Goal: Task Accomplishment & Management: Manage account settings

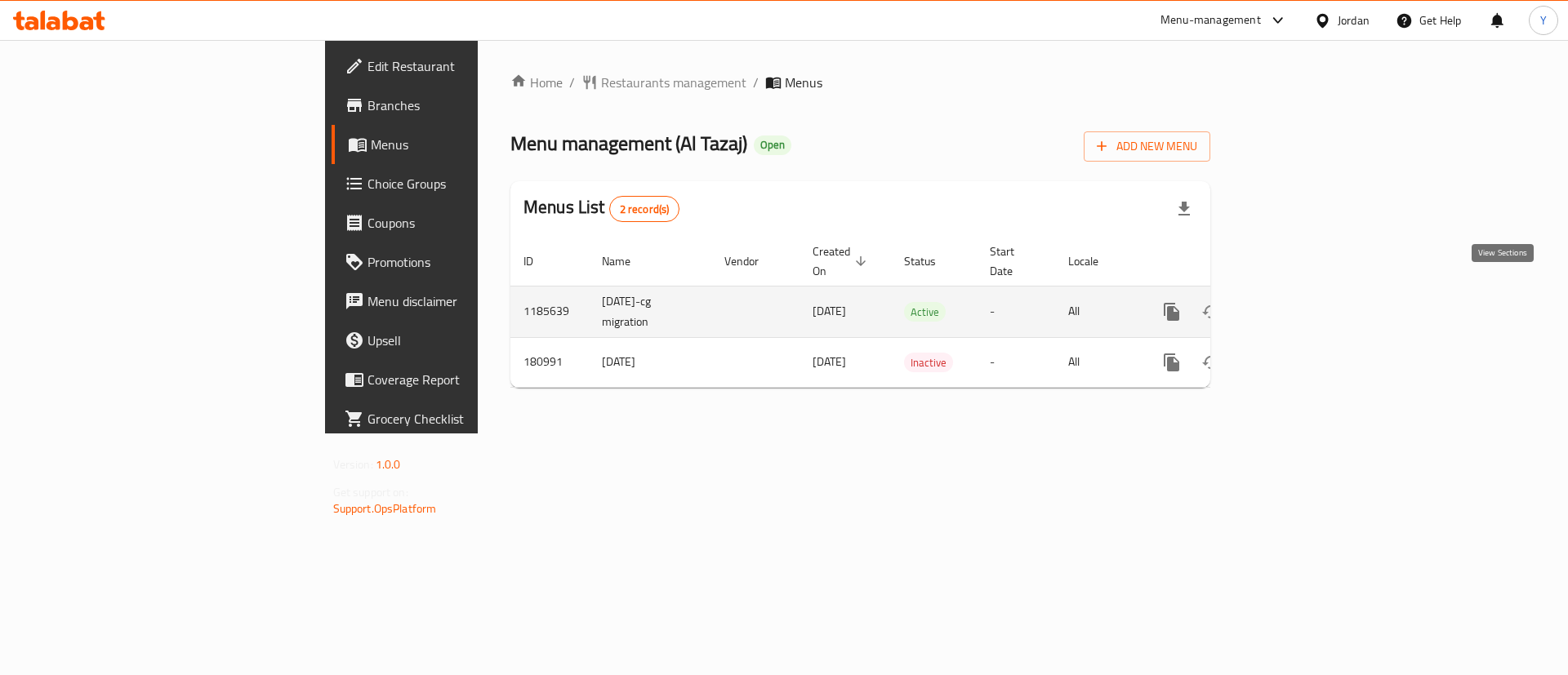
click at [1300, 302] on icon "enhanced table" at bounding box center [1289, 311] width 19 height 19
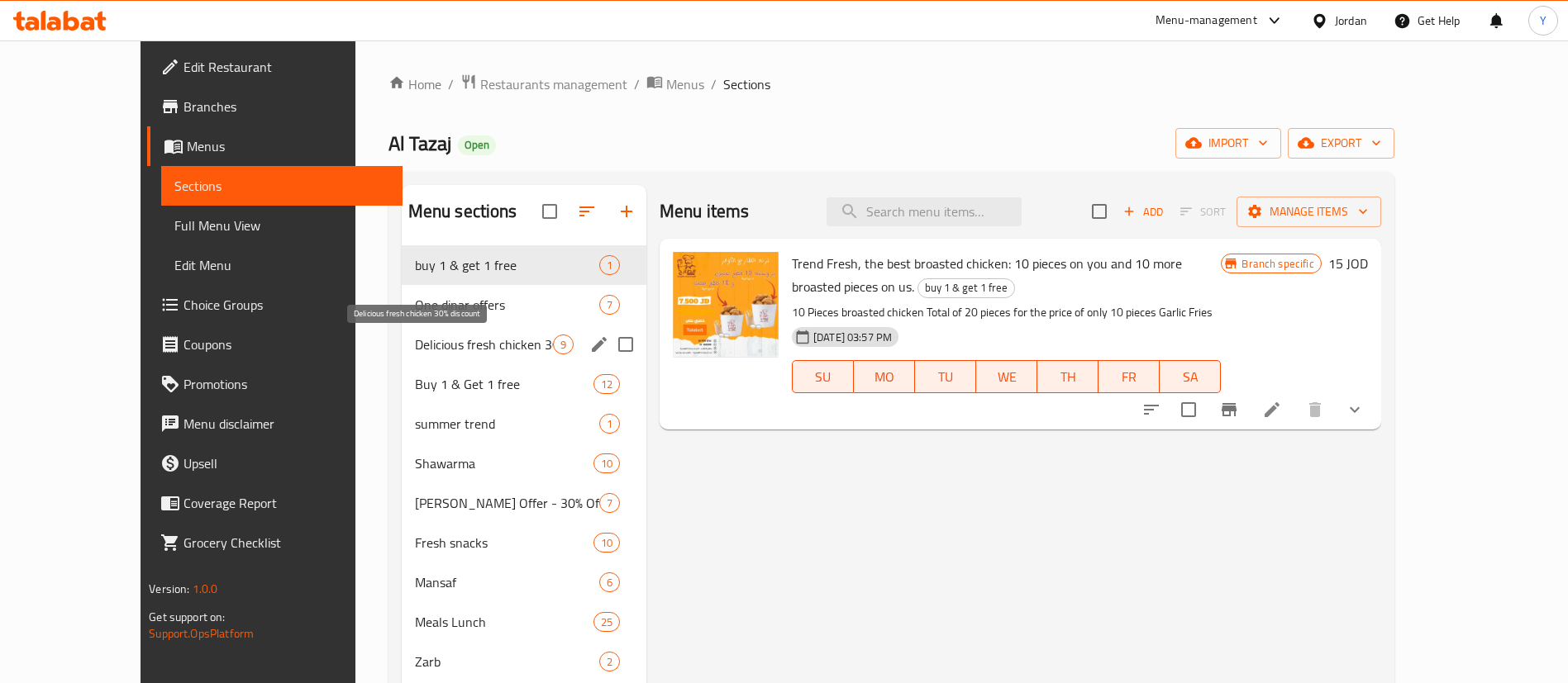
drag, startPoint x: 399, startPoint y: 354, endPoint x: 475, endPoint y: 352, distance: 76.0
click at [415, 354] on span "Delicious fresh chicken 30% discount" at bounding box center [484, 344] width 138 height 20
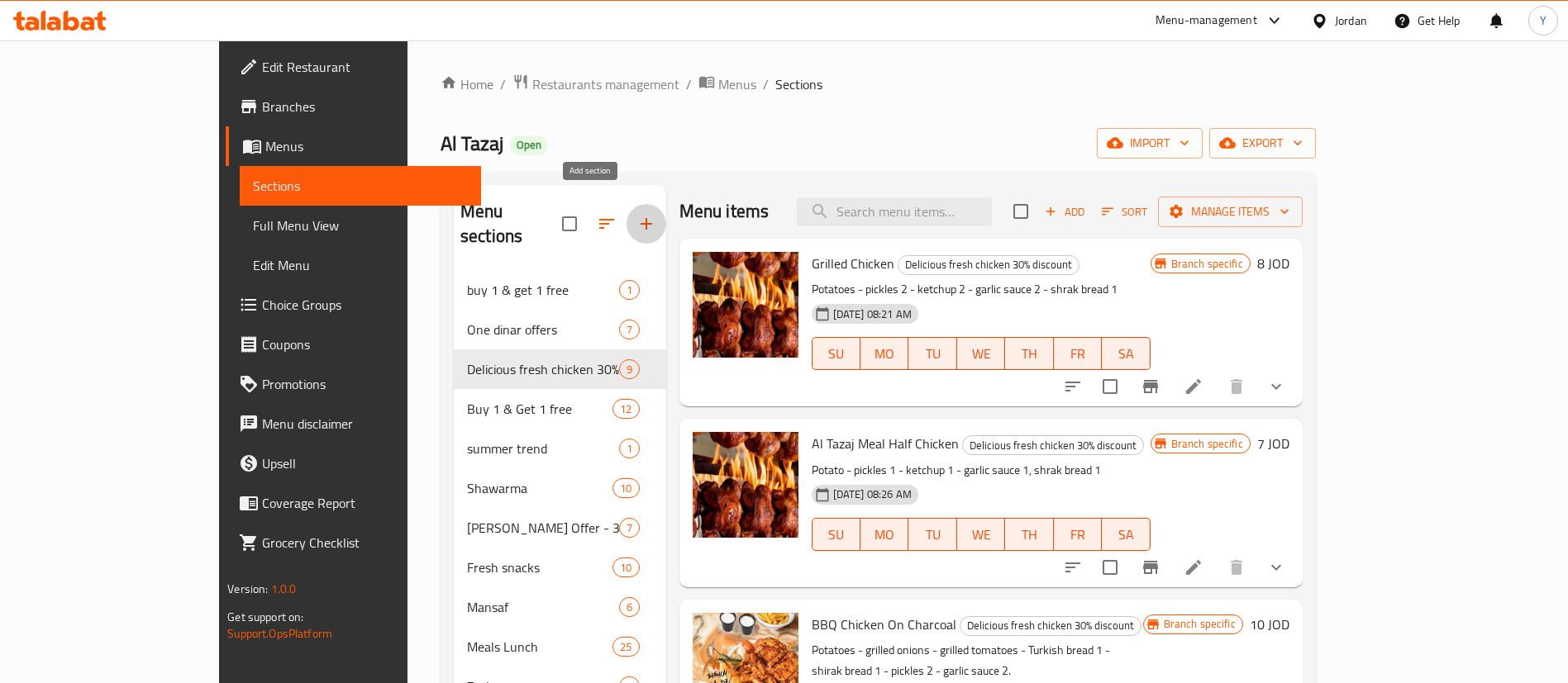
click at [637, 214] on icon "button" at bounding box center [646, 223] width 20 height 20
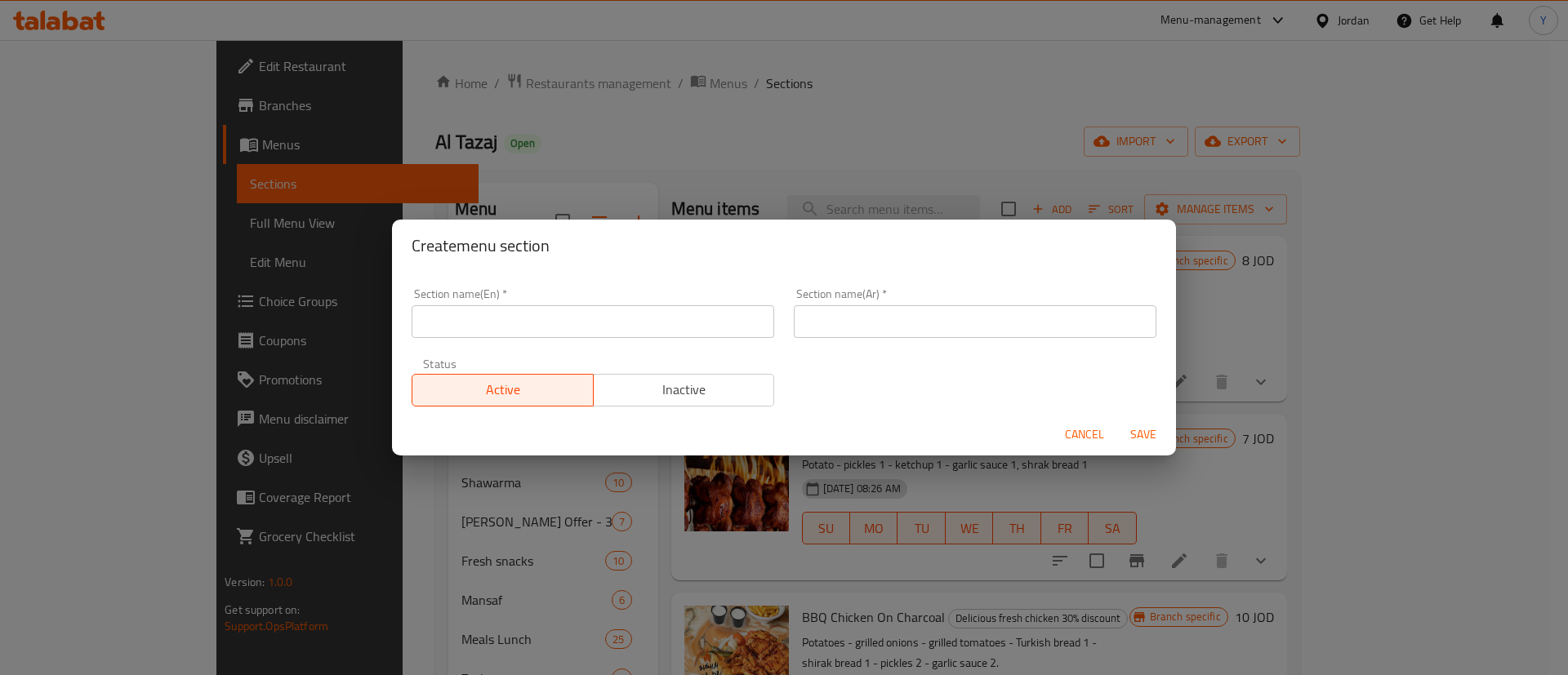
click at [507, 318] on input "text" at bounding box center [593, 321] width 362 height 33
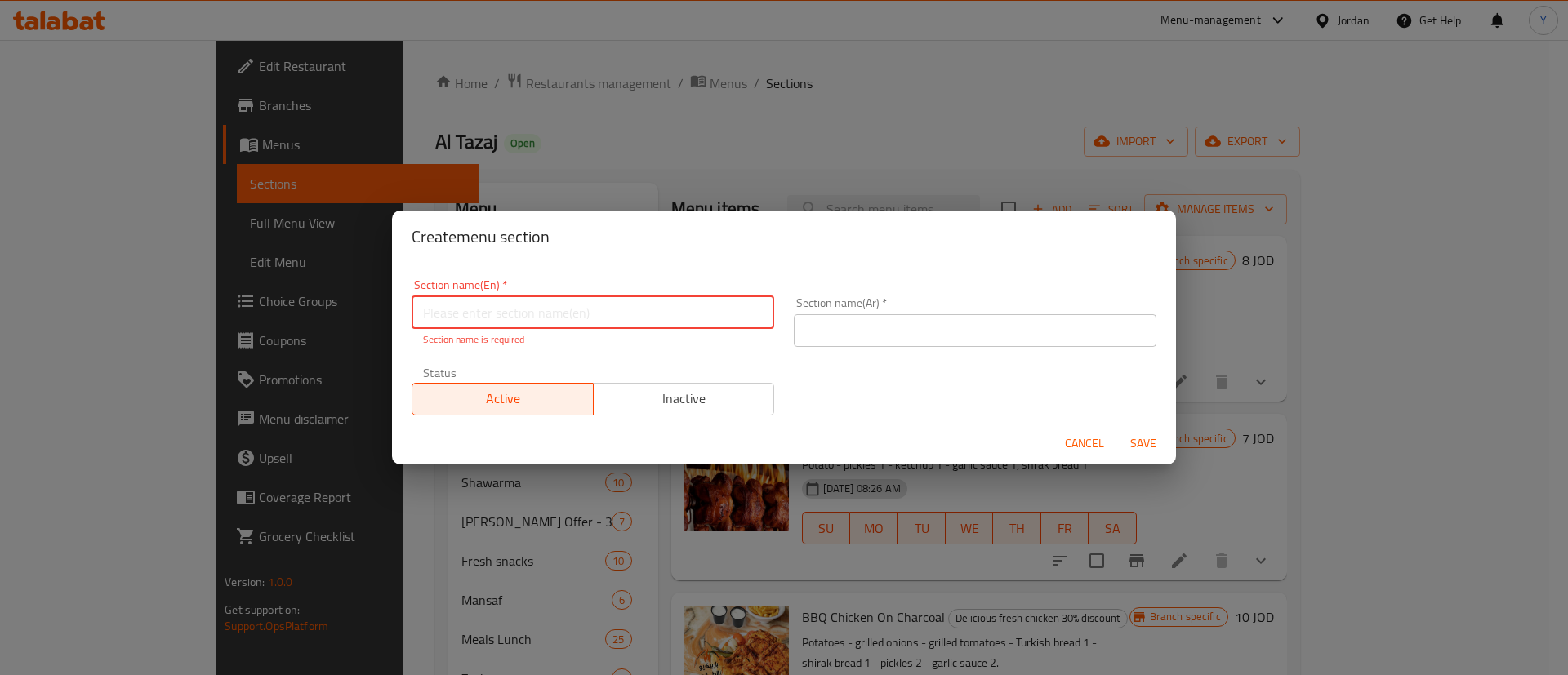
paste input "Lunch section"
type input "Lunch section"
click at [868, 312] on div "Section name(Ar)   * Section name(Ar) *" at bounding box center [975, 321] width 362 height 49
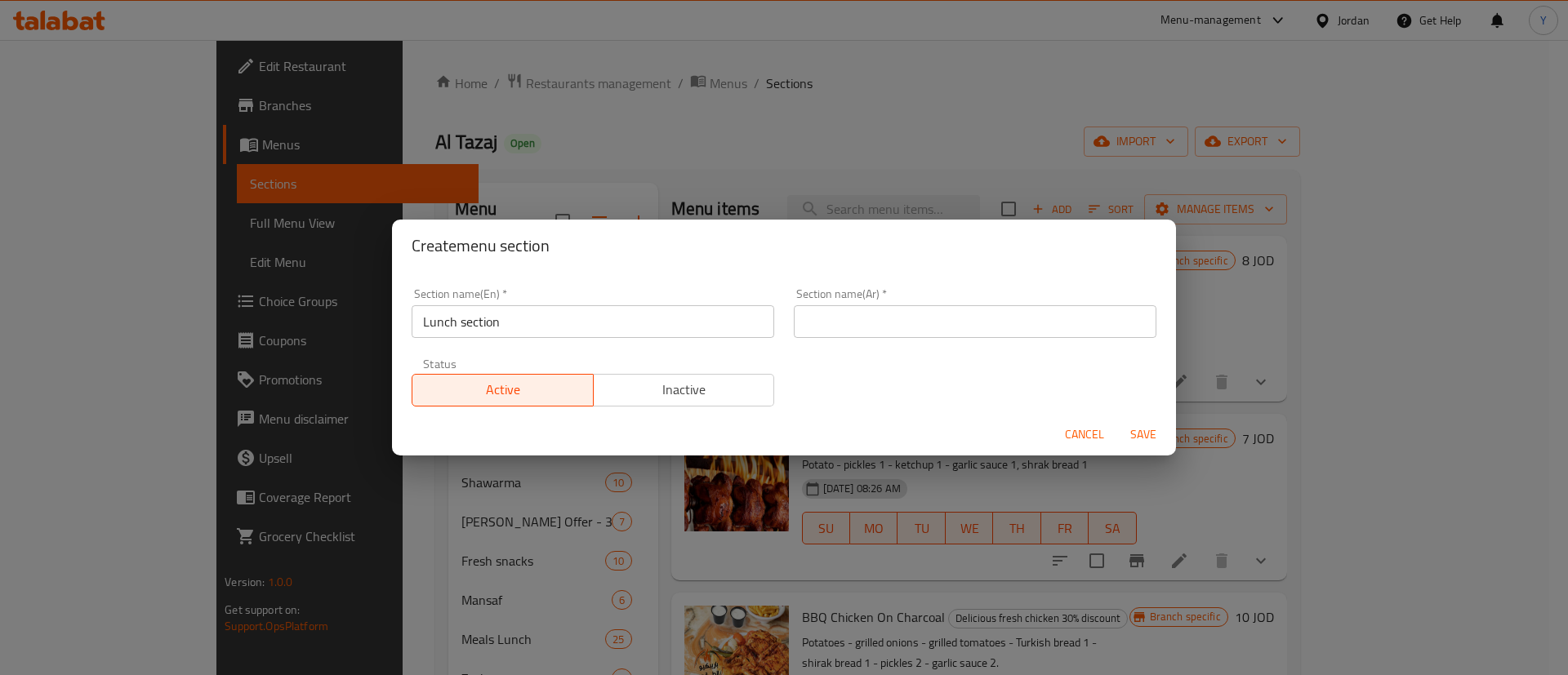
click at [868, 320] on input "text" at bounding box center [975, 321] width 362 height 33
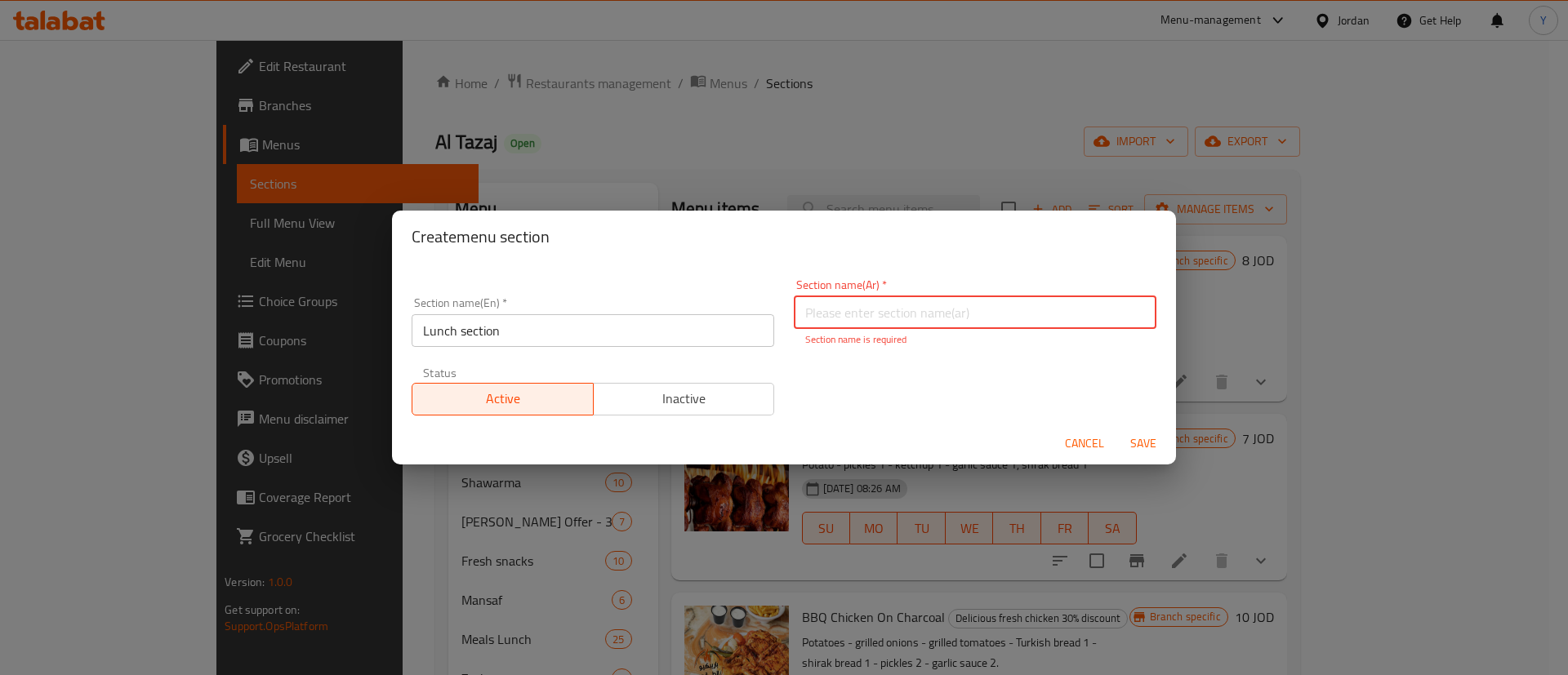
paste input "الغذاء"
type input "الغذاء"
click at [718, 314] on div "Section name(En)   * Lunch section Section name(En) * Section name(Ar)   * الغذ…" at bounding box center [784, 347] width 764 height 156
paste input "قسم الغذاء"
type input "قسم الغذاء"
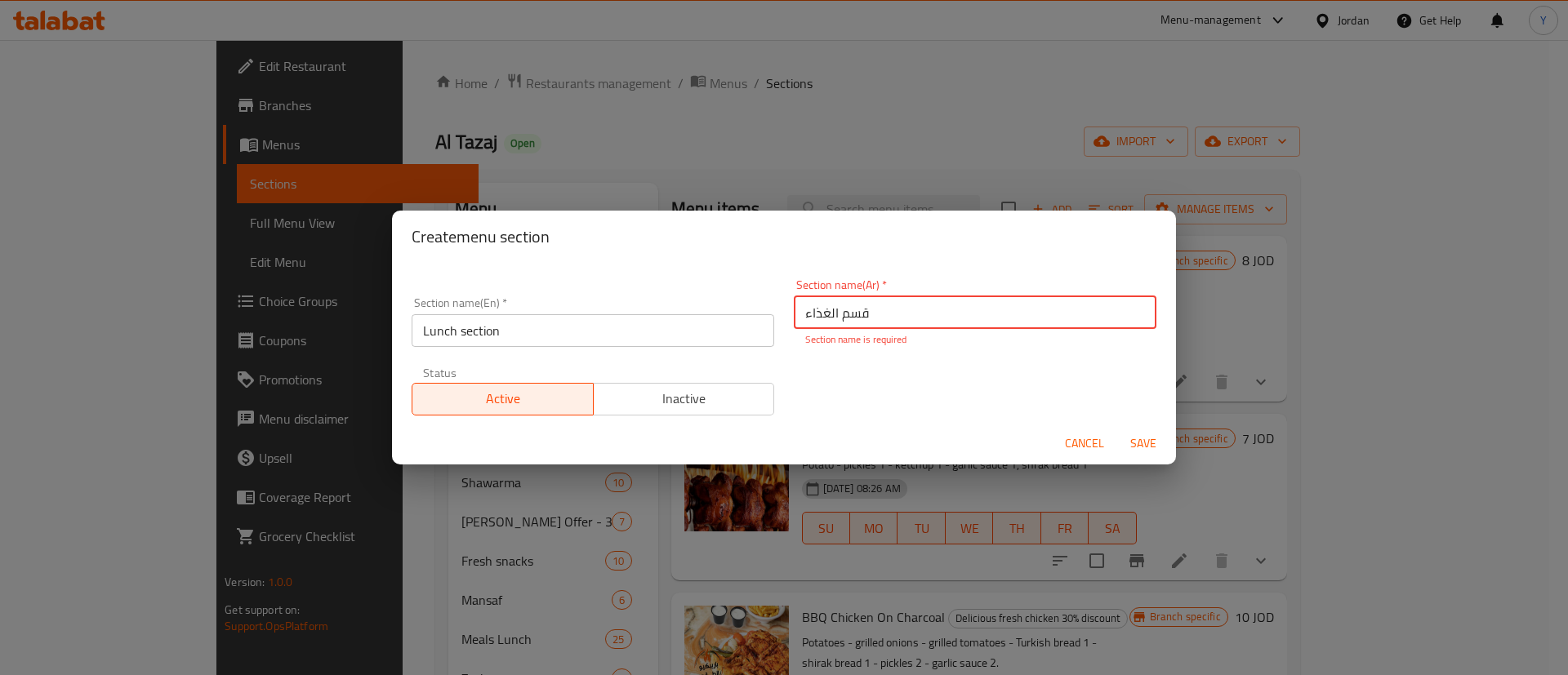
click at [1148, 443] on span "Save" at bounding box center [1143, 444] width 39 height 20
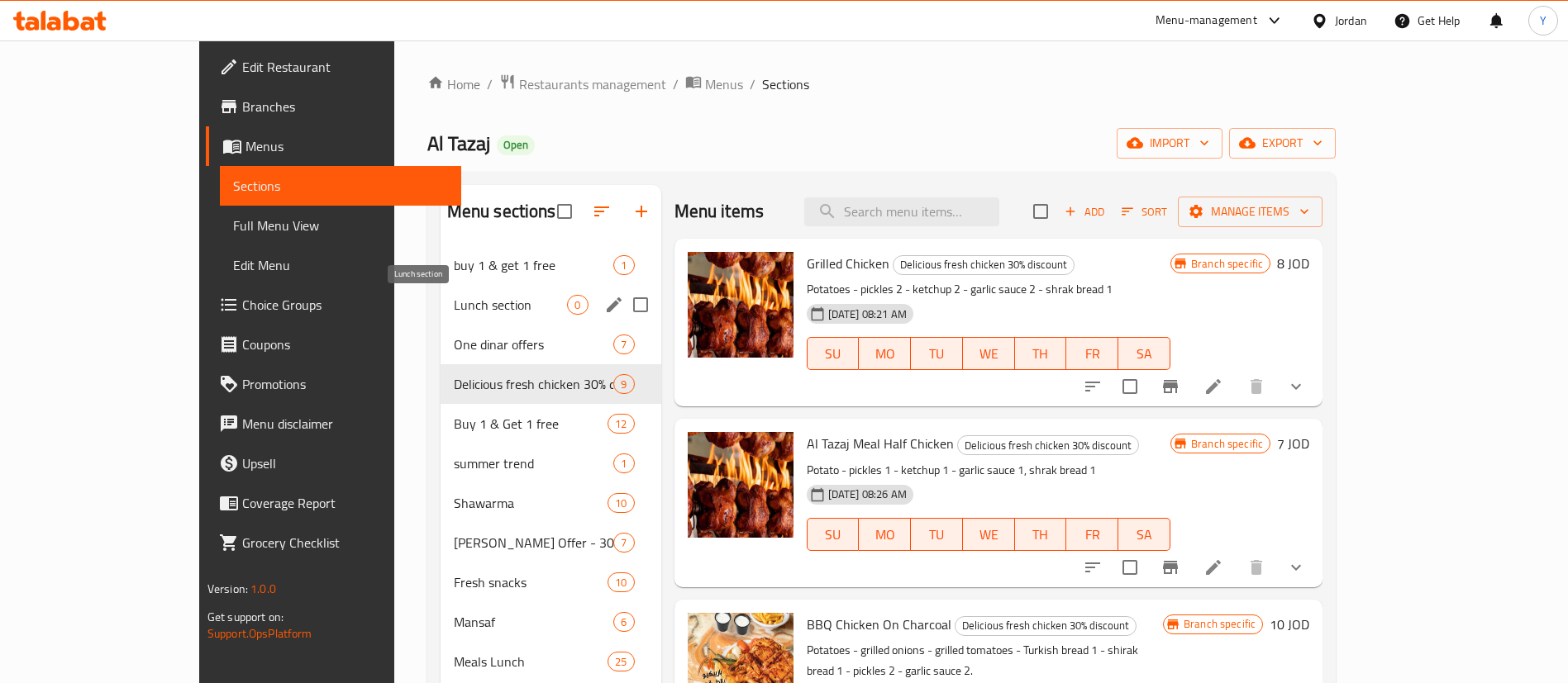
drag, startPoint x: 426, startPoint y: 291, endPoint x: 1082, endPoint y: 274, distance: 656.2
click at [441, 292] on div "Lunch section 0" at bounding box center [551, 305] width 221 height 40
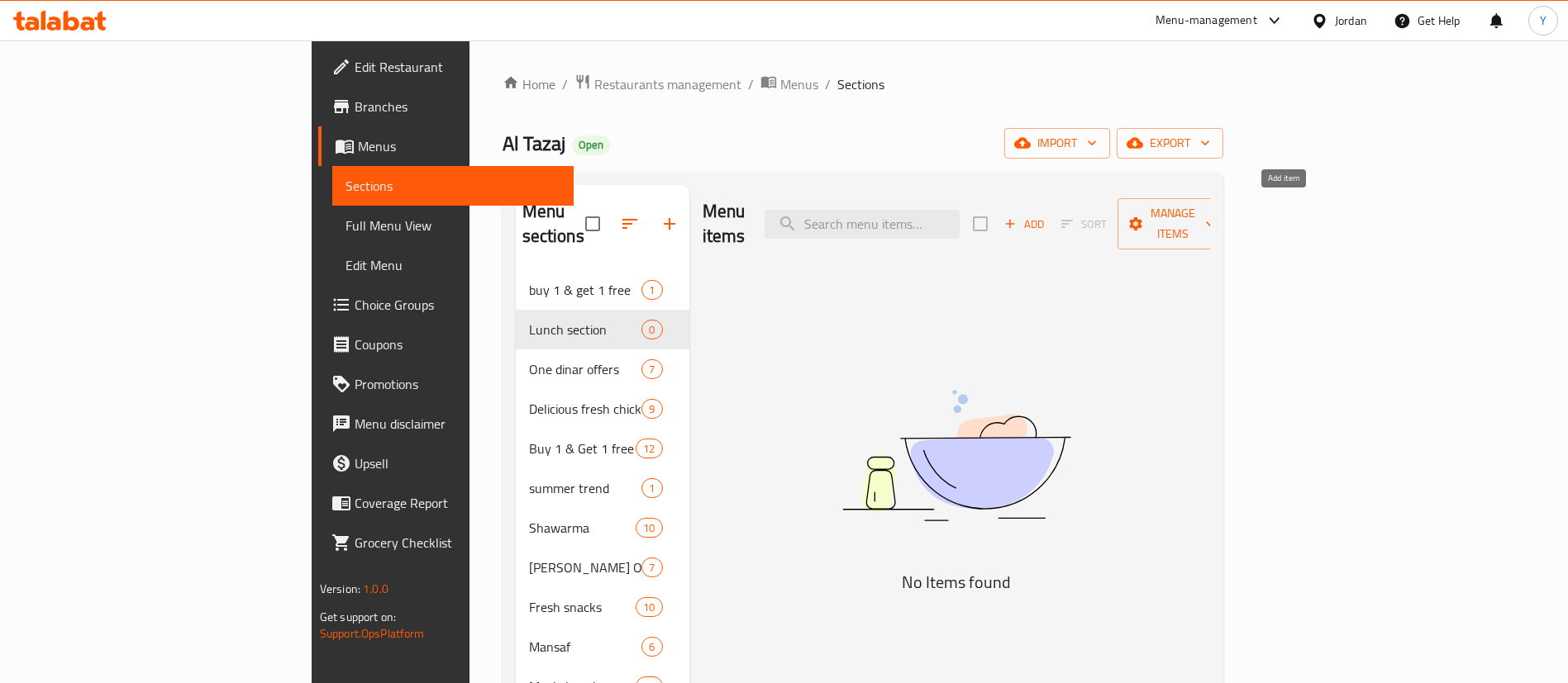
click at [1047, 215] on span "Add" at bounding box center [1024, 224] width 45 height 19
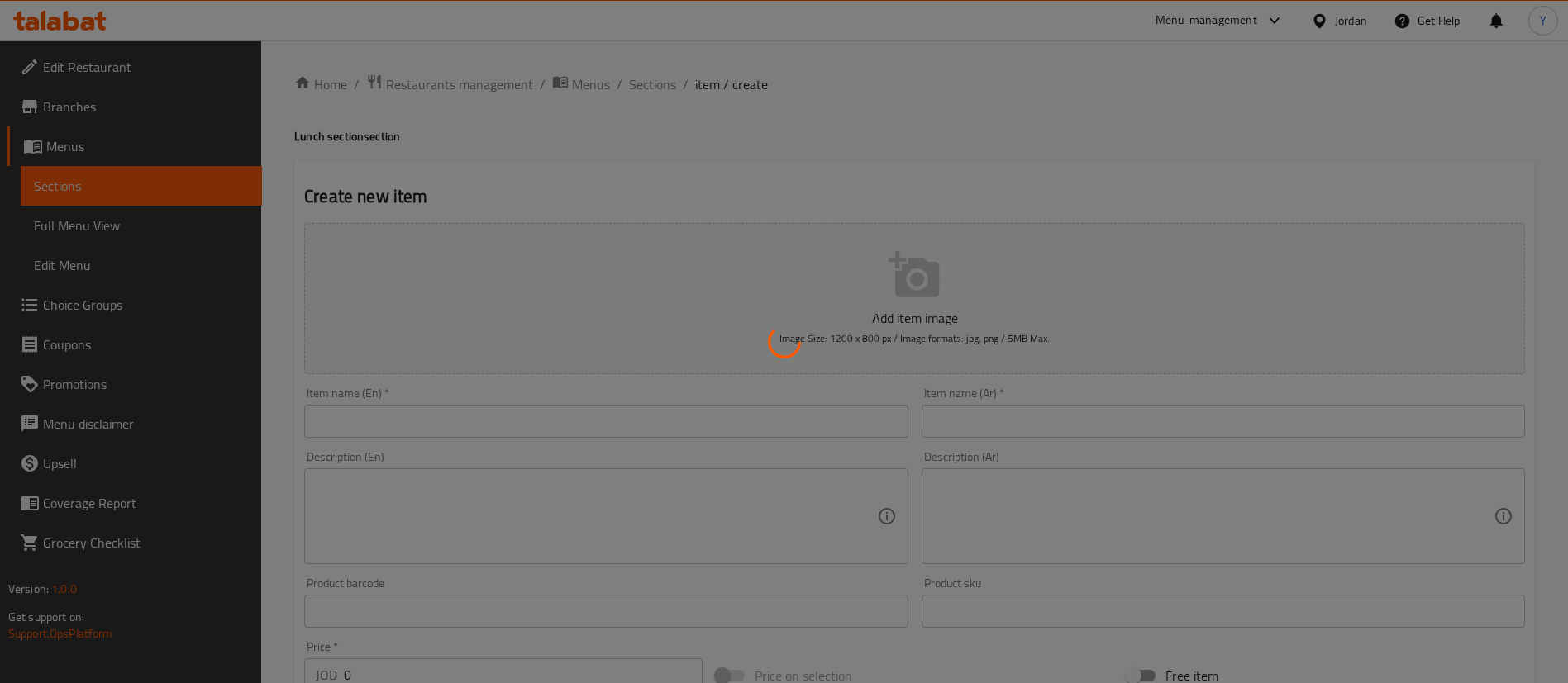
click at [654, 391] on div at bounding box center [784, 341] width 1568 height 683
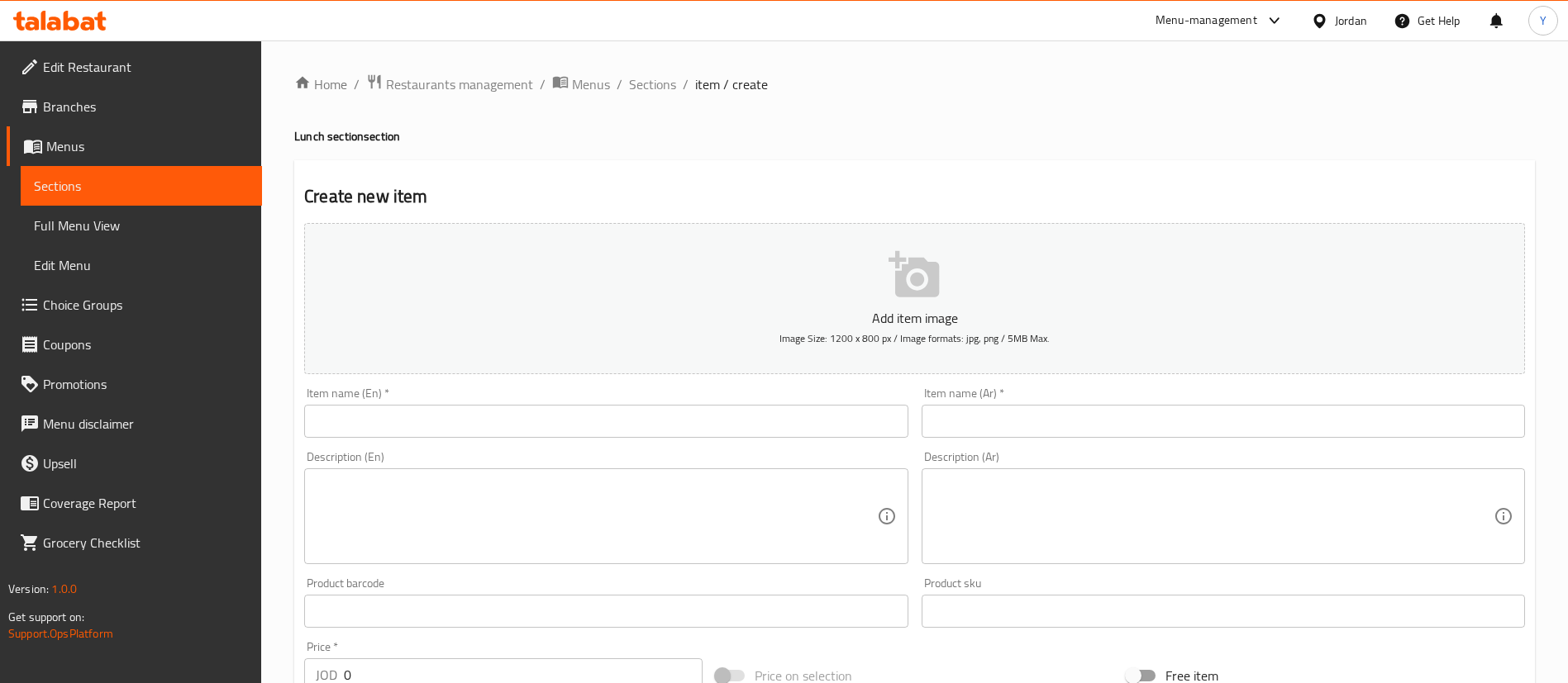
click at [647, 421] on input "text" at bounding box center [605, 421] width 604 height 33
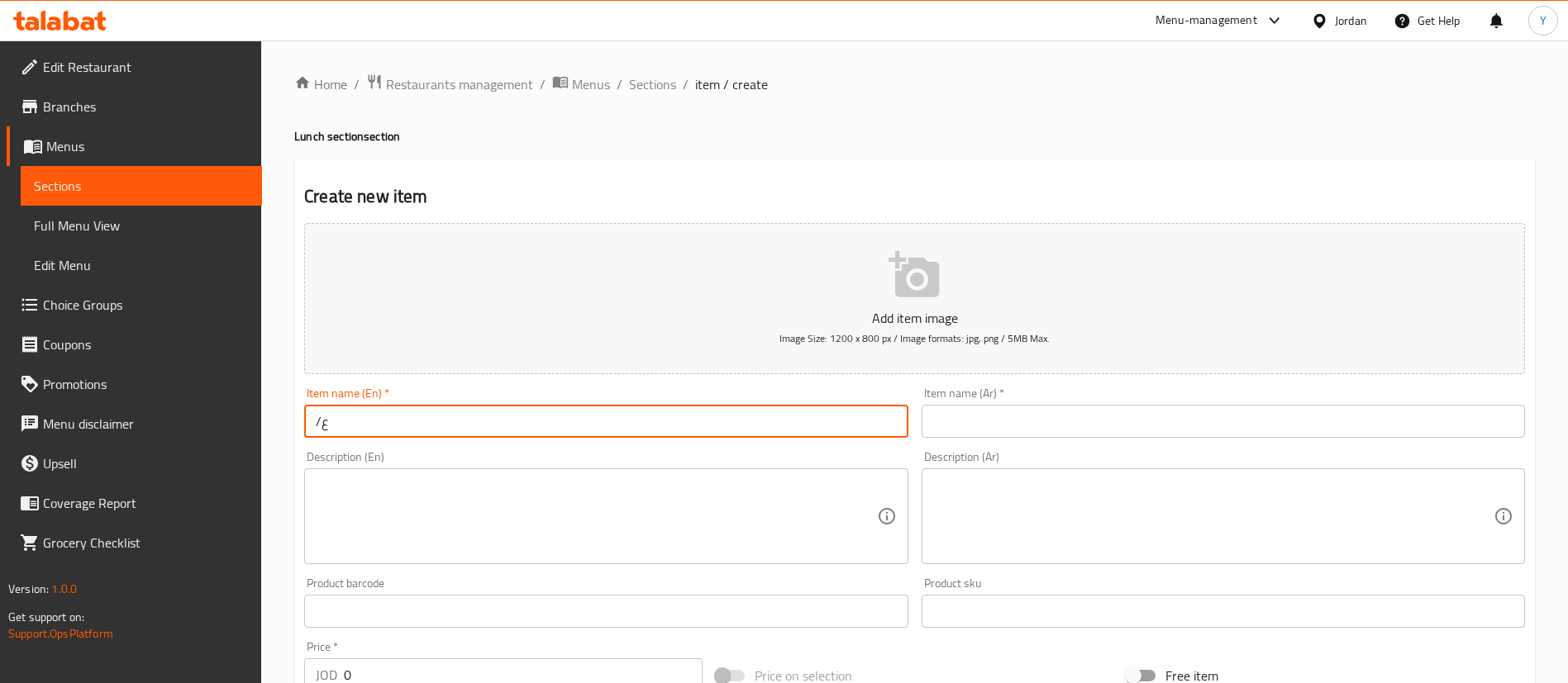
type input "/"
click at [1048, 436] on input "text" at bounding box center [1223, 421] width 604 height 33
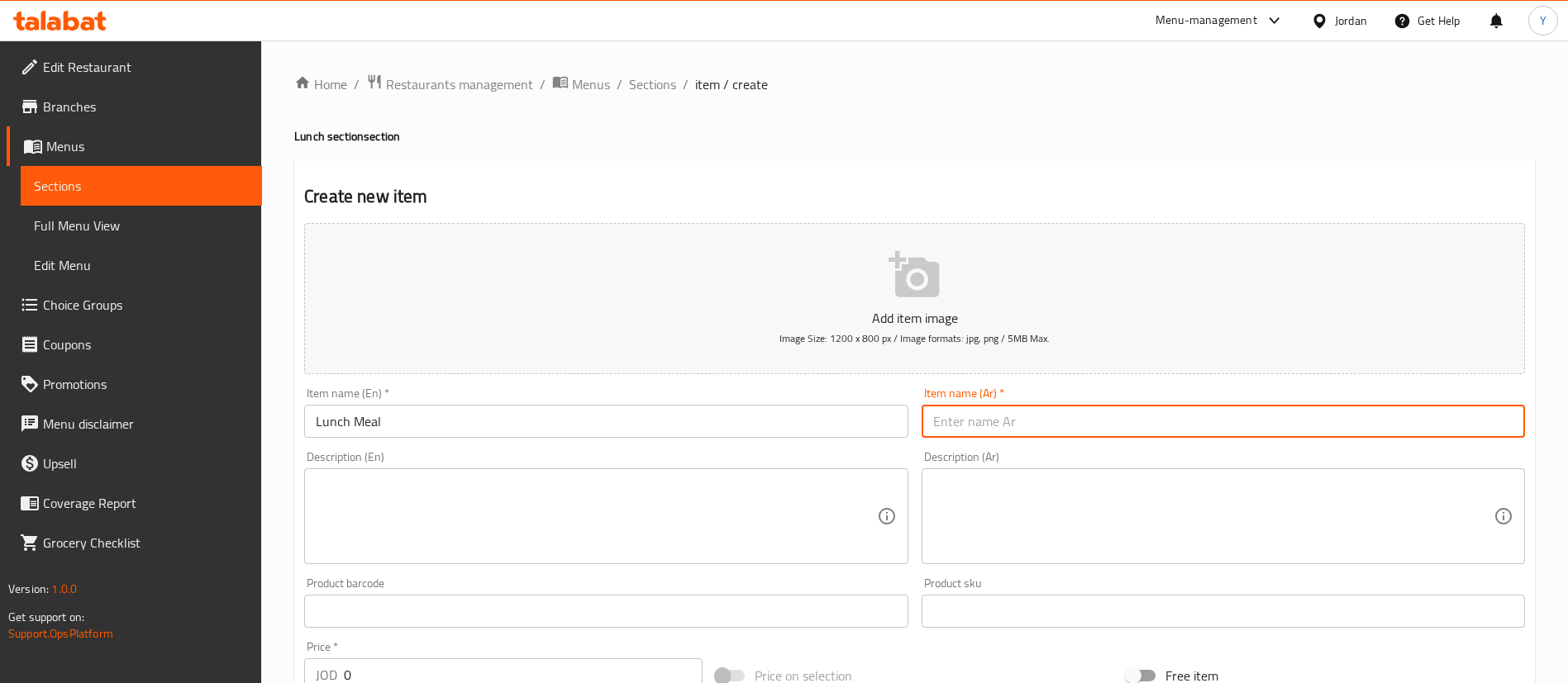
click at [515, 424] on input "Lunch Meal" at bounding box center [605, 421] width 604 height 33
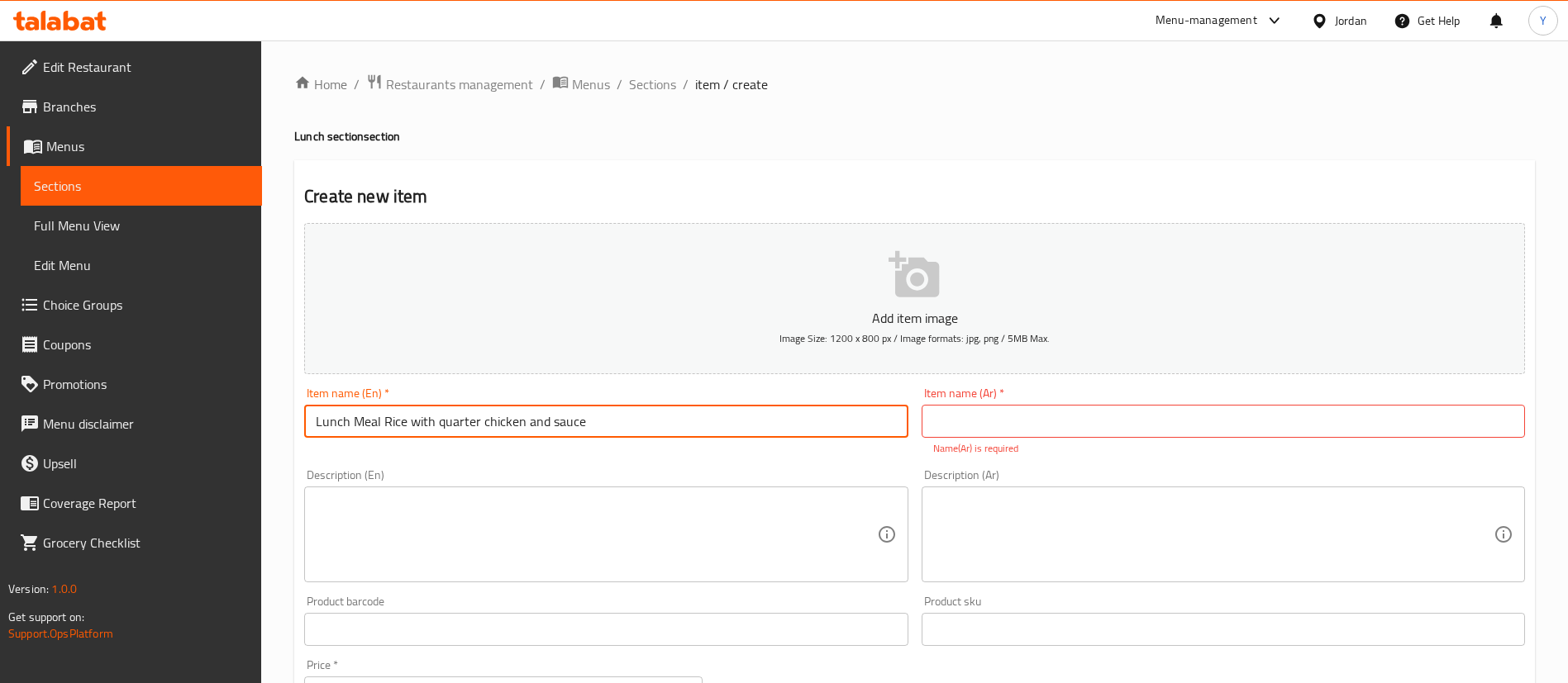
drag, startPoint x: 643, startPoint y: 422, endPoint x: 175, endPoint y: 373, distance: 470.6
click at [175, 373] on div "Edit Restaurant Branches Menus Sections Full Menu View Edit Menu Choice Groups …" at bounding box center [784, 613] width 1568 height 1145
type input "Lunch Meal Rice with quarter chicken and sauce"
click at [1026, 411] on input "text" at bounding box center [1223, 421] width 604 height 33
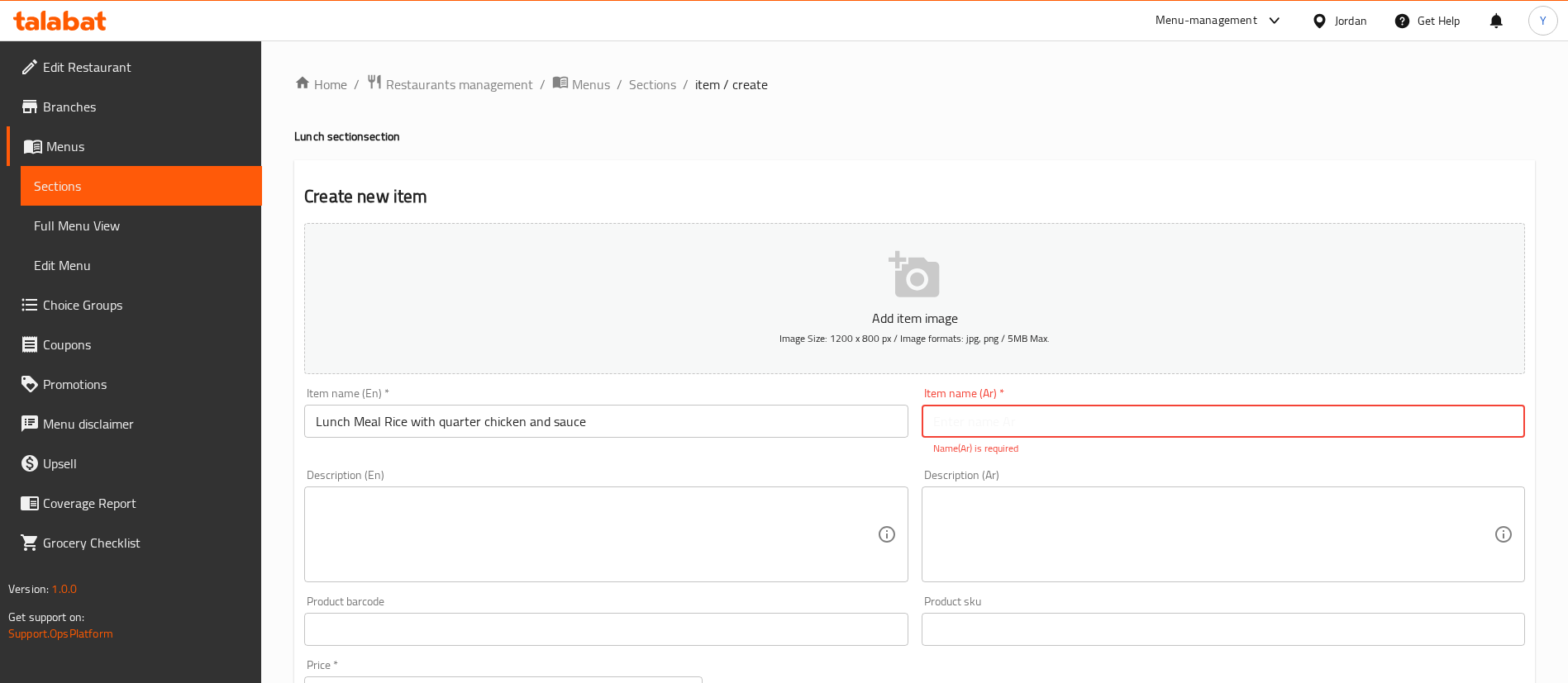
paste input "وجبة غداء أرز مع ربع دجاجة وصلصة"
drag, startPoint x: 954, startPoint y: 428, endPoint x: 903, endPoint y: 424, distance: 51.2
click at [903, 424] on div "Add item image Image Size: 1200 x 800 px / Image formats: jpg, png / 5MB Max. I…" at bounding box center [914, 581] width 1234 height 731
type input "وجبة غداء أرز مع ربع دجاجة وصوص"
click at [806, 463] on div "Description (En) Description (En)" at bounding box center [605, 525] width 616 height 126
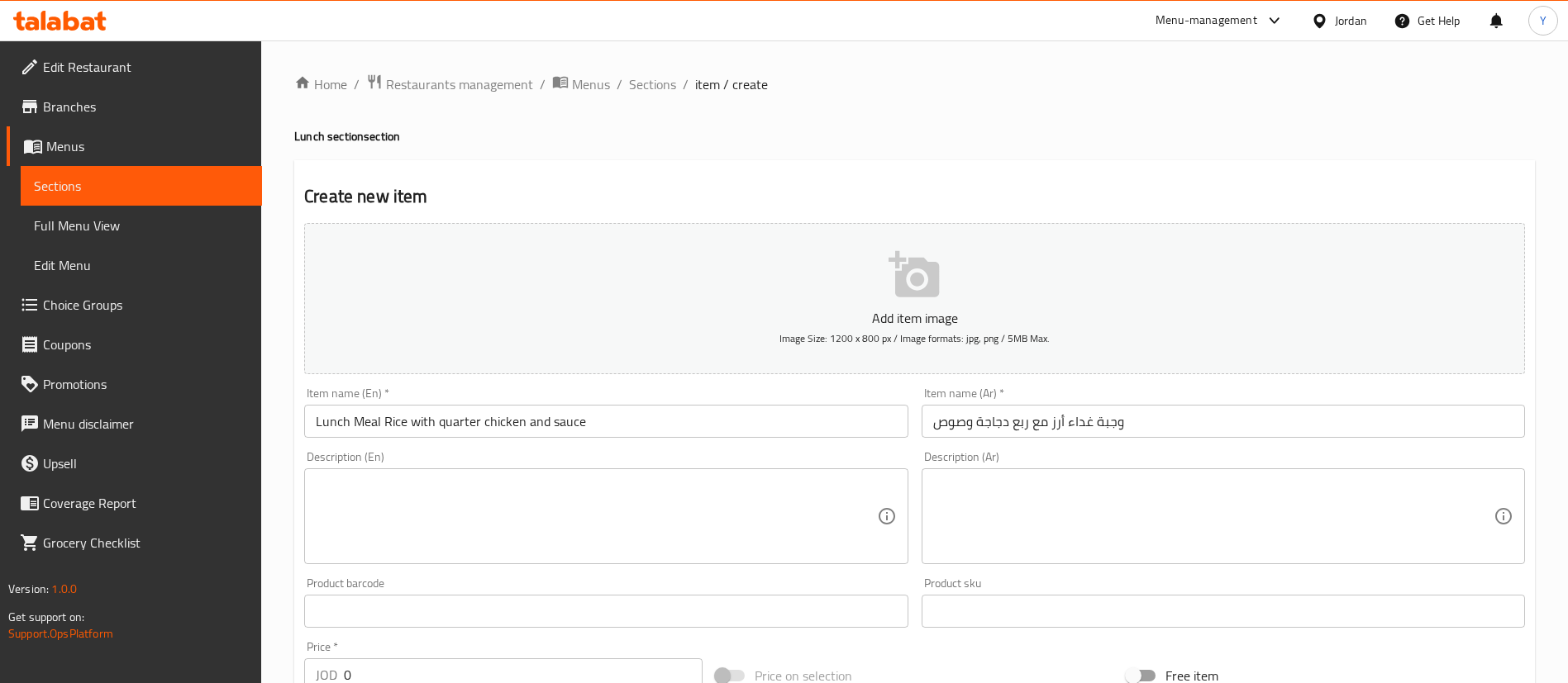
click at [674, 552] on textarea at bounding box center [596, 517] width 560 height 78
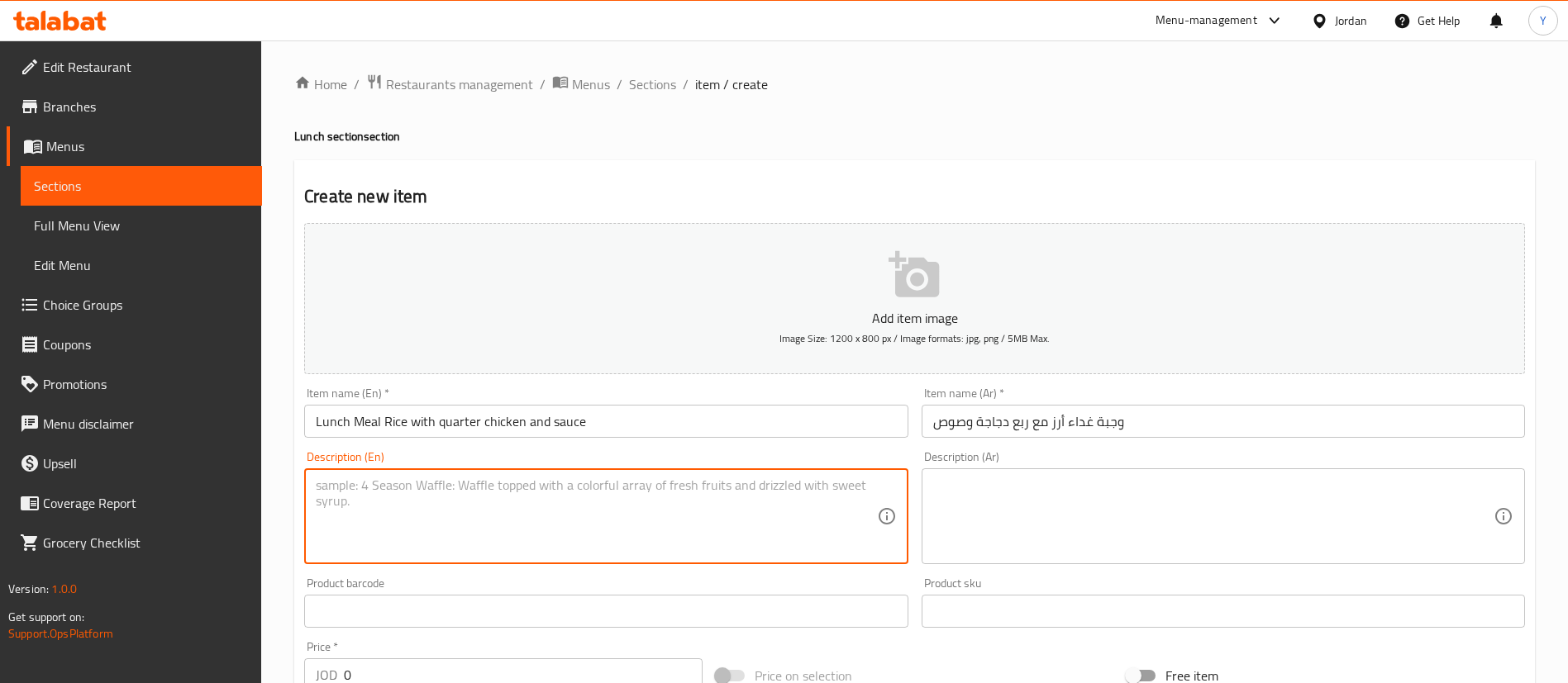
click at [427, 490] on textarea at bounding box center [596, 517] width 560 height 78
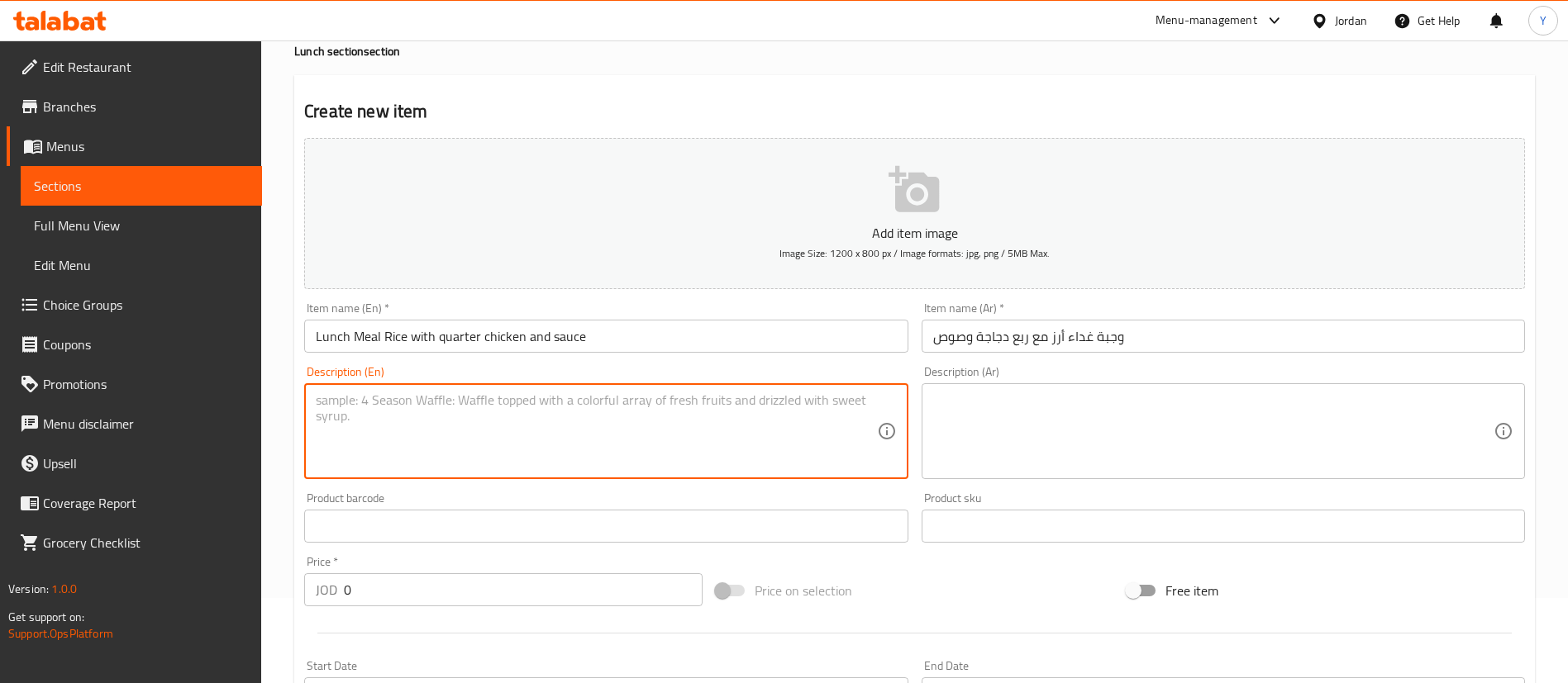
scroll to position [124, 0]
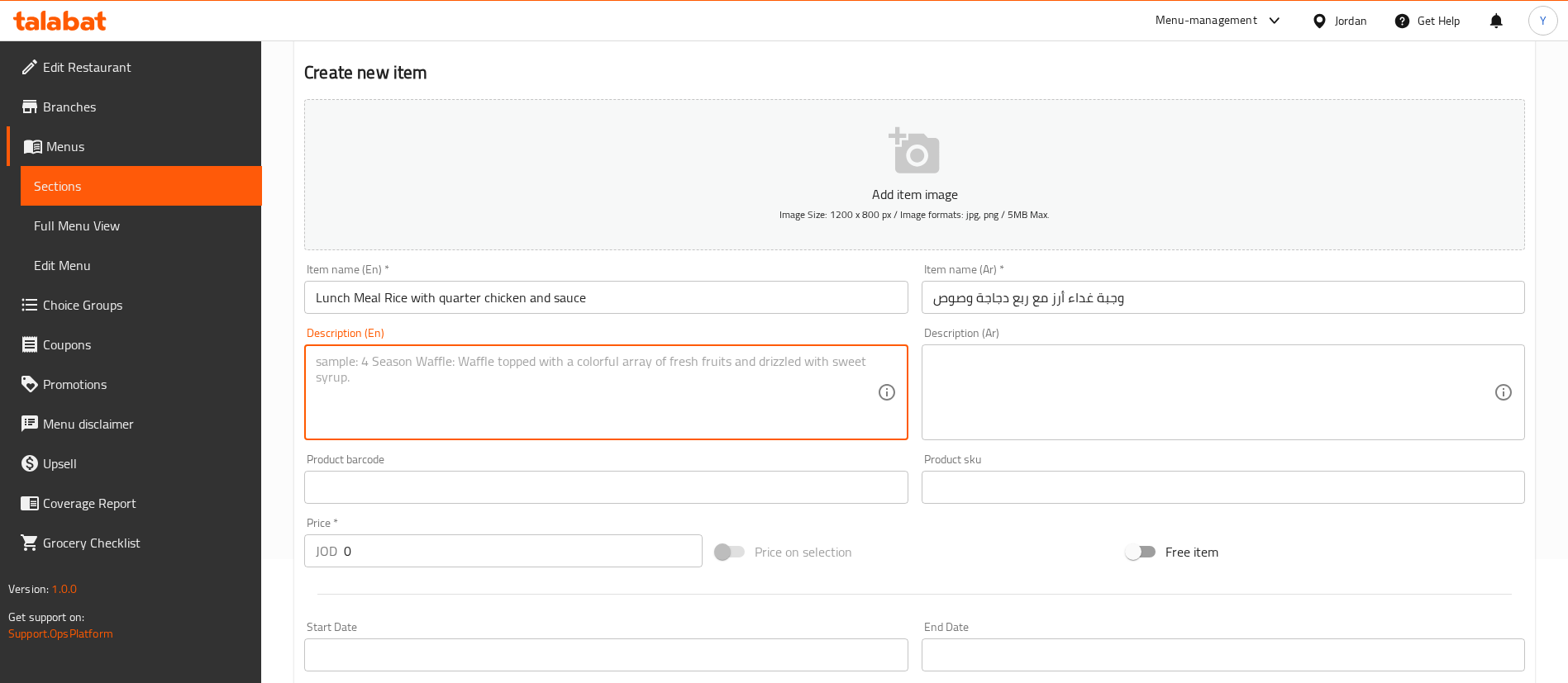
click at [424, 370] on textarea at bounding box center [596, 393] width 560 height 78
type textarea "/"
click at [507, 381] on textarea at bounding box center [596, 393] width 560 height 78
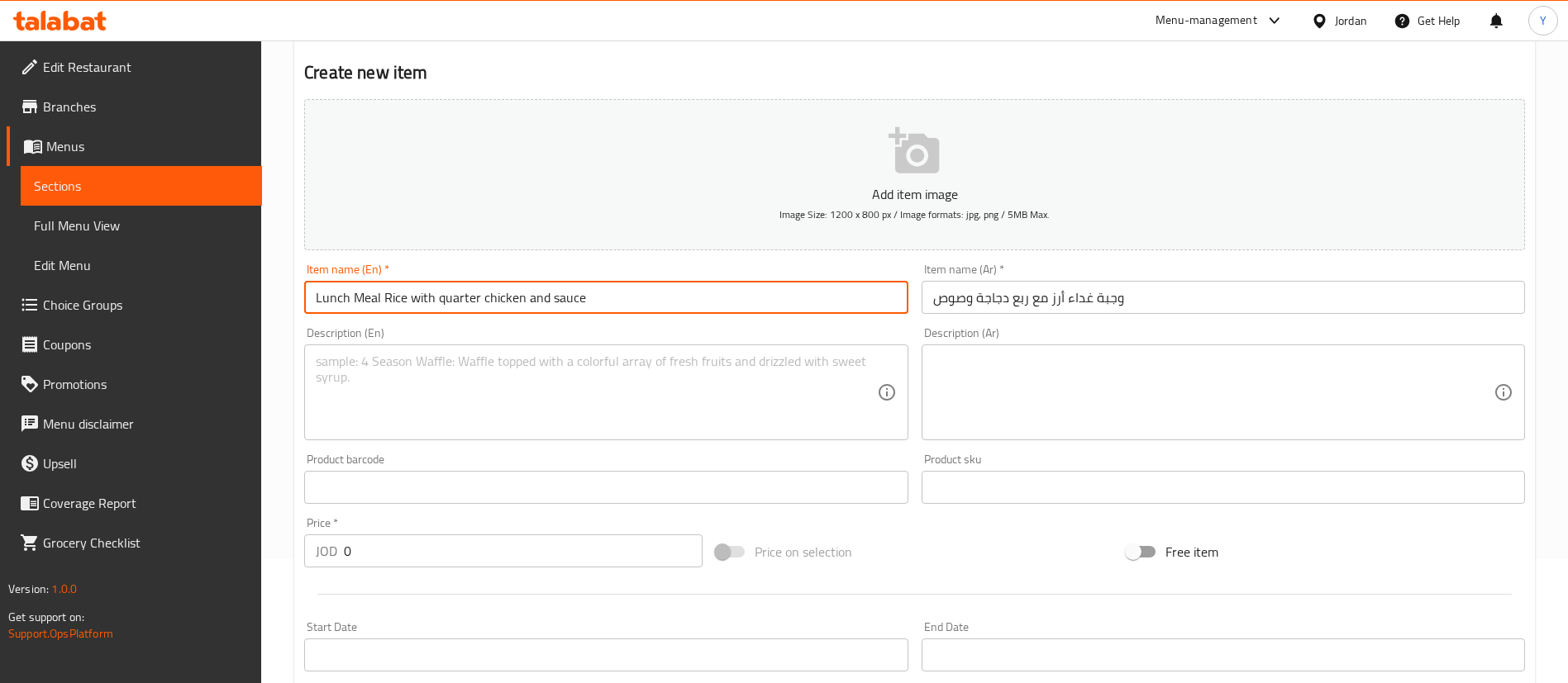
drag, startPoint x: 382, startPoint y: 297, endPoint x: 690, endPoint y: 316, distance: 308.6
click at [690, 316] on div "Item name (En)   * Lunch Meal Rice with quarter chicken and sauce Item name (En…" at bounding box center [605, 288] width 616 height 64
type input "Lunch Meal"
click at [362, 363] on textarea at bounding box center [596, 393] width 560 height 78
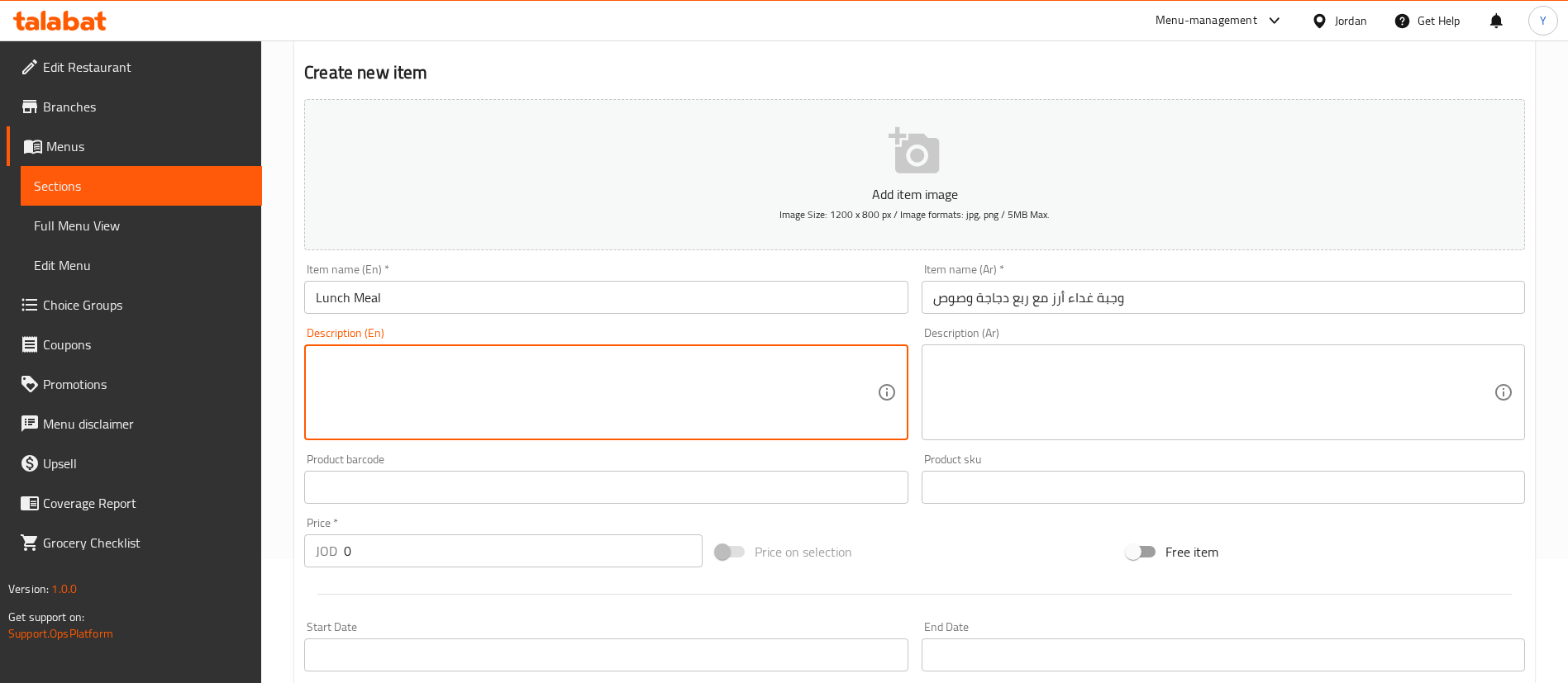
paste textarea "Rice with quarter chicken and sauce"
type textarea "Rice with quarter chicken and sauce"
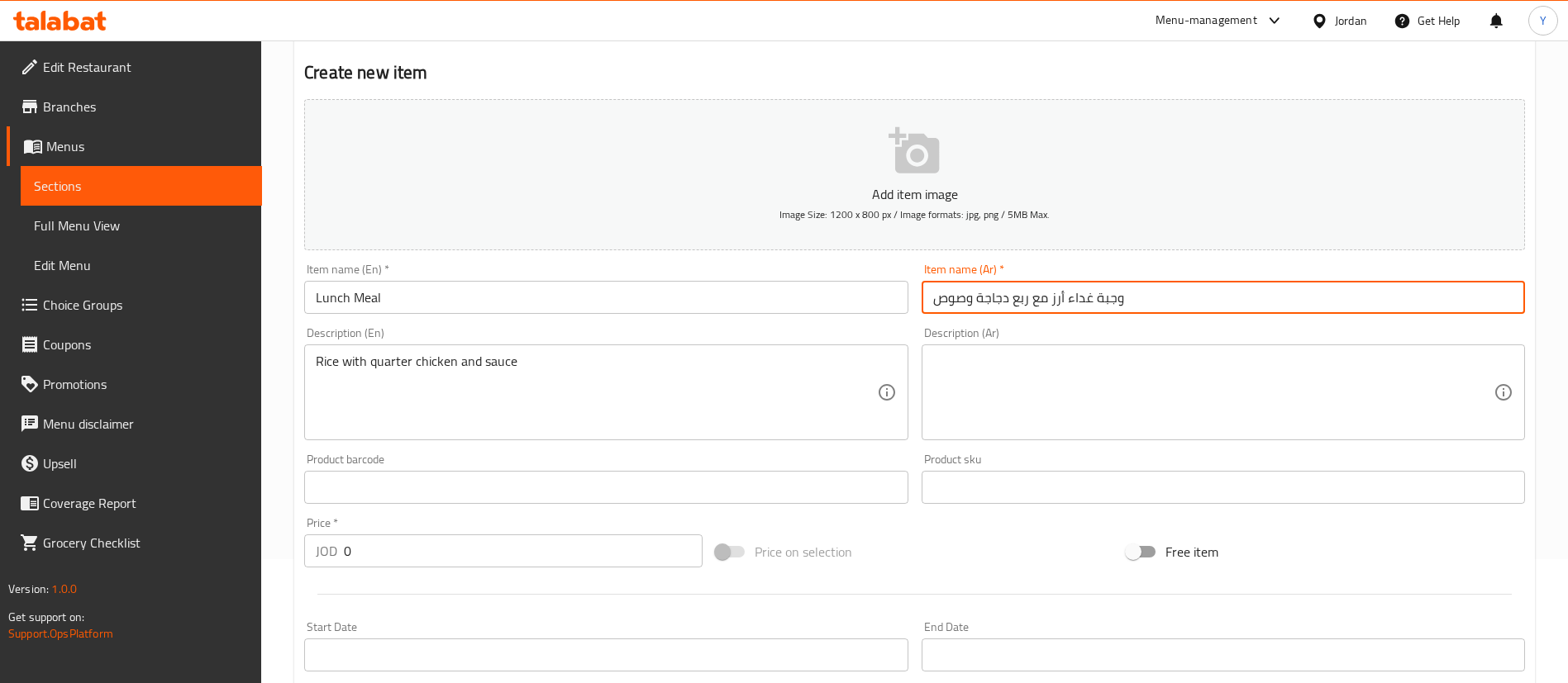
drag, startPoint x: 1175, startPoint y: 299, endPoint x: 930, endPoint y: 298, distance: 245.0
click at [930, 298] on input "وجبة غداء أرز مع ربع دجاجة وصوص" at bounding box center [1223, 297] width 604 height 33
drag, startPoint x: 1155, startPoint y: 313, endPoint x: 1093, endPoint y: 304, distance: 62.6
click at [1155, 312] on input "وجبة غداء أرز مع ربع دجاجة وصوص" at bounding box center [1223, 297] width 604 height 33
click at [1065, 291] on input "وجبة غداء أرز مع ربع دجاجة وصوص" at bounding box center [1223, 297] width 604 height 33
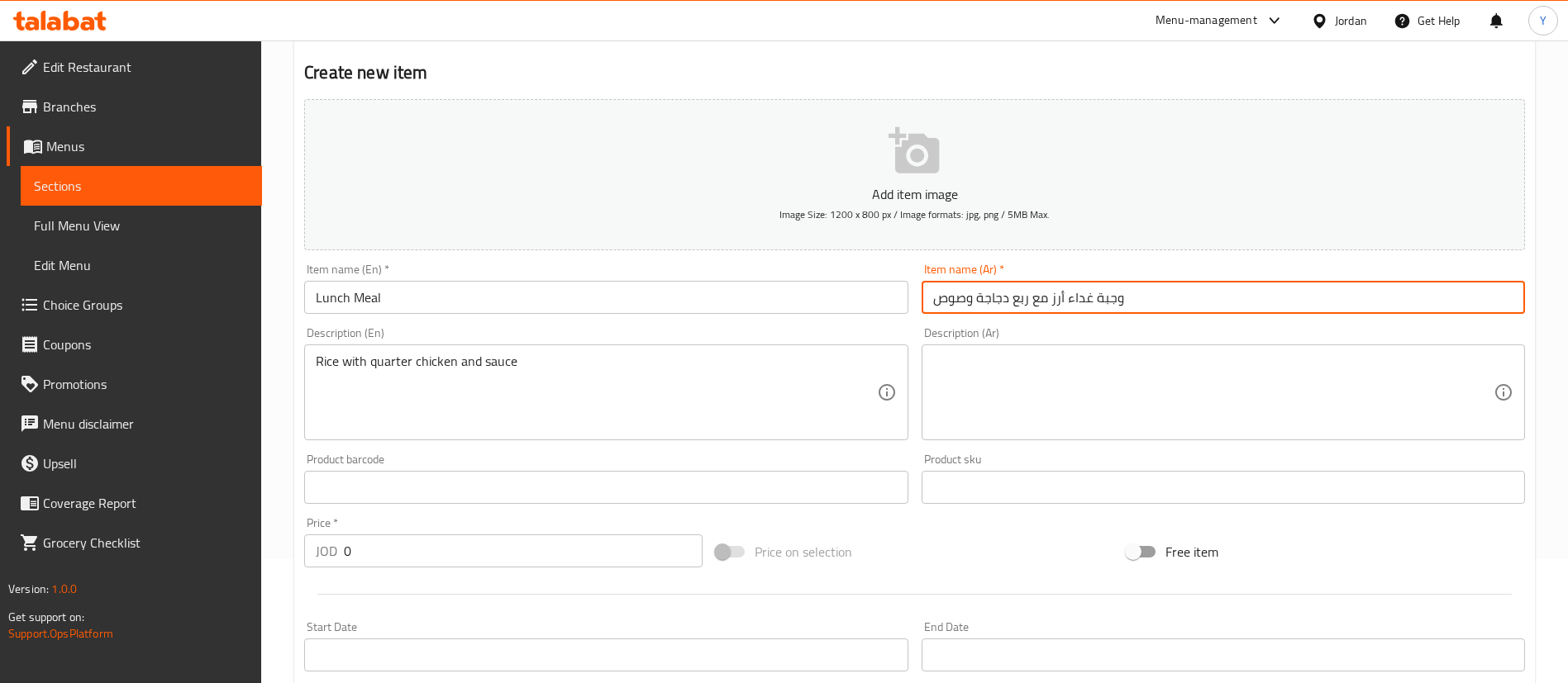
drag, startPoint x: 1062, startPoint y: 297, endPoint x: 916, endPoint y: 297, distance: 146.0
click at [916, 297] on div "Item name (Ar)   * وجبة غداء أرز مع ربع دجاجة وصوص Item name (Ar) *" at bounding box center [1223, 288] width 616 height 64
type input "وجبة غداء"
click at [1034, 391] on textarea at bounding box center [1213, 393] width 560 height 78
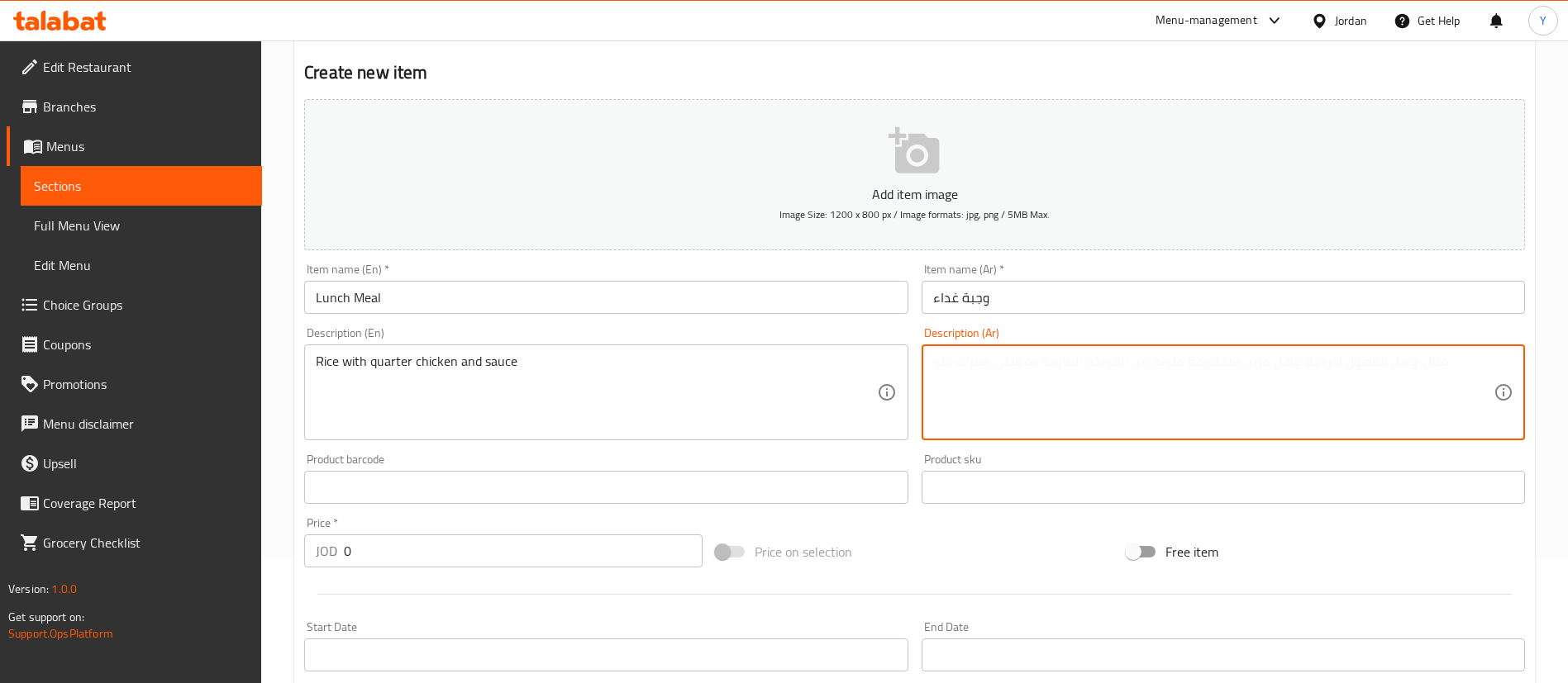
paste textarea "أرز مع ربع دجاجة وصوص"
type textarea "أرز مع ربع دجاجة وصوص"
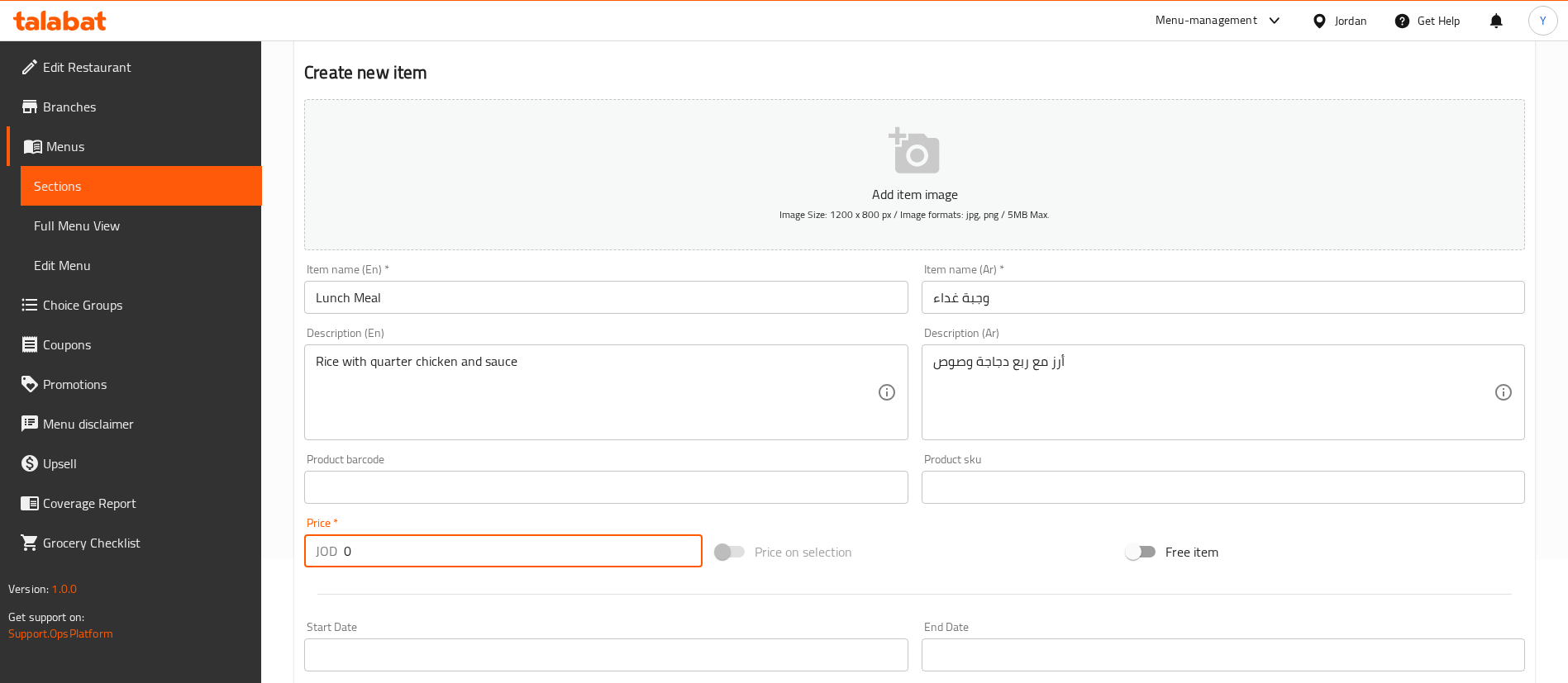
drag, startPoint x: 430, startPoint y: 553, endPoint x: 197, endPoint y: 553, distance: 233.0
click at [194, 553] on div "Edit Restaurant Branches Menus Sections Full Menu View Edit Menu Choice Groups …" at bounding box center [784, 480] width 1568 height 1127
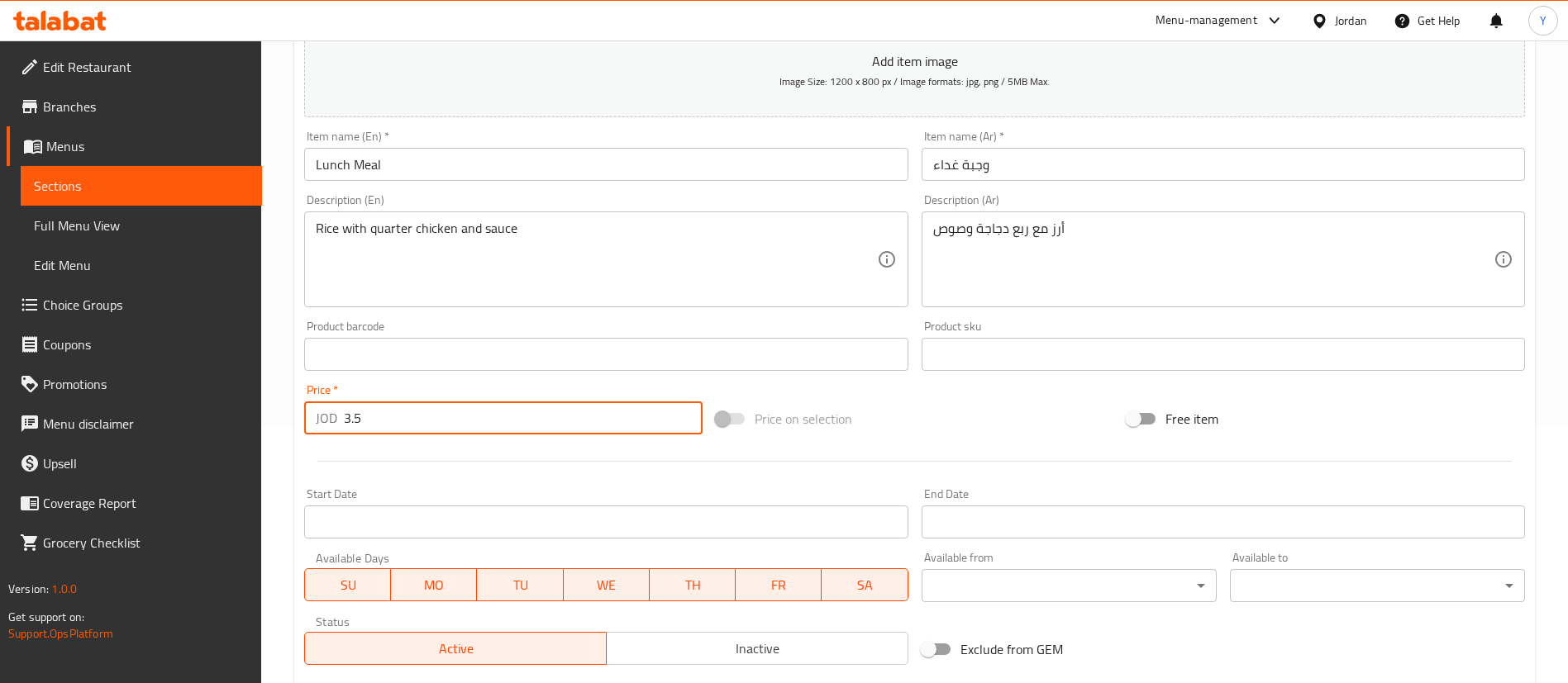
scroll to position [484, 0]
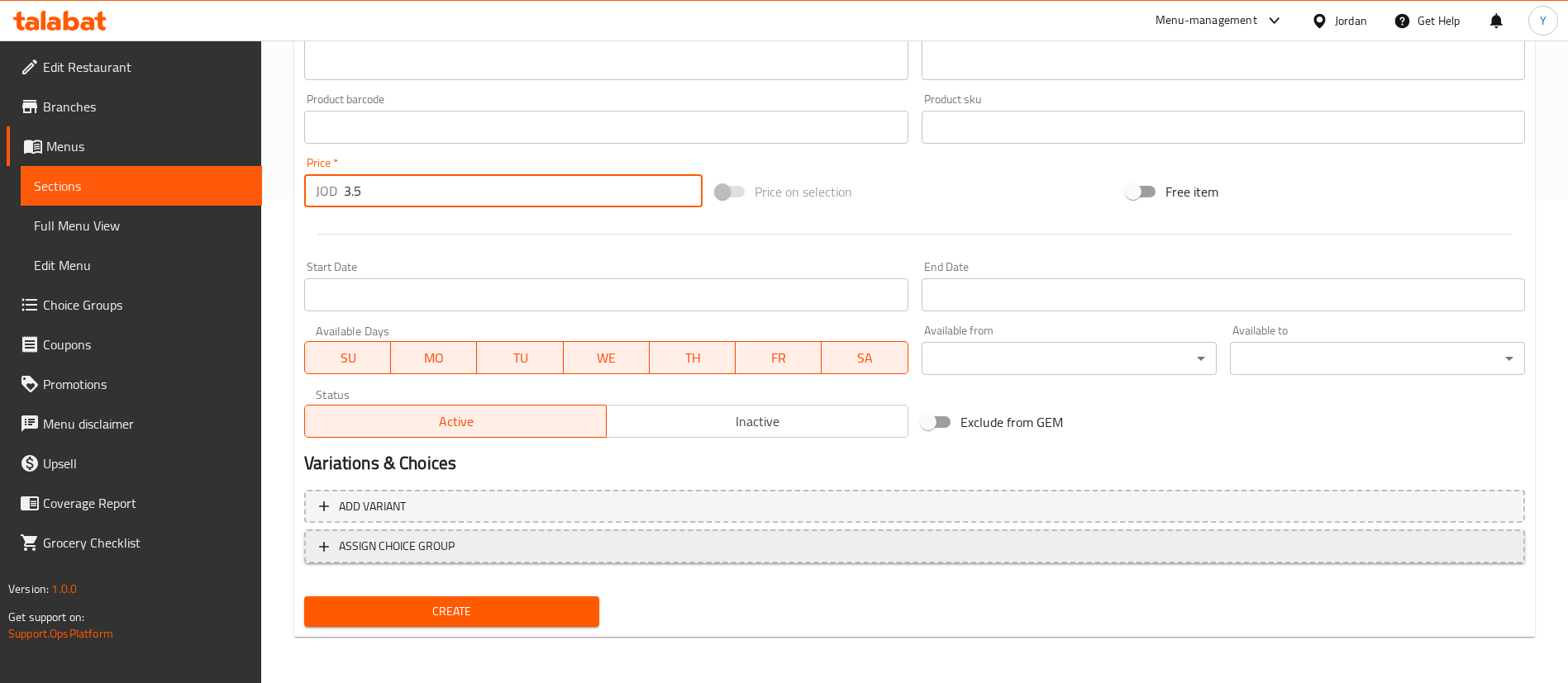
click at [445, 558] on button "ASSIGN CHOICE GROUP" at bounding box center [914, 546] width 1221 height 34
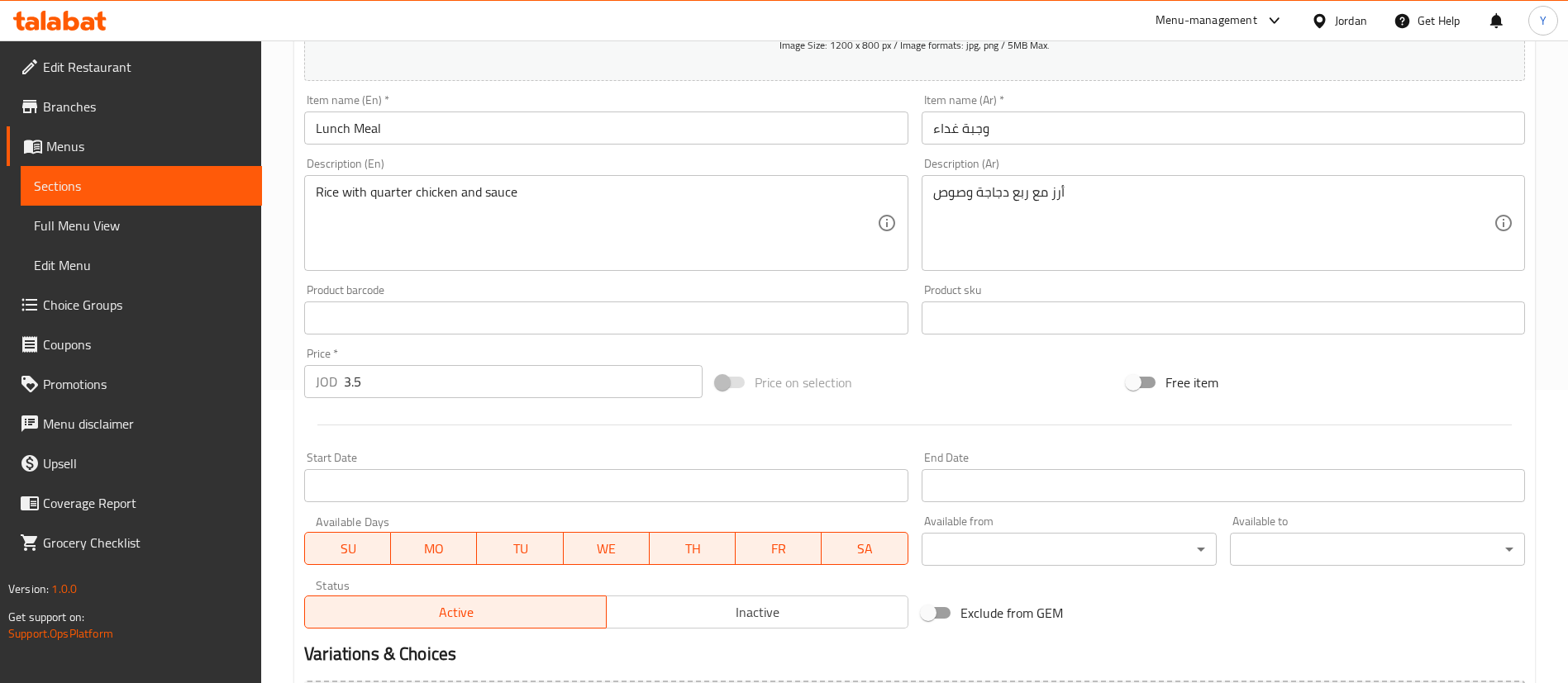
scroll to position [512, 0]
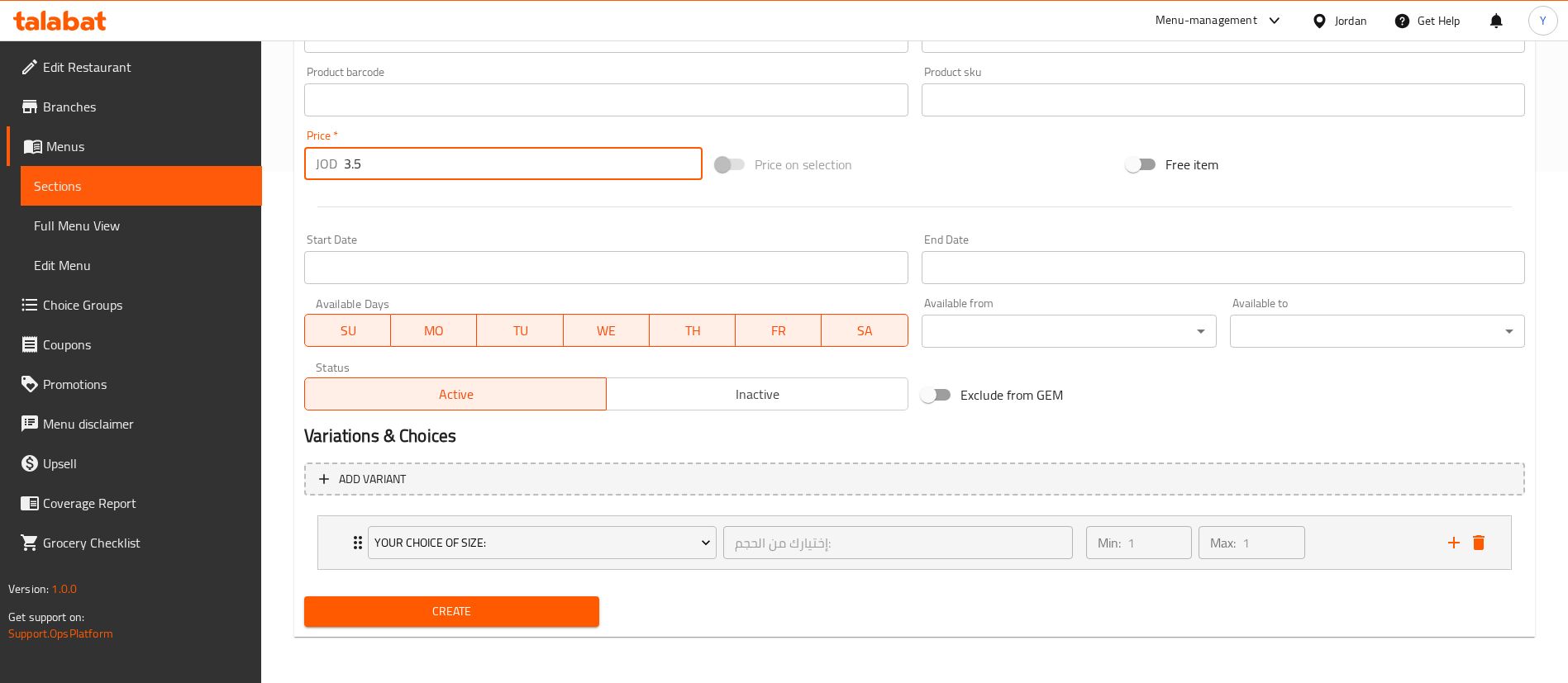
drag, startPoint x: 415, startPoint y: 177, endPoint x: 192, endPoint y: 181, distance: 223.0
click at [192, 181] on div "Edit Restaurant Branches Menus Sections Full Menu View Edit Menu Choice Groups …" at bounding box center [784, 106] width 1568 height 1154
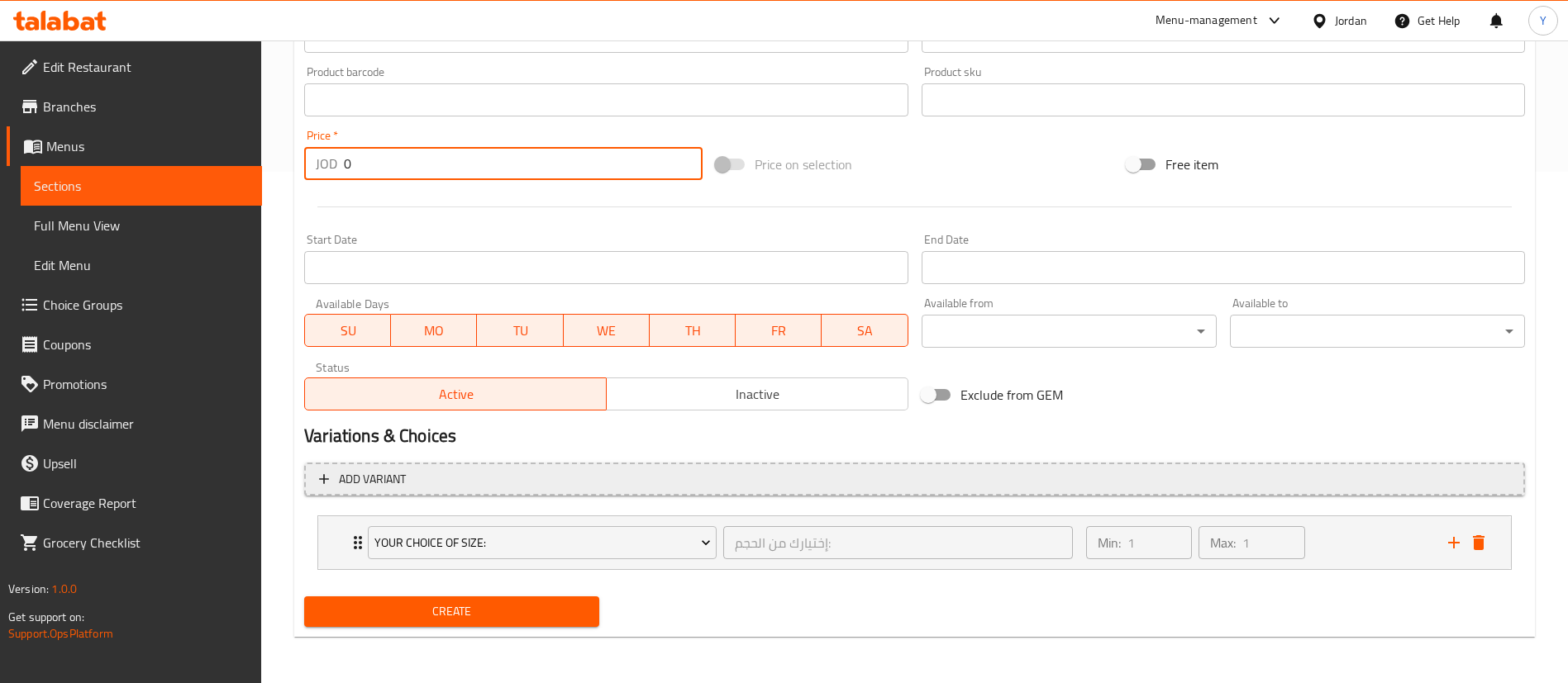
type input "0"
click at [441, 469] on span "Add variant" at bounding box center [914, 479] width 1191 height 20
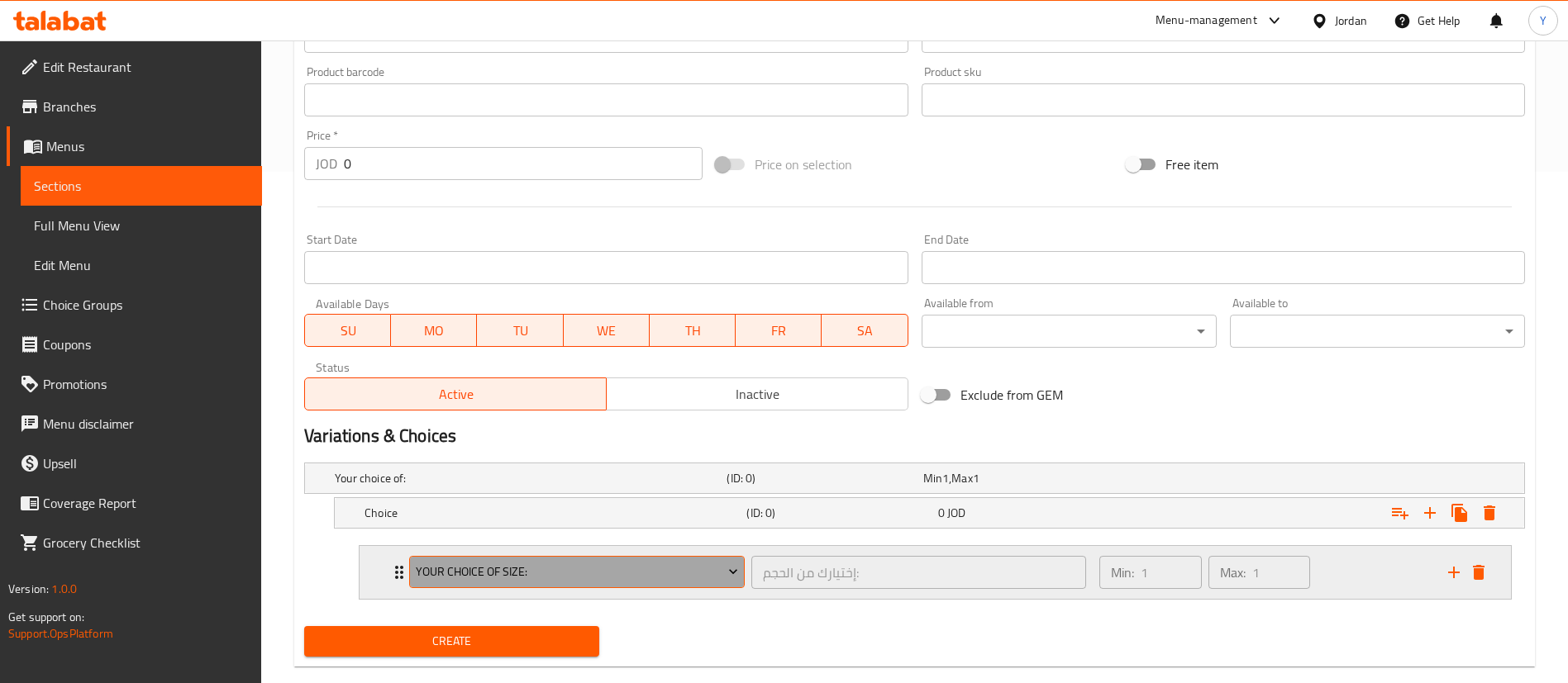
drag, startPoint x: 587, startPoint y: 577, endPoint x: 570, endPoint y: 578, distance: 17.0
click at [570, 578] on span "Your Choice Of Size:" at bounding box center [577, 572] width 323 height 20
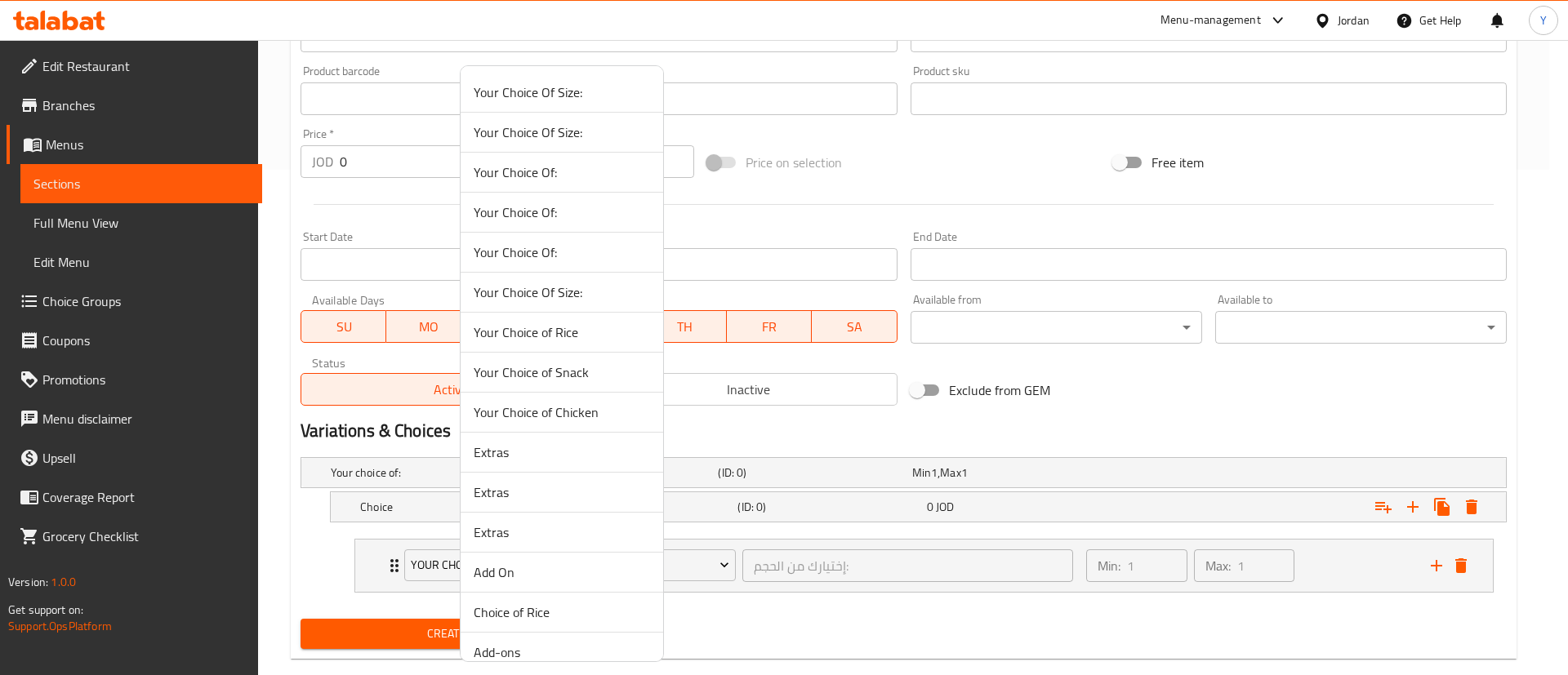
click at [773, 485] on div at bounding box center [784, 337] width 1568 height 675
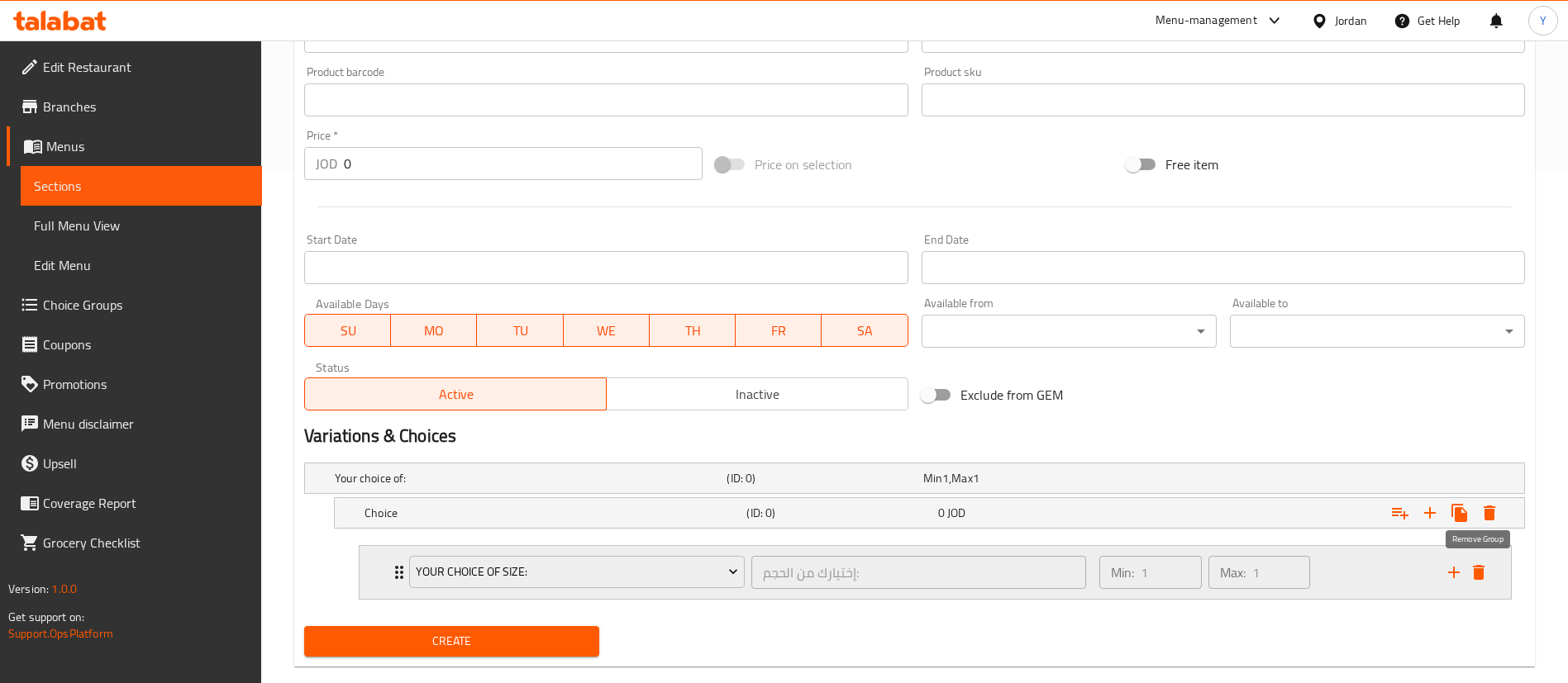
click at [1485, 563] on icon "delete" at bounding box center [1478, 572] width 20 height 20
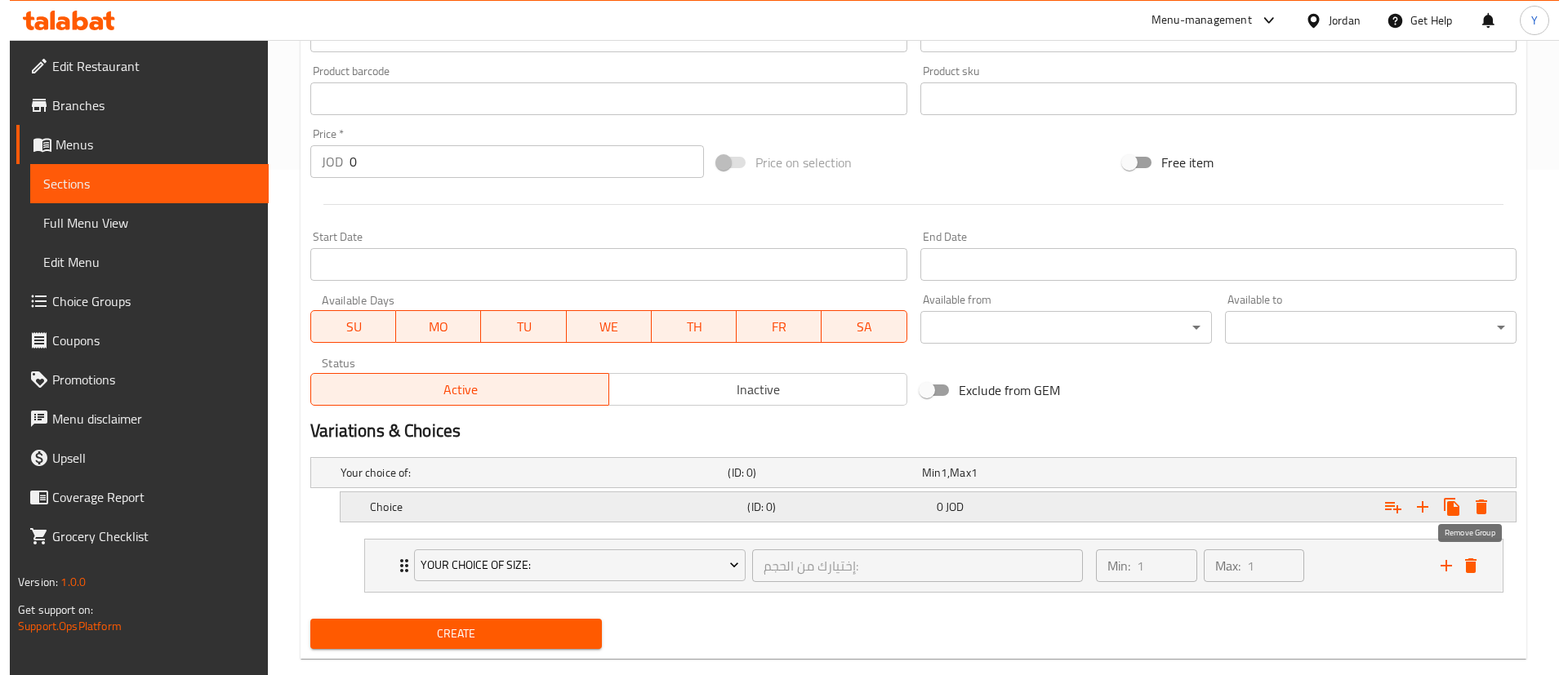
scroll to position [468, 0]
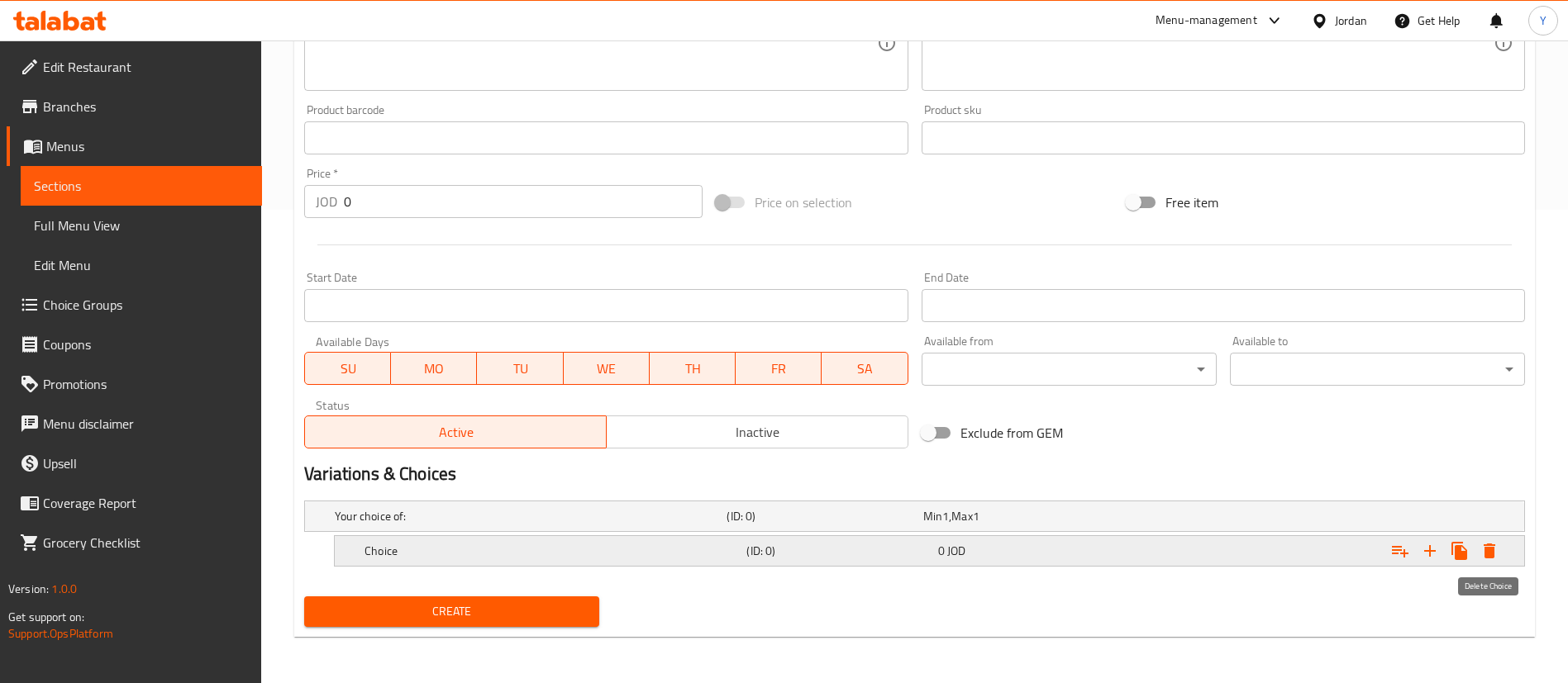
click at [1487, 549] on icon "Expand" at bounding box center [1490, 551] width 12 height 15
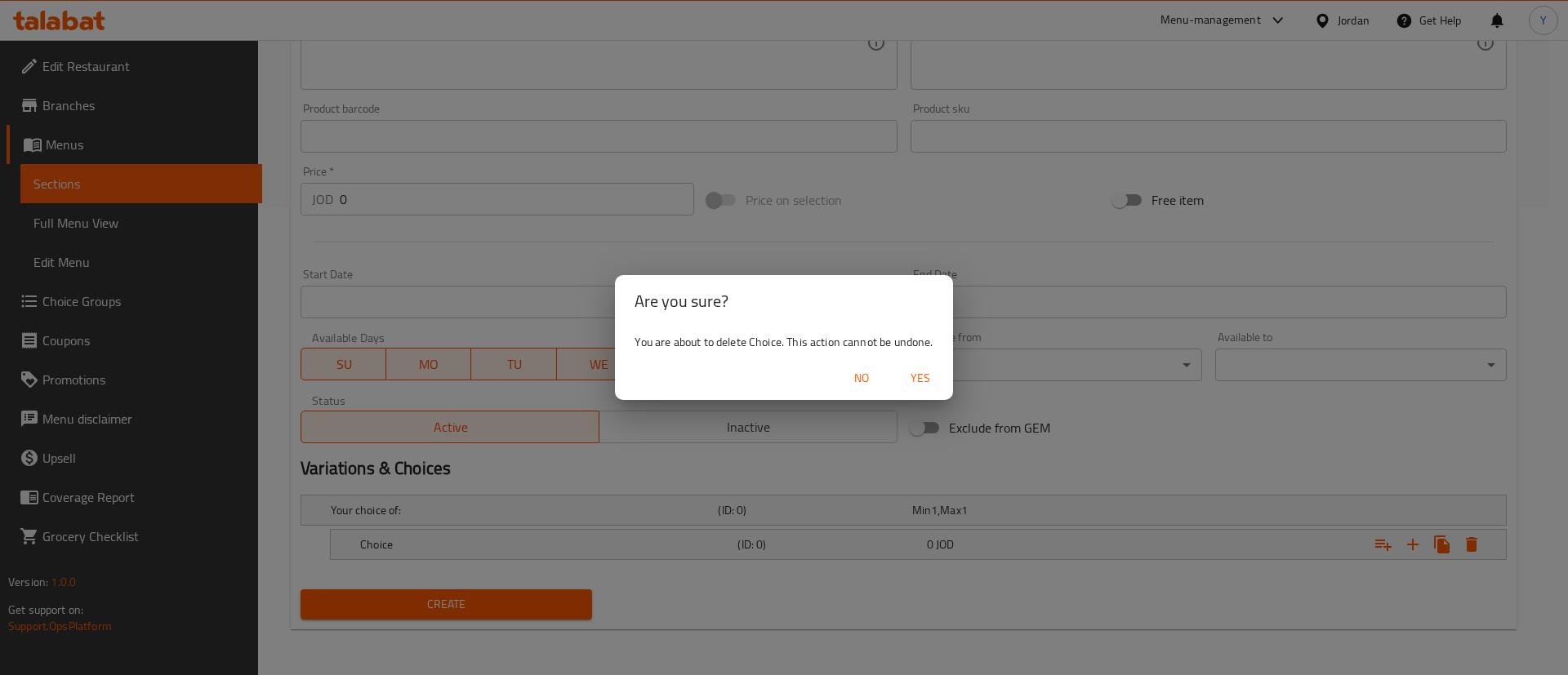
click at [919, 381] on span "Yes" at bounding box center [920, 378] width 39 height 20
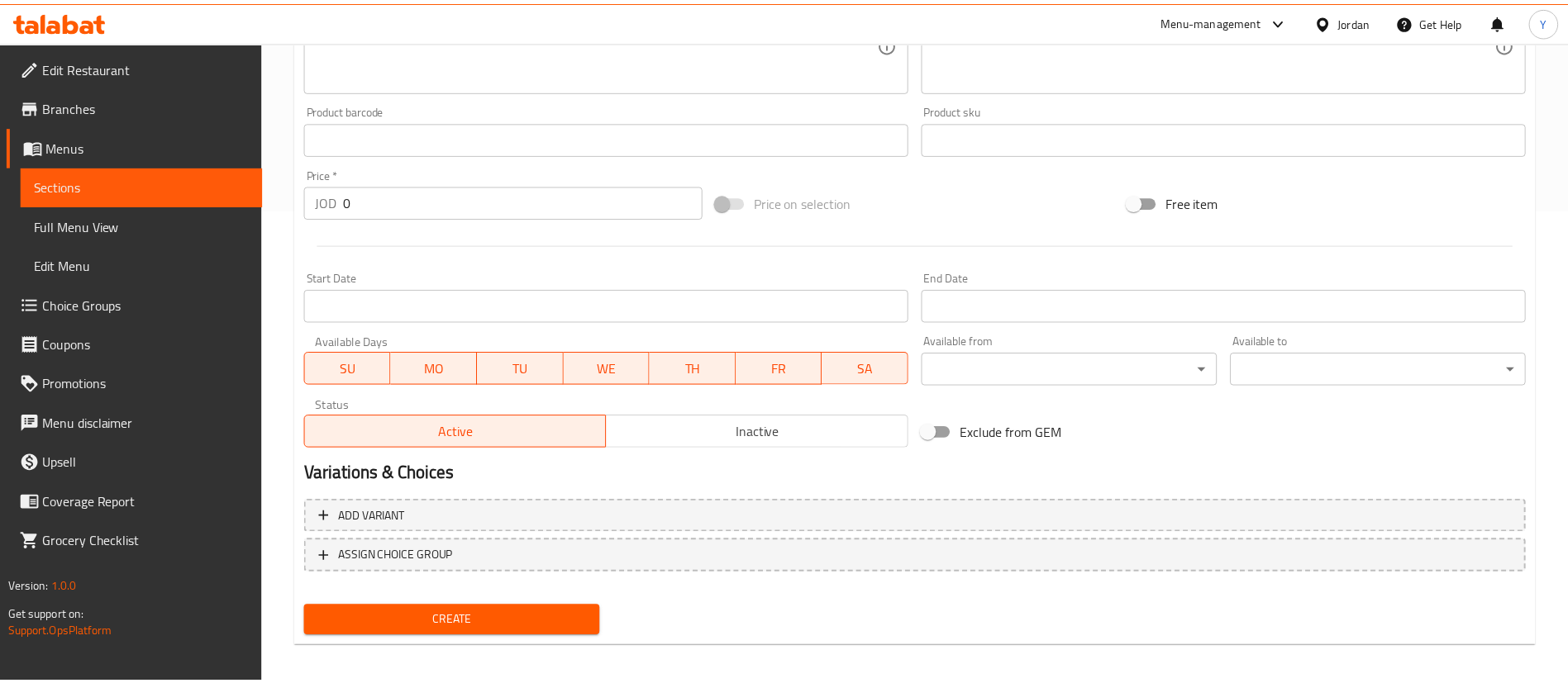
scroll to position [467, 0]
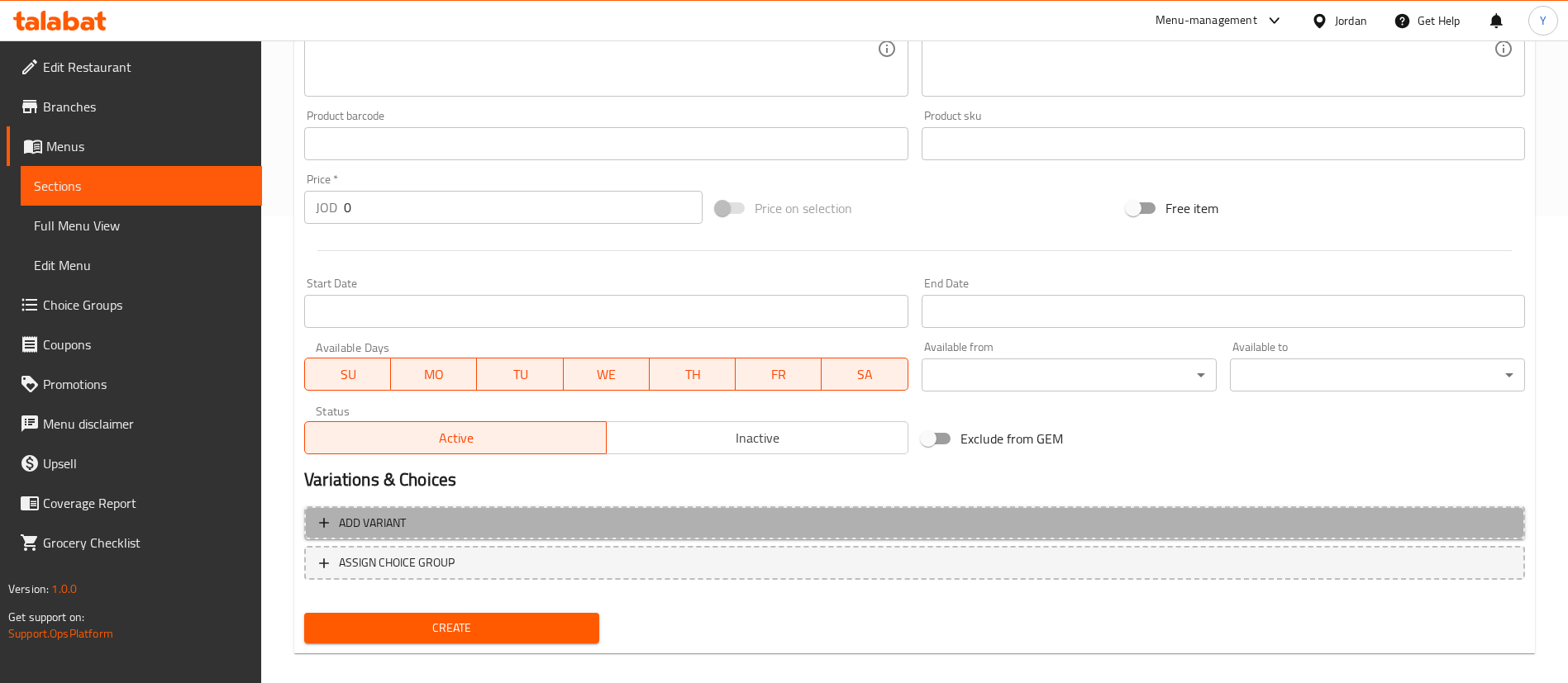
click at [453, 533] on button "Add variant" at bounding box center [914, 523] width 1221 height 34
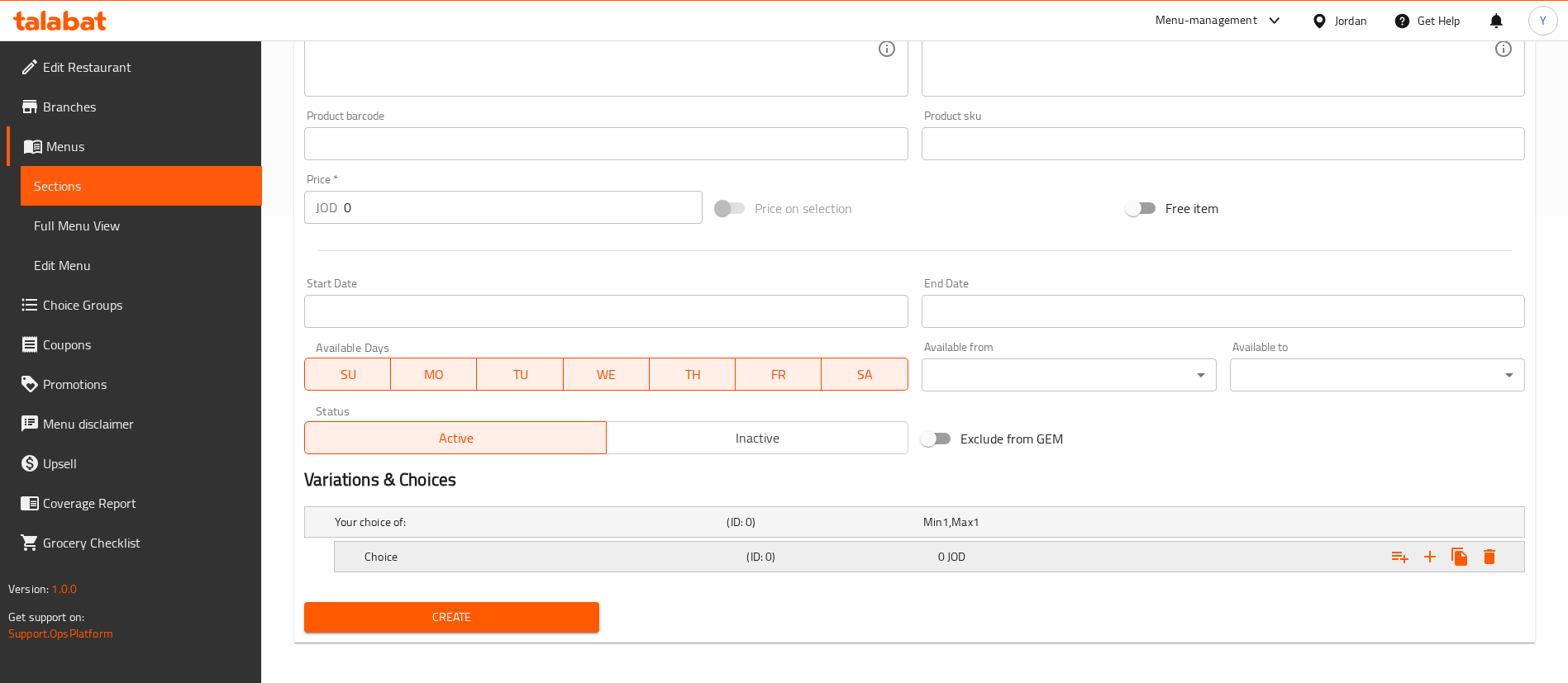
click at [469, 530] on h5 "Choice" at bounding box center [527, 522] width 385 height 16
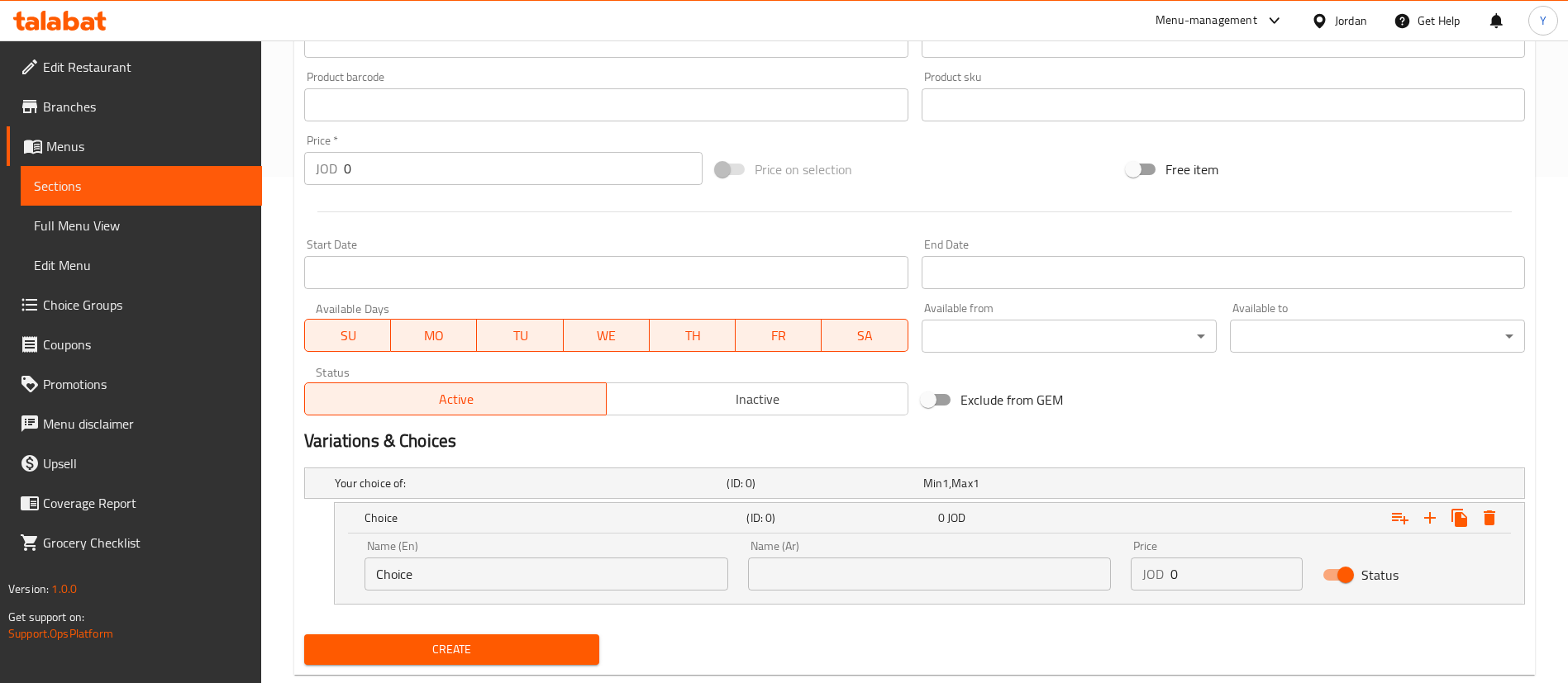
scroll to position [545, 0]
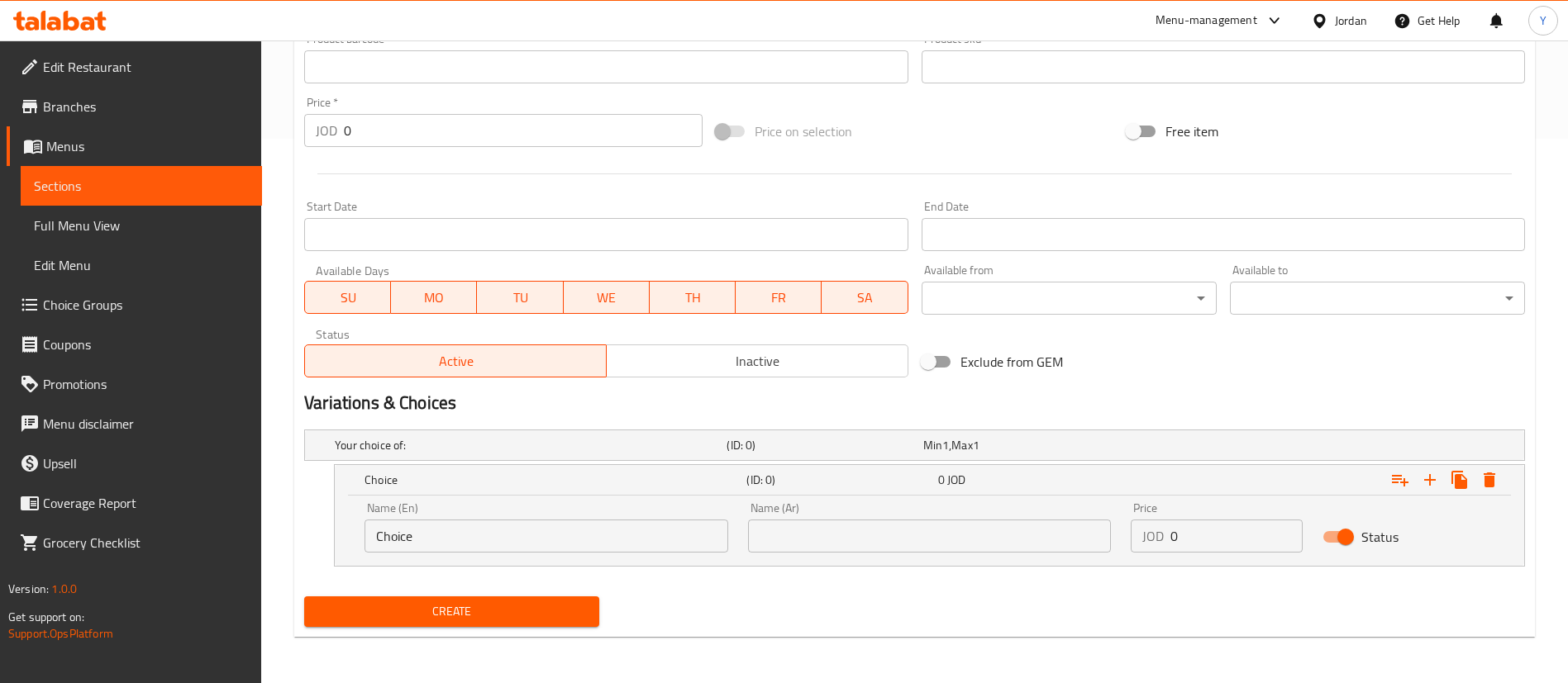
drag, startPoint x: 425, startPoint y: 540, endPoint x: 171, endPoint y: 540, distance: 254.0
click at [221, 540] on div "Edit Restaurant Branches Menus Sections Full Menu View Edit Menu Choice Groups …" at bounding box center [784, 89] width 1568 height 1187
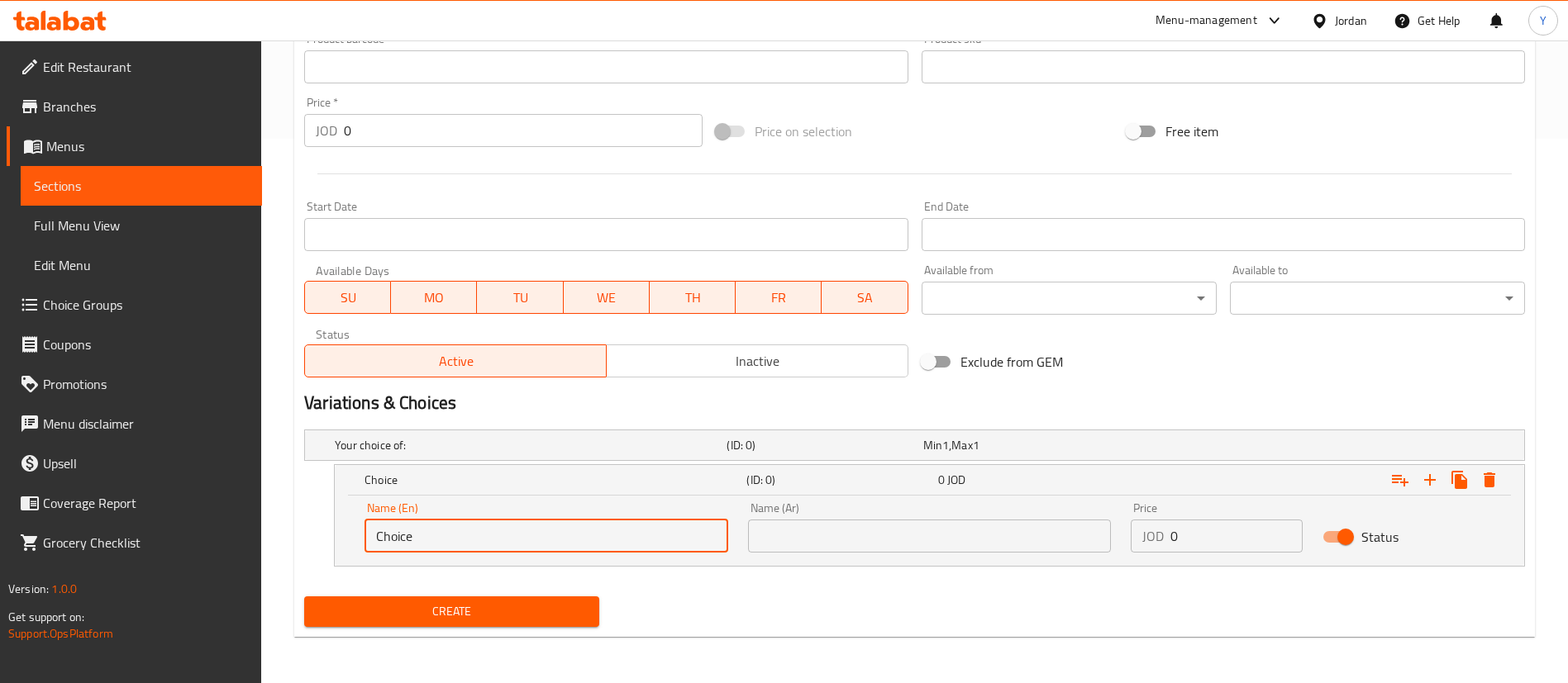
click at [899, 530] on input "text" at bounding box center [930, 535] width 363 height 33
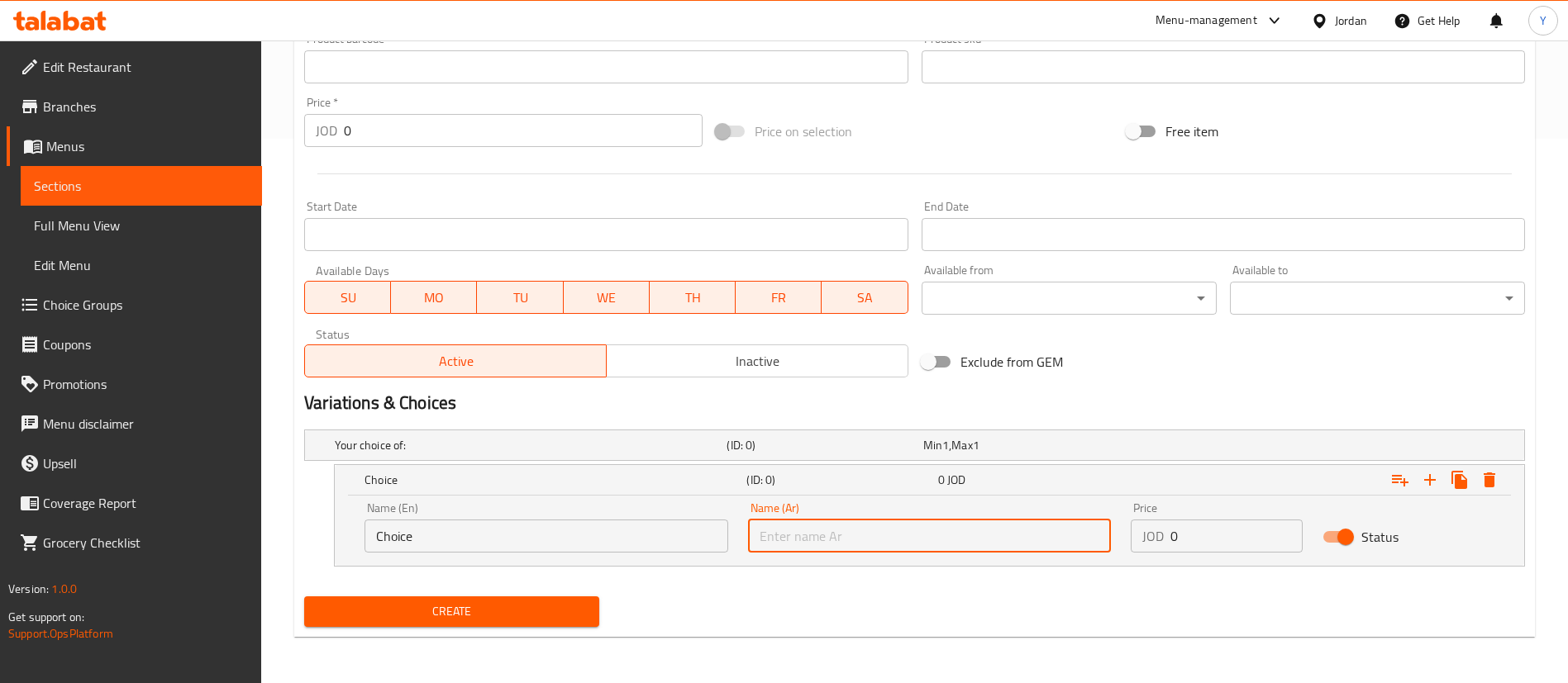
paste input "كبسة سعودية"
type input "كبسة سعودية"
click at [503, 533] on input "Choice" at bounding box center [546, 535] width 363 height 33
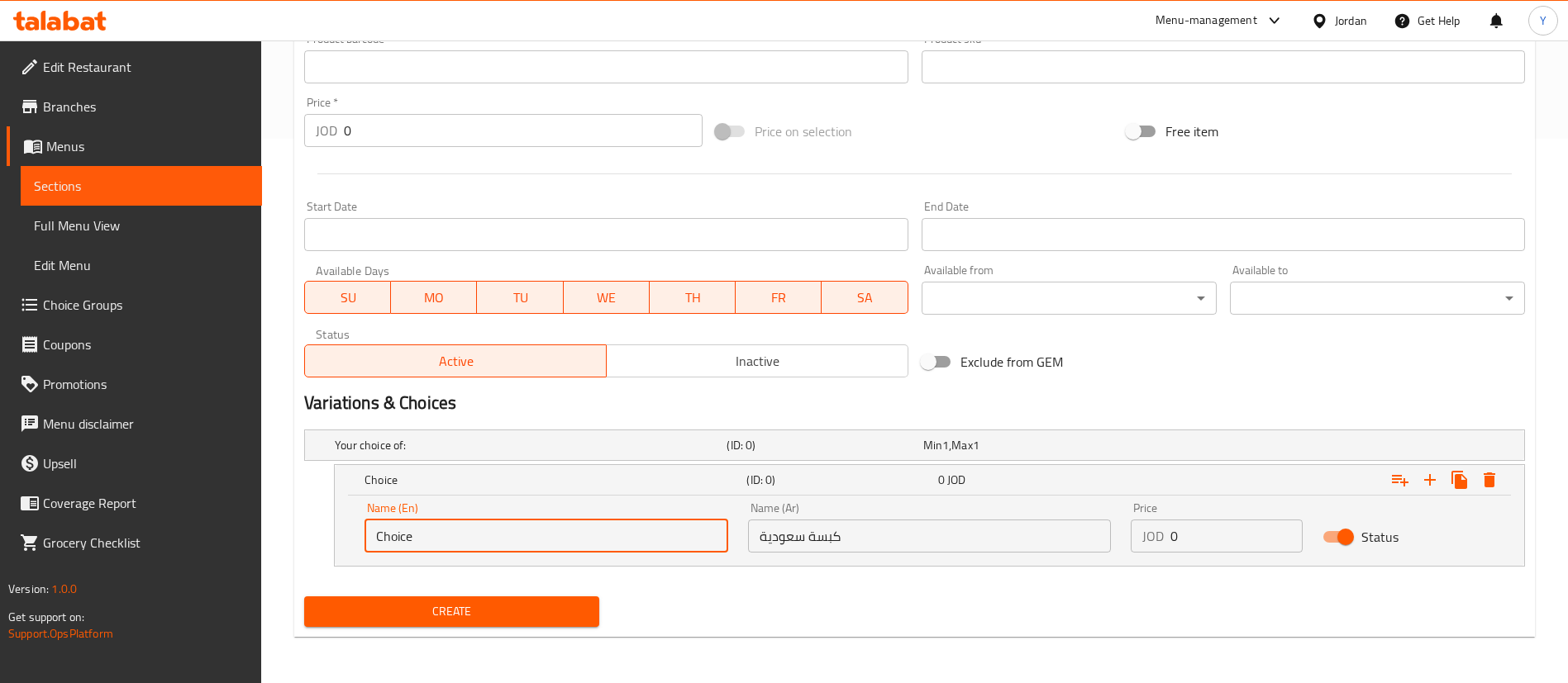
drag, startPoint x: 541, startPoint y: 535, endPoint x: 226, endPoint y: 527, distance: 315.1
click at [228, 527] on div "Edit Restaurant Branches Menus Sections Full Menu View Edit Menu Choice Groups …" at bounding box center [784, 89] width 1568 height 1187
paste input "Saudi Kabsa"
type input "Saudi Kabsa"
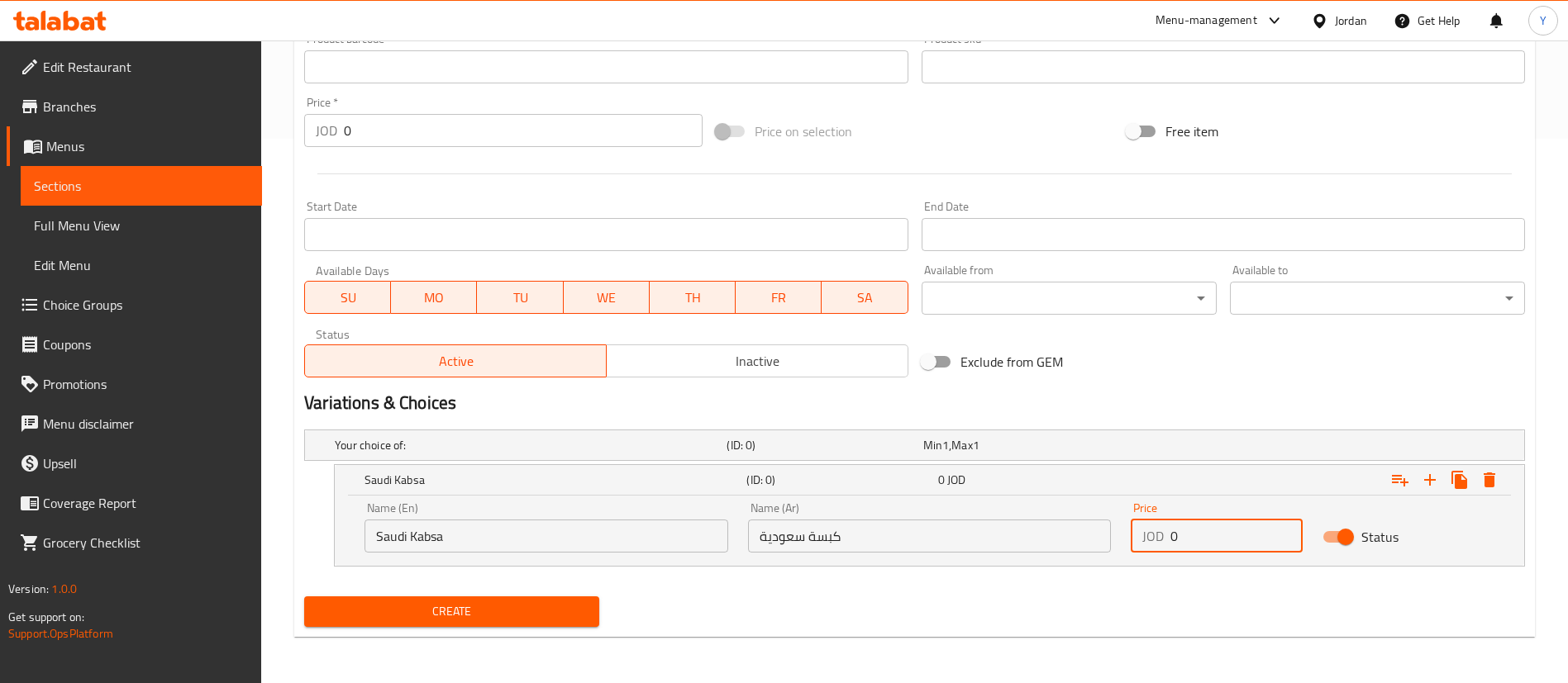
drag, startPoint x: 1213, startPoint y: 543, endPoint x: 1043, endPoint y: 543, distance: 170.0
click at [1043, 541] on div "Name (En) Saudi Kabsa Name (En) Name (Ar) كبسة سعودية Name (Ar) Price JOD 0 Pri…" at bounding box center [930, 527] width 1149 height 70
type input "3.5"
click at [1425, 484] on icon "Expand" at bounding box center [1430, 479] width 20 height 20
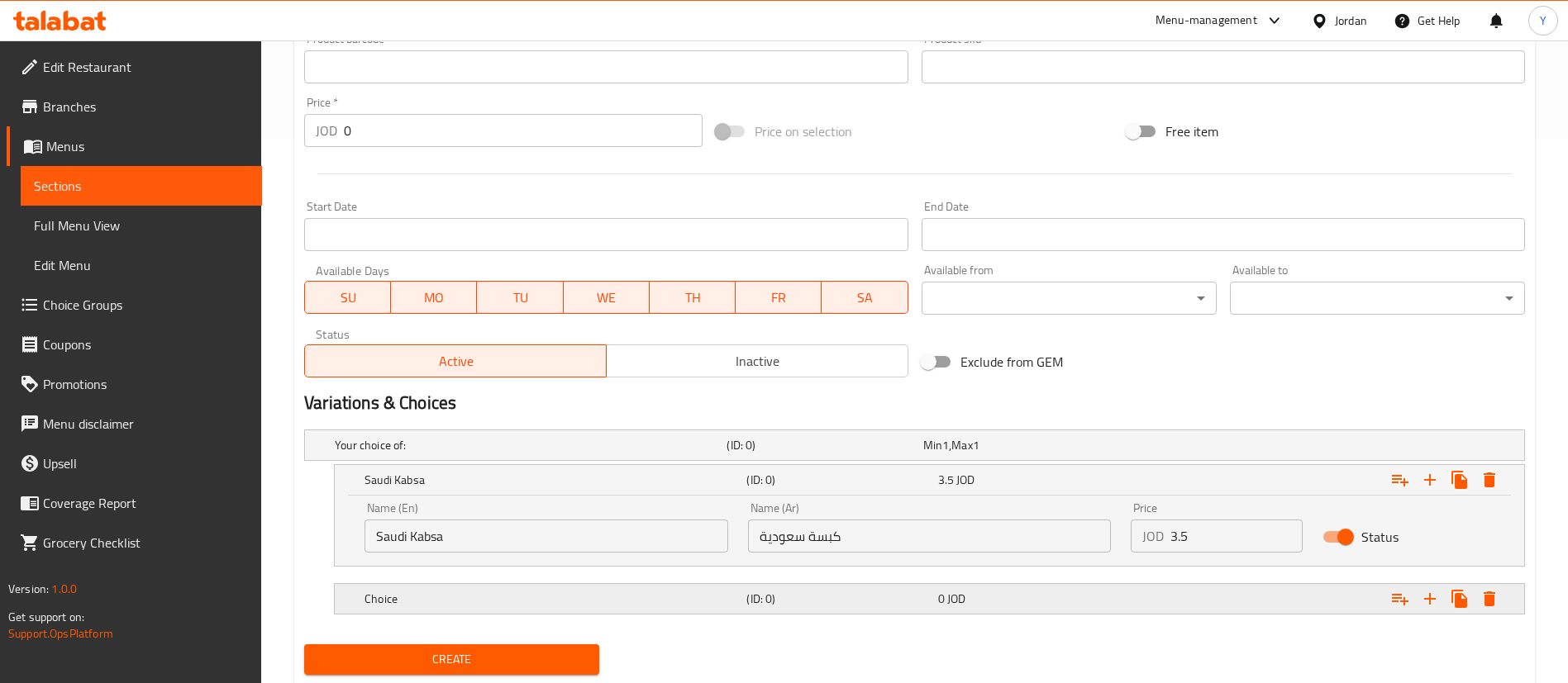
click at [582, 454] on h5 "Choice" at bounding box center [527, 445] width 385 height 16
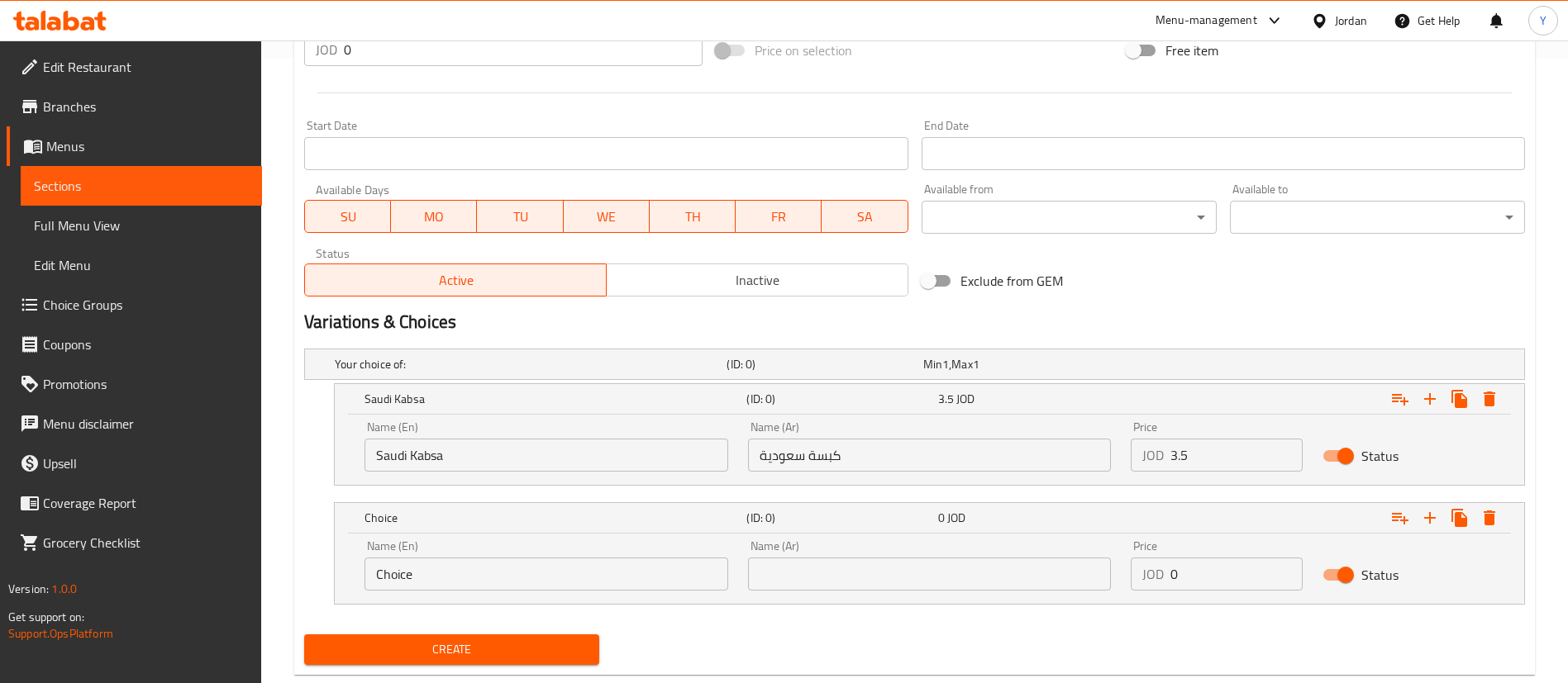
scroll to position [663, 0]
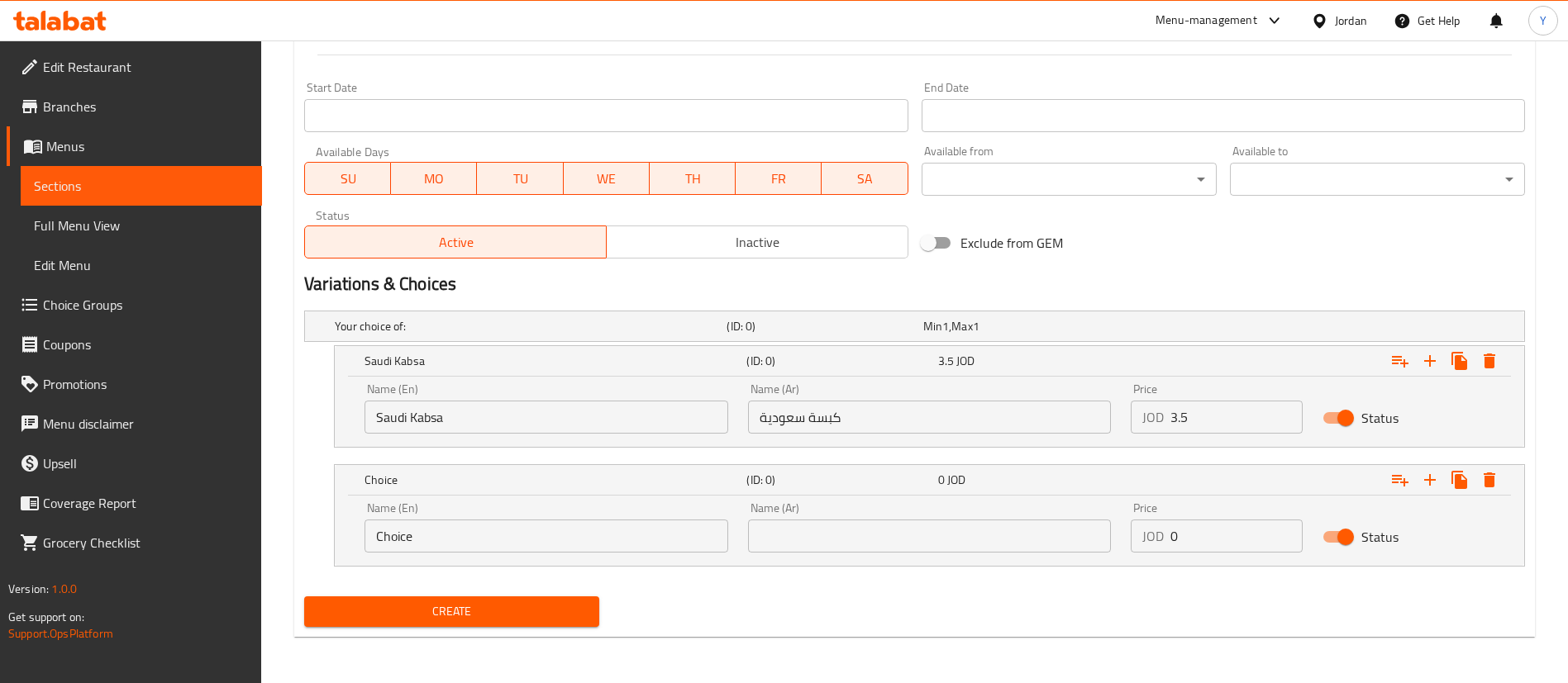
drag, startPoint x: 442, startPoint y: 551, endPoint x: 241, endPoint y: 547, distance: 201.0
click at [246, 547] on div "Edit Restaurant Branches Menus Sections Full Menu View Edit Menu Choice Groups …" at bounding box center [784, 30] width 1568 height 1306
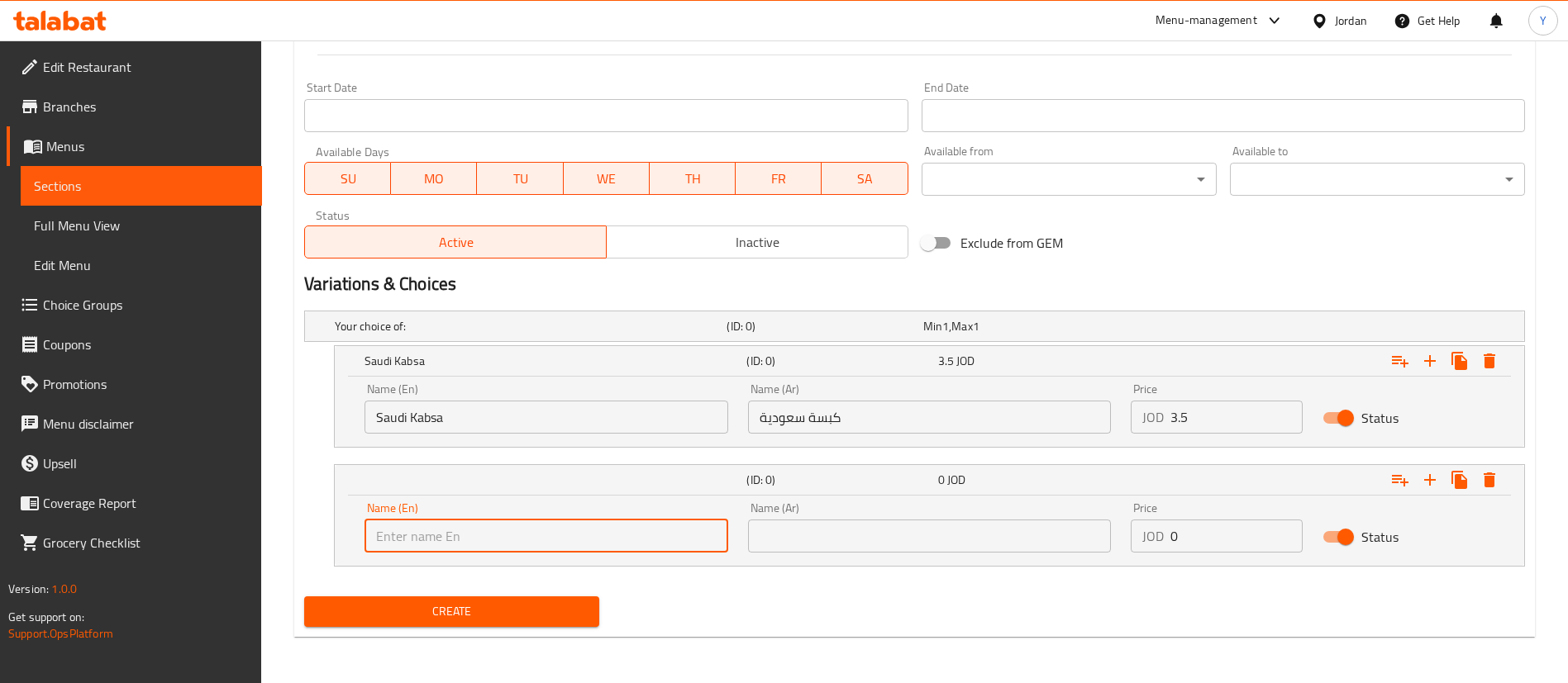
click at [831, 527] on input "text" at bounding box center [930, 535] width 363 height 33
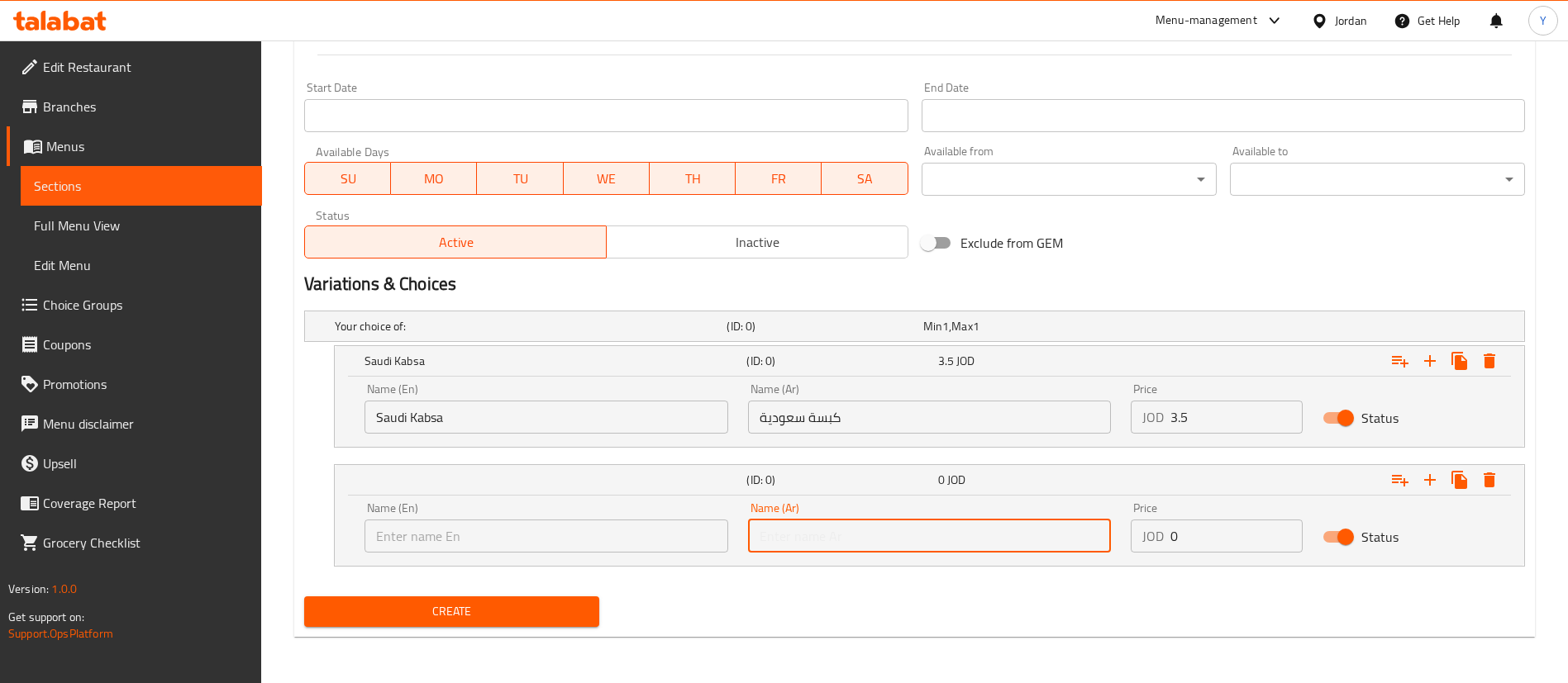
paste input "قلوبة زهره مع بطاطا"
type input "قلوبة زهره مع بطاطا"
click at [546, 550] on input "text" at bounding box center [546, 535] width 363 height 33
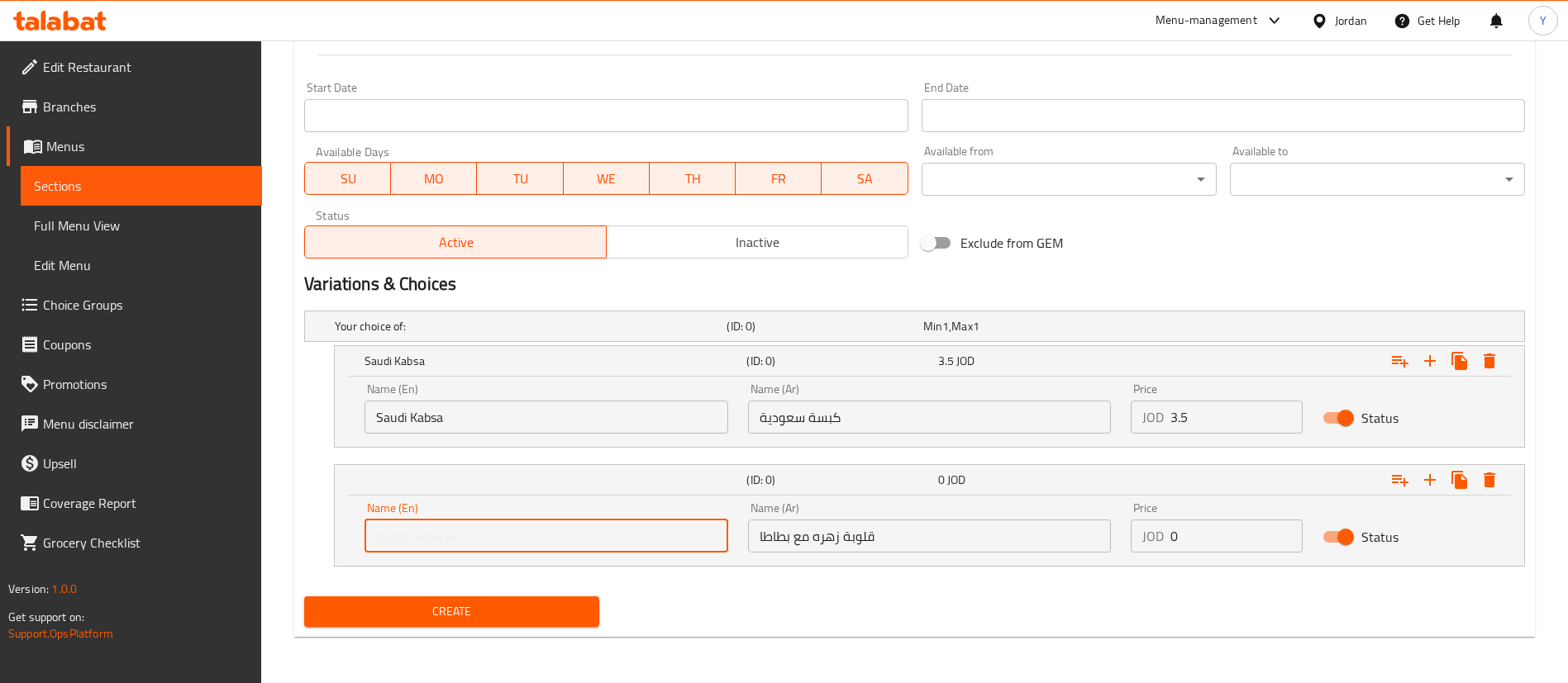
paste input "Cauliflower and potato upside-down cake"
drag, startPoint x: 644, startPoint y: 542, endPoint x: 114, endPoint y: 525, distance: 530.3
click at [114, 525] on div "Edit Restaurant Branches Menus Sections Full Menu View Edit Menu Choice Groups …" at bounding box center [784, 30] width 1568 height 1306
type input "ة"
paste input "Cauliflower and potato"
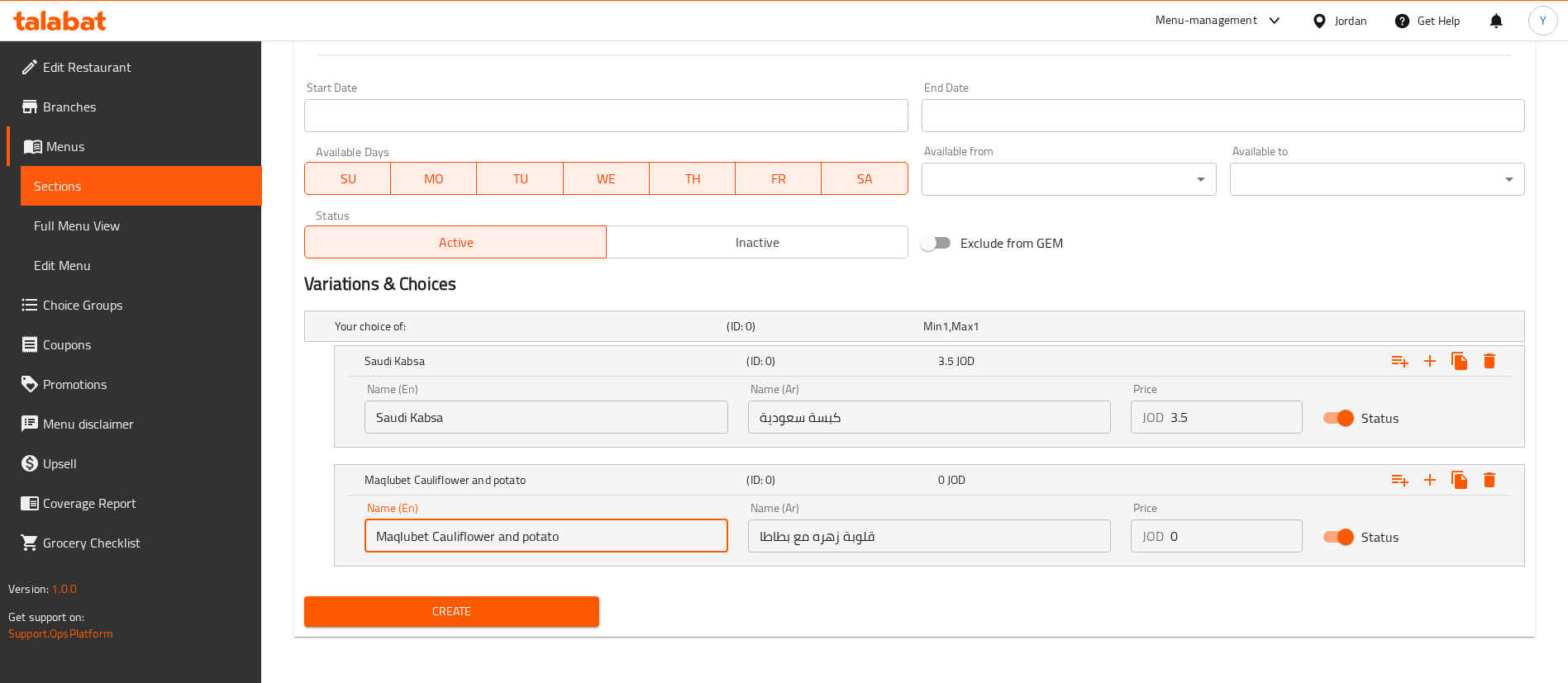
type input "Maqlubet Cauliflower and potato"
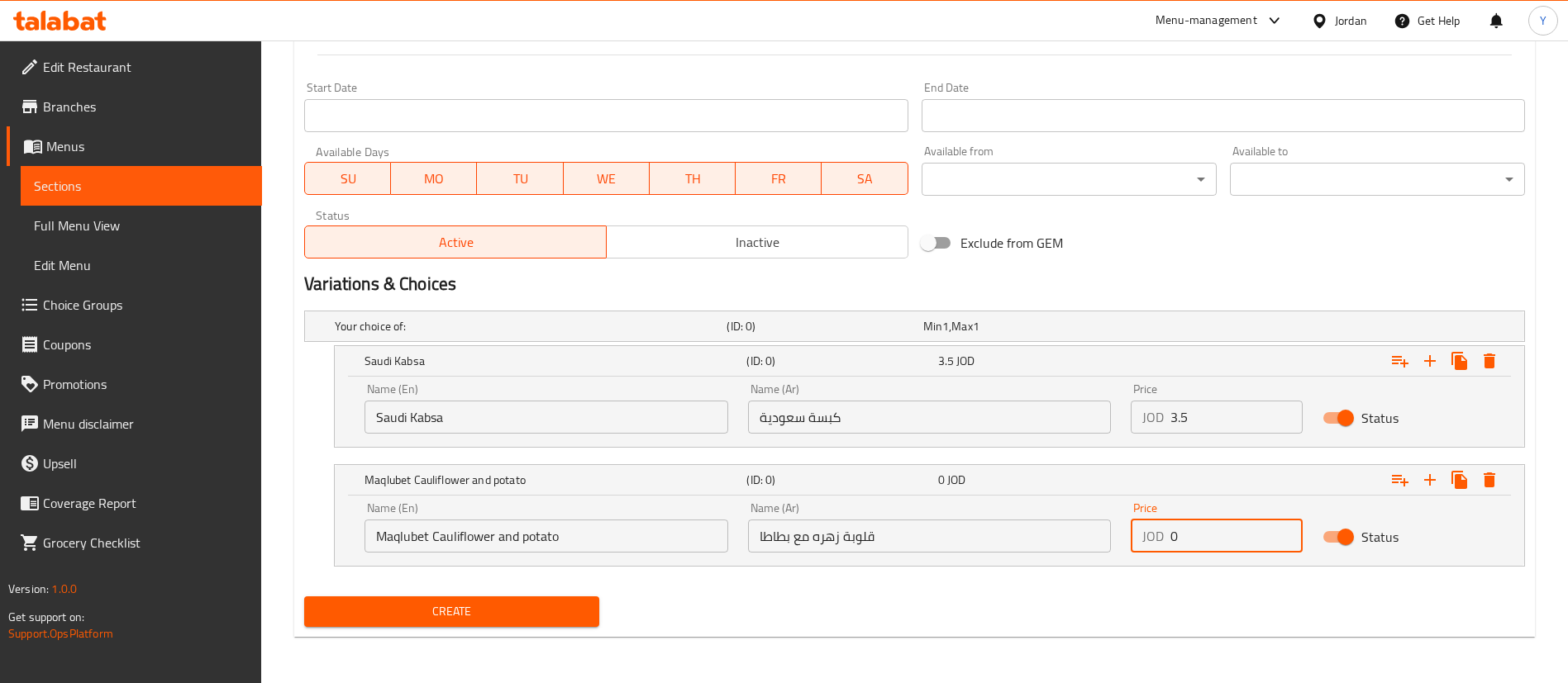
drag, startPoint x: 1236, startPoint y: 543, endPoint x: 1078, endPoint y: 557, distance: 158.6
click at [1078, 557] on div "Name (En) Maqlubet Cauliflower and potato Name (En) Name (Ar) قلوبة زهره مع بطا…" at bounding box center [930, 527] width 1149 height 70
click at [1217, 541] on input "3" at bounding box center [1237, 535] width 132 height 33
type input "3.5"
click at [1440, 484] on button "Expand" at bounding box center [1430, 479] width 30 height 30
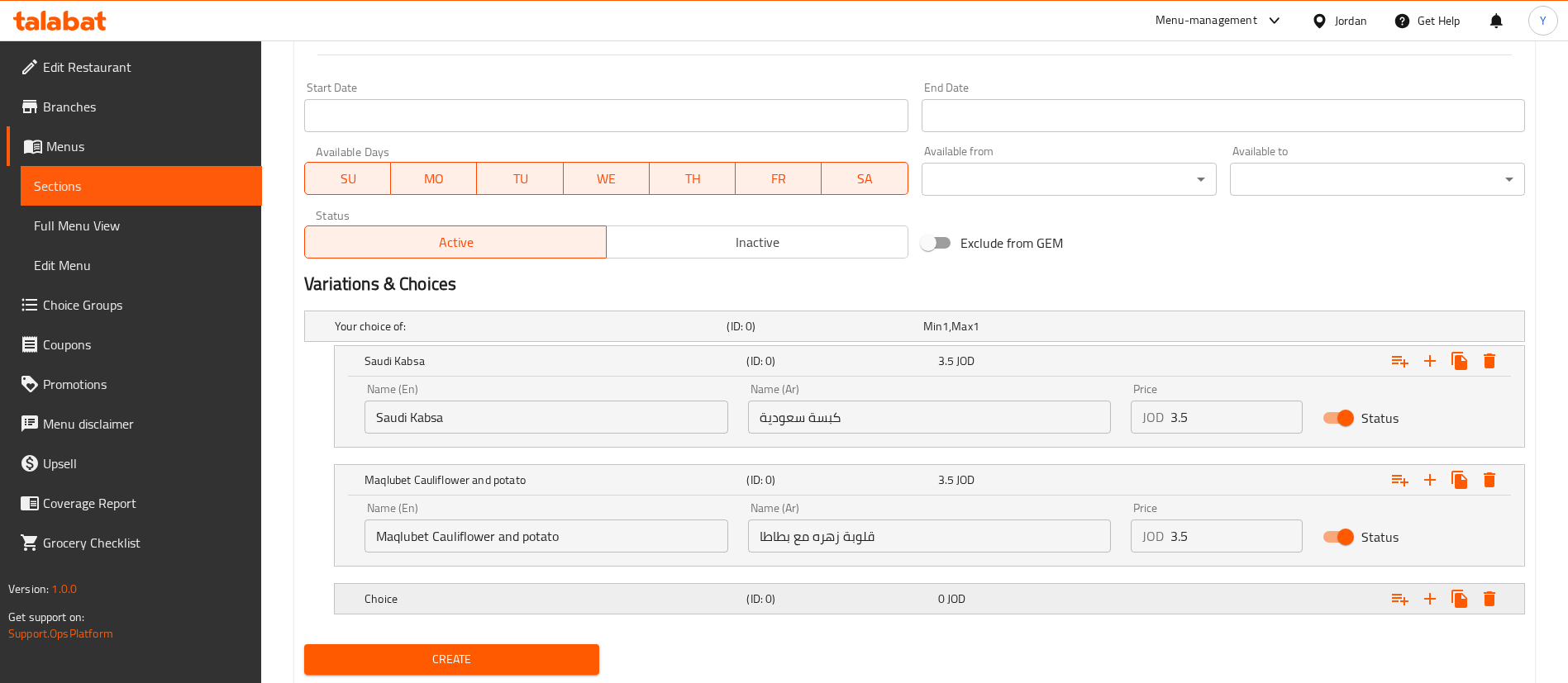
click at [665, 334] on h5 "Choice" at bounding box center [527, 326] width 385 height 16
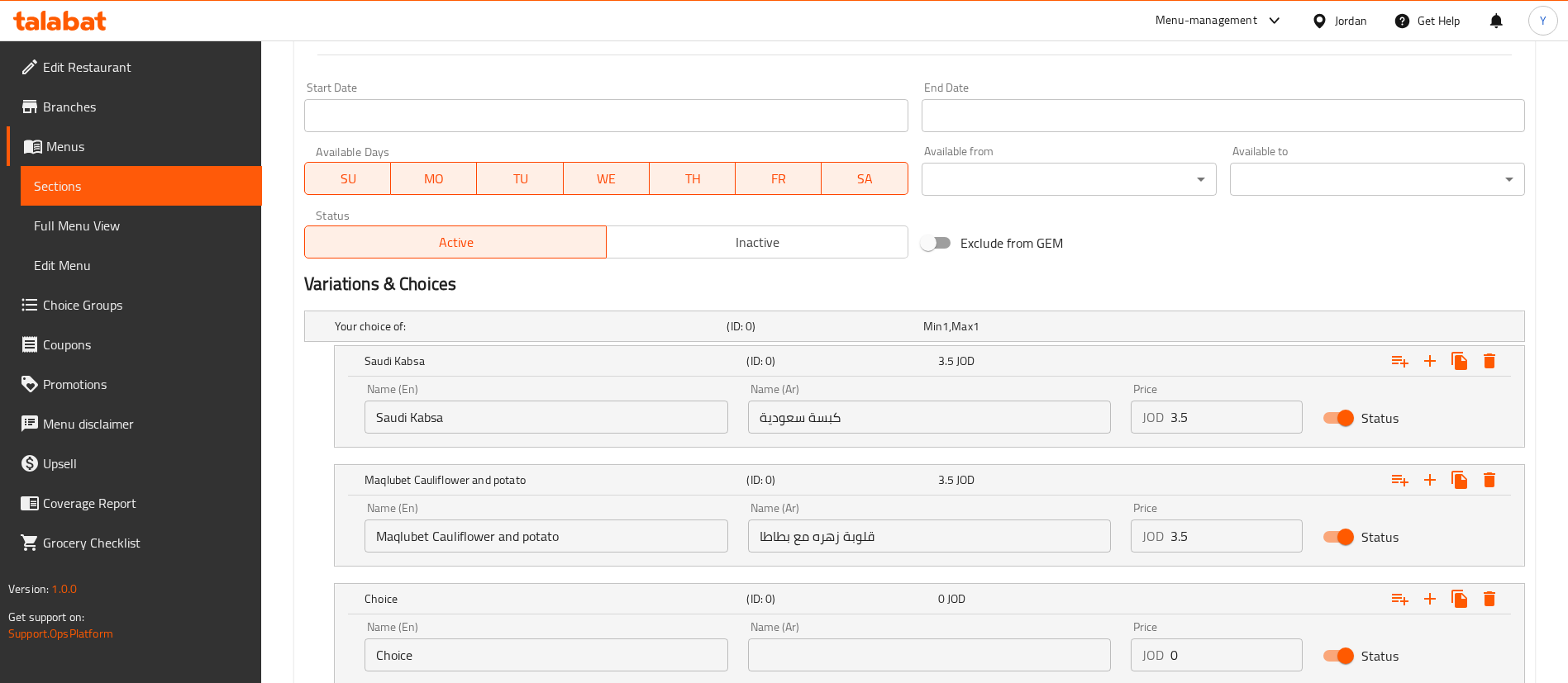
click at [984, 648] on input "text" at bounding box center [930, 655] width 363 height 33
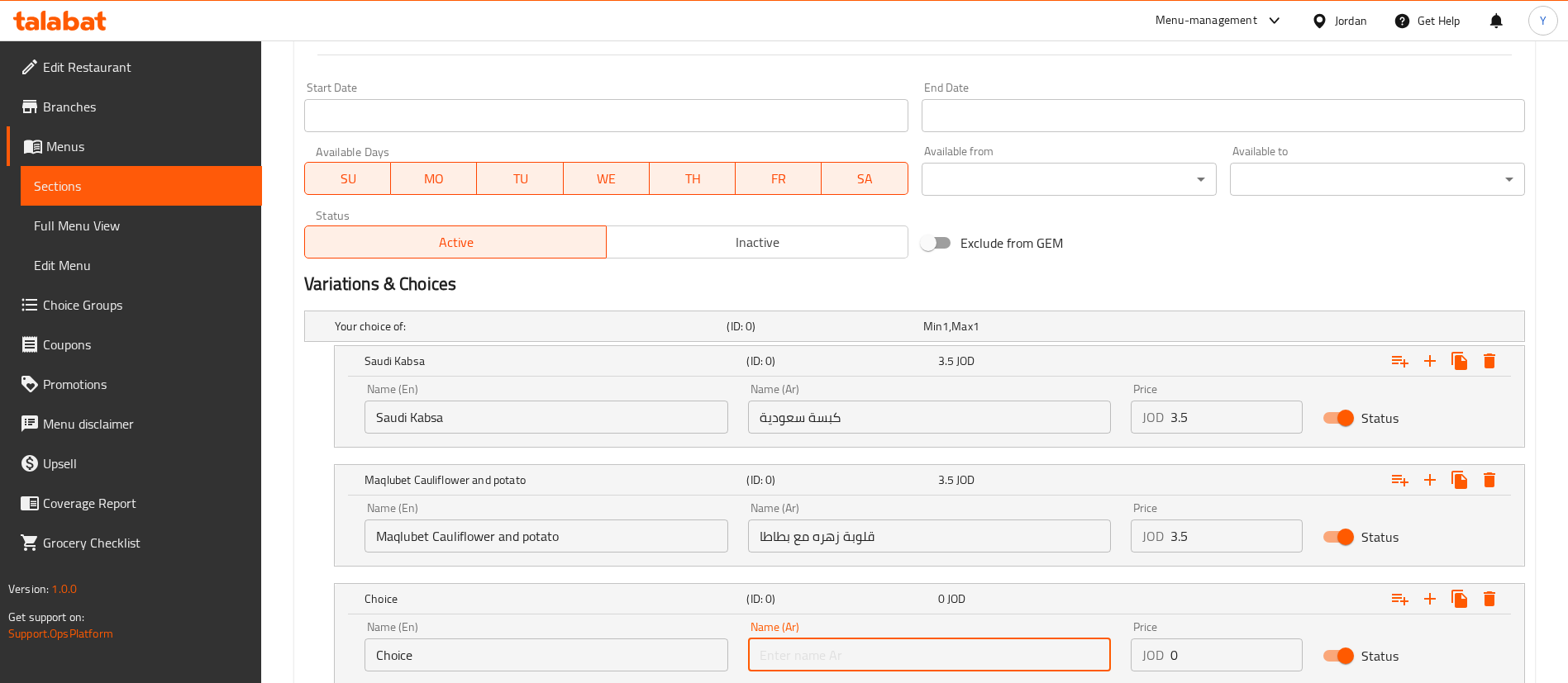
paste input "بخاري عقباوي"
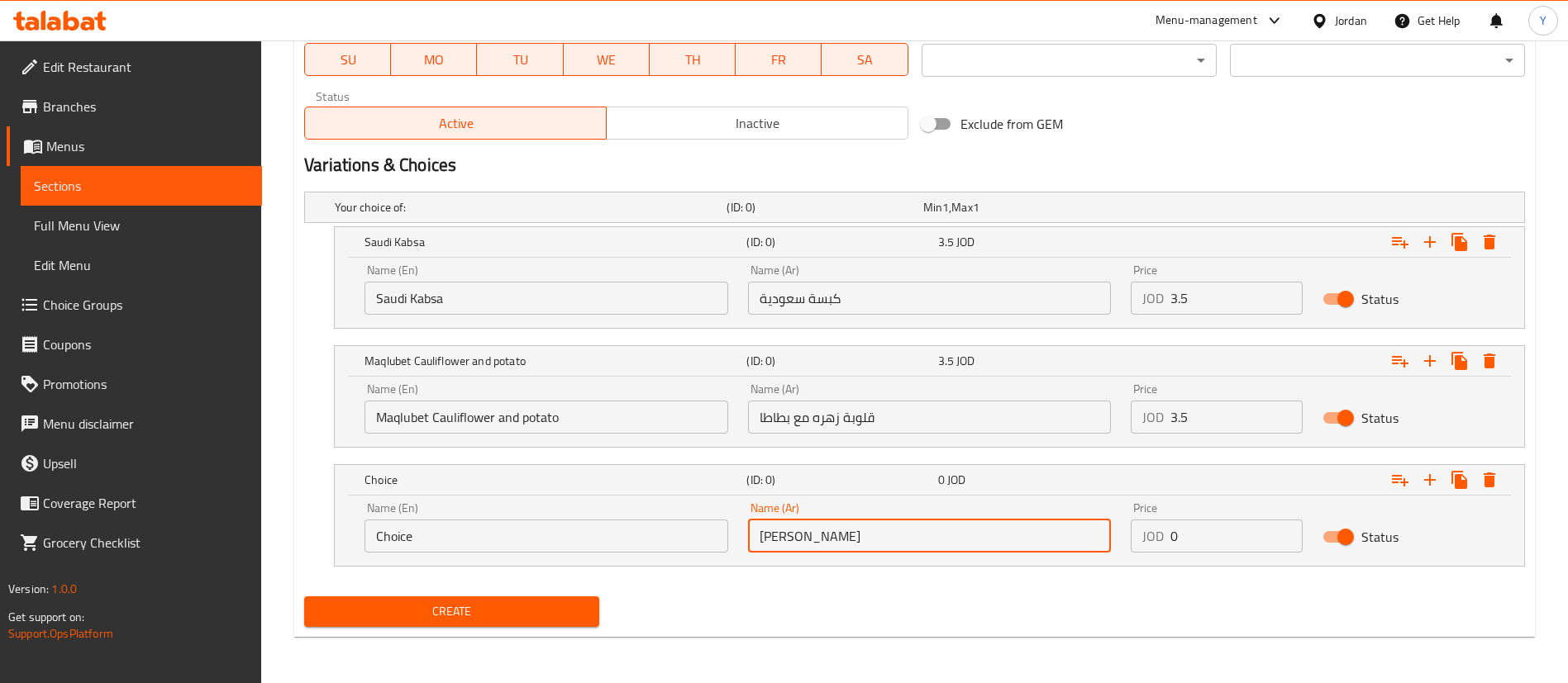
type input "بخاري عقباوي"
click at [529, 548] on input "Choice" at bounding box center [546, 535] width 363 height 33
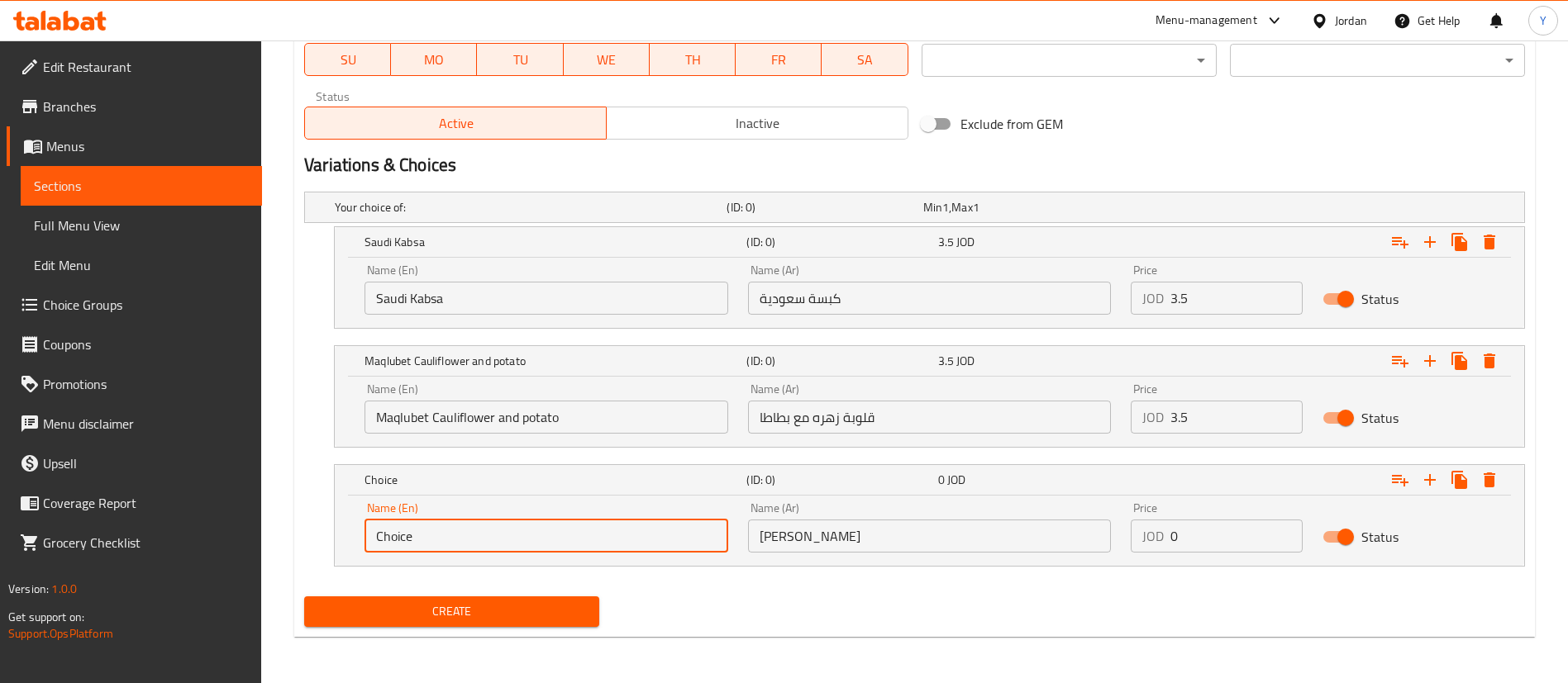
drag, startPoint x: 529, startPoint y: 548, endPoint x: 216, endPoint y: 544, distance: 313.0
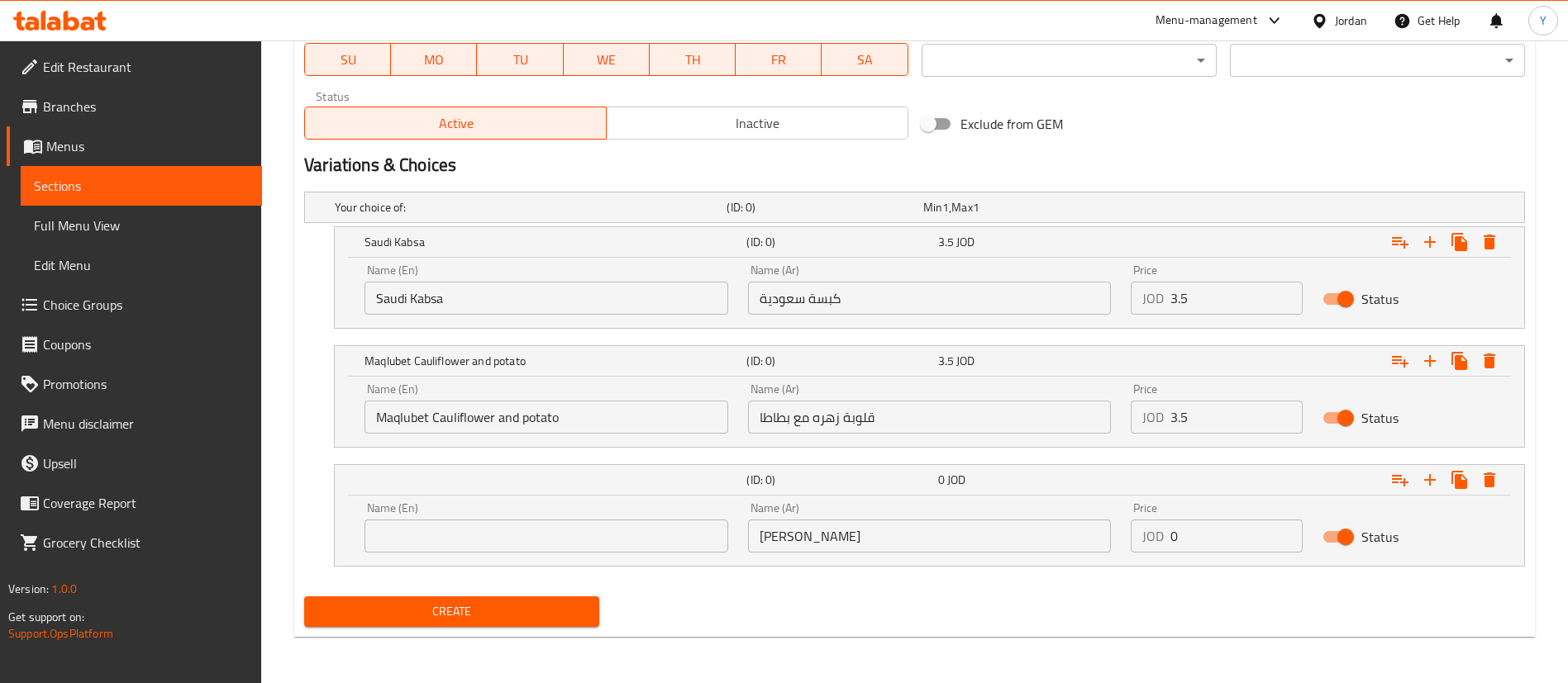
drag, startPoint x: 537, startPoint y: 624, endPoint x: 554, endPoint y: 615, distance: 19.2
click at [538, 619] on span "Create" at bounding box center [452, 612] width 268 height 20
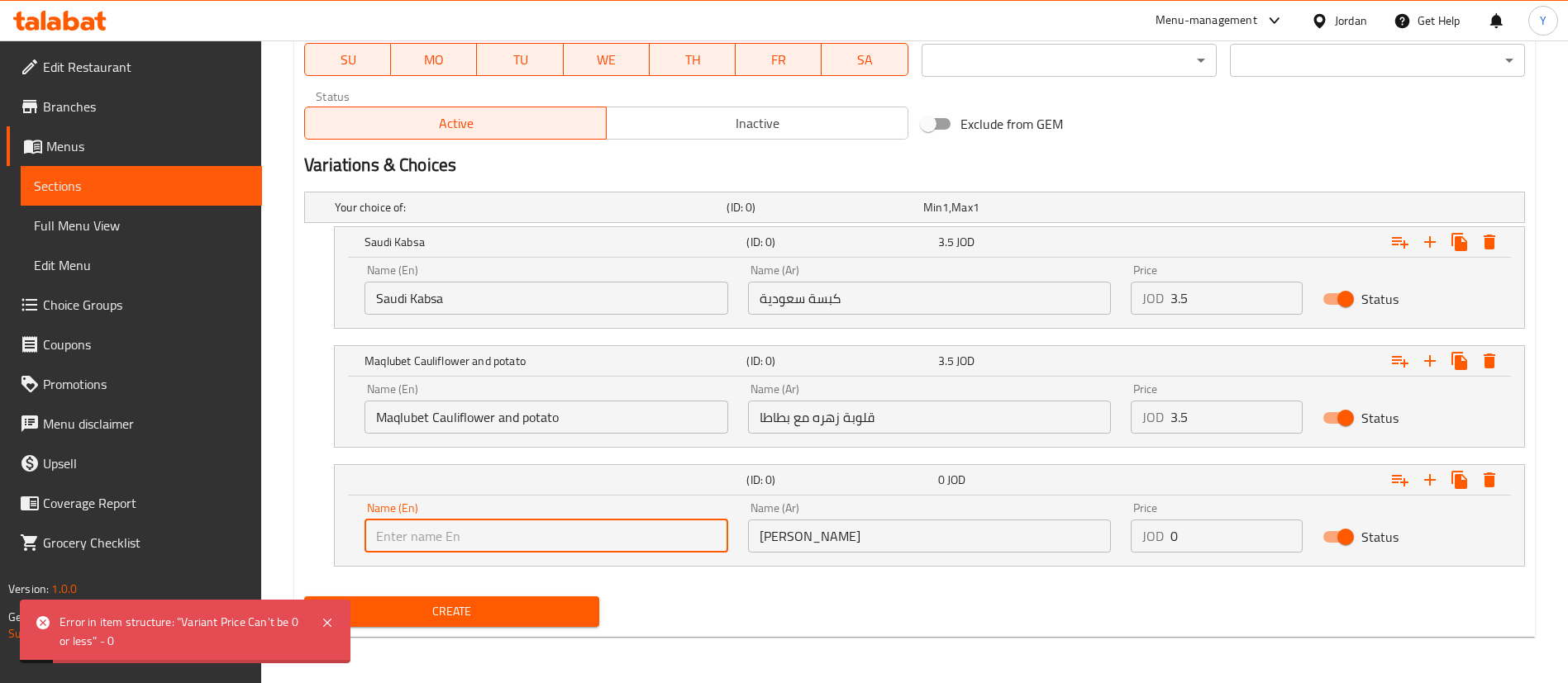
click at [453, 540] on input "text" at bounding box center [546, 535] width 363 height 33
paste input "Bukhari Aqbawi"
type input "Bukhari Aqbawi"
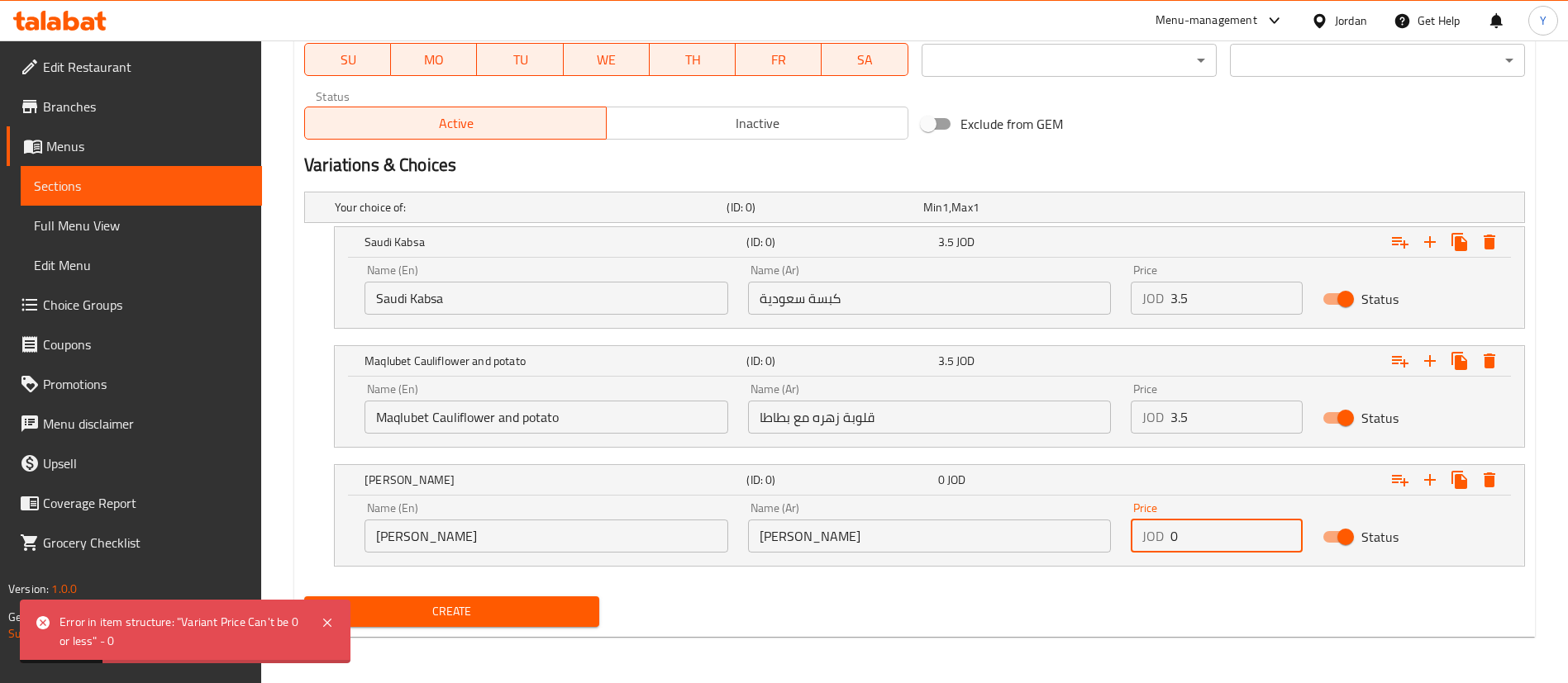
drag, startPoint x: 1179, startPoint y: 541, endPoint x: 1142, endPoint y: 539, distance: 37.1
click at [1142, 539] on div "JOD 0 Price" at bounding box center [1217, 535] width 172 height 33
type input "3.5"
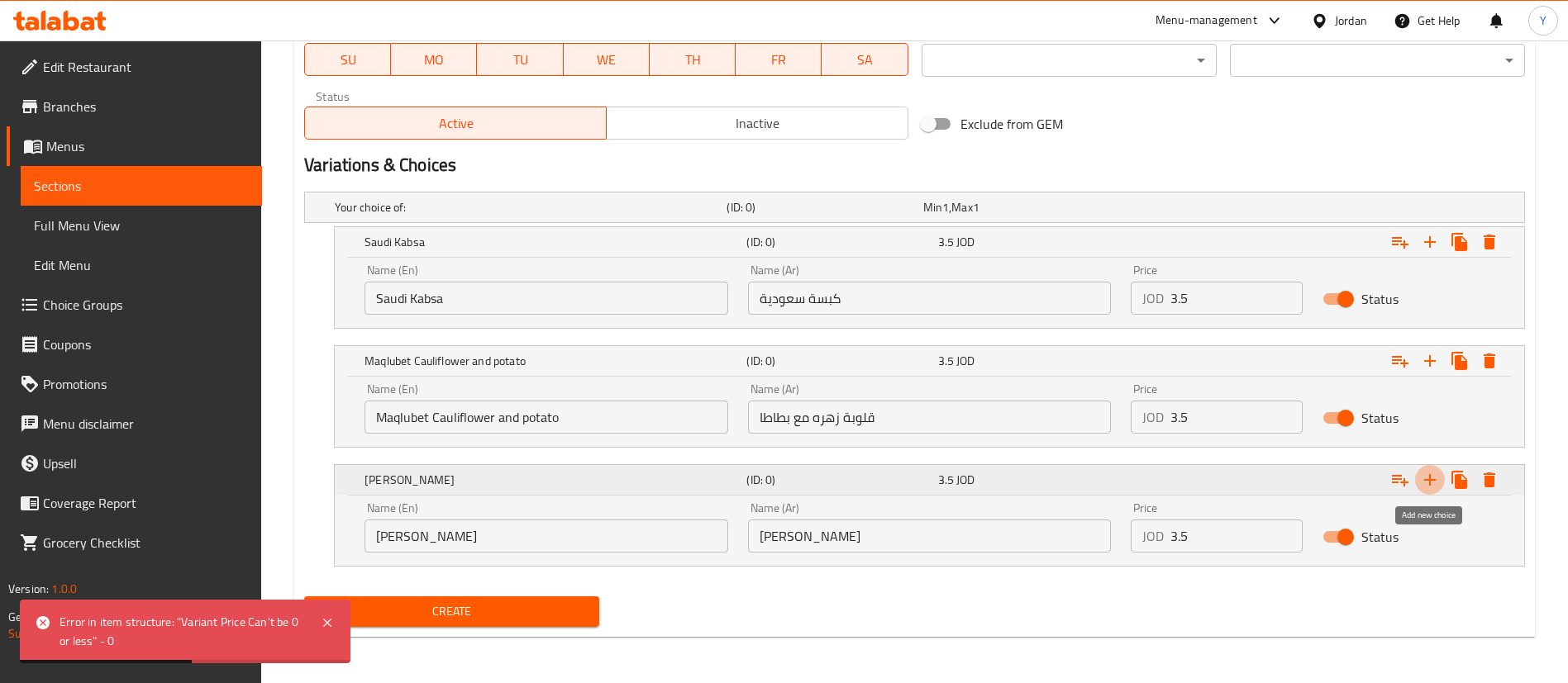
click at [1425, 479] on icon "Expand" at bounding box center [1430, 480] width 12 height 12
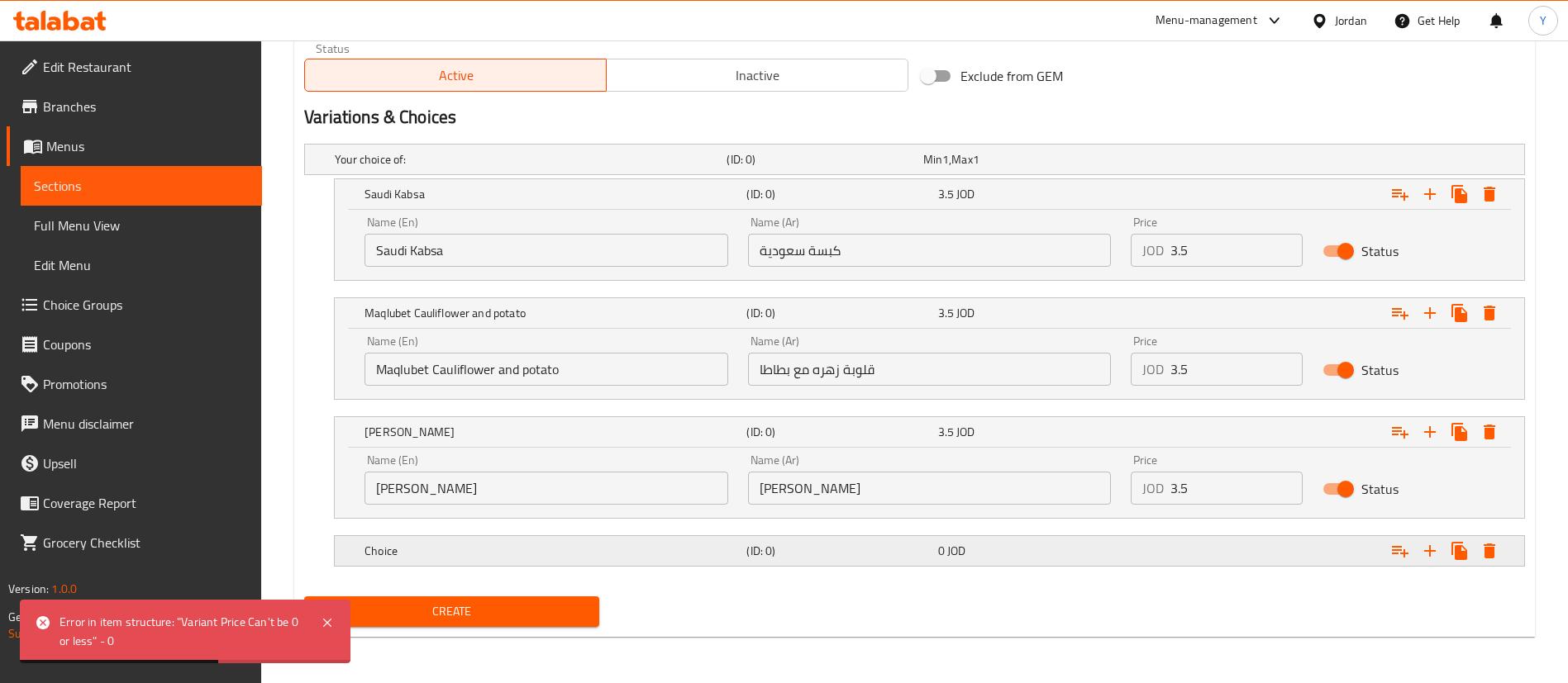
click at [820, 168] on h5 "(ID: 0)" at bounding box center [821, 159] width 189 height 16
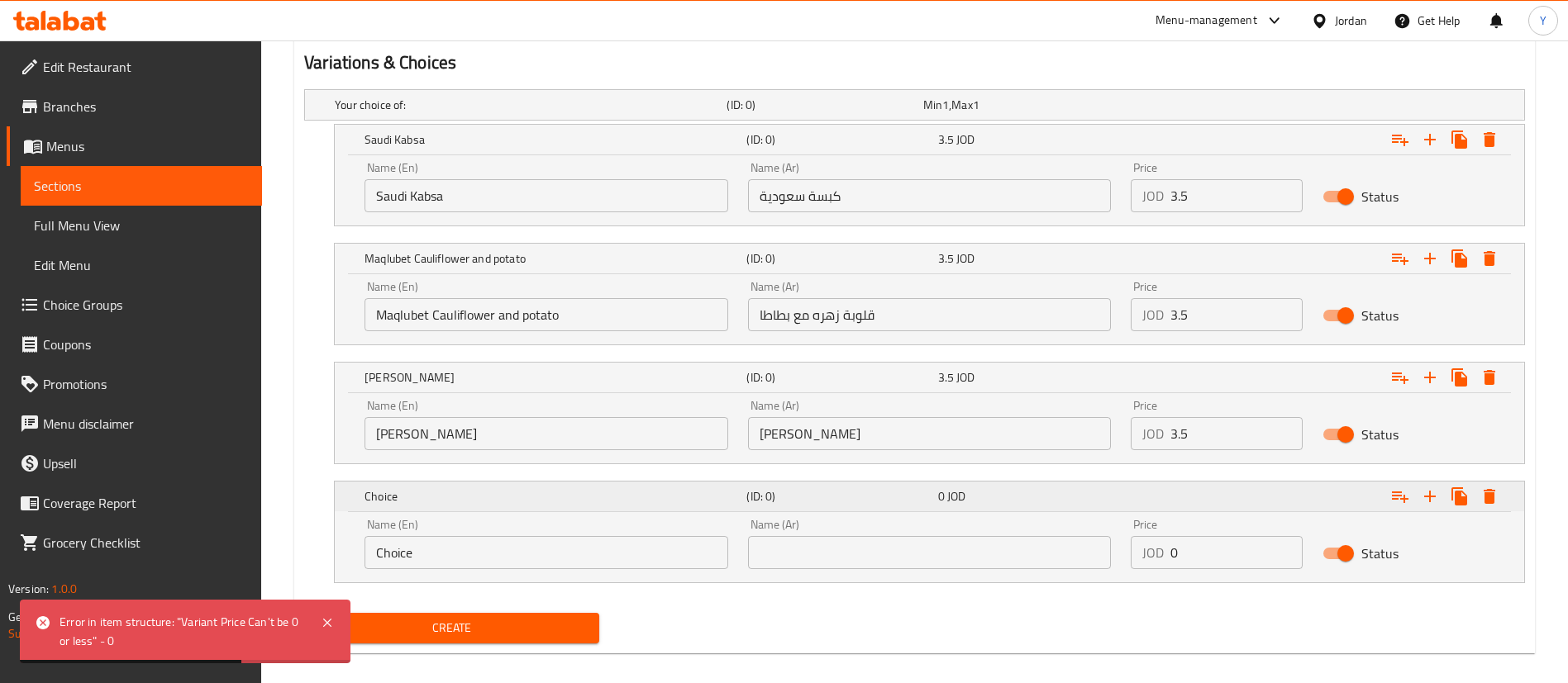
scroll to position [901, 0]
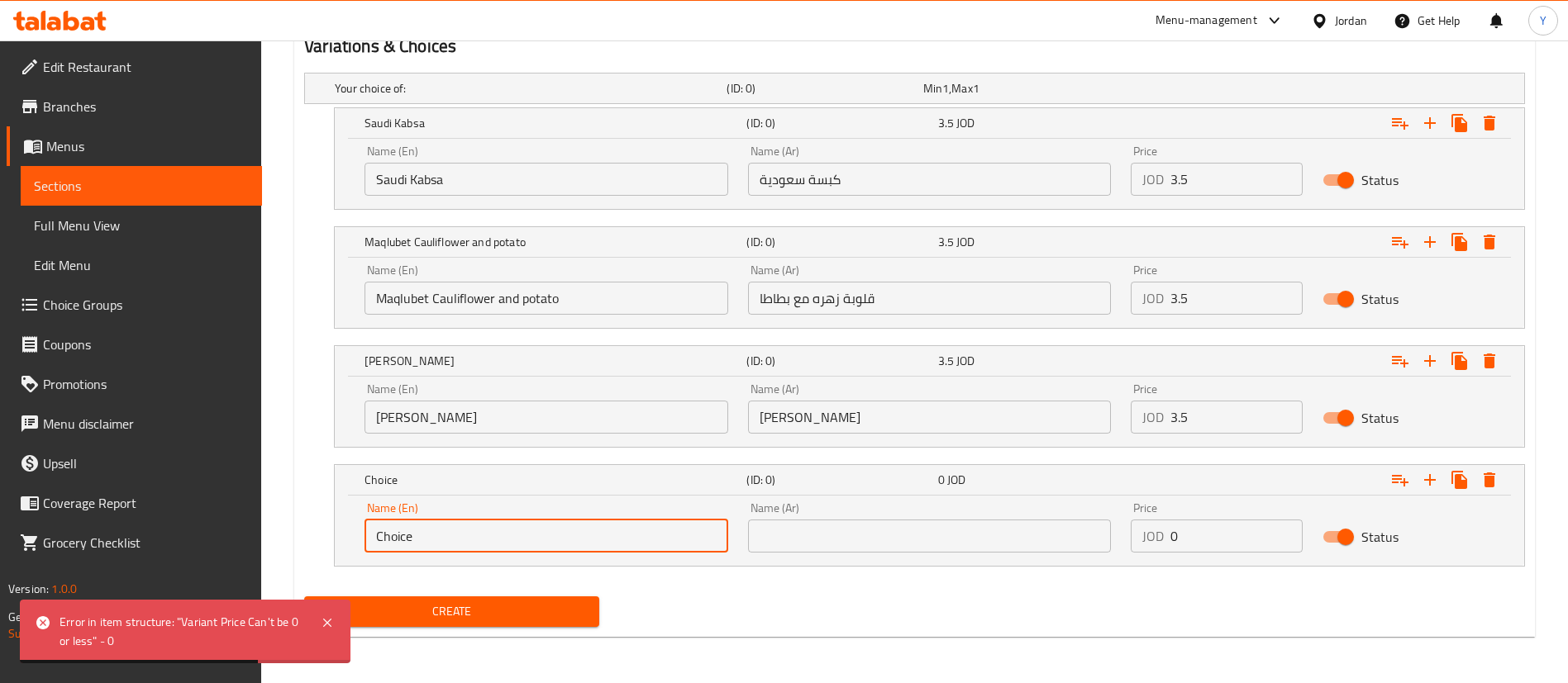
drag, startPoint x: 410, startPoint y: 544, endPoint x: 239, endPoint y: 542, distance: 171.0
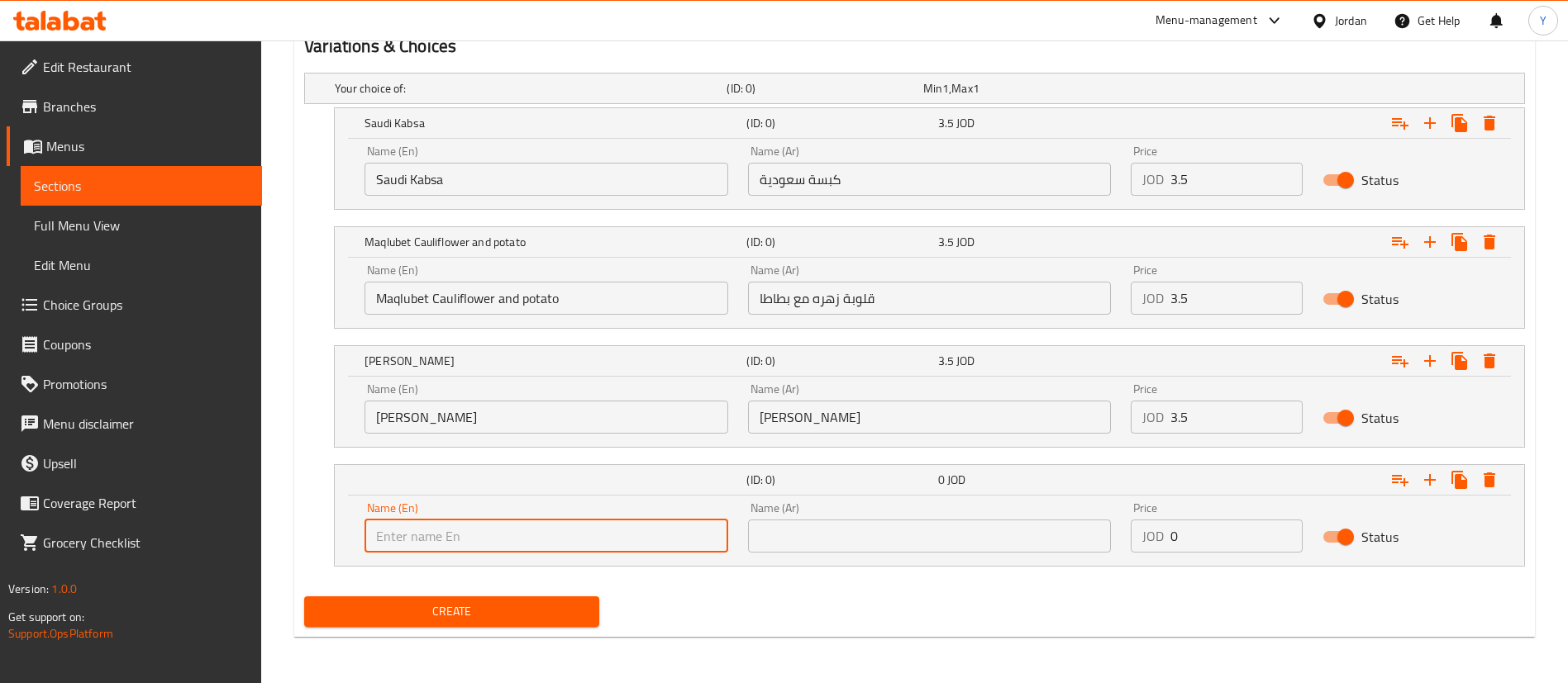
click at [918, 547] on input "text" at bounding box center [930, 535] width 363 height 33
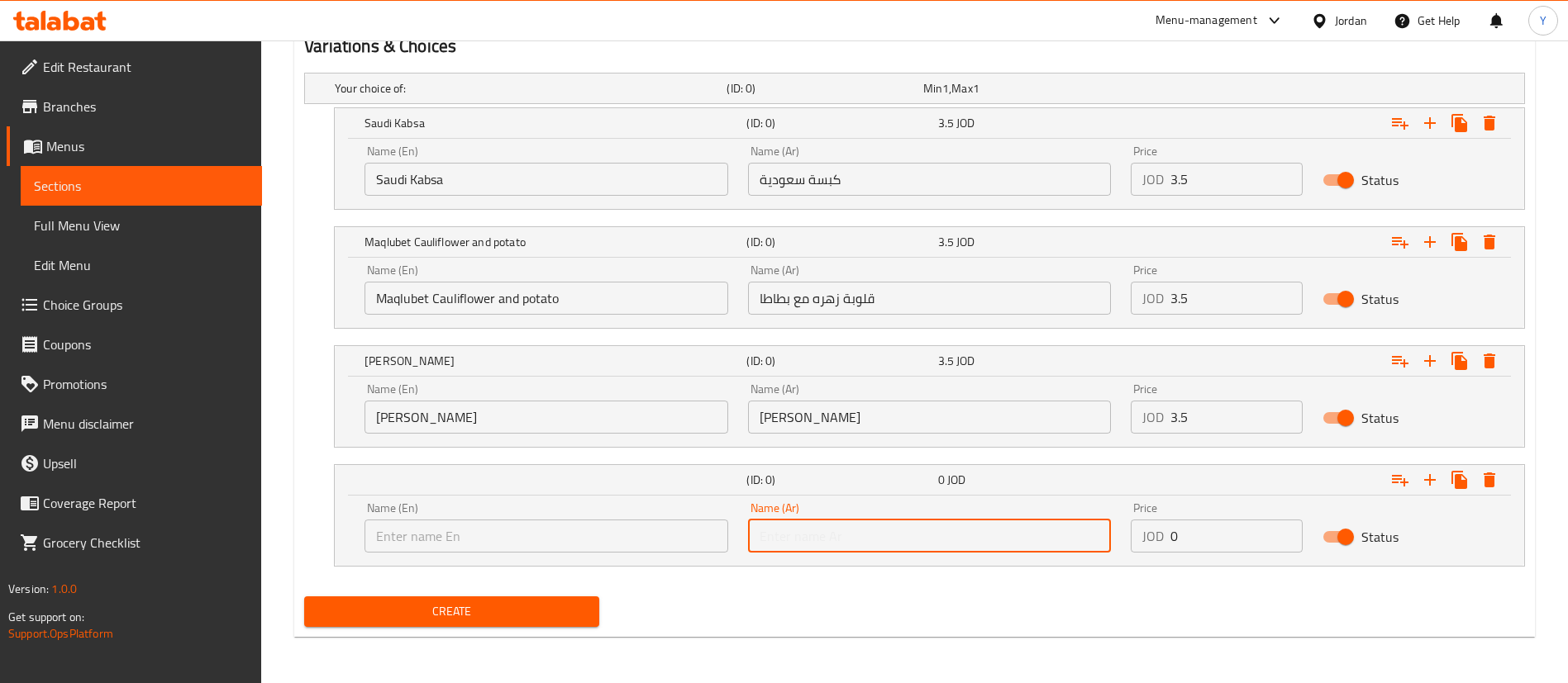
paste input "ملوخية"
type input "ملوخية"
drag, startPoint x: 557, startPoint y: 529, endPoint x: 581, endPoint y: 535, distance: 24.7
click at [557, 529] on input "text" at bounding box center [546, 535] width 363 height 33
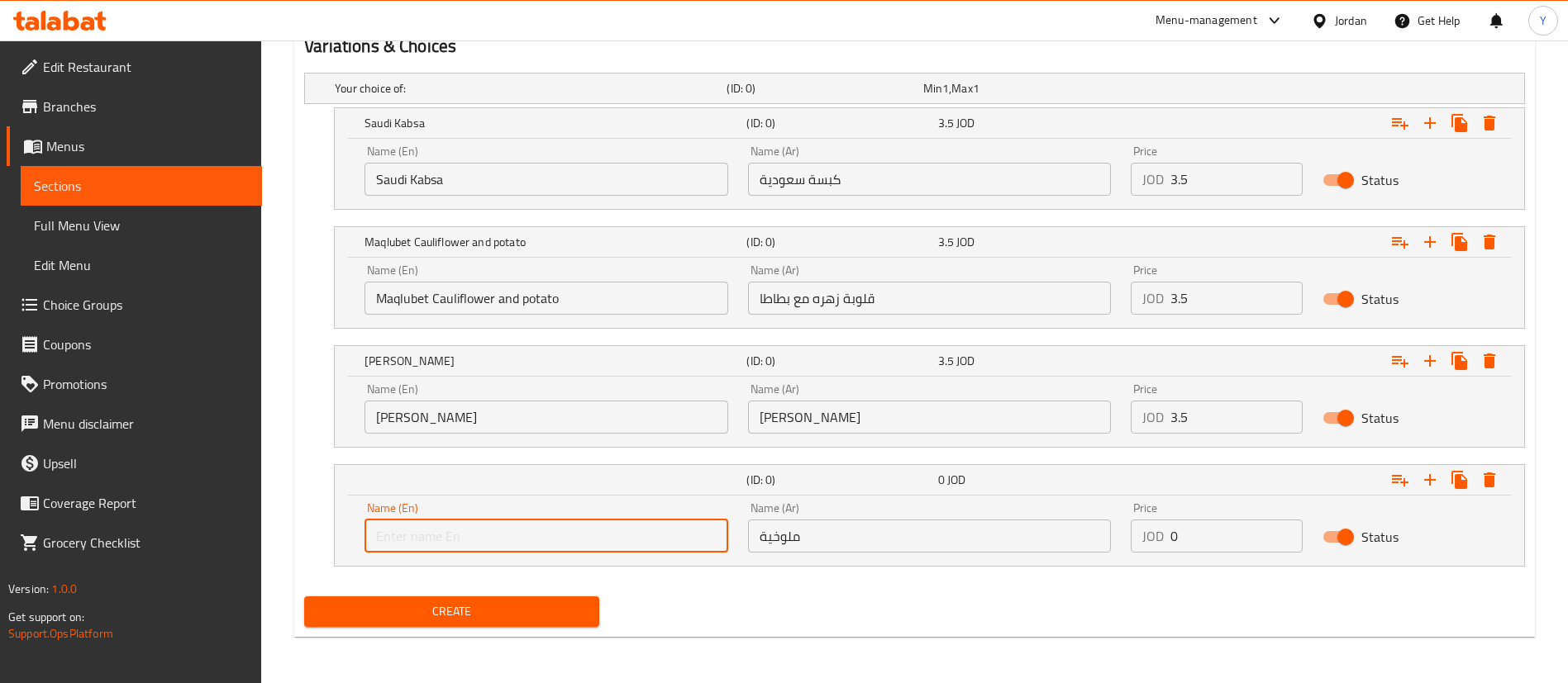
paste input "mulukhiyah"
type input "mulukhiyah"
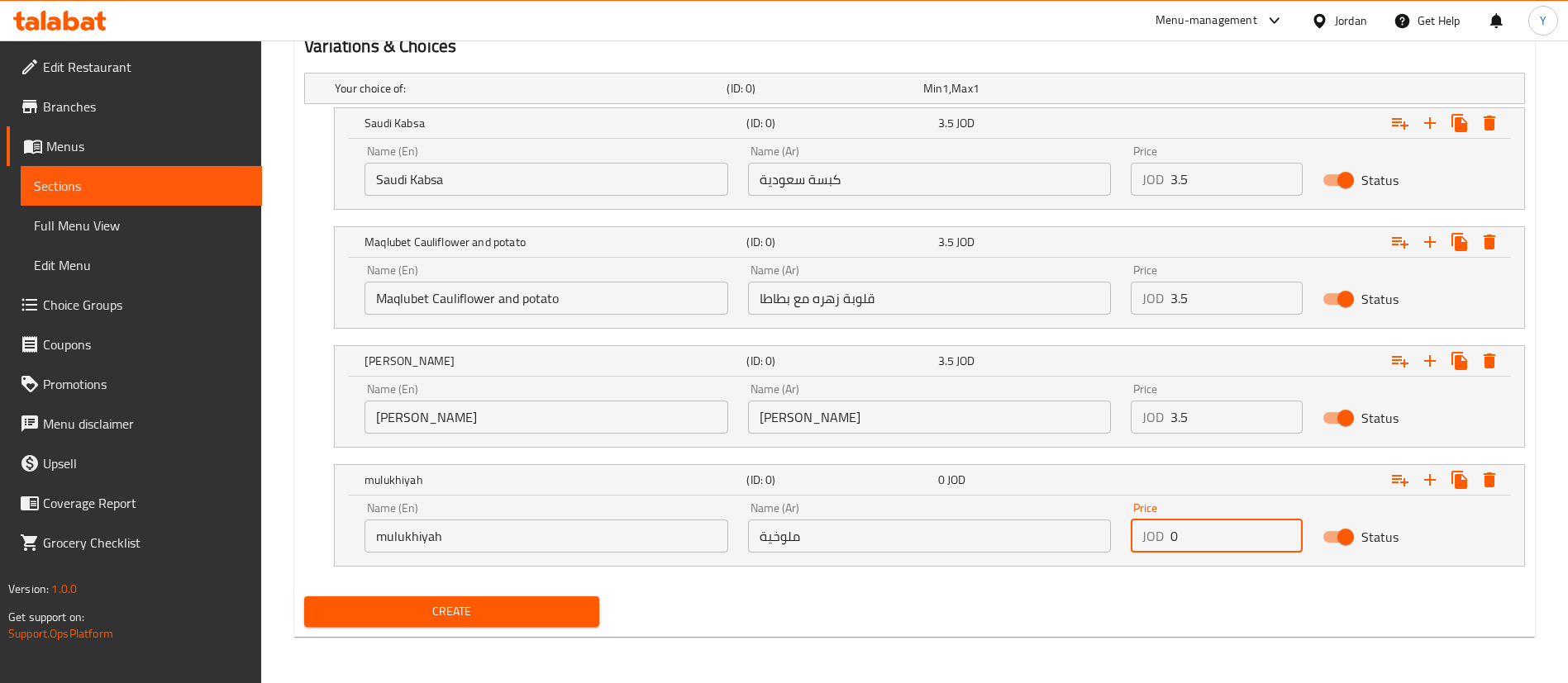
drag, startPoint x: 1103, startPoint y: 532, endPoint x: 1089, endPoint y: 534, distance: 14.1
click at [1089, 534] on div "Name (En) mulukhiyah Name (En) Name (Ar) ملوخية Name (Ar) Price JOD 0 Price Sta…" at bounding box center [930, 527] width 1149 height 70
type input "3.5"
click at [1430, 129] on icon "Expand" at bounding box center [1430, 123] width 12 height 12
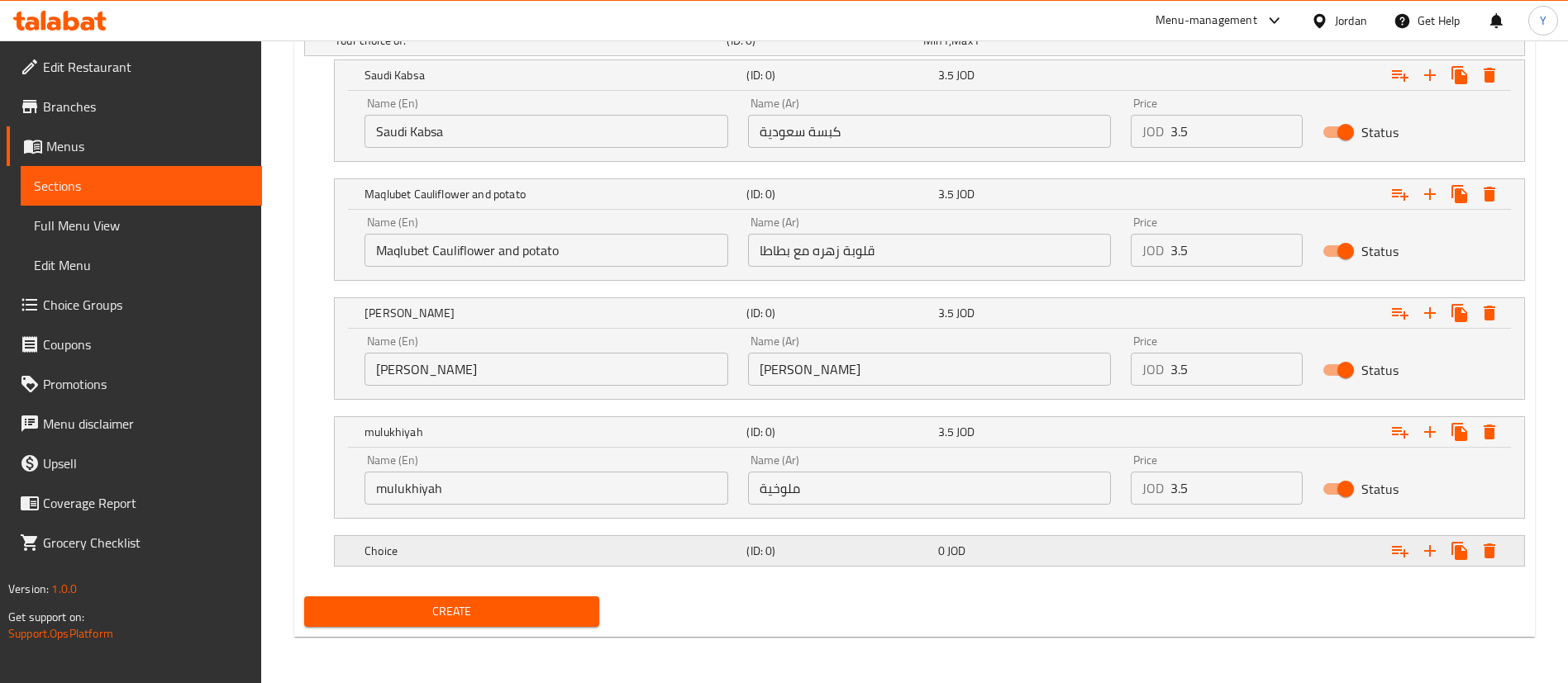
click at [583, 48] on h5 "Choice" at bounding box center [527, 40] width 385 height 16
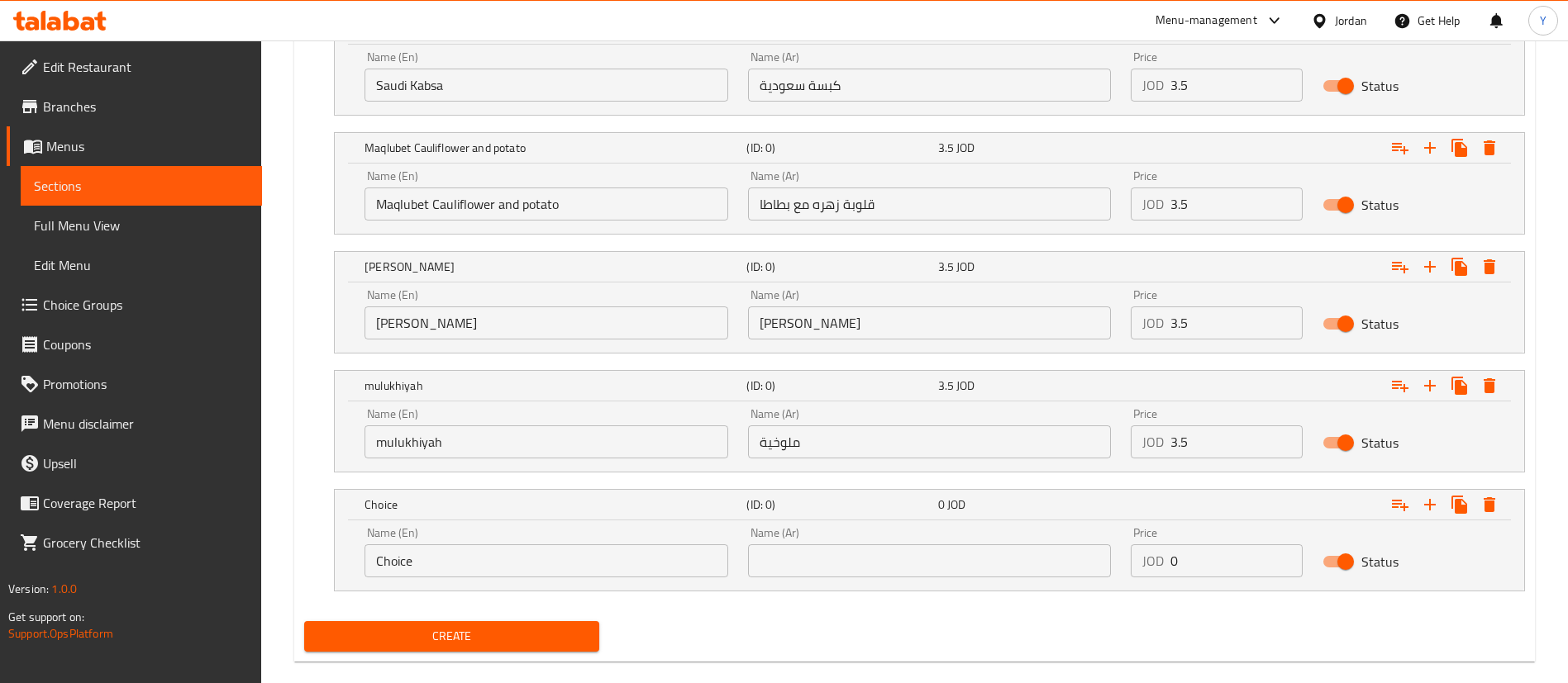
scroll to position [1020, 0]
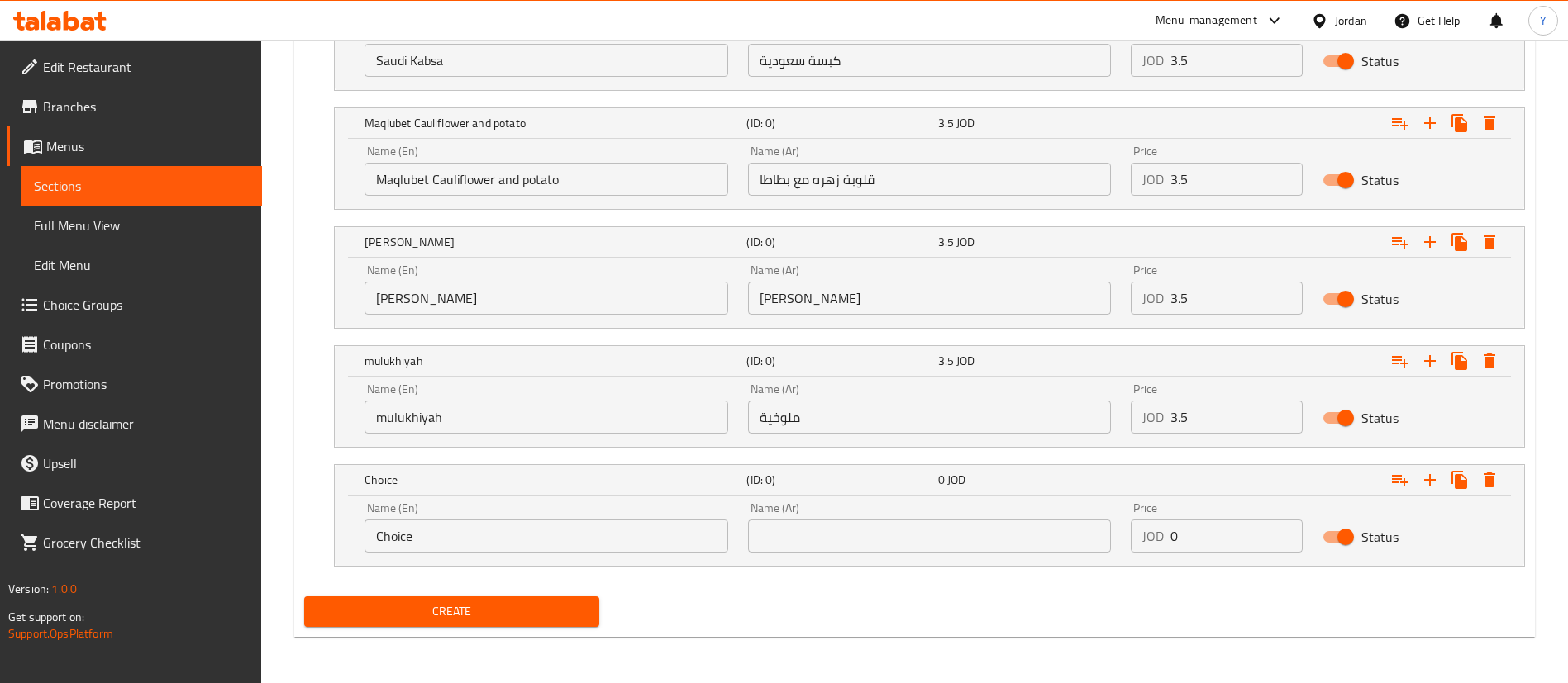
drag, startPoint x: 447, startPoint y: 538, endPoint x: 233, endPoint y: 535, distance: 214.0
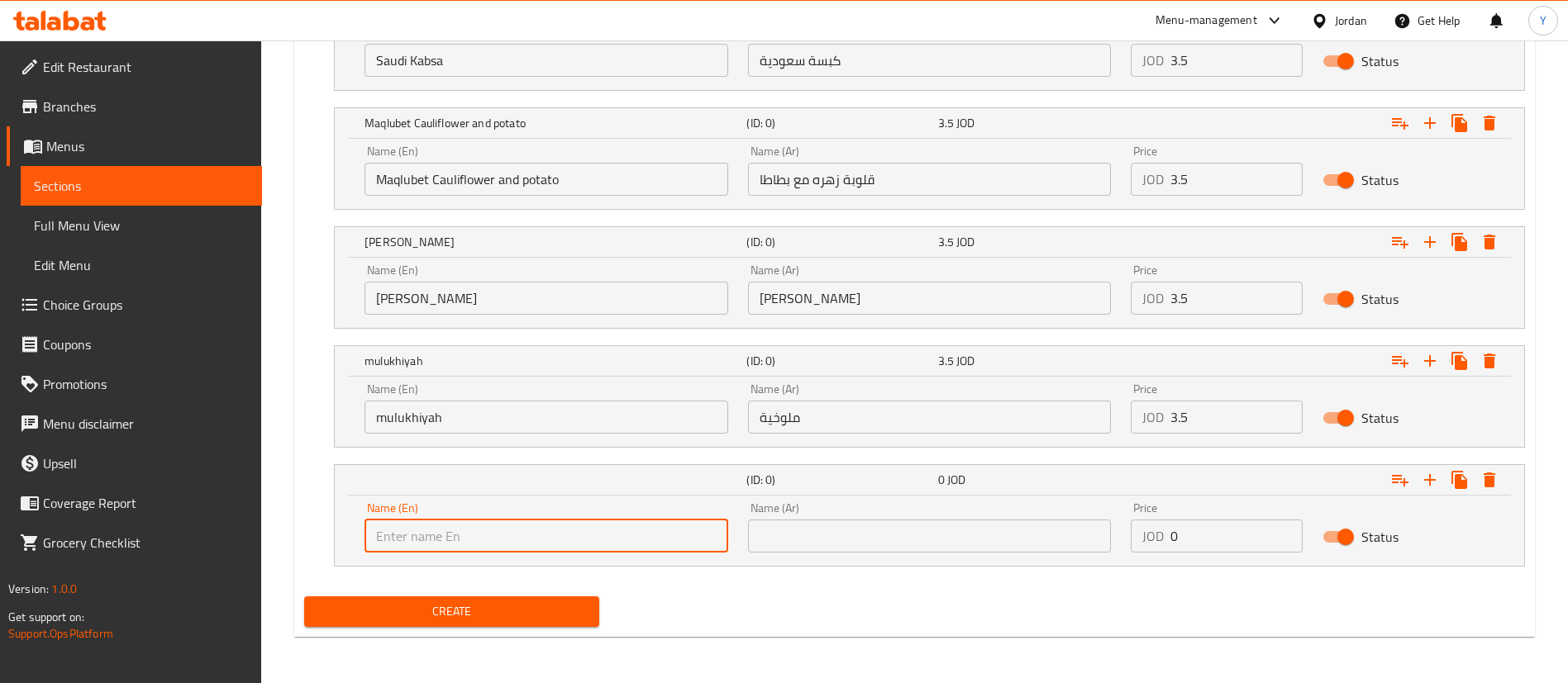
click at [881, 545] on input "text" at bounding box center [930, 535] width 363 height 33
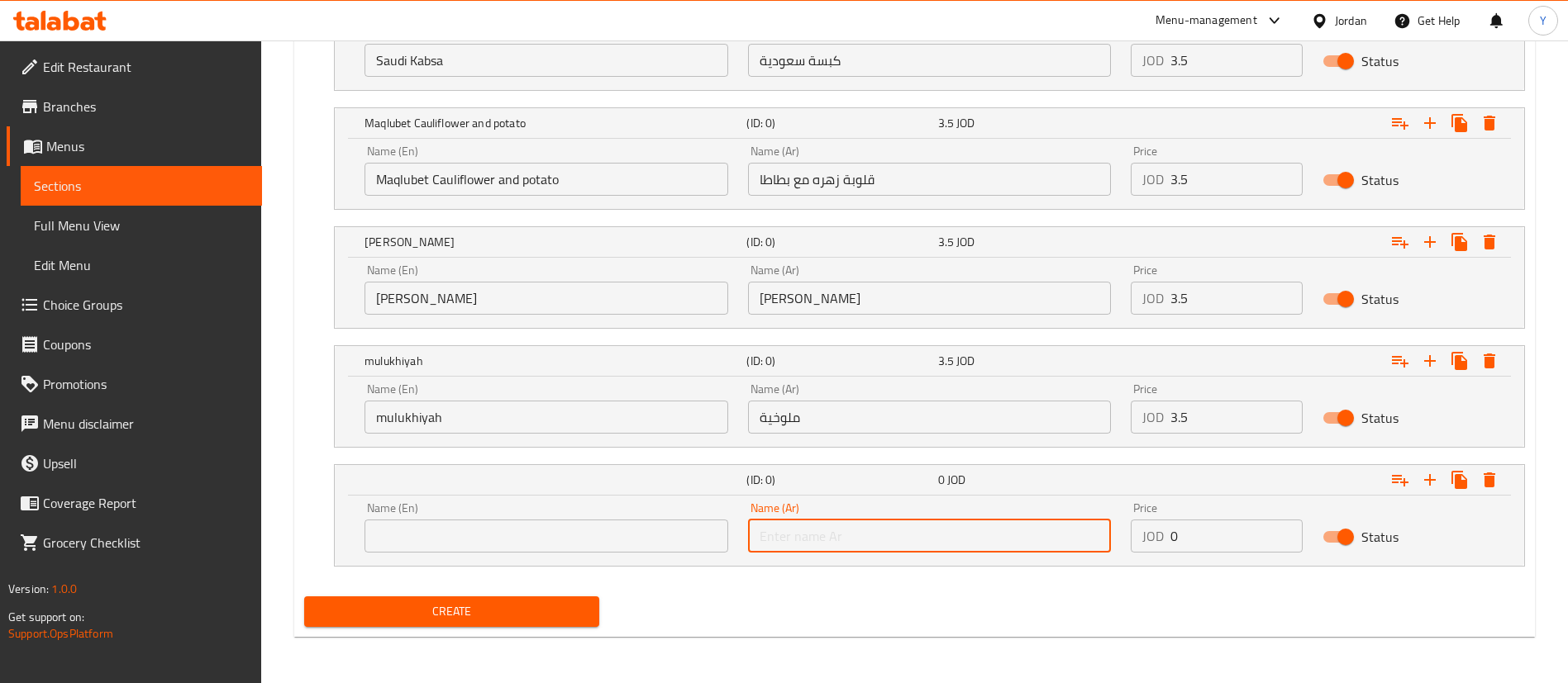
click at [897, 535] on input "text" at bounding box center [930, 535] width 363 height 33
paste input "خضار مشكل"
type input "خضار مشكل"
click at [550, 549] on input "text" at bounding box center [546, 535] width 363 height 33
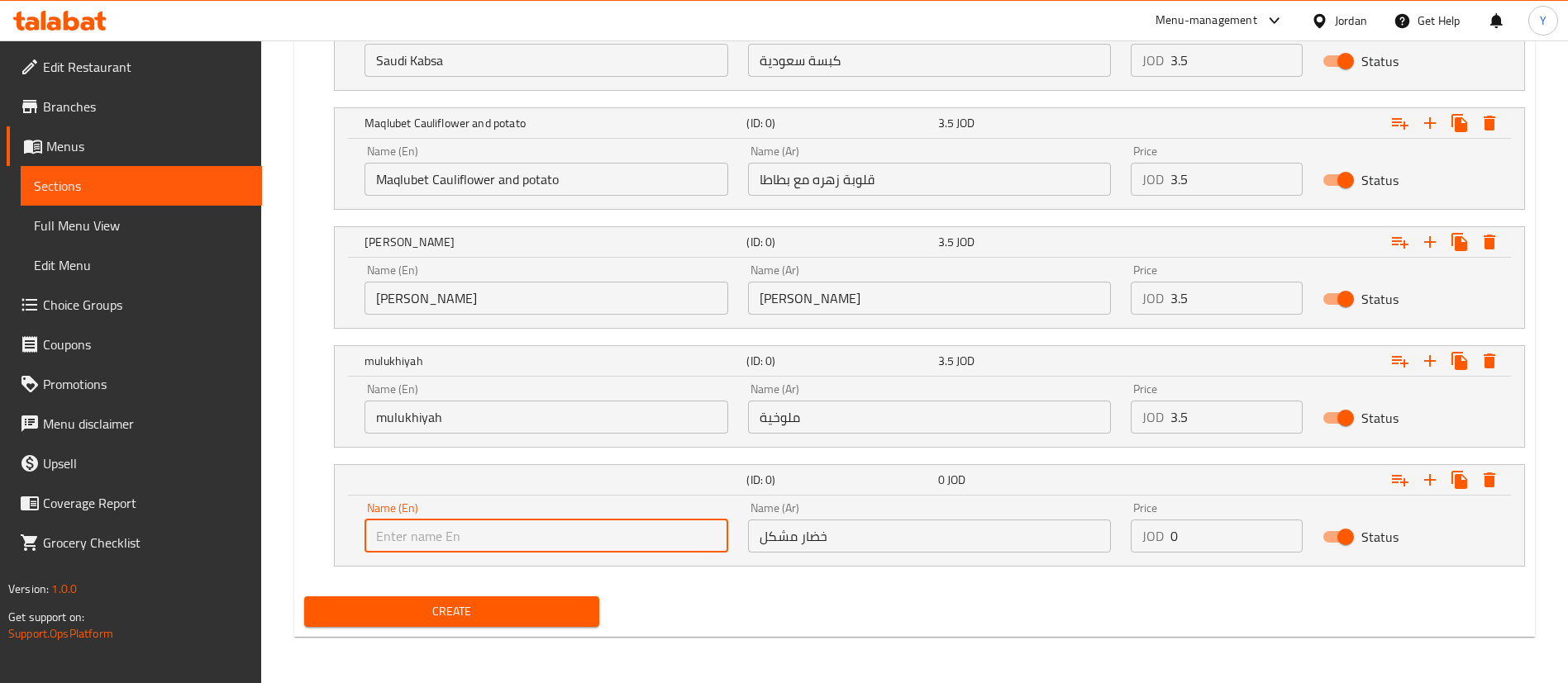
paste input "Mixed vegetables"
type input "Mixed vegetables"
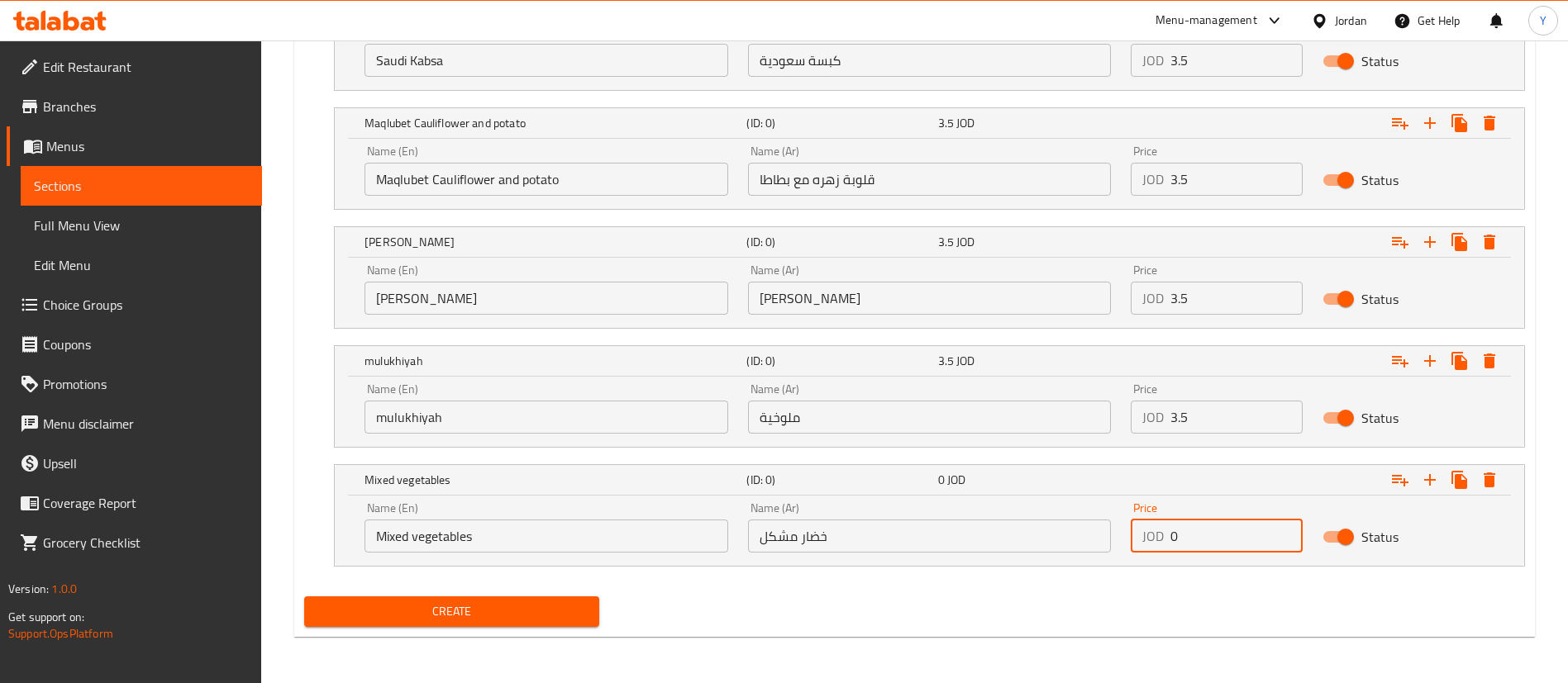
drag, startPoint x: 1223, startPoint y: 531, endPoint x: 1070, endPoint y: 533, distance: 153.0
click at [1065, 537] on div "Name (En) Mixed vegetables Name (En) Name (Ar) خضار مشكل Name (Ar) Price JOD 0 …" at bounding box center [930, 527] width 1149 height 70
type input "3.5"
click at [496, 606] on span "Create" at bounding box center [452, 612] width 268 height 20
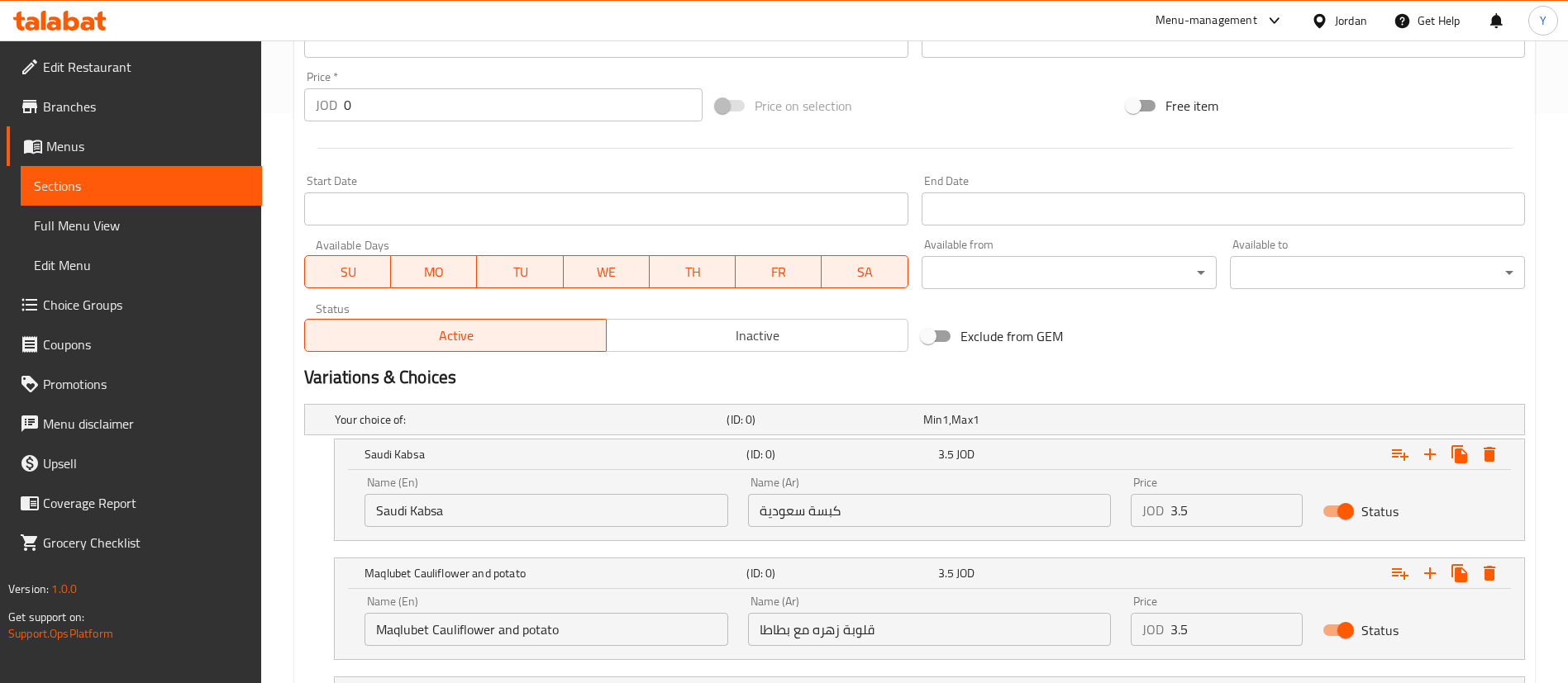
scroll to position [400, 0]
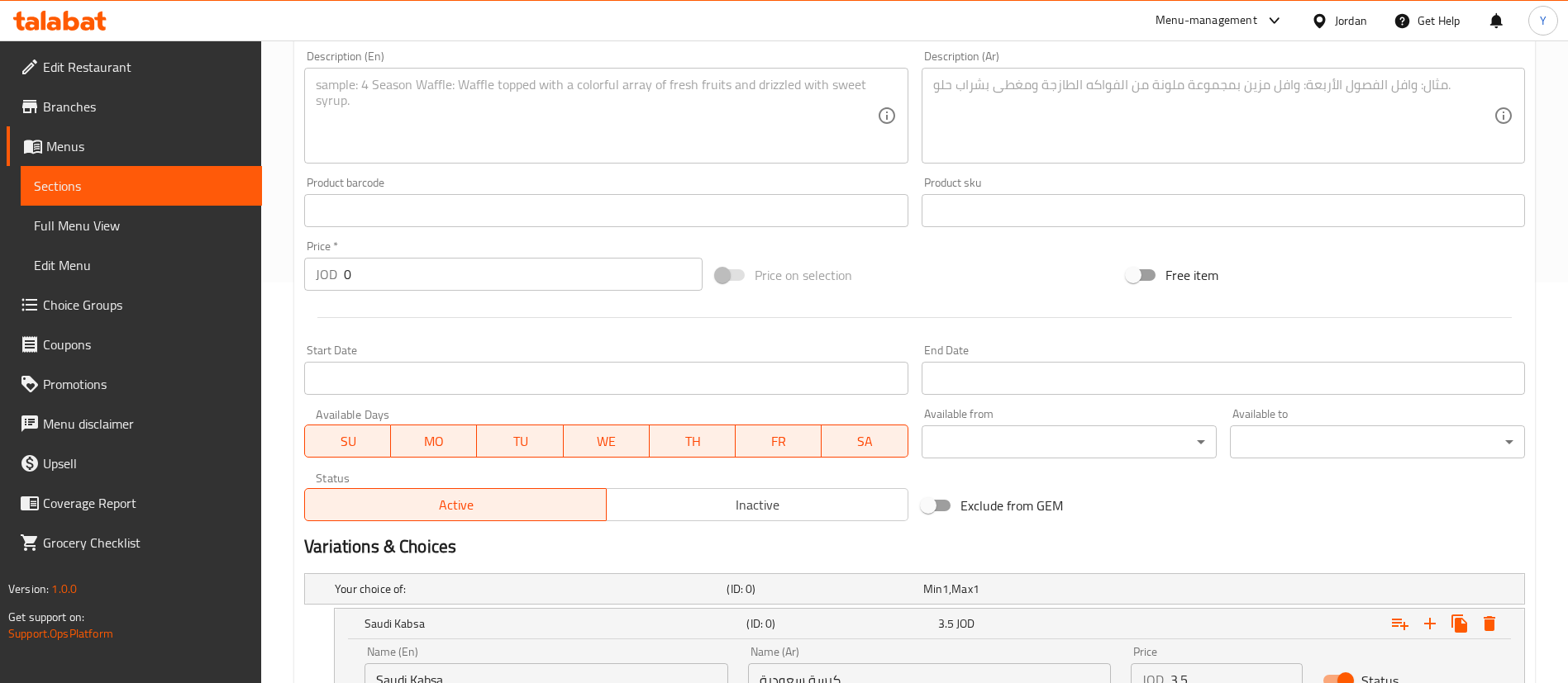
click at [103, 179] on span "Sections" at bounding box center [141, 185] width 215 height 20
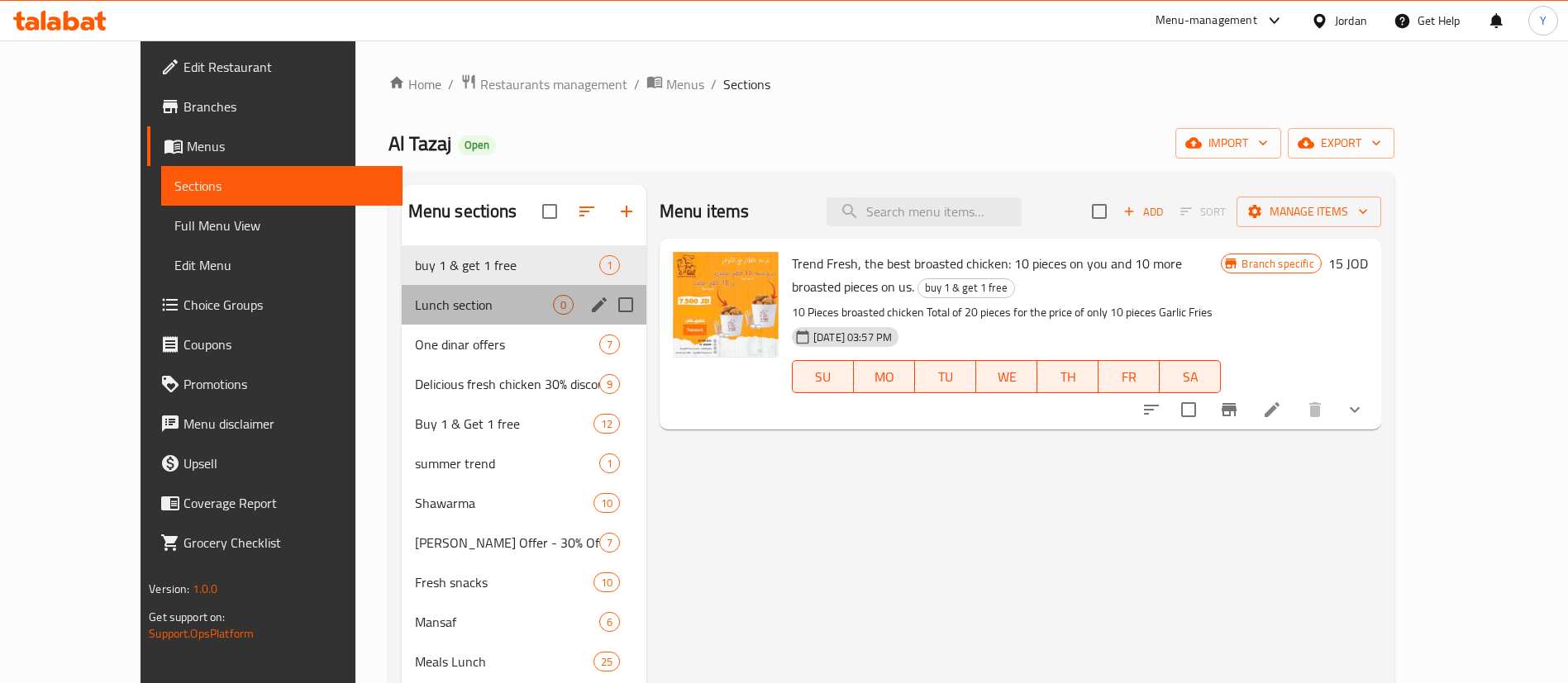
click at [402, 297] on div "Lunch section 0" at bounding box center [524, 305] width 244 height 40
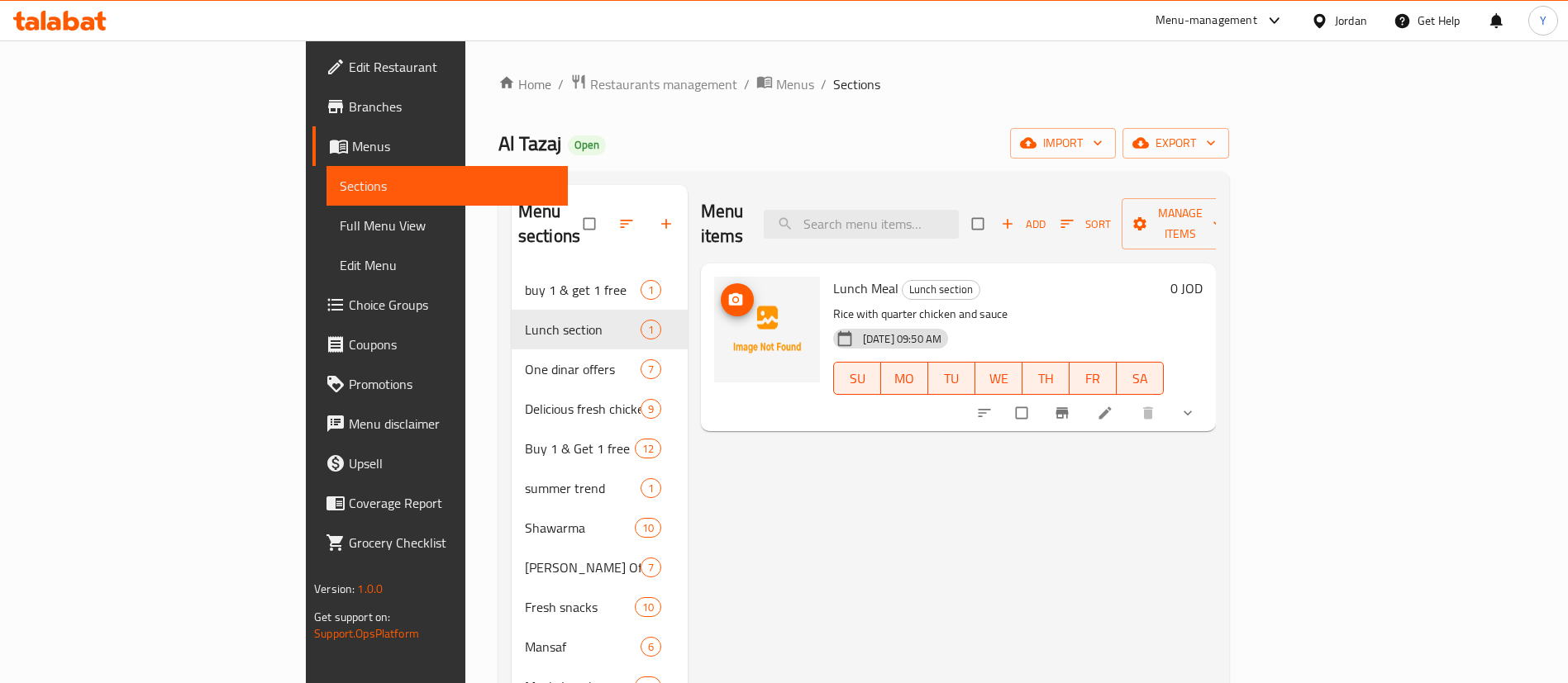
click at [733, 297] on circle "upload picture" at bounding box center [735, 299] width 4 height 4
click at [349, 302] on span "Choice Groups" at bounding box center [452, 305] width 205 height 20
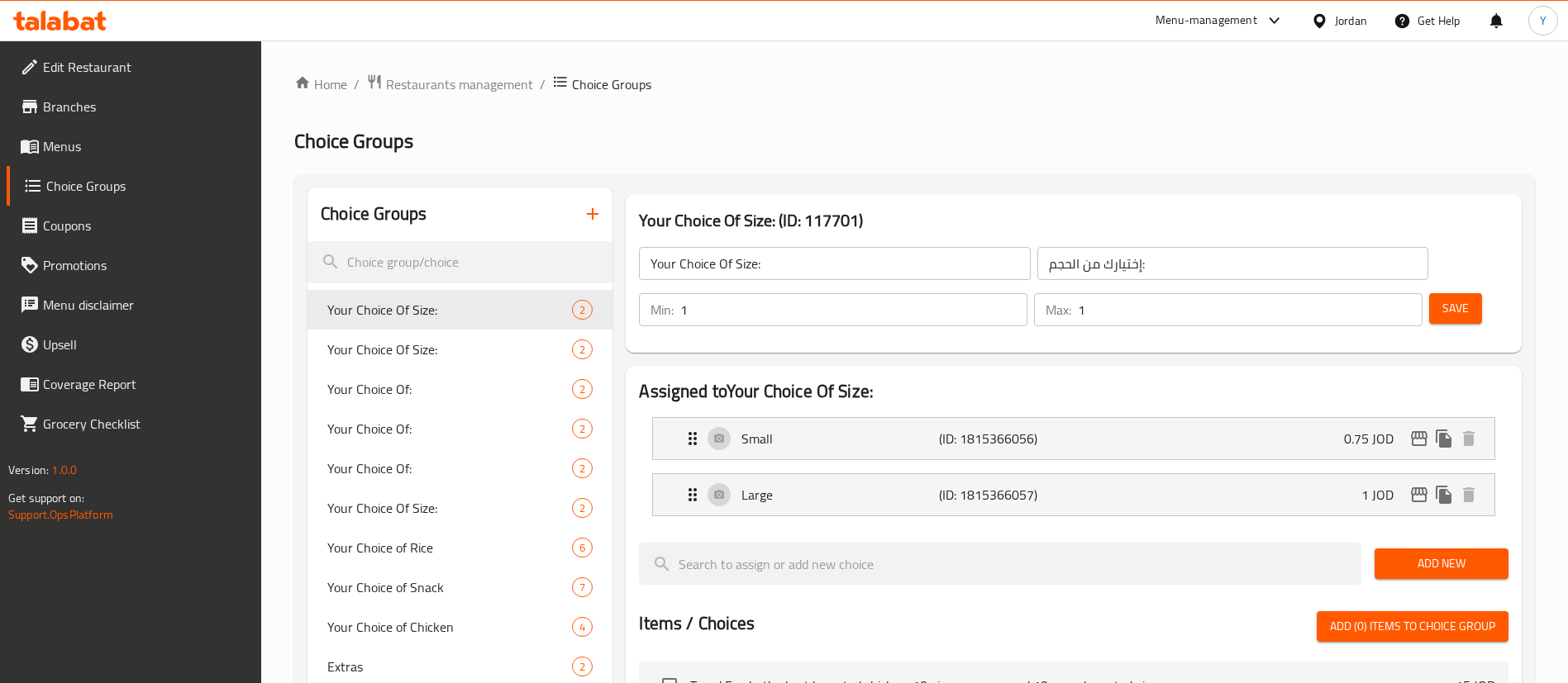
click at [597, 205] on icon "button" at bounding box center [592, 213] width 20 height 20
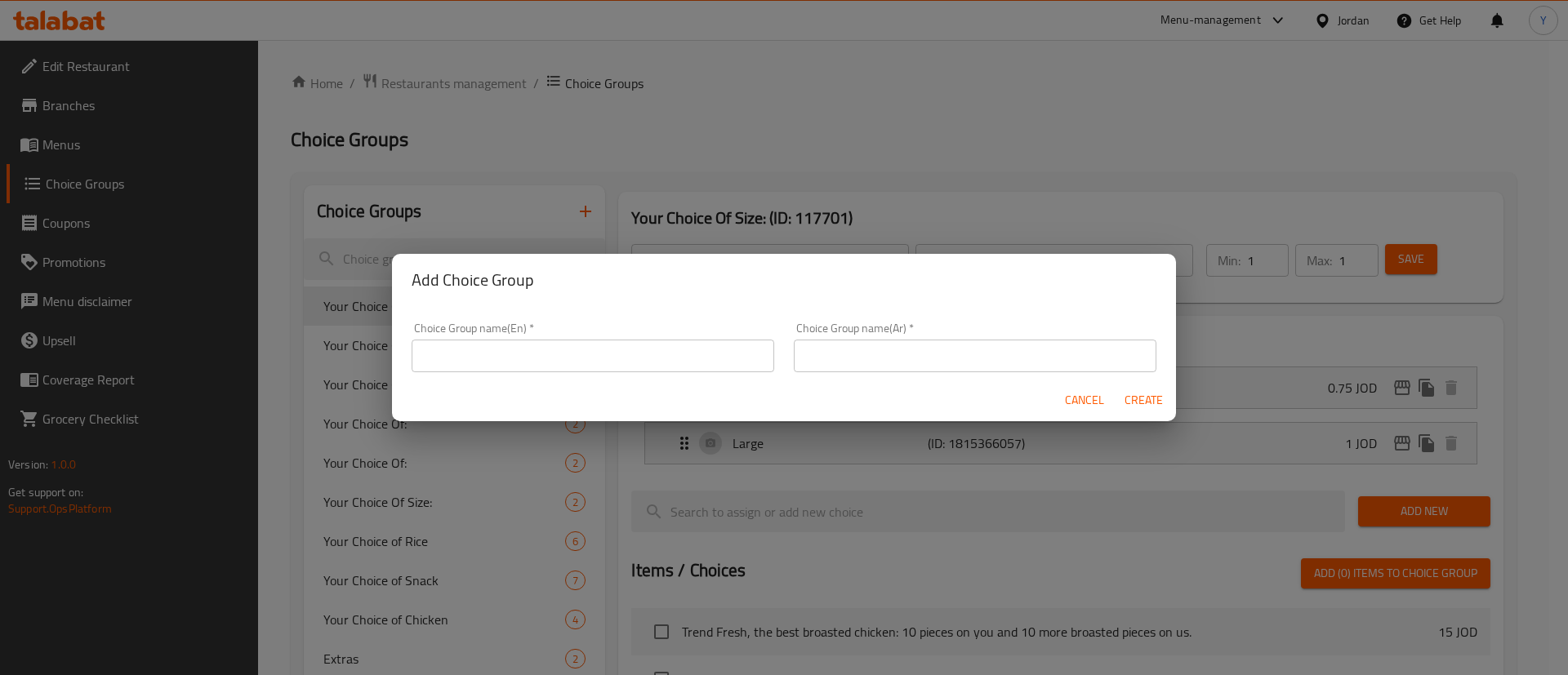
click at [520, 361] on input "text" at bounding box center [593, 356] width 362 height 33
drag, startPoint x: 576, startPoint y: 361, endPoint x: 395, endPoint y: 361, distance: 181.0
click at [398, 361] on div "Choice Group name(En)   * Choice on Lunch meal Choice Group name(En) * Choice G…" at bounding box center [784, 342] width 784 height 73
click at [441, 344] on input "Choice on Lunch meal" at bounding box center [593, 356] width 362 height 33
drag, startPoint x: 460, startPoint y: 361, endPoint x: 326, endPoint y: 361, distance: 134.0
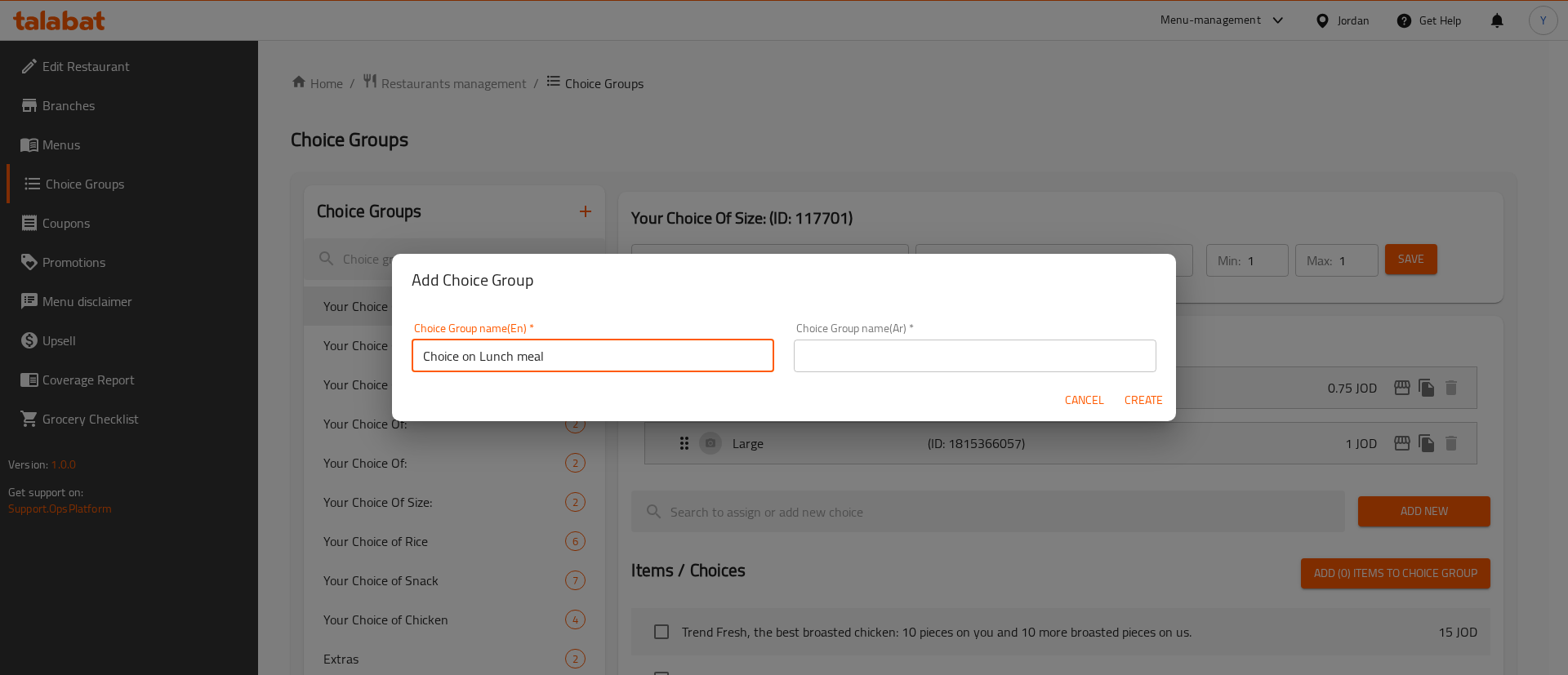
click at [326, 361] on div "Add Choice Group Choice Group name(En)   * Choice on Lunch meal Choice Group na…" at bounding box center [784, 337] width 1568 height 675
click at [456, 353] on input "add on Lunch meal" at bounding box center [593, 356] width 362 height 33
click at [459, 365] on input "add on Lunch meal" at bounding box center [593, 356] width 362 height 33
drag, startPoint x: 574, startPoint y: 365, endPoint x: 227, endPoint y: 352, distance: 347.2
click at [239, 352] on div "Add Choice Group Choice Group name(En)   * add ons Lunch meal Choice Group name…" at bounding box center [784, 337] width 1568 height 675
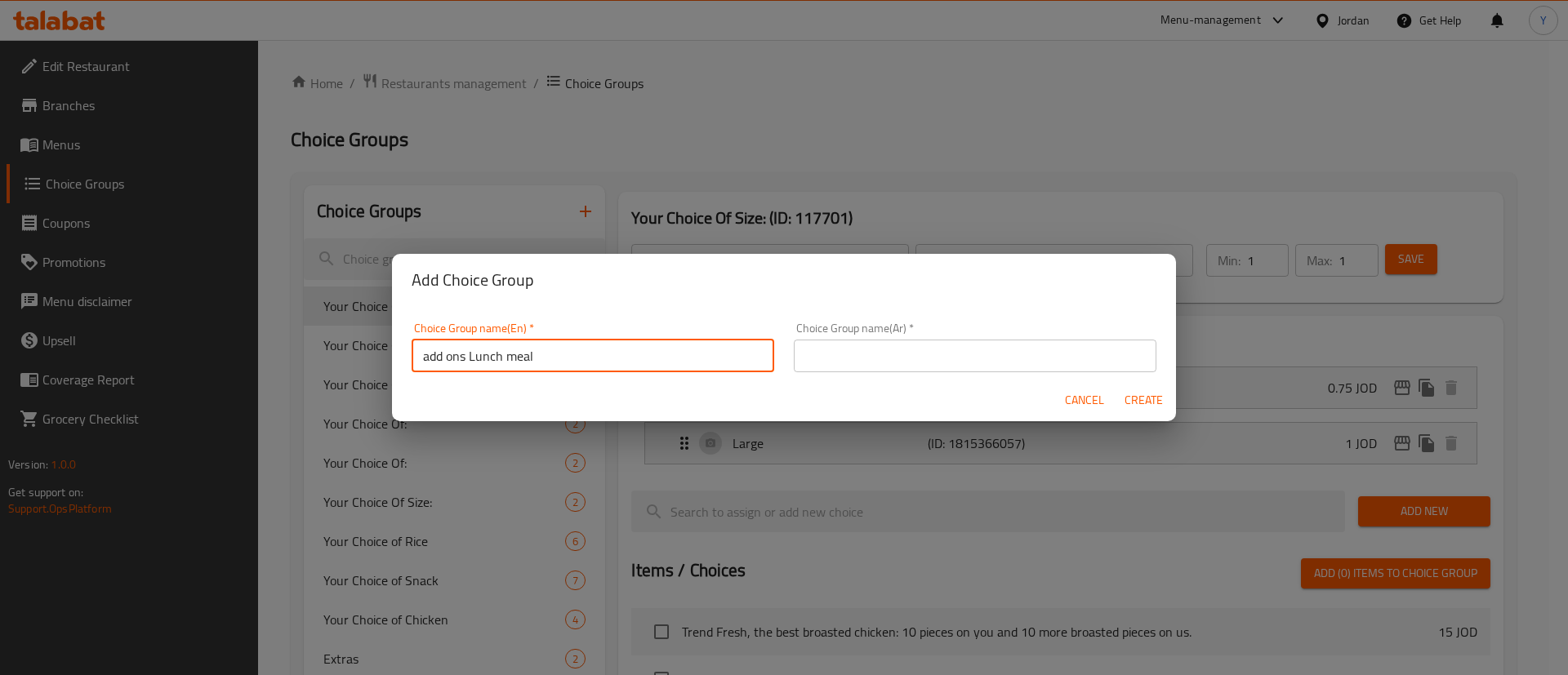
type input "add ons Lunch meal"
click at [985, 341] on input "text" at bounding box center [975, 356] width 362 height 33
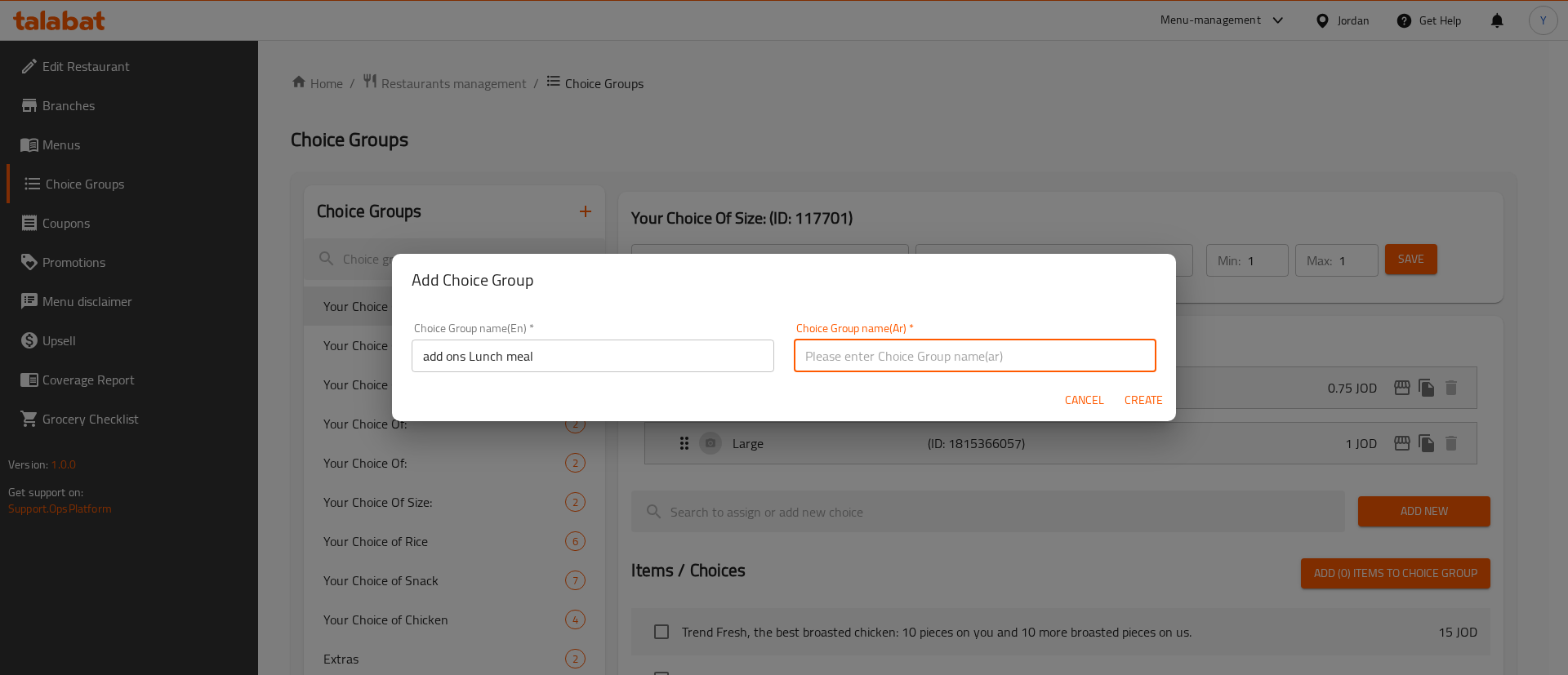
paste input "إضافات وجبة الغداء"
type input "إضافات وجبة الغداء"
click at [1138, 412] on button "Create" at bounding box center [1143, 401] width 52 height 30
type input "add ons Lunch meal"
type input "إضافات وجبة الغداء"
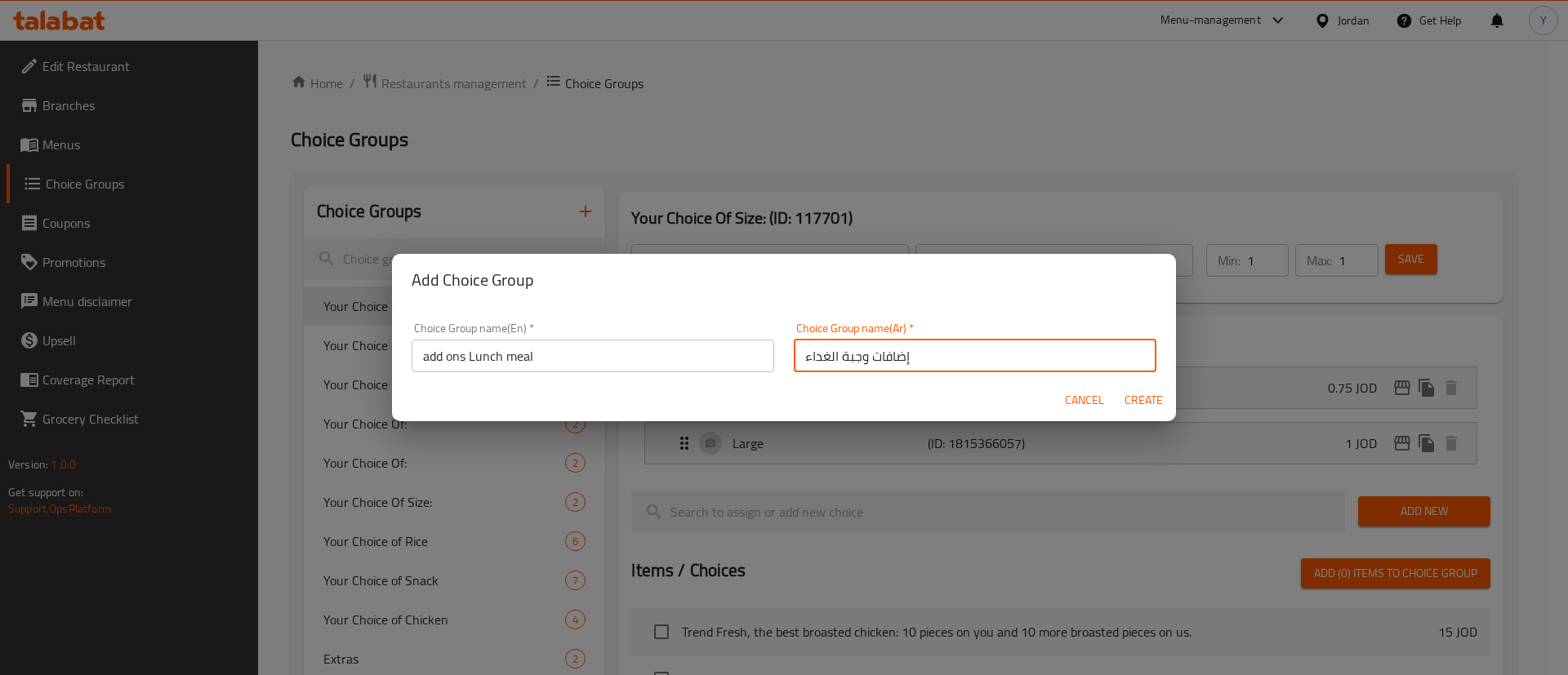
type input "0"
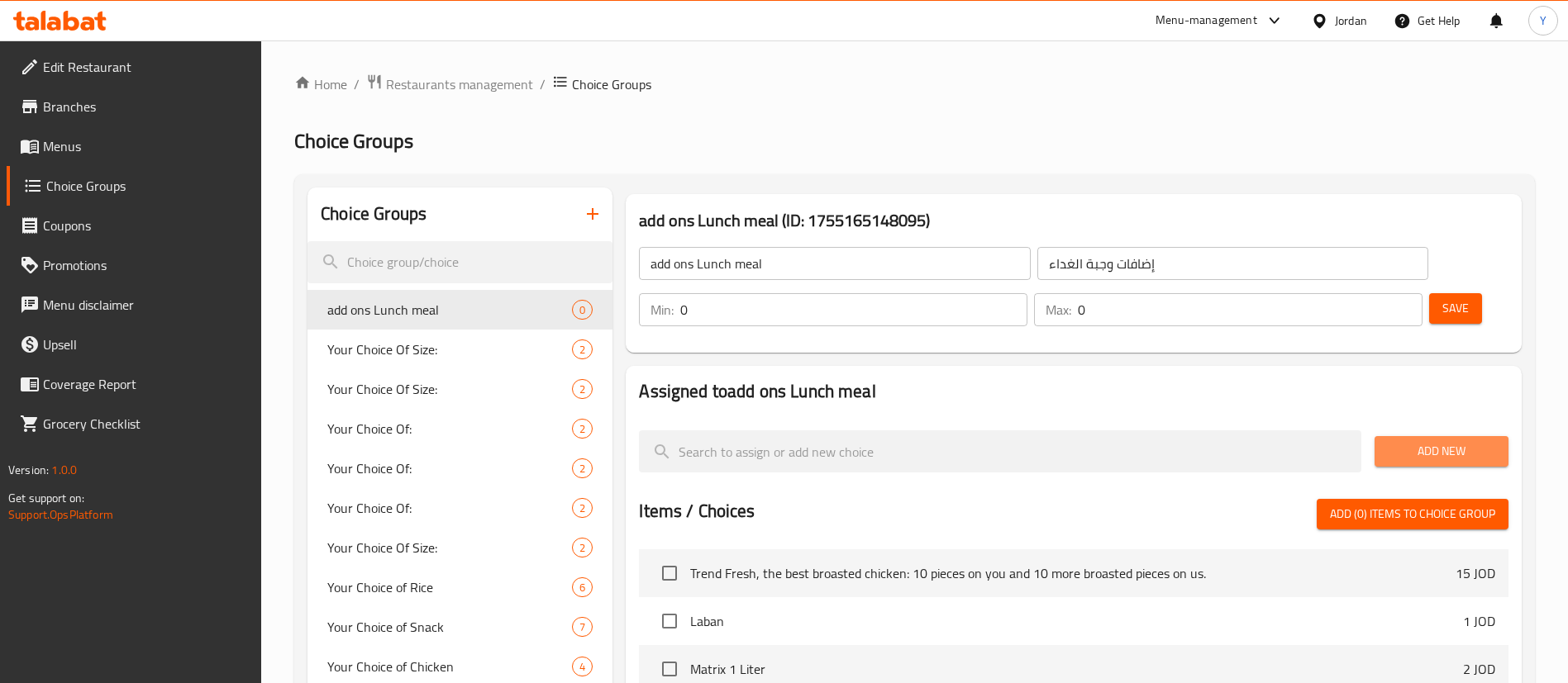
click at [1451, 441] on span "Add New" at bounding box center [1442, 451] width 108 height 20
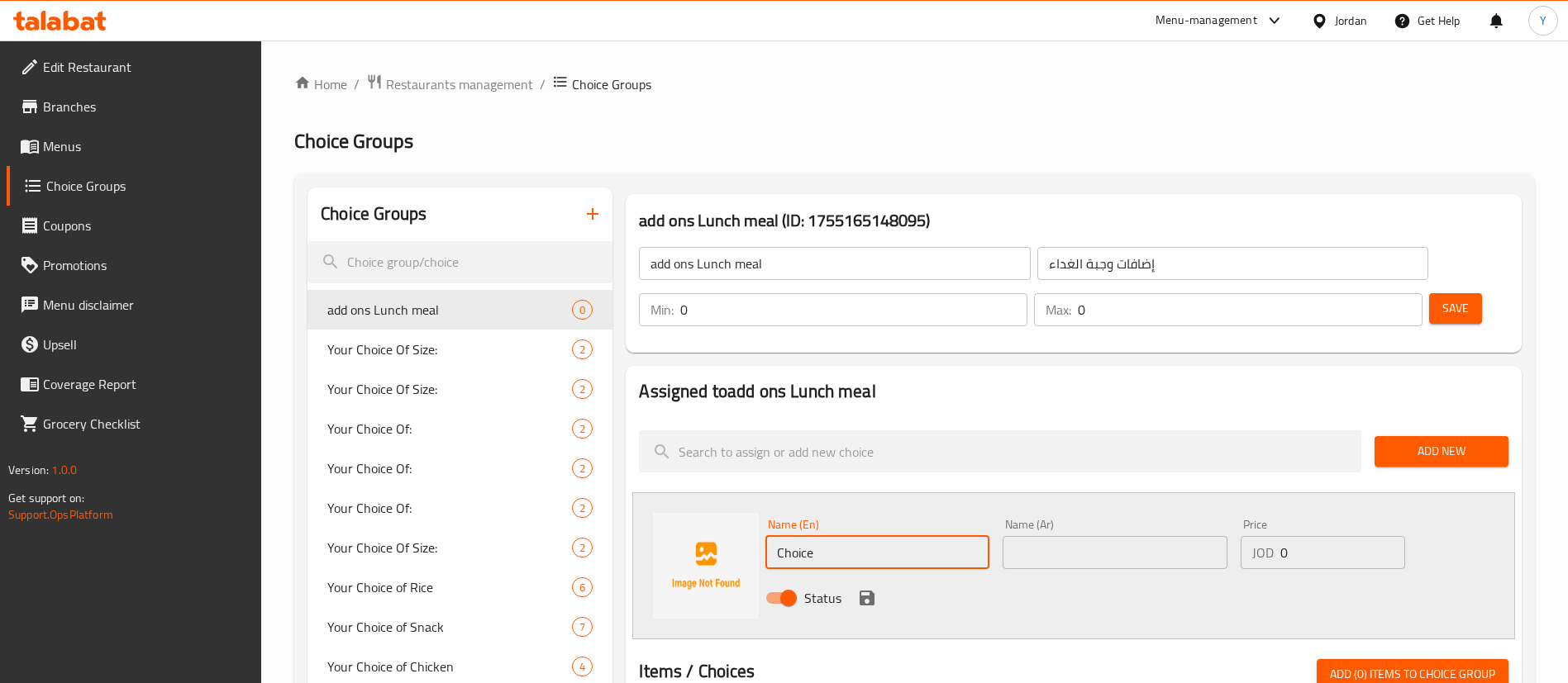
drag, startPoint x: 876, startPoint y: 493, endPoint x: 608, endPoint y: 526, distance: 270.0
type input "Soft Drink"
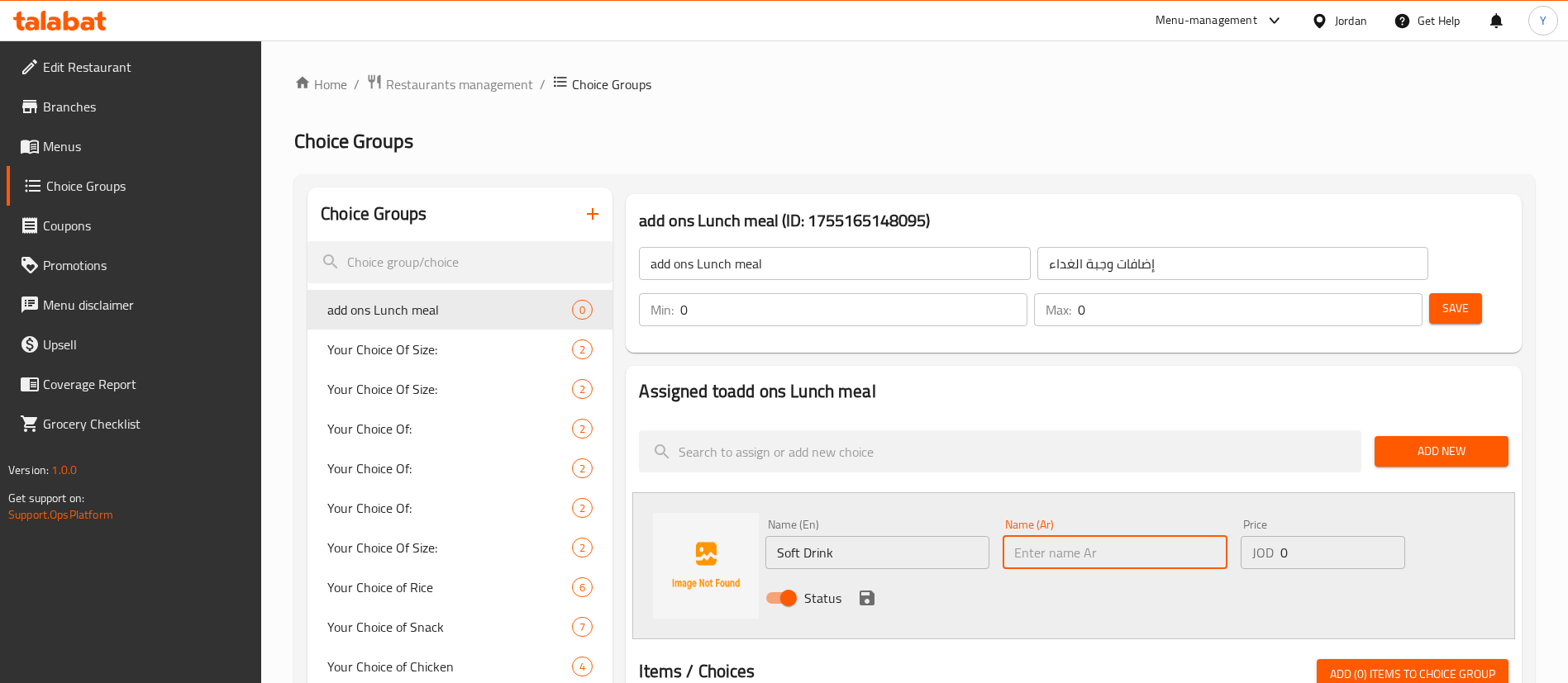
click at [1054, 536] on input "text" at bounding box center [1115, 552] width 224 height 33
type input "مشروب غازي"
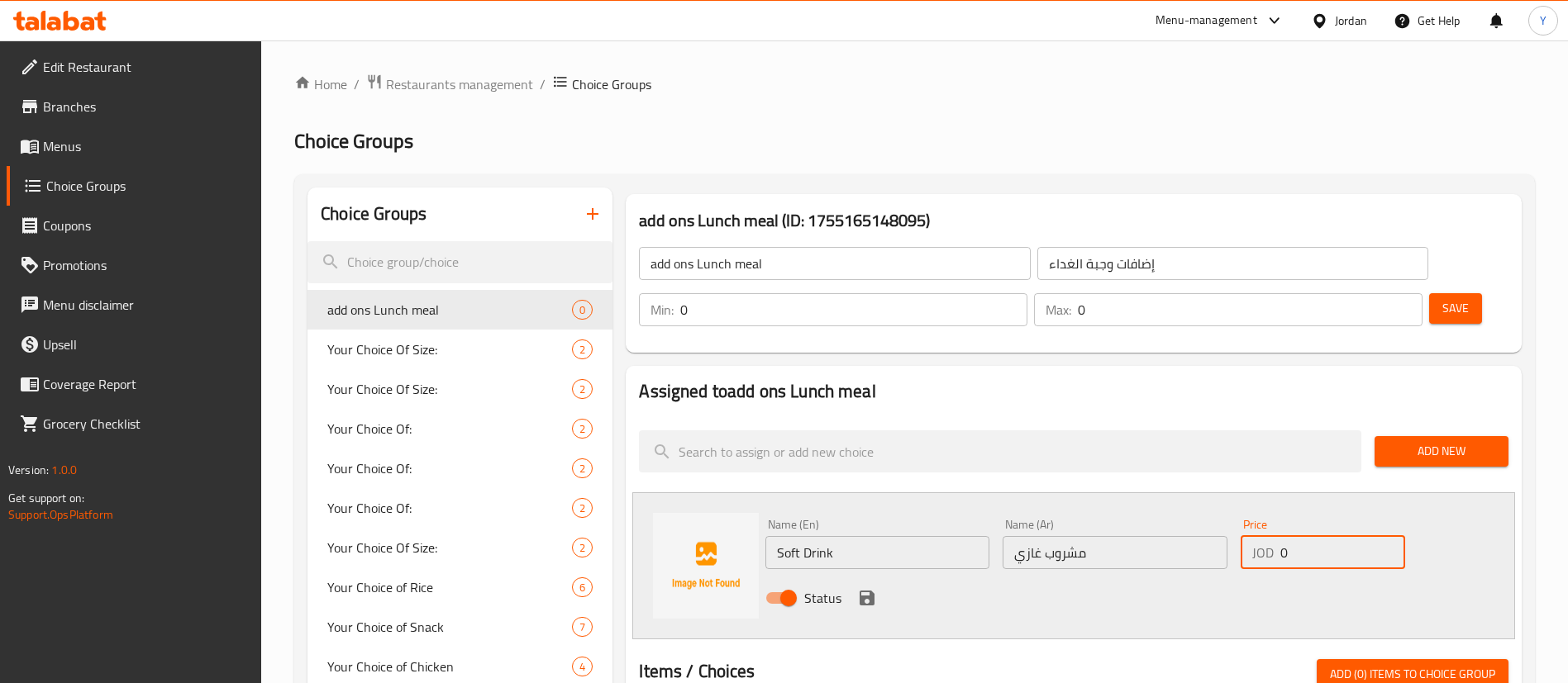
drag, startPoint x: 1313, startPoint y: 509, endPoint x: 1252, endPoint y: 515, distance: 61.3
click at [1287, 536] on input "0" at bounding box center [1342, 552] width 125 height 33
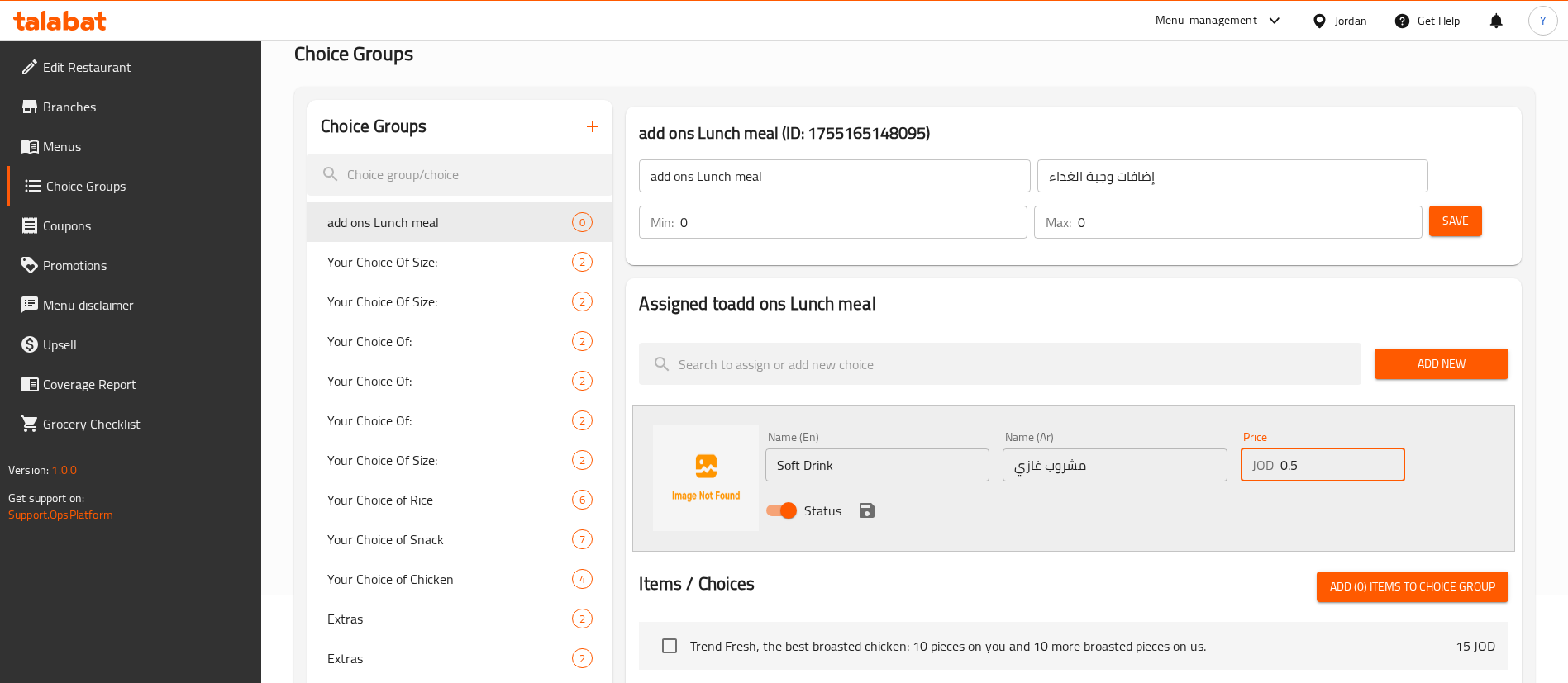
scroll to position [124, 0]
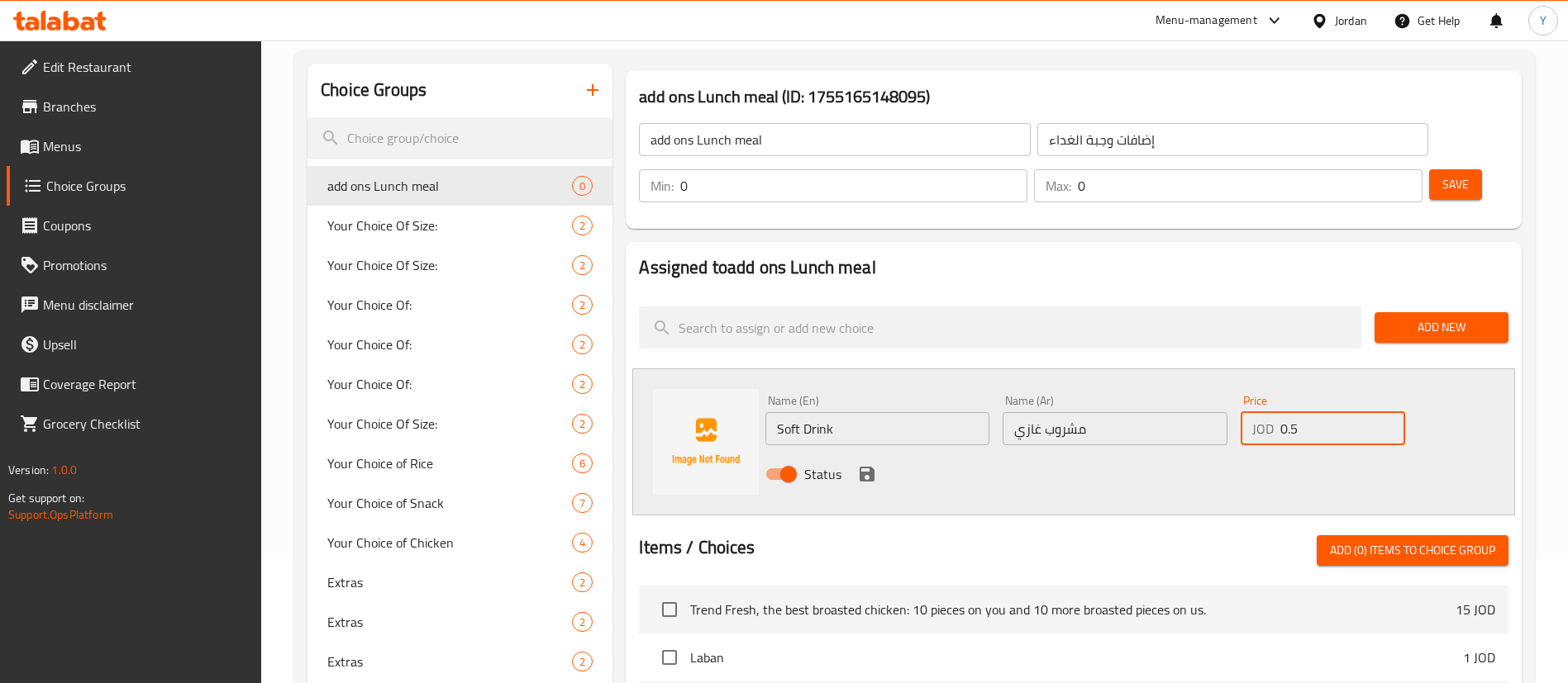
type input "0.5"
click at [870, 467] on icon "save" at bounding box center [868, 474] width 15 height 15
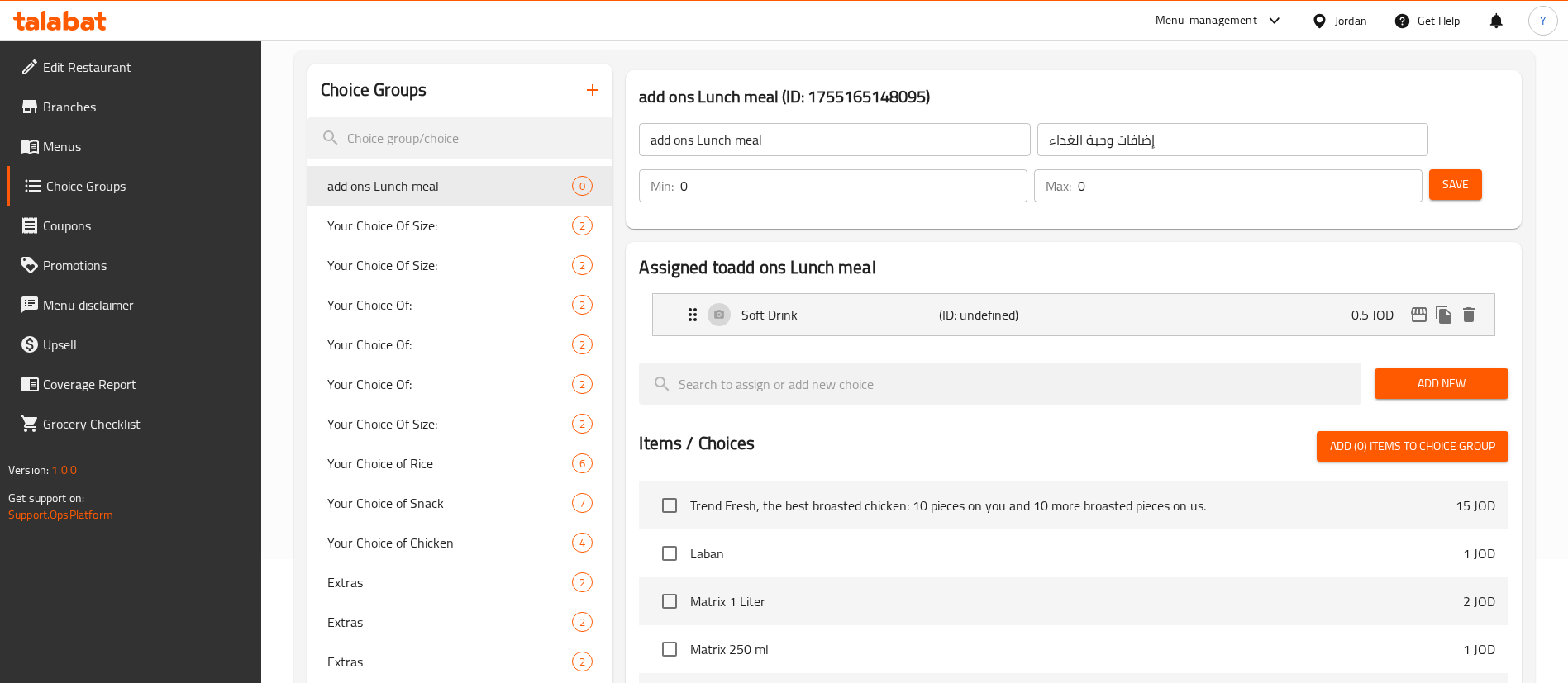
click at [1406, 373] on span "Add New" at bounding box center [1442, 383] width 108 height 20
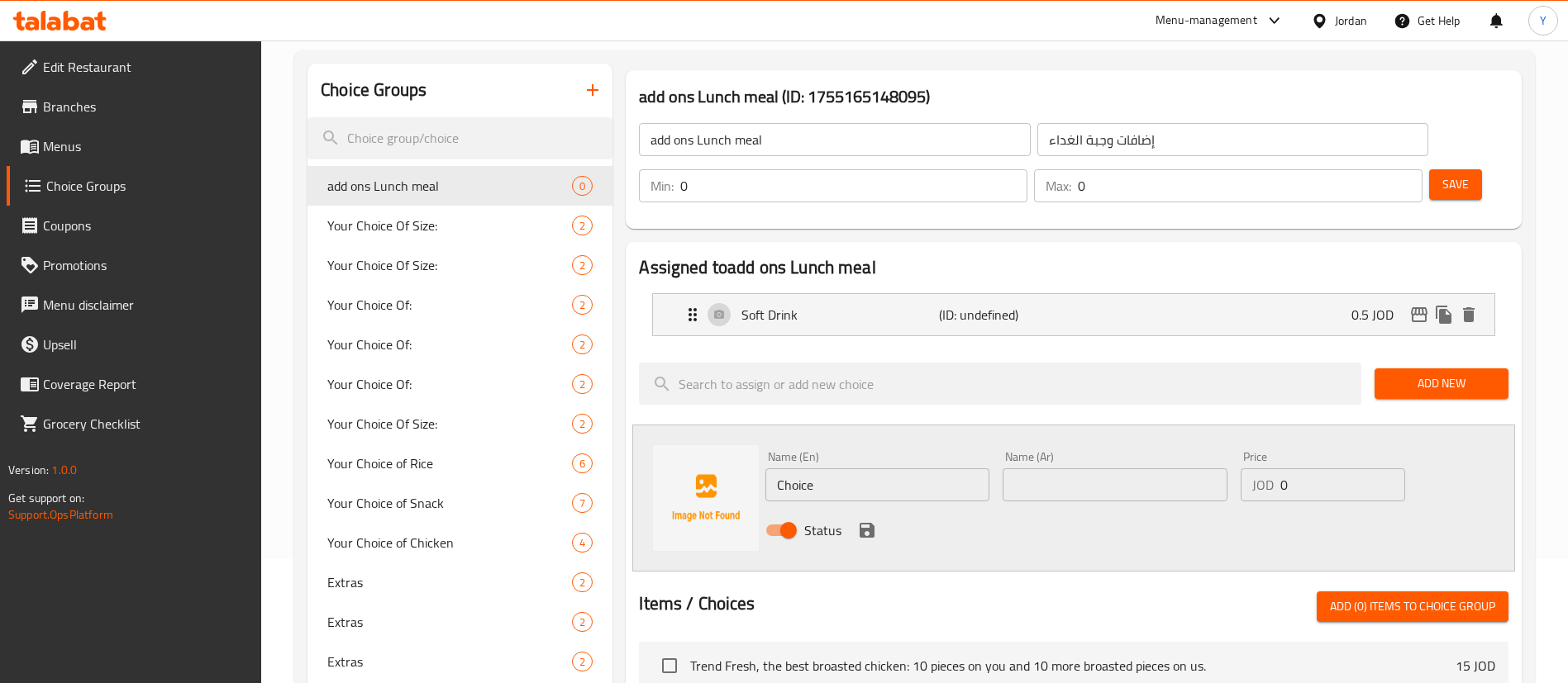
drag, startPoint x: 816, startPoint y: 434, endPoint x: 700, endPoint y: 441, distance: 116.2
click at [700, 441] on div "Name (En) Choice Name (En) Name (Ar) Name (Ar) Price JOD 0 Price Status" at bounding box center [1074, 497] width 883 height 147
type input "Laban"
click at [1073, 468] on input "text" at bounding box center [1115, 484] width 224 height 33
type input "لبن"
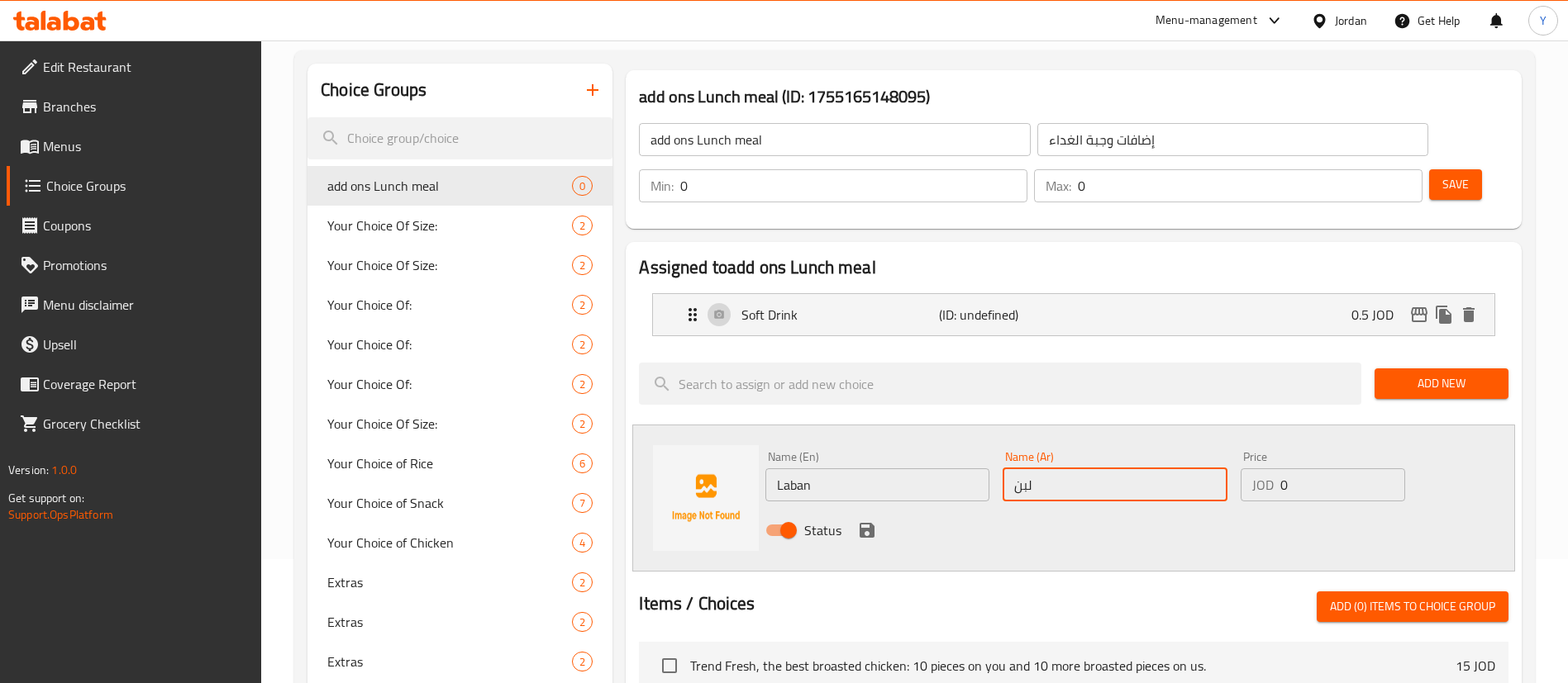
click at [1349, 468] on input "0" at bounding box center [1342, 484] width 125 height 33
type input "0.5"
click at [875, 520] on icon "save" at bounding box center [867, 529] width 20 height 20
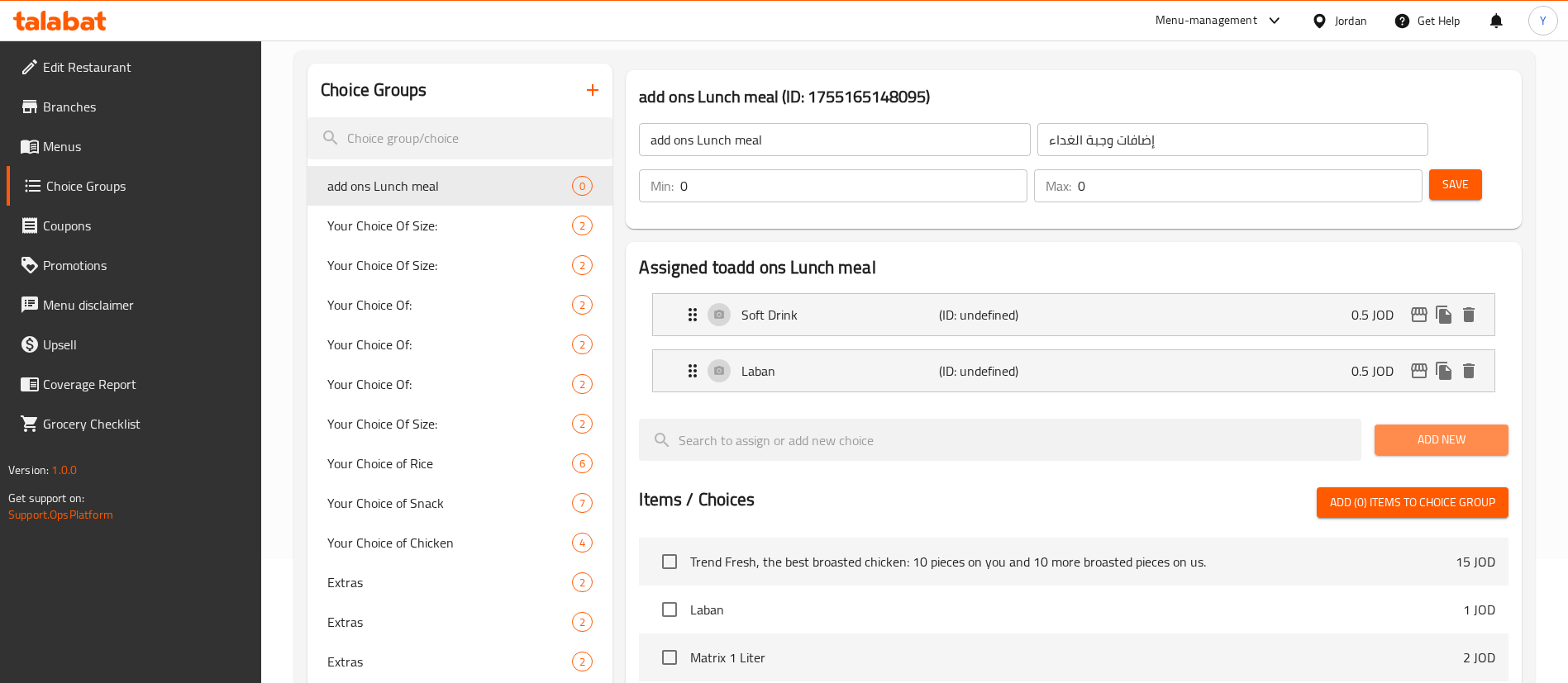
click at [1423, 429] on span "Add New" at bounding box center [1442, 439] width 108 height 20
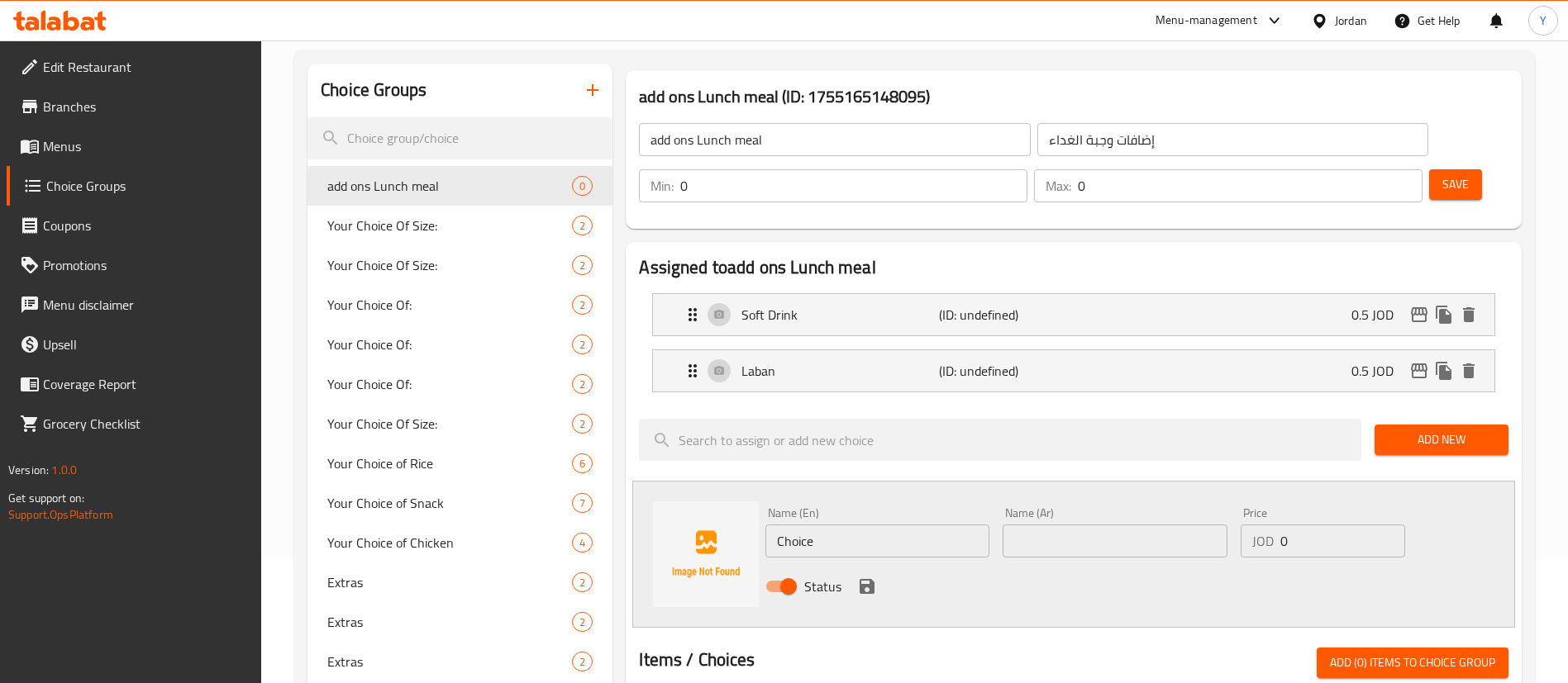
click at [1046, 524] on input "text" at bounding box center [1115, 540] width 224 height 33
click at [910, 524] on input "Choice" at bounding box center [878, 540] width 224 height 33
drag, startPoint x: 880, startPoint y: 500, endPoint x: 656, endPoint y: 489, distance: 224.3
click at [659, 489] on div "Name (En) Choice Name (En) Name (Ar) Name (Ar) Price JOD 0 Price Status" at bounding box center [1074, 554] width 883 height 147
paste input "Add a quarter chicken to a meal"
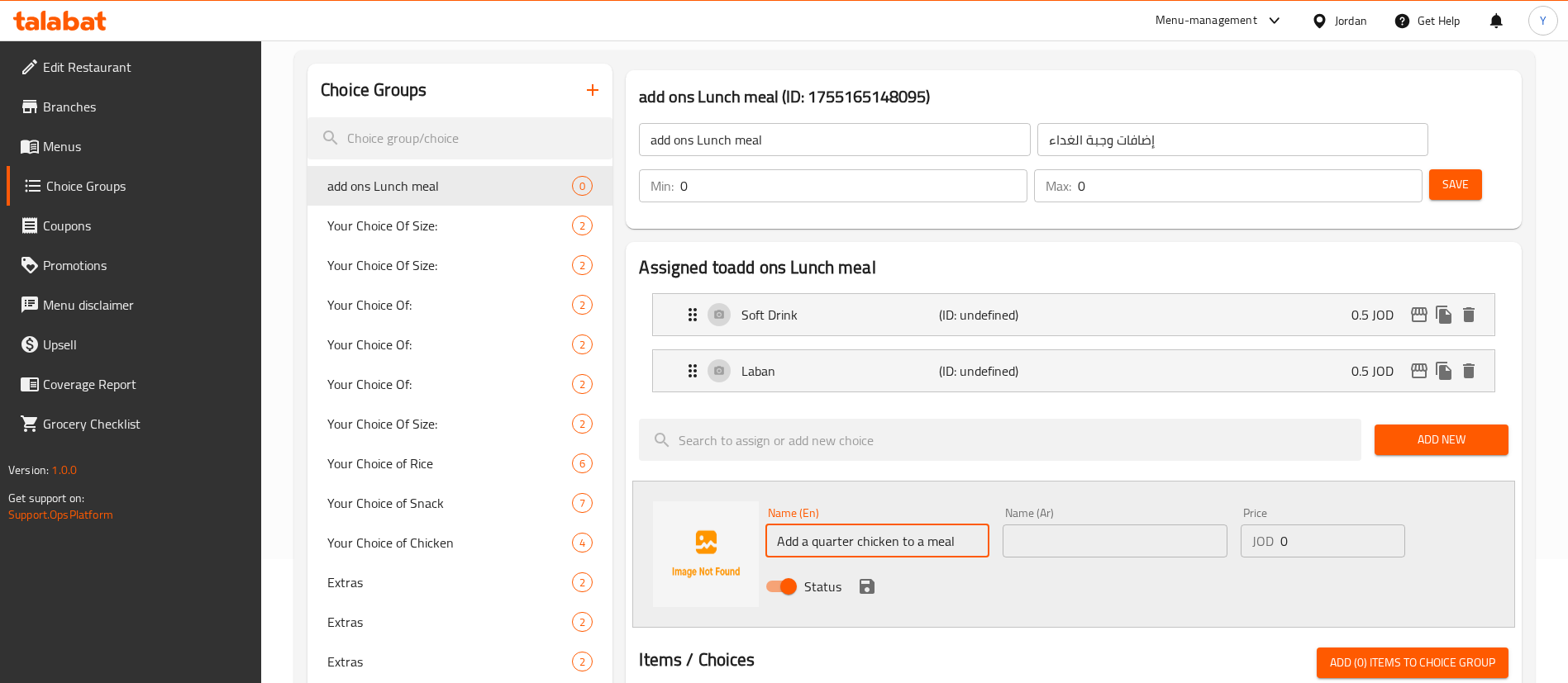
type input "Add a quarter chicken to a meal"
click at [1081, 524] on input "text" at bounding box center [1115, 540] width 224 height 33
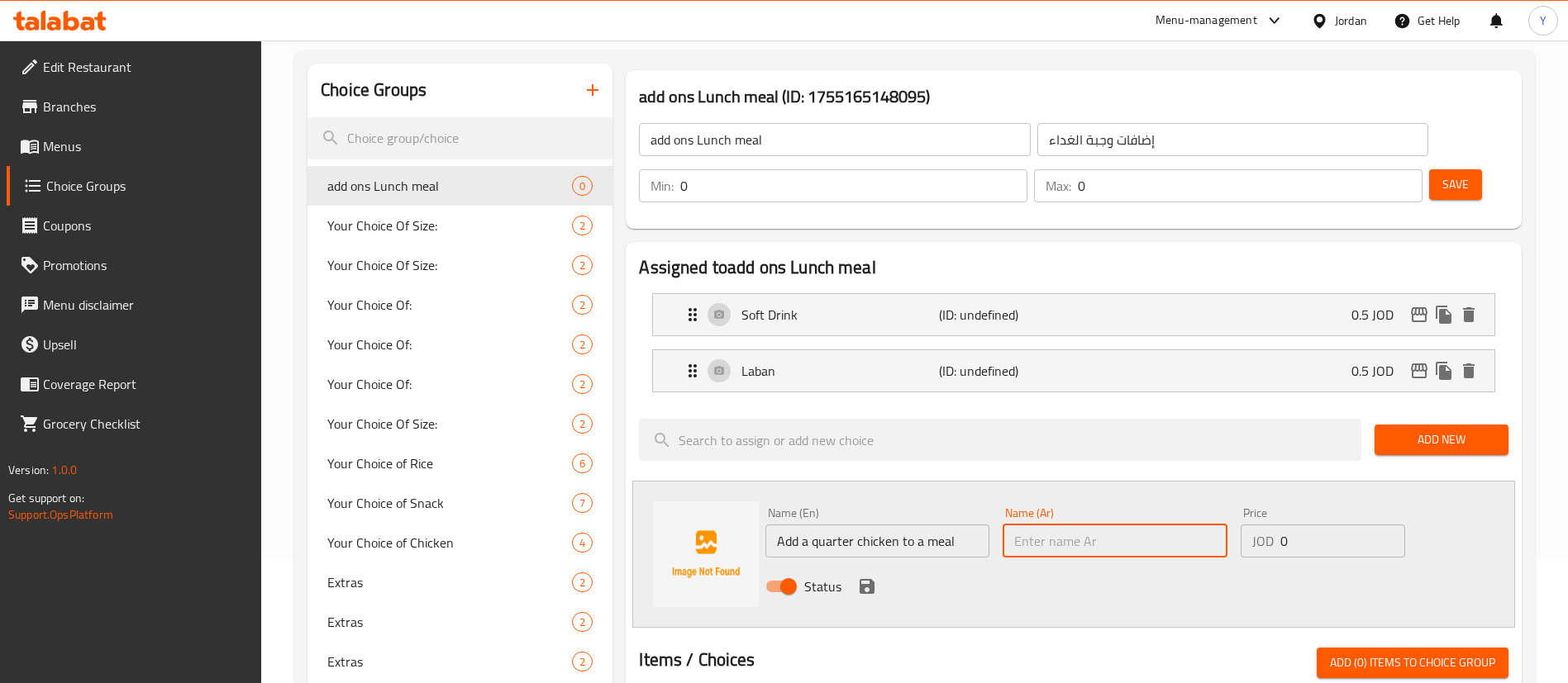
paste input "اضافة ربع دجاجة على وجبة"
type input "اضافة ربع دجاجة على وجبة"
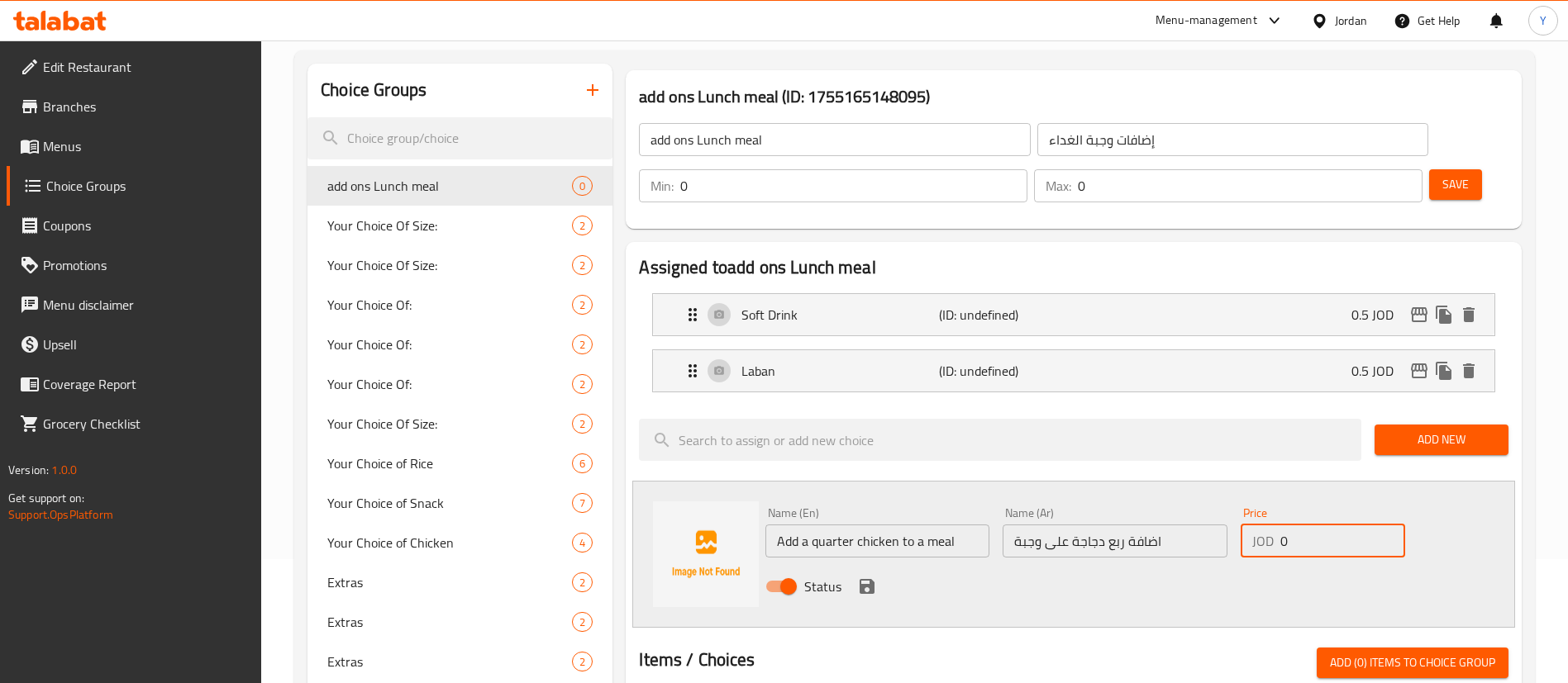
click at [1294, 524] on input "0" at bounding box center [1342, 540] width 125 height 33
drag, startPoint x: 1306, startPoint y: 489, endPoint x: 1234, endPoint y: 494, distance: 72.2
click at [1236, 501] on div "Price JOD 0 Price" at bounding box center [1323, 532] width 177 height 64
type input "1.5"
click at [869, 579] on icon "save" at bounding box center [868, 586] width 15 height 15
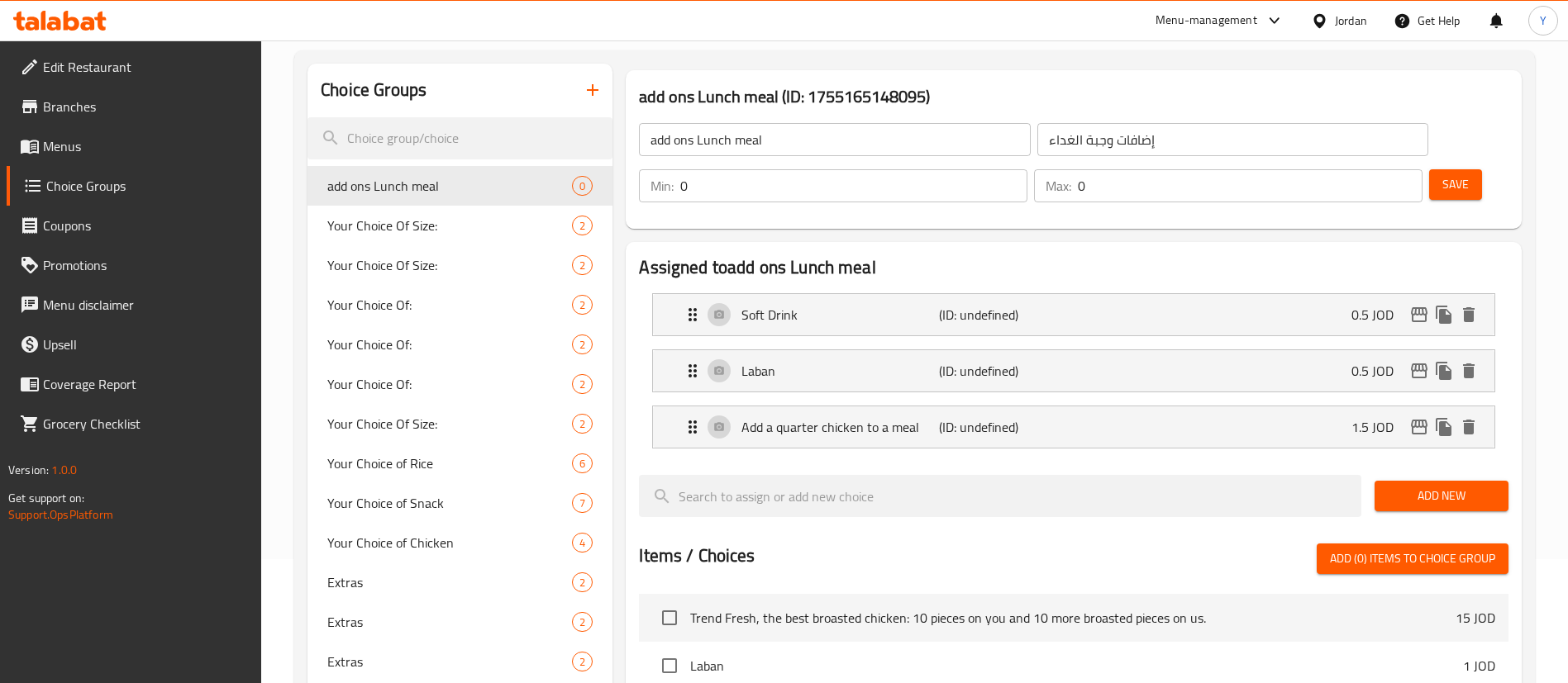
click at [1425, 485] on span "Add New" at bounding box center [1442, 495] width 108 height 20
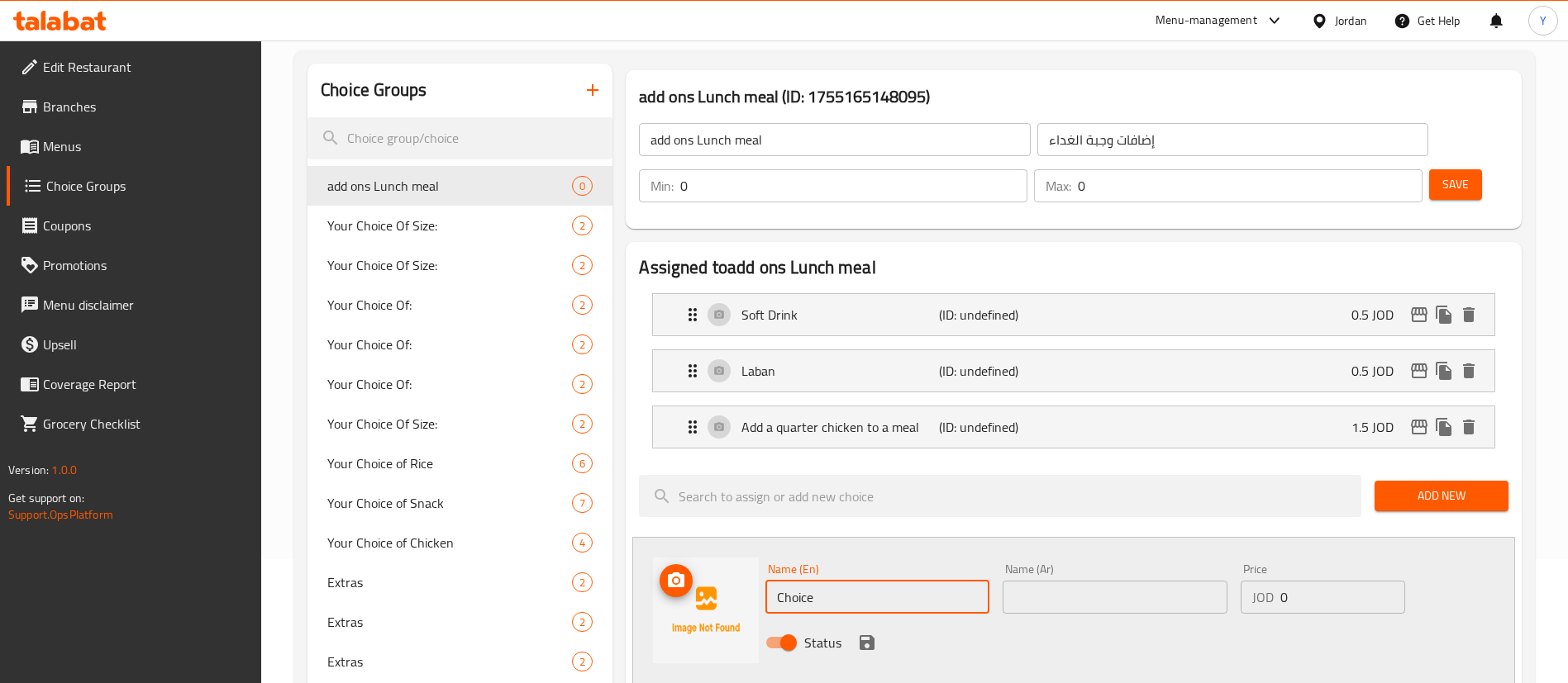
drag, startPoint x: 862, startPoint y: 567, endPoint x: 778, endPoint y: 563, distance: 84.1
click at [744, 566] on div "Name (En) Choice Name (En) Name (Ar) Name (Ar) Price JOD 0 Price Status" at bounding box center [1074, 610] width 883 height 147
click at [1158, 580] on input "text" at bounding box center [1115, 596] width 224 height 33
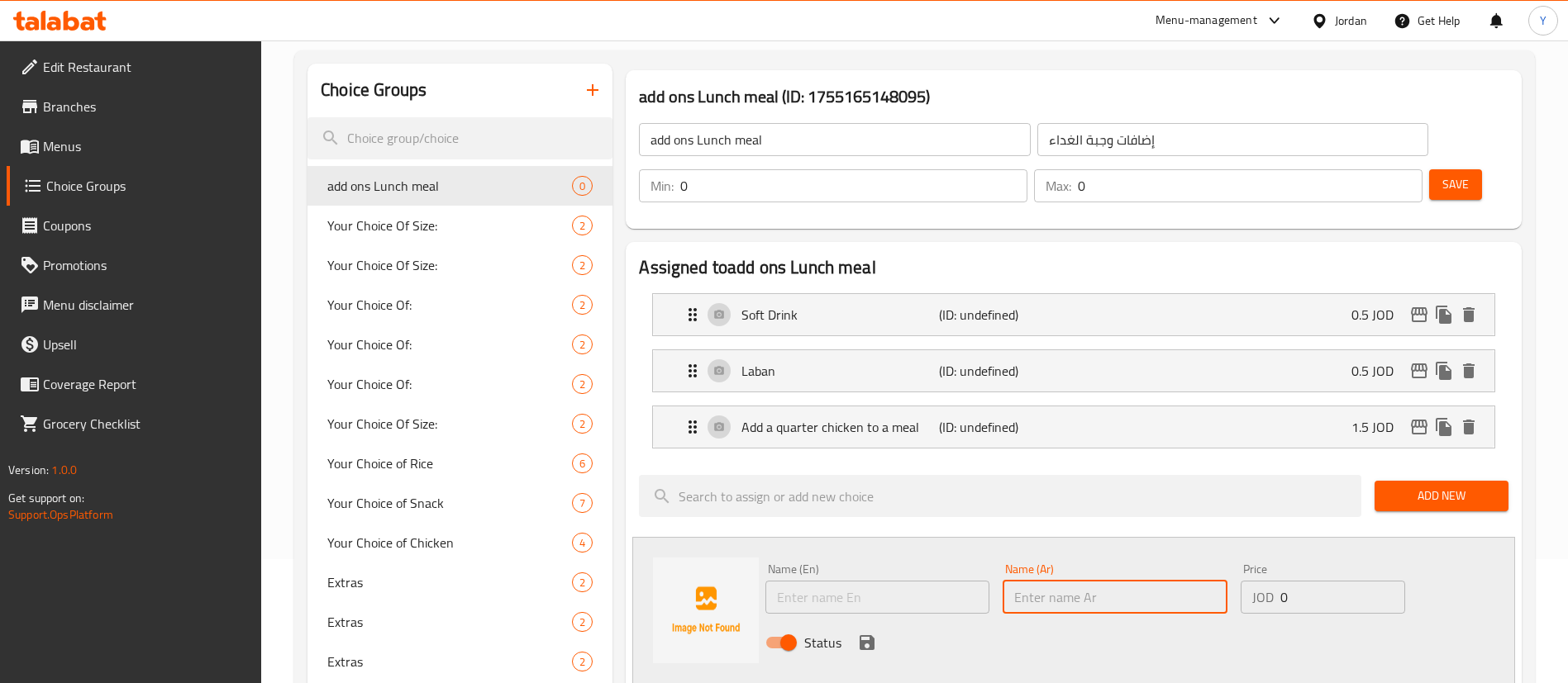
paste input "فلفل مكسيكي"
type input "فلفل مكسيكي"
drag, startPoint x: 904, startPoint y: 549, endPoint x: 918, endPoint y: 541, distance: 16.1
click at [904, 580] on input "text" at bounding box center [878, 596] width 224 height 33
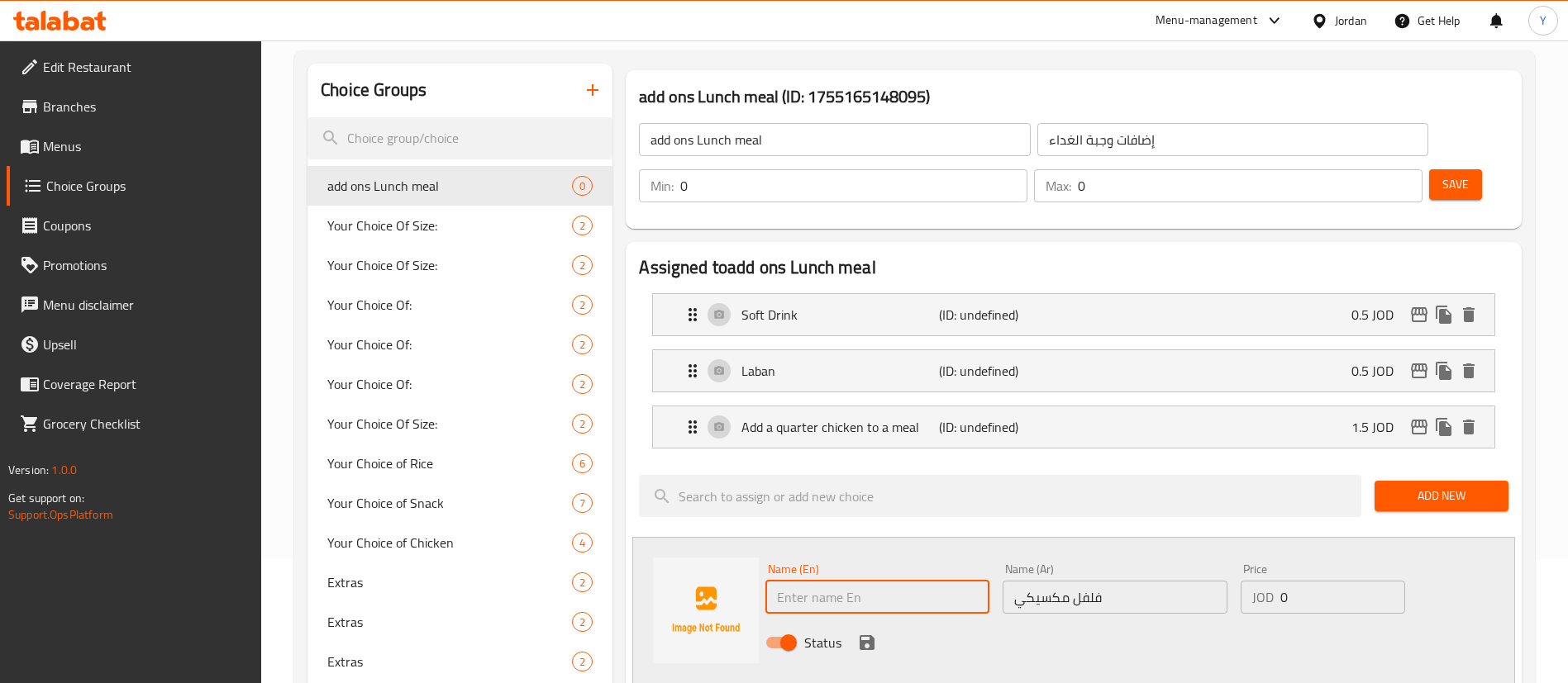
paste input "Mexican pepper"
type input "Mexican pepper"
drag, startPoint x: 1305, startPoint y: 546, endPoint x: 1173, endPoint y: 559, distance: 132.6
click at [1243, 580] on div "JOD 0 Price" at bounding box center [1323, 596] width 165 height 33
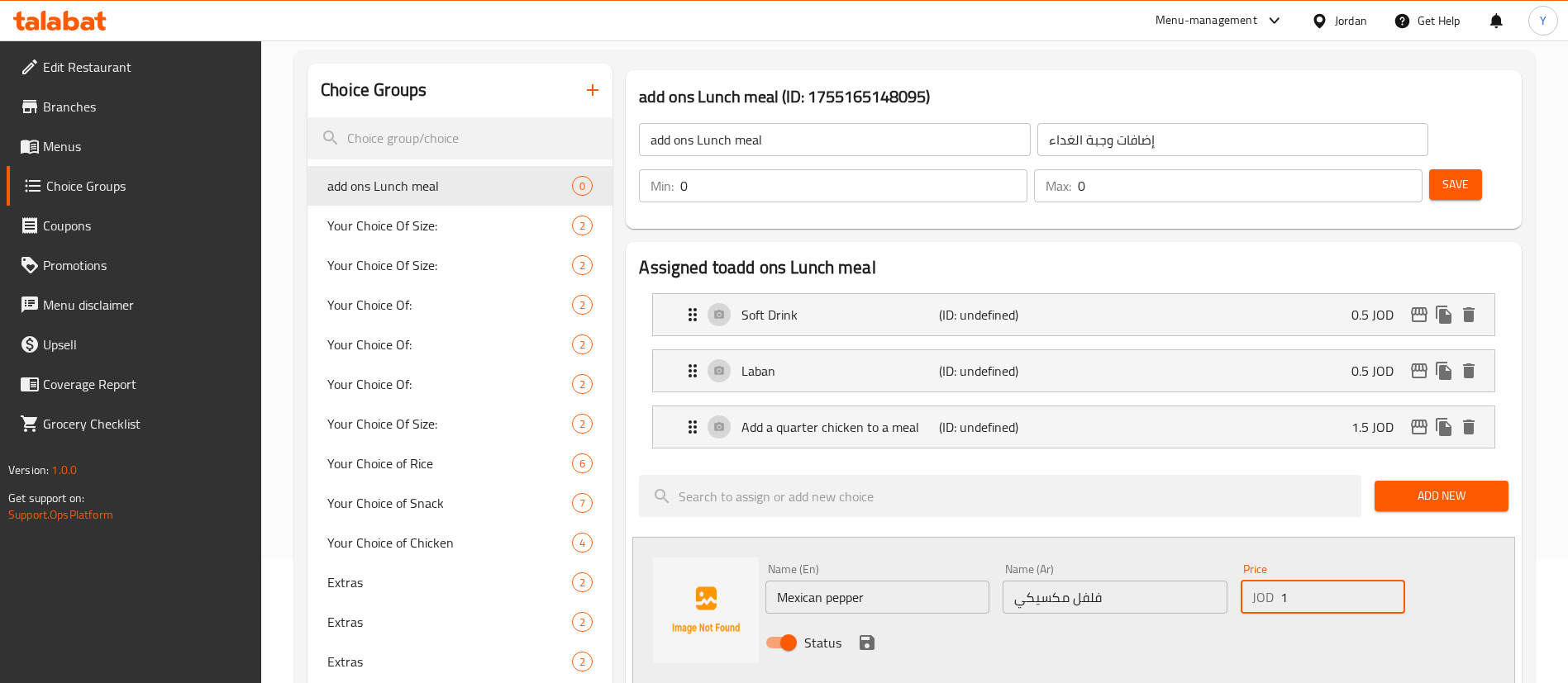
type input "1.5"
click at [872, 633] on icon "save" at bounding box center [867, 642] width 20 height 20
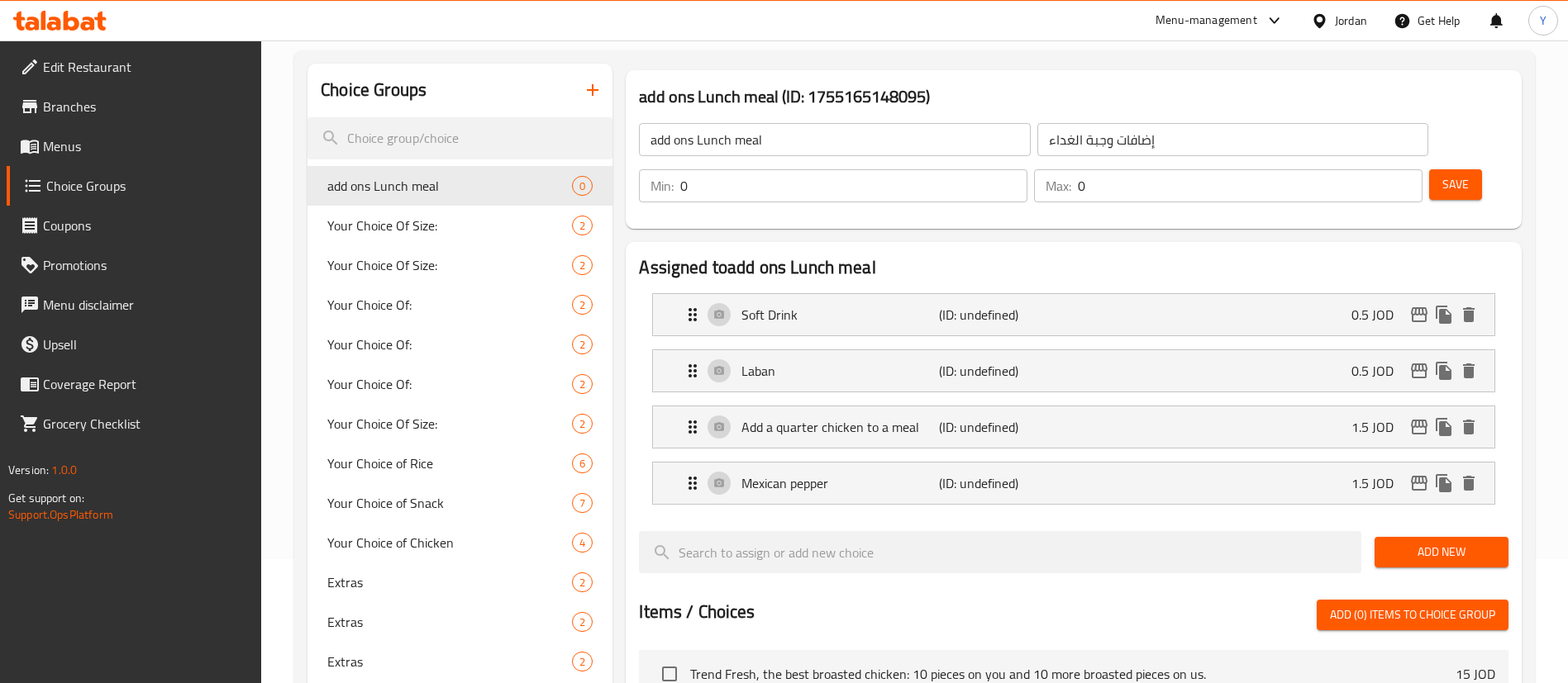
click at [1442, 542] on span "Add New" at bounding box center [1442, 552] width 108 height 20
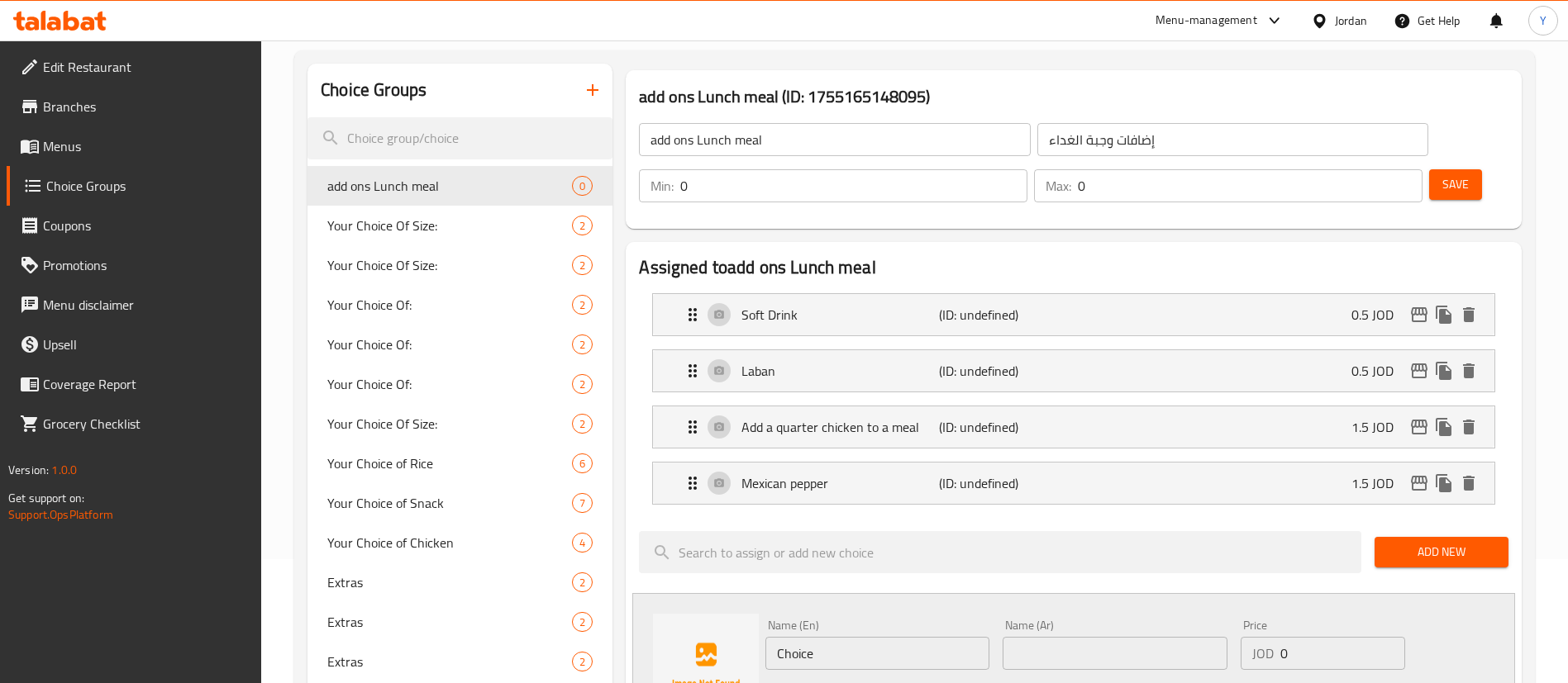
click at [1058, 626] on div "Name (Ar) Name (Ar)" at bounding box center [1114, 644] width 237 height 64
click at [1063, 637] on input "text" at bounding box center [1115, 653] width 224 height 33
paste input "علبة فاصوليا"
type input "علبة فاصوليا"
drag, startPoint x: 858, startPoint y: 608, endPoint x: 660, endPoint y: 596, distance: 198.4
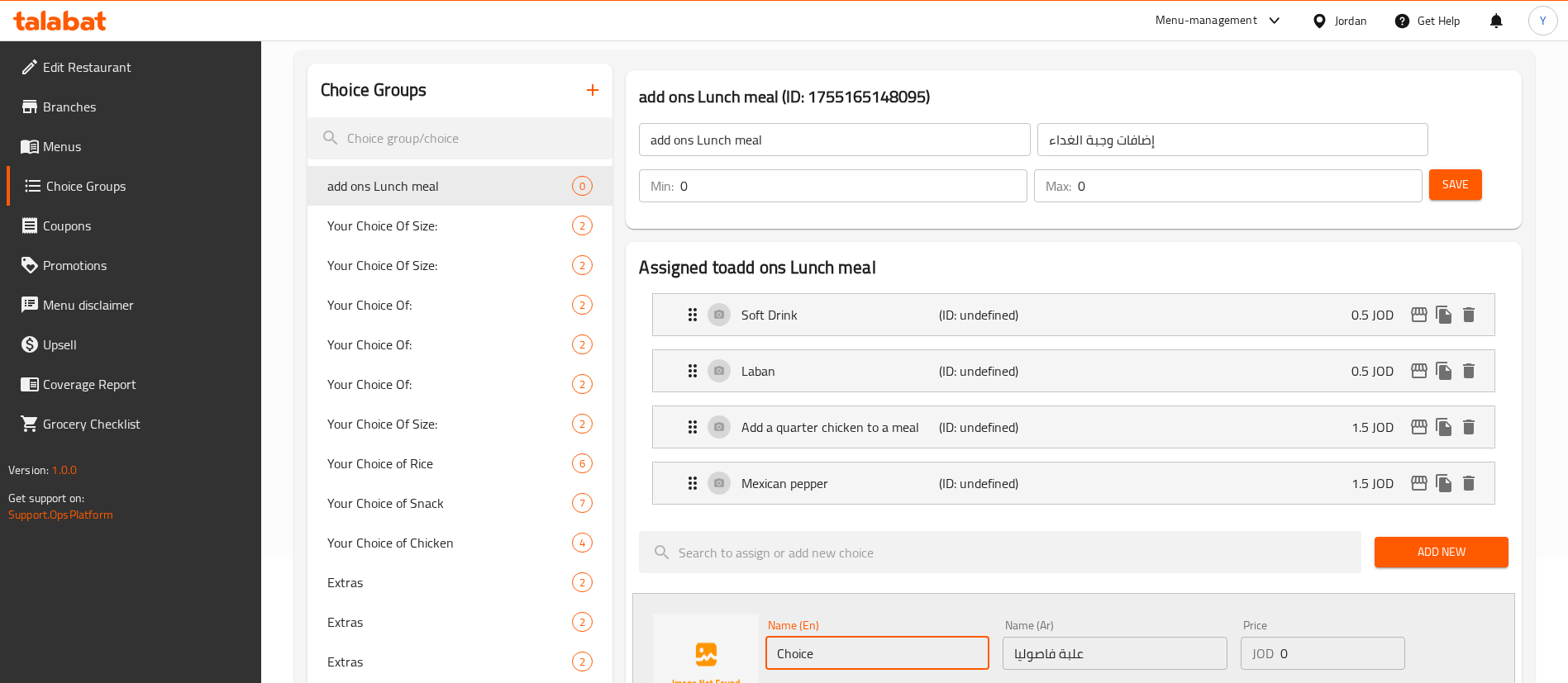
click at [683, 596] on div "Name (En) Choice Name (En) Name (Ar) علبة فاصوليا Name (Ar) Price JOD 0 Price S…" at bounding box center [1074, 666] width 883 height 147
paste input "A can of beans"
type input "A can of beans"
click at [1340, 637] on input "0" at bounding box center [1342, 653] width 125 height 33
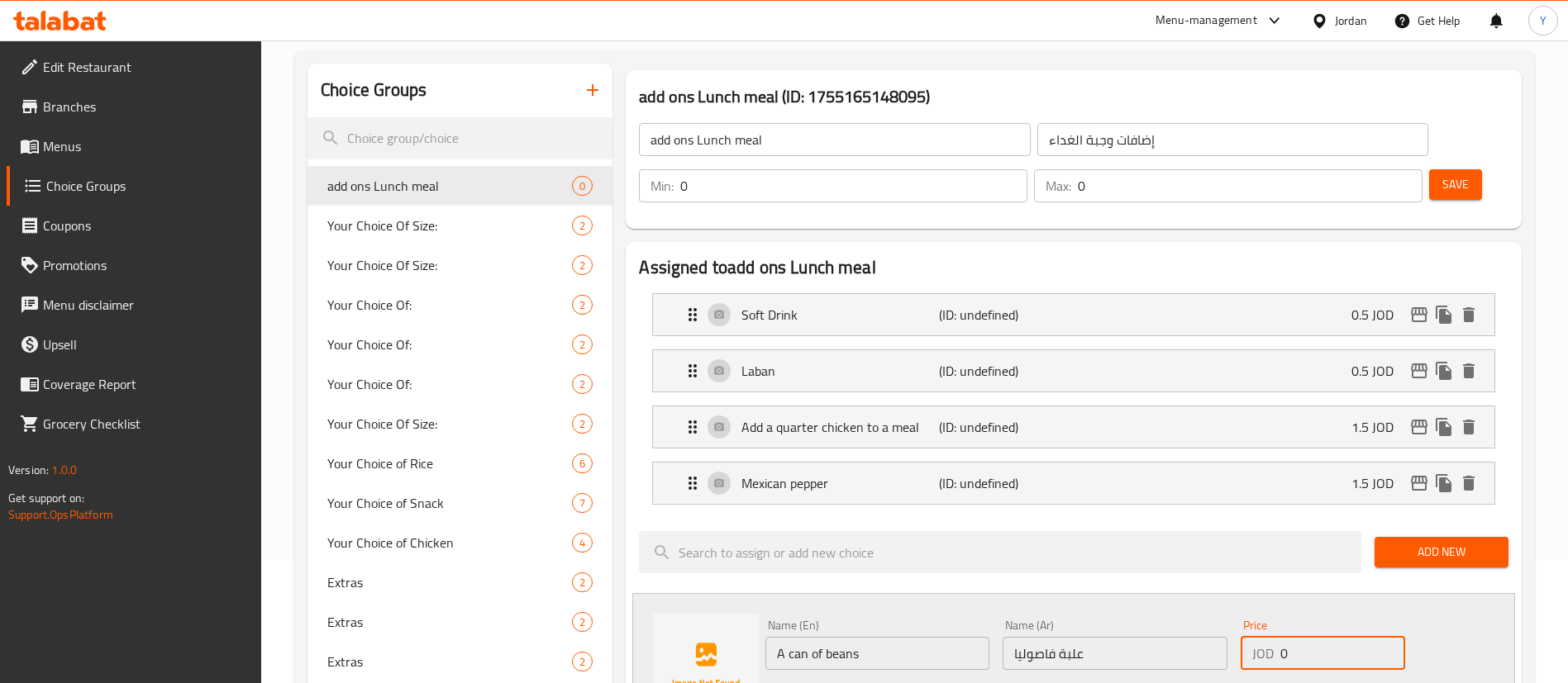
drag, startPoint x: 1311, startPoint y: 610, endPoint x: 1079, endPoint y: 613, distance: 232.0
click at [1176, 614] on div "Name (En) A can of beans Name (En) Name (Ar) علبة فاصوليا Name (Ar) Price JOD 0…" at bounding box center [1115, 667] width 711 height 109
type input "1.5"
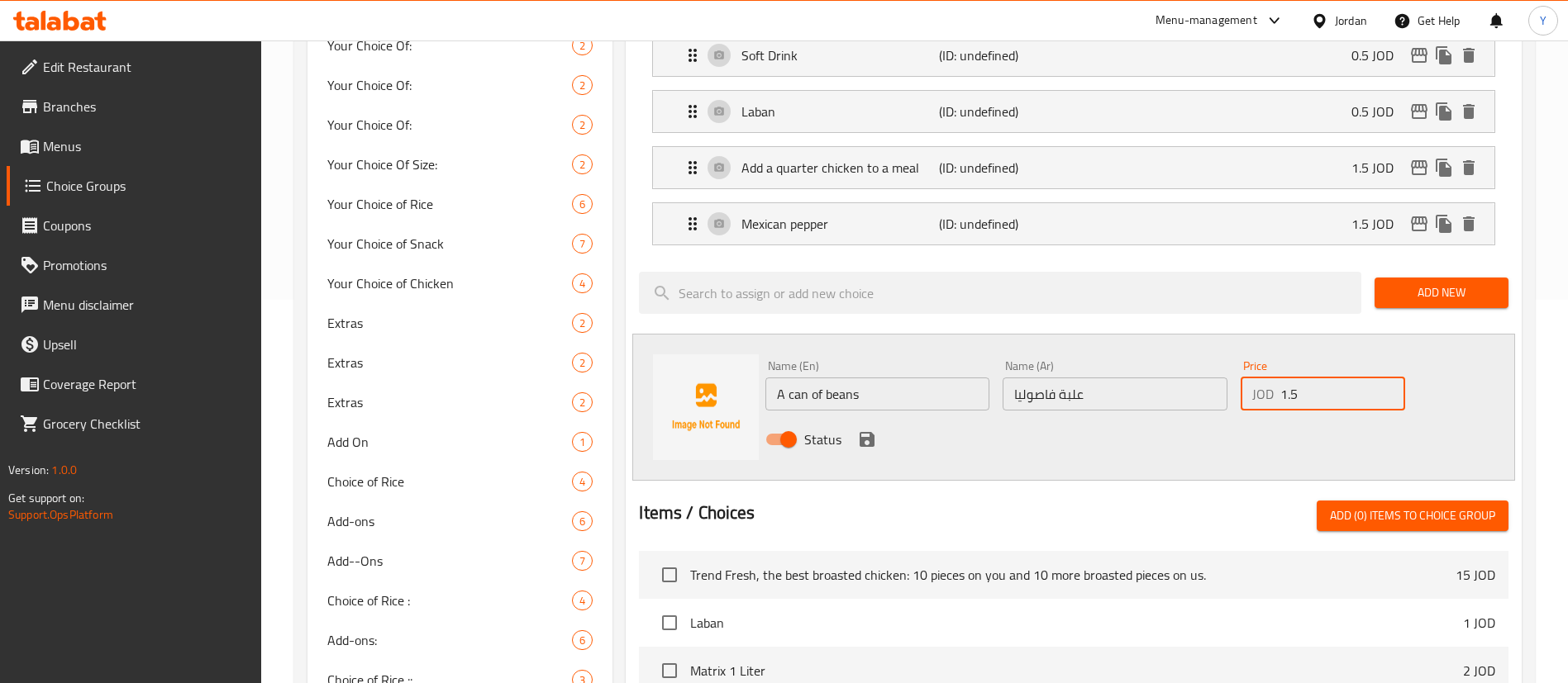
scroll to position [495, 0]
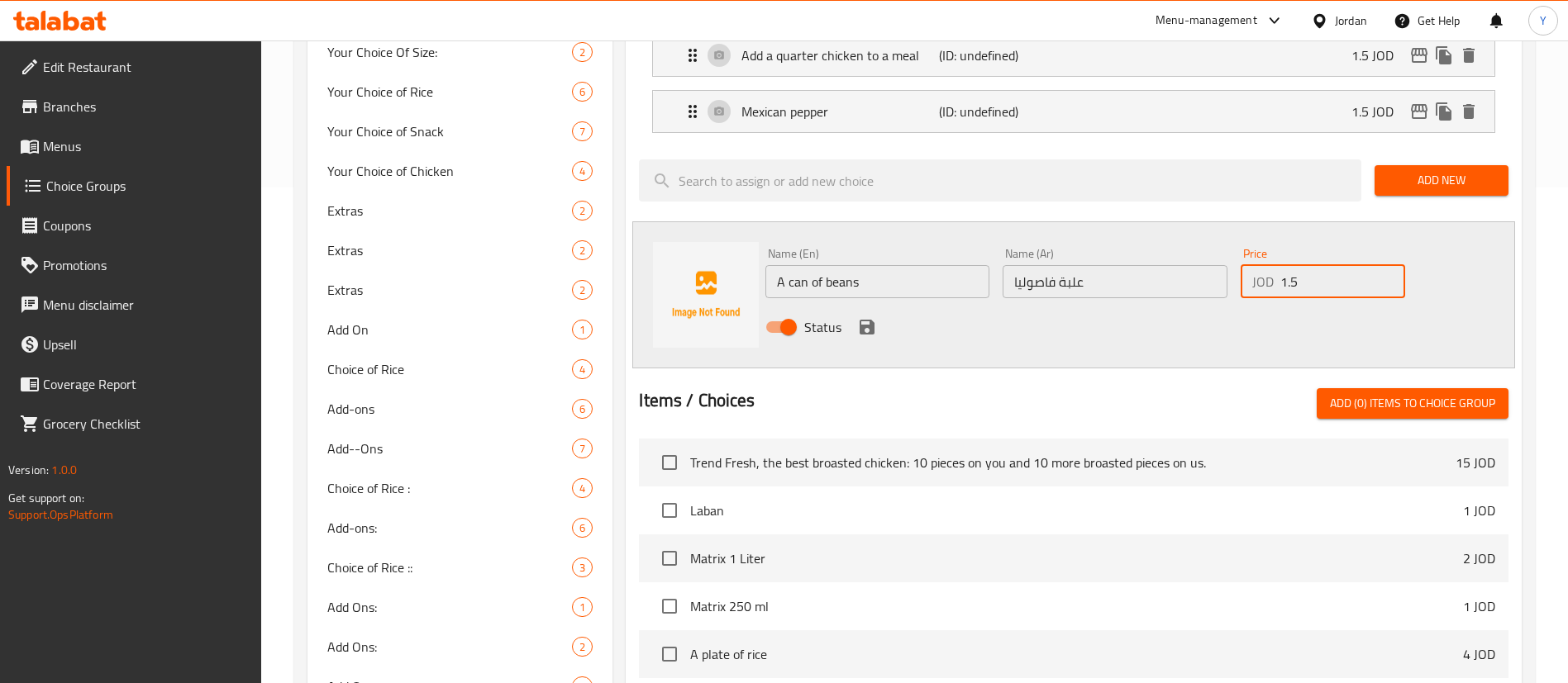
click at [863, 320] on icon "save" at bounding box center [868, 328] width 15 height 15
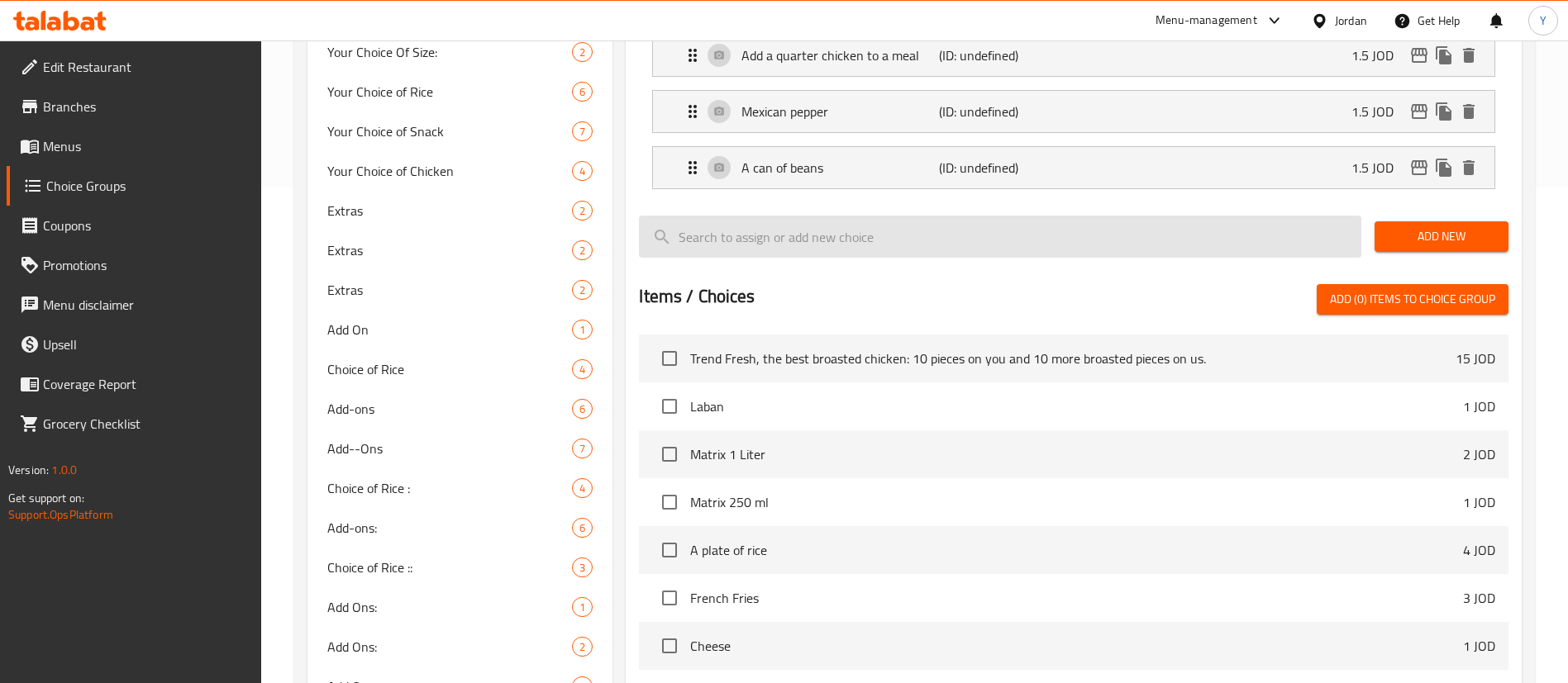
scroll to position [0, 0]
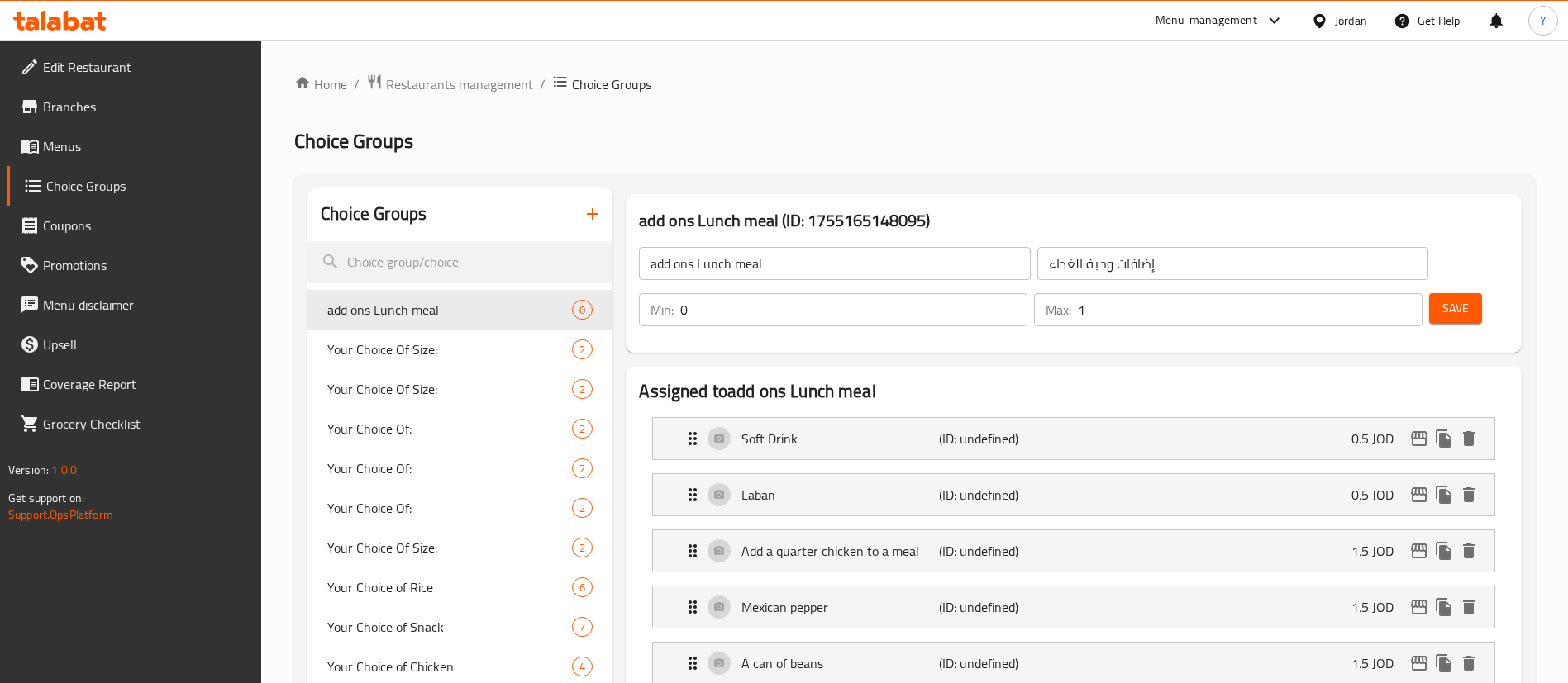
click at [1381, 294] on input "1" at bounding box center [1250, 310] width 345 height 33
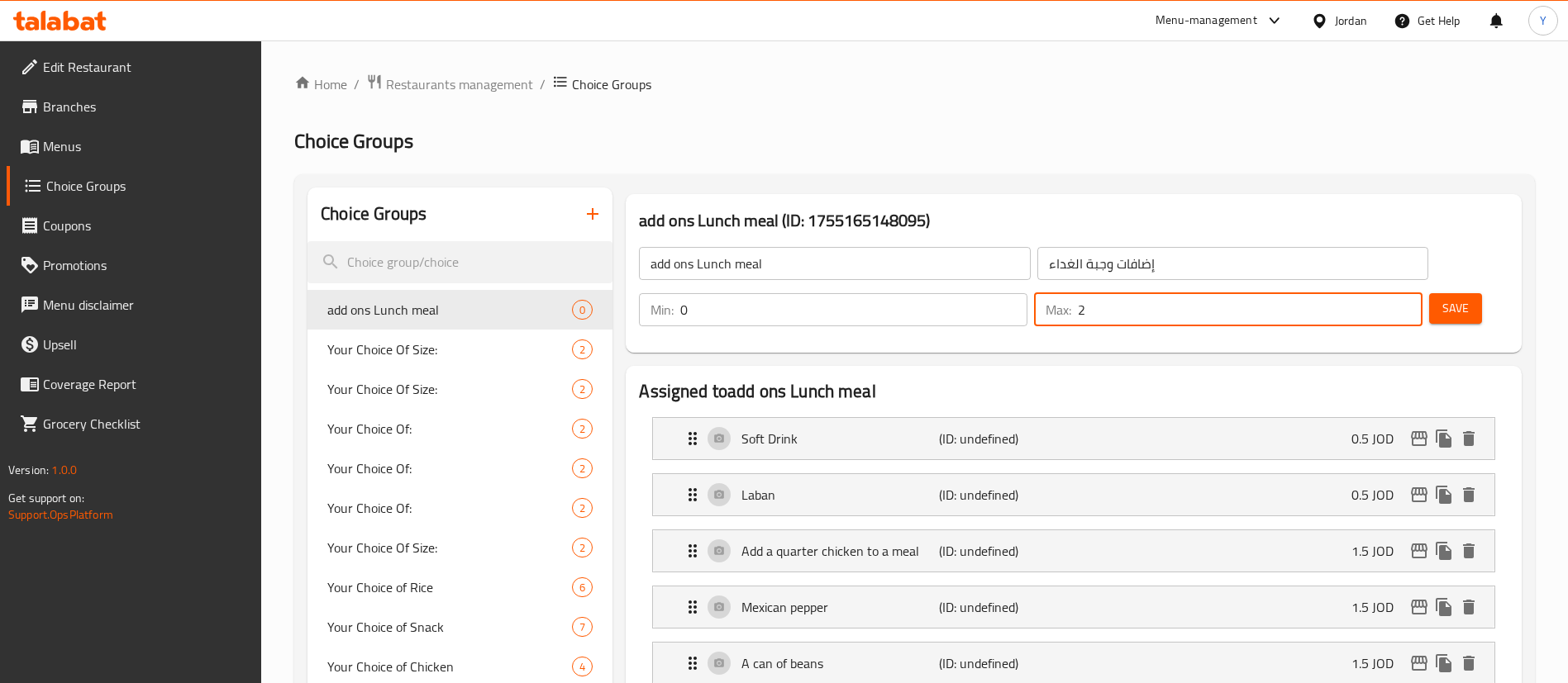
click at [1381, 294] on input "2" at bounding box center [1250, 310] width 345 height 33
click at [1381, 294] on input "3" at bounding box center [1250, 310] width 345 height 33
click at [1381, 294] on input "4" at bounding box center [1250, 310] width 345 height 33
type input "5"
click at [1381, 294] on input "5" at bounding box center [1250, 310] width 345 height 33
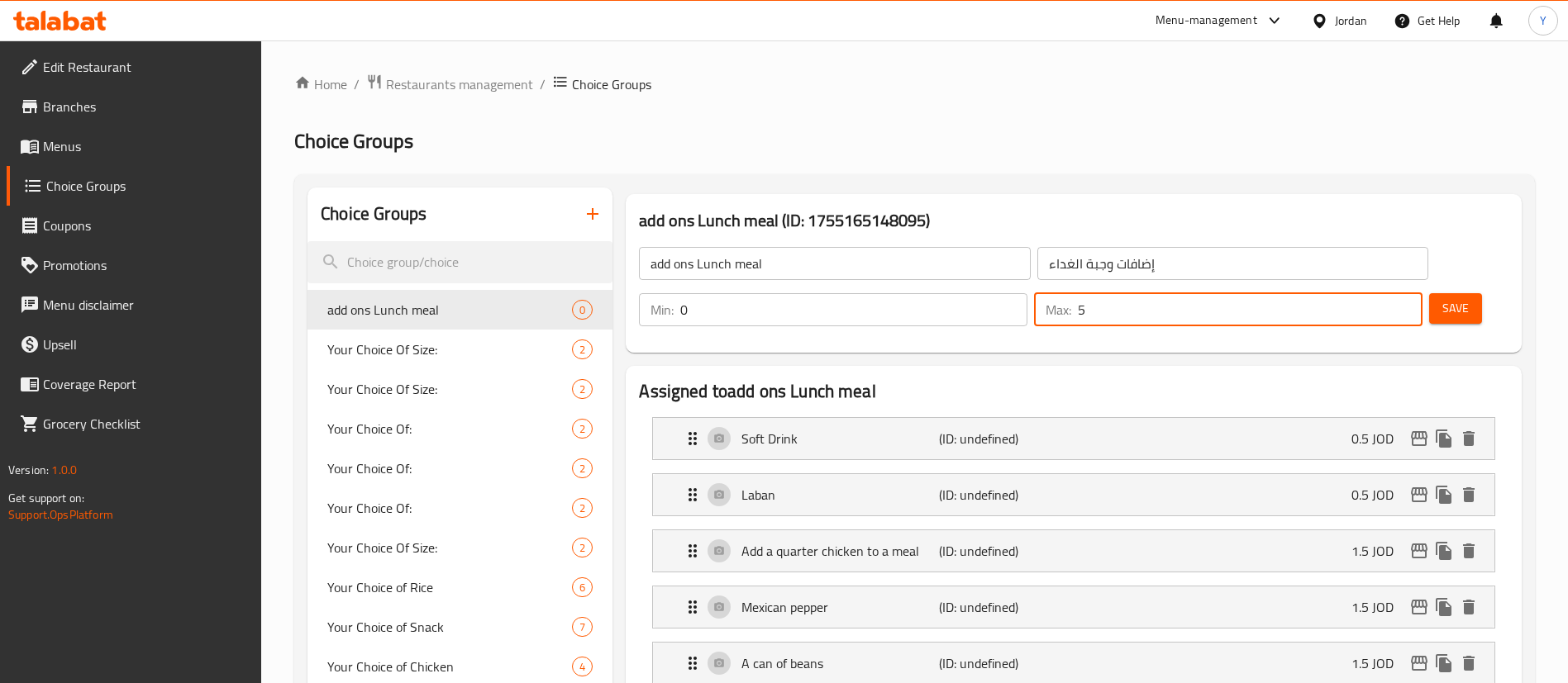
click at [1429, 294] on button "Save" at bounding box center [1455, 309] width 53 height 31
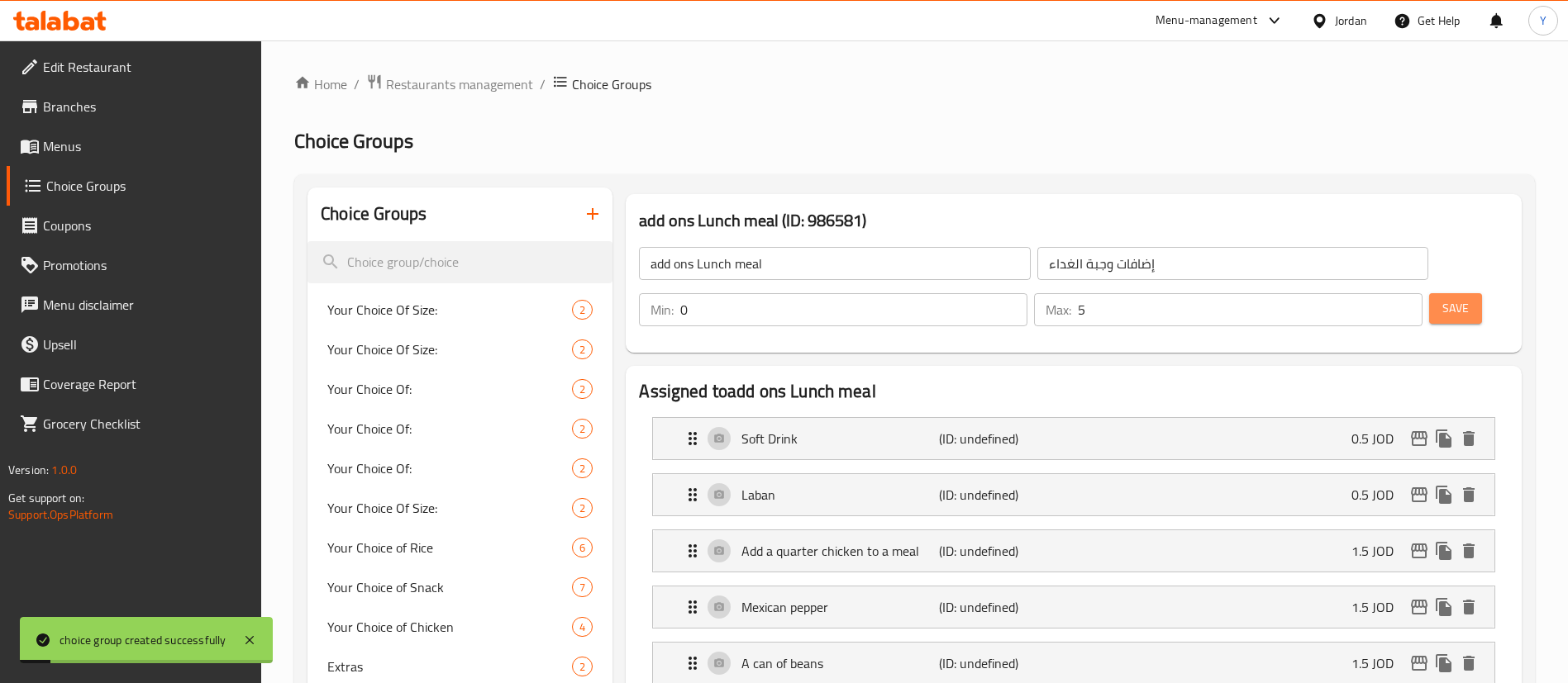
click at [1429, 294] on button "Save" at bounding box center [1455, 309] width 53 height 31
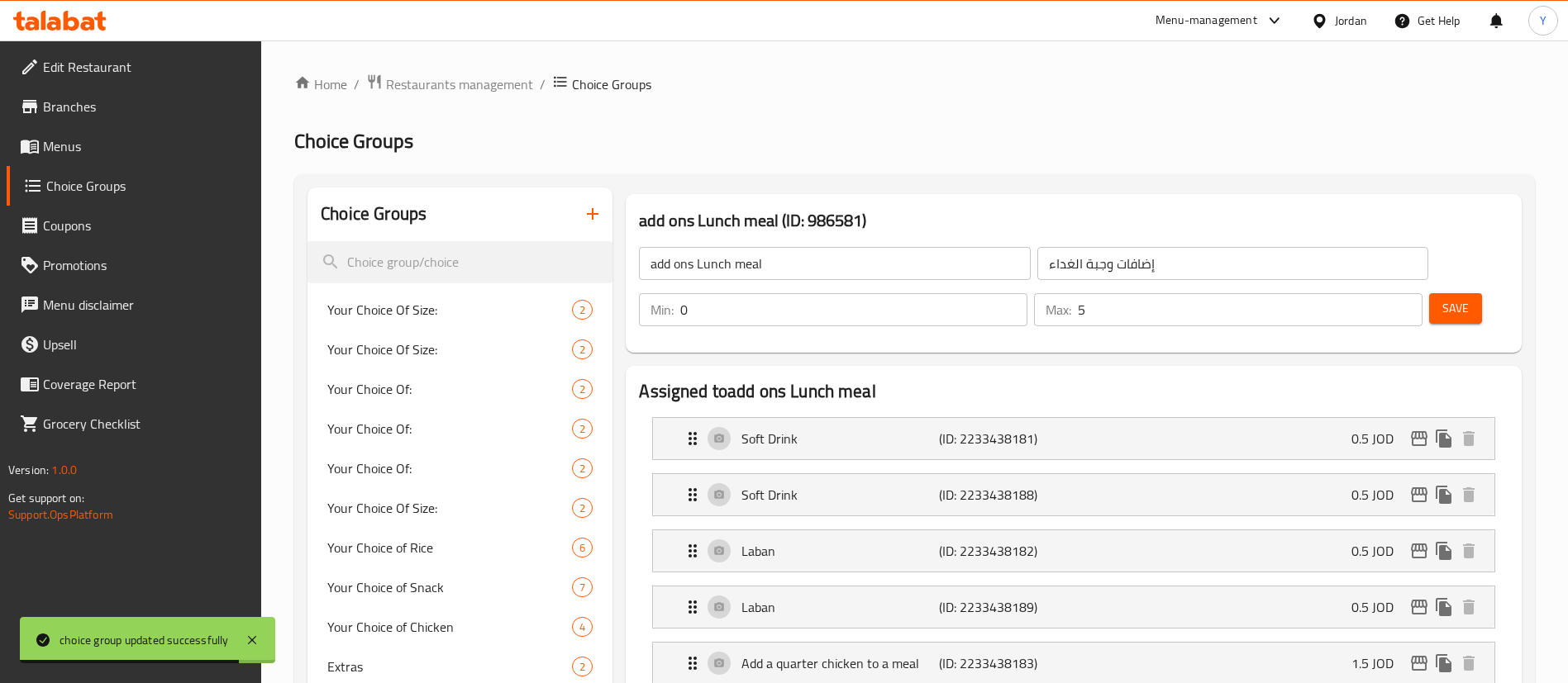
click at [1442, 298] on span "Save" at bounding box center [1455, 308] width 26 height 20
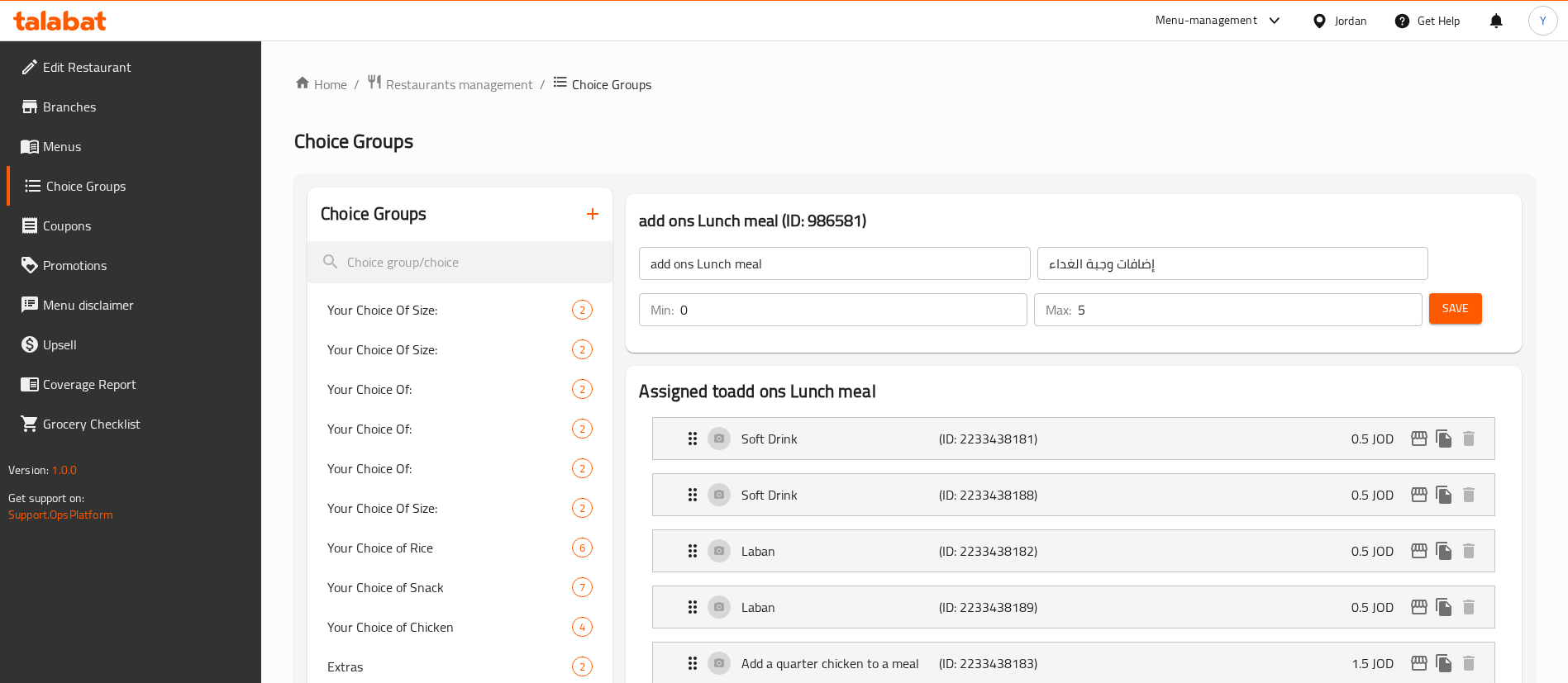
drag, startPoint x: 88, startPoint y: 109, endPoint x: 95, endPoint y: 120, distance: 13.0
click at [88, 109] on span "Branches" at bounding box center [146, 106] width 205 height 20
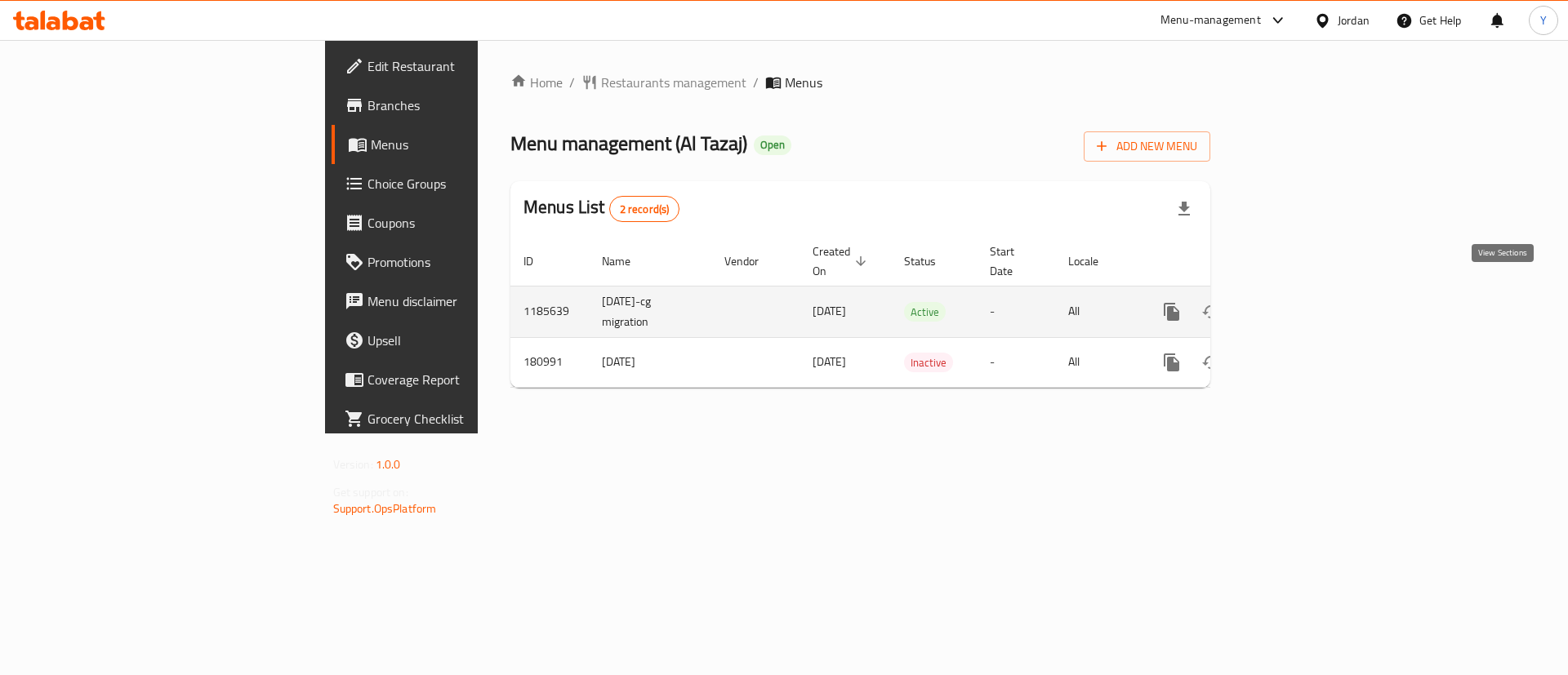
click at [1297, 304] on icon "enhanced table" at bounding box center [1290, 312] width 15 height 15
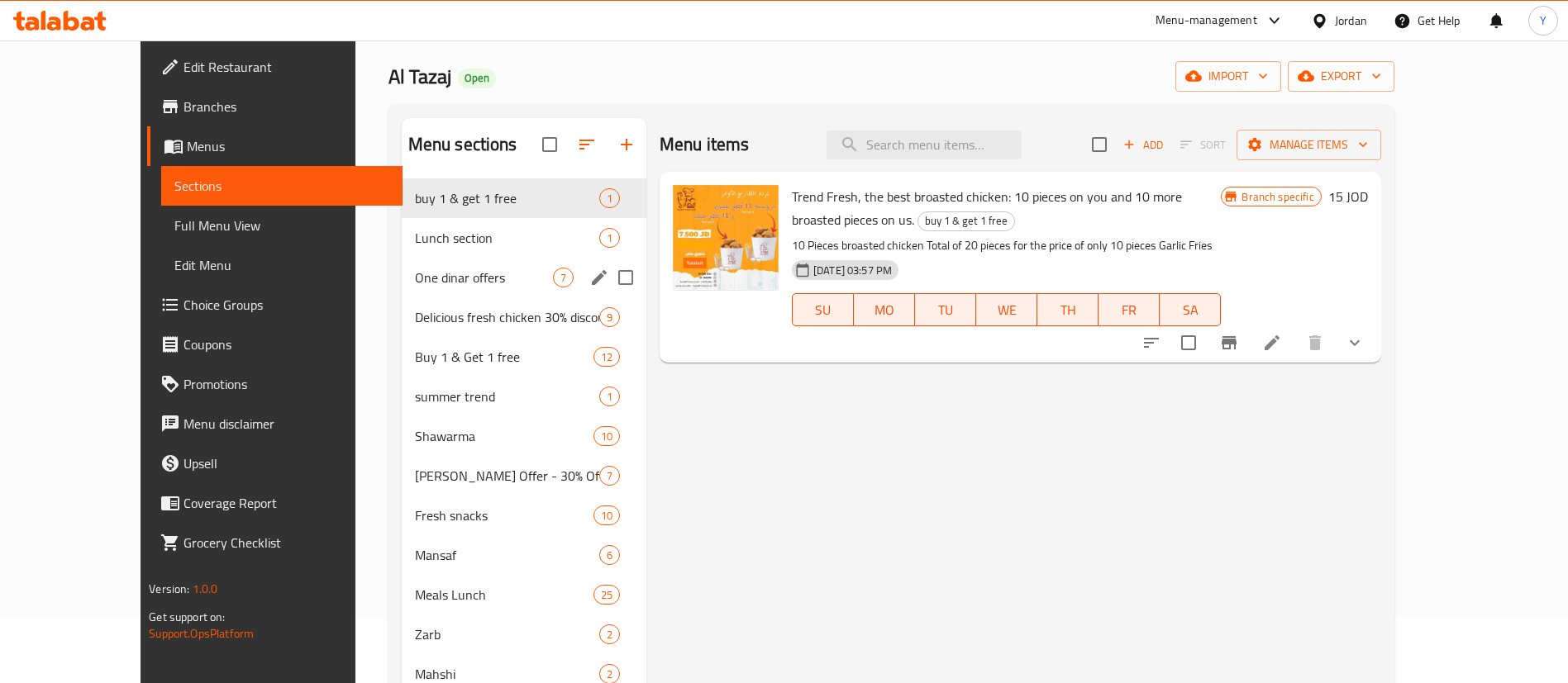
scroll to position [124, 0]
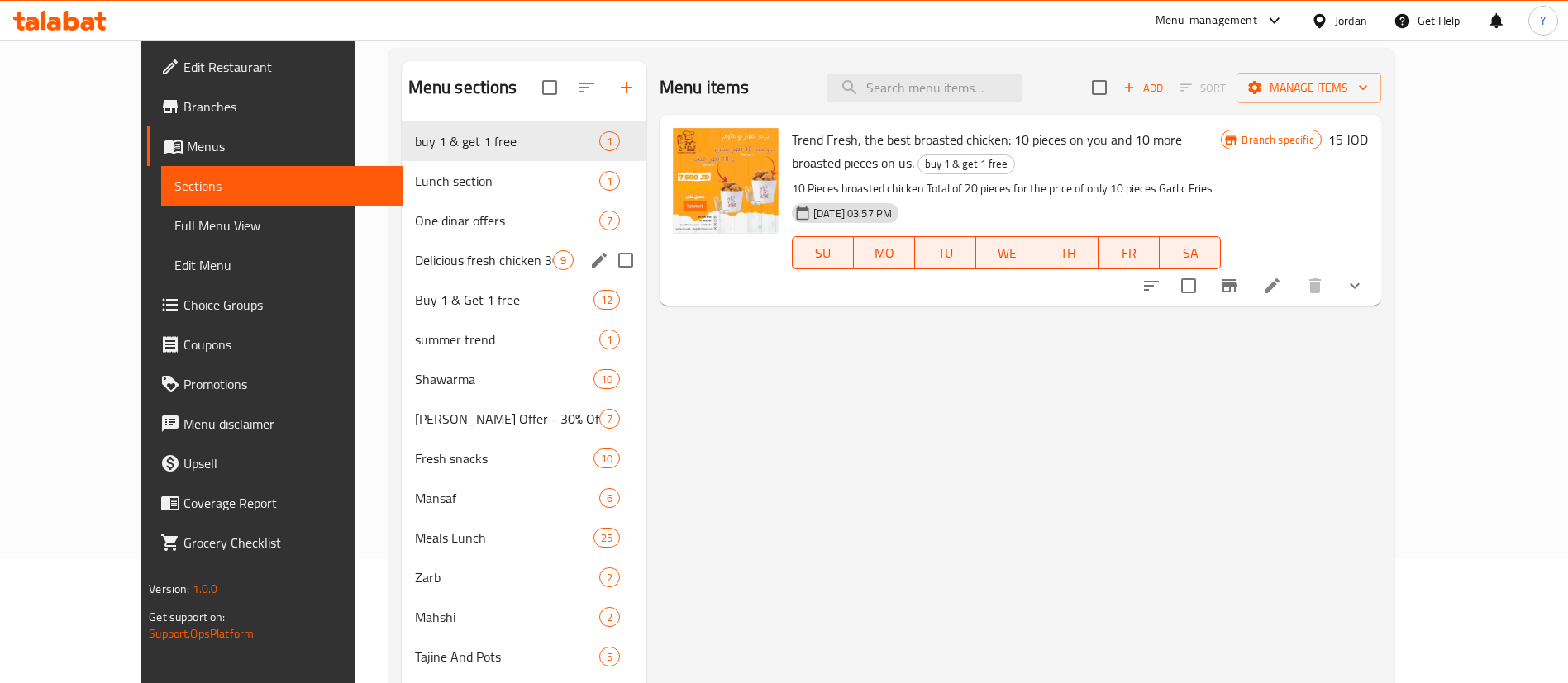
drag, startPoint x: 381, startPoint y: 266, endPoint x: 596, endPoint y: 299, distance: 217.5
click at [415, 266] on span "Delicious fresh chicken 30% discount" at bounding box center [484, 260] width 138 height 20
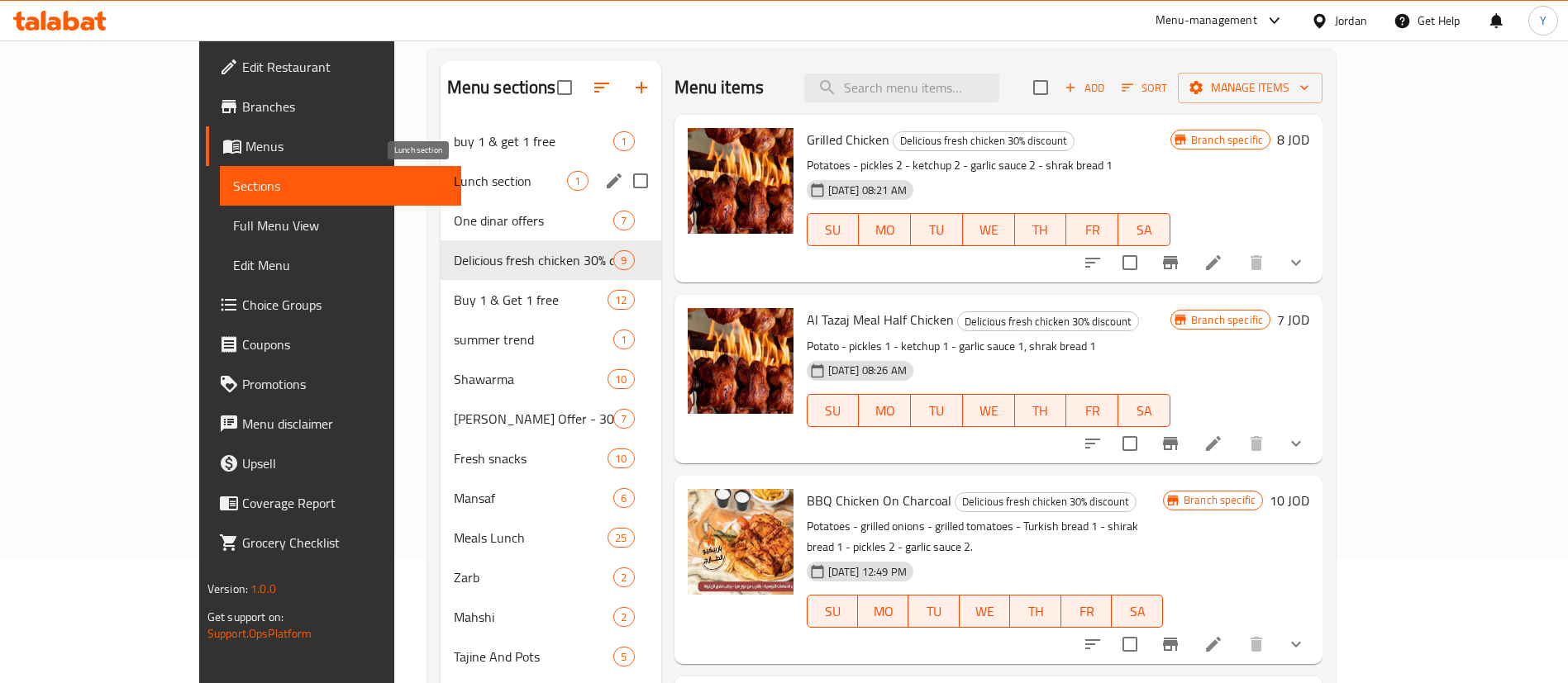
click at [454, 177] on span "Lunch section" at bounding box center [511, 181] width 114 height 20
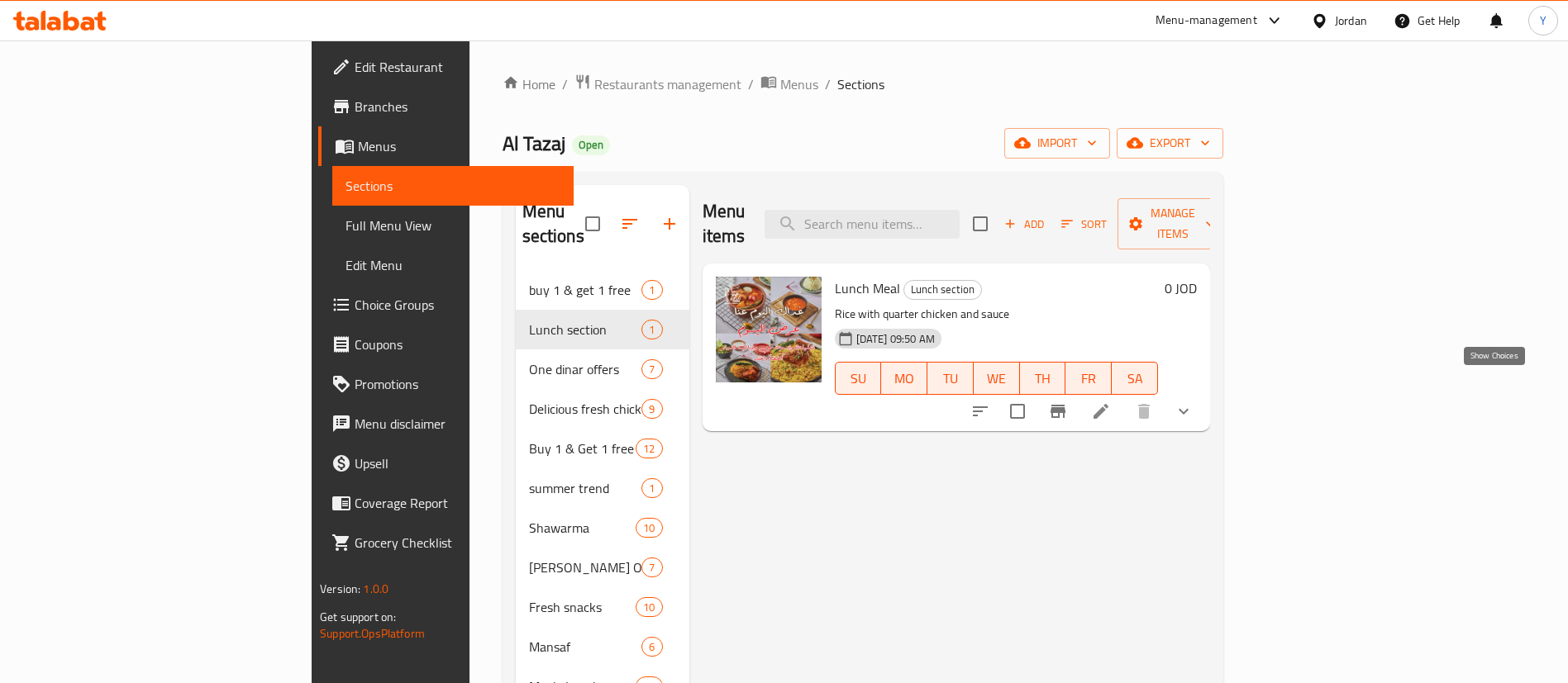
click at [1189, 409] on icon "show more" at bounding box center [1183, 411] width 10 height 6
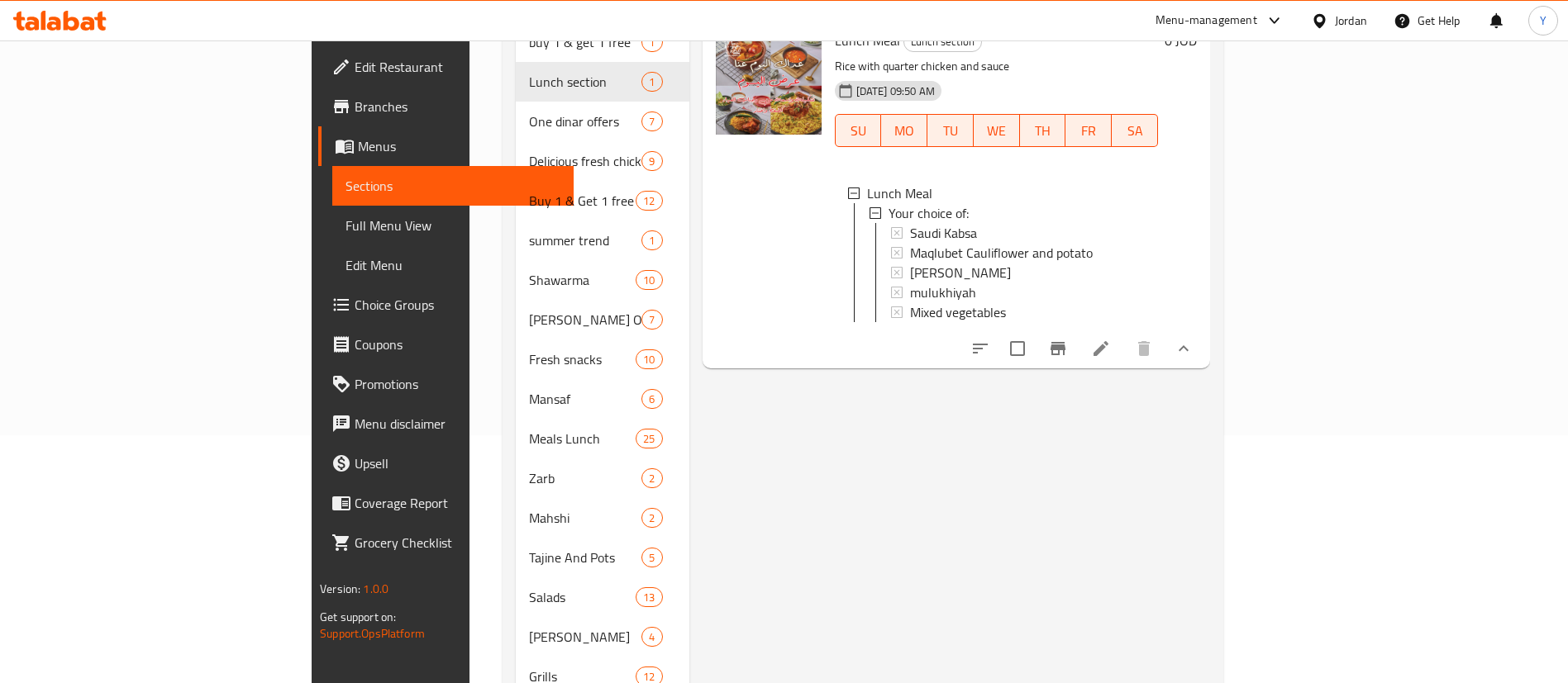
click at [1194, 346] on icon "show more" at bounding box center [1183, 348] width 20 height 20
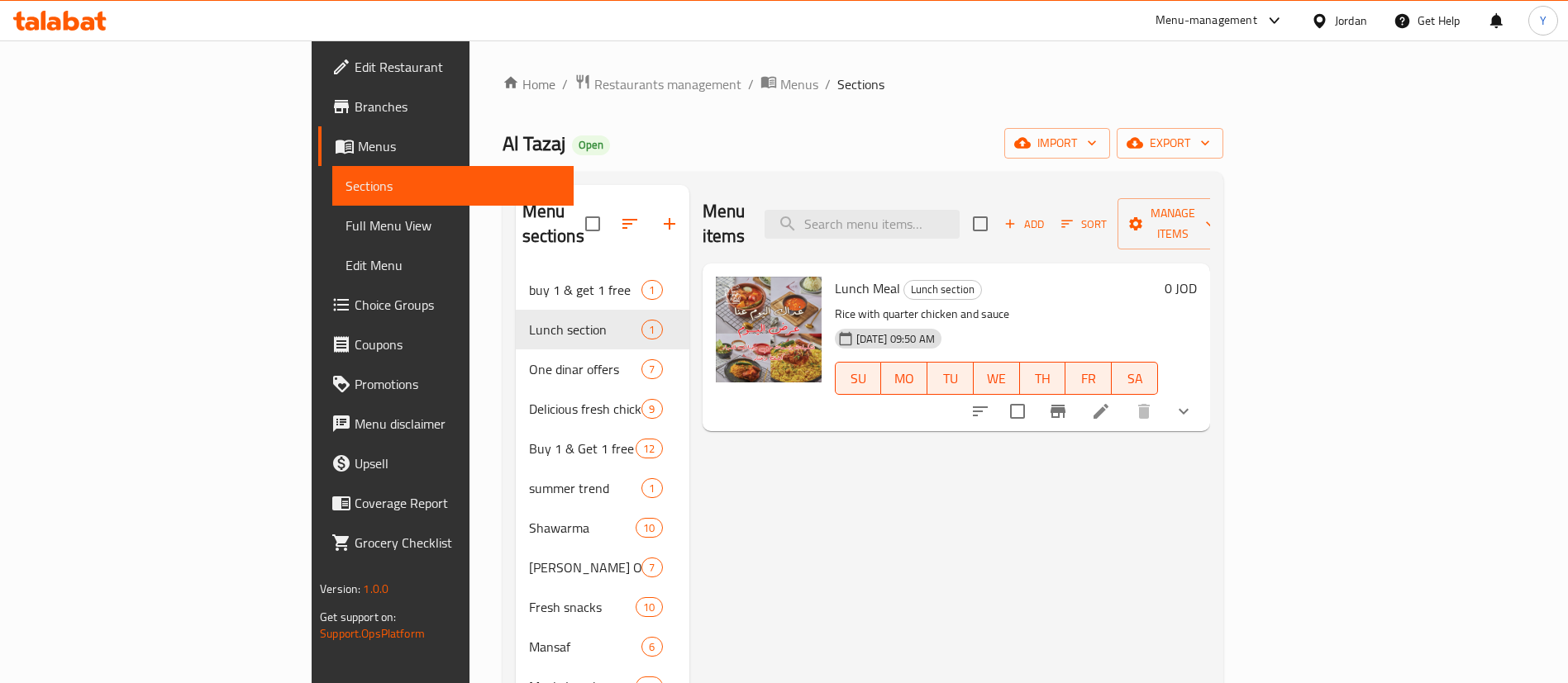
click at [1239, 25] on div "Menu-management" at bounding box center [1206, 20] width 102 height 20
click at [1143, 178] on div "Restaurant-Management" at bounding box center [1115, 182] width 130 height 18
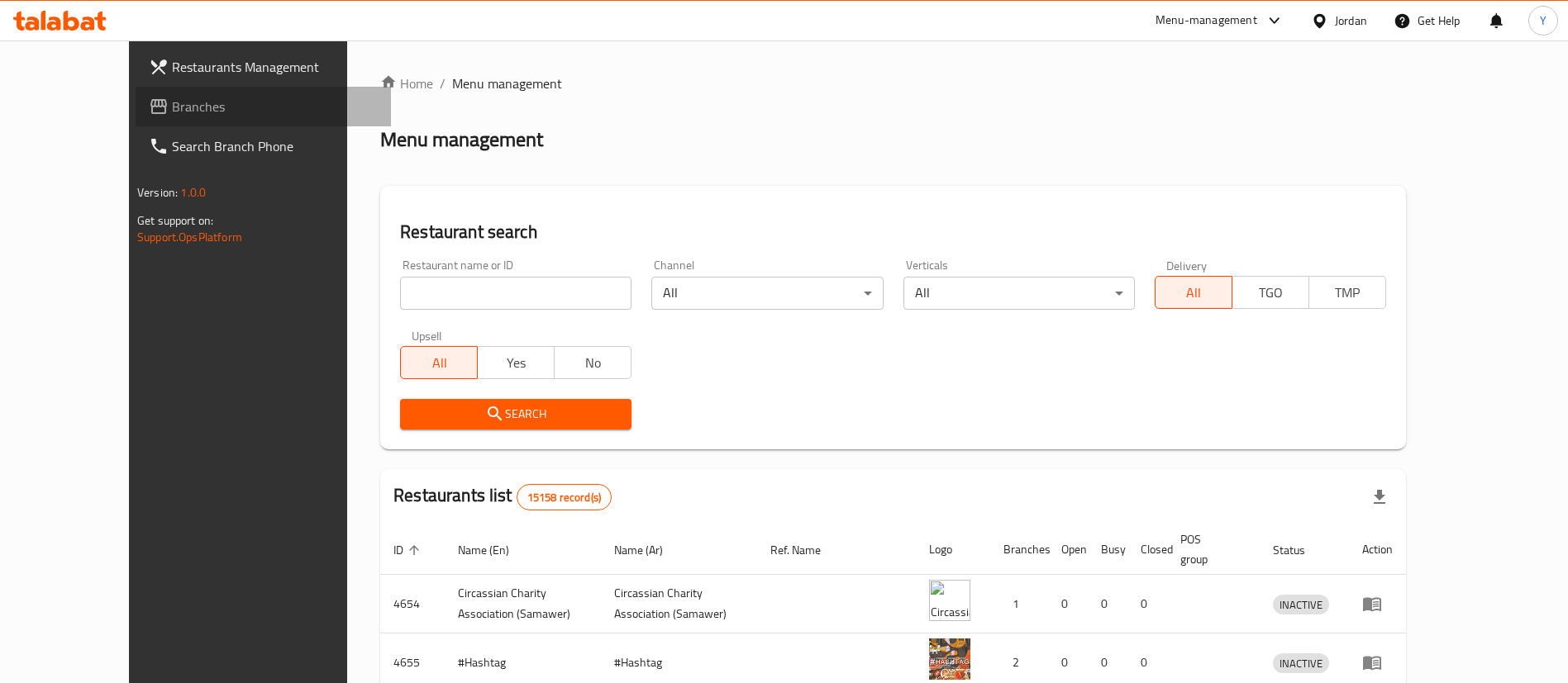
click at [172, 109] on span "Branches" at bounding box center [275, 106] width 205 height 20
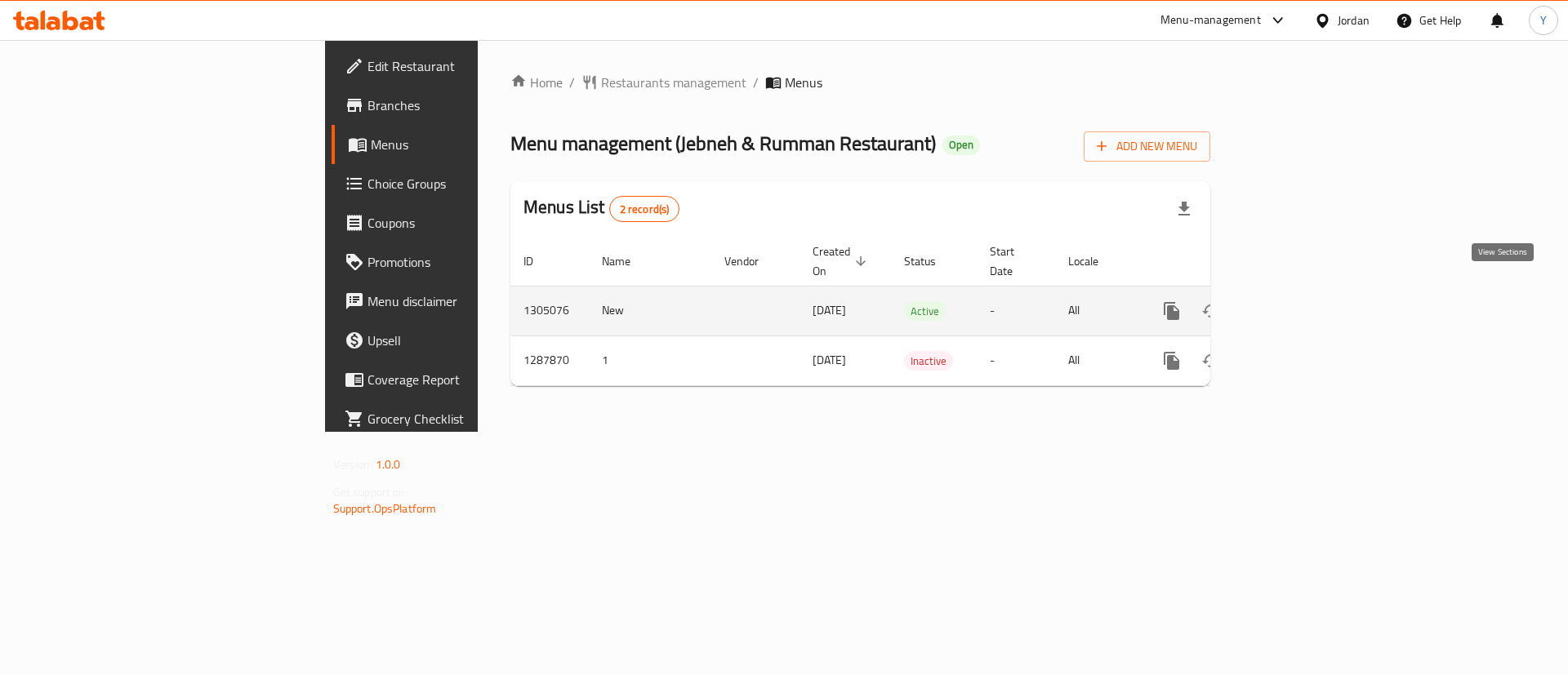
click at [1300, 301] on icon "enhanced table" at bounding box center [1289, 310] width 19 height 19
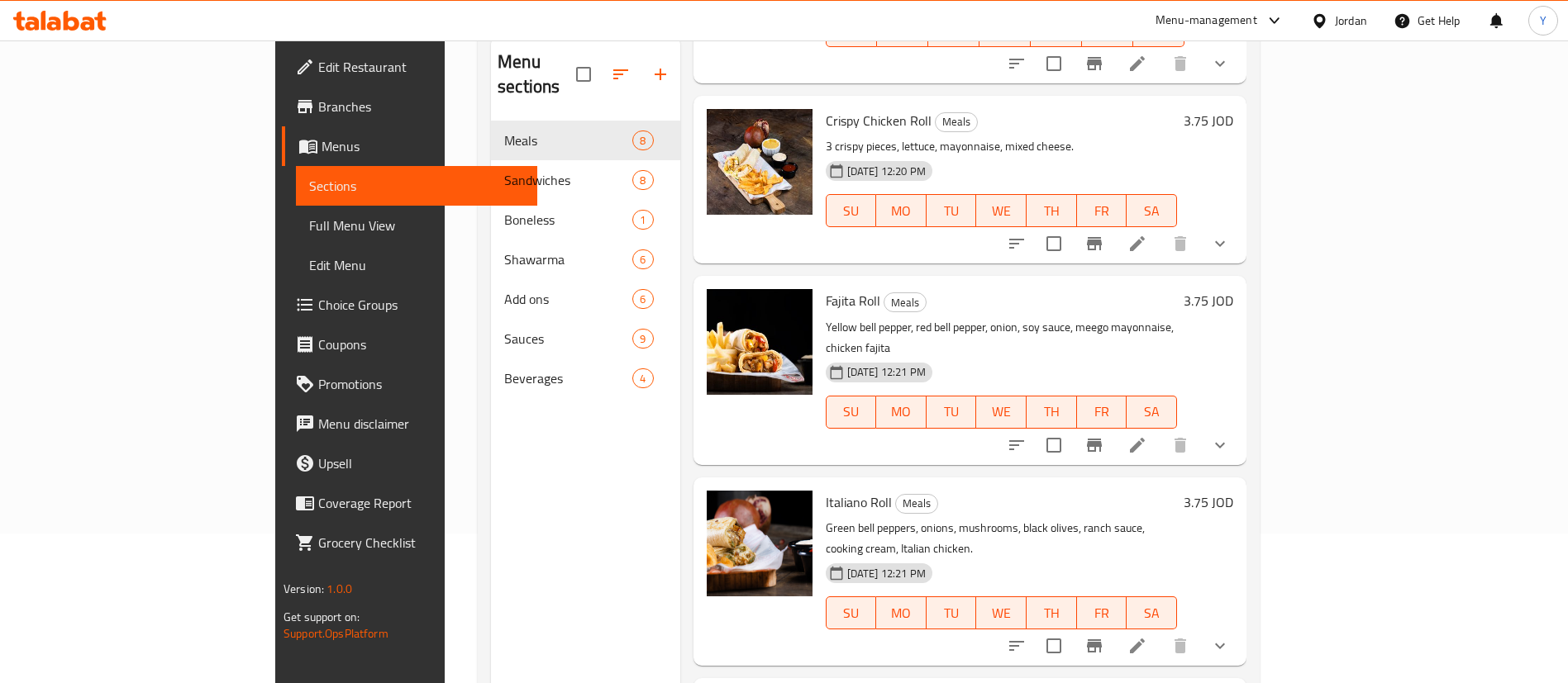
scroll to position [232, 0]
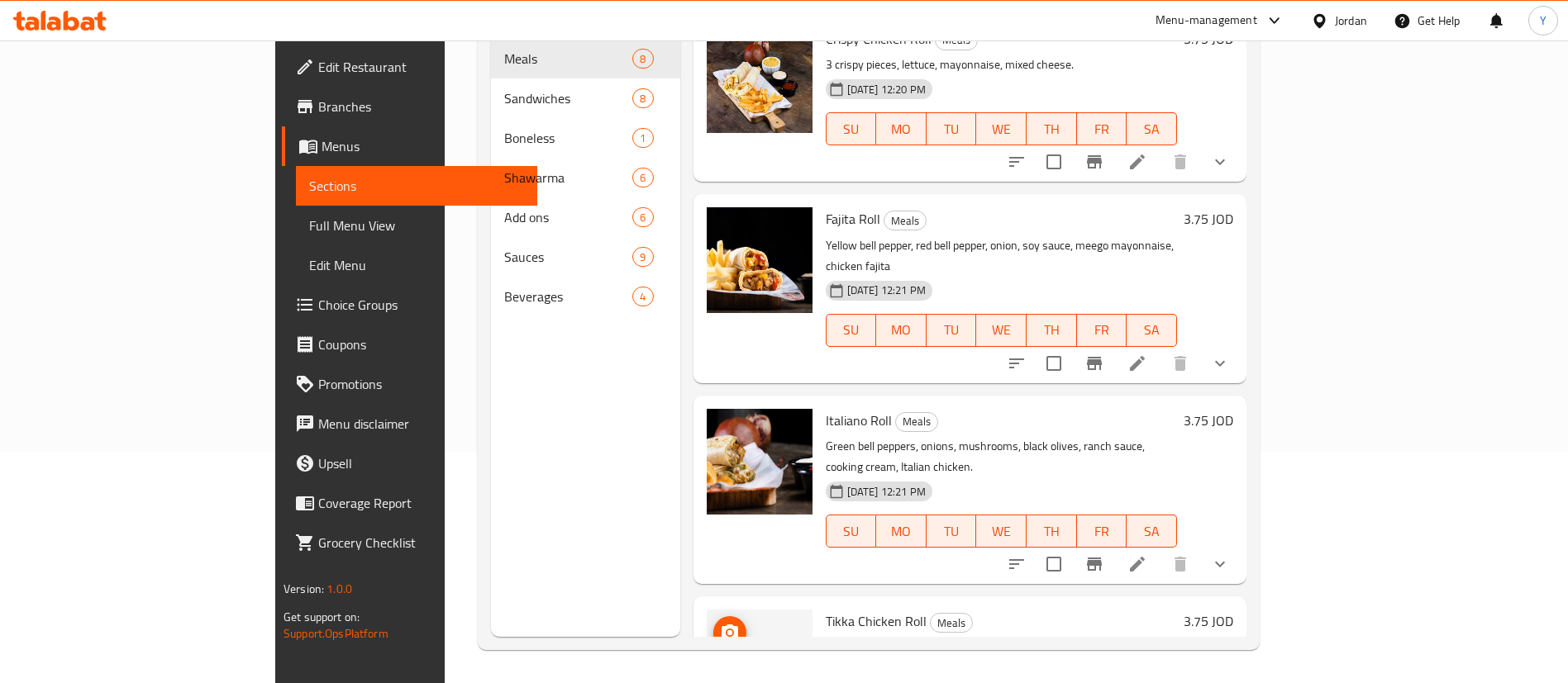
click at [722, 624] on icon "upload picture" at bounding box center [729, 632] width 16 height 15
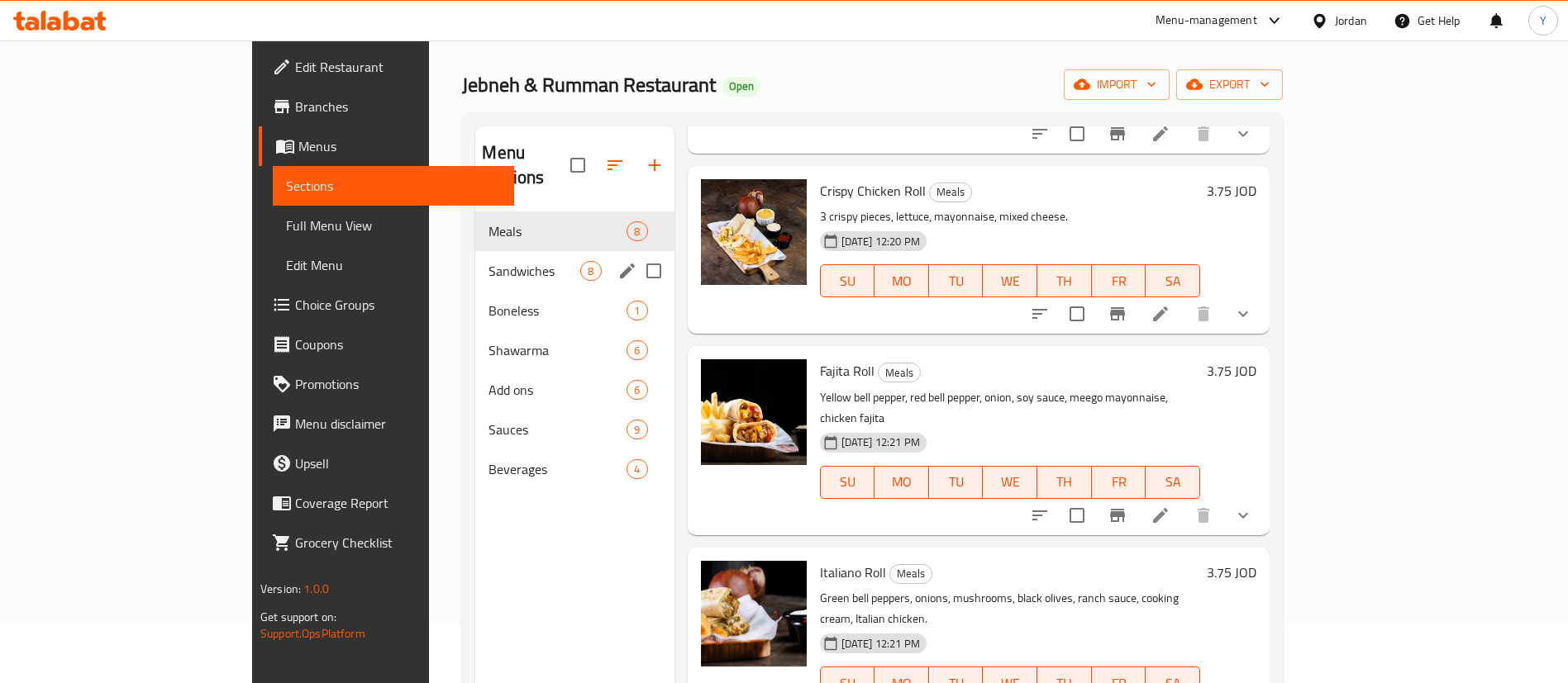
scroll to position [0, 0]
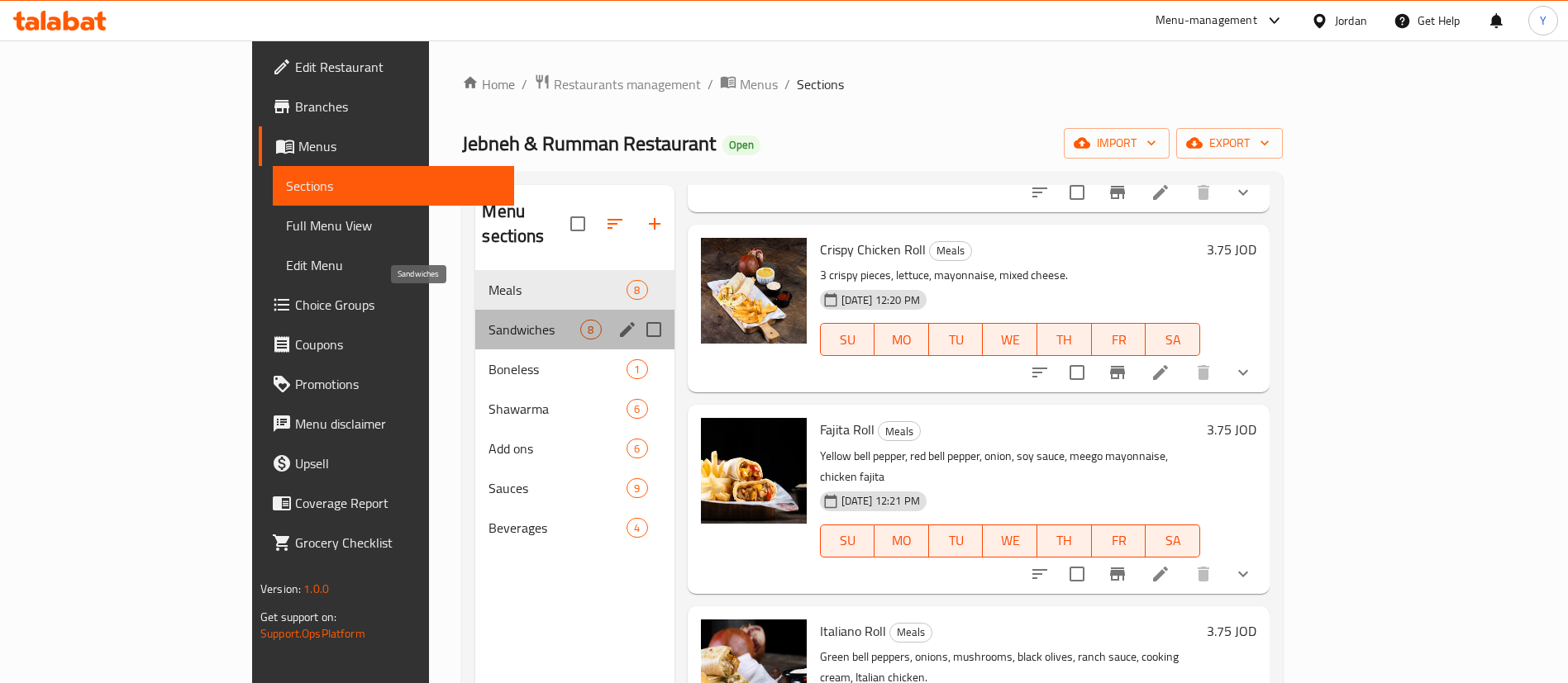
click at [488, 320] on span "Sandwiches" at bounding box center [534, 329] width 92 height 20
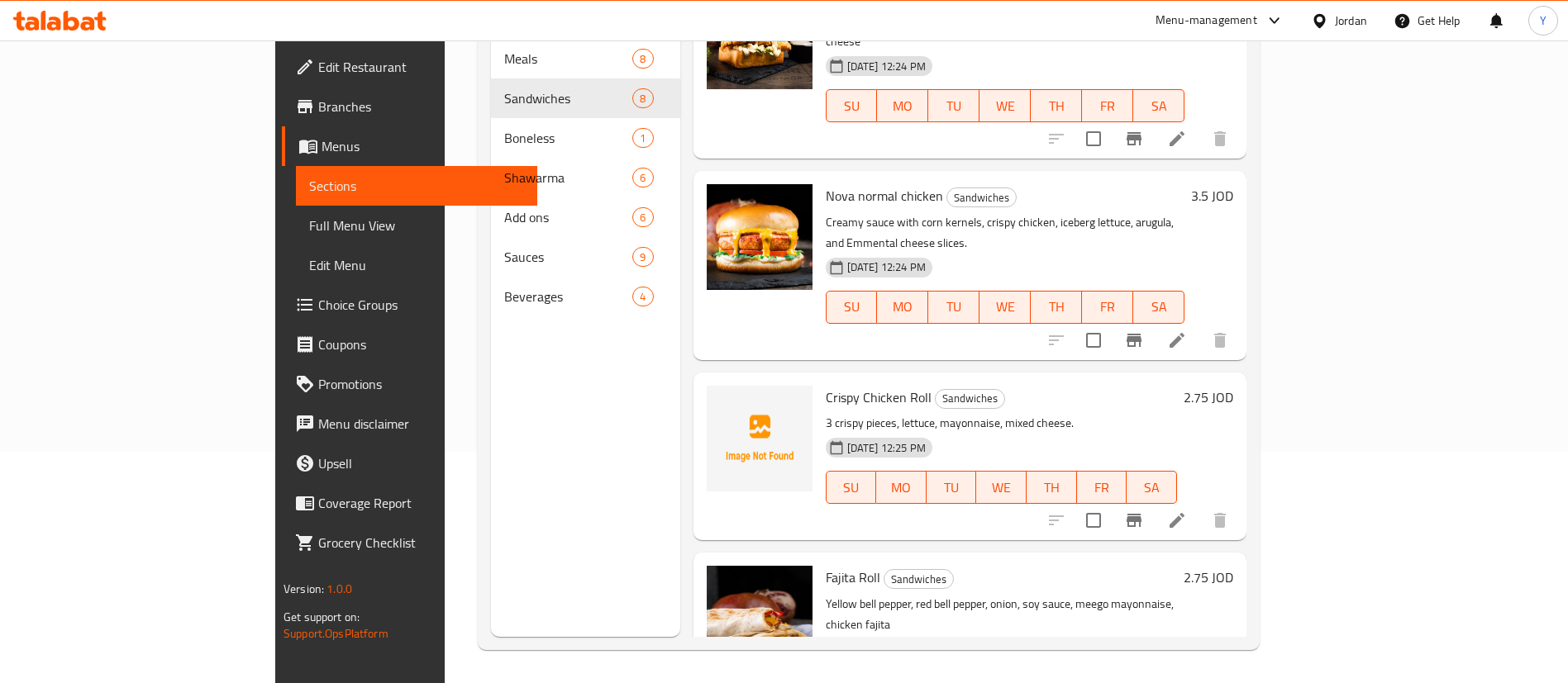
scroll to position [495, 0]
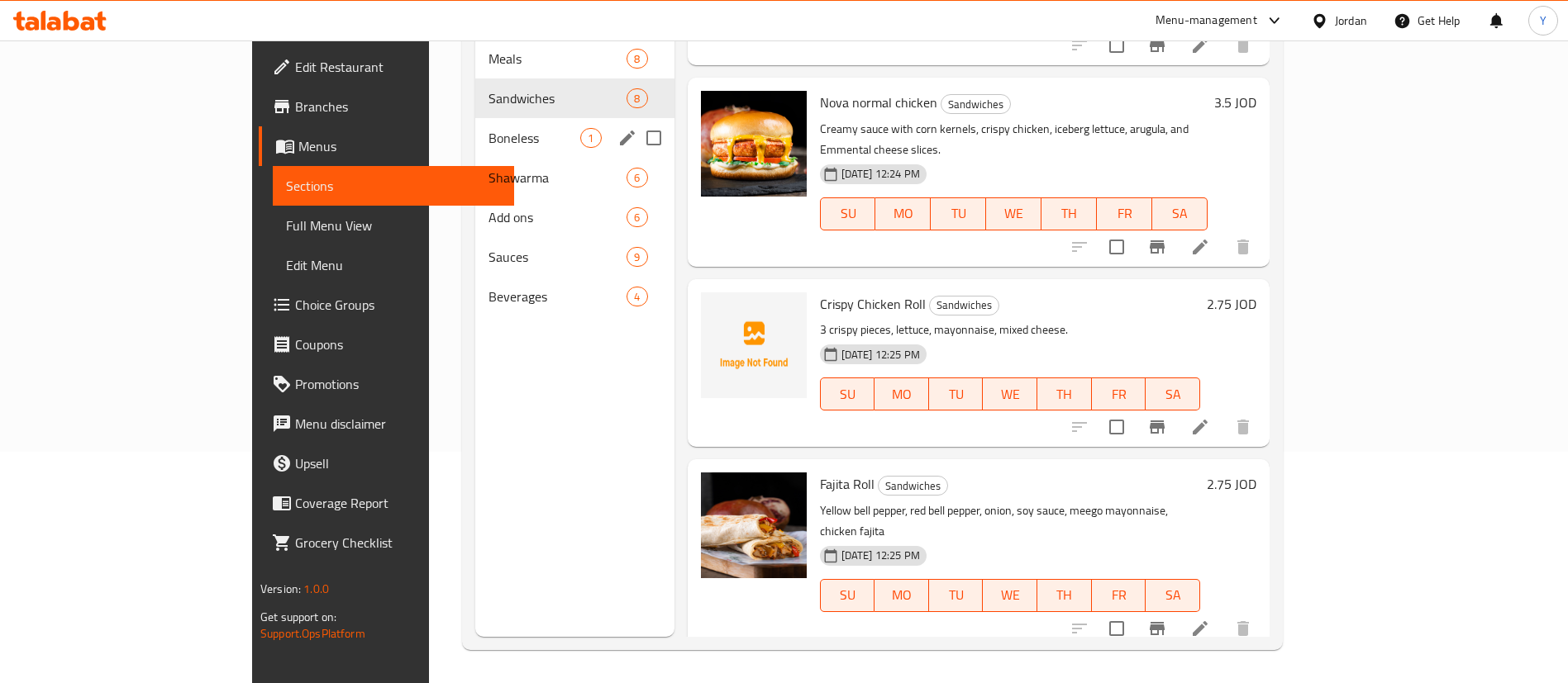
click at [488, 128] on span "Boneless" at bounding box center [534, 137] width 92 height 20
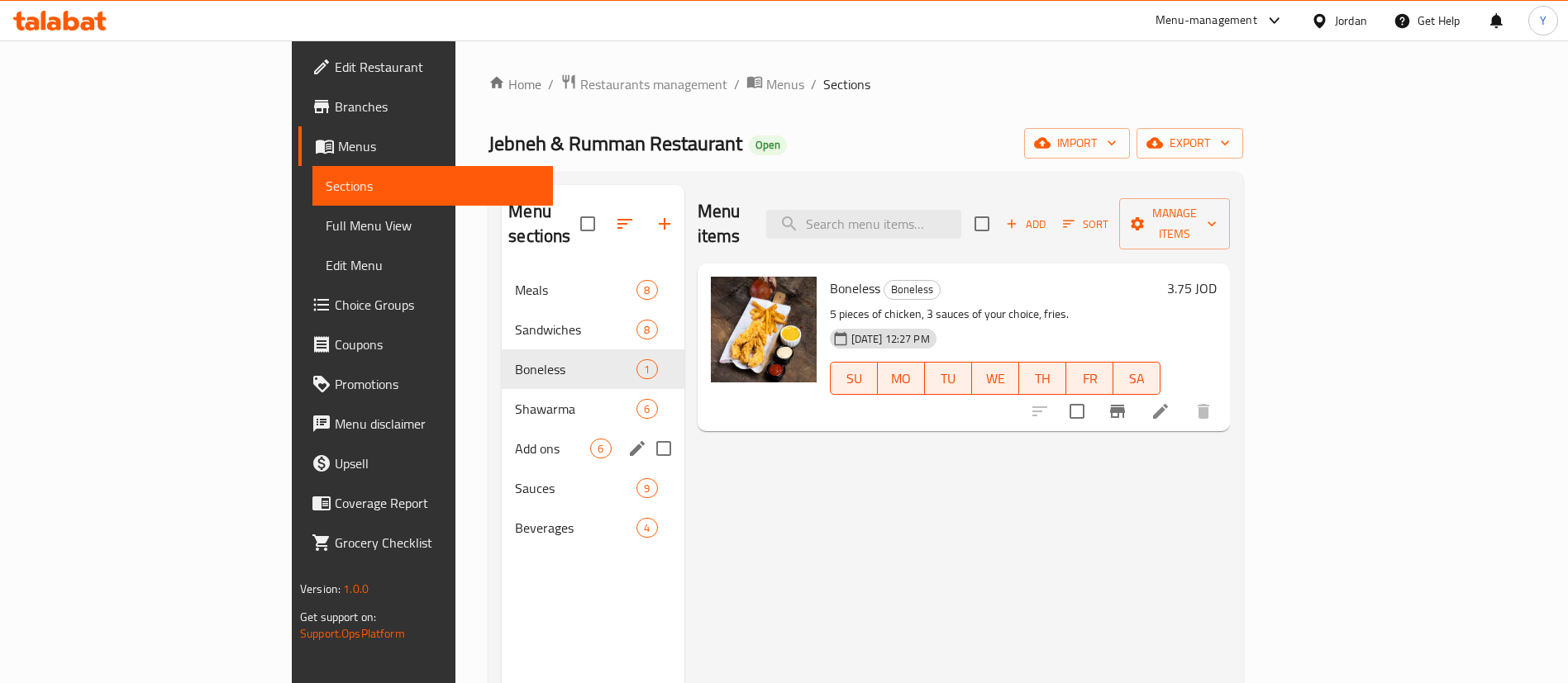
click at [502, 428] on div "Add ons 6" at bounding box center [593, 448] width 182 height 40
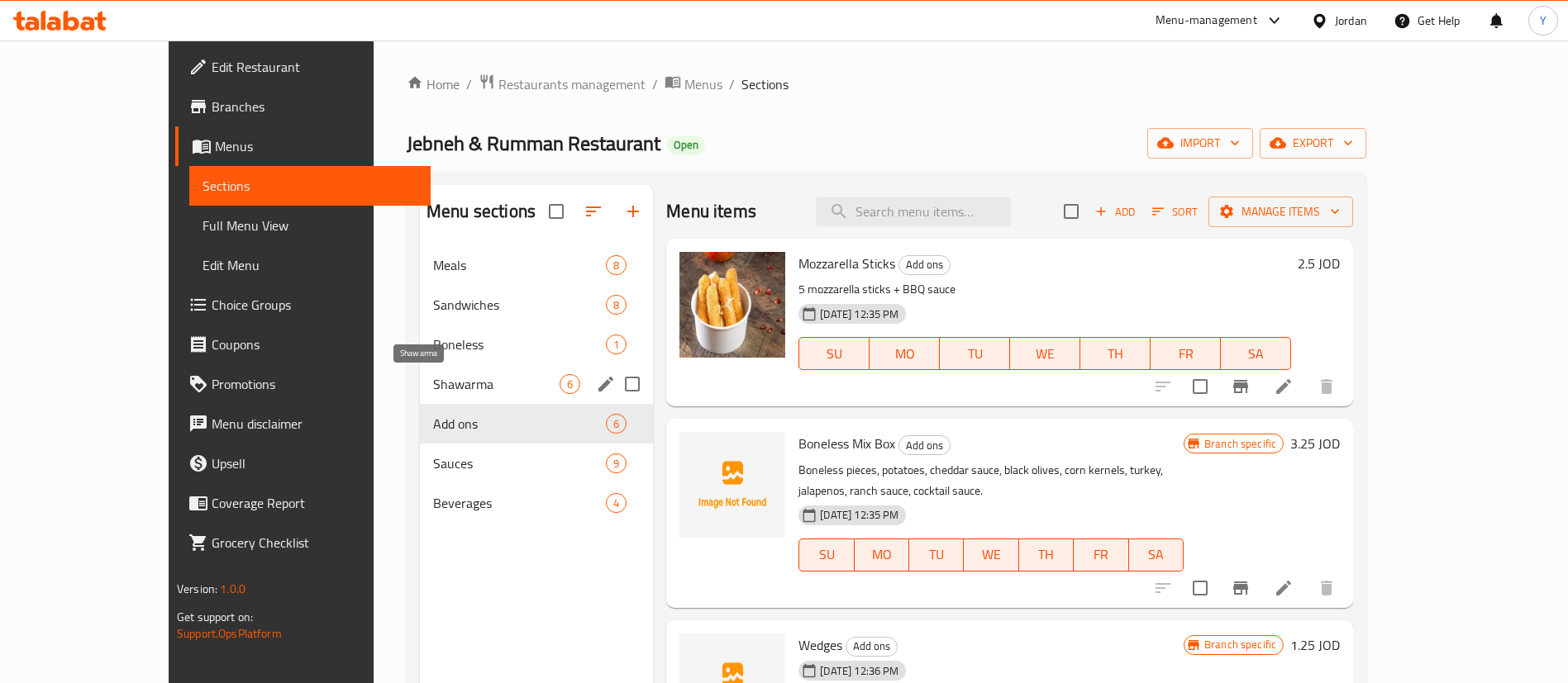
click at [433, 391] on span "Shawarma" at bounding box center [496, 383] width 126 height 20
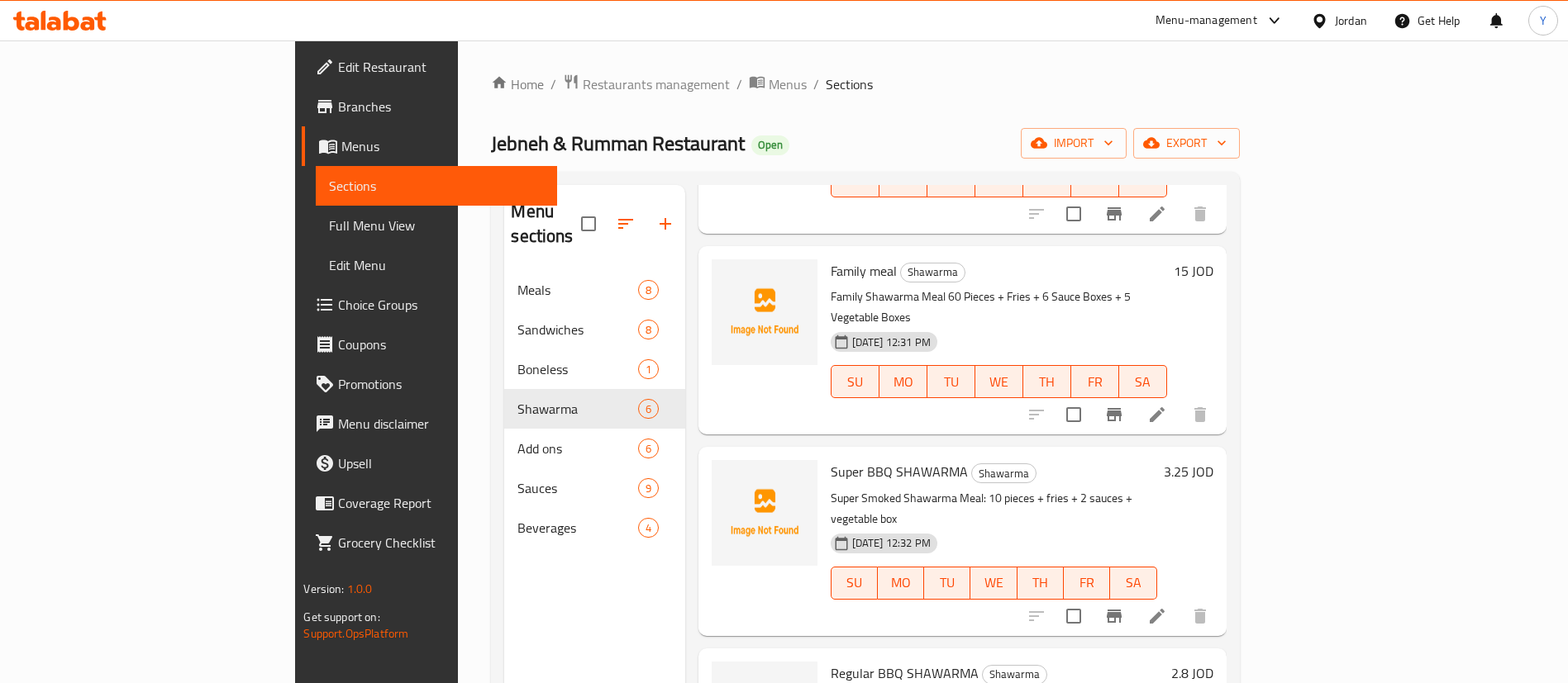
scroll to position [441, 0]
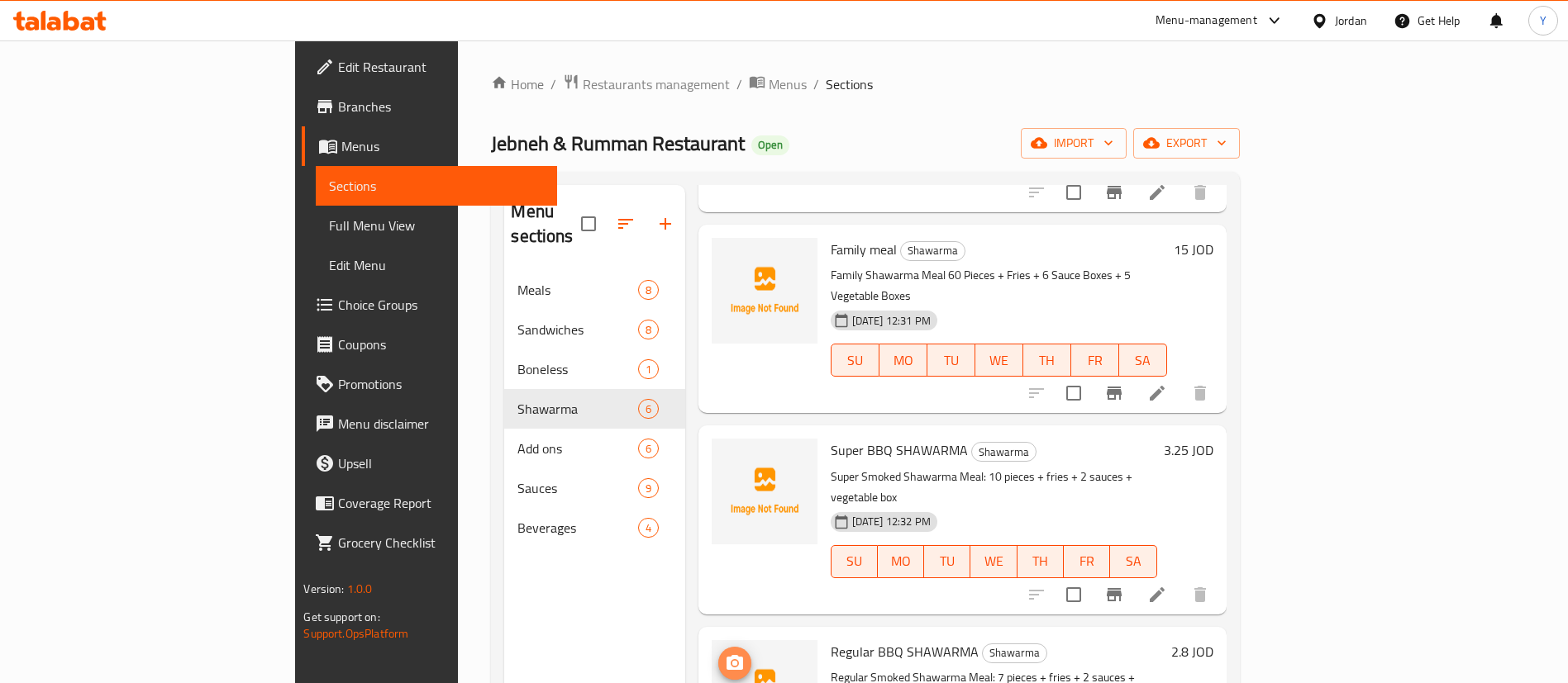
click at [727, 655] on icon "upload picture" at bounding box center [734, 663] width 16 height 15
click at [733, 459] on circle "upload picture" at bounding box center [735, 462] width 5 height 5
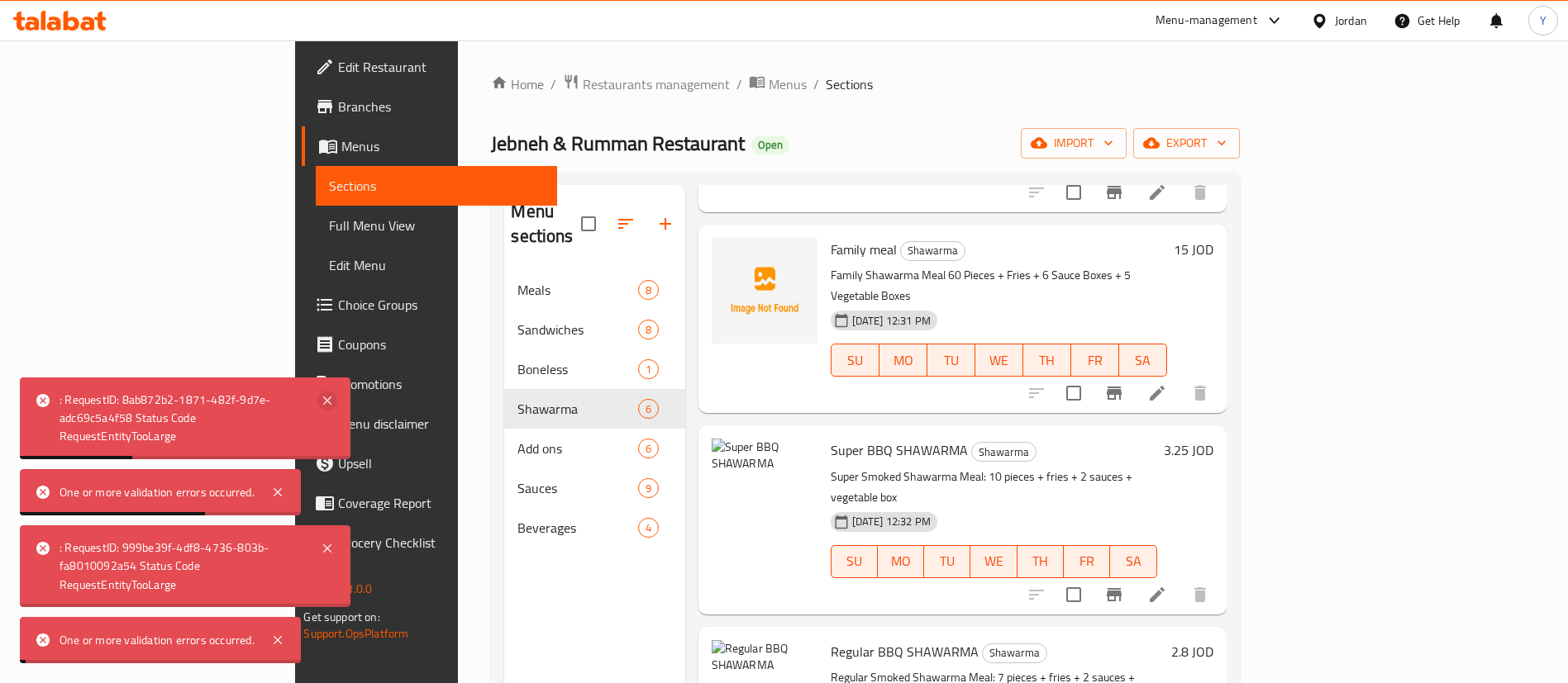
click at [329, 395] on icon at bounding box center [327, 400] width 20 height 20
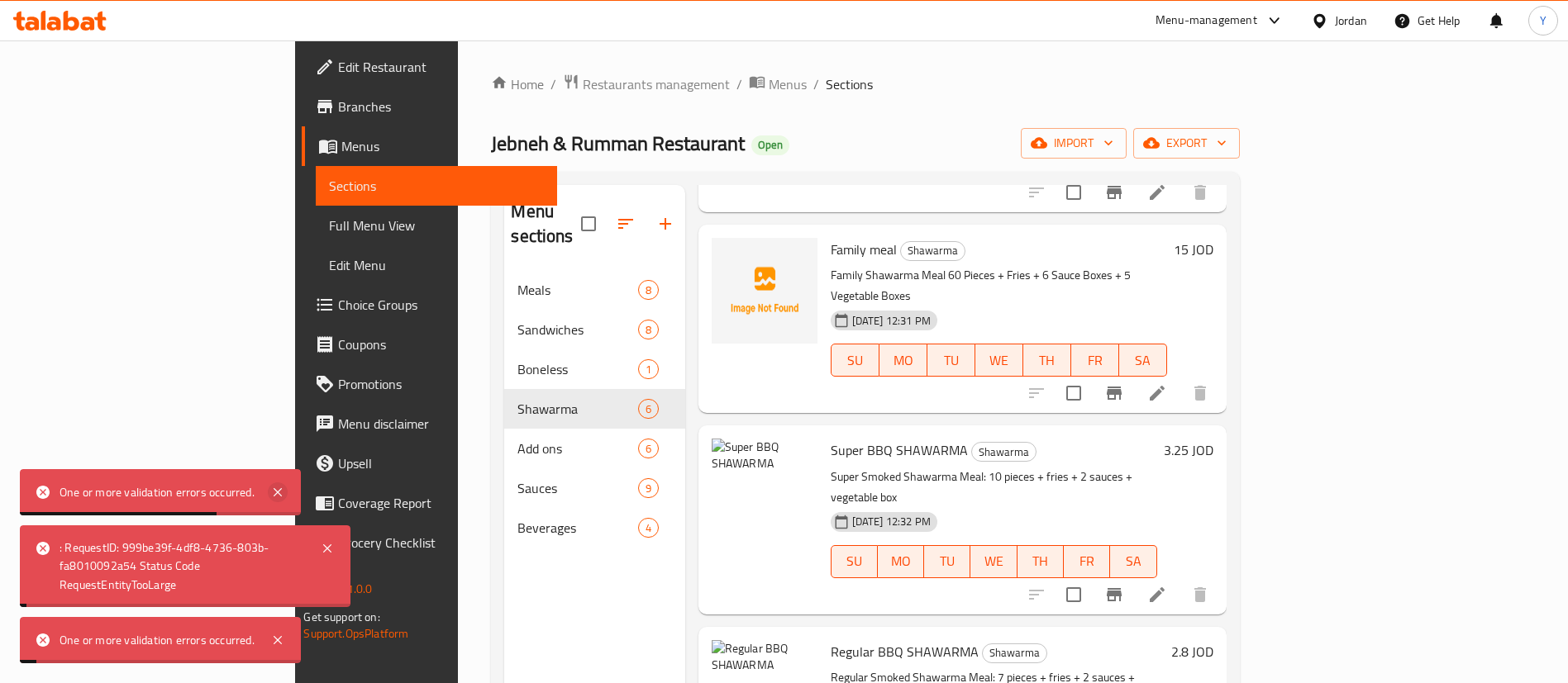
click at [273, 492] on icon at bounding box center [277, 492] width 20 height 20
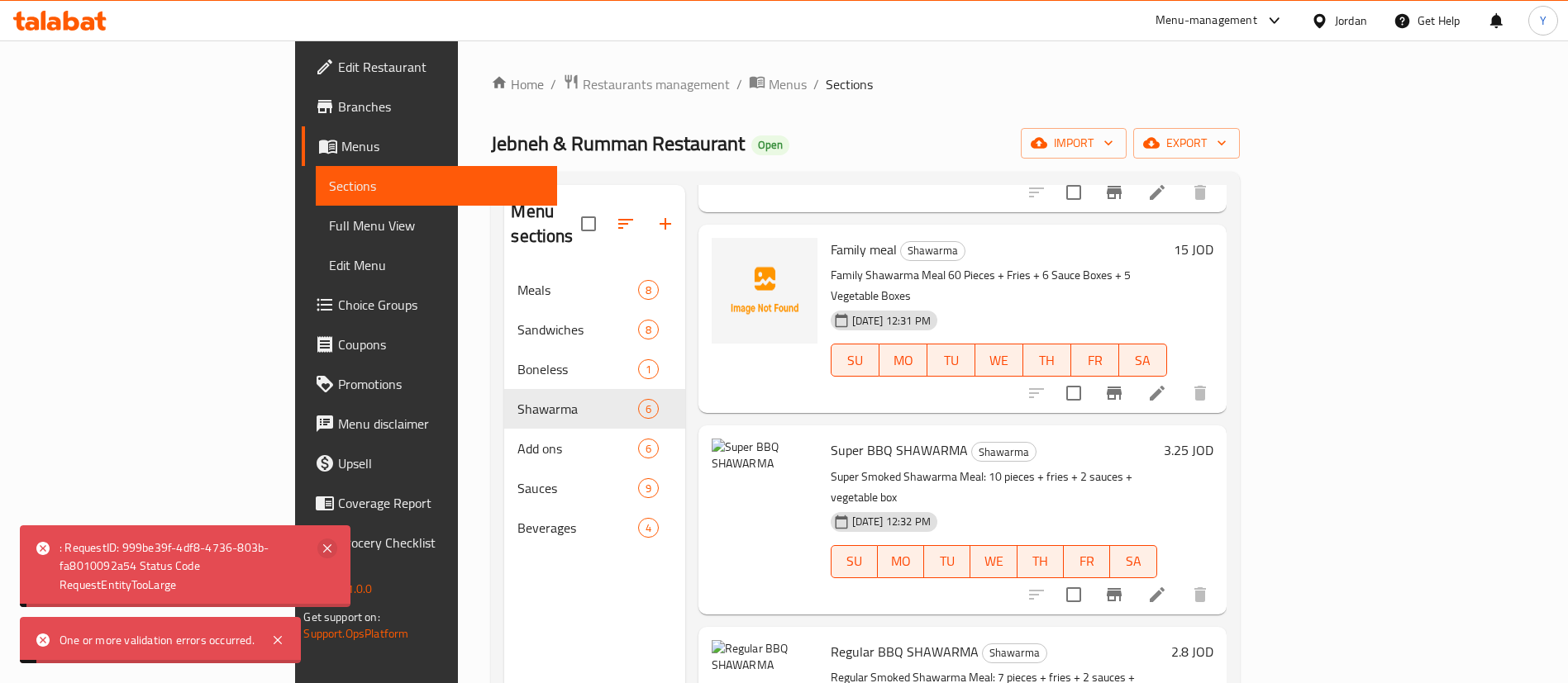
click at [328, 549] on icon at bounding box center [327, 548] width 20 height 20
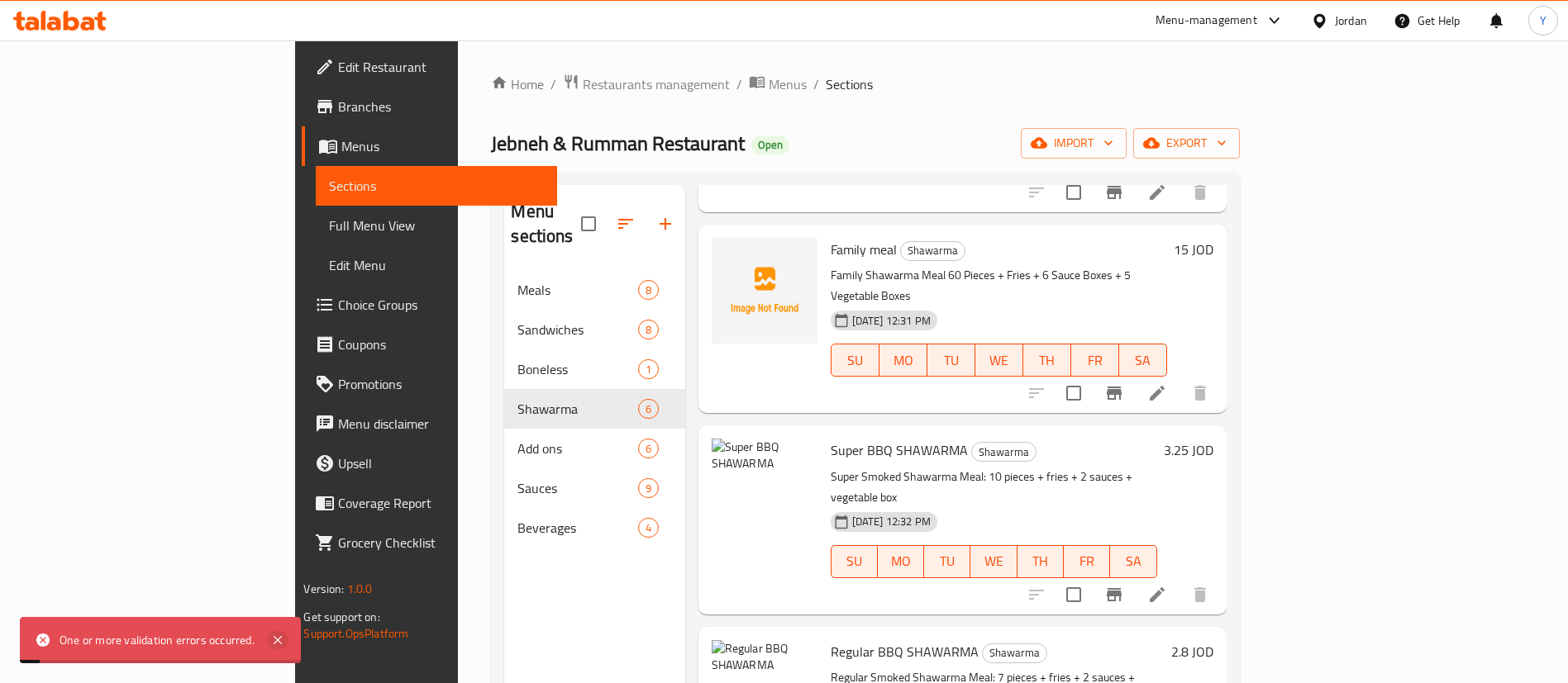
click at [278, 641] on icon at bounding box center [277, 640] width 20 height 20
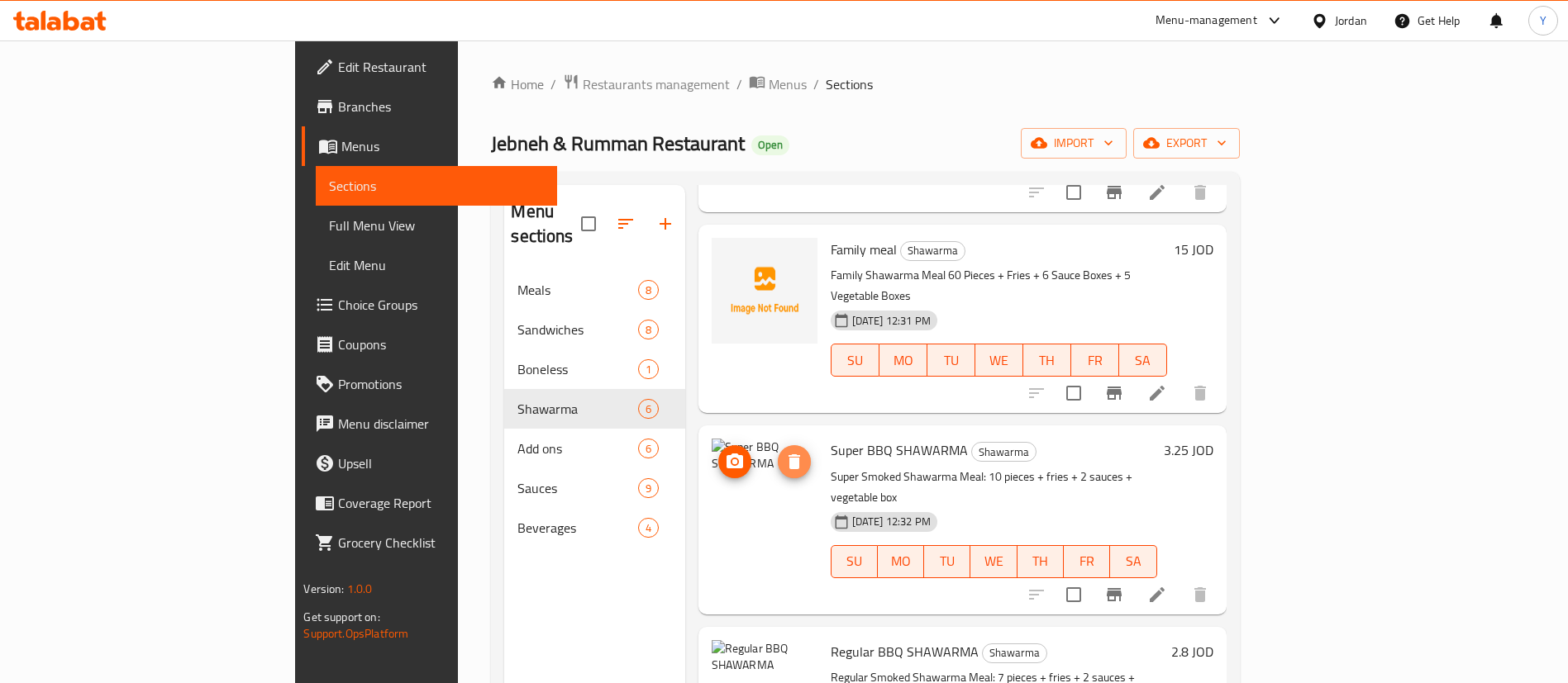
click at [778, 452] on span "delete image" at bounding box center [794, 462] width 33 height 20
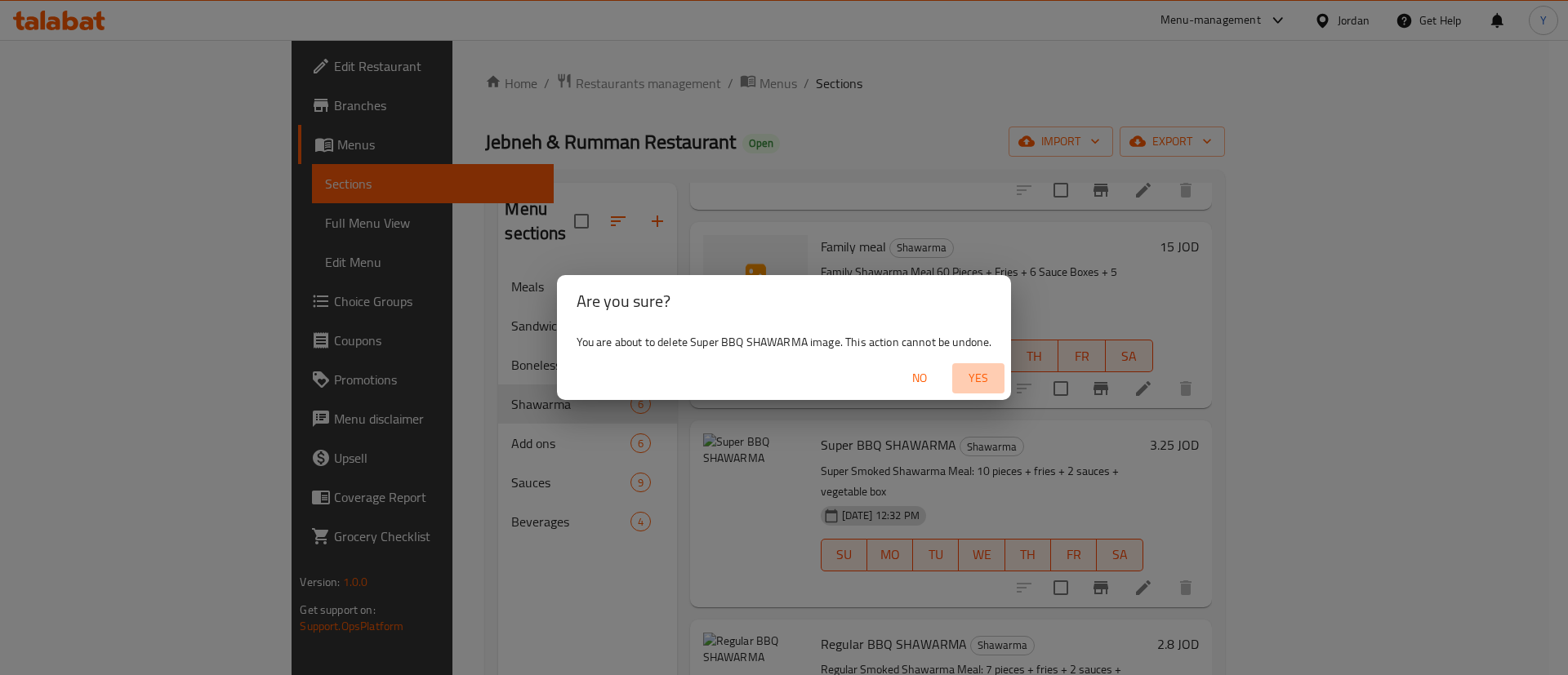
click at [985, 379] on span "Yes" at bounding box center [978, 378] width 39 height 20
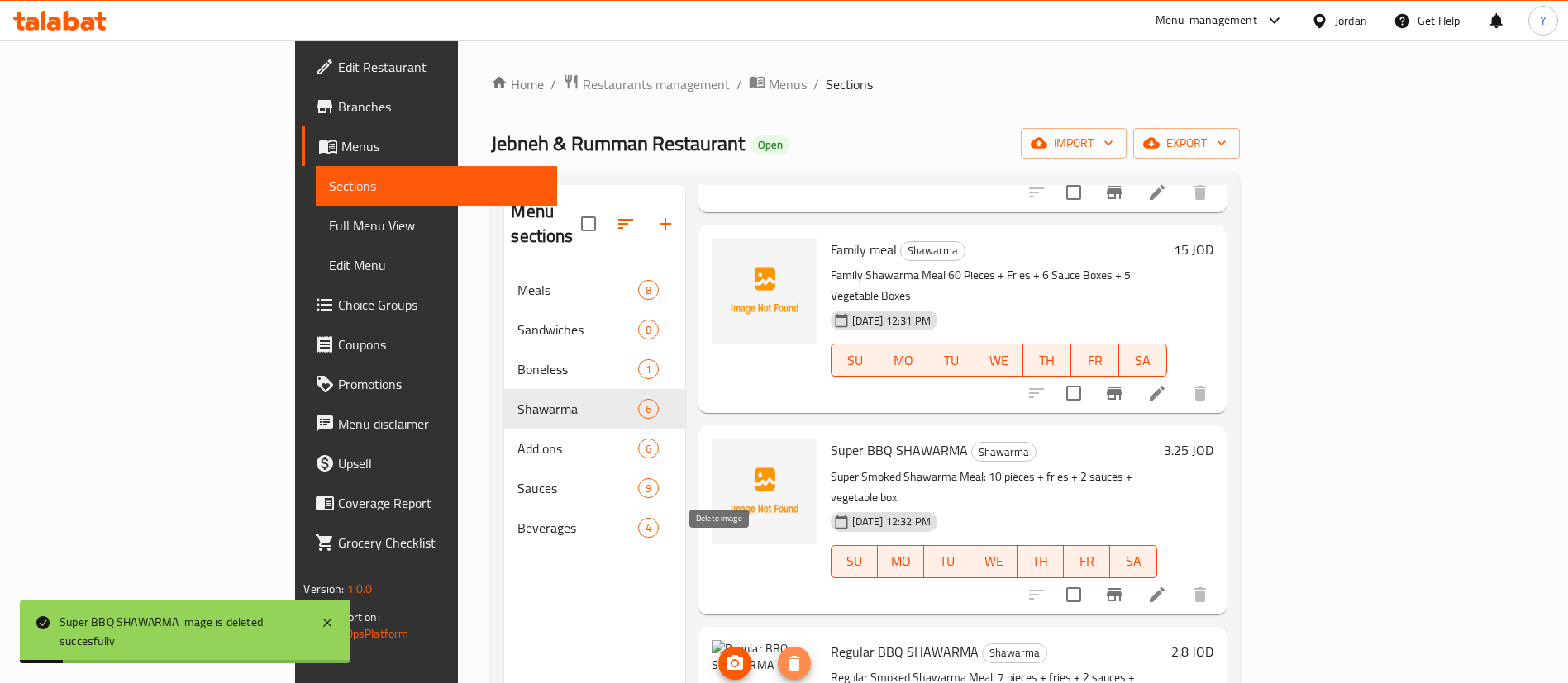
click at [784, 653] on icon "delete image" at bounding box center [794, 663] width 20 height 20
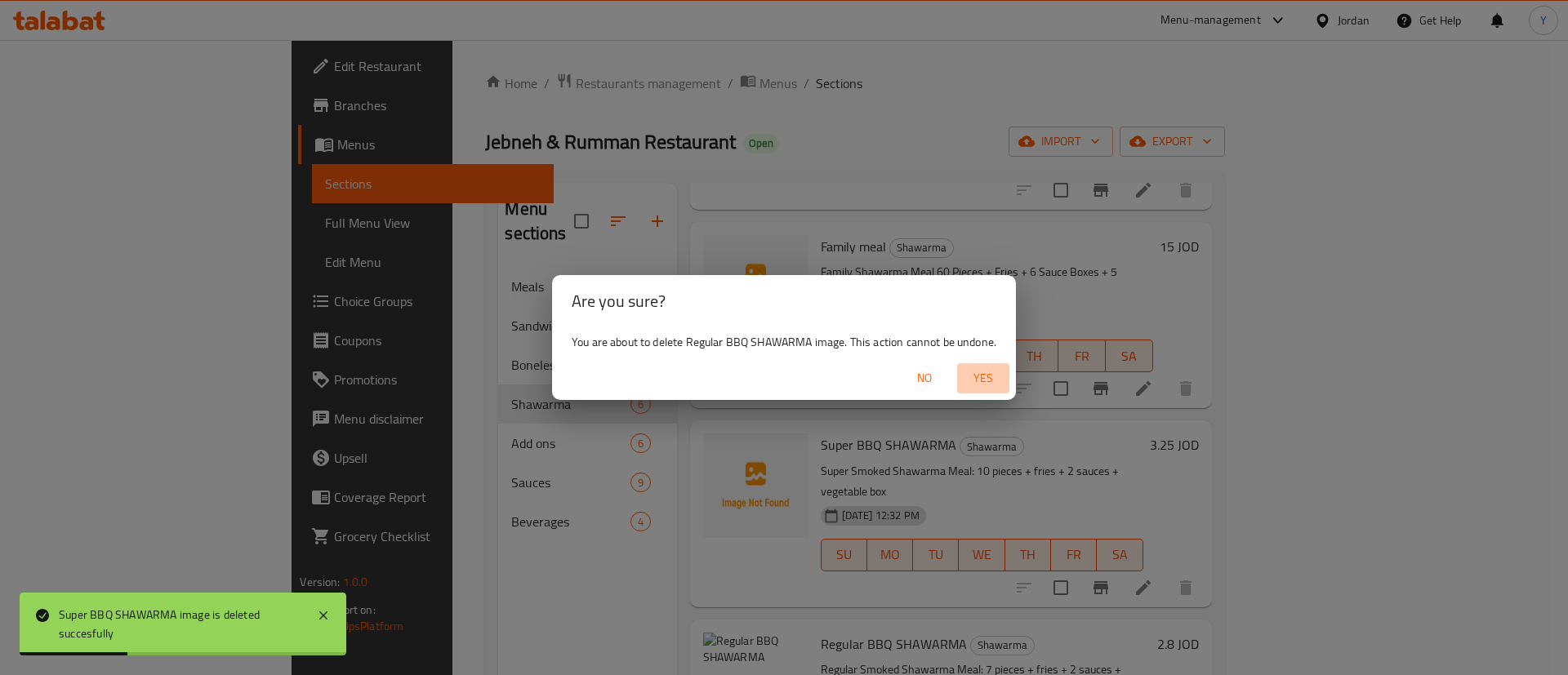
click at [987, 378] on span "Yes" at bounding box center [983, 378] width 39 height 20
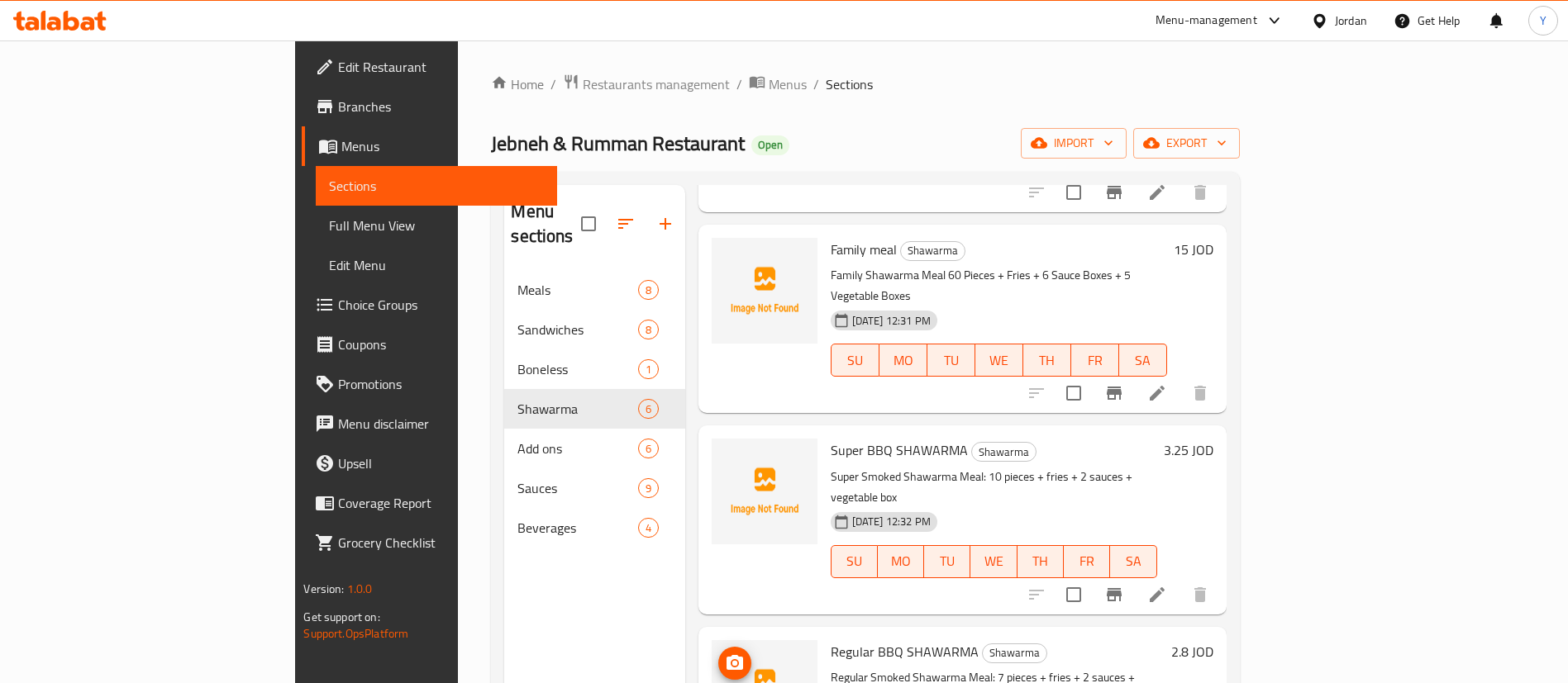
click at [718, 647] on button "upload picture" at bounding box center [734, 663] width 33 height 33
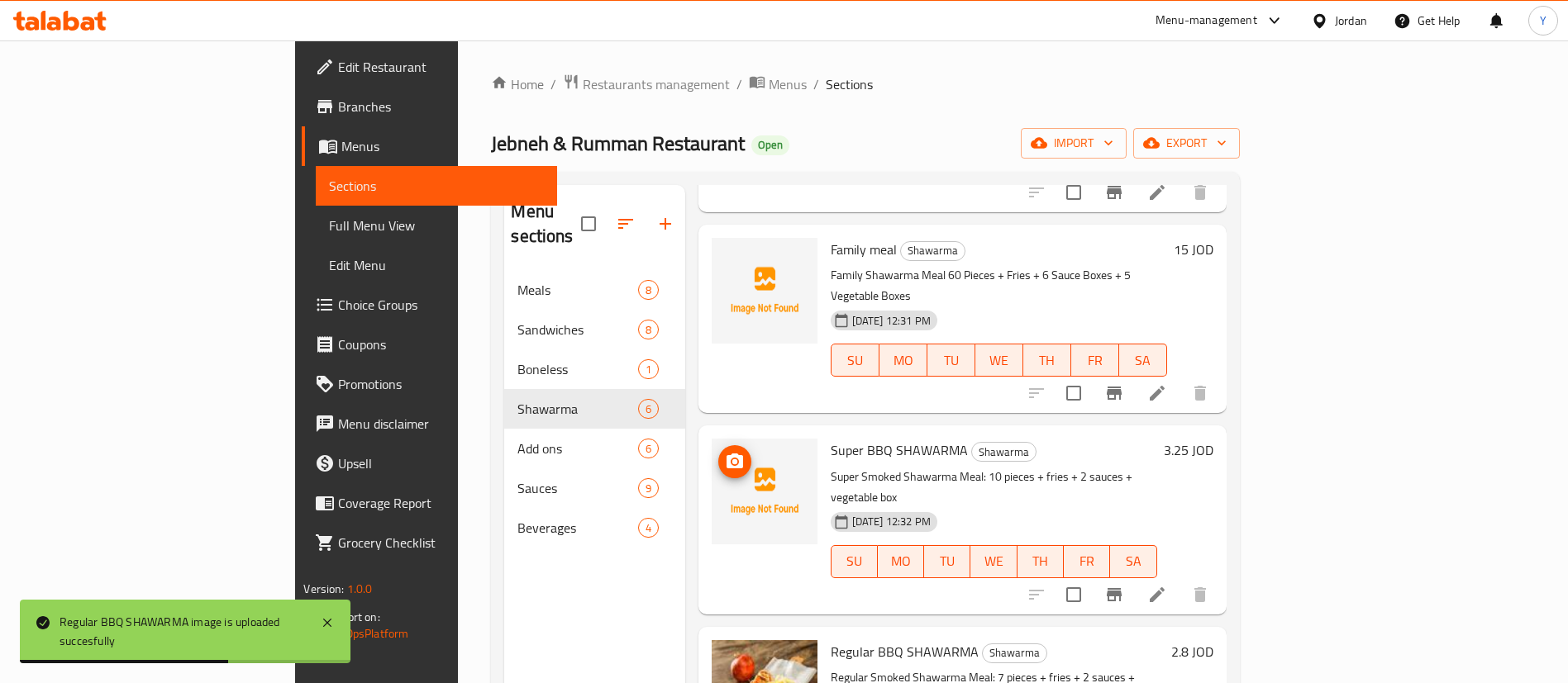
click at [711, 439] on img at bounding box center [764, 491] width 106 height 106
click at [725, 452] on icon "upload picture" at bounding box center [734, 462] width 20 height 20
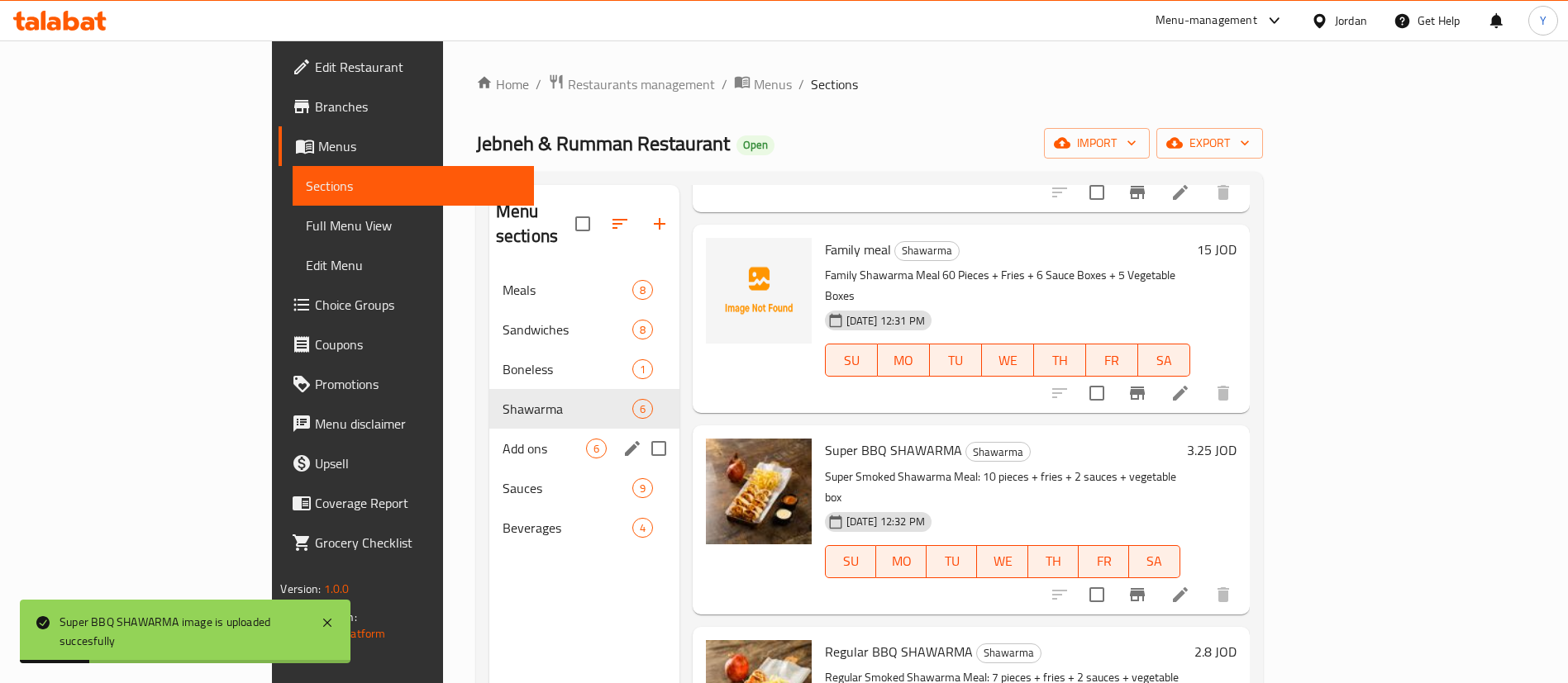
click at [489, 434] on div "Add ons 6" at bounding box center [584, 448] width 190 height 40
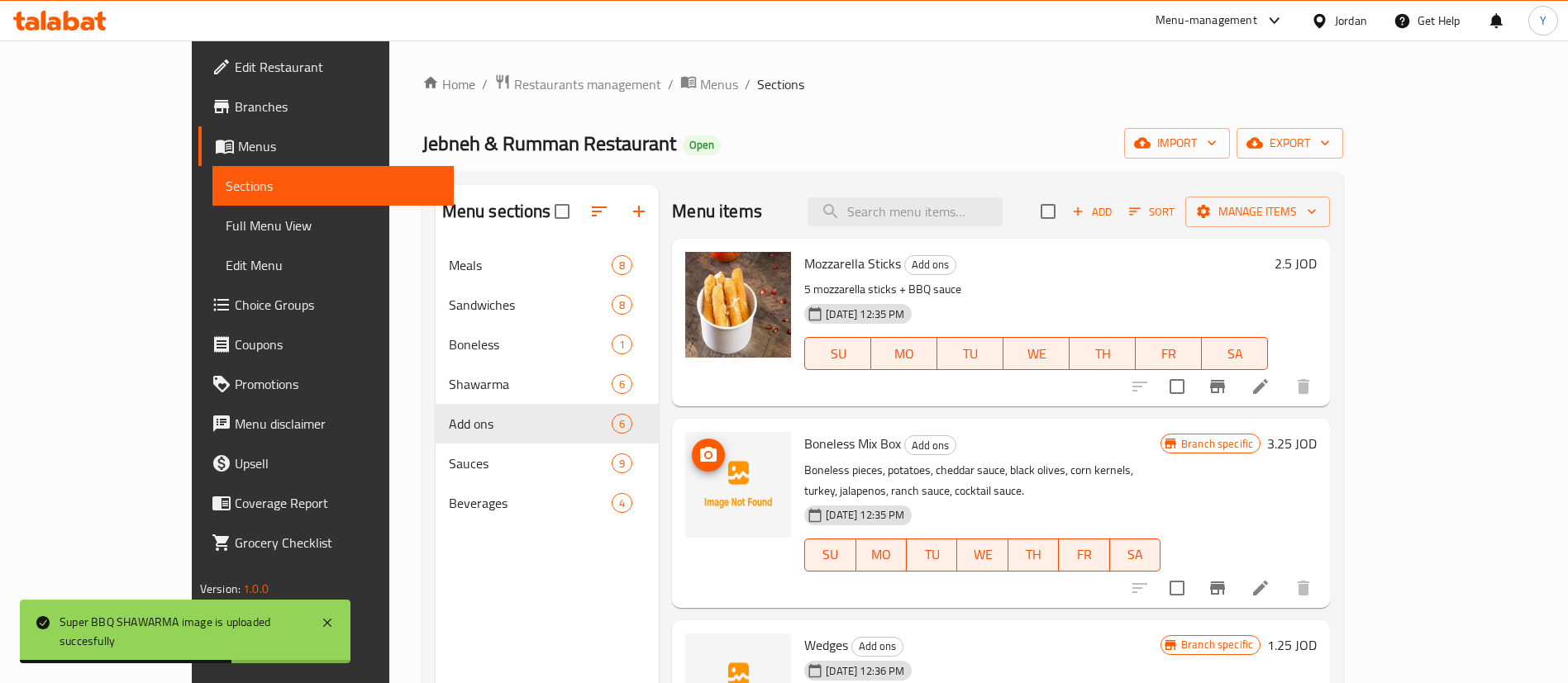
click at [685, 472] on img at bounding box center [738, 484] width 106 height 106
click at [700, 456] on icon "upload picture" at bounding box center [708, 455] width 16 height 15
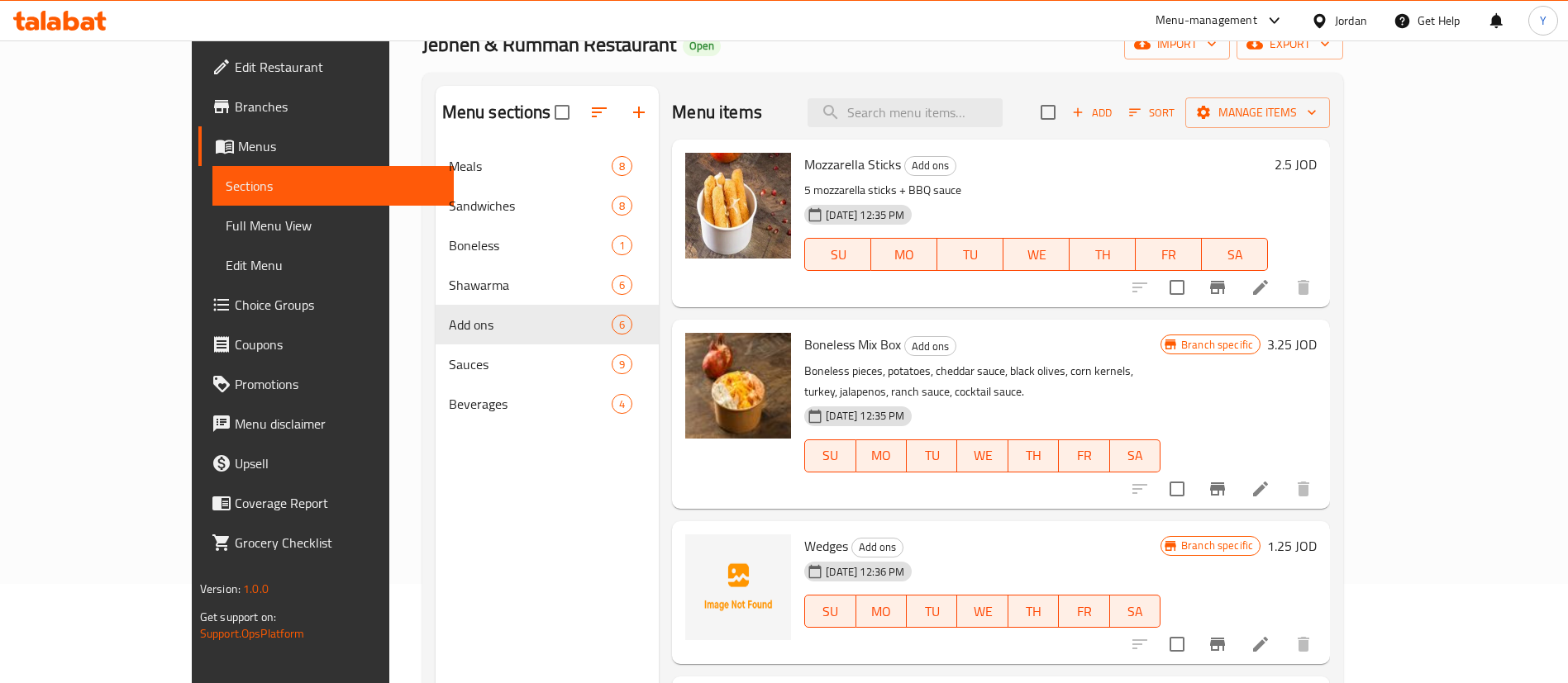
scroll to position [232, 0]
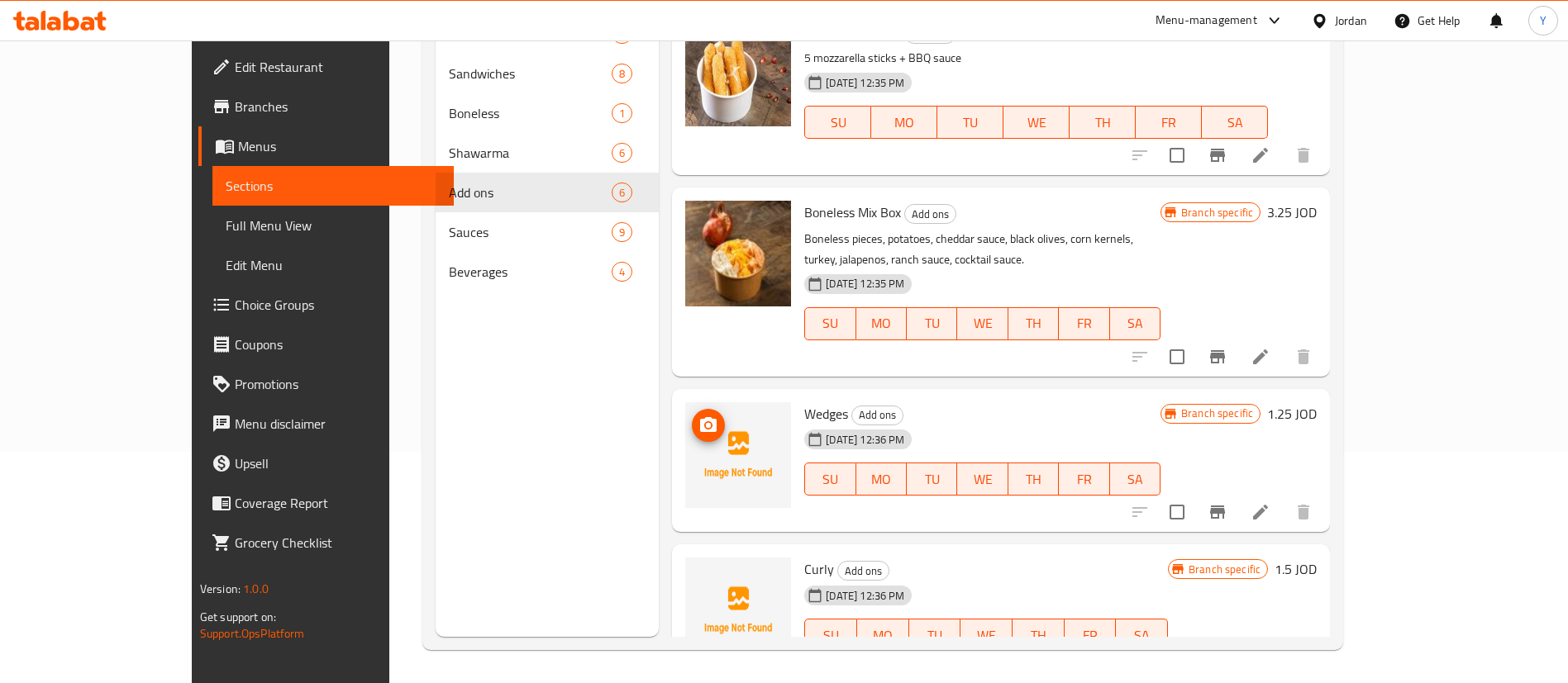
click at [692, 409] on button "upload picture" at bounding box center [708, 425] width 33 height 33
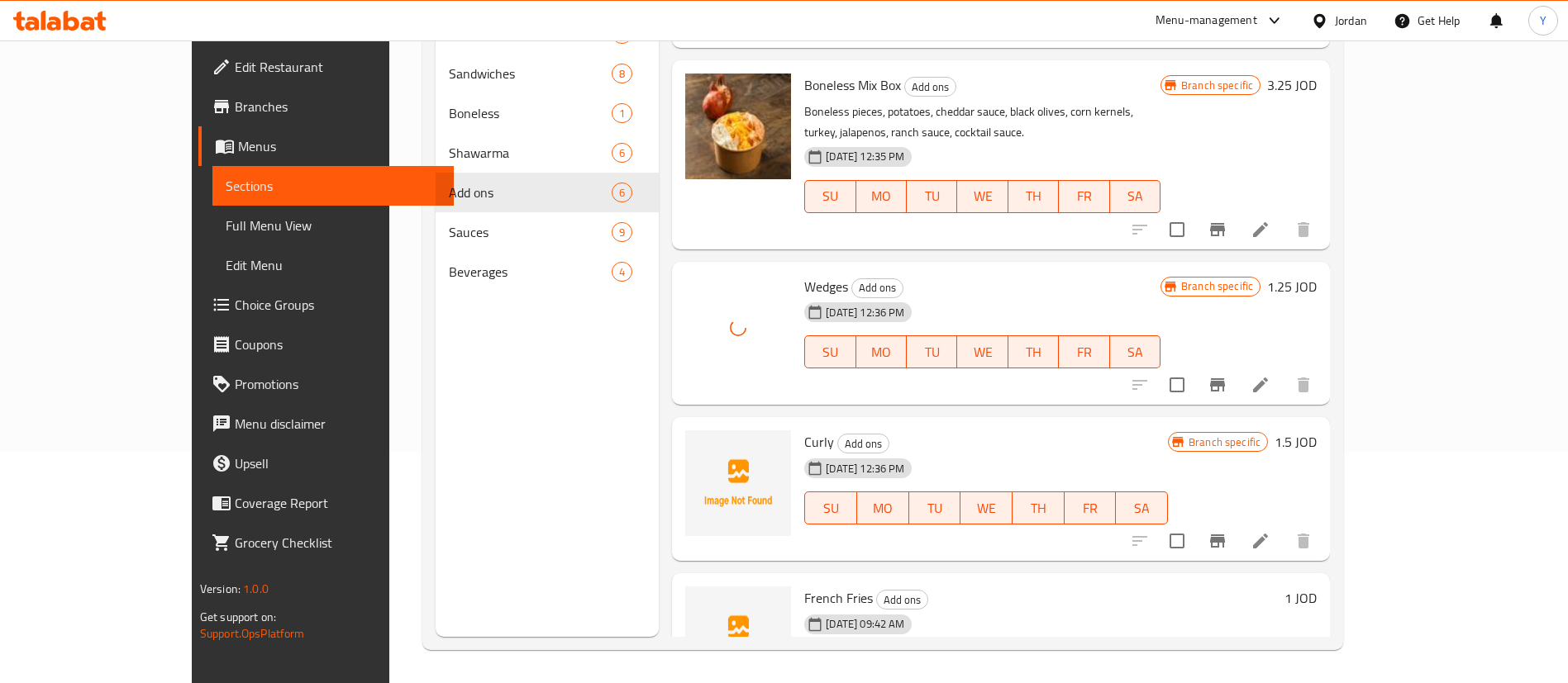
scroll to position [248, 0]
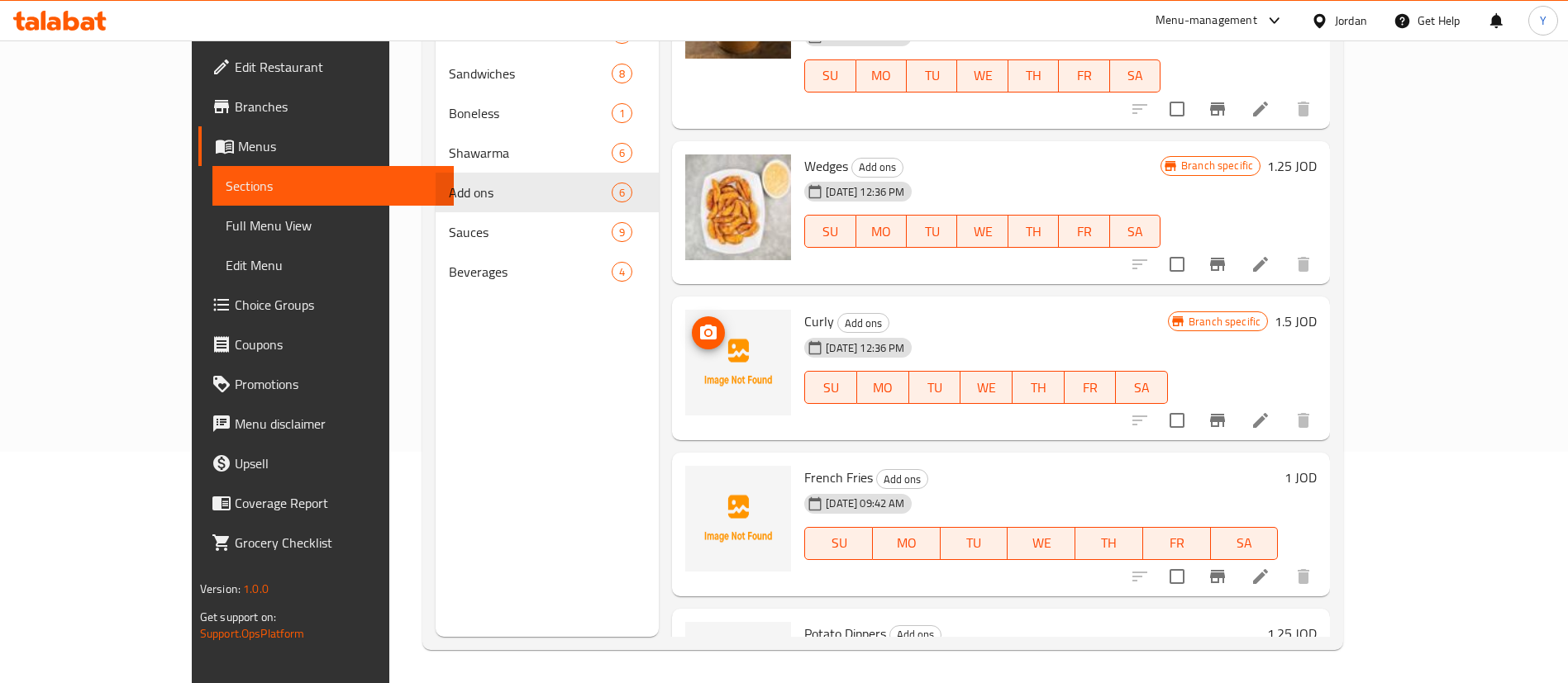
click at [705, 330] on circle "upload picture" at bounding box center [708, 333] width 5 height 5
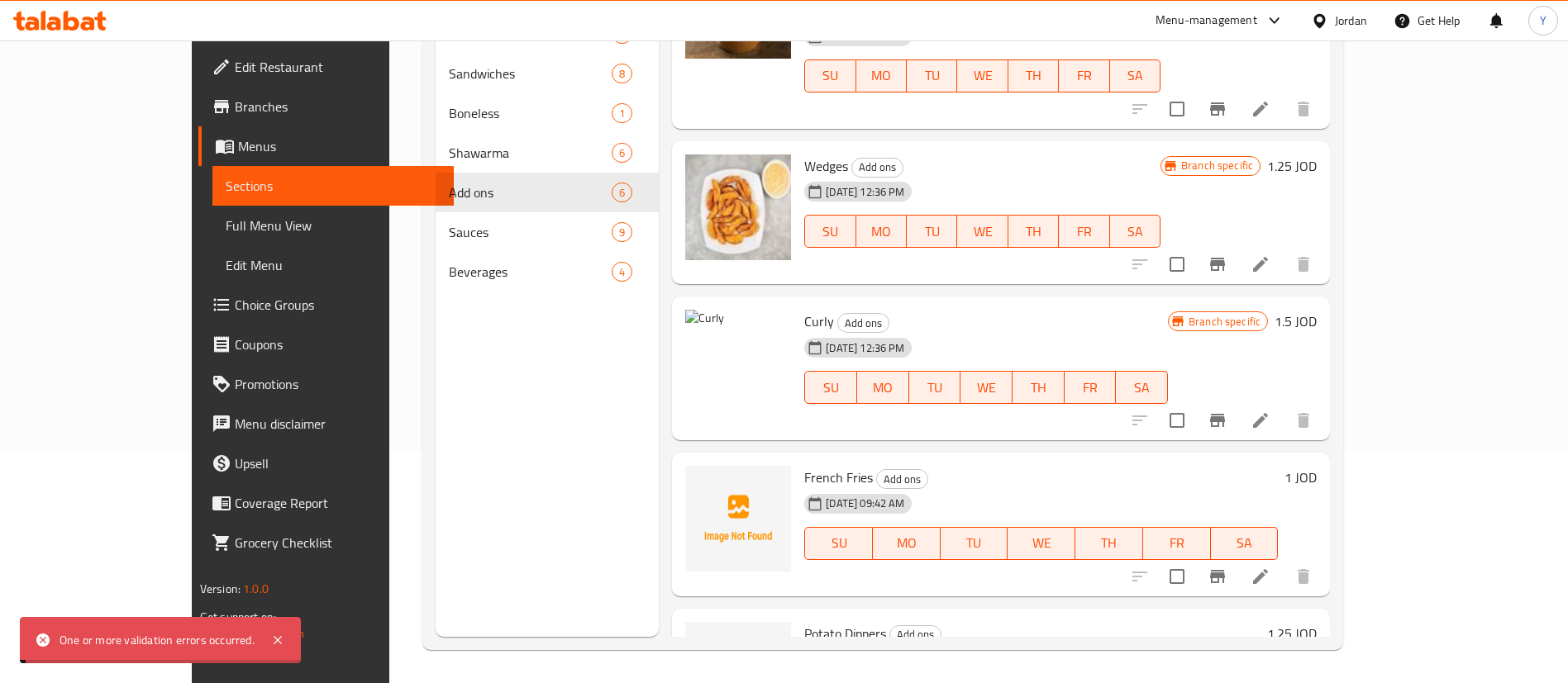
scroll to position [342, 0]
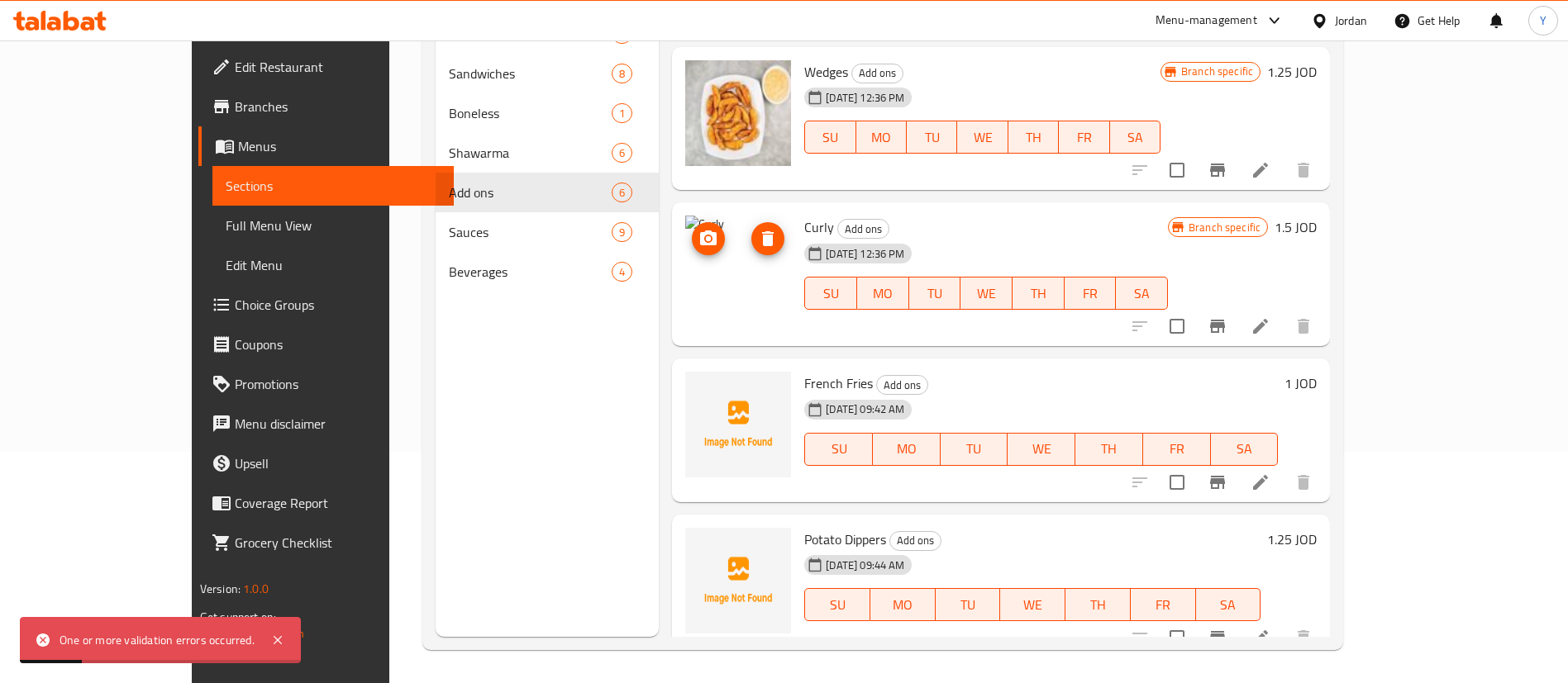
click at [762, 232] on icon "delete image" at bounding box center [768, 239] width 12 height 15
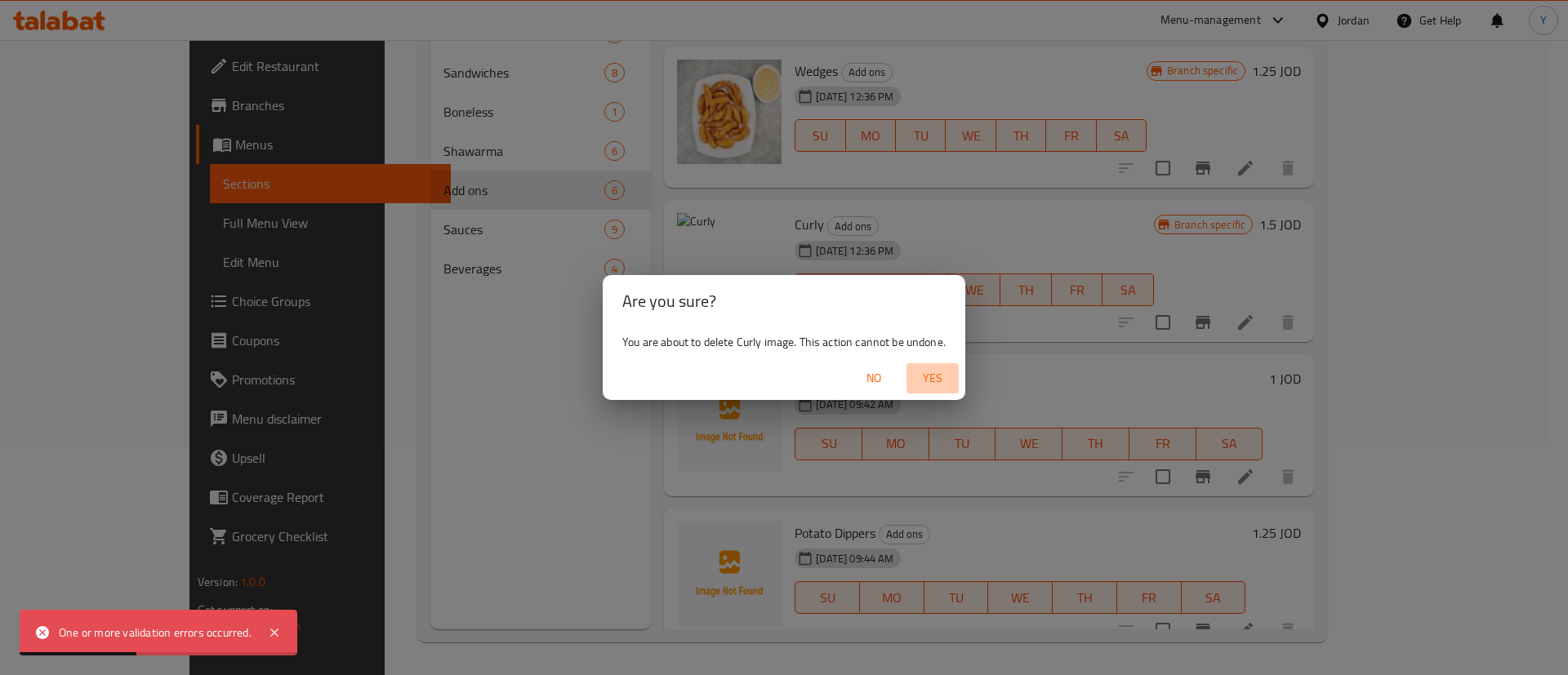
click at [955, 381] on button "Yes" at bounding box center [933, 378] width 52 height 30
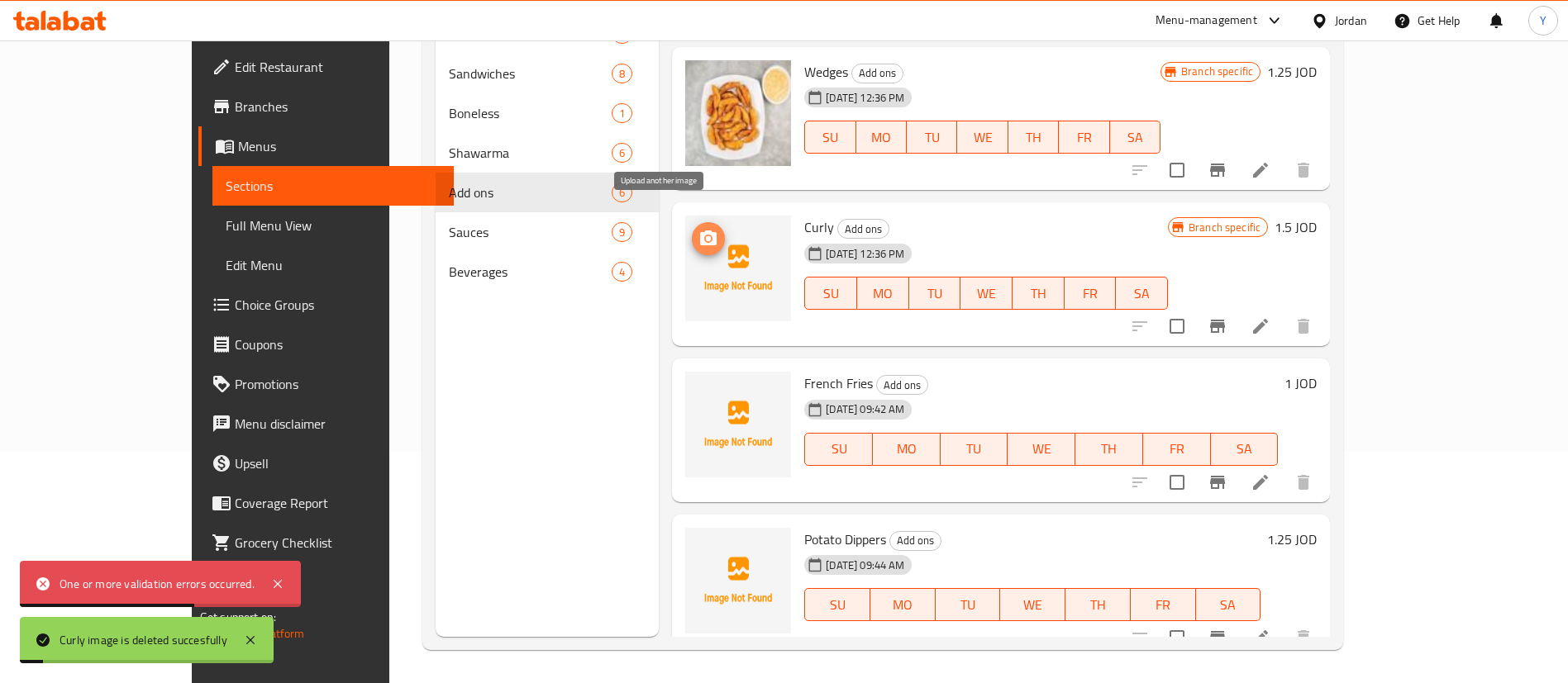
click at [699, 229] on icon "upload picture" at bounding box center [708, 238] width 20 height 20
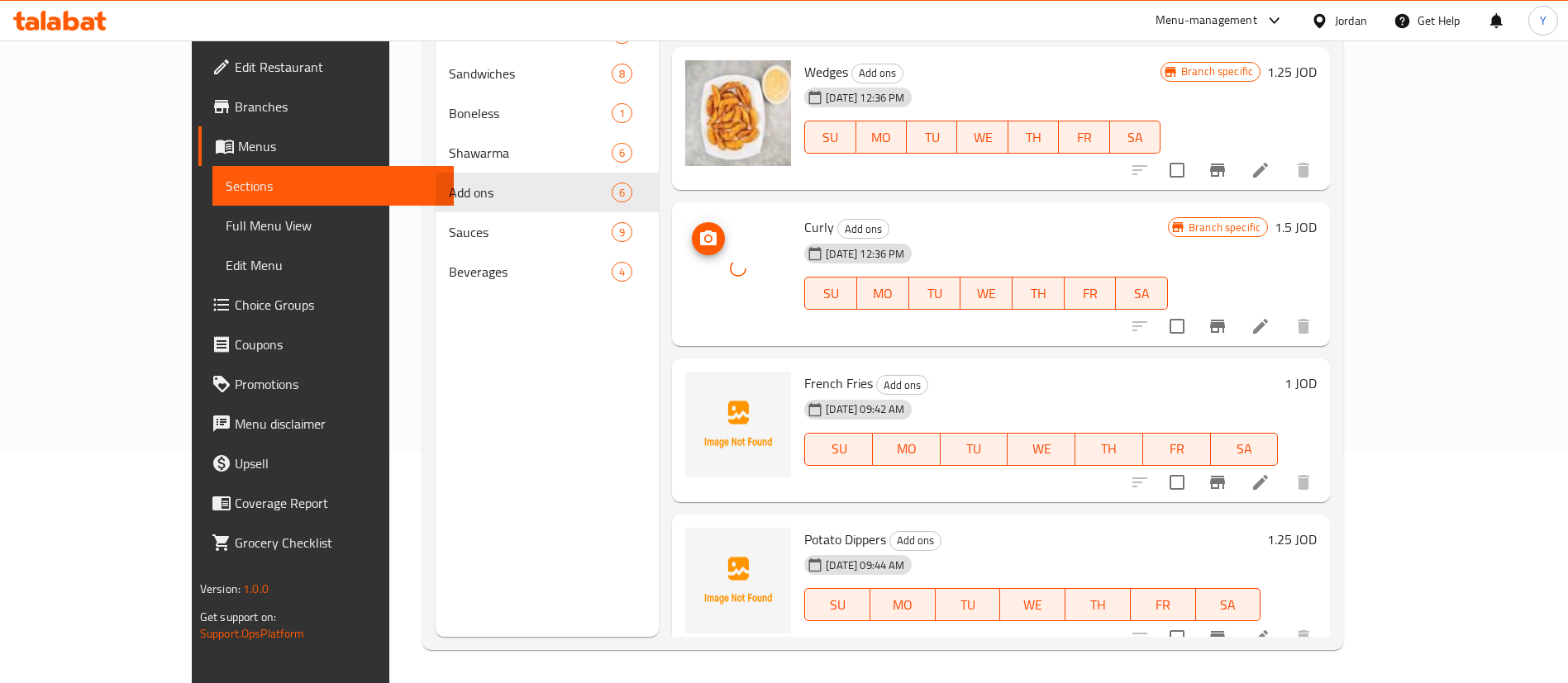
scroll to position [94, 0]
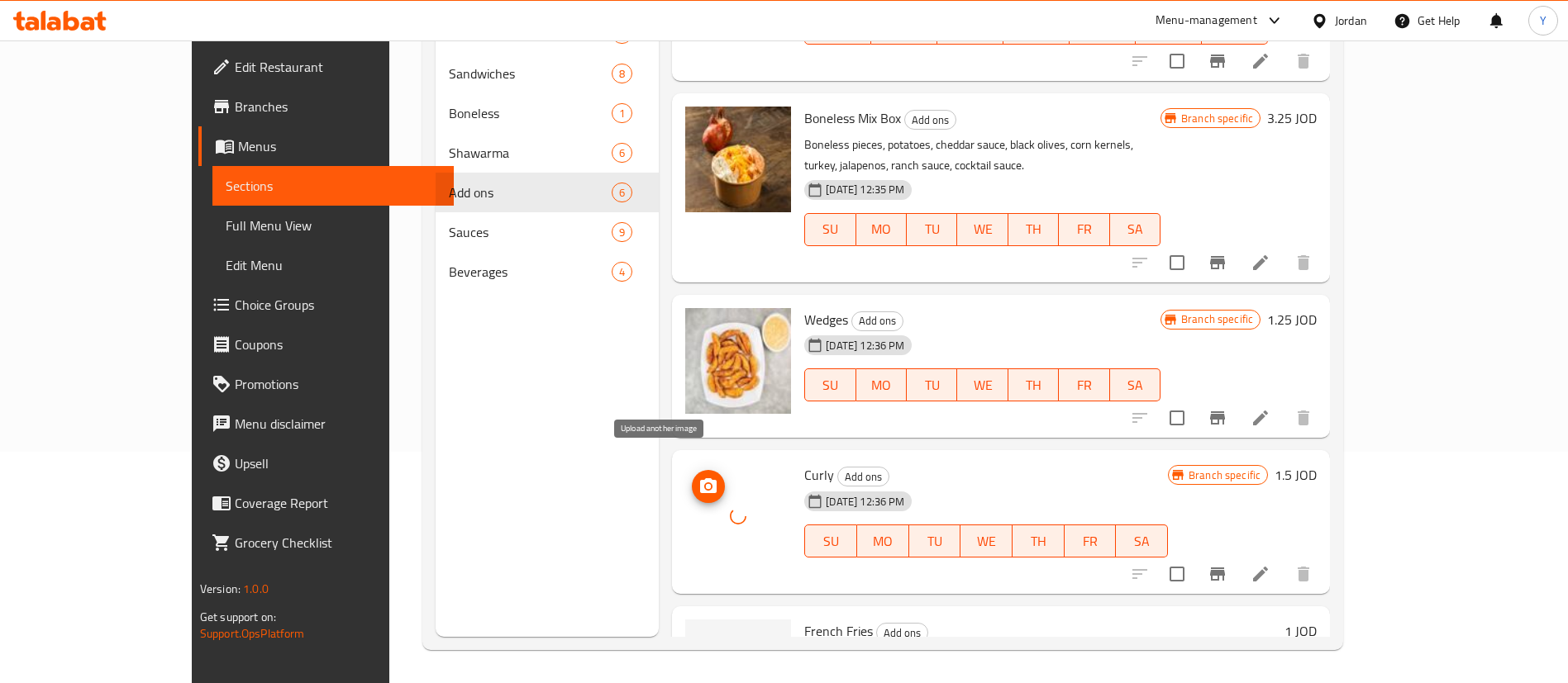
click at [699, 477] on icon "upload picture" at bounding box center [708, 486] width 20 height 20
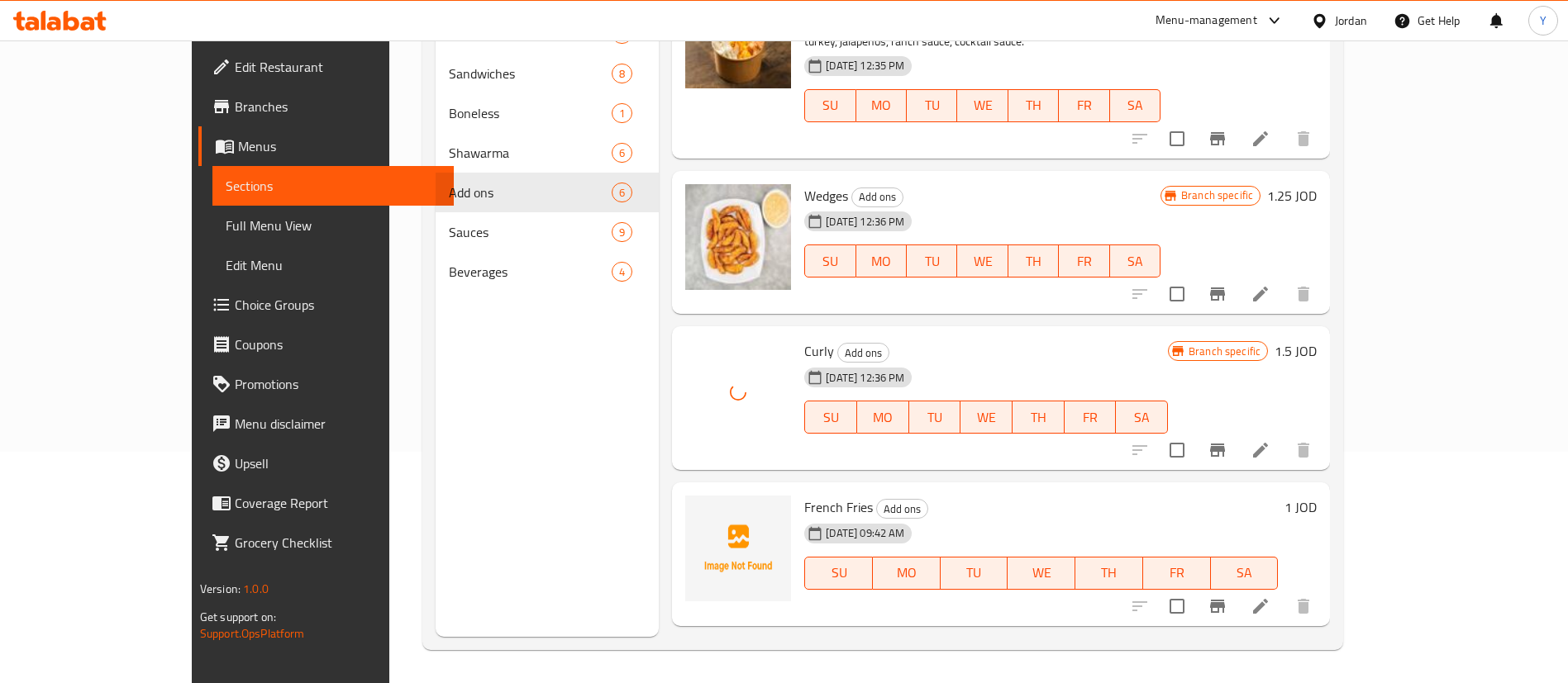
scroll to position [342, 0]
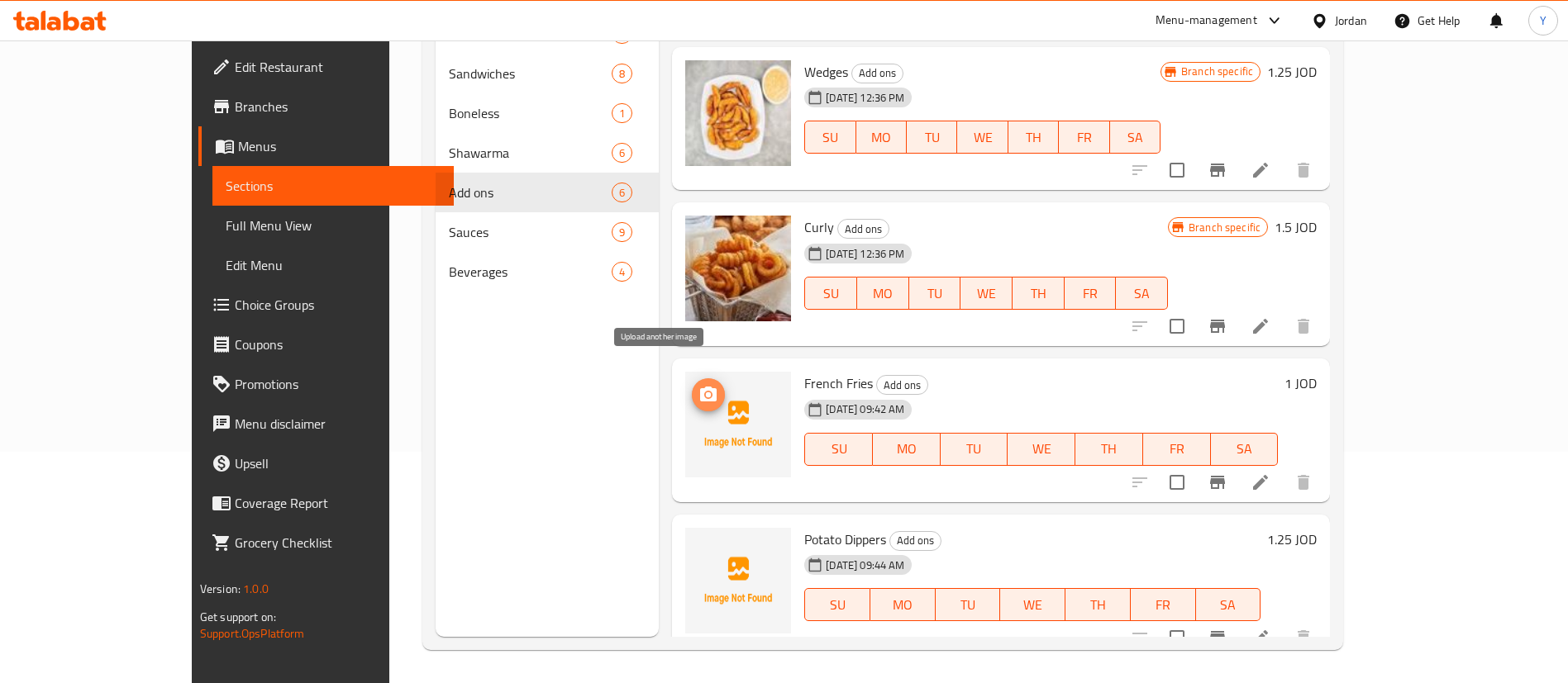
click at [692, 385] on span "upload picture" at bounding box center [708, 395] width 33 height 20
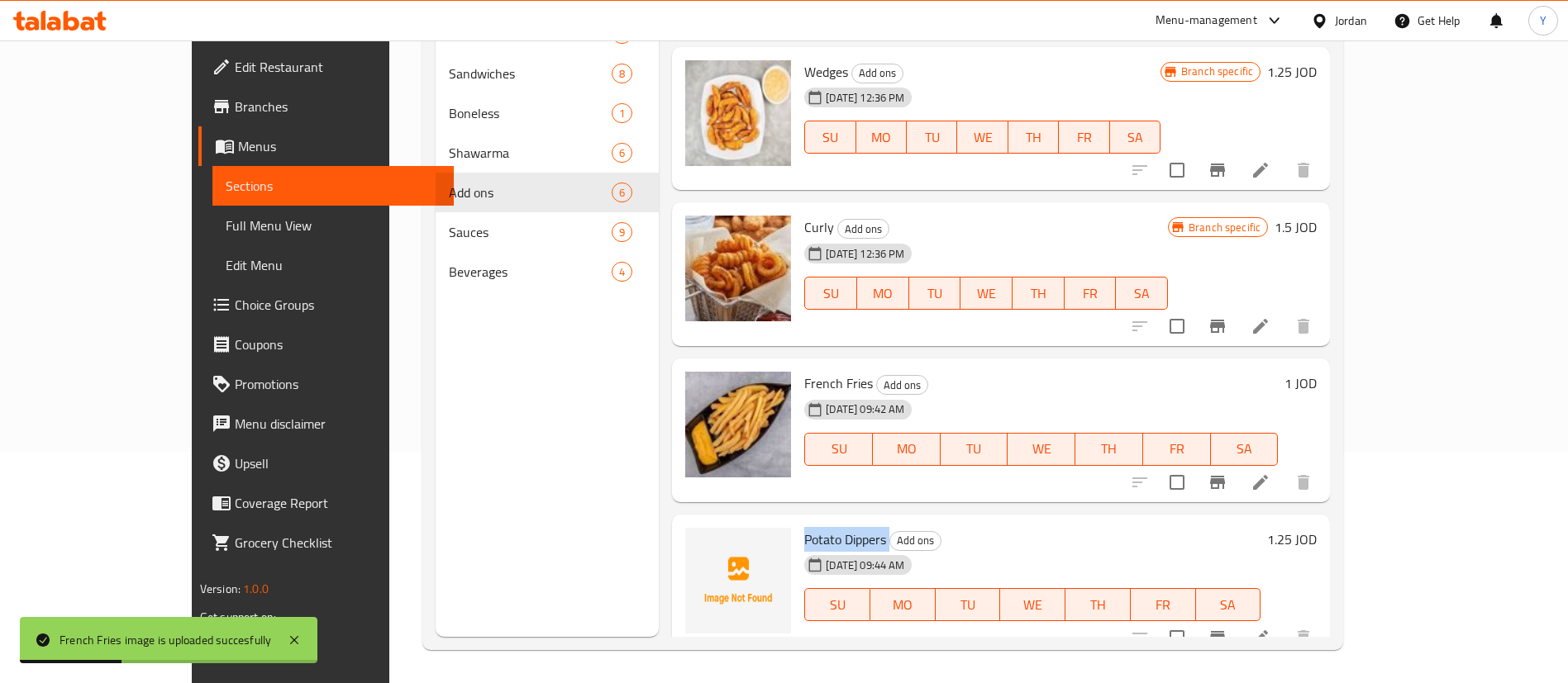
drag, startPoint x: 840, startPoint y: 518, endPoint x: 759, endPoint y: 516, distance: 81.0
click at [804, 528] on h6 "Potato Dippers Add ons" at bounding box center [1031, 539] width 456 height 23
copy h6 "Potato Dippers"
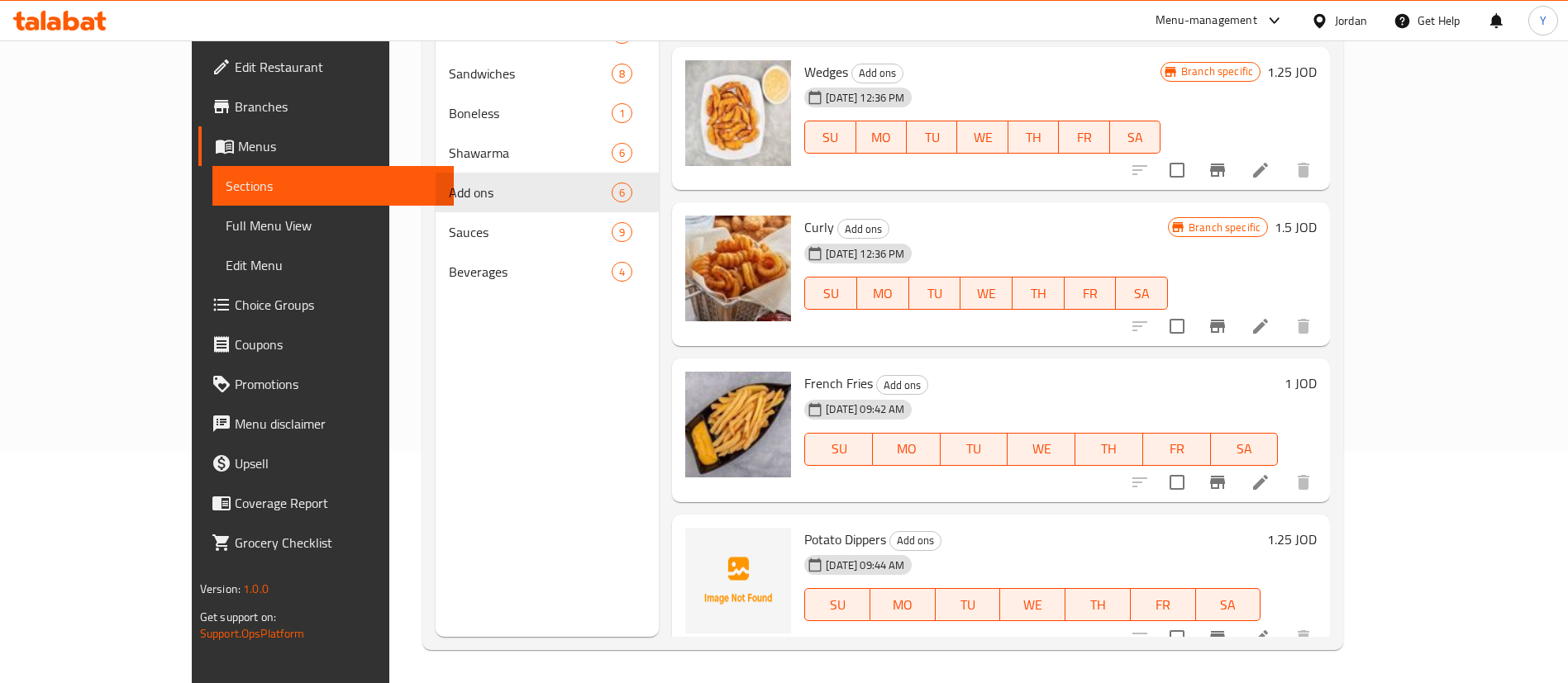
click at [455, 339] on div "Menu sections Meals 8 Sandwiches 8 Boneless 1 Shawarma 6 Add ons 6 Sauces 9 Bev…" at bounding box center [548, 294] width 224 height 683
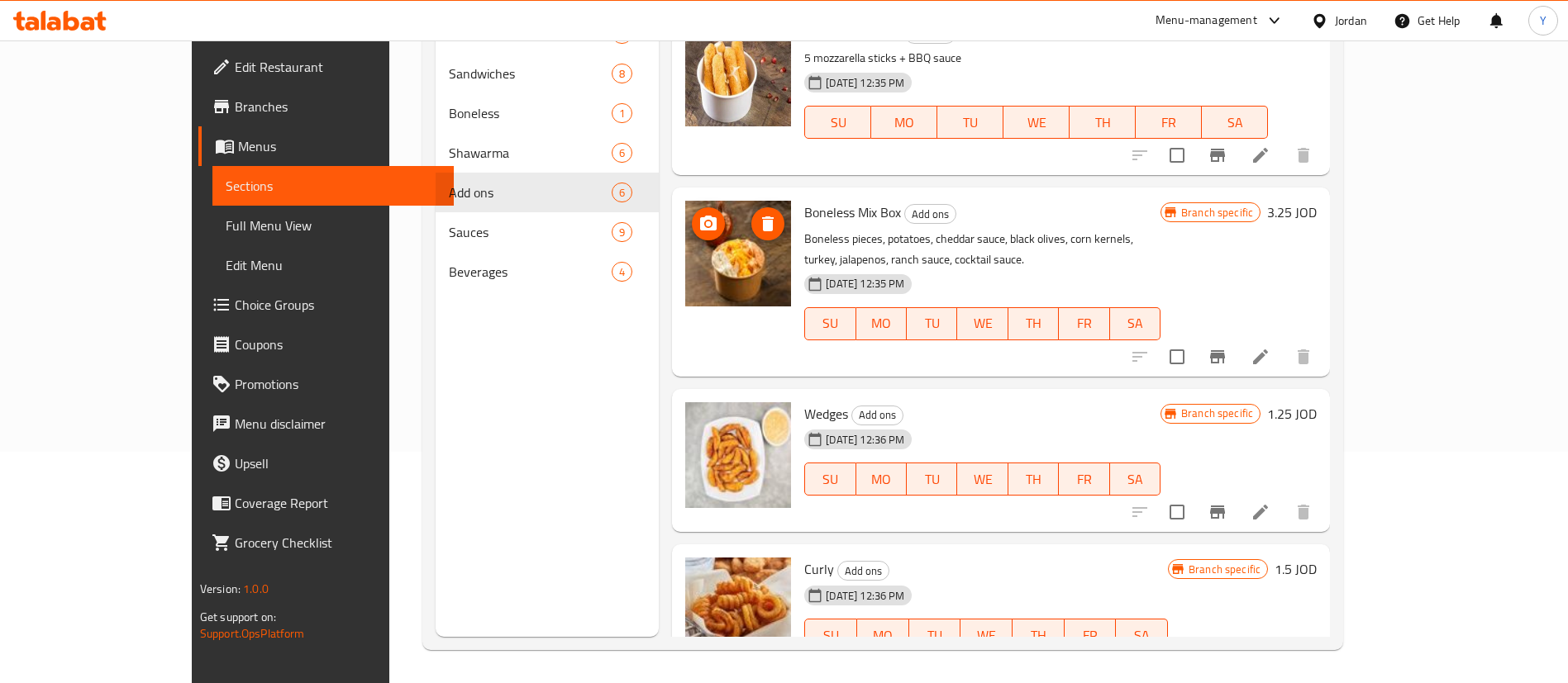
scroll to position [0, 0]
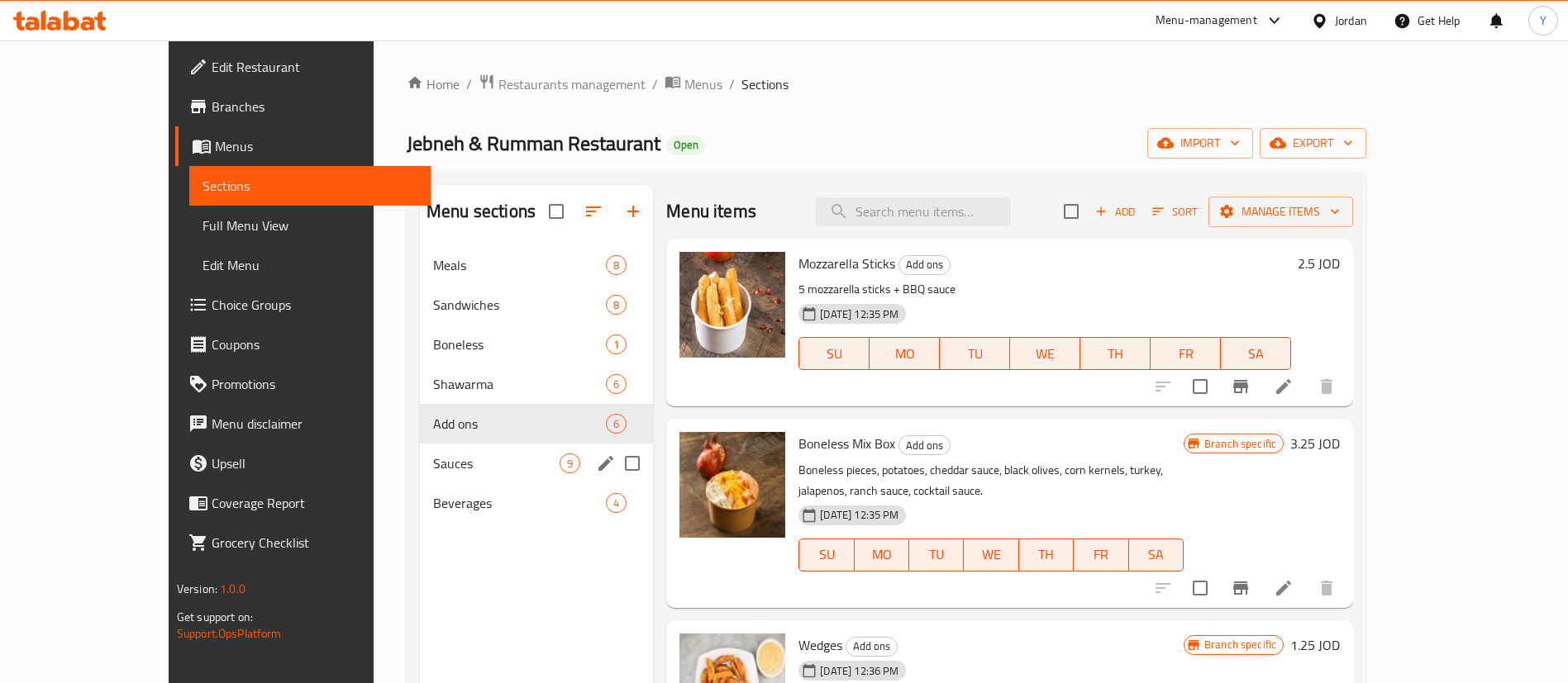
drag, startPoint x: 346, startPoint y: 468, endPoint x: 403, endPoint y: 468, distance: 57.0
click at [433, 468] on span "Sauces" at bounding box center [496, 463] width 126 height 20
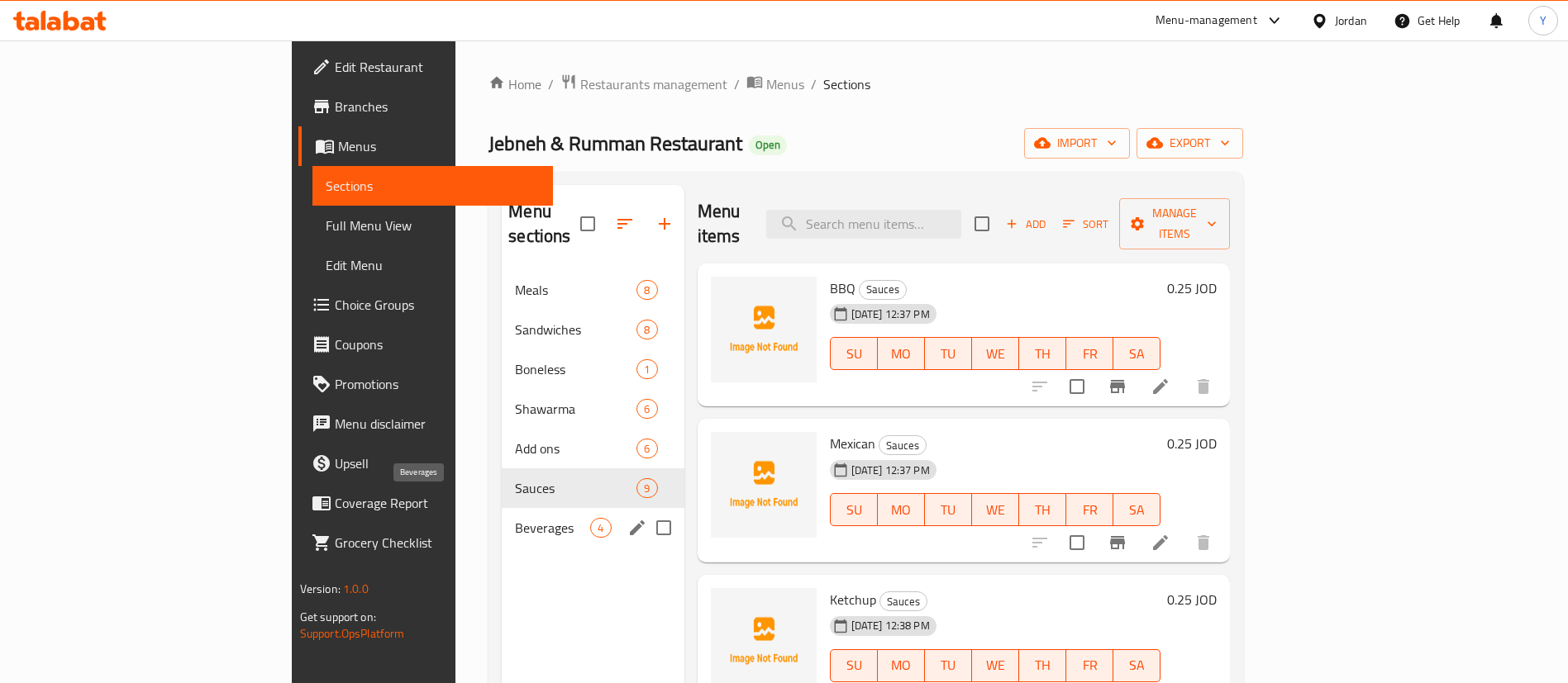
click at [515, 518] on span "Beverages" at bounding box center [553, 527] width 76 height 20
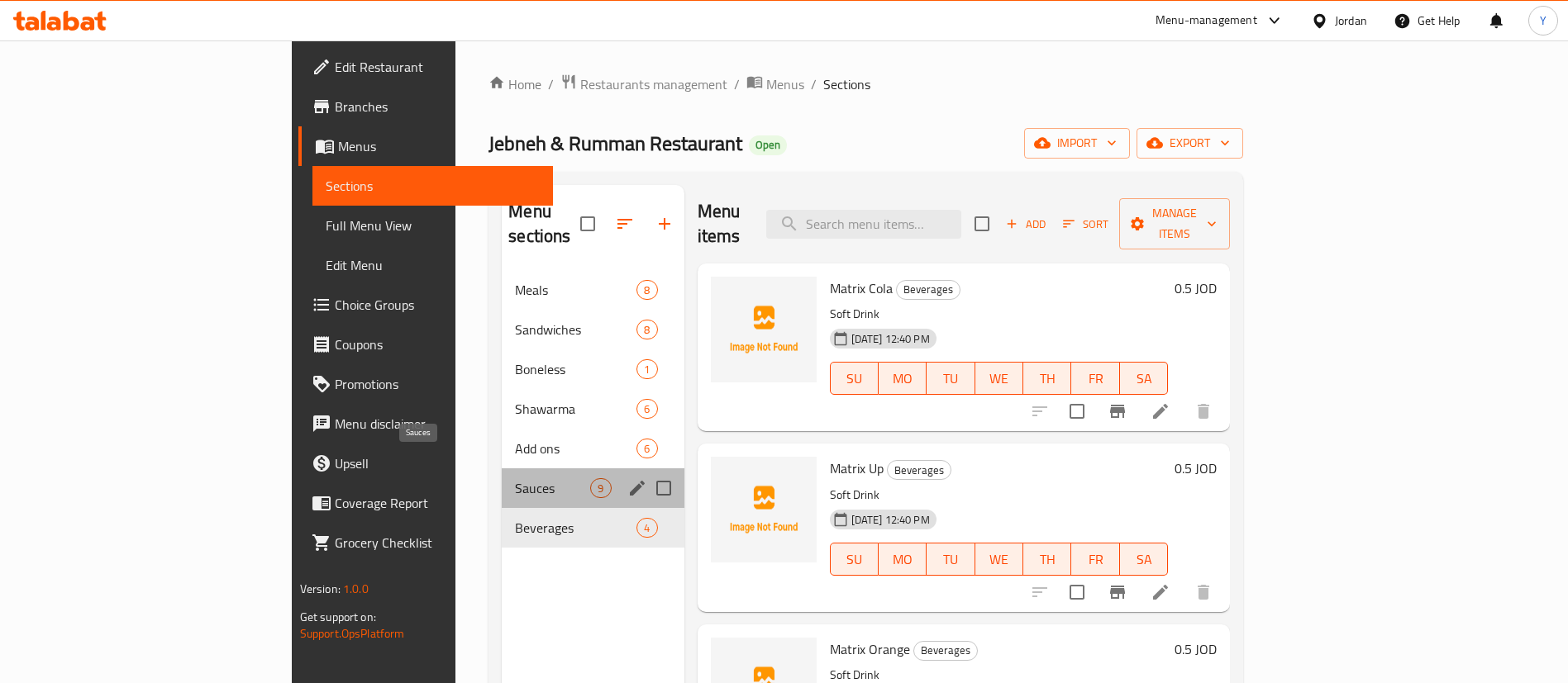
click at [515, 479] on span "Sauces" at bounding box center [553, 488] width 76 height 20
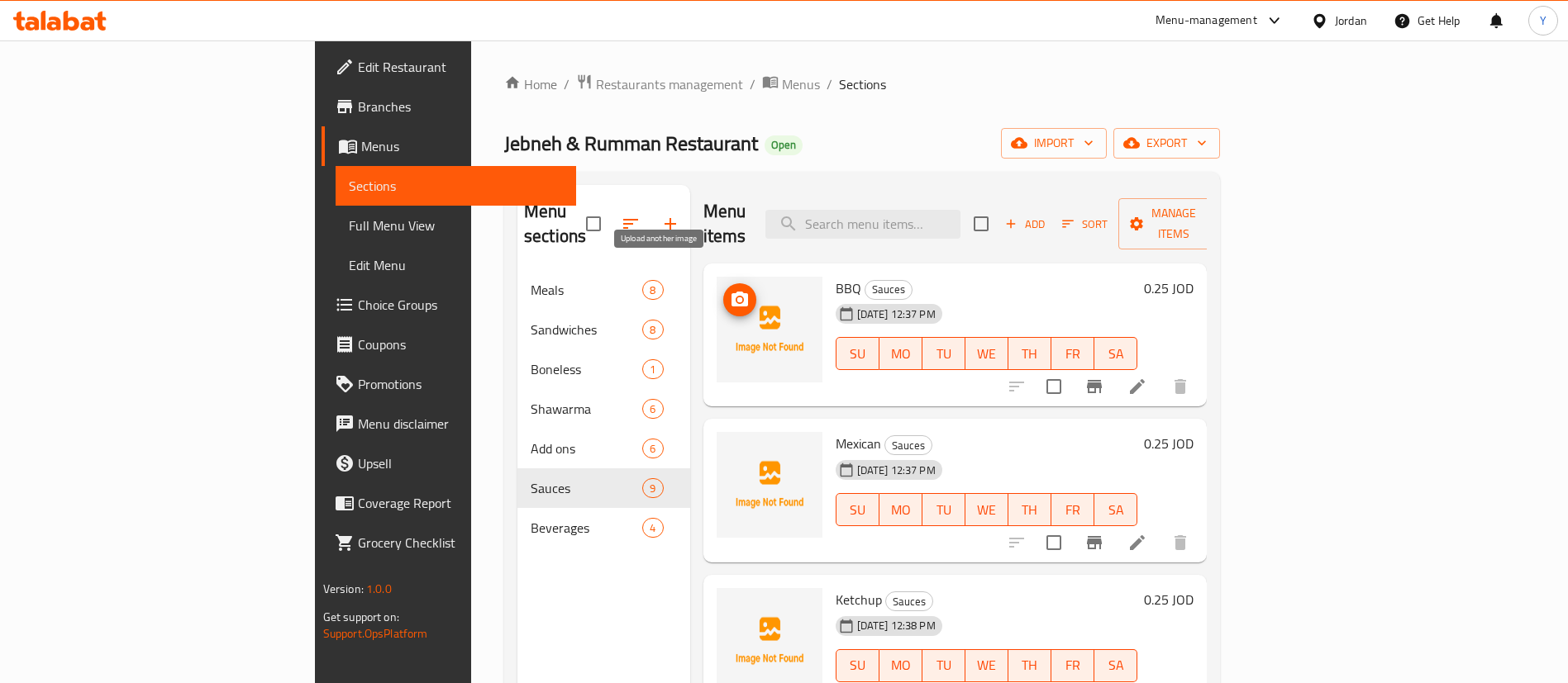
click at [736, 297] on circle "upload picture" at bounding box center [739, 300] width 5 height 5
click at [723, 439] on button "upload picture" at bounding box center [739, 455] width 33 height 33
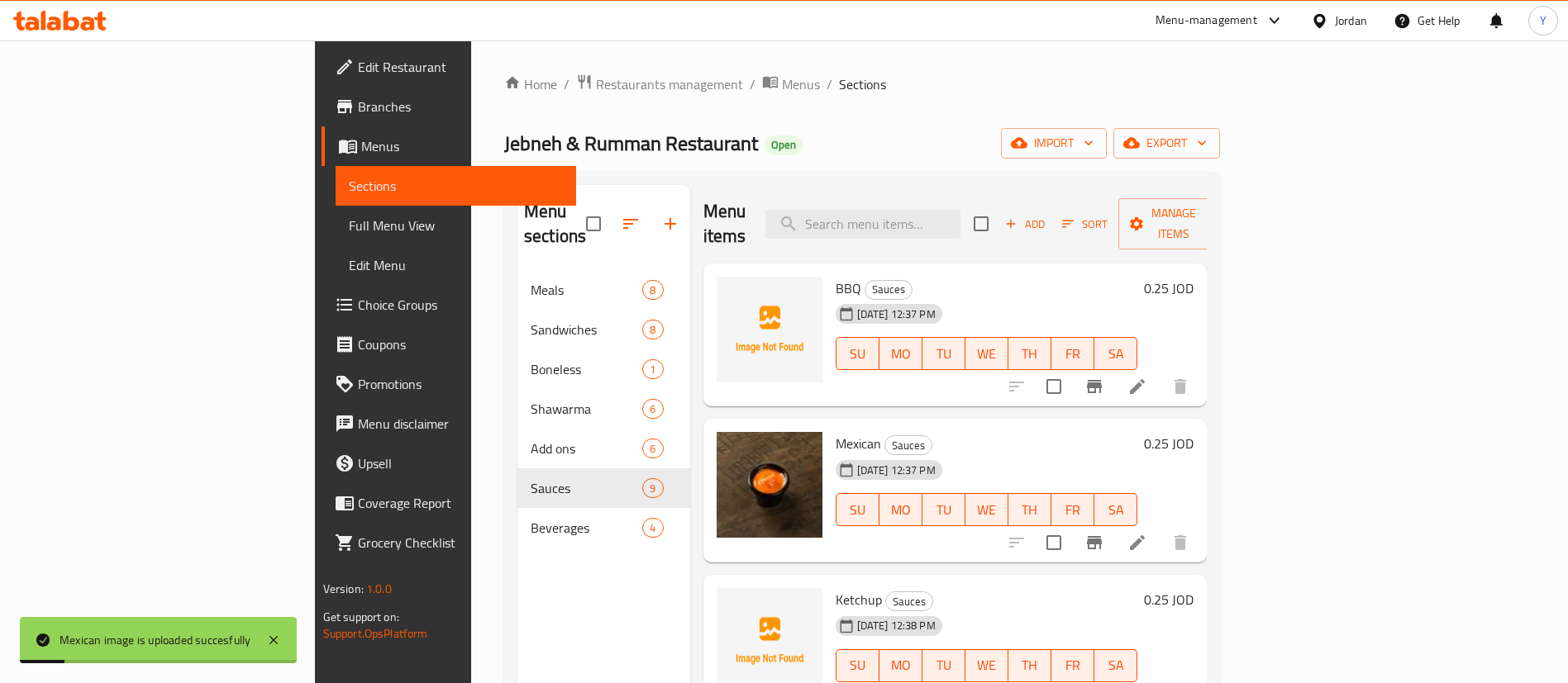
scroll to position [124, 0]
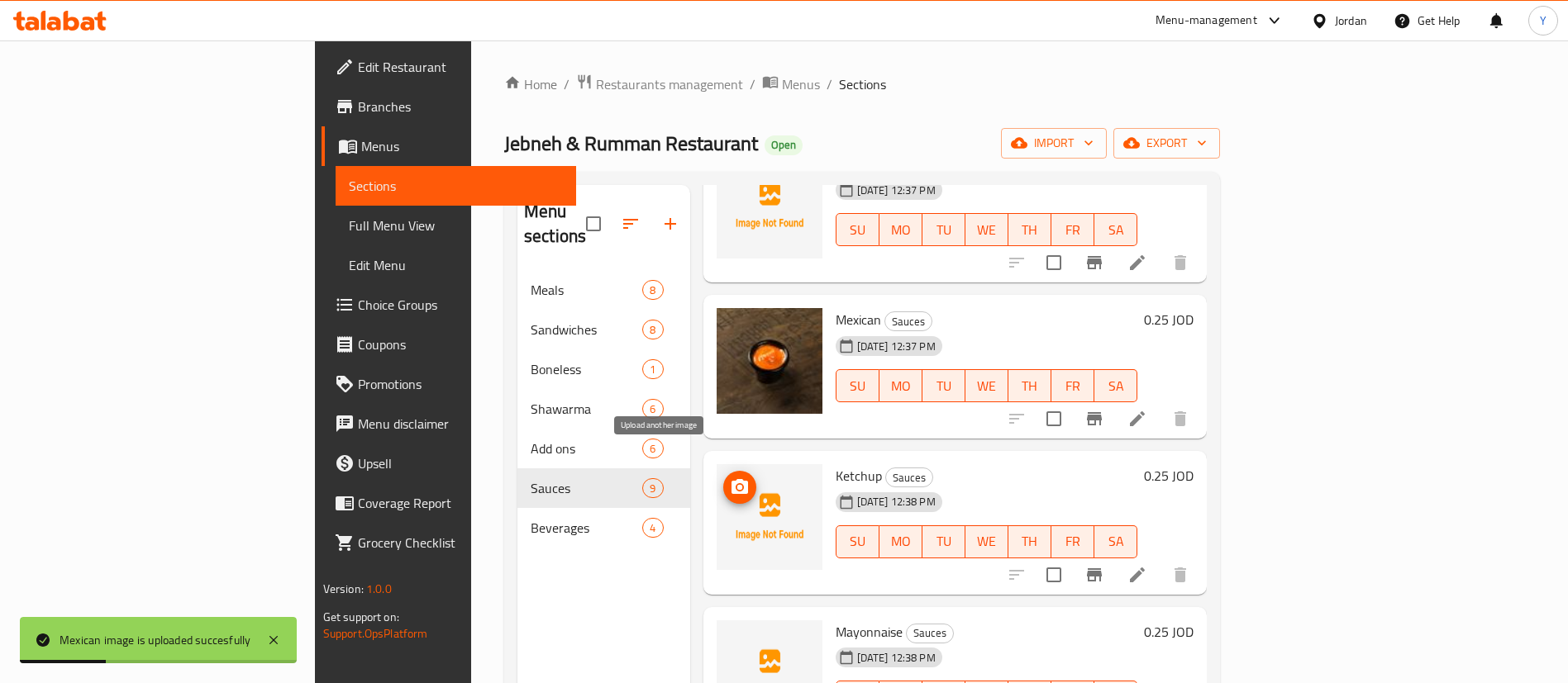
click at [730, 478] on icon "upload picture" at bounding box center [739, 487] width 20 height 20
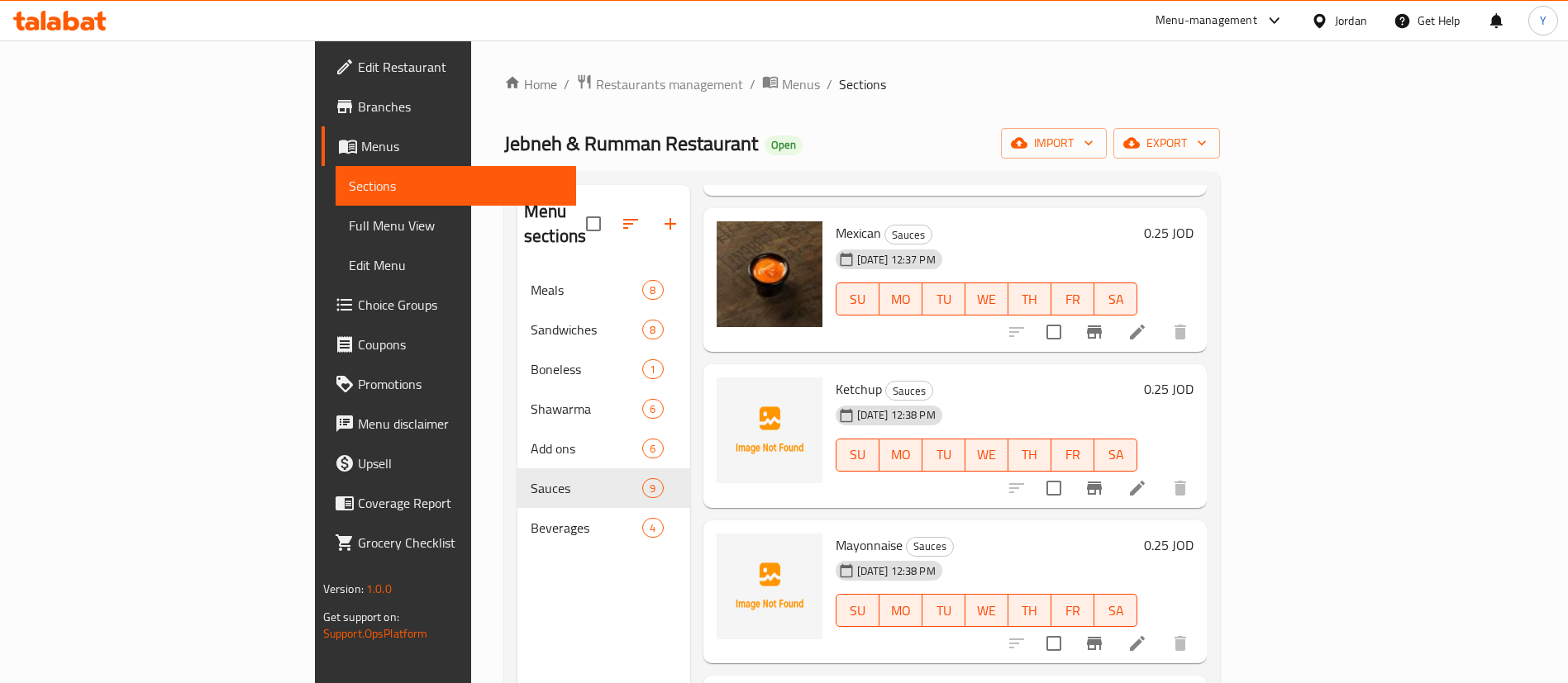
scroll to position [248, 0]
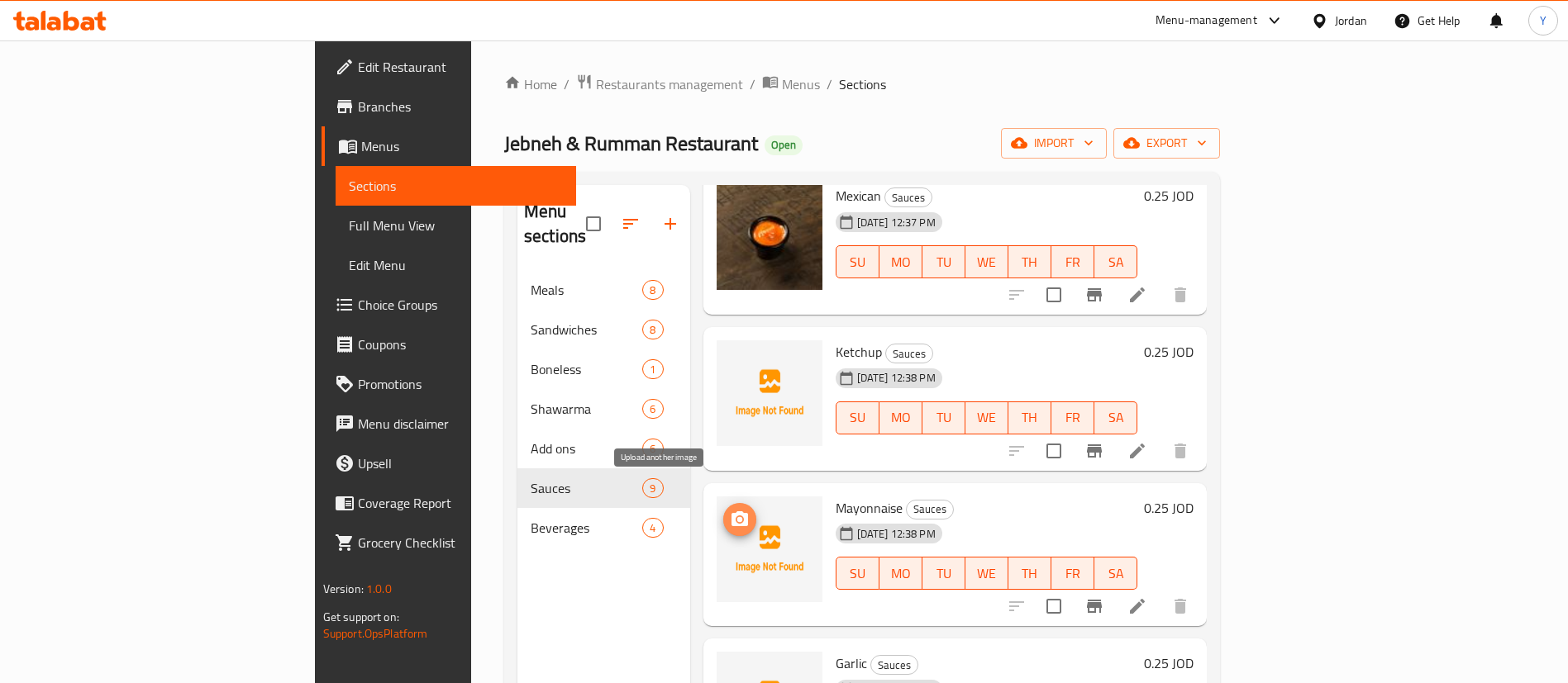
click at [723, 510] on span "upload picture" at bounding box center [739, 519] width 33 height 20
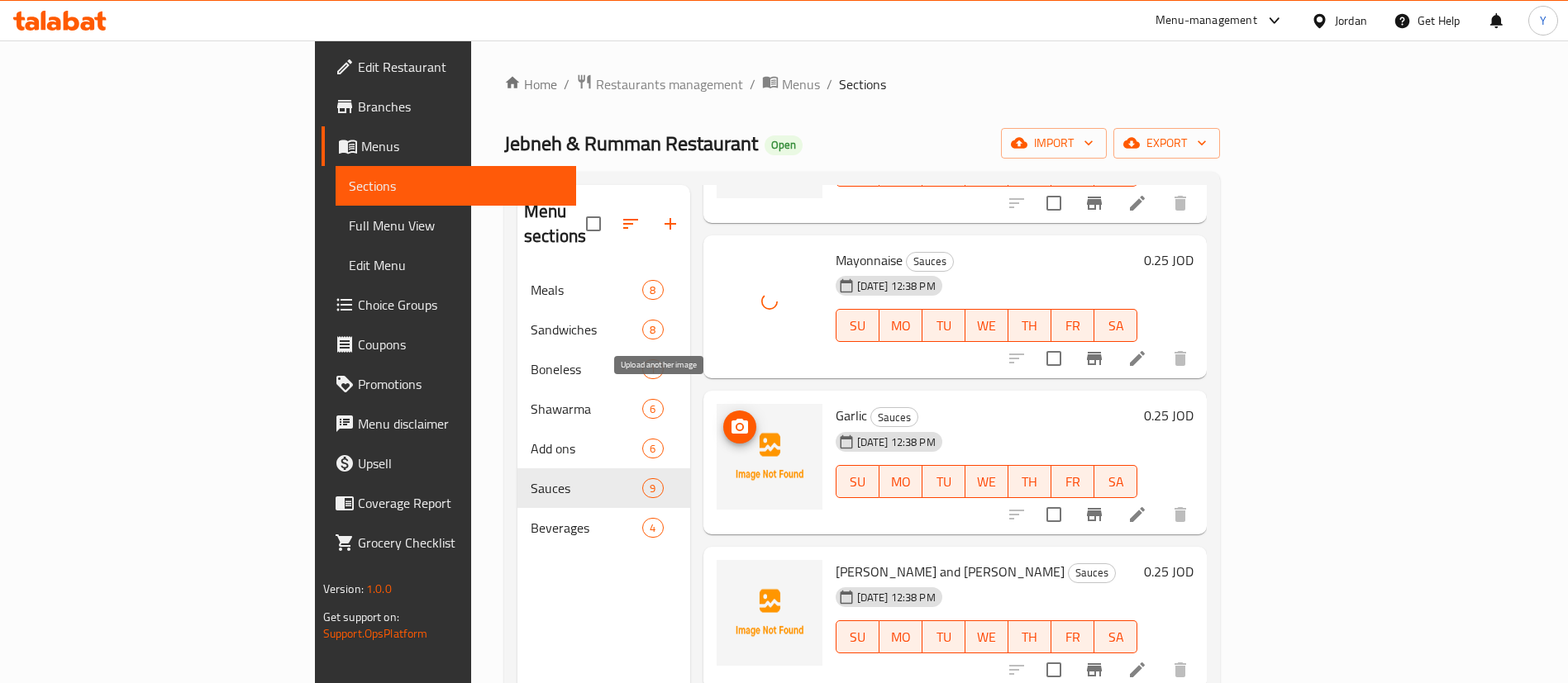
click at [732, 419] on icon "upload picture" at bounding box center [739, 427] width 16 height 15
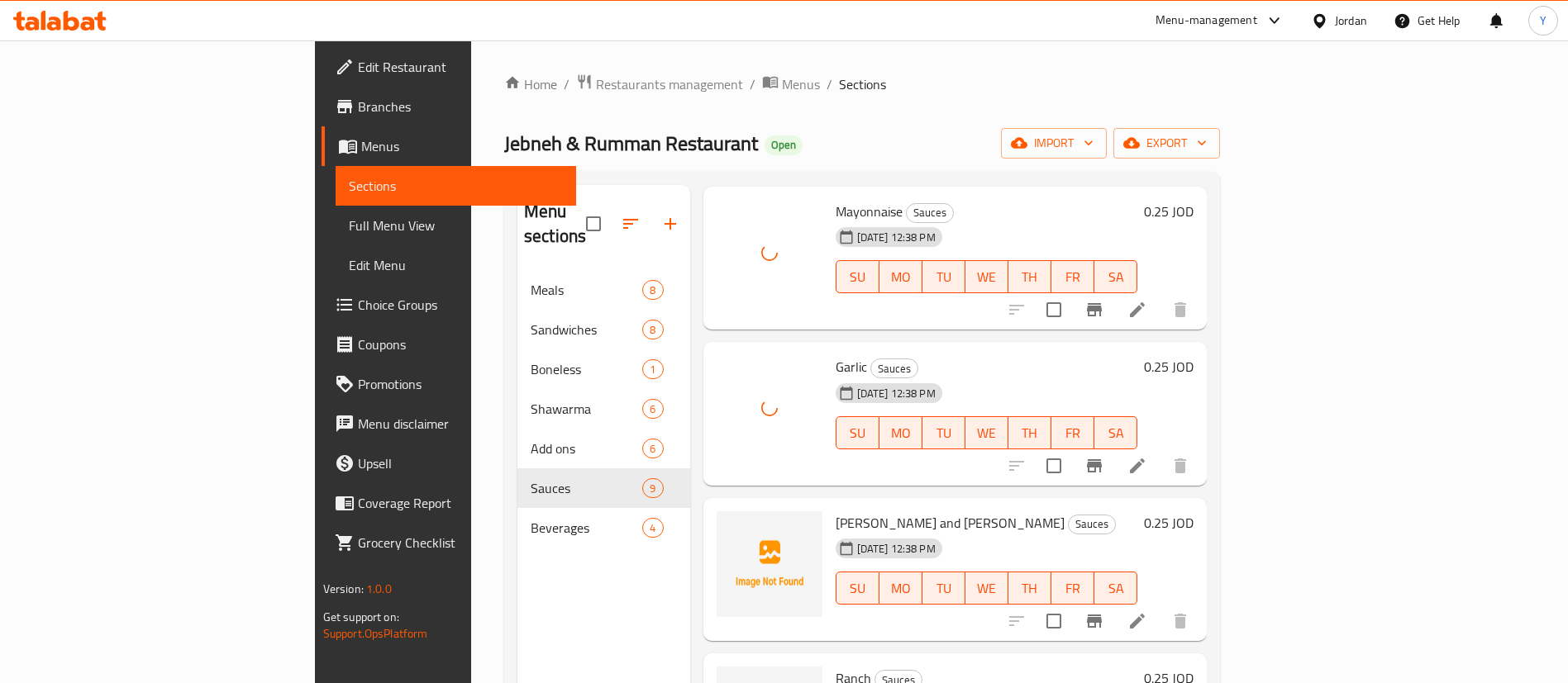
scroll to position [619, 0]
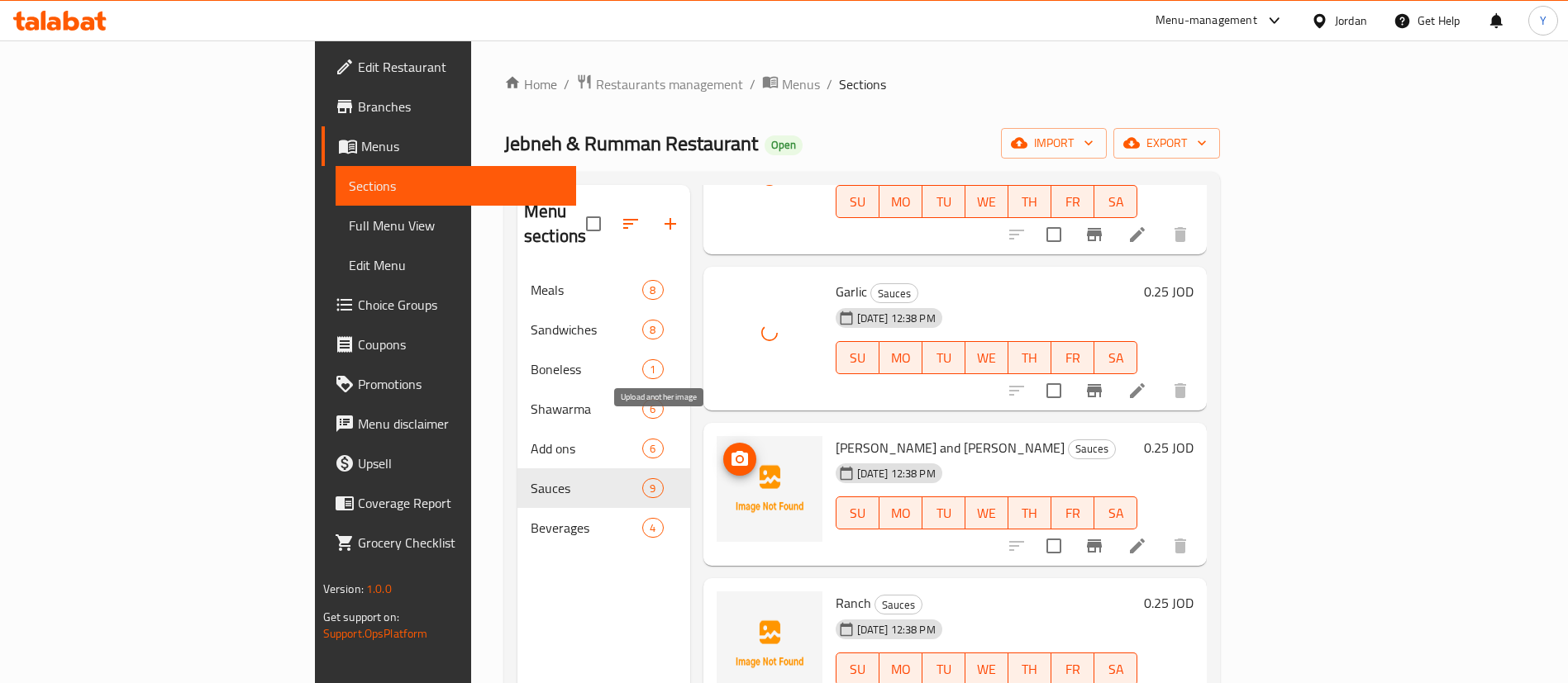
click at [730, 450] on icon "upload picture" at bounding box center [739, 459] width 20 height 20
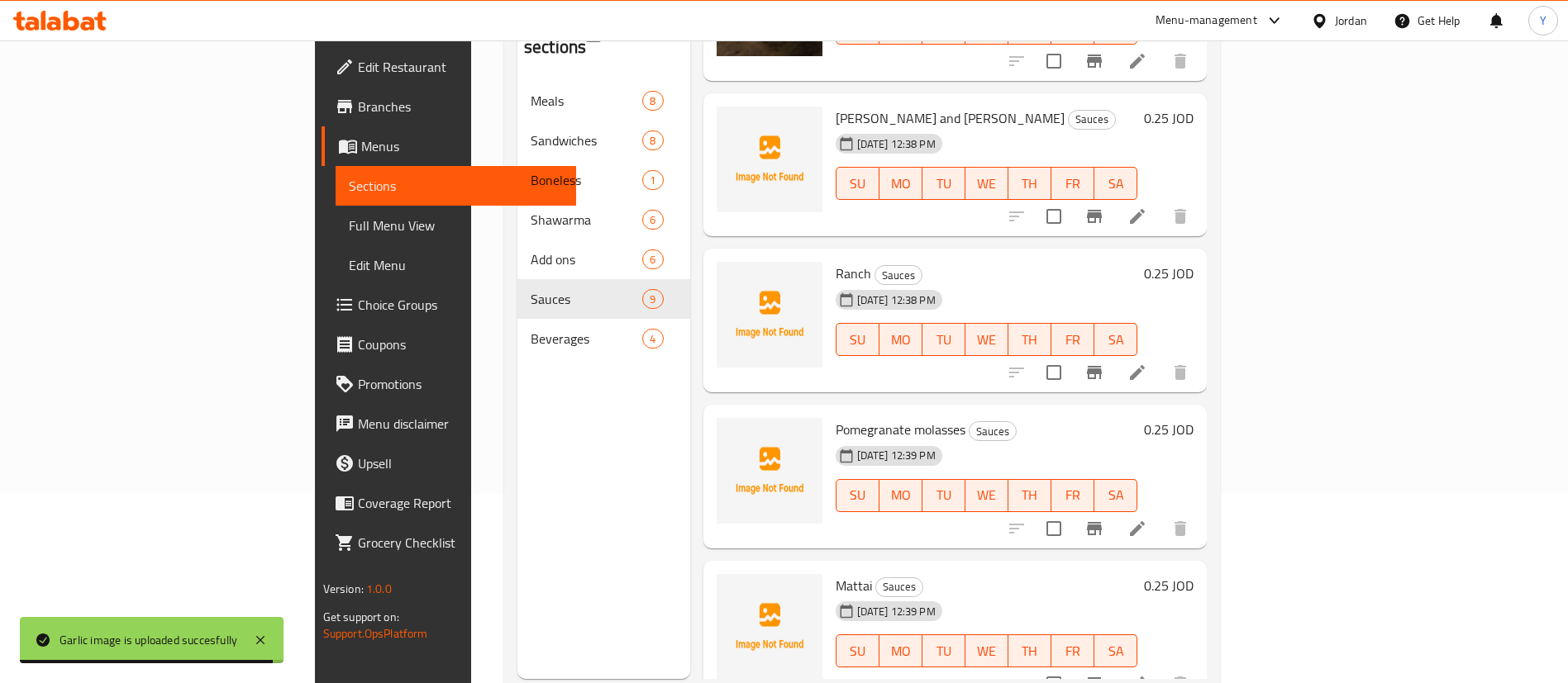
scroll to position [232, 0]
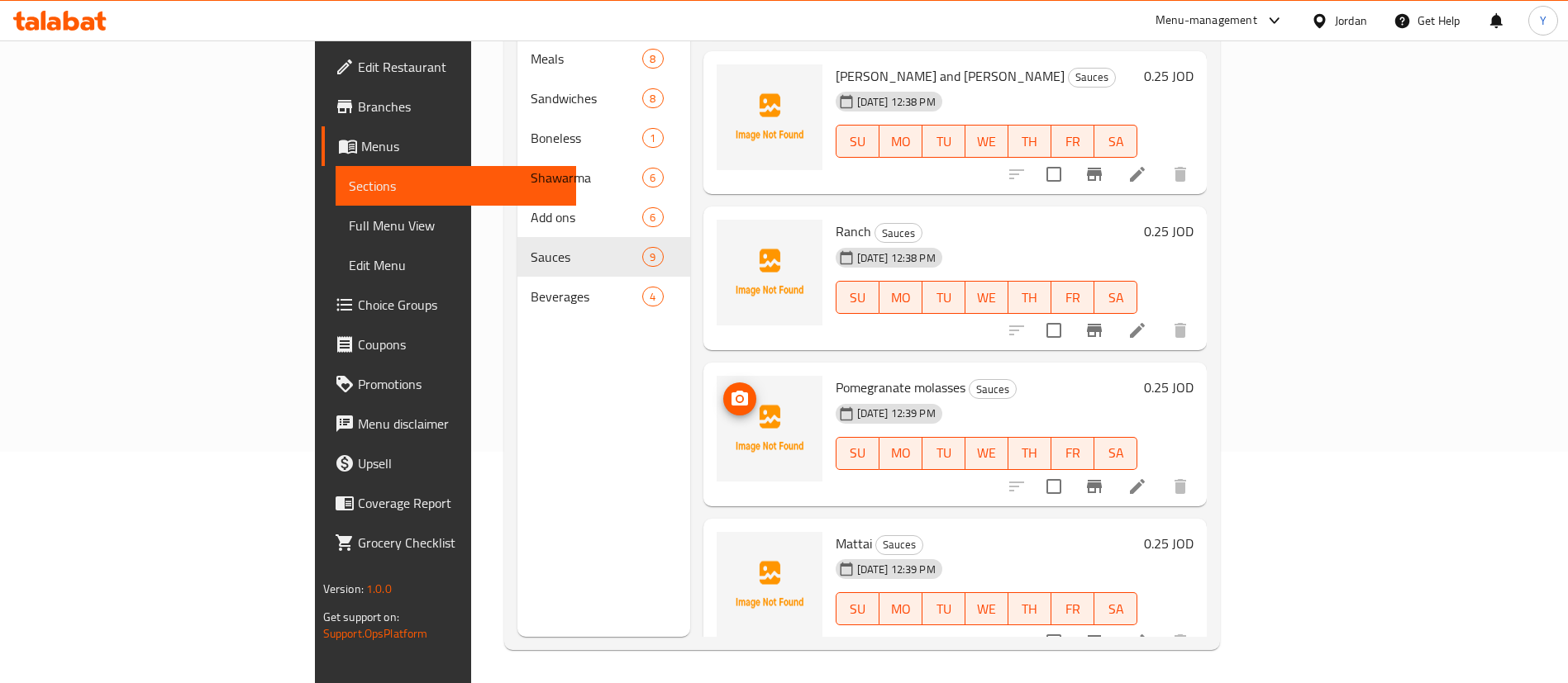
click at [730, 389] on icon "upload picture" at bounding box center [739, 399] width 20 height 20
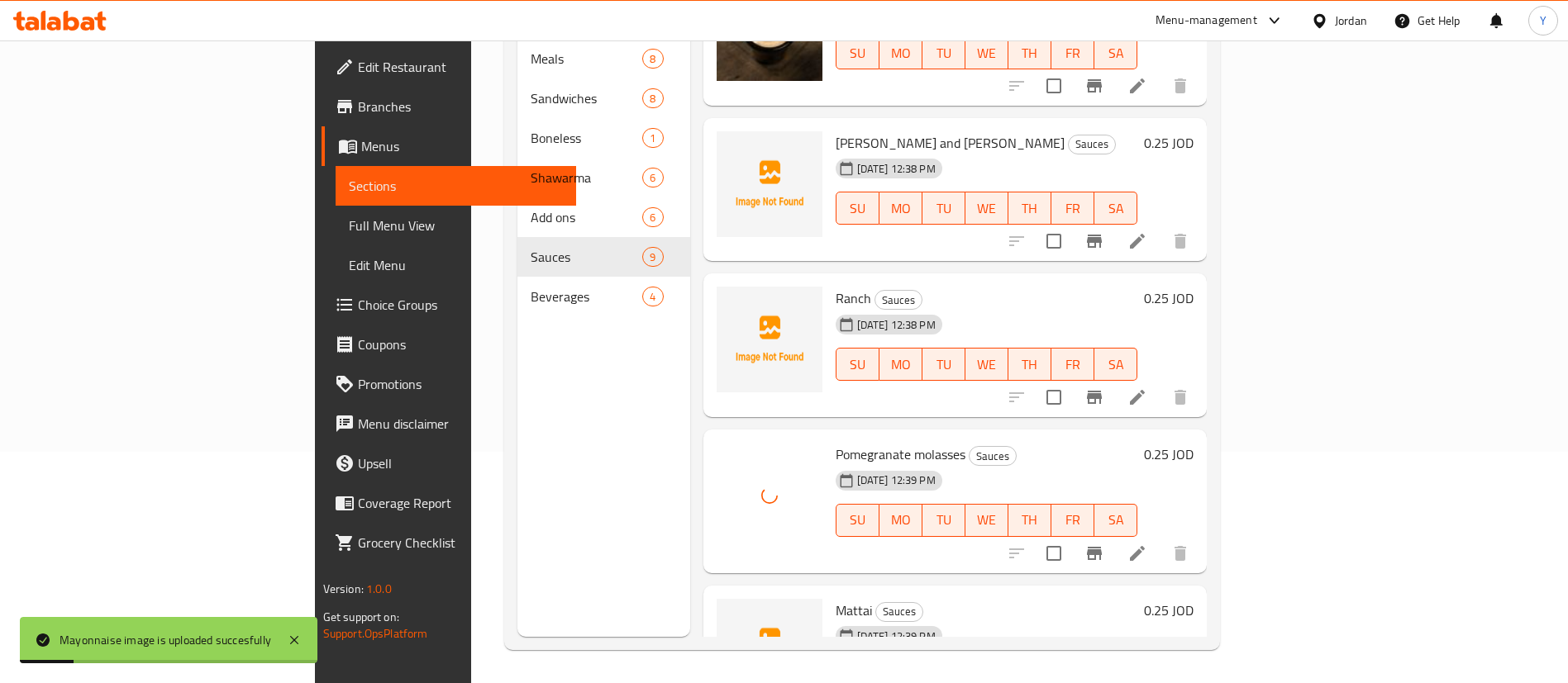
scroll to position [636, 0]
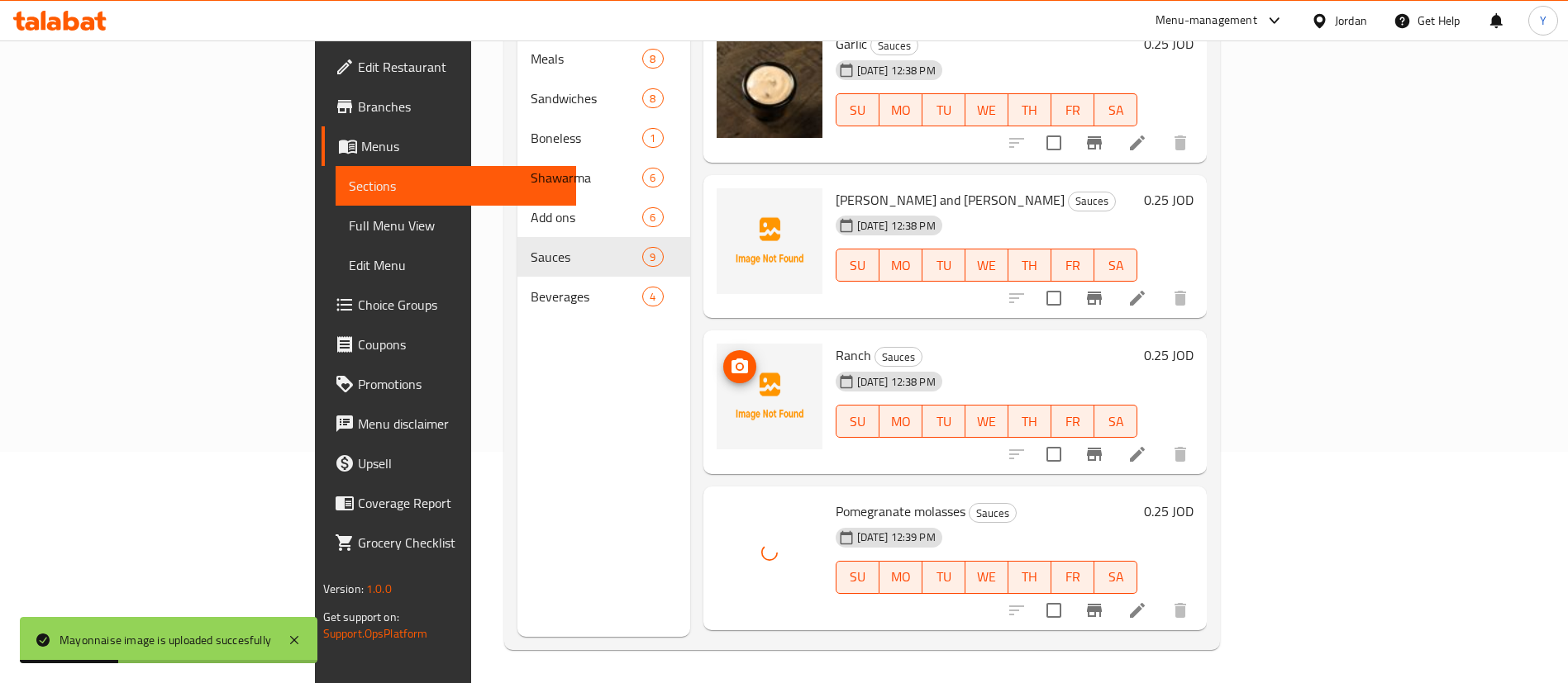
click at [732, 359] on icon "upload picture" at bounding box center [739, 367] width 16 height 15
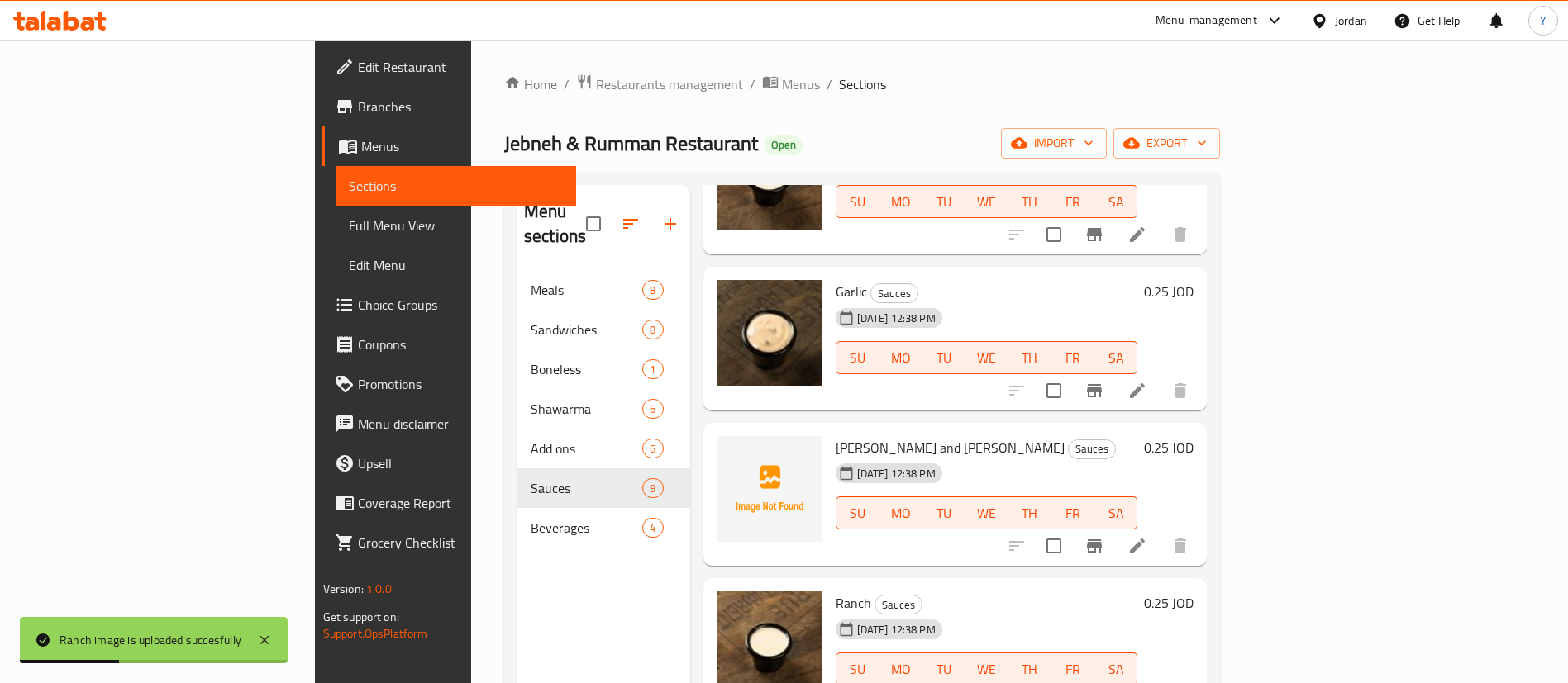
scroll to position [760, 0]
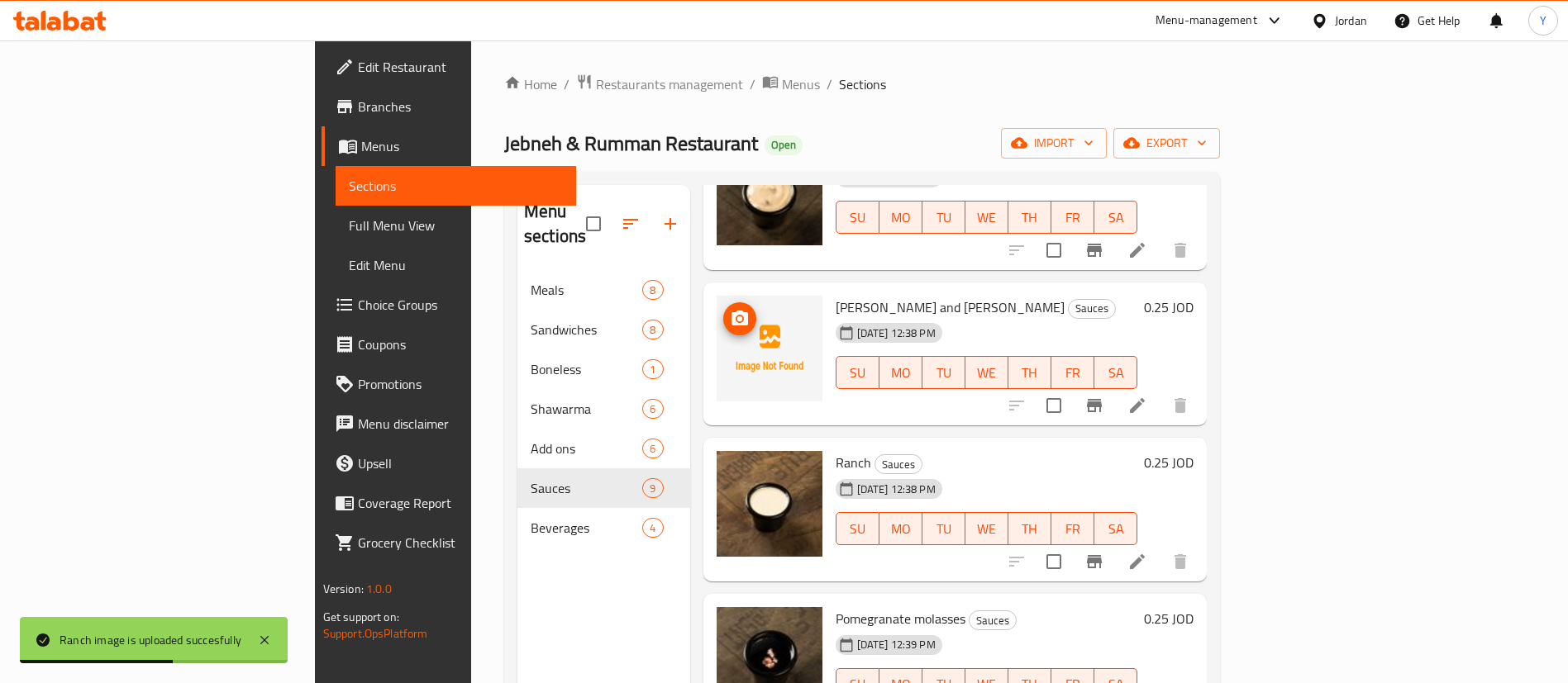
click at [730, 309] on icon "upload picture" at bounding box center [739, 318] width 20 height 20
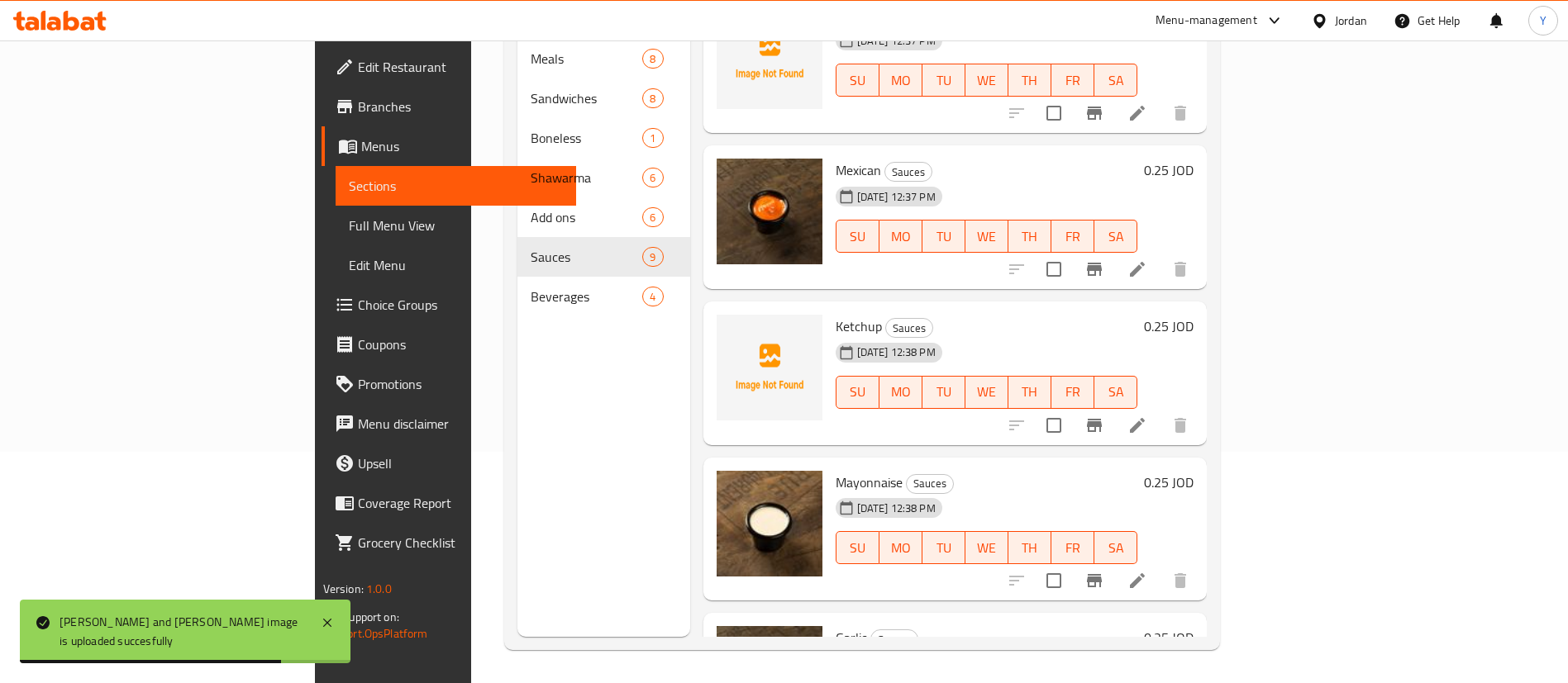
scroll to position [0, 0]
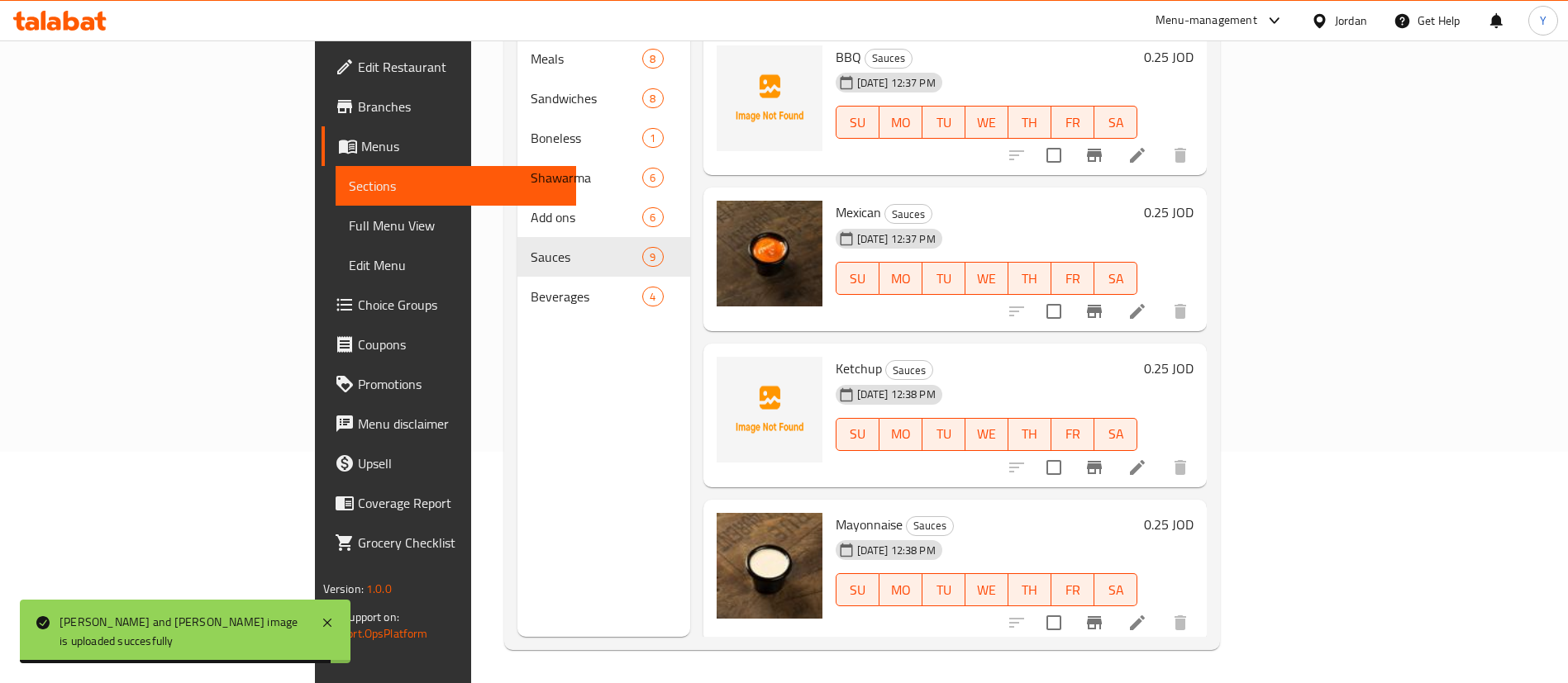
click at [517, 294] on nav "Meals 8 Sandwiches 8 Boneless 1 Shawarma 6 Add ons 6 Sauces 9 Beverages 4" at bounding box center [603, 177] width 172 height 291
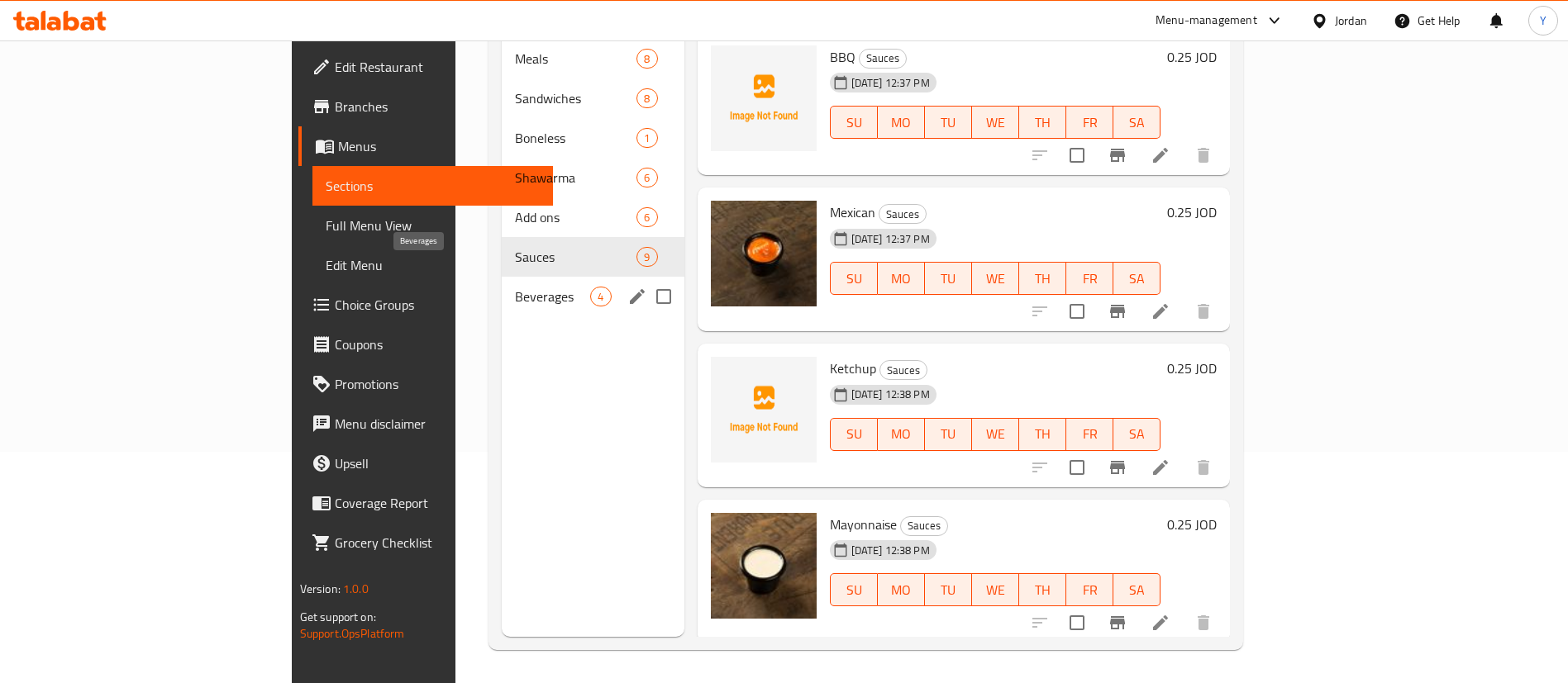
click at [515, 287] on span "Beverages" at bounding box center [553, 296] width 76 height 20
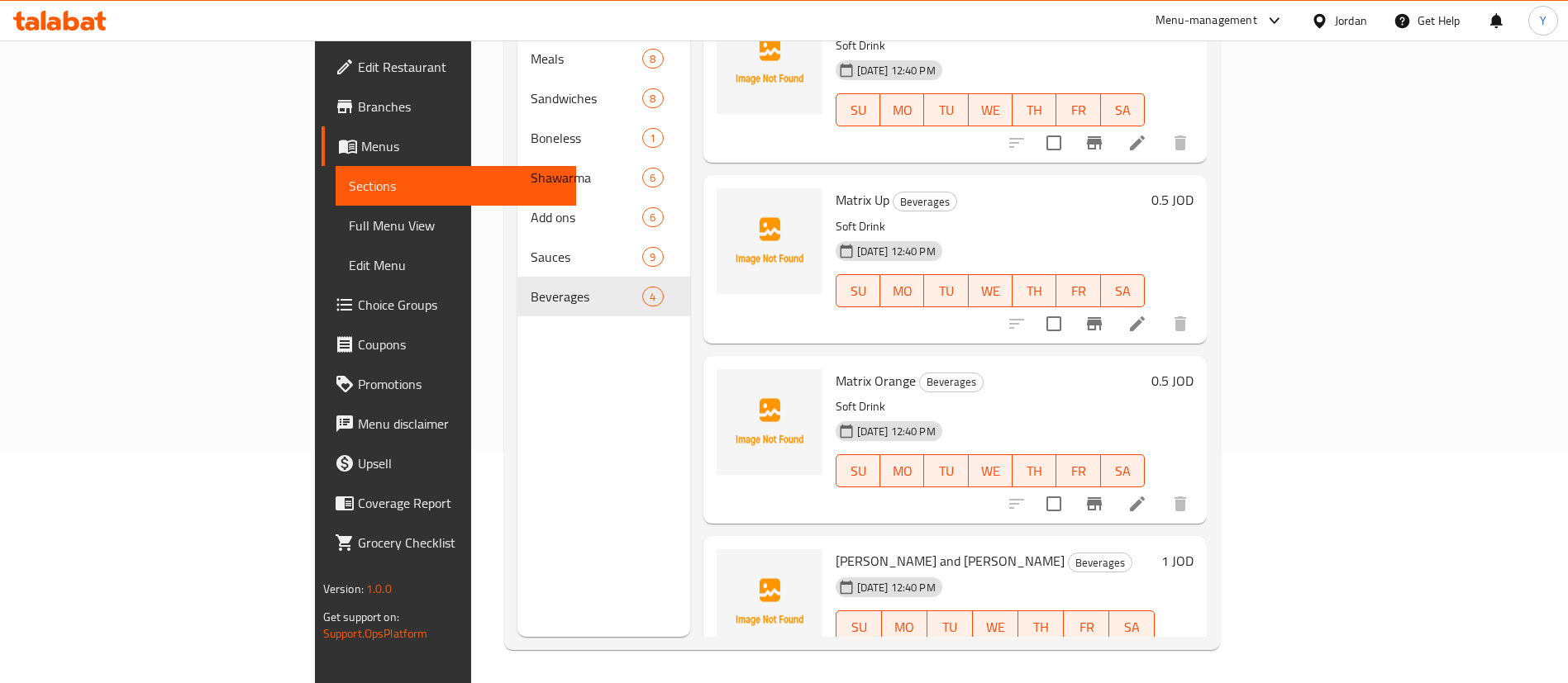
scroll to position [55, 0]
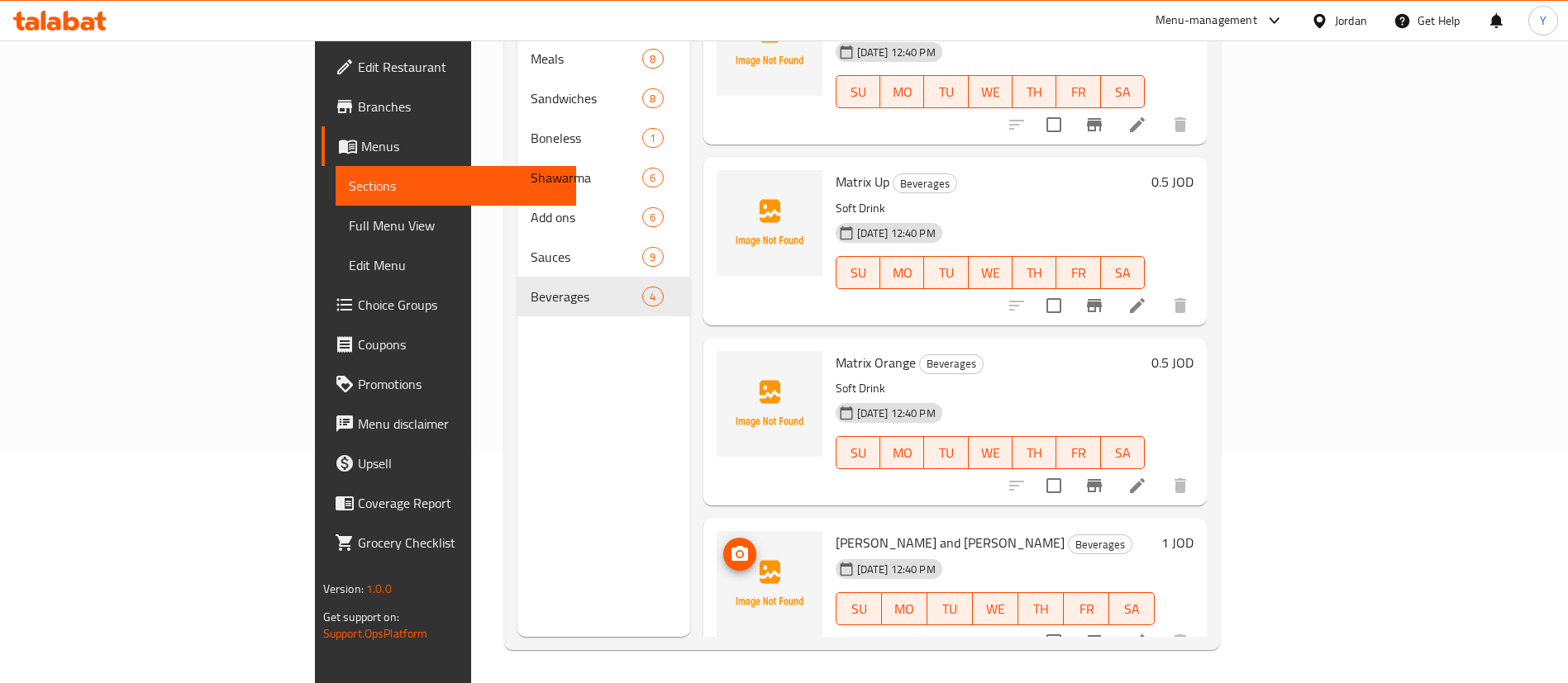
click at [730, 545] on icon "upload picture" at bounding box center [739, 554] width 20 height 20
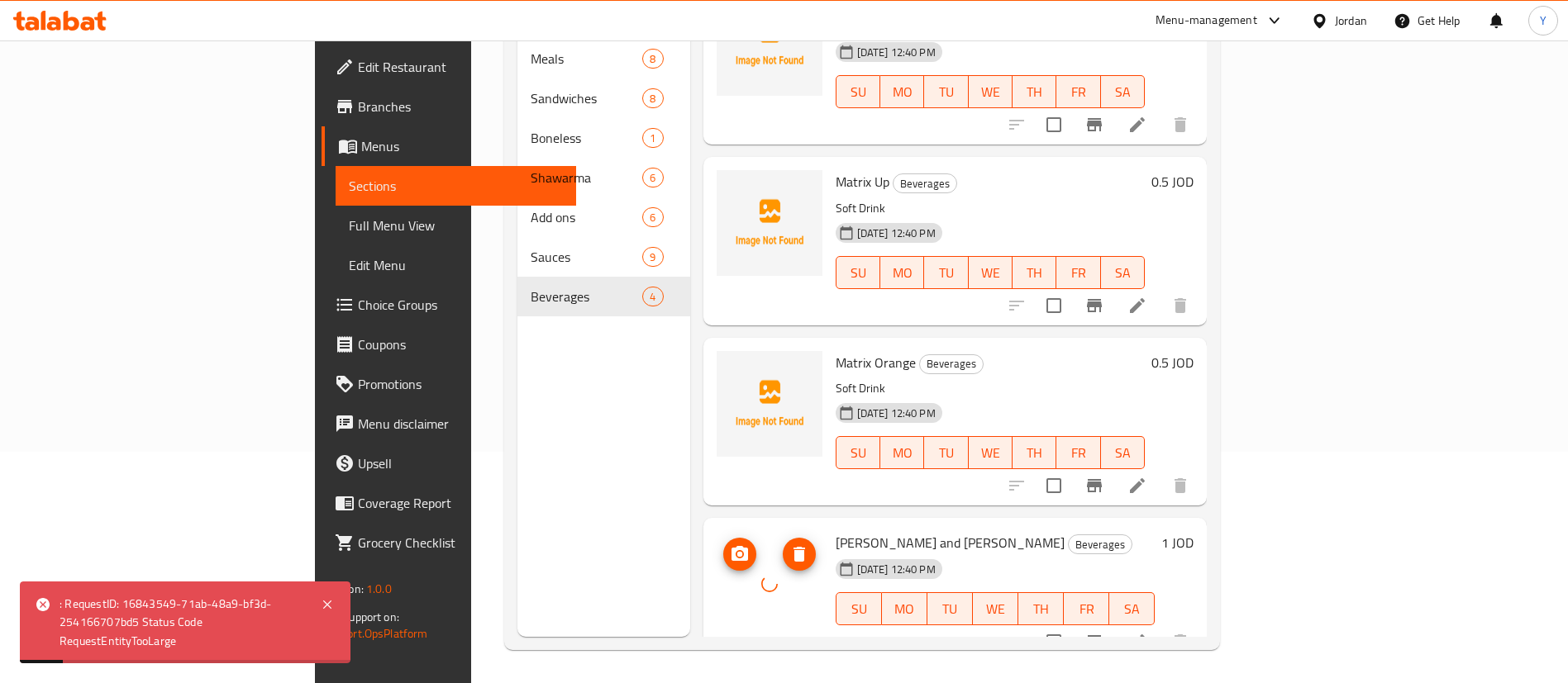
click at [790, 545] on icon "delete image" at bounding box center [799, 554] width 20 height 20
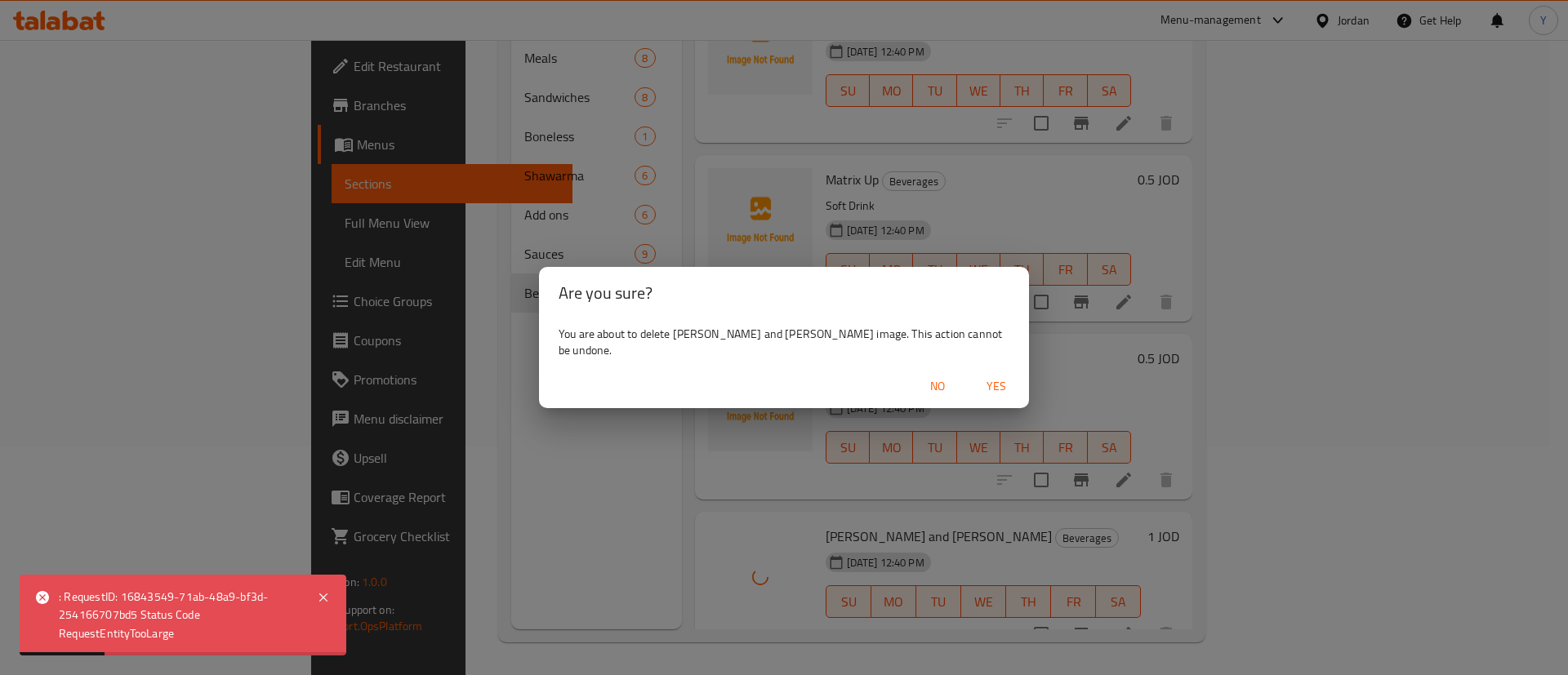
click at [982, 382] on span "Yes" at bounding box center [996, 387] width 39 height 20
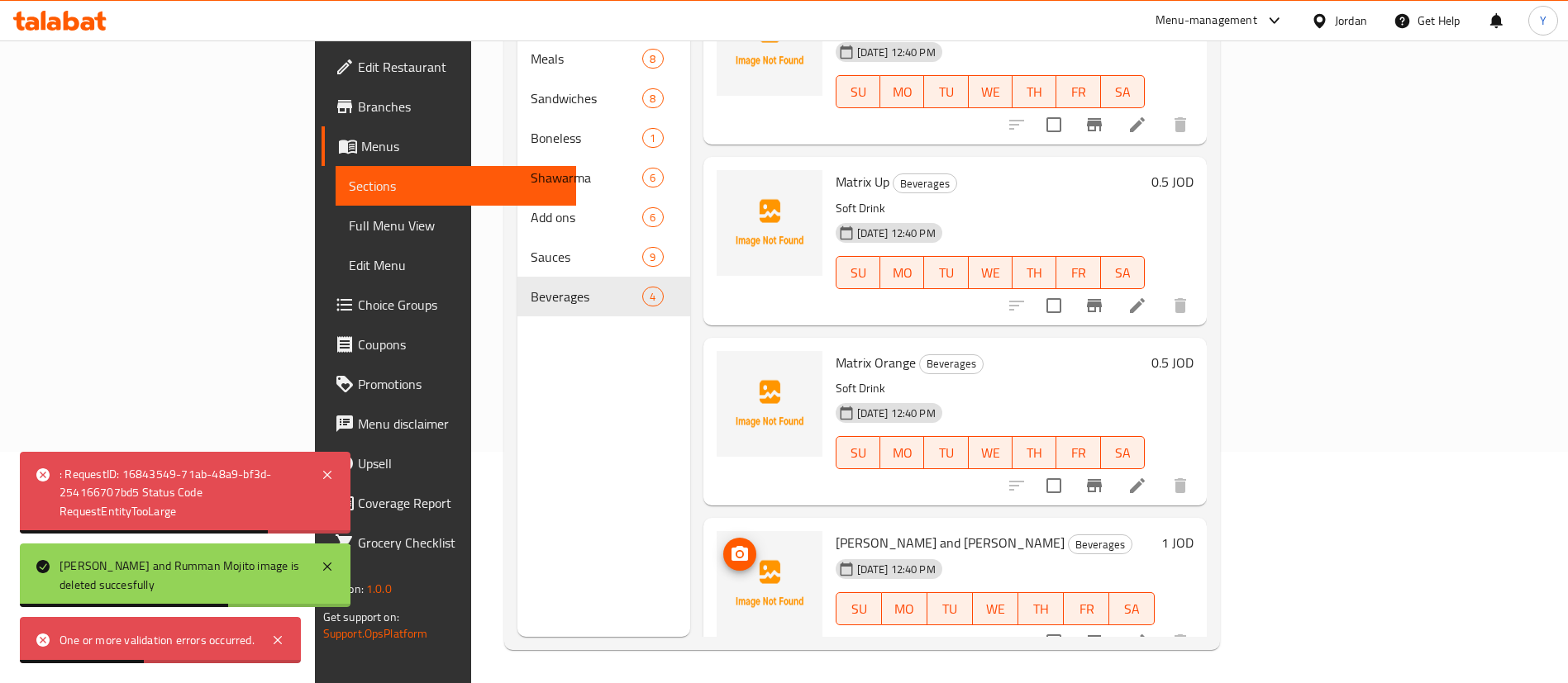
click at [723, 538] on button "upload picture" at bounding box center [739, 554] width 33 height 33
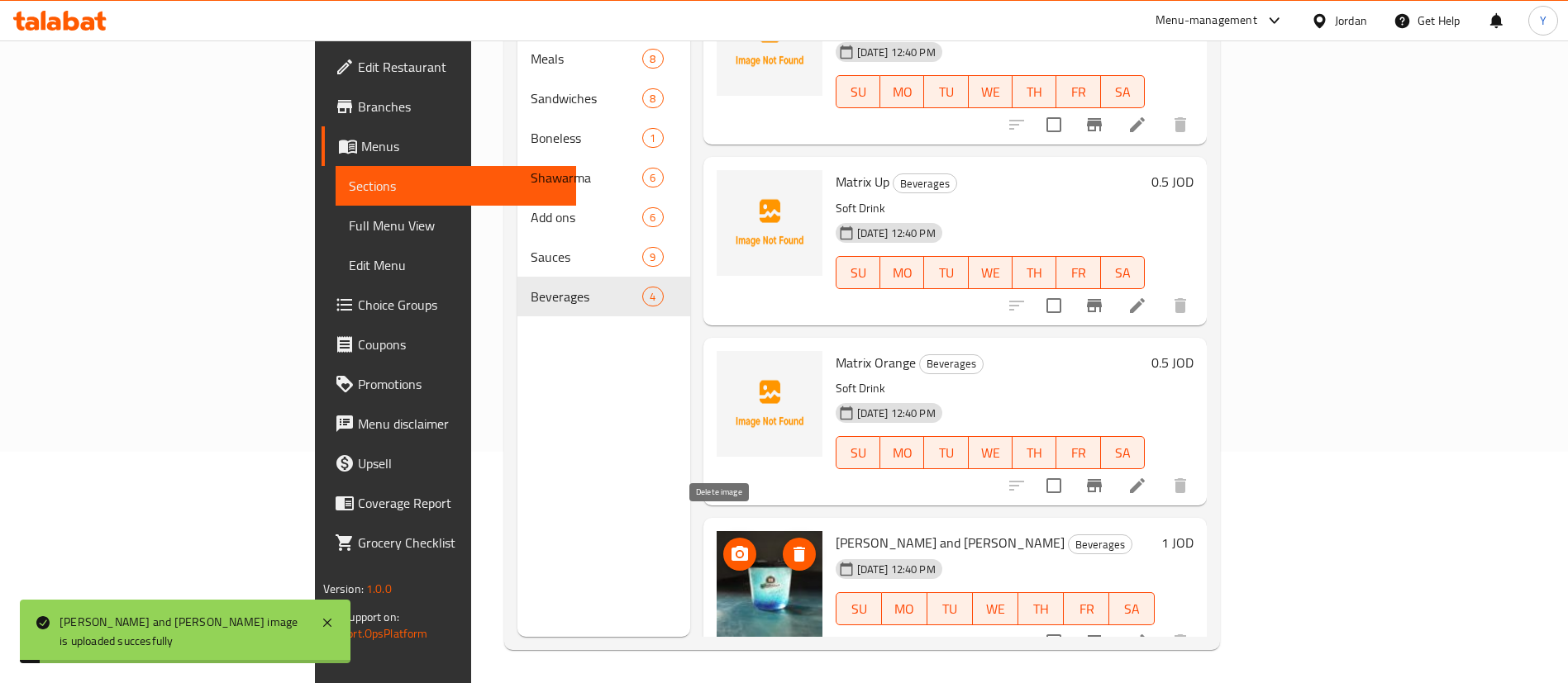
click at [794, 547] on icon "delete image" at bounding box center [800, 555] width 12 height 15
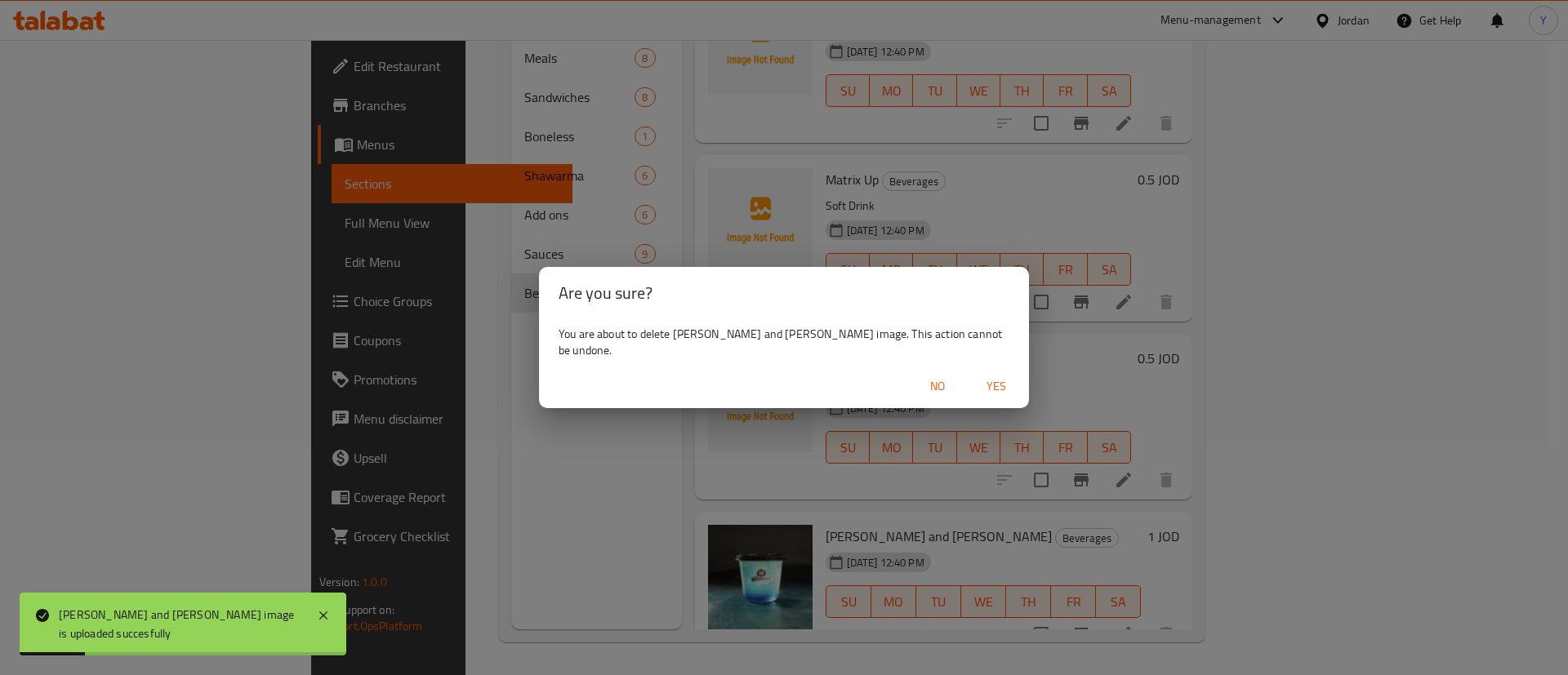
click at [481, 505] on div "Are you sure? You are about to delete Jebneh and Rumman Mojito image. This acti…" at bounding box center [784, 337] width 1568 height 675
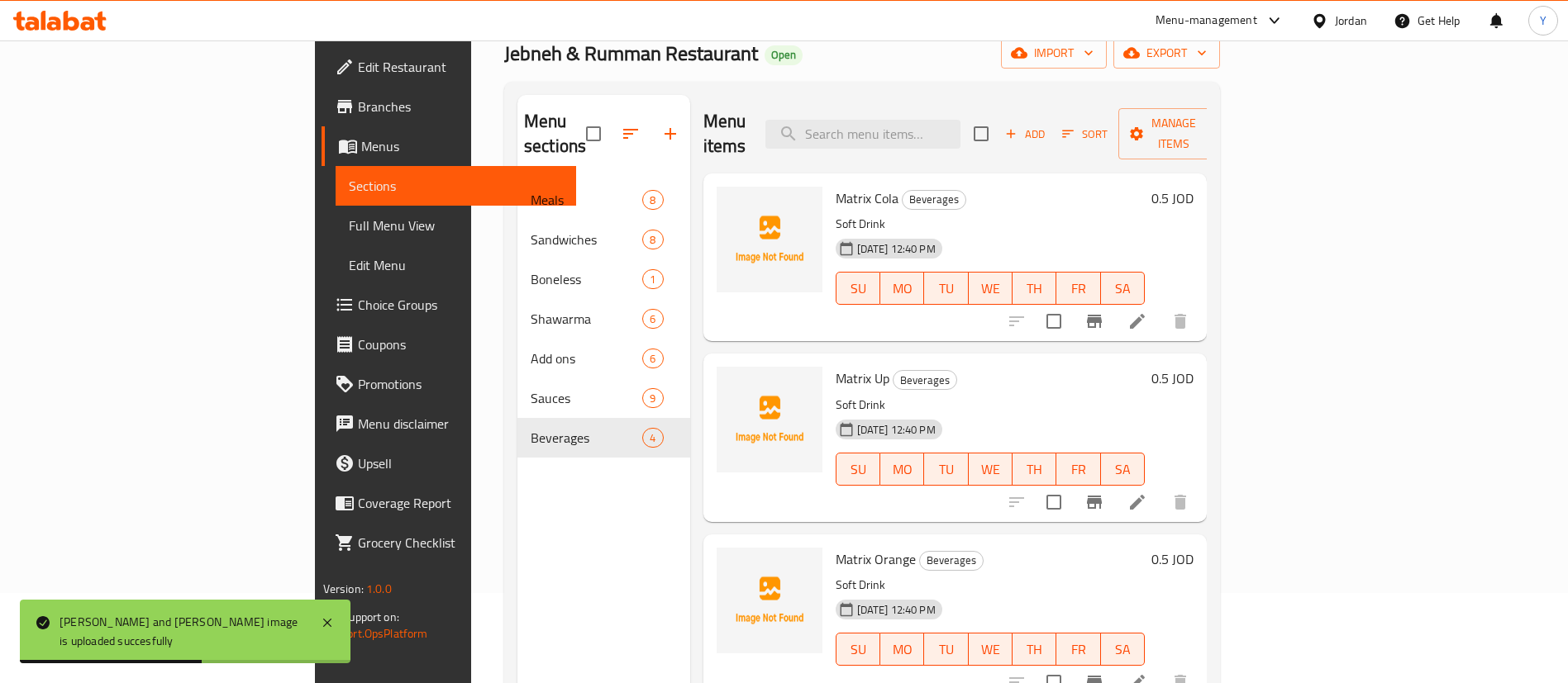
scroll to position [0, 0]
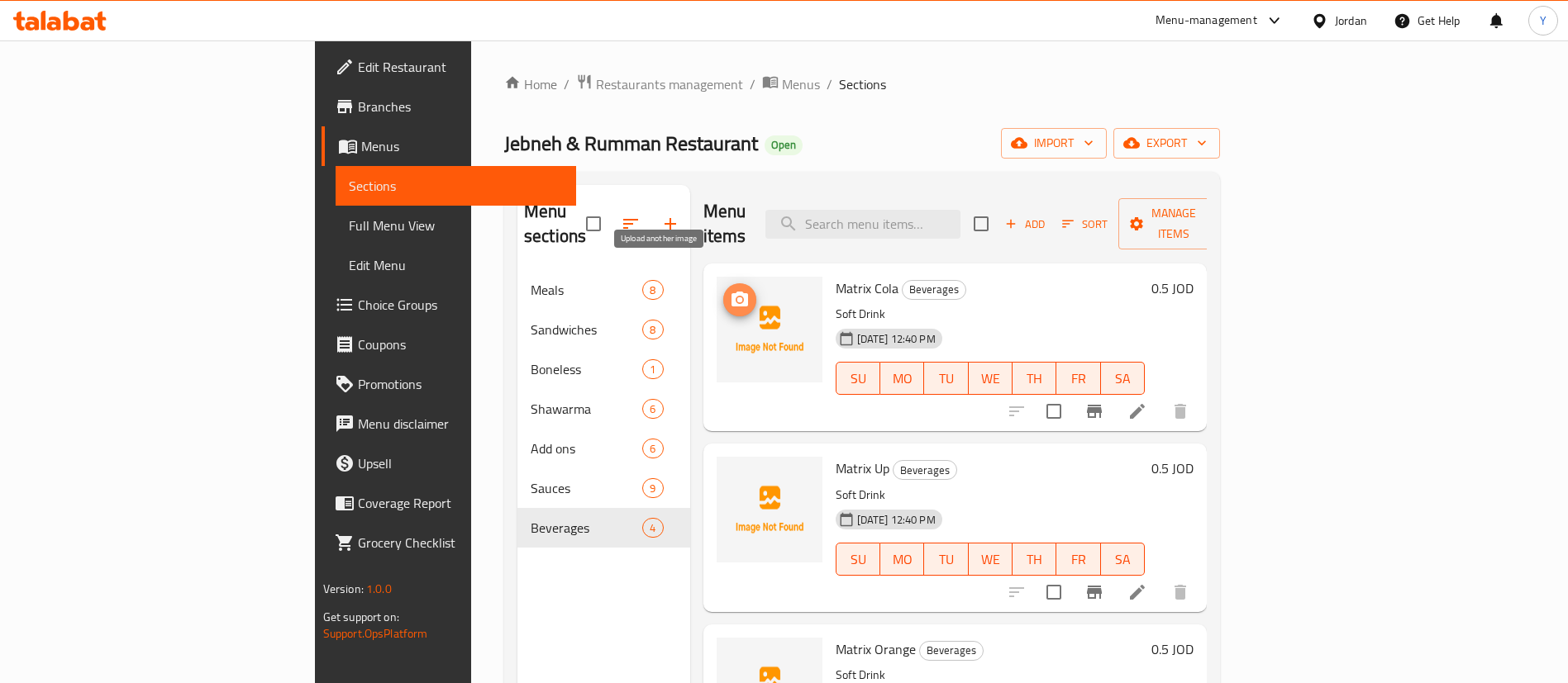
click at [730, 290] on icon "upload picture" at bounding box center [739, 300] width 20 height 20
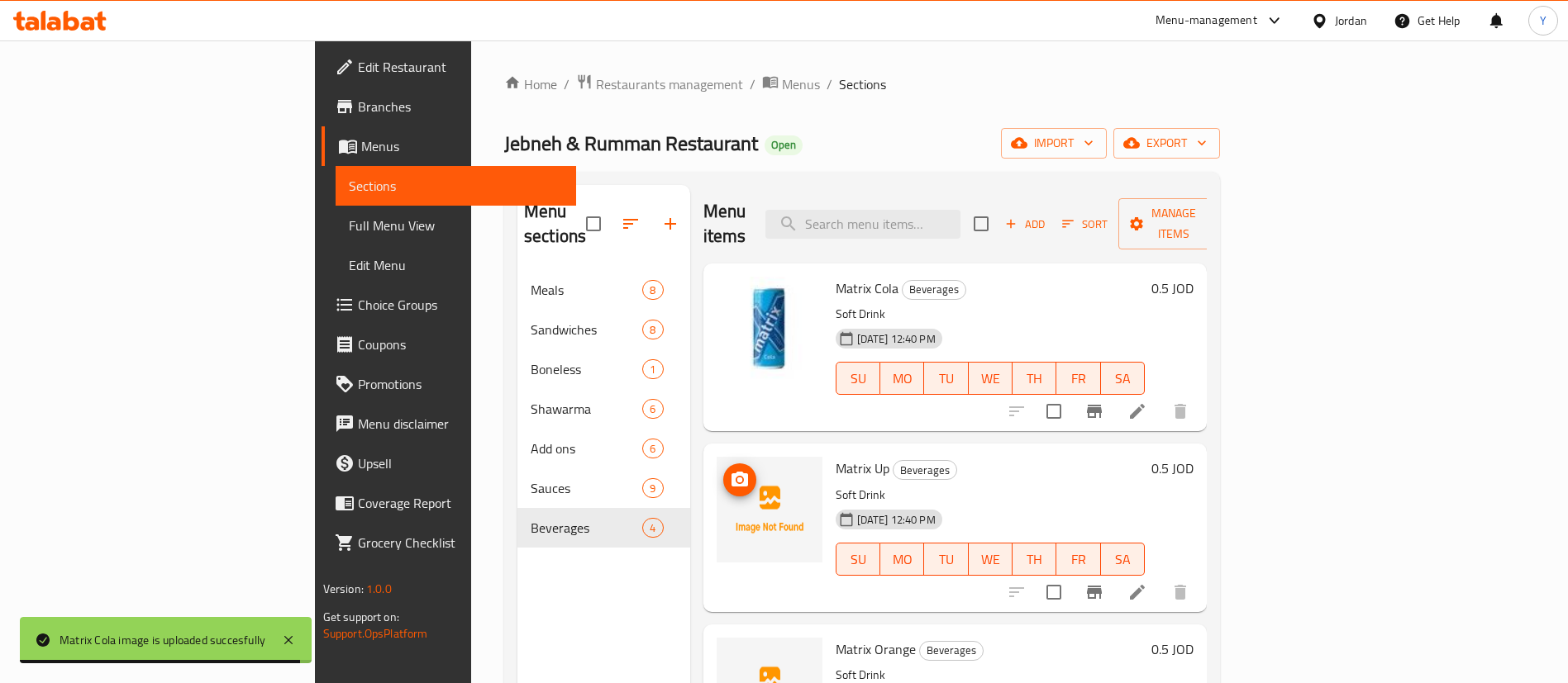
click at [730, 470] on icon "upload picture" at bounding box center [739, 479] width 20 height 20
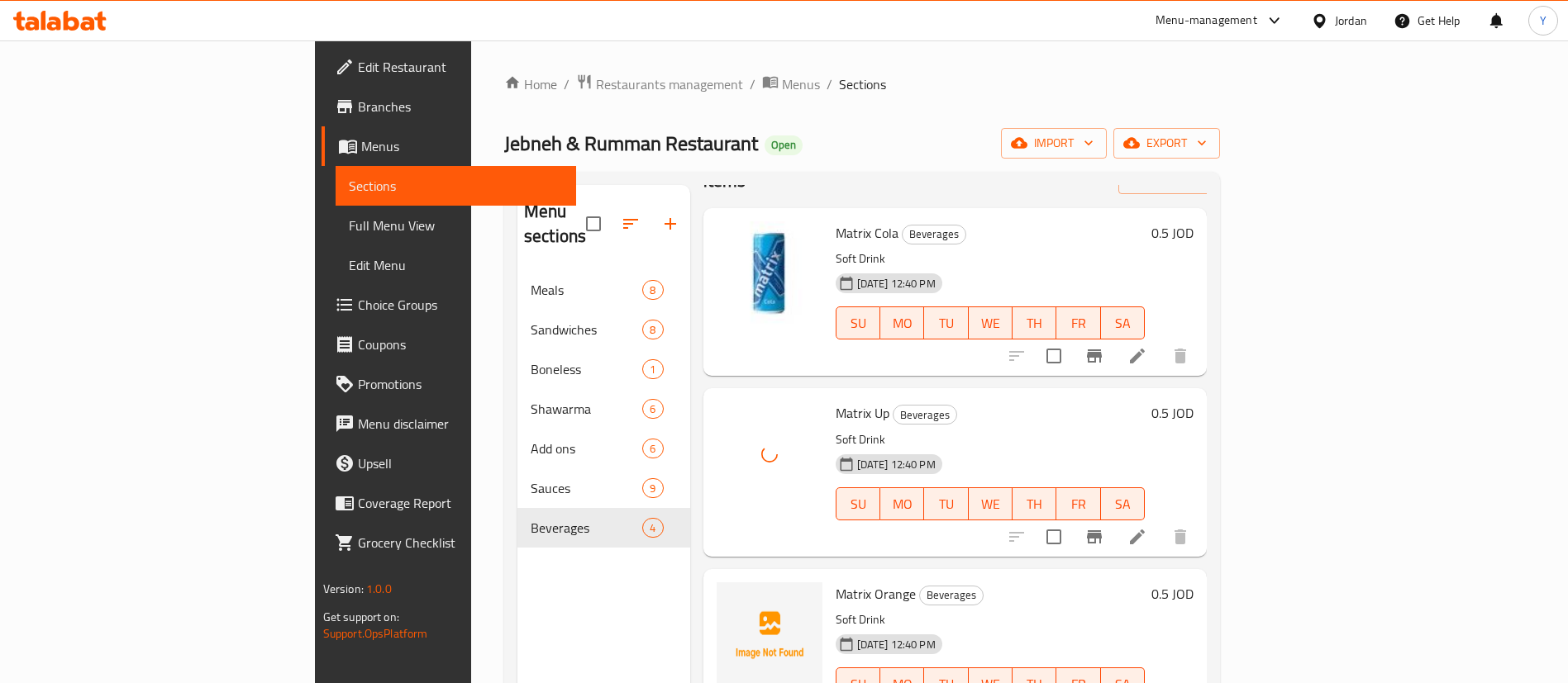
scroll to position [124, 0]
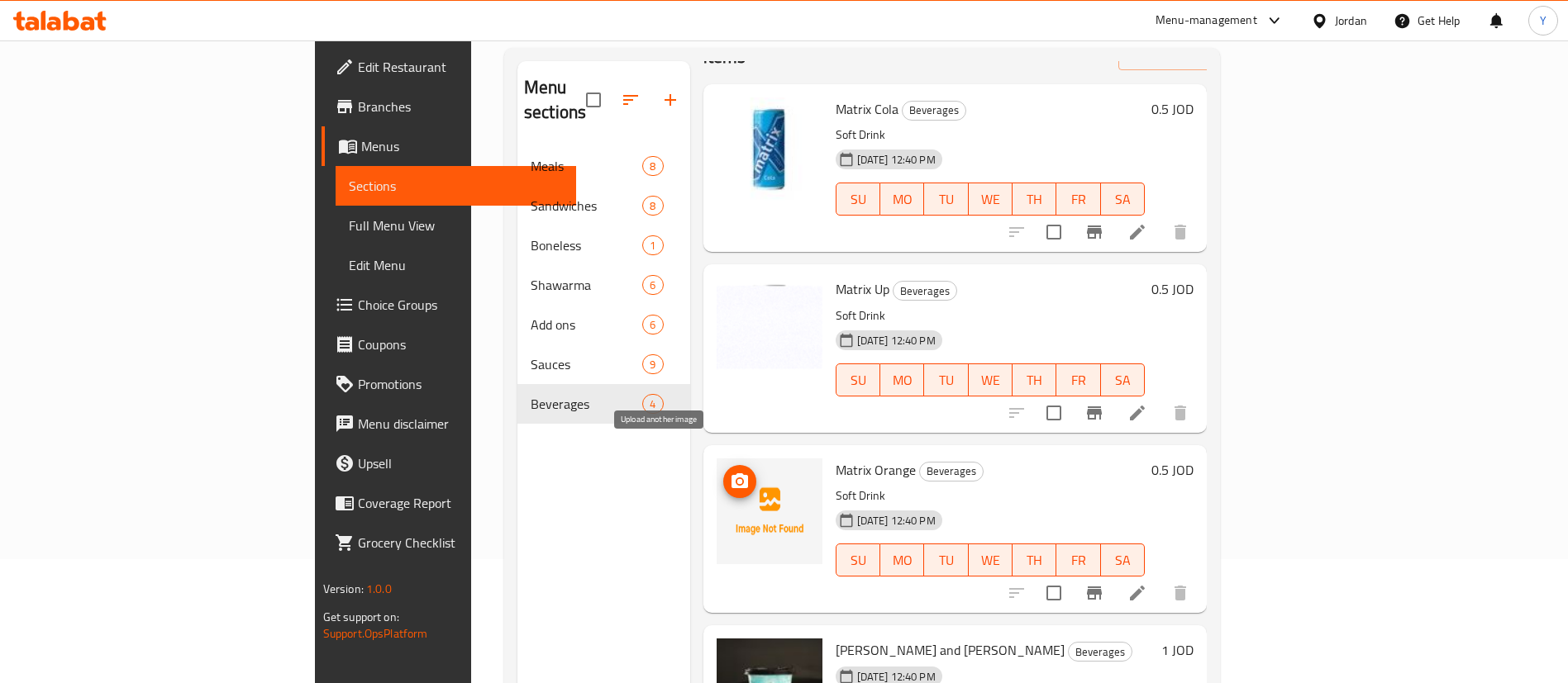
click at [730, 472] on icon "upload picture" at bounding box center [739, 481] width 20 height 20
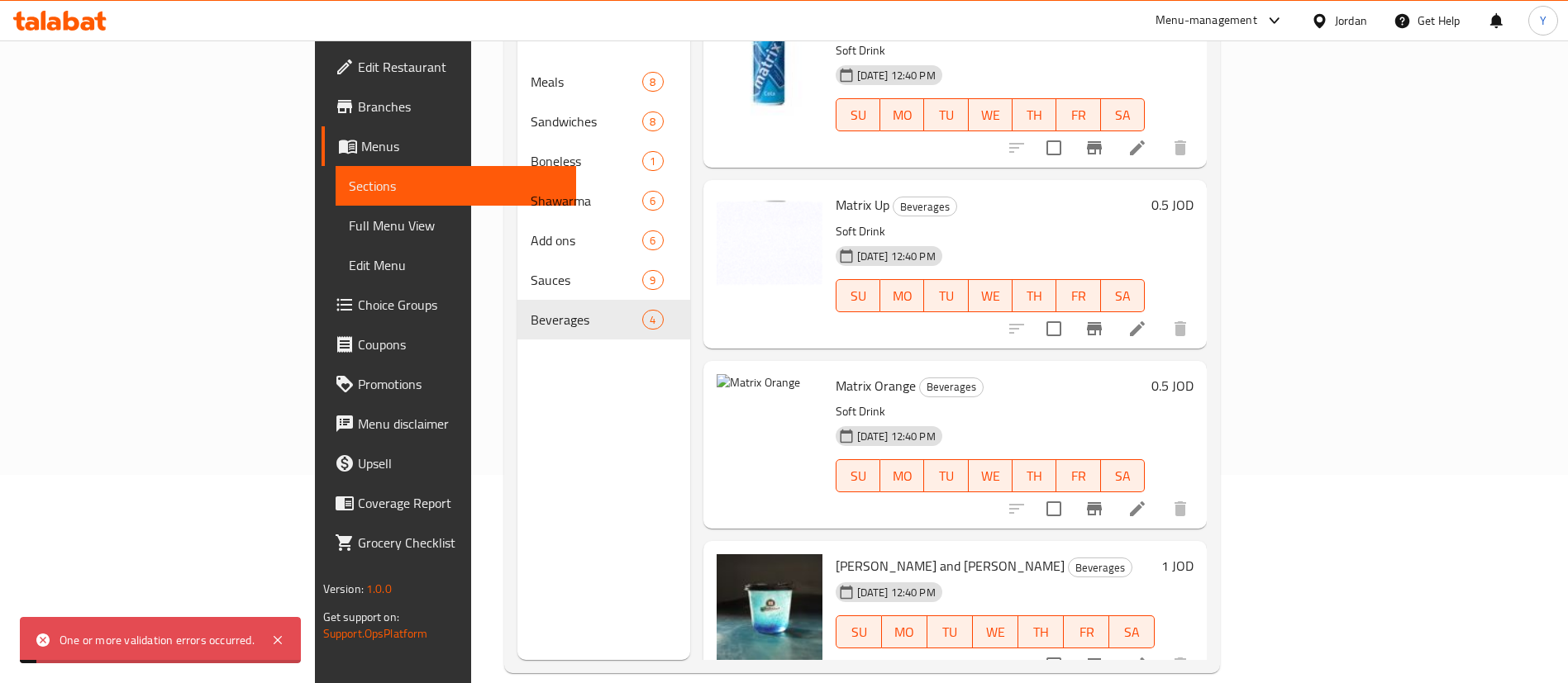
scroll to position [232, 0]
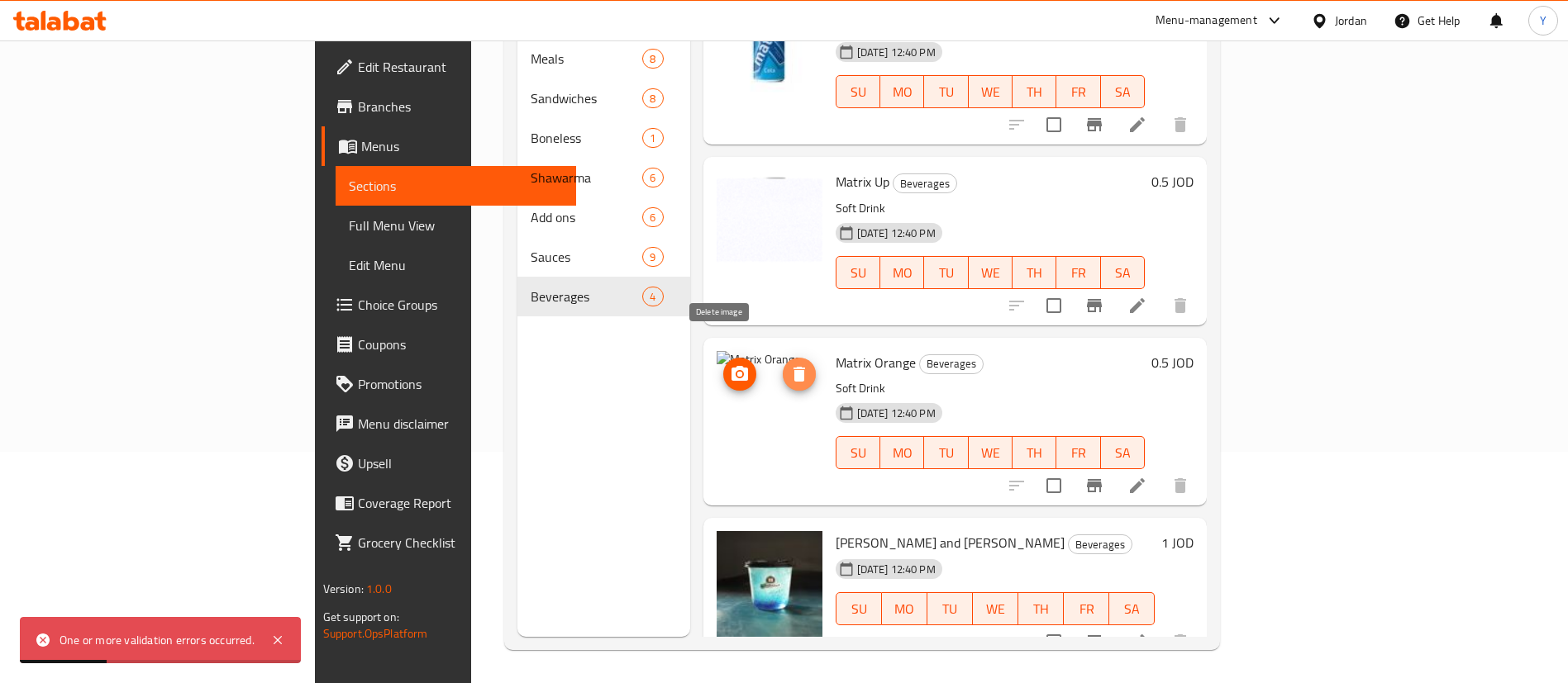
click at [794, 367] on icon "delete image" at bounding box center [800, 374] width 12 height 15
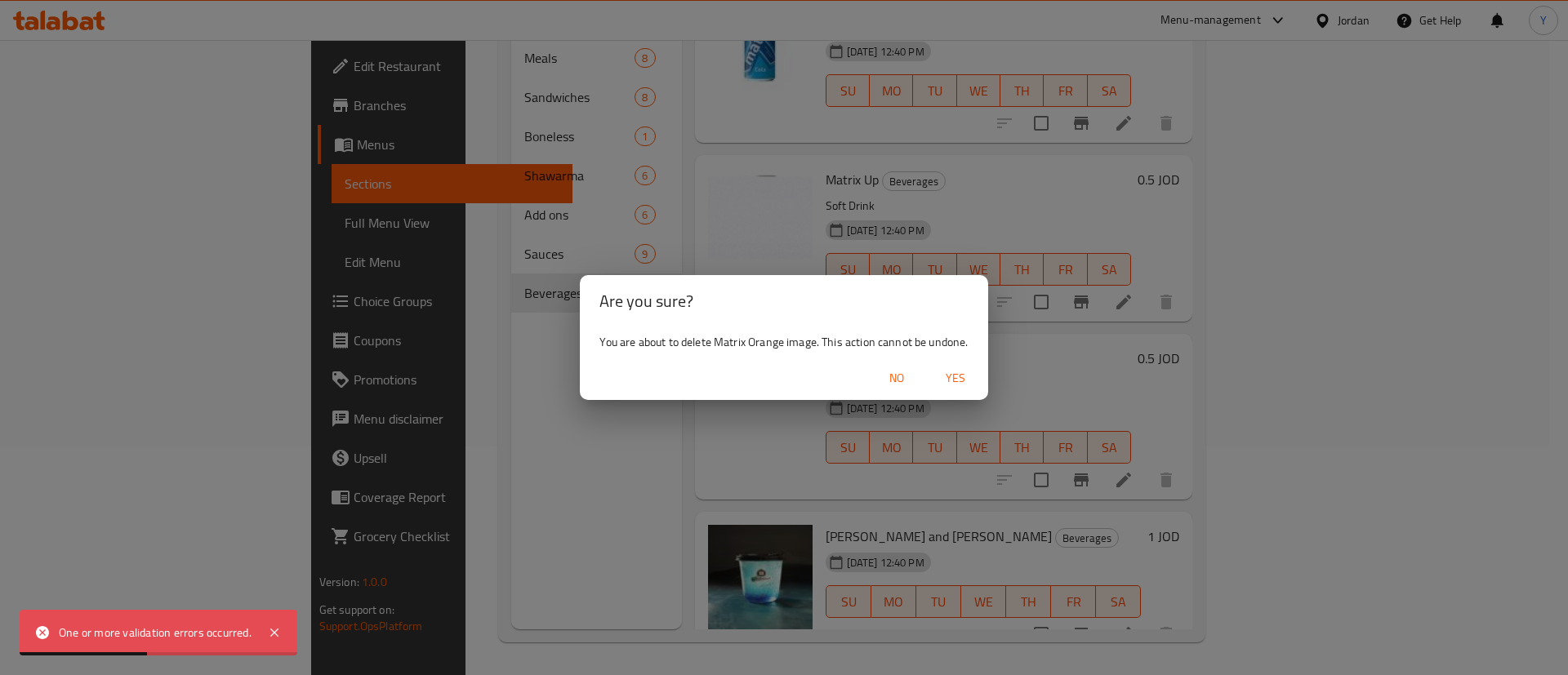
click at [954, 356] on div "No Yes" at bounding box center [784, 378] width 408 height 44
click at [945, 377] on span "Yes" at bounding box center [956, 378] width 39 height 20
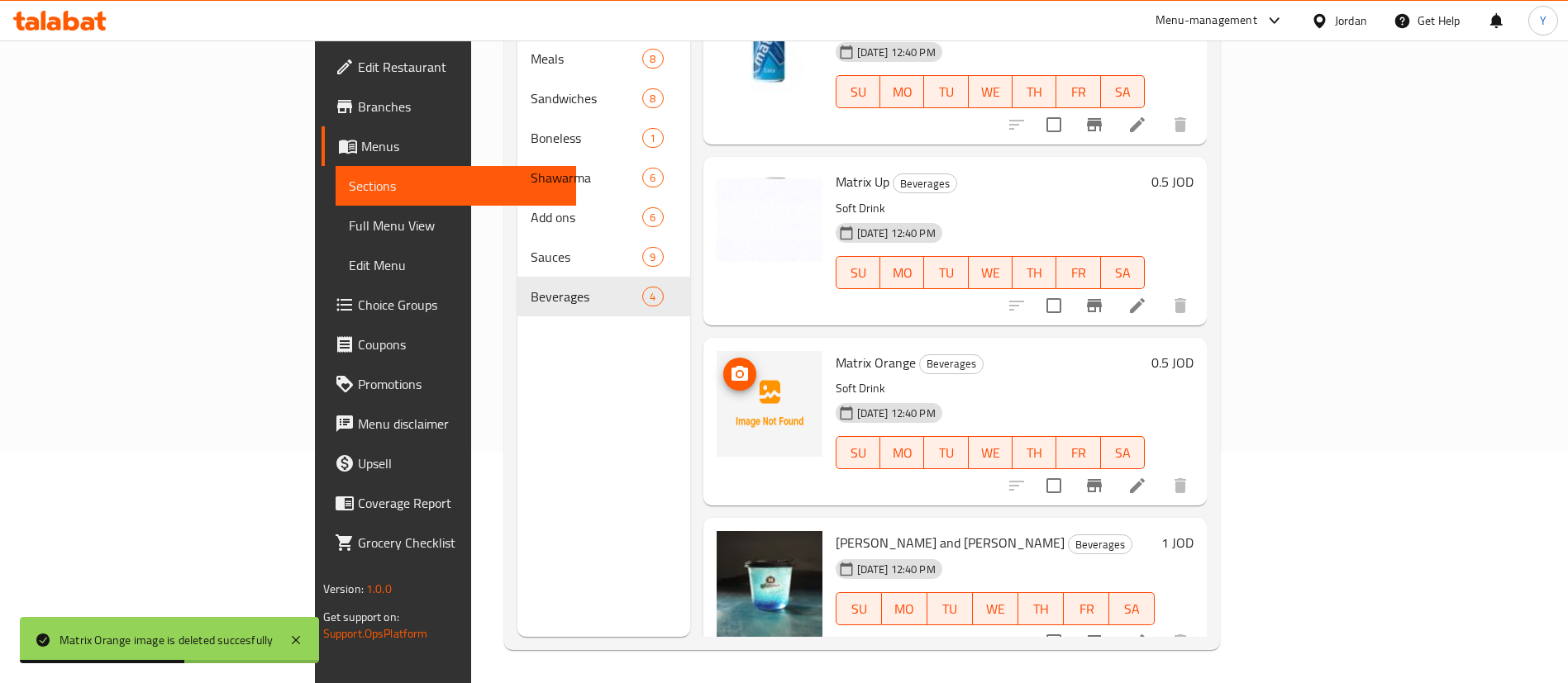
click at [704, 338] on div "Matrix Orange Beverages Soft Drink 11-08-2025 12:40 PM SU MO TU WE TH FR SA 0.5…" at bounding box center [956, 422] width 504 height 168
click at [717, 351] on div at bounding box center [769, 404] width 106 height 106
click at [730, 364] on icon "upload picture" at bounding box center [739, 373] width 20 height 20
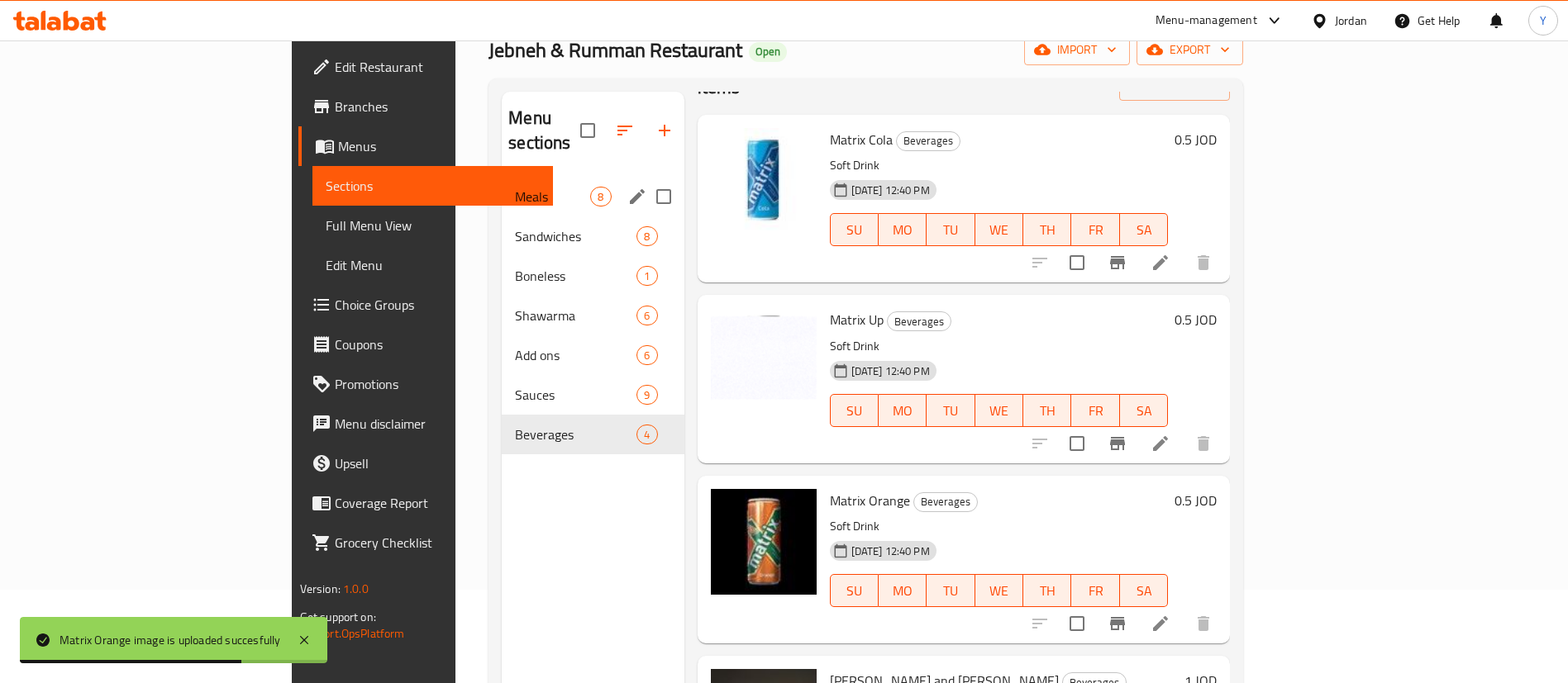
scroll to position [0, 0]
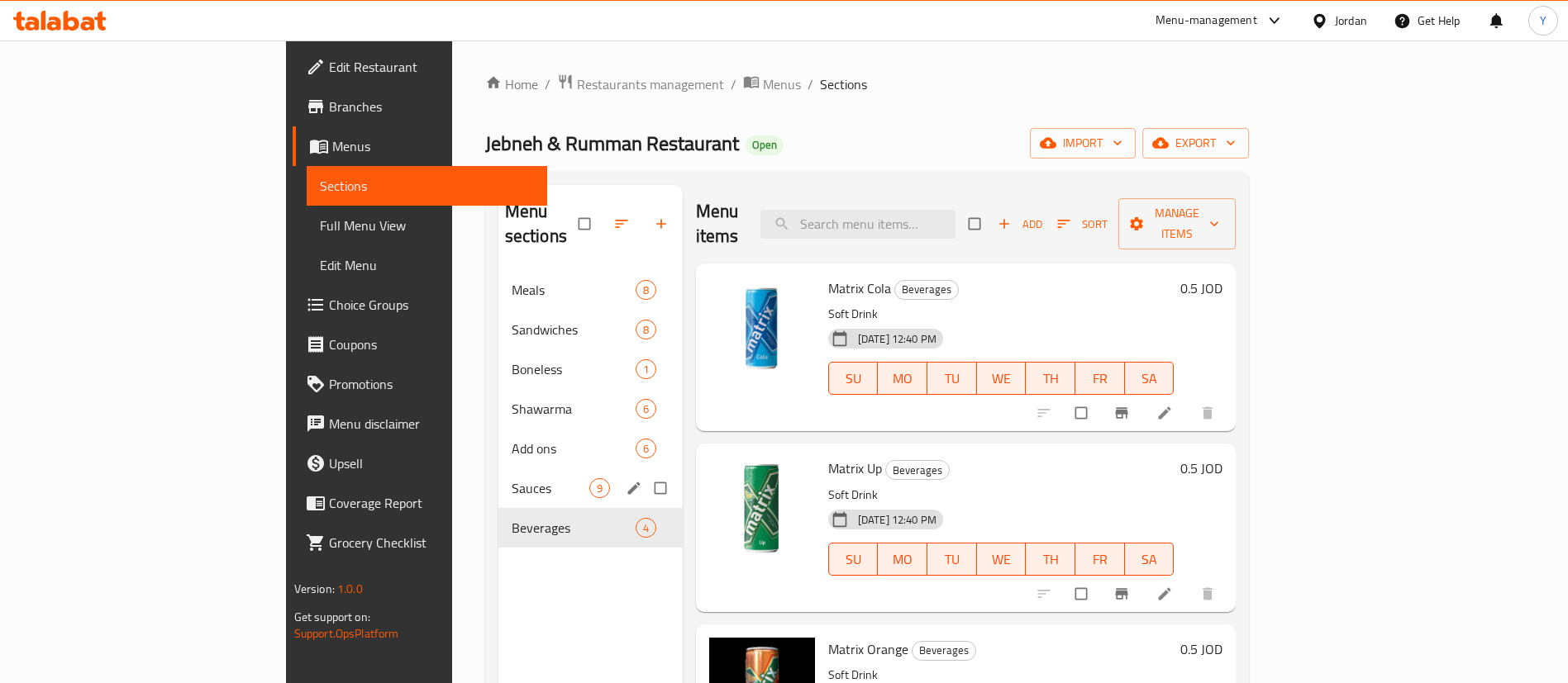
click at [512, 479] on span "Sauces" at bounding box center [551, 488] width 78 height 20
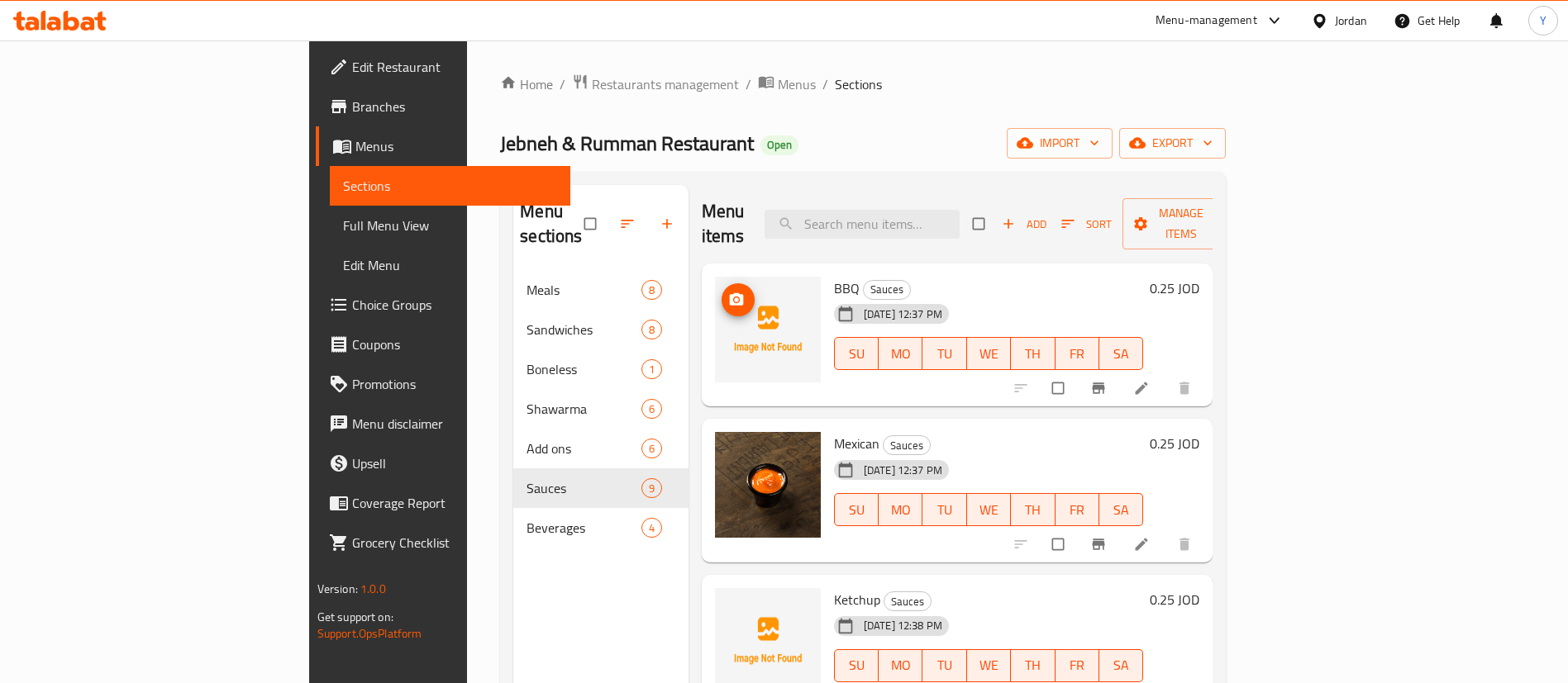
click at [722, 292] on span "upload picture" at bounding box center [738, 300] width 33 height 16
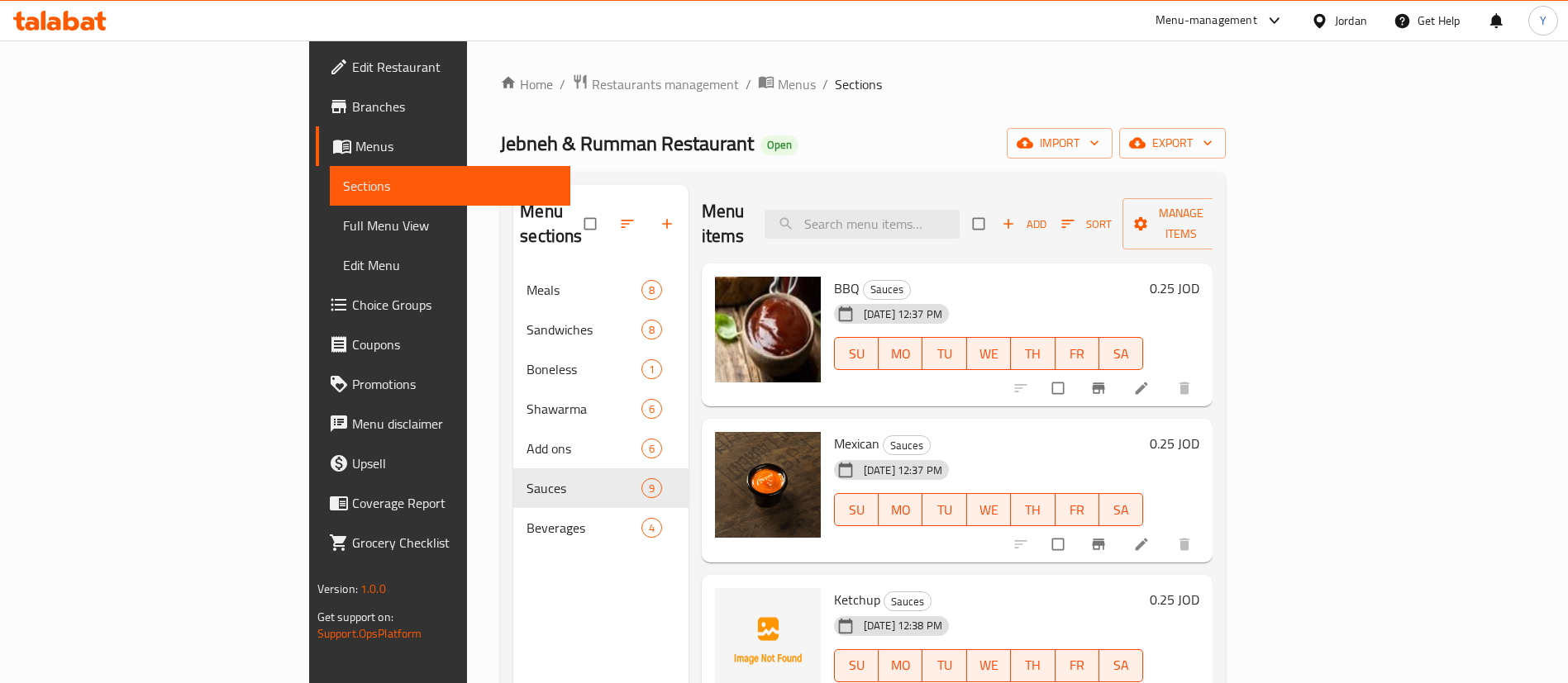
scroll to position [248, 0]
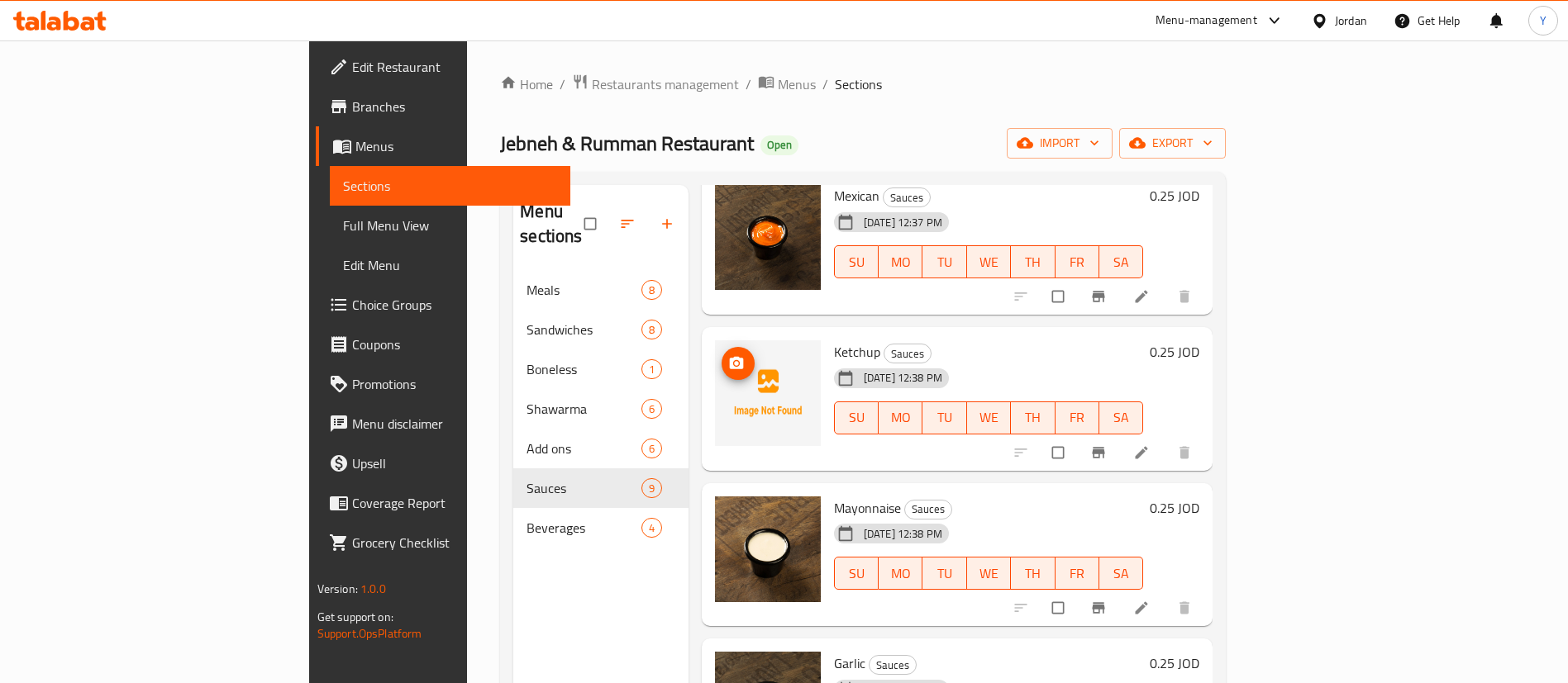
click at [728, 355] on icon "upload picture" at bounding box center [736, 363] width 16 height 16
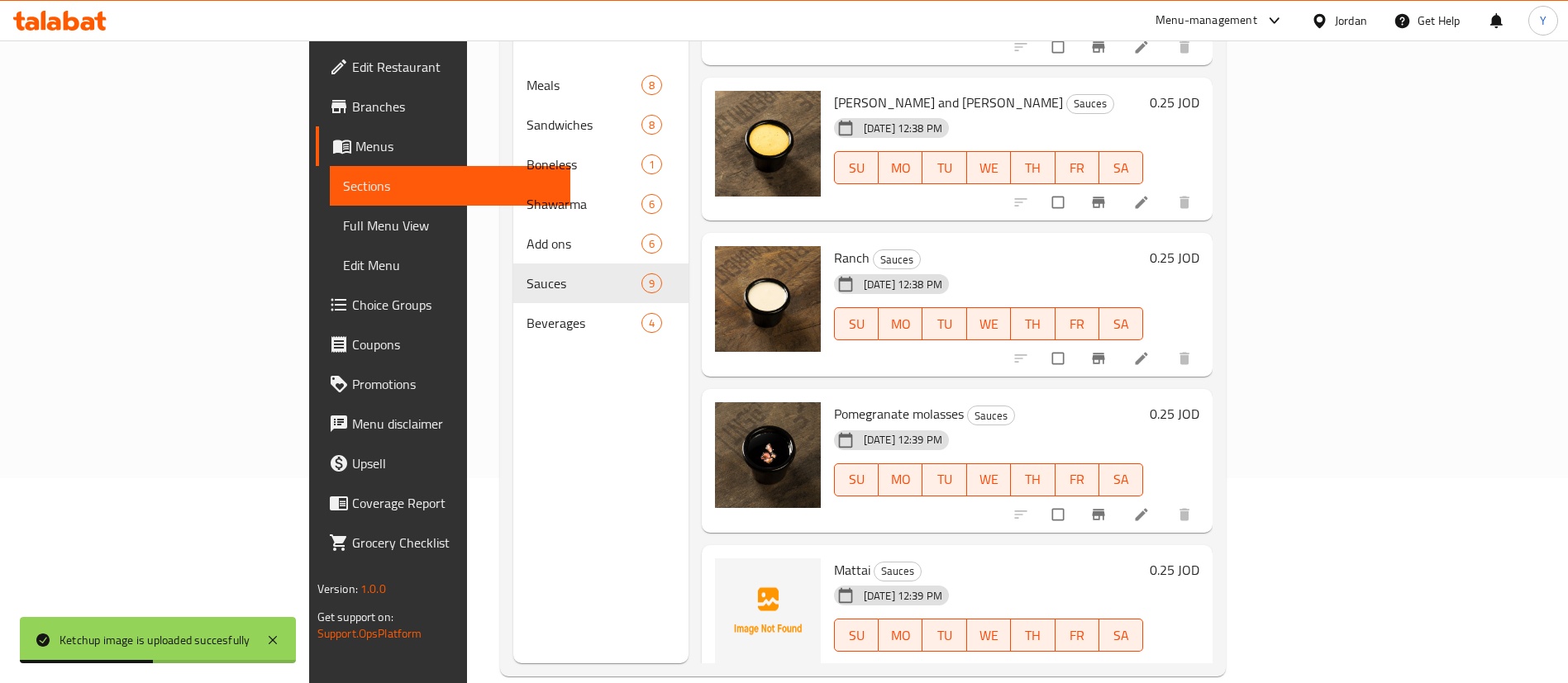
scroll to position [232, 0]
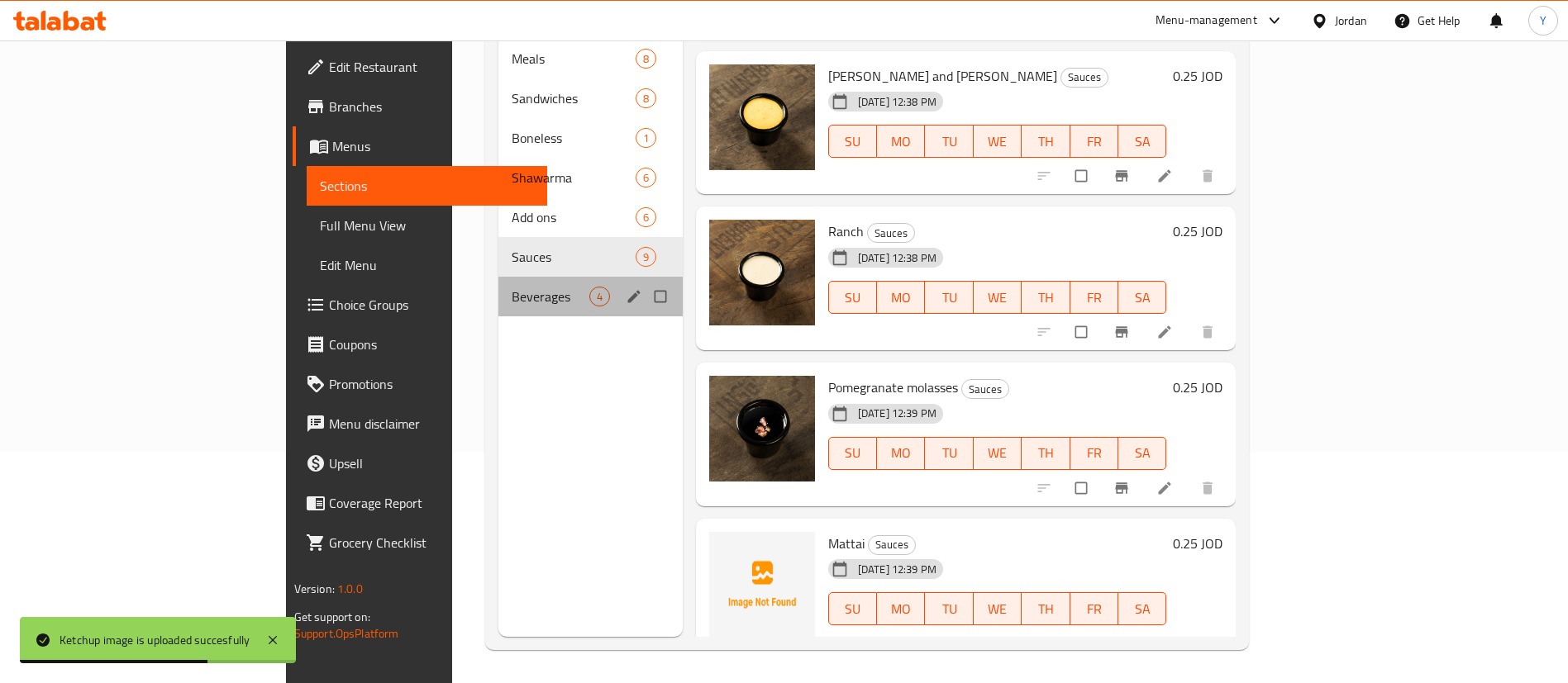
click at [512, 287] on span "Beverages" at bounding box center [551, 296] width 78 height 20
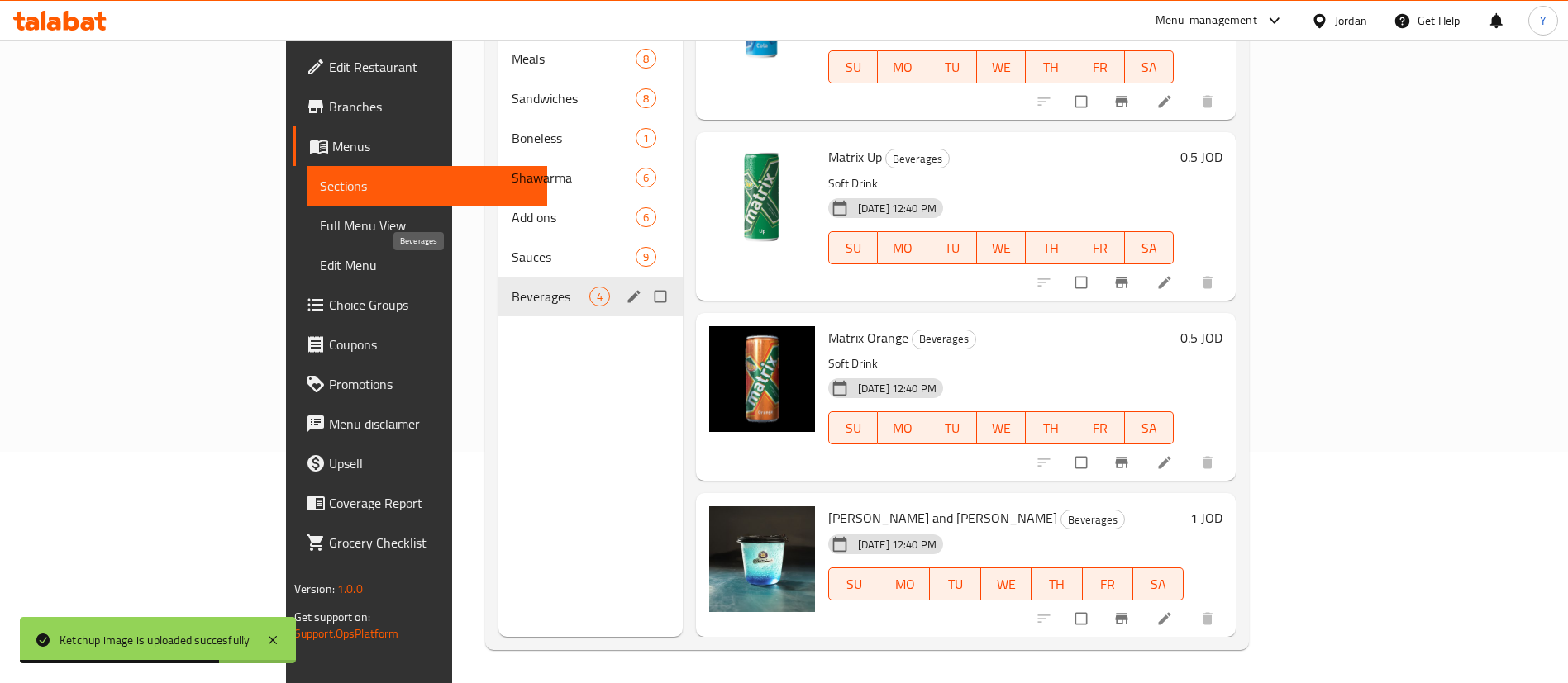
scroll to position [55, 0]
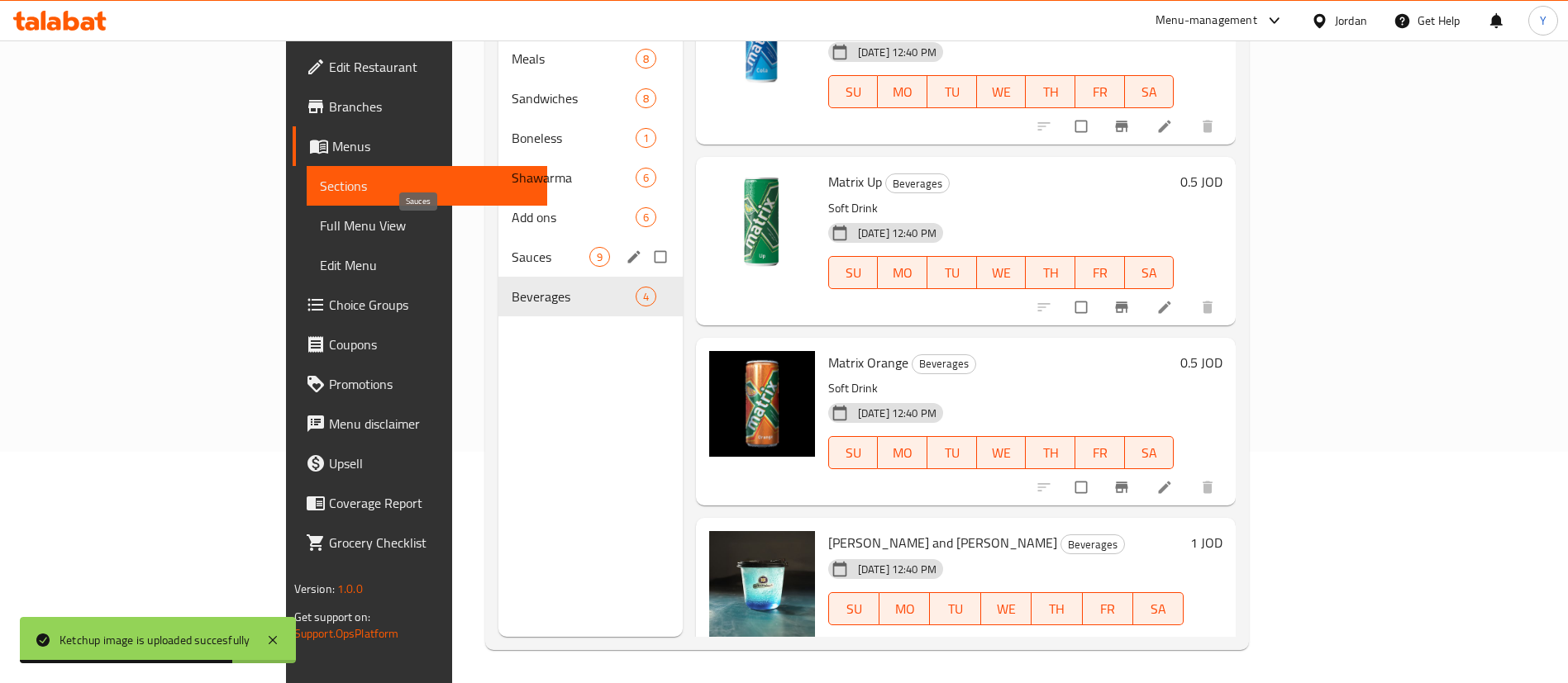
click at [512, 247] on span "Sauces" at bounding box center [551, 256] width 78 height 20
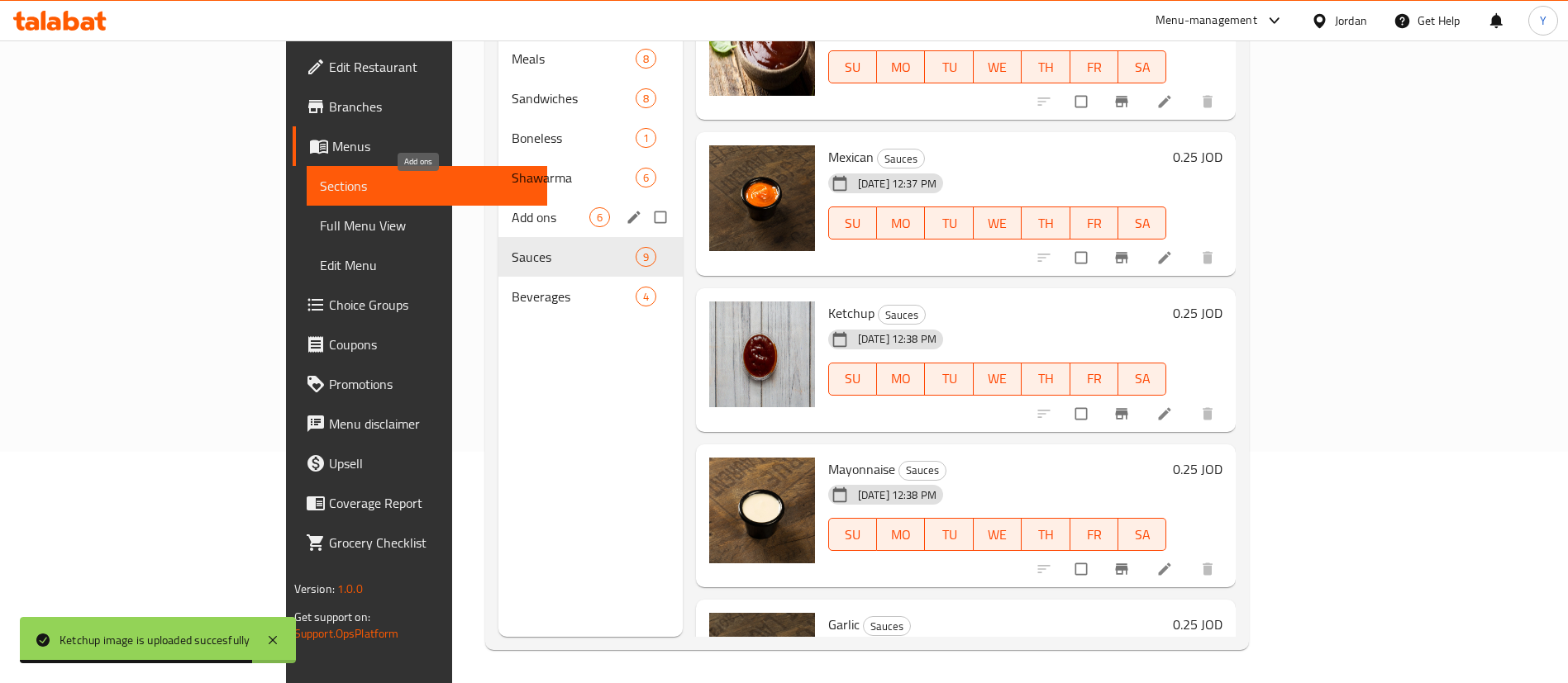
click at [512, 207] on span "Add ons" at bounding box center [551, 216] width 78 height 20
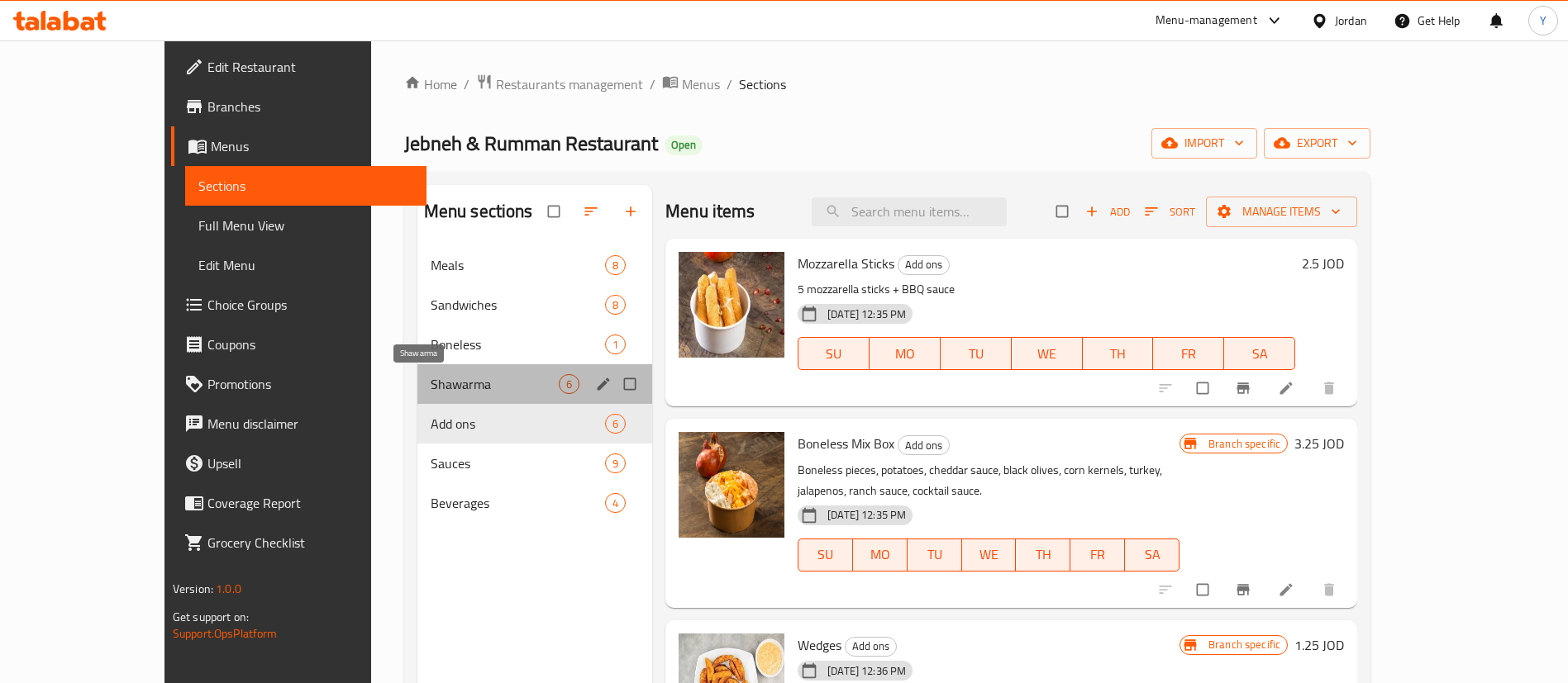
click at [430, 389] on span "Shawarma" at bounding box center [494, 383] width 128 height 20
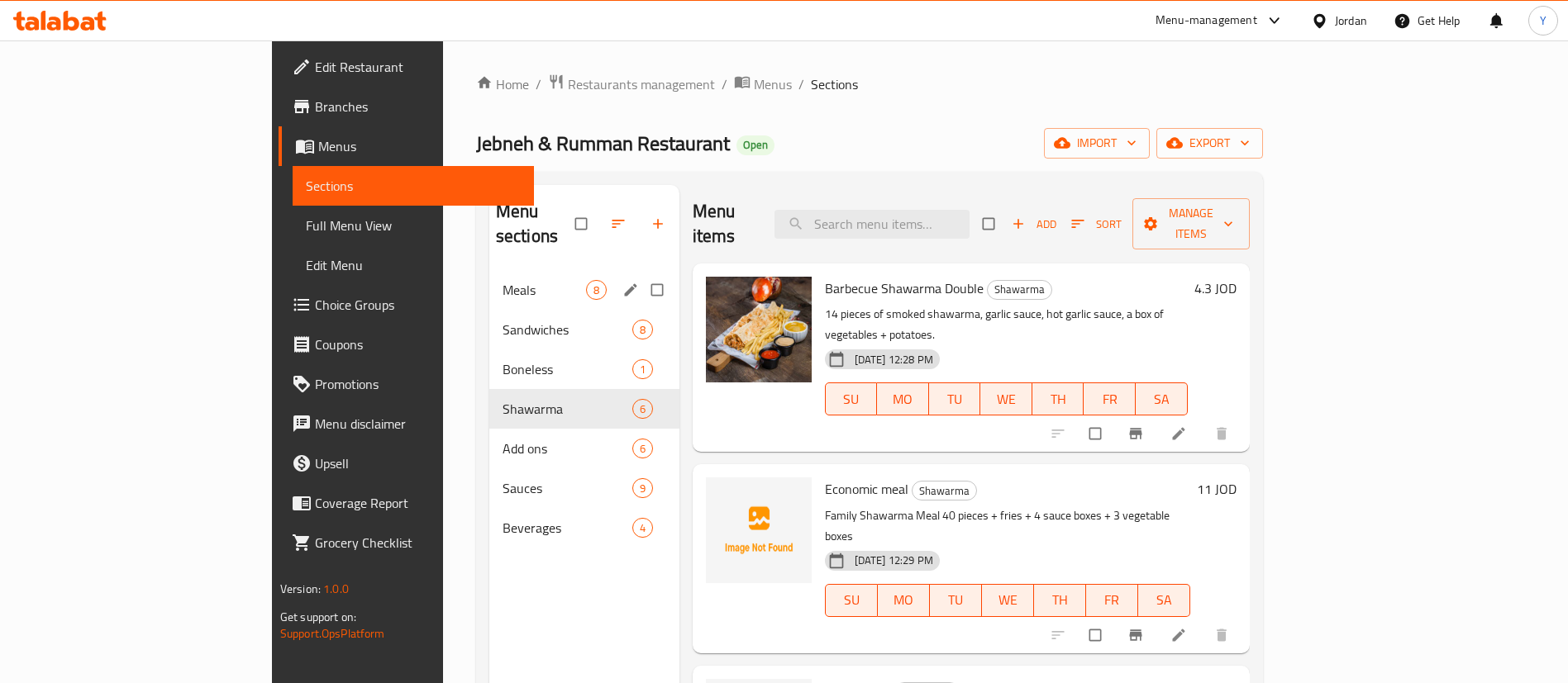
click at [503, 280] on span "Meals" at bounding box center [544, 289] width 83 height 20
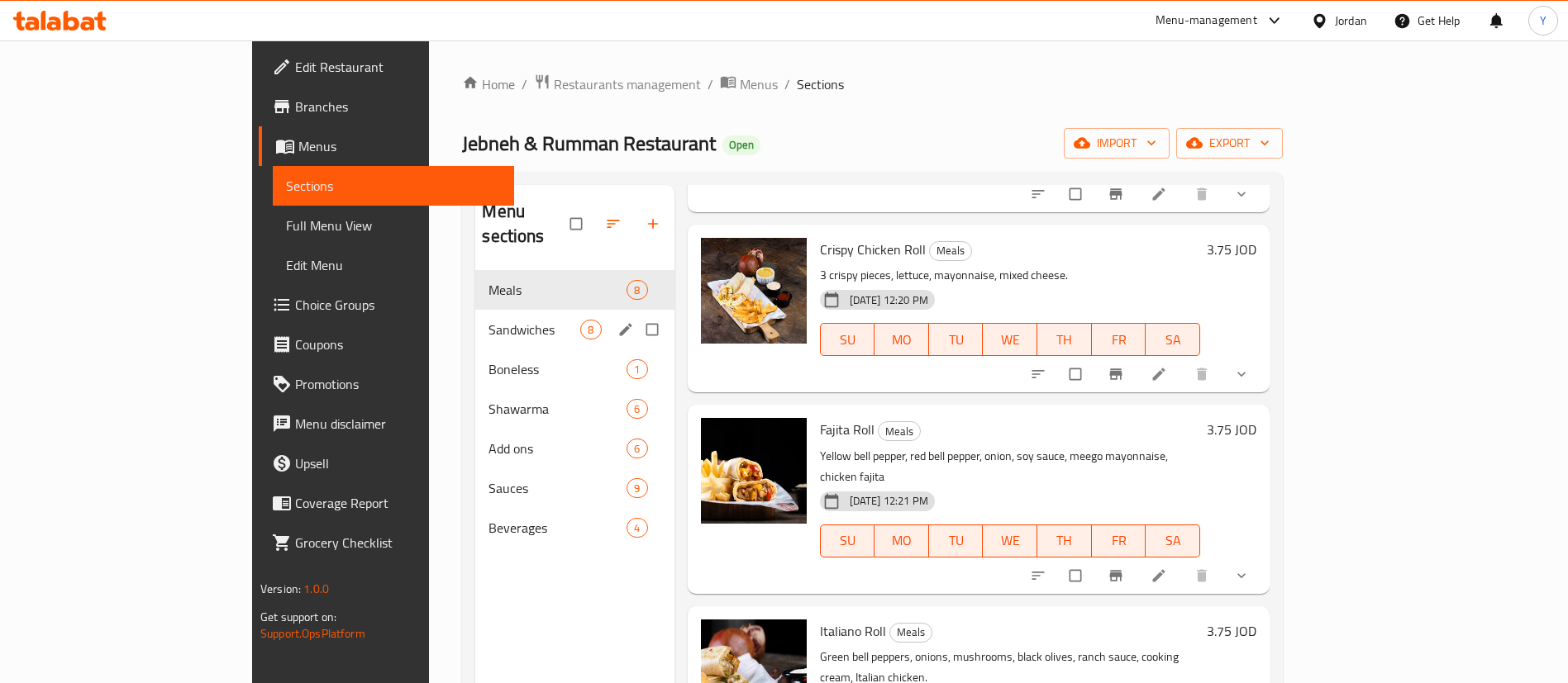
click at [488, 320] on span "Sandwiches" at bounding box center [534, 329] width 92 height 20
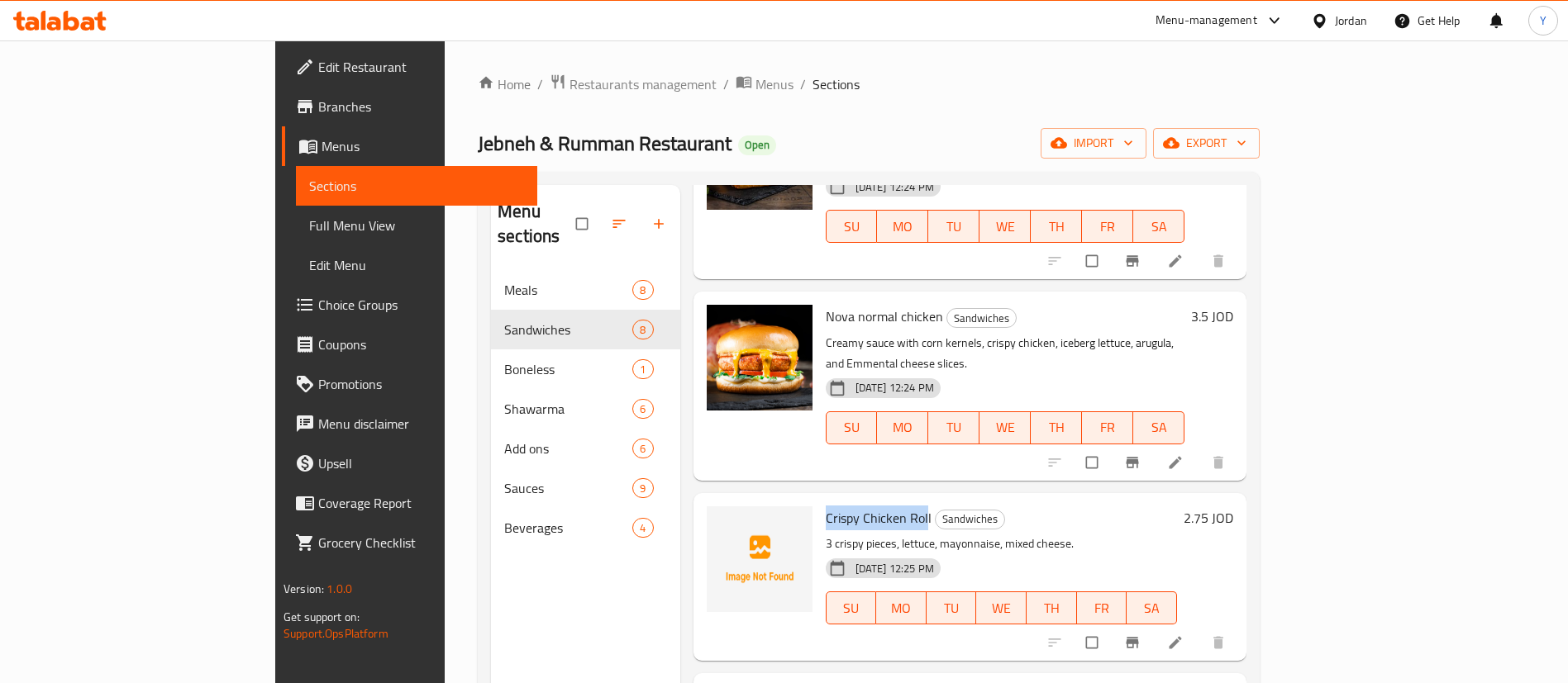
drag, startPoint x: 858, startPoint y: 432, endPoint x: 752, endPoint y: 424, distance: 106.3
click at [819, 500] on div "Crispy Chicken Roll Sandwiches 3 crispy pieces, lettuce, mayonnaise, mixed chee…" at bounding box center [1001, 577] width 364 height 154
copy span "Crispy Chicken Rol"
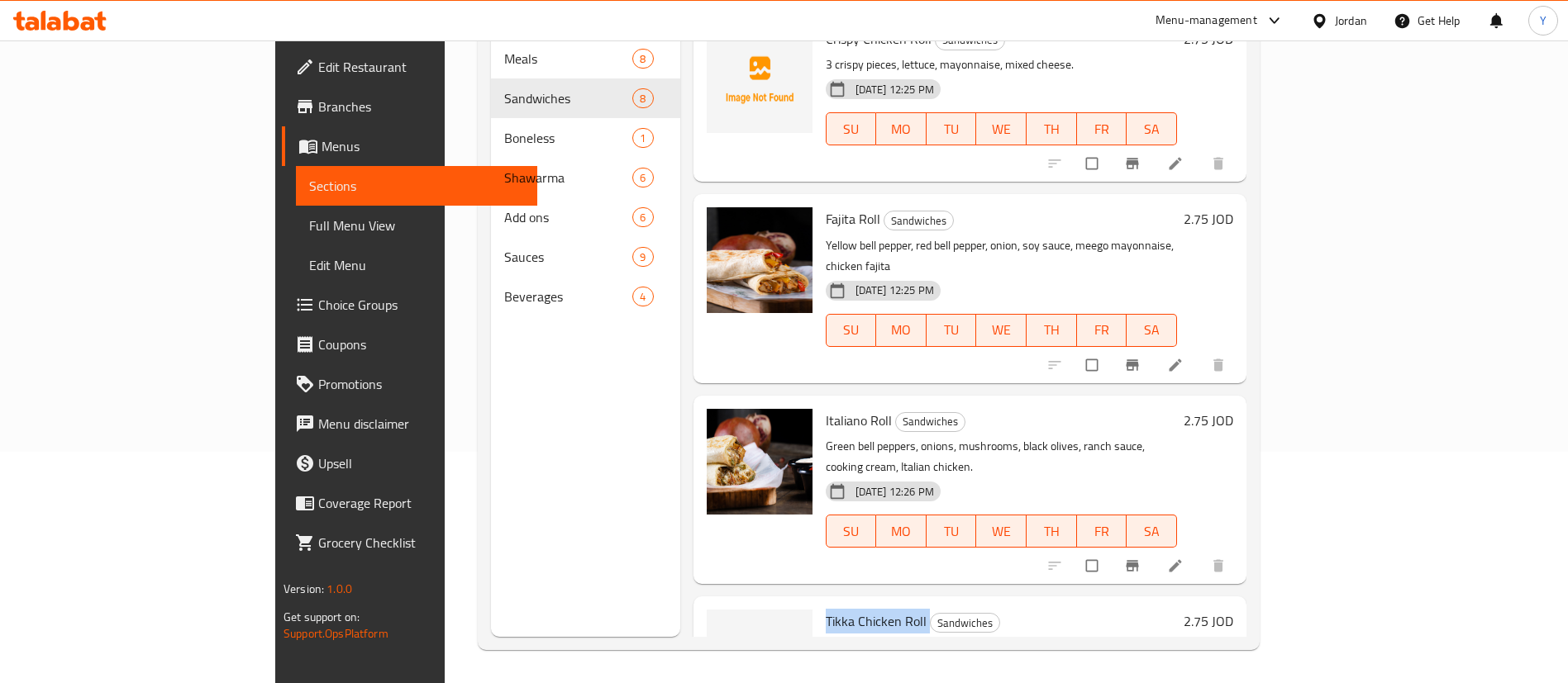
drag, startPoint x: 858, startPoint y: 493, endPoint x: 753, endPoint y: 497, distance: 105.1
click at [819, 603] on div "Tikka Chicken Roll Sandwiches Chicken tikka, spiced tomato sauce, biwaz, garlic…" at bounding box center [1001, 680] width 364 height 154
copy h6 "Tikka Chicken Roll"
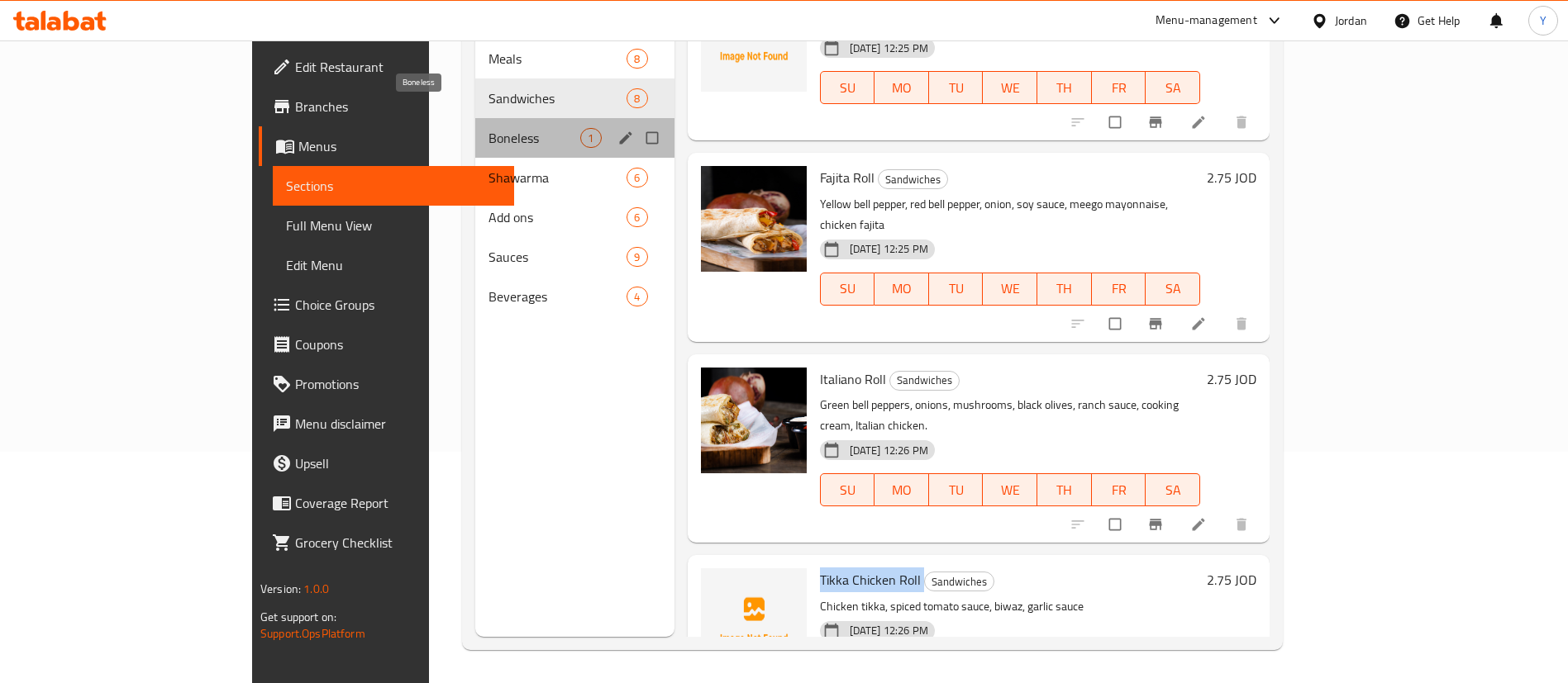
click at [488, 128] on span "Boneless" at bounding box center [534, 137] width 92 height 20
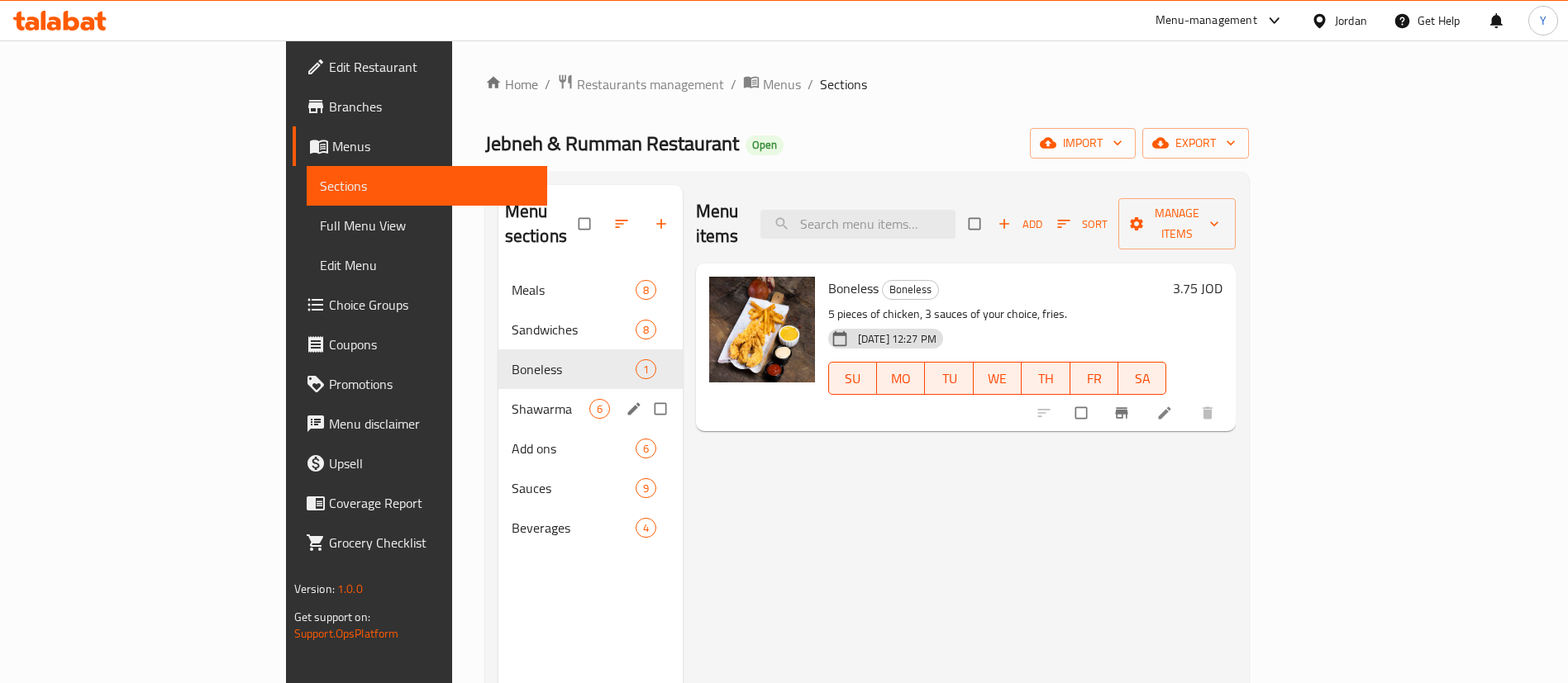
click at [512, 399] on span "Shawarma" at bounding box center [551, 408] width 78 height 20
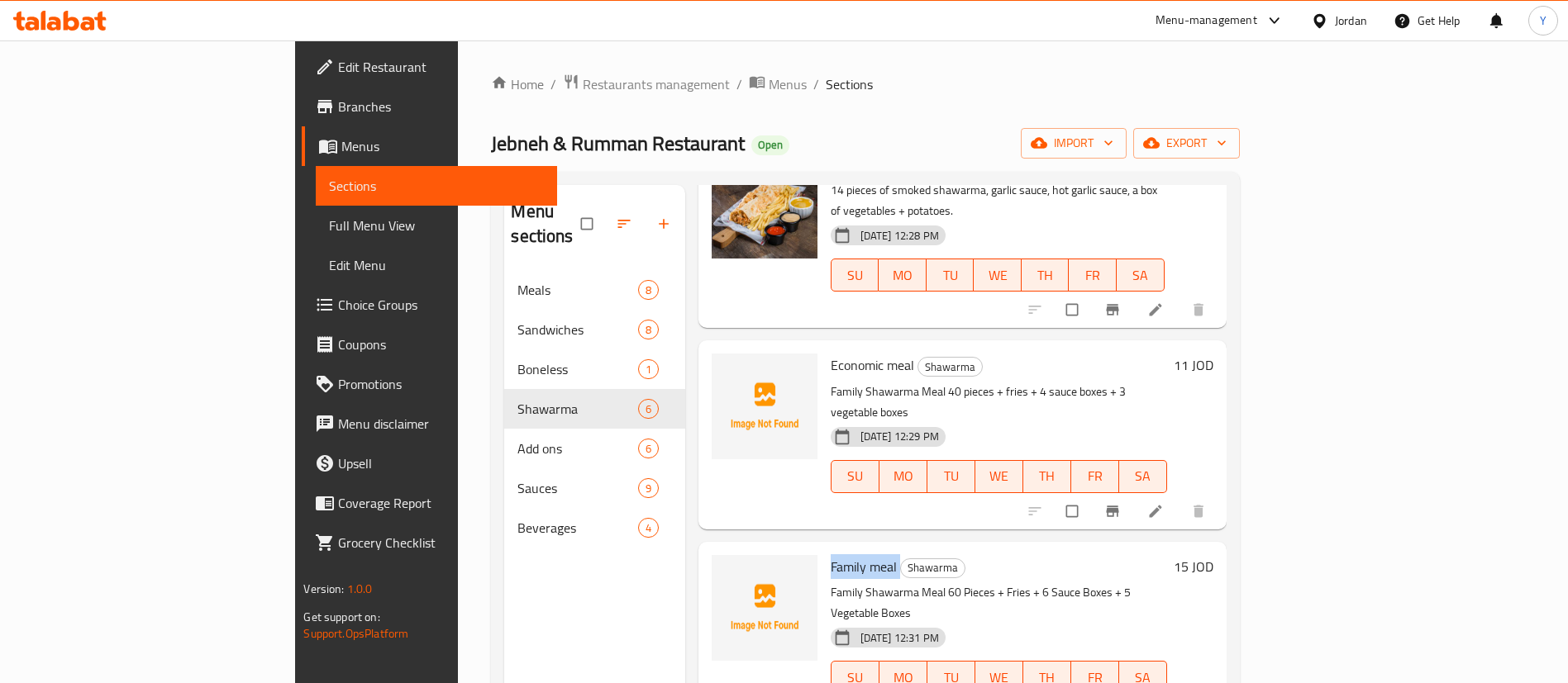
drag, startPoint x: 826, startPoint y: 507, endPoint x: 757, endPoint y: 510, distance: 69.1
click at [830, 555] on h6 "Family meal Shawarma" at bounding box center [998, 566] width 336 height 23
copy h6 "Family meal"
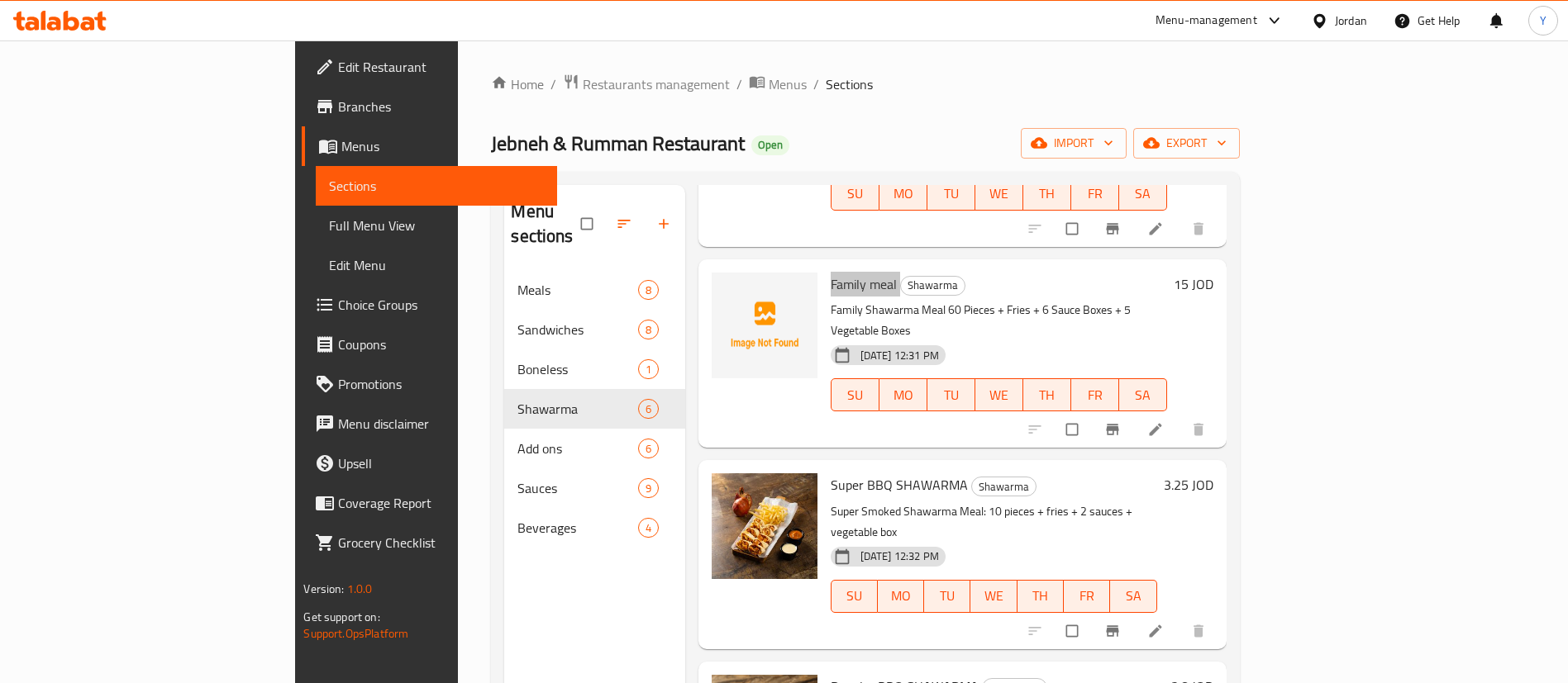
scroll to position [441, 0]
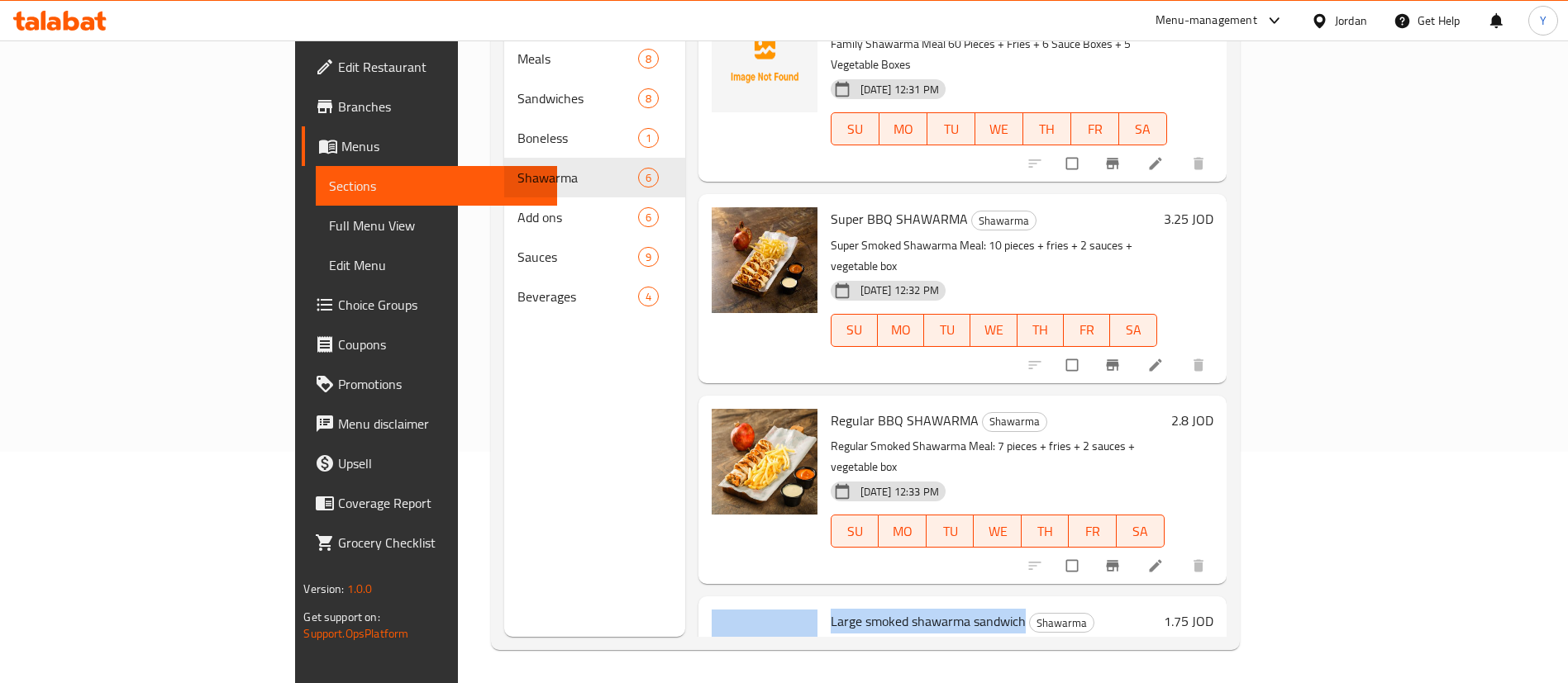
drag, startPoint x: 952, startPoint y: 498, endPoint x: 748, endPoint y: 505, distance: 204.1
click at [748, 603] on div "Large smoked shawarma sandwich Shawarma Large smoked shawarma sandwich 11-08-20…" at bounding box center [962, 680] width 515 height 154
copy div "Large smoked shawarma sandwich"
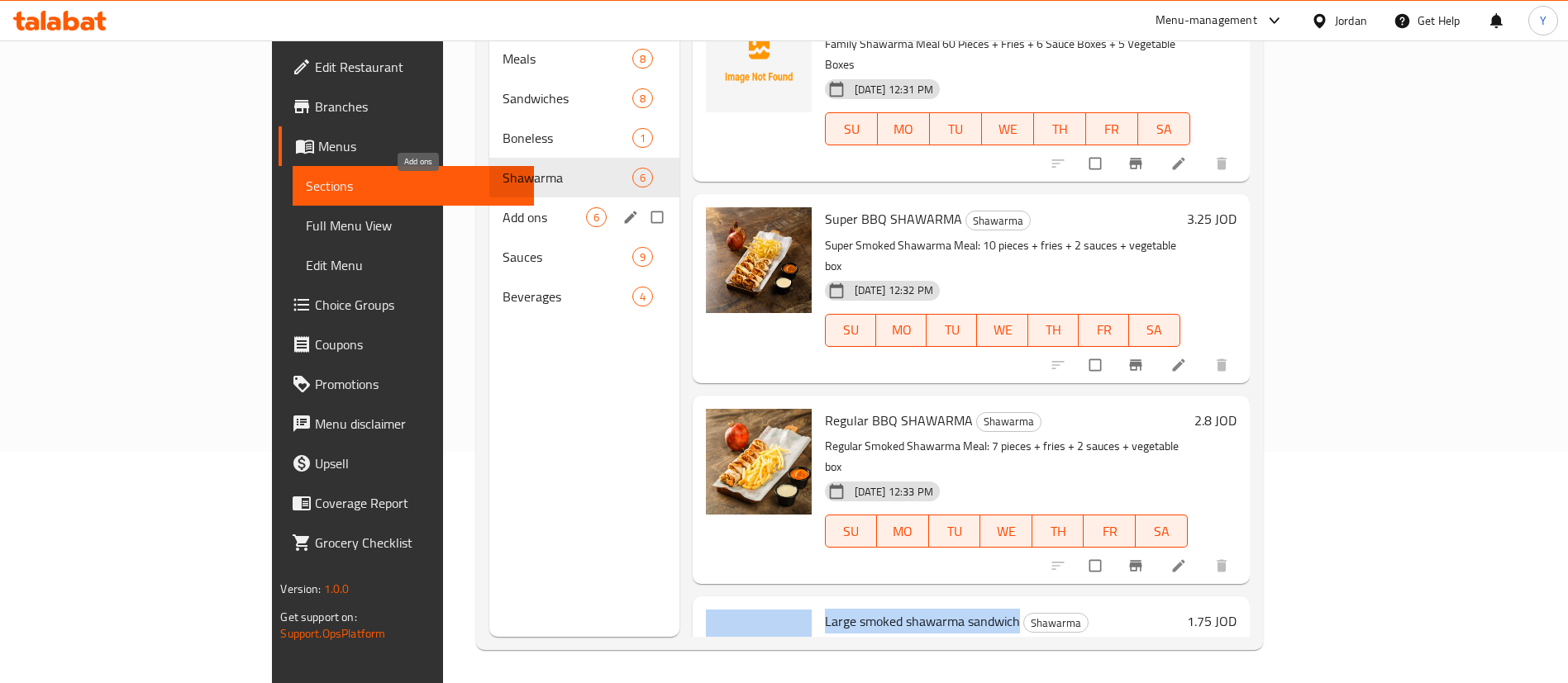
click at [503, 207] on span "Add ons" at bounding box center [544, 216] width 83 height 20
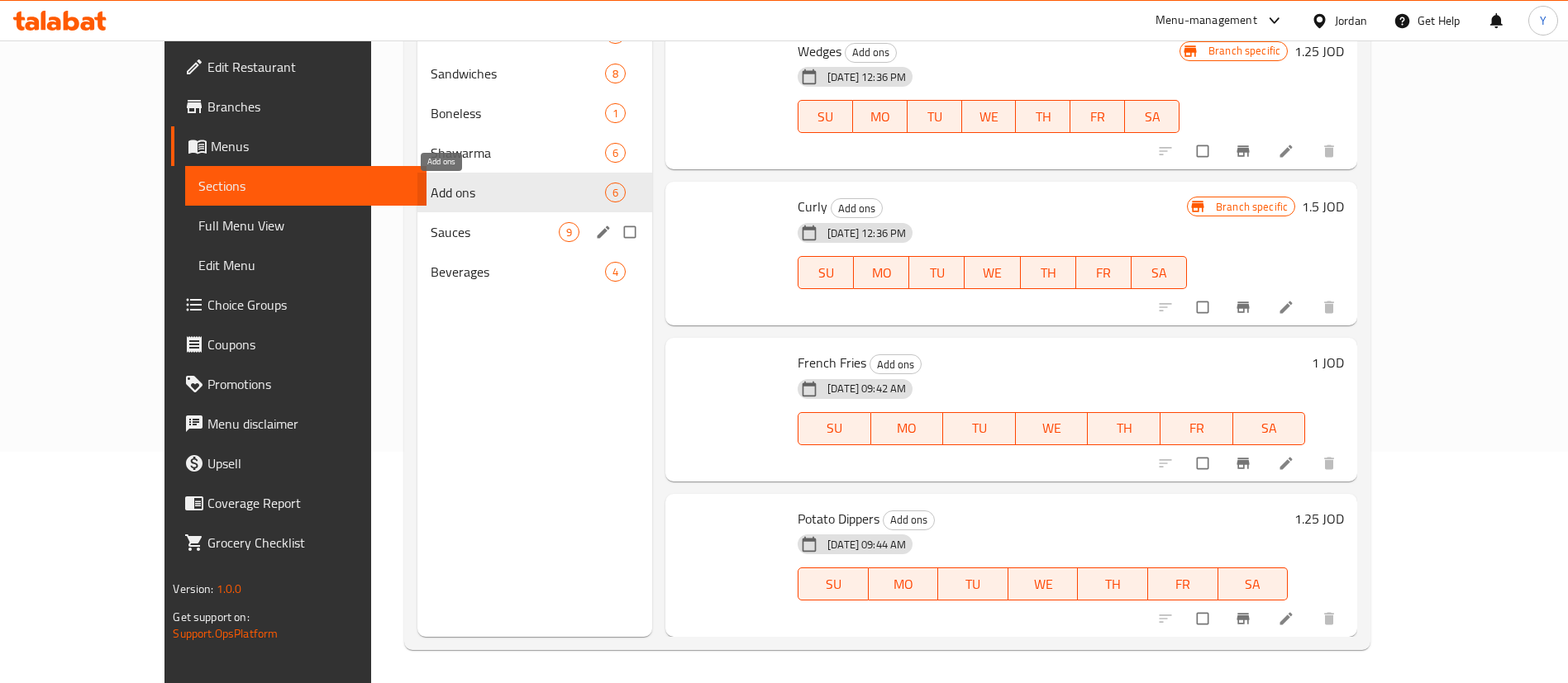
scroll to position [342, 0]
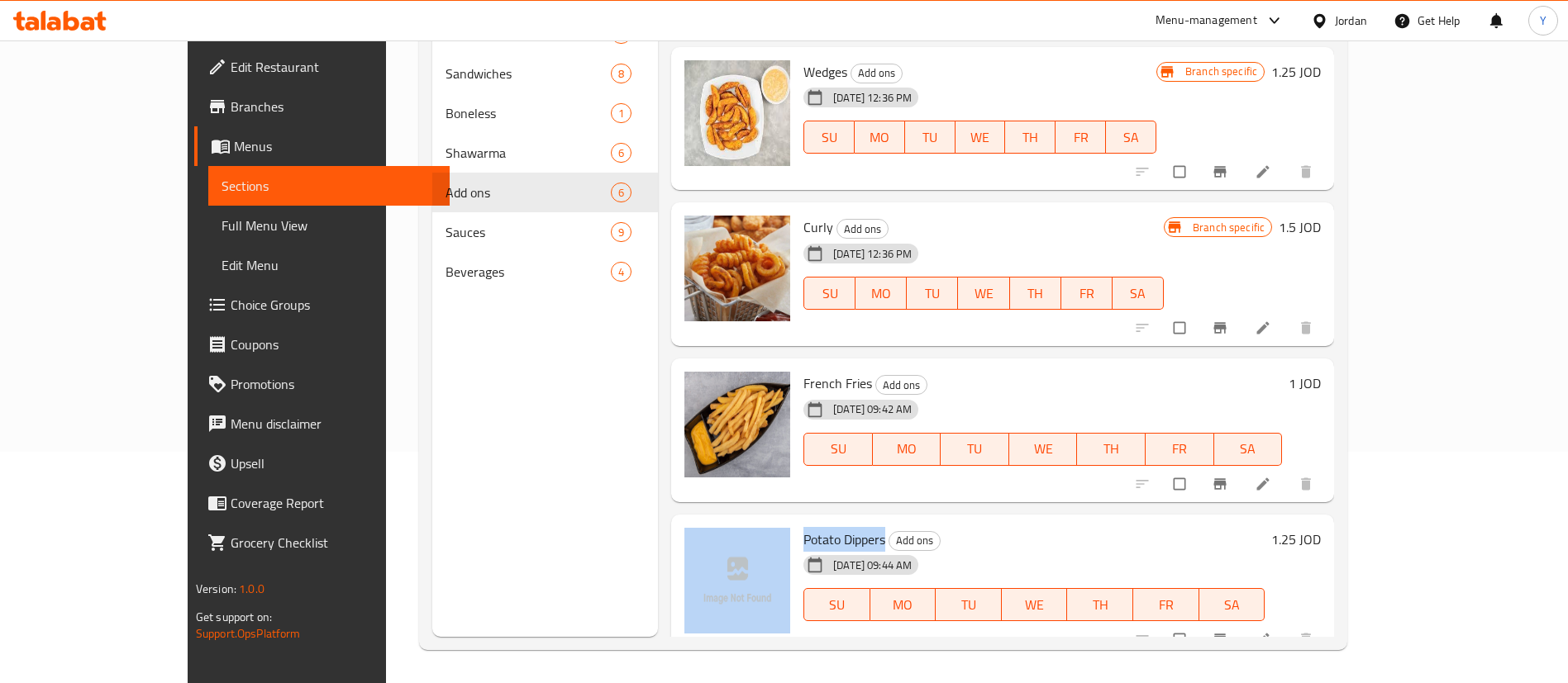
drag, startPoint x: 839, startPoint y: 520, endPoint x: 746, endPoint y: 520, distance: 93.0
click at [746, 521] on div "Potato Dippers Add ons 13-08-2025 09:44 AM SU MO TU WE TH FR SA 1.25 JOD" at bounding box center [1002, 586] width 649 height 131
copy div "Potato Dippers"
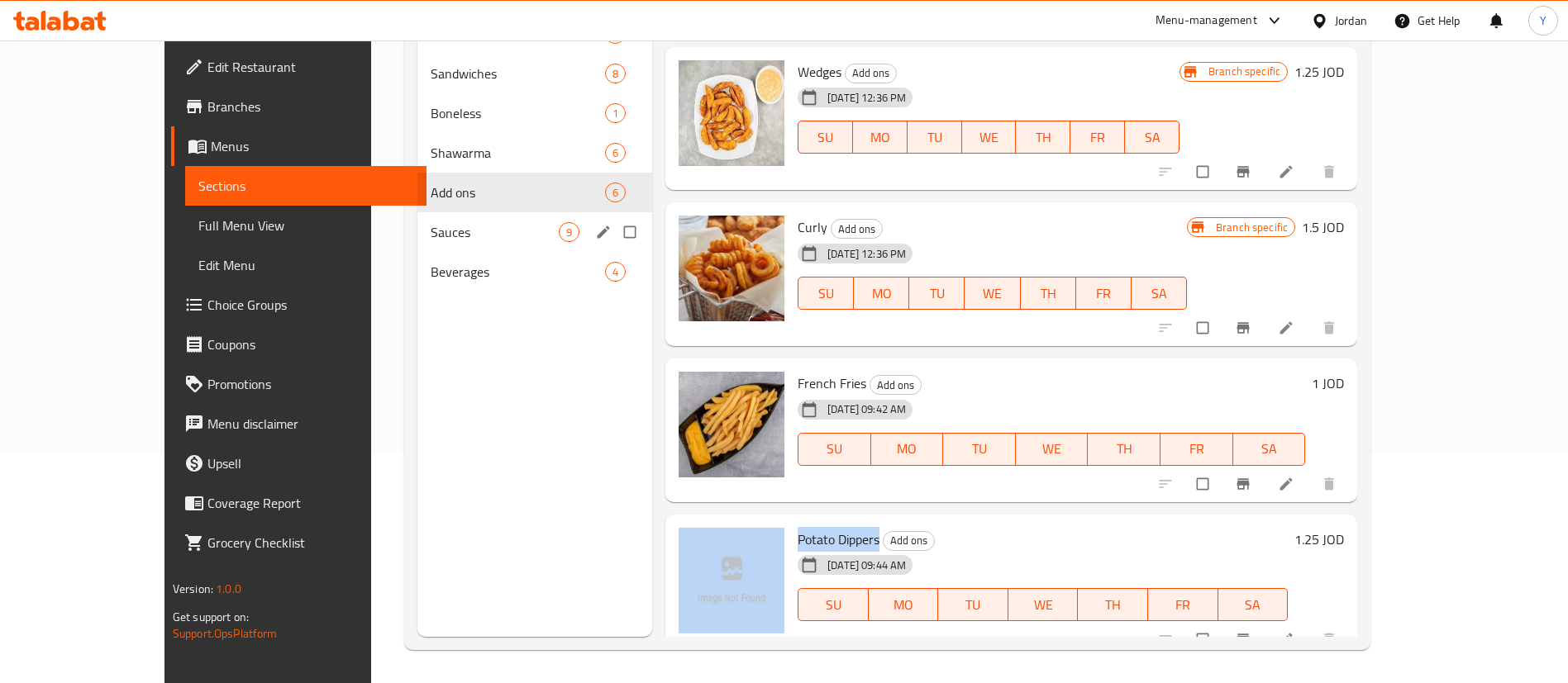
click at [430, 226] on span "Sauces" at bounding box center [494, 232] width 128 height 20
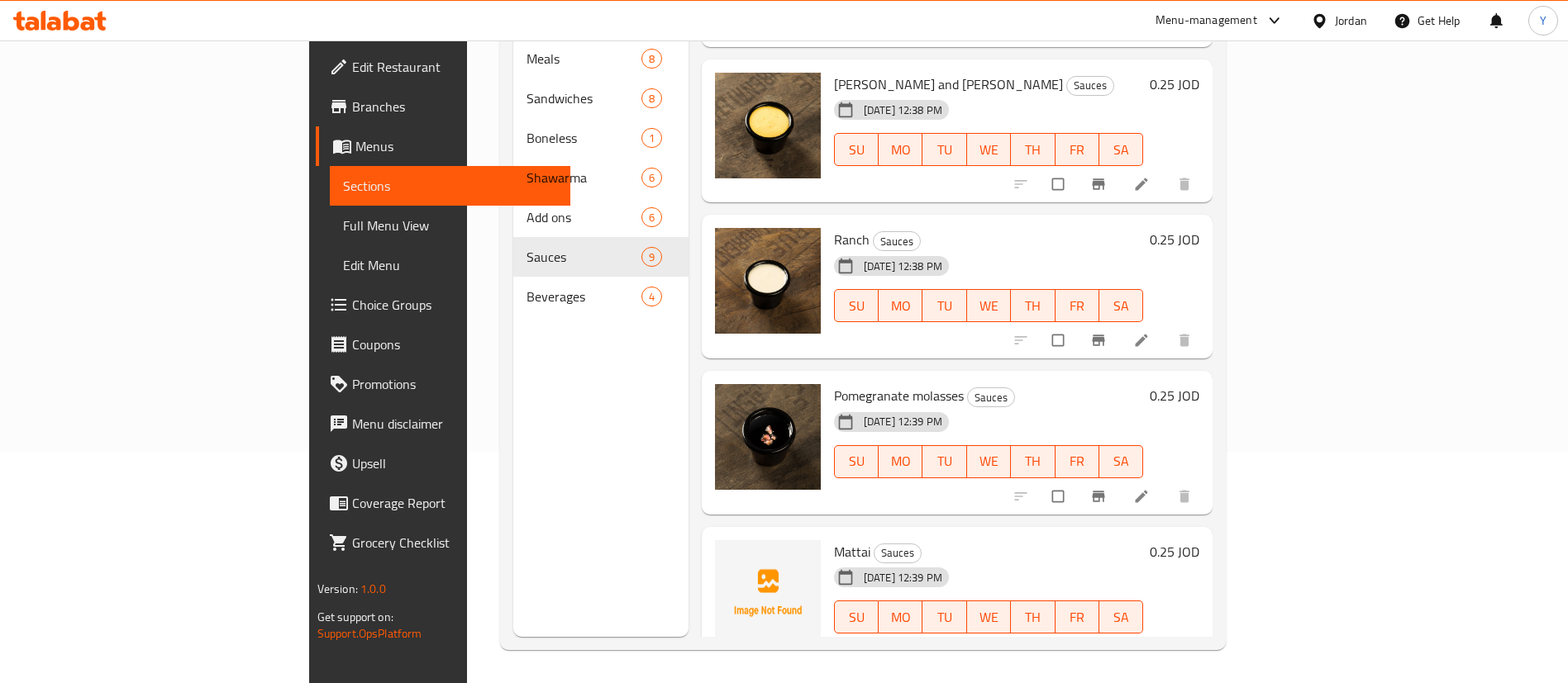
scroll to position [760, 0]
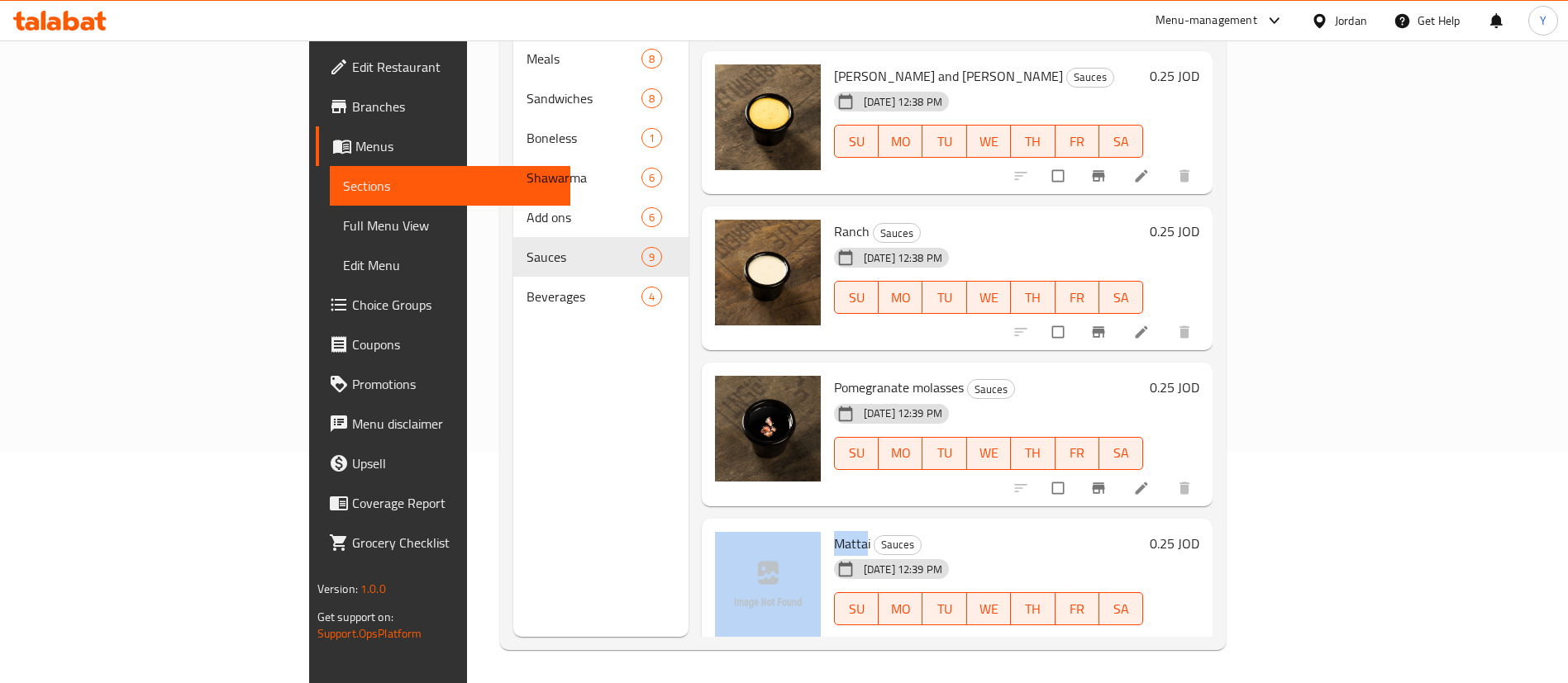
drag, startPoint x: 790, startPoint y: 520, endPoint x: 742, endPoint y: 523, distance: 48.1
click at [742, 525] on div "Mattai Sauces 11-08-2025 12:39 PM SU MO TU WE TH FR SA 0.25 JOD" at bounding box center [957, 591] width 498 height 131
click at [834, 531] on span "Mattai" at bounding box center [851, 543] width 37 height 25
drag, startPoint x: 790, startPoint y: 518, endPoint x: 751, endPoint y: 521, distance: 39.1
click at [828, 525] on div "Mattai Sauces 11-08-2025 12:39 PM SU MO TU WE TH FR SA" at bounding box center [989, 591] width 323 height 131
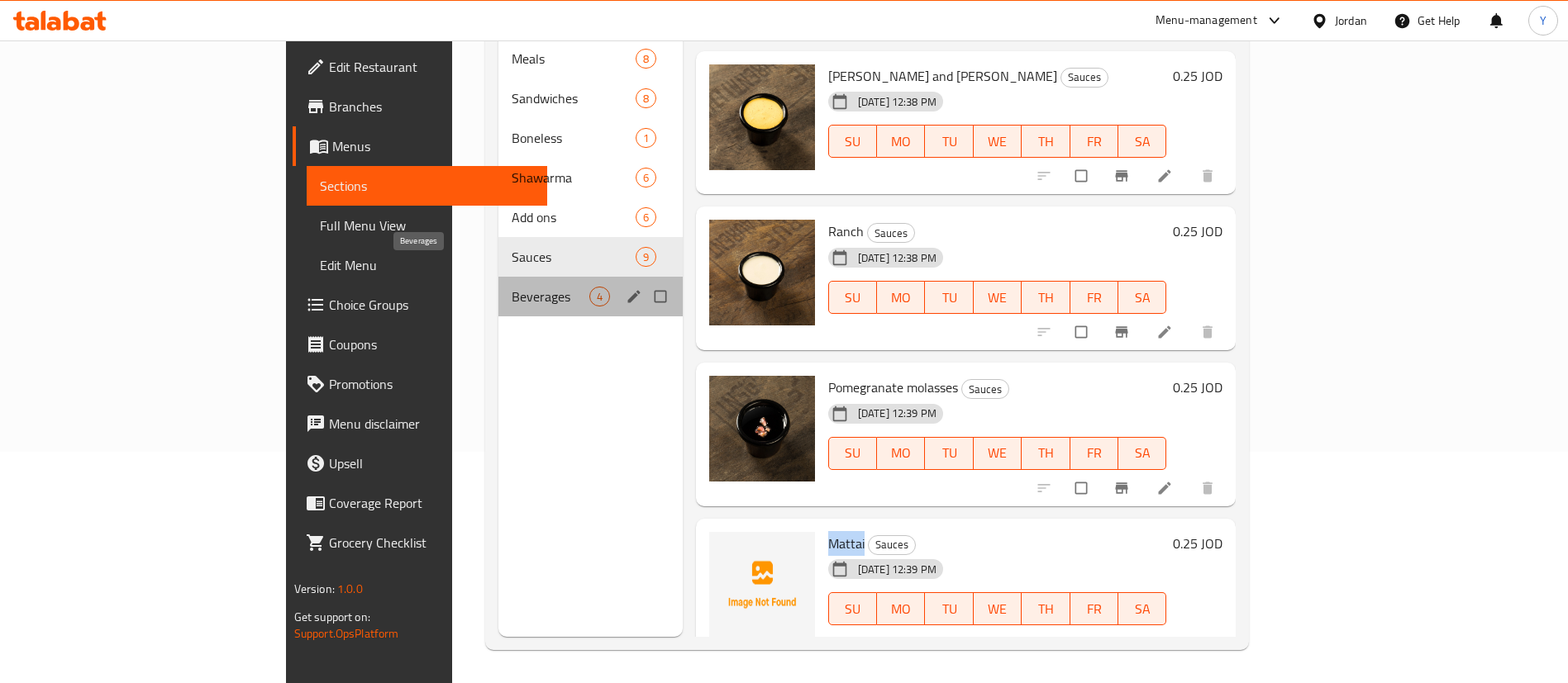
click at [512, 287] on span "Beverages" at bounding box center [551, 296] width 78 height 20
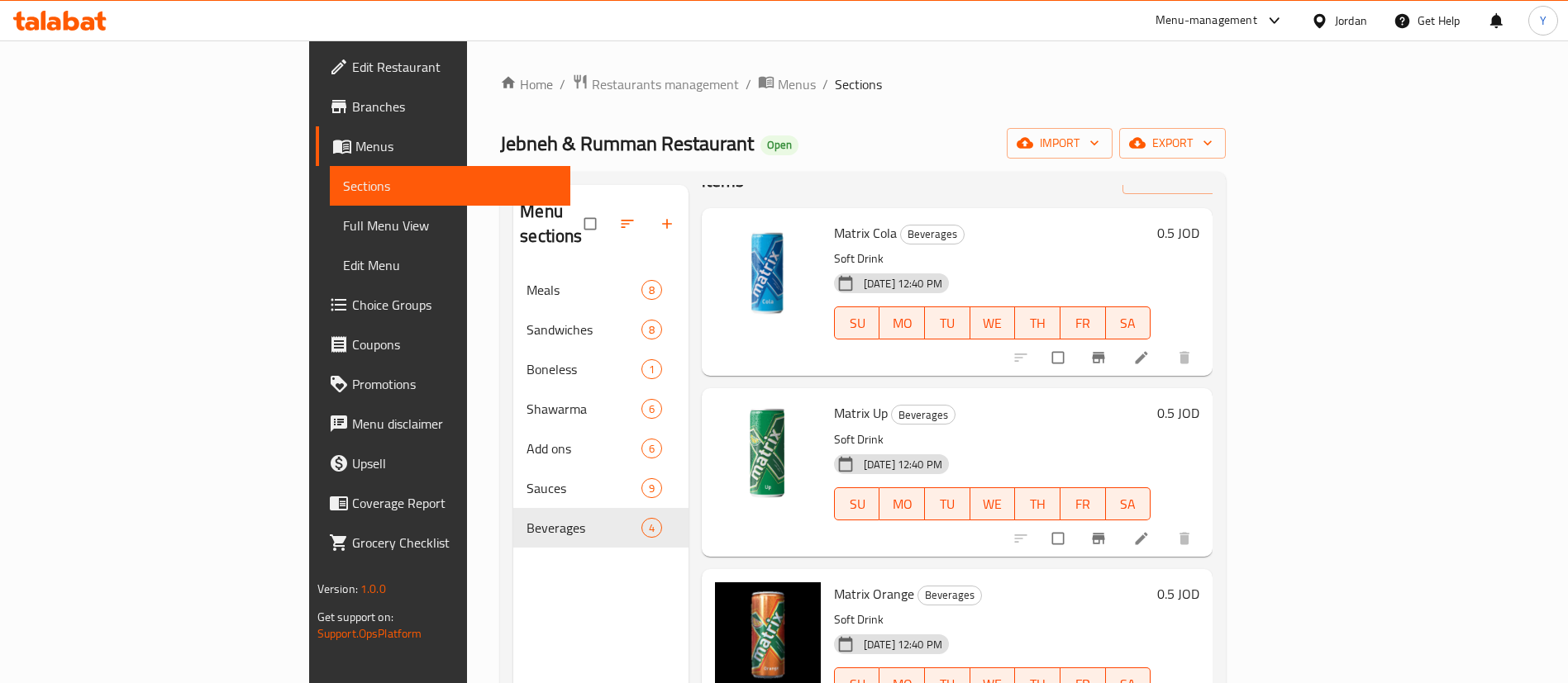
click at [63, 23] on icon at bounding box center [60, 20] width 93 height 20
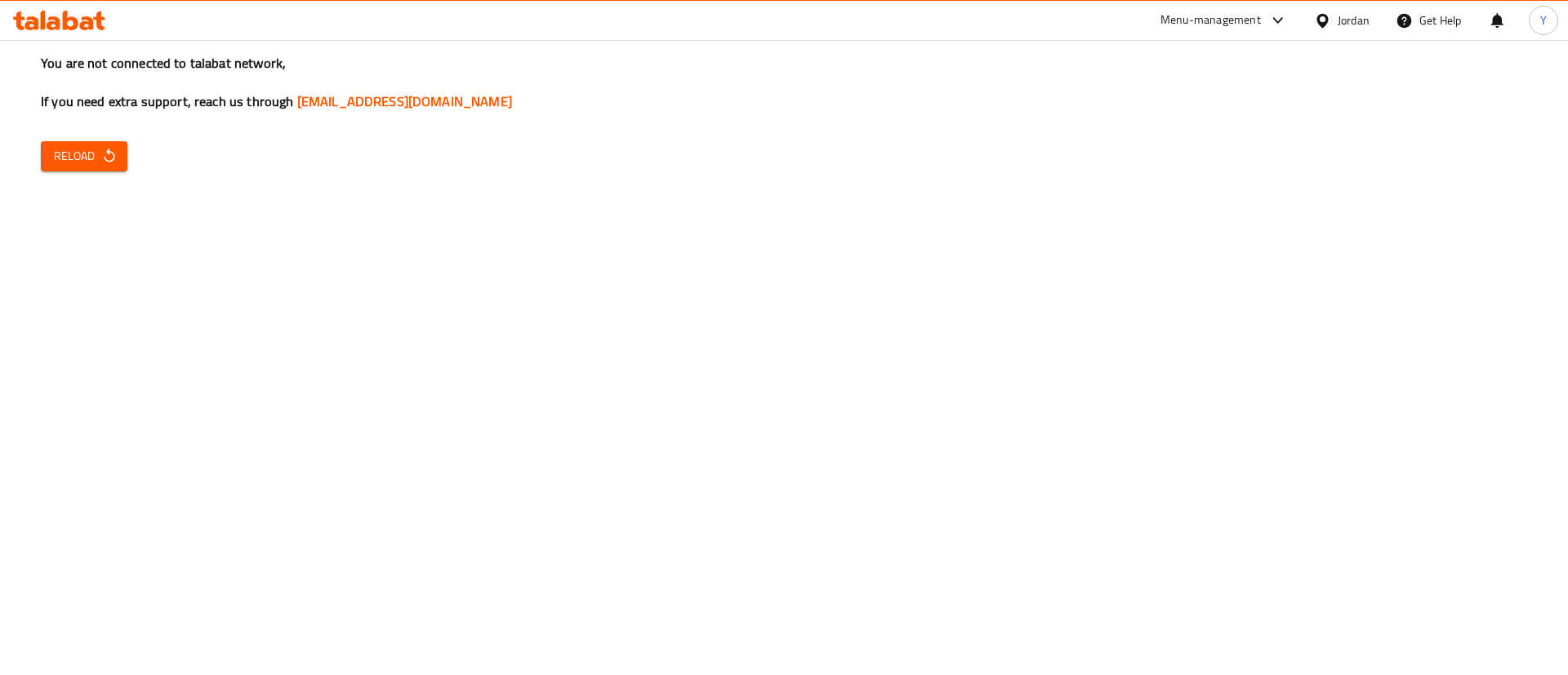
click at [108, 164] on icon "button" at bounding box center [109, 155] width 16 height 16
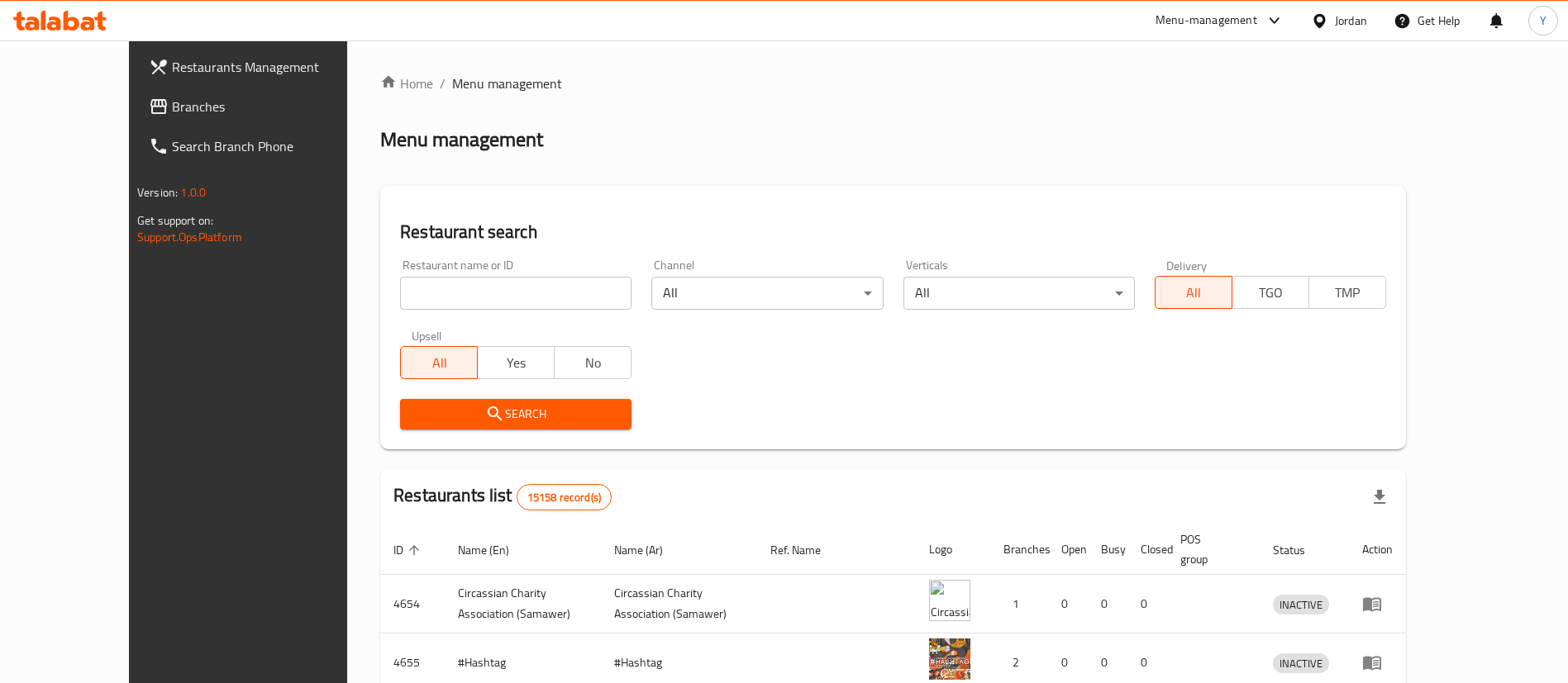
click at [136, 117] on link "Branches" at bounding box center [263, 106] width 256 height 40
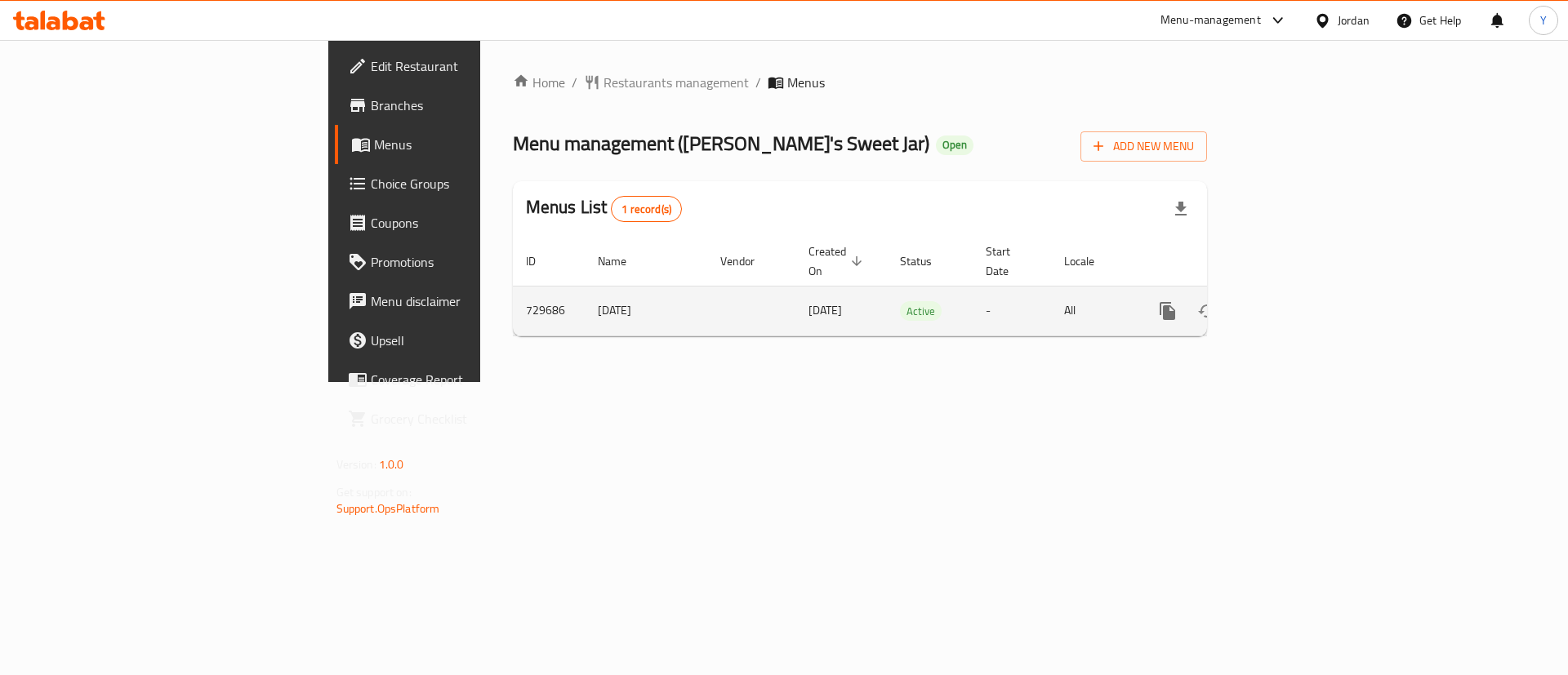
click at [1295, 301] on icon "enhanced table" at bounding box center [1285, 310] width 19 height 19
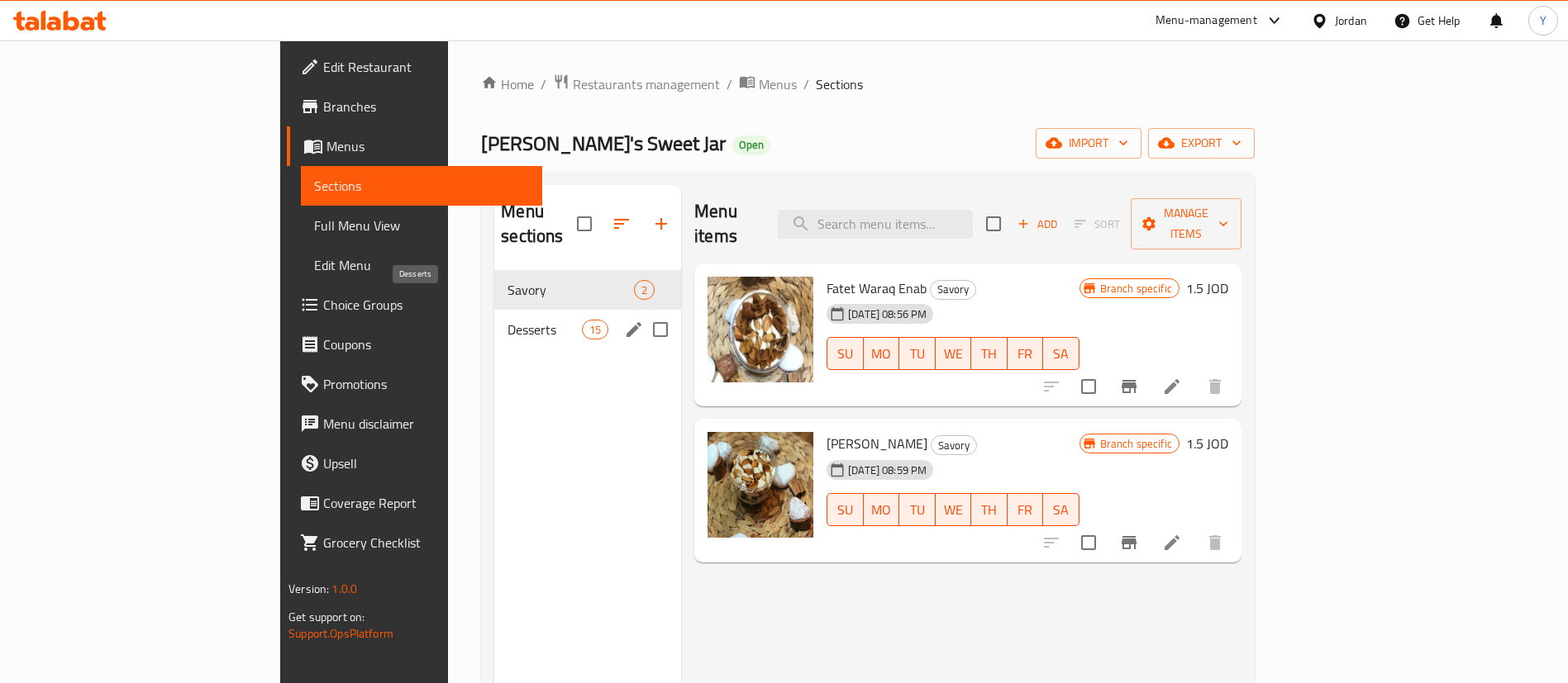
drag, startPoint x: 411, startPoint y: 301, endPoint x: 436, endPoint y: 301, distance: 25.0
click at [508, 320] on span "Desserts" at bounding box center [545, 329] width 75 height 20
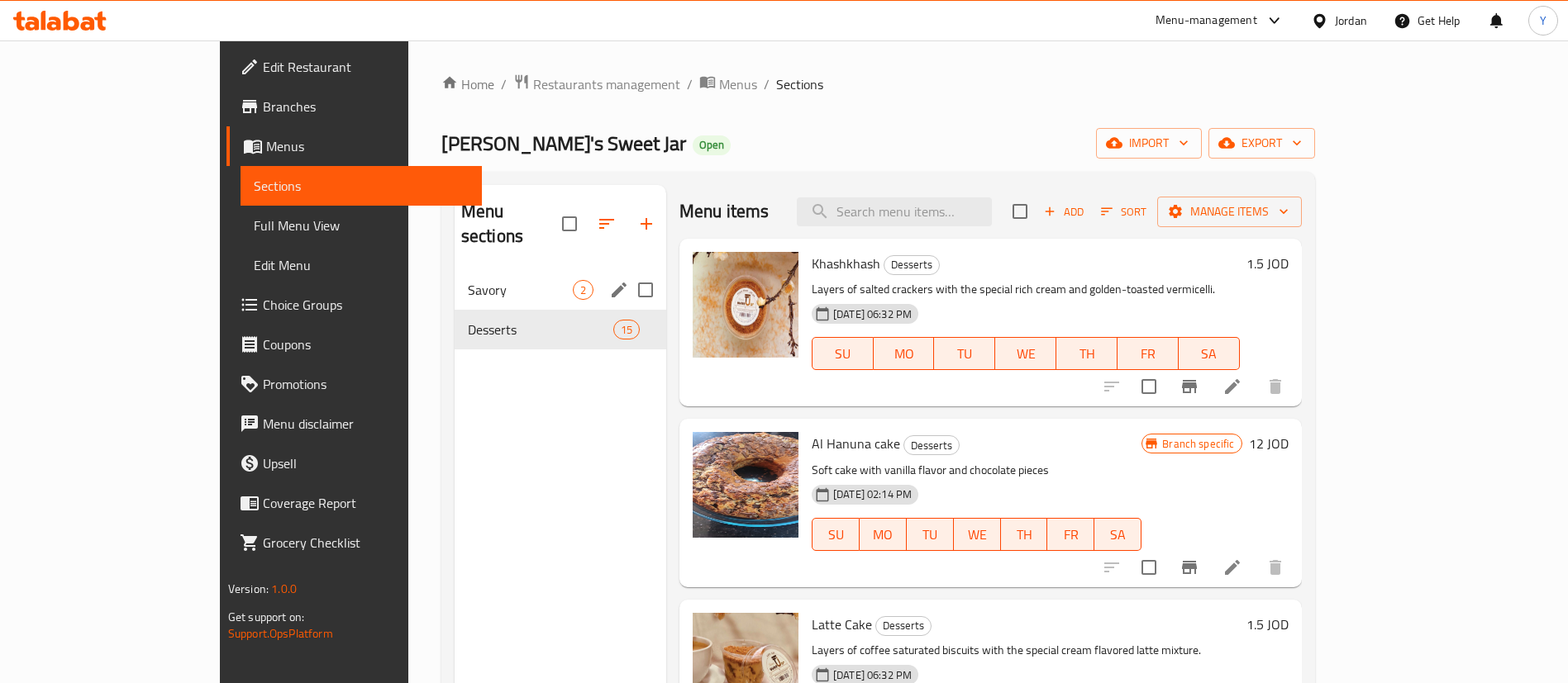
click at [468, 280] on span "Savory" at bounding box center [520, 289] width 105 height 20
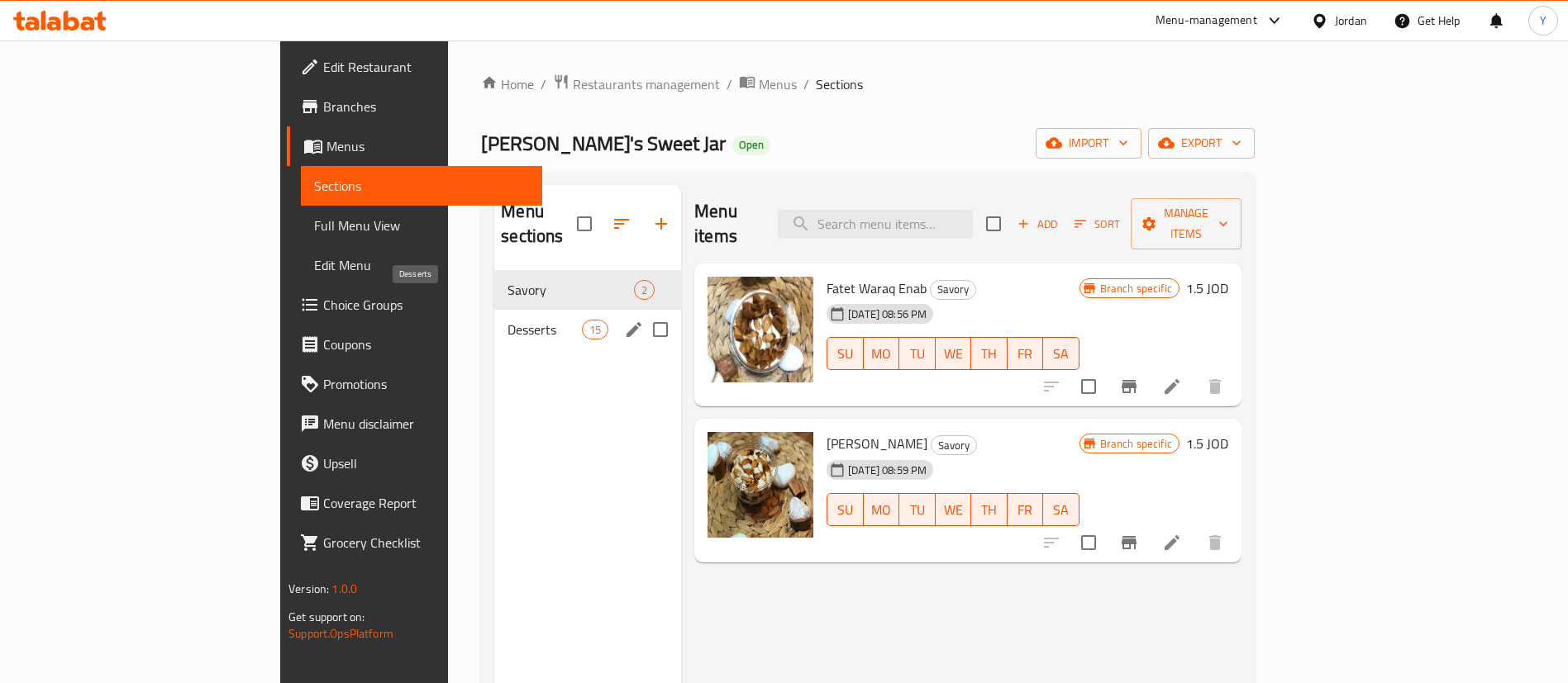
click at [508, 320] on span "Desserts" at bounding box center [545, 329] width 75 height 20
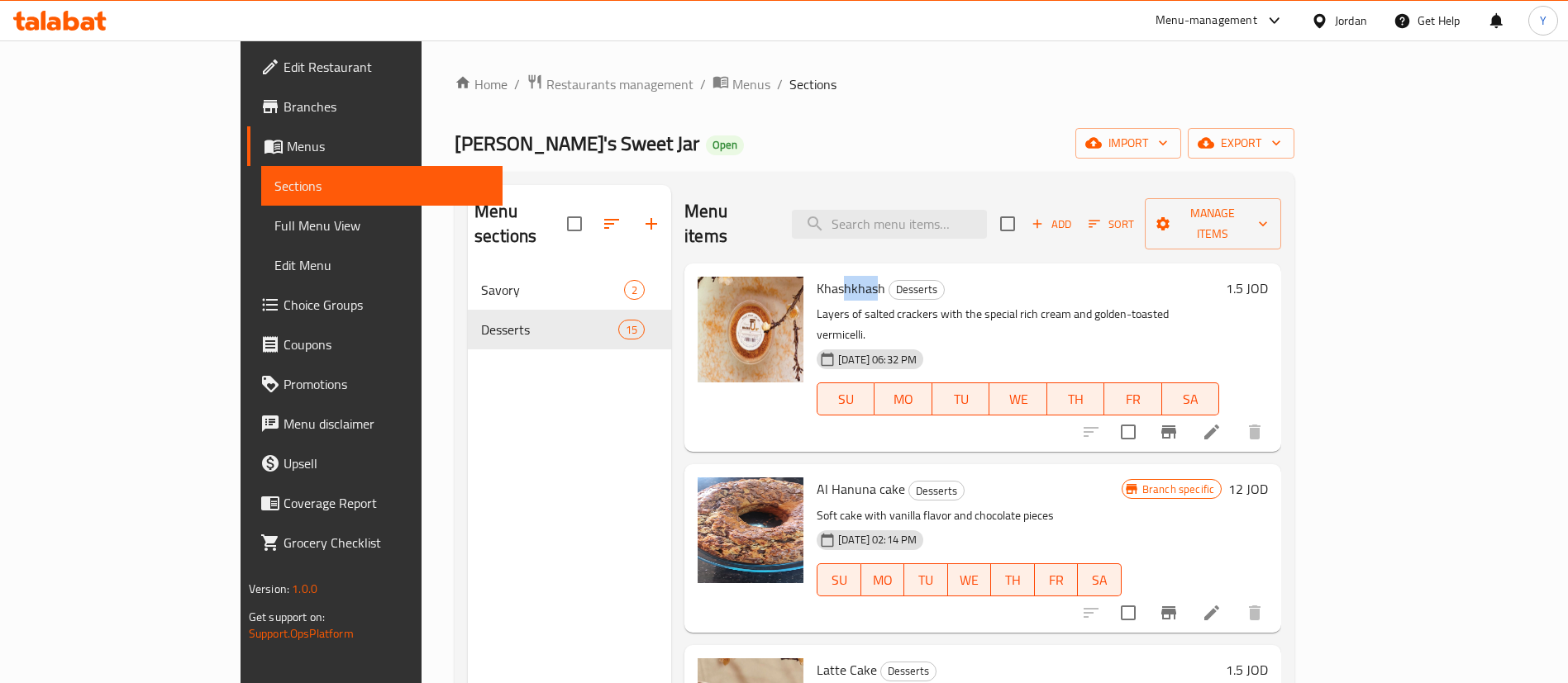
drag, startPoint x: 818, startPoint y: 265, endPoint x: 781, endPoint y: 265, distance: 37.0
click at [817, 276] on span "Khashkhash" at bounding box center [851, 288] width 69 height 25
click at [1235, 417] on li at bounding box center [1211, 432] width 47 height 30
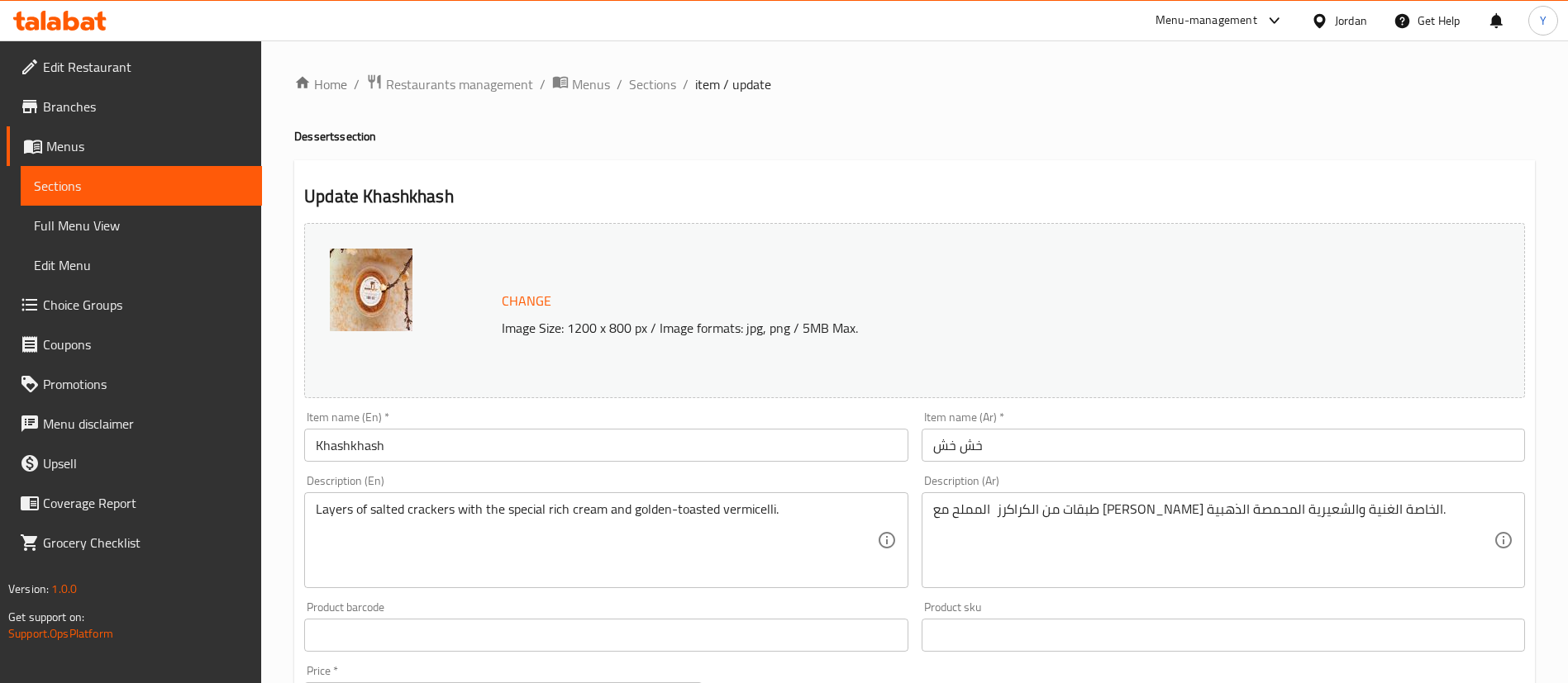
click at [470, 448] on input "Khashkhash" at bounding box center [605, 445] width 604 height 33
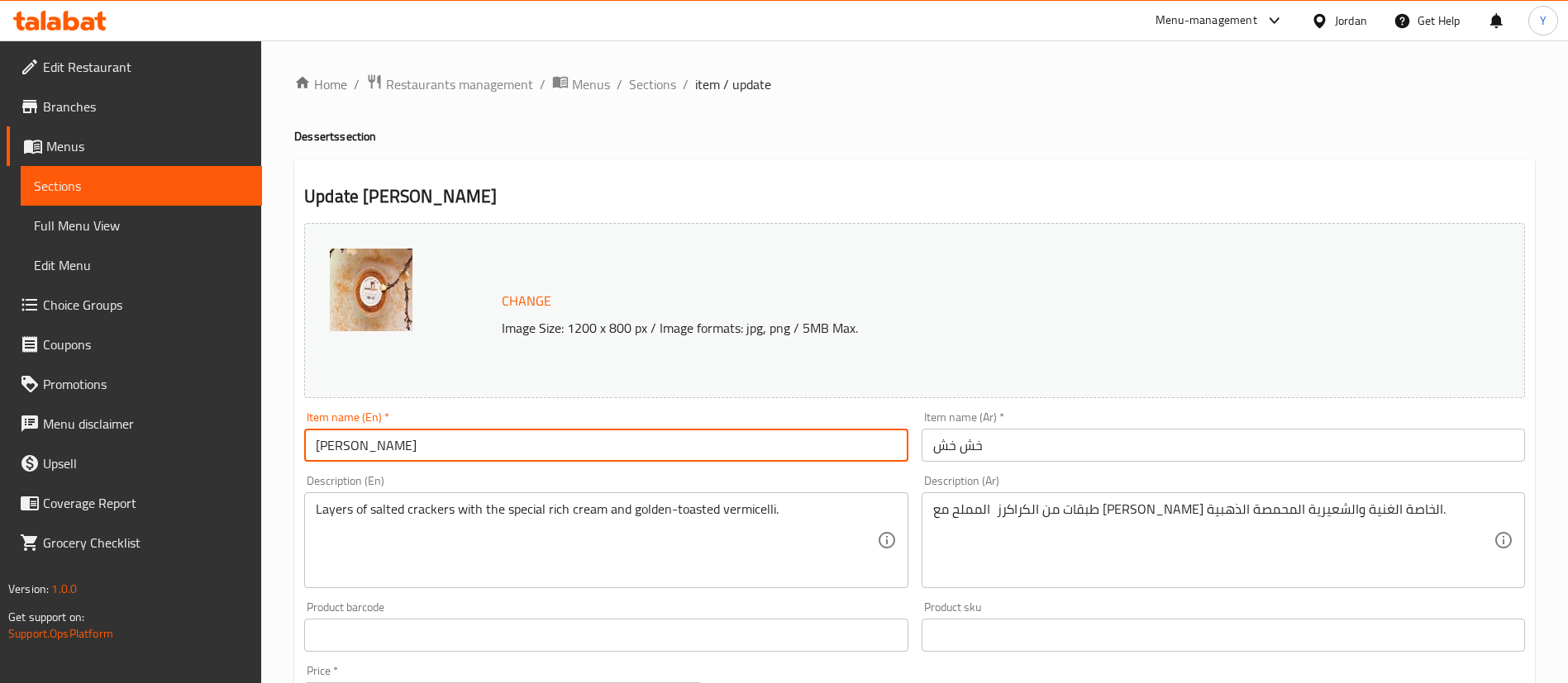
type input "Khashkhash Small"
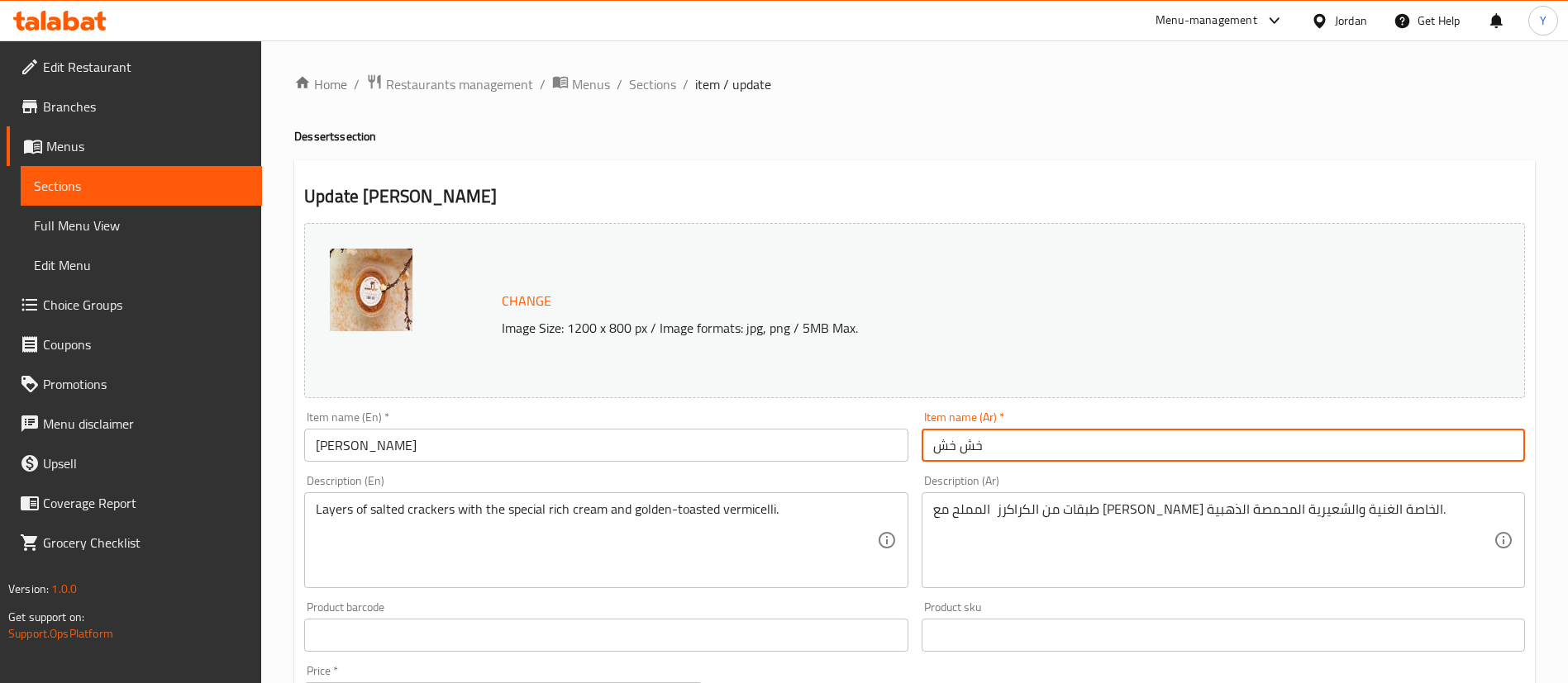
click at [1027, 457] on input "خش خش" at bounding box center [1223, 445] width 604 height 33
type input "خش خش صغير"
click at [861, 411] on div "Item name (En)   * Khashkhash Small Item name (En) *" at bounding box center [605, 436] width 604 height 50
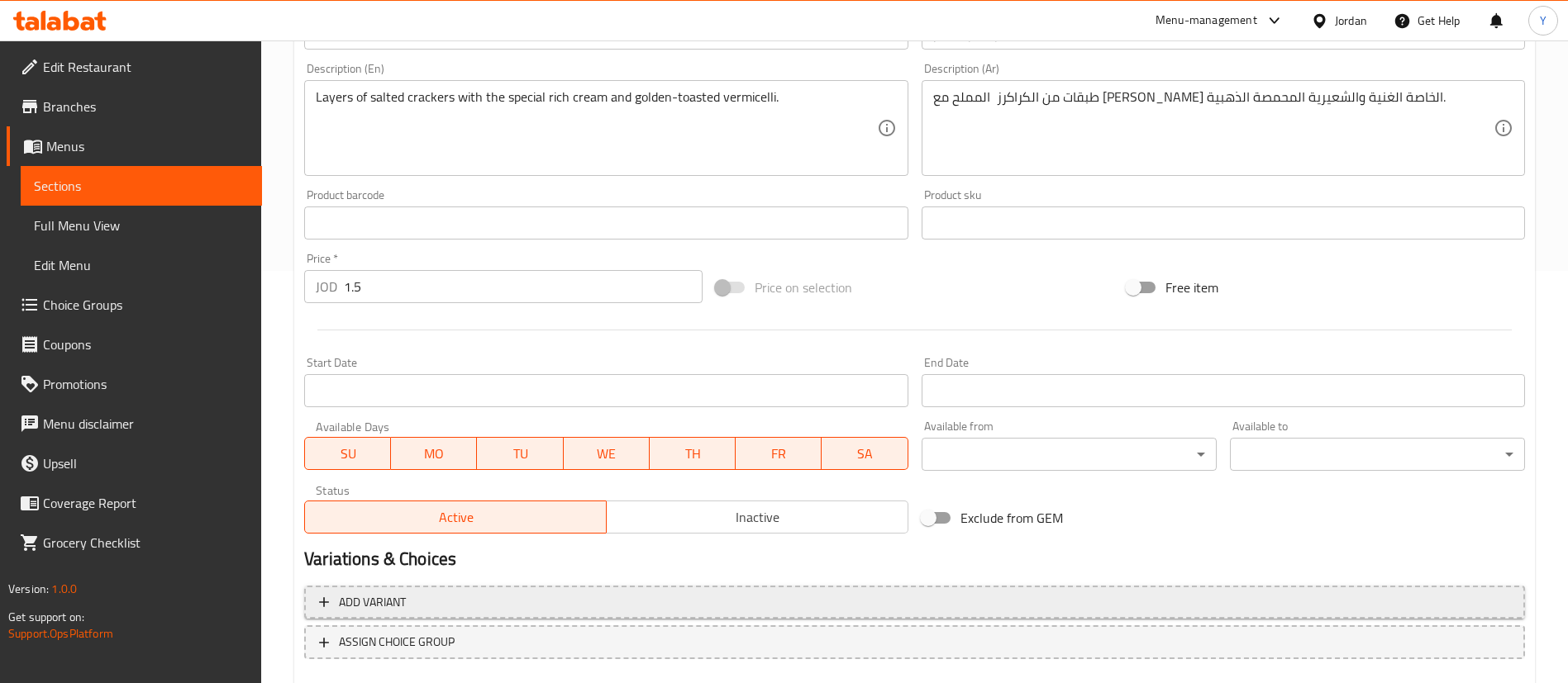
scroll to position [508, 0]
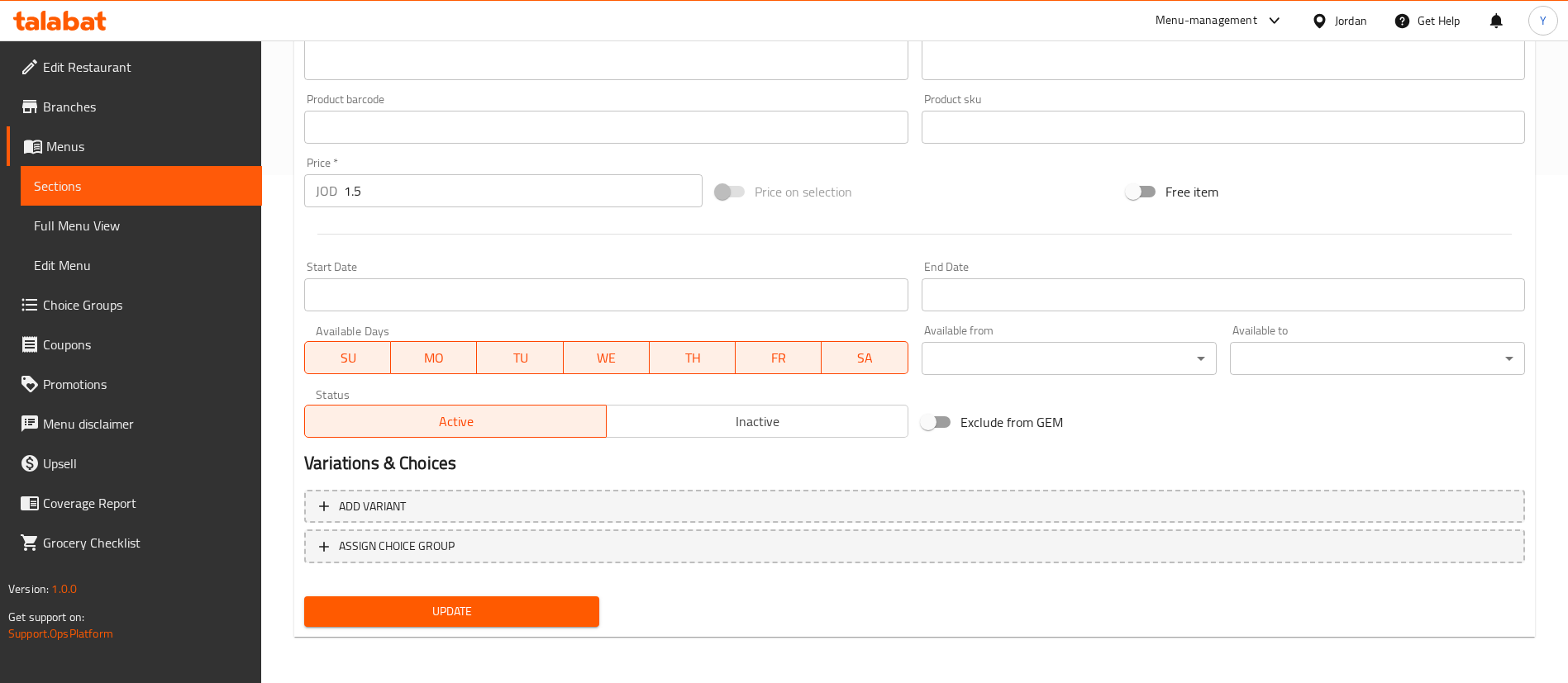
click at [533, 602] on span "Update" at bounding box center [452, 612] width 268 height 20
click at [121, 201] on link "Sections" at bounding box center [141, 186] width 241 height 40
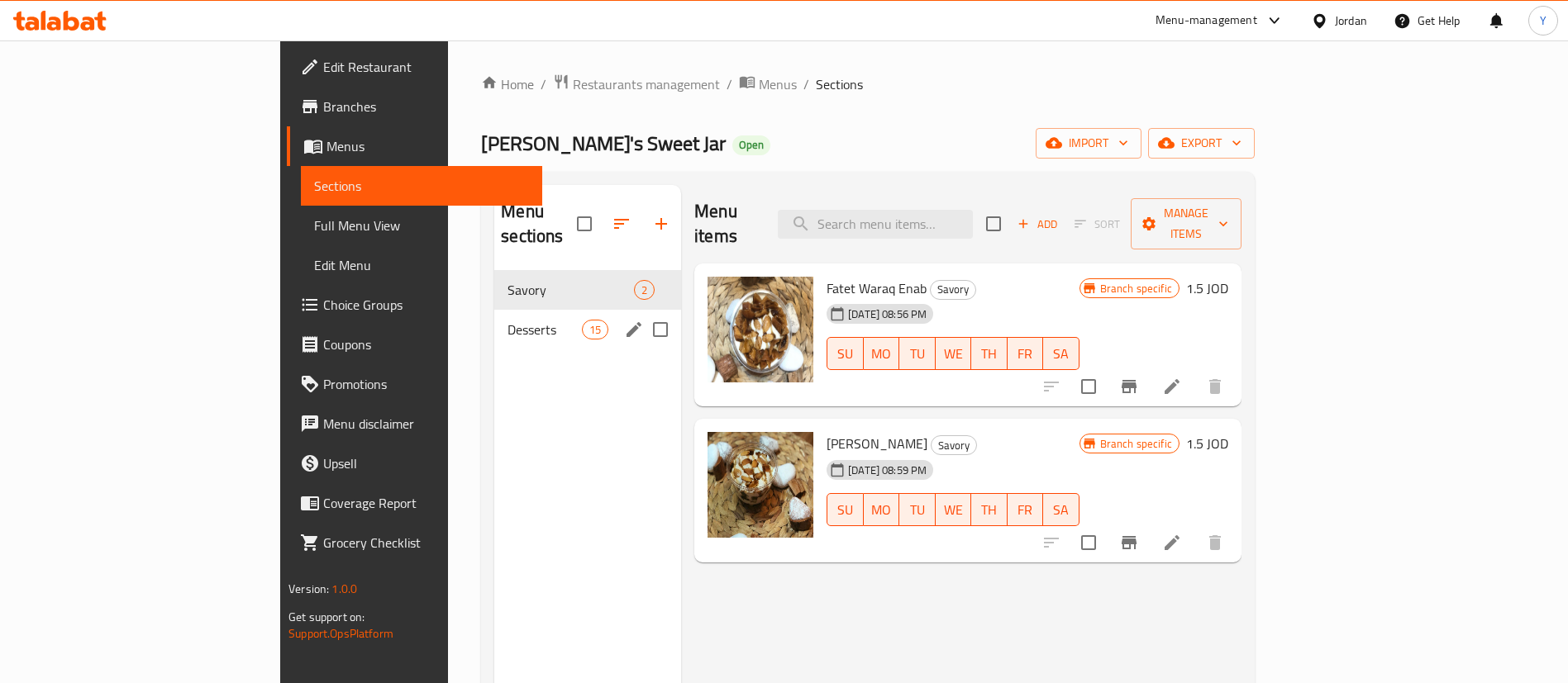
click at [508, 320] on span "Desserts" at bounding box center [545, 329] width 75 height 20
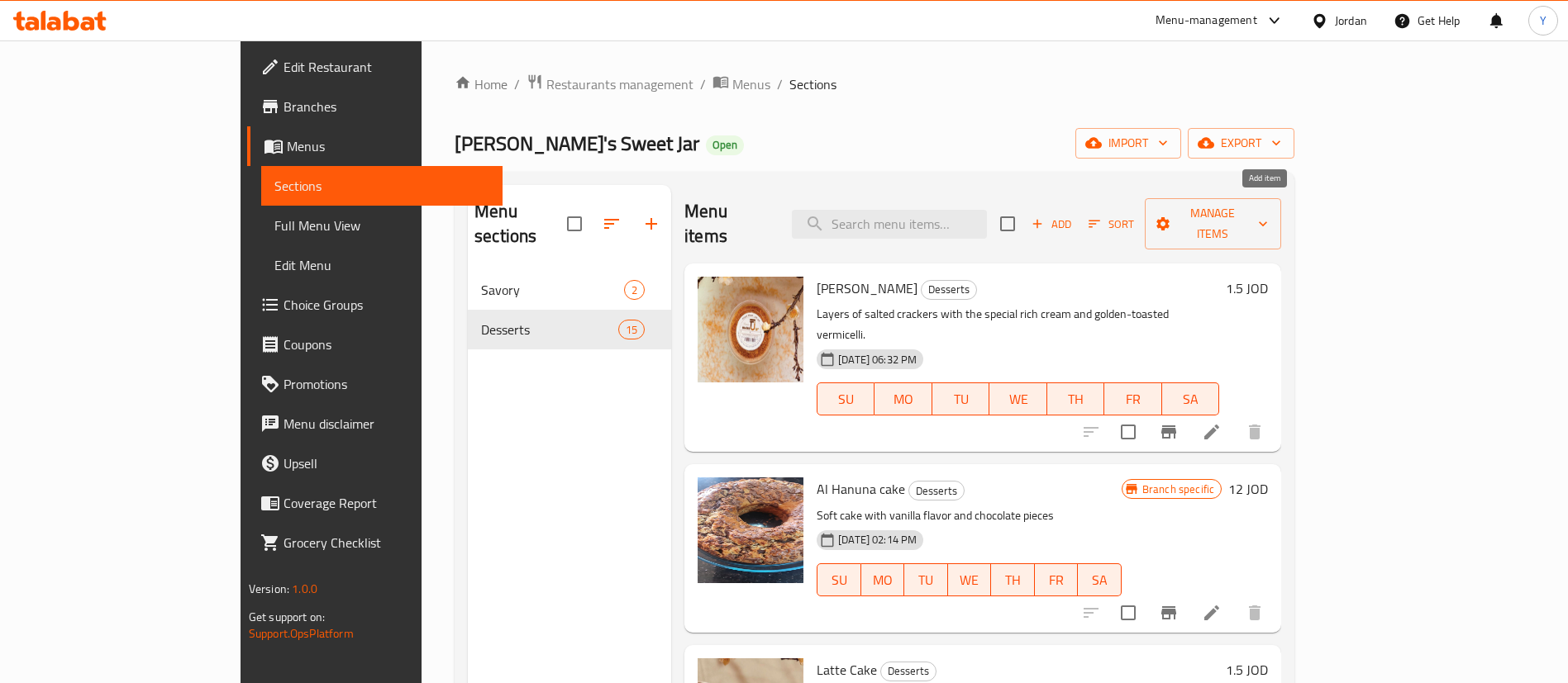
click at [1074, 216] on span "Add" at bounding box center [1051, 224] width 45 height 19
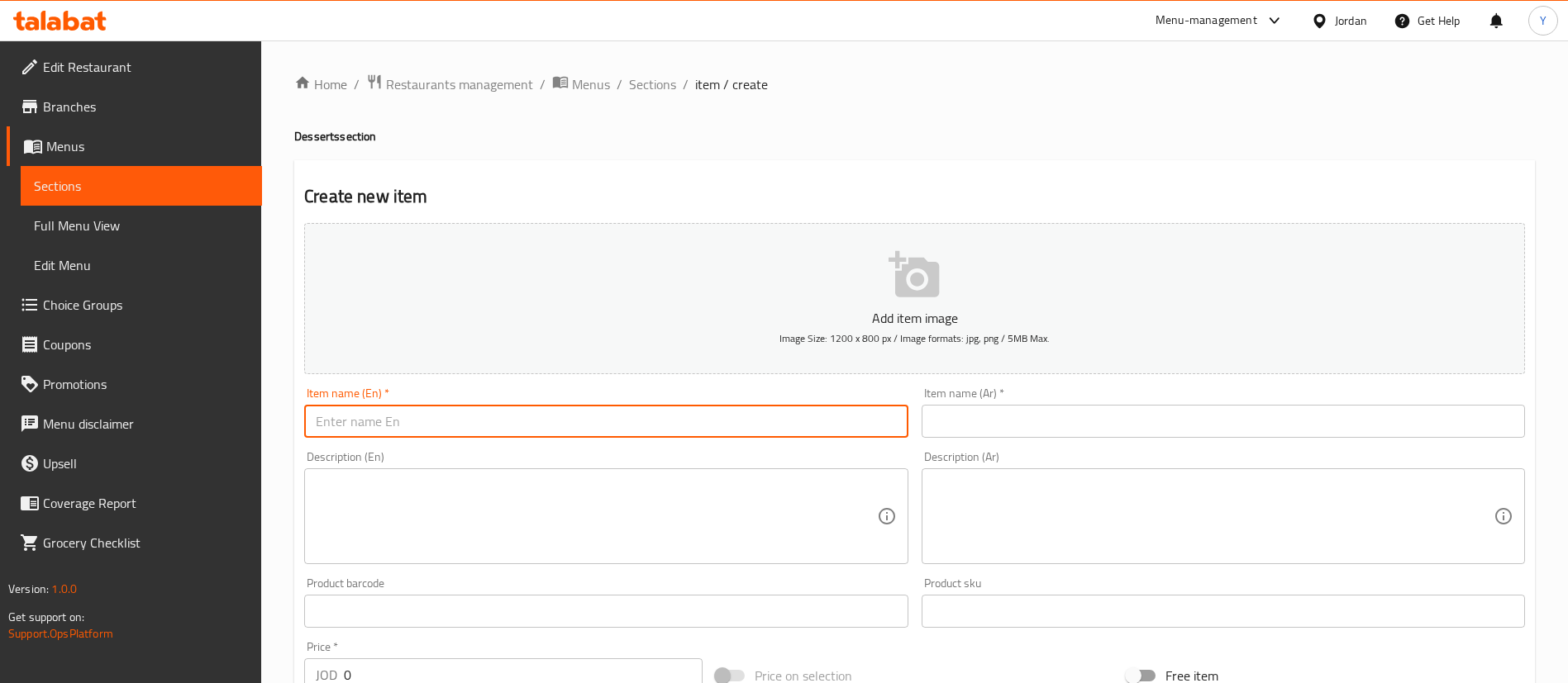
click at [492, 418] on input "text" at bounding box center [605, 421] width 604 height 33
paste input "Khashkhash"
type input "Khashkhash Large"
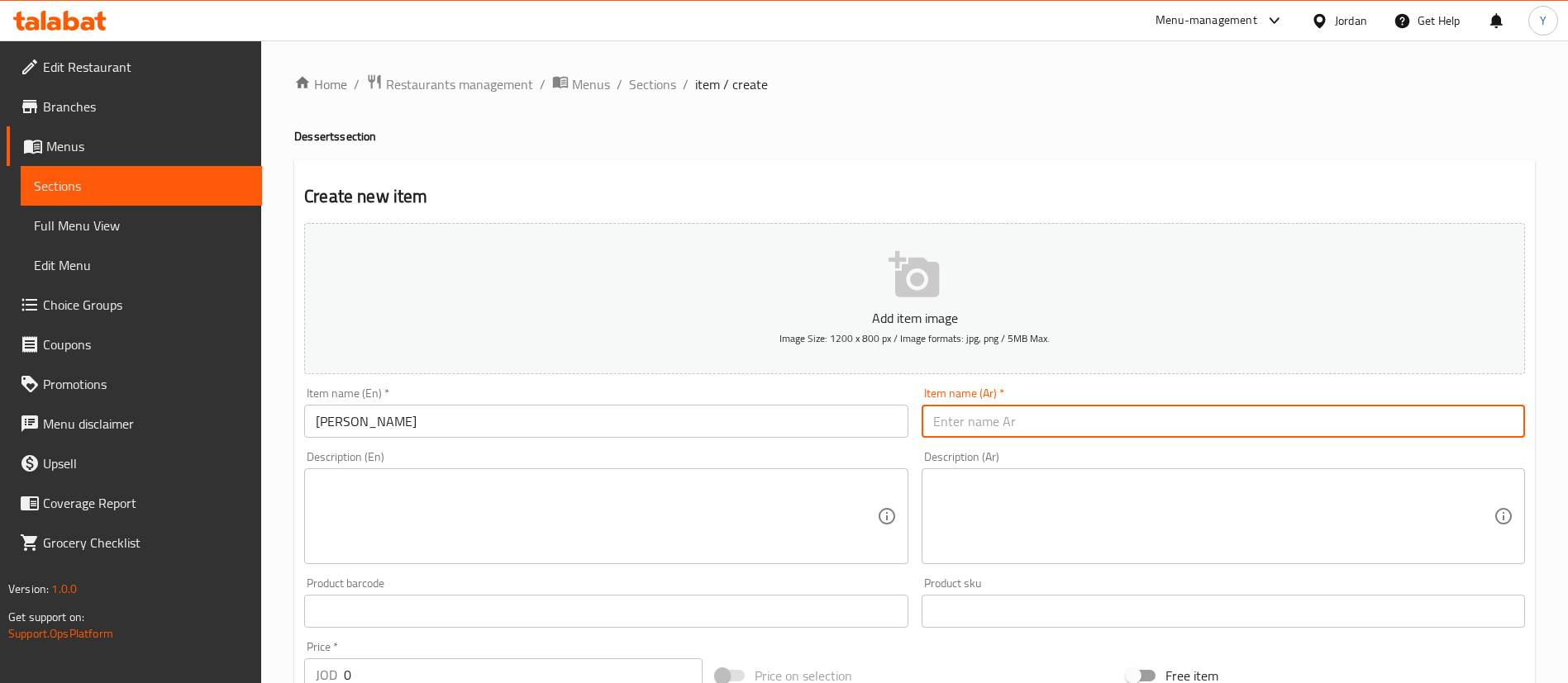
click at [1076, 423] on input "text" at bounding box center [1223, 421] width 604 height 33
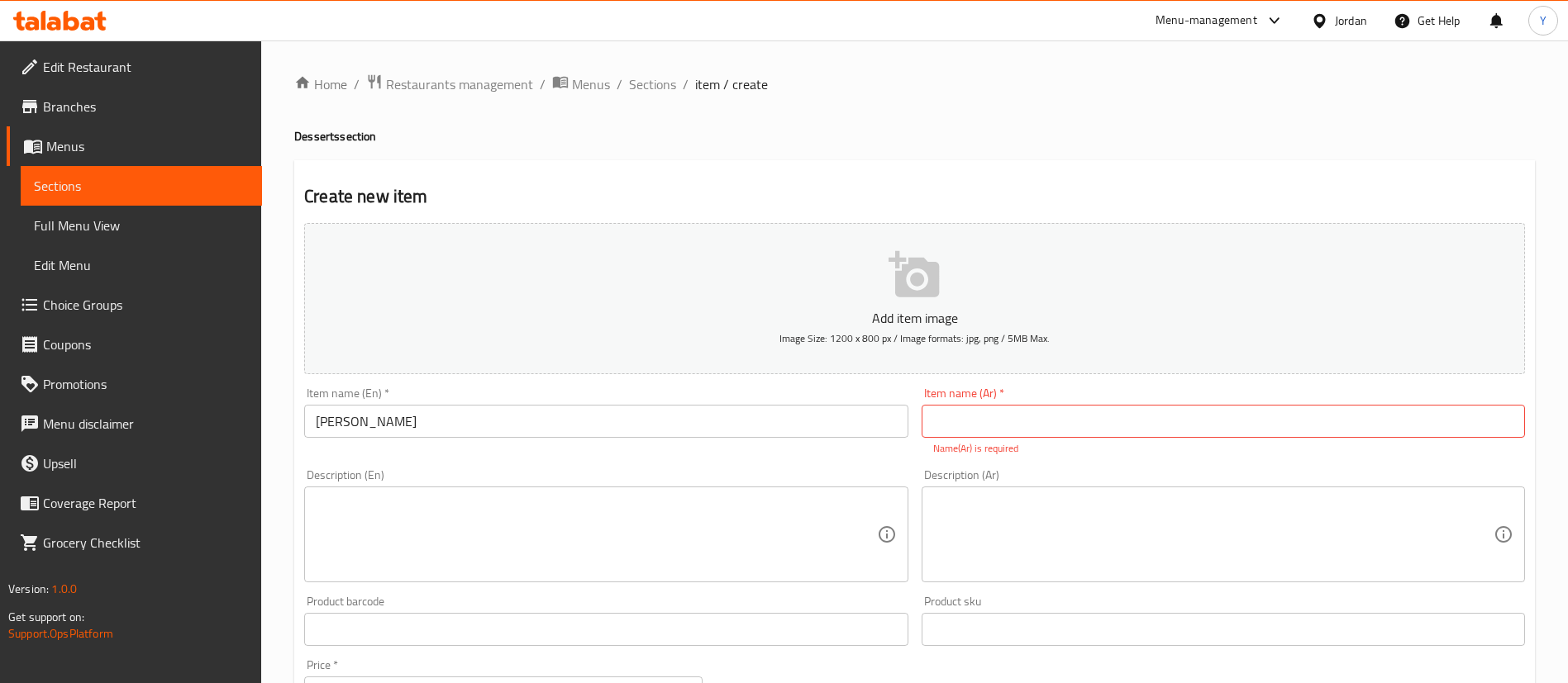
click at [1082, 414] on div "Item name (Ar)   * Item name (Ar) * Name(Ar) is required" at bounding box center [1223, 422] width 604 height 69
click at [1082, 414] on input "text" at bounding box center [1223, 421] width 604 height 33
paste input "خش خش"
type input "خش خش كبير"
click at [489, 541] on textarea at bounding box center [596, 535] width 560 height 78
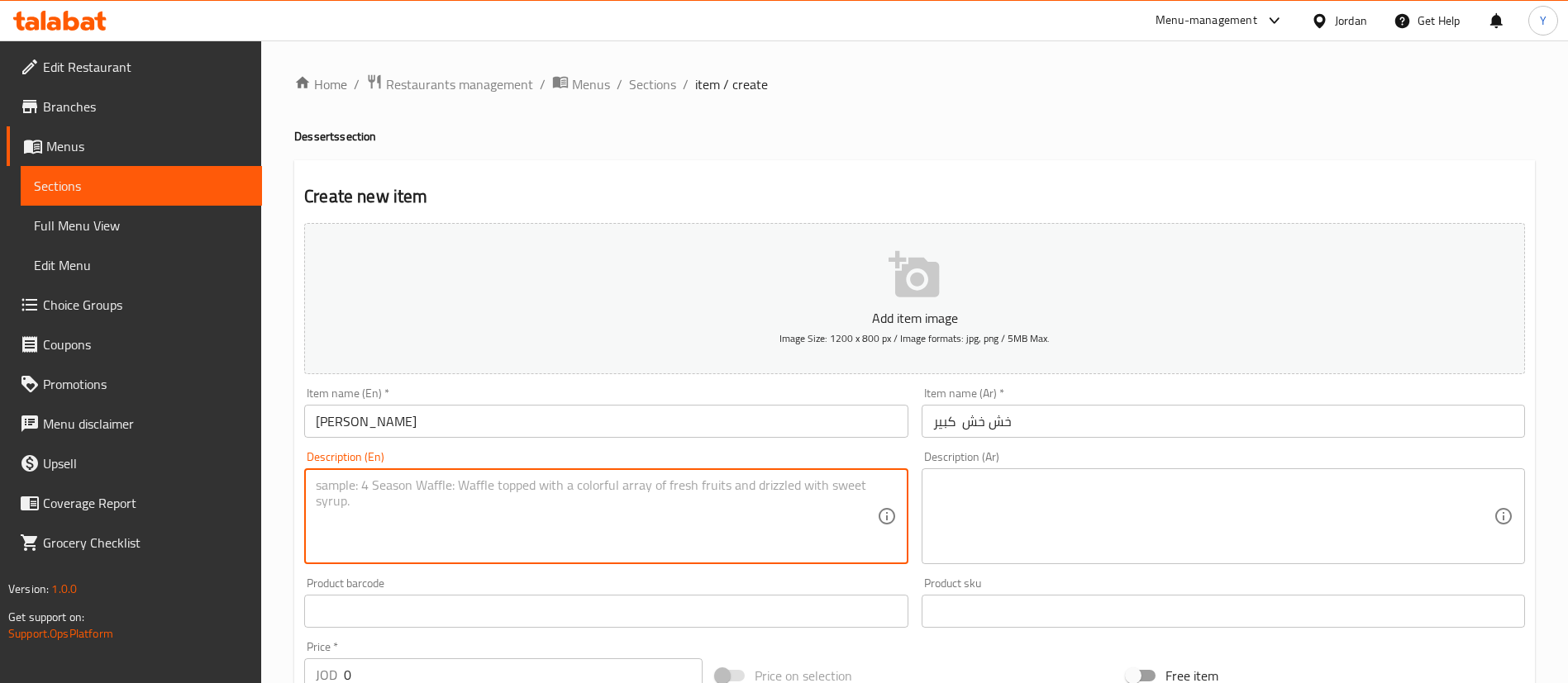
paste textarea "Layers of salted crackers with the special rich cream and golden-toasted vermic…"
type textarea "Layers of salted crackers with the special rich cream and golden-toasted vermic…"
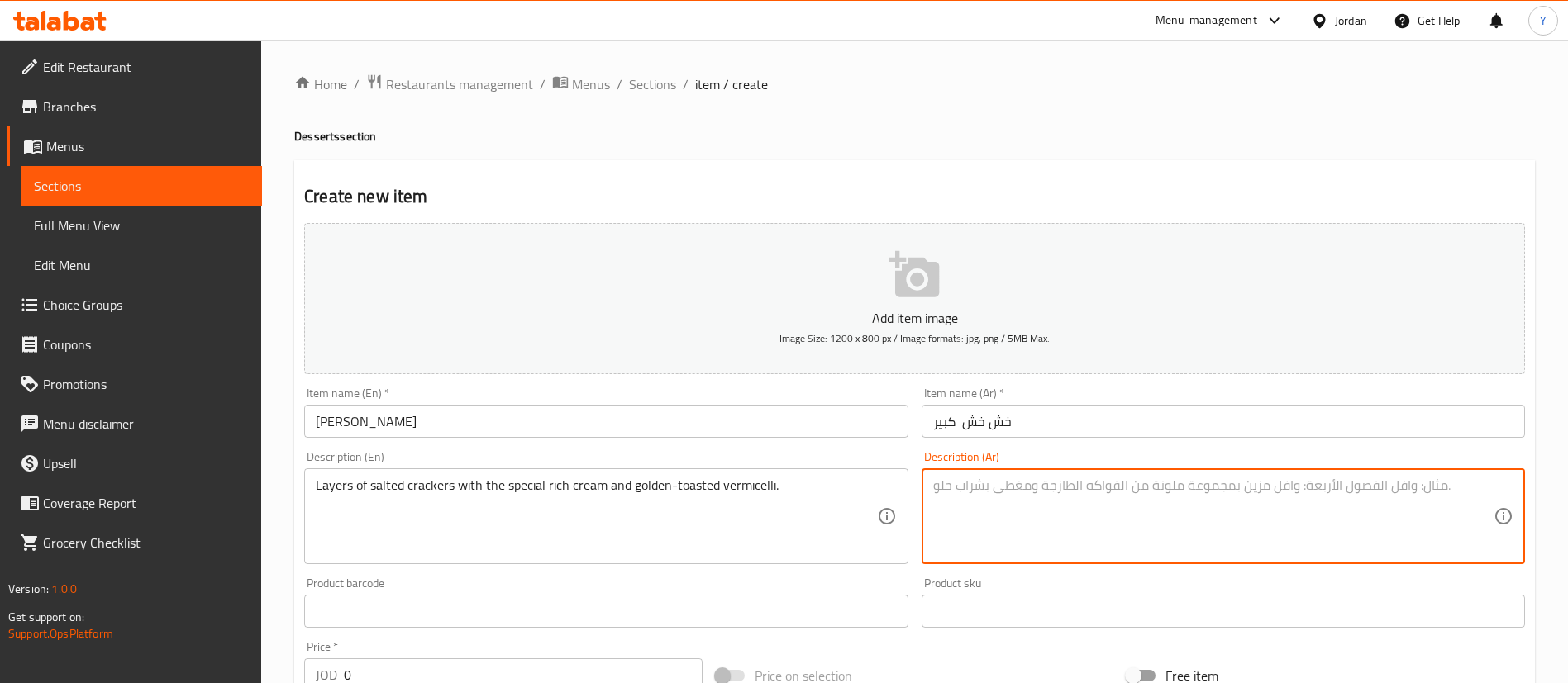
click at [1131, 515] on textarea at bounding box center [1213, 517] width 560 height 78
paste textarea "طبقات من الكراكرز المملح مع الكريمة الخاصة الغنية والشعيرية المحمصة الذهبية."
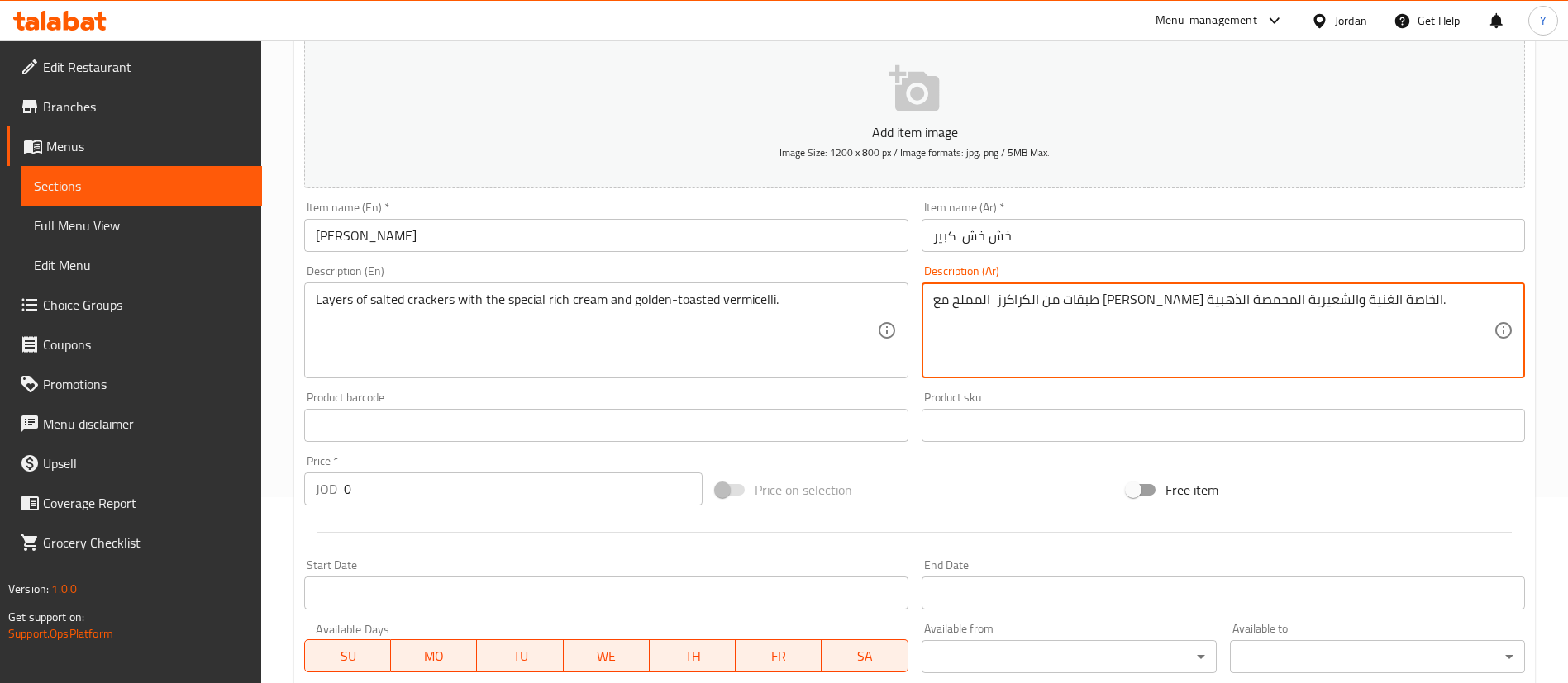
scroll to position [484, 0]
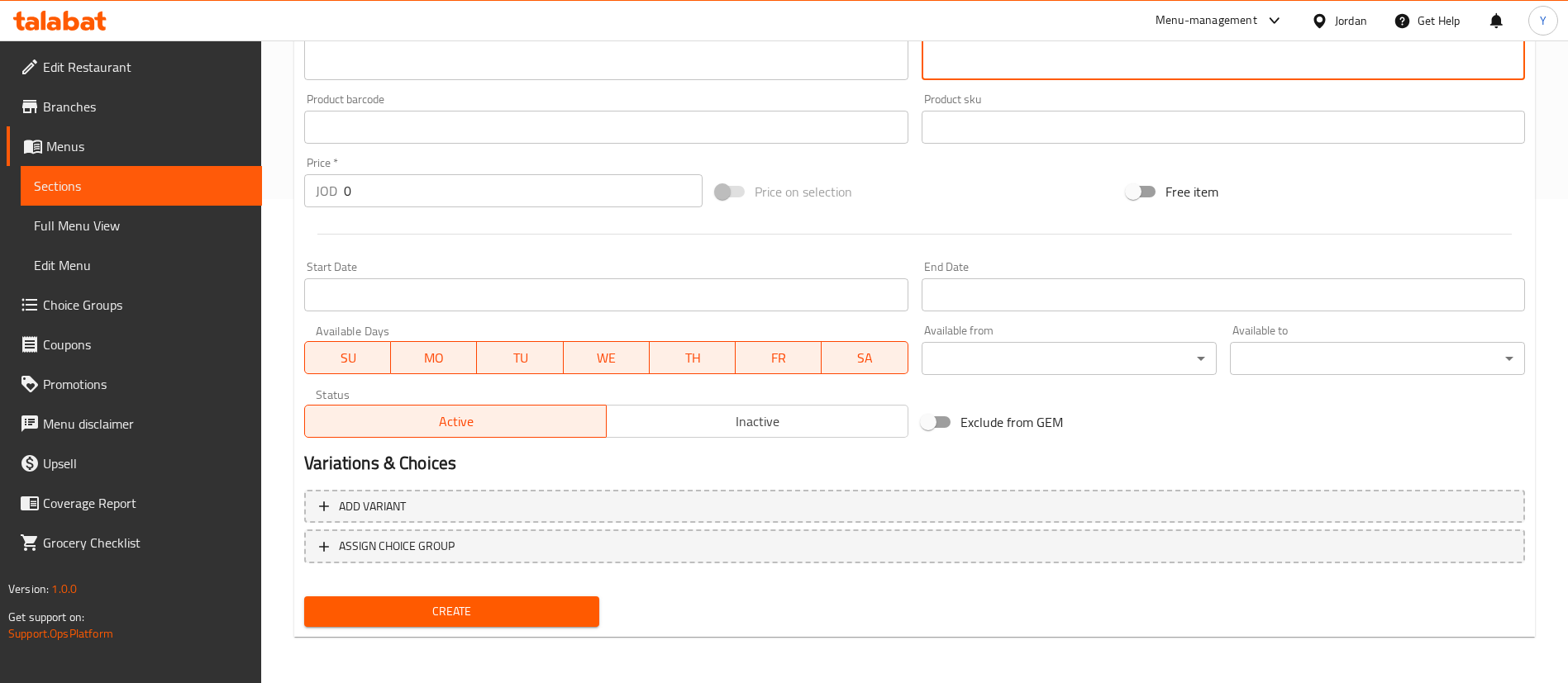
type textarea "طبقات من الكراكرز المملح مع الكريمة الخاصة الغنية والشعيرية المحمصة الذهبية."
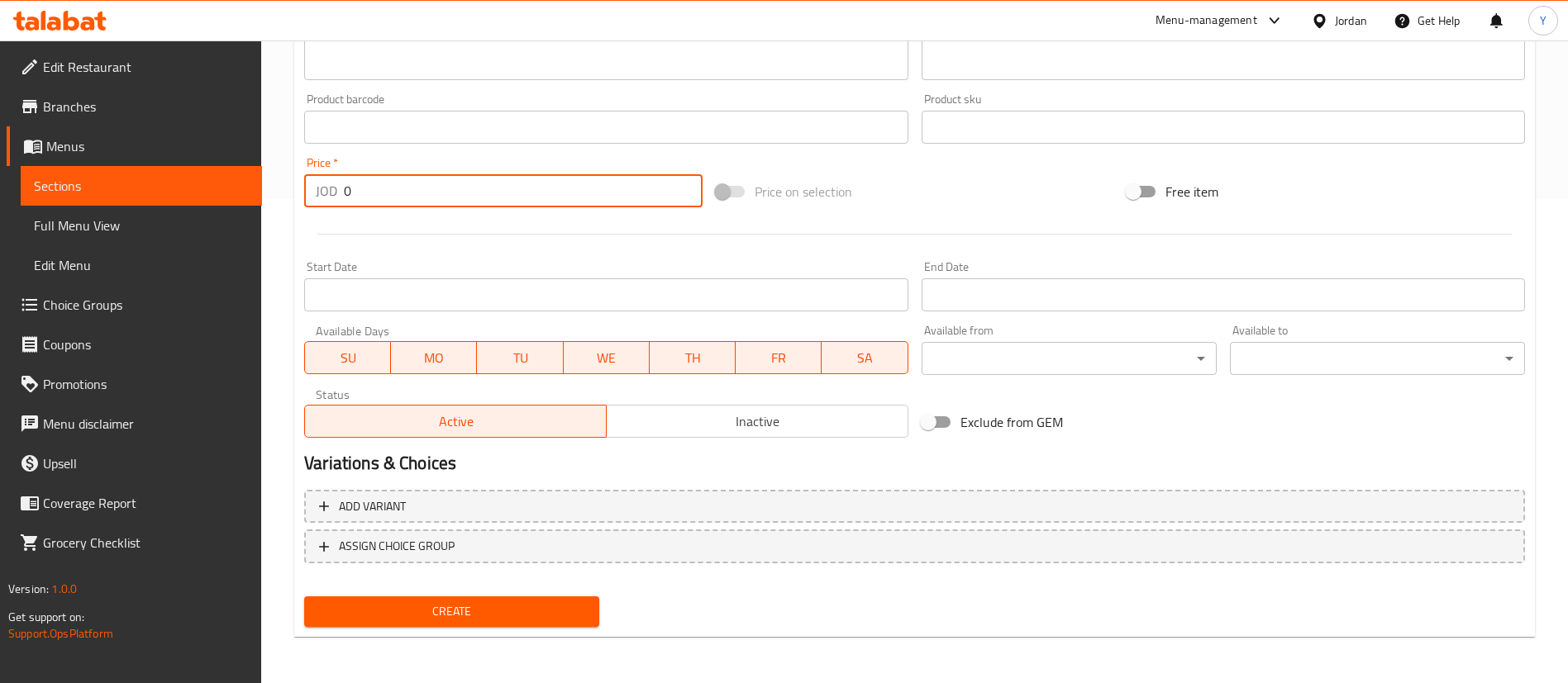
drag, startPoint x: 374, startPoint y: 182, endPoint x: 278, endPoint y: 186, distance: 96.1
click at [290, 186] on div "Home / Restaurants management / Menus / Sections / item / create Desserts secti…" at bounding box center [914, 120] width 1307 height 1127
type input "7"
click at [504, 261] on div "Start Date Start Date" at bounding box center [605, 286] width 604 height 50
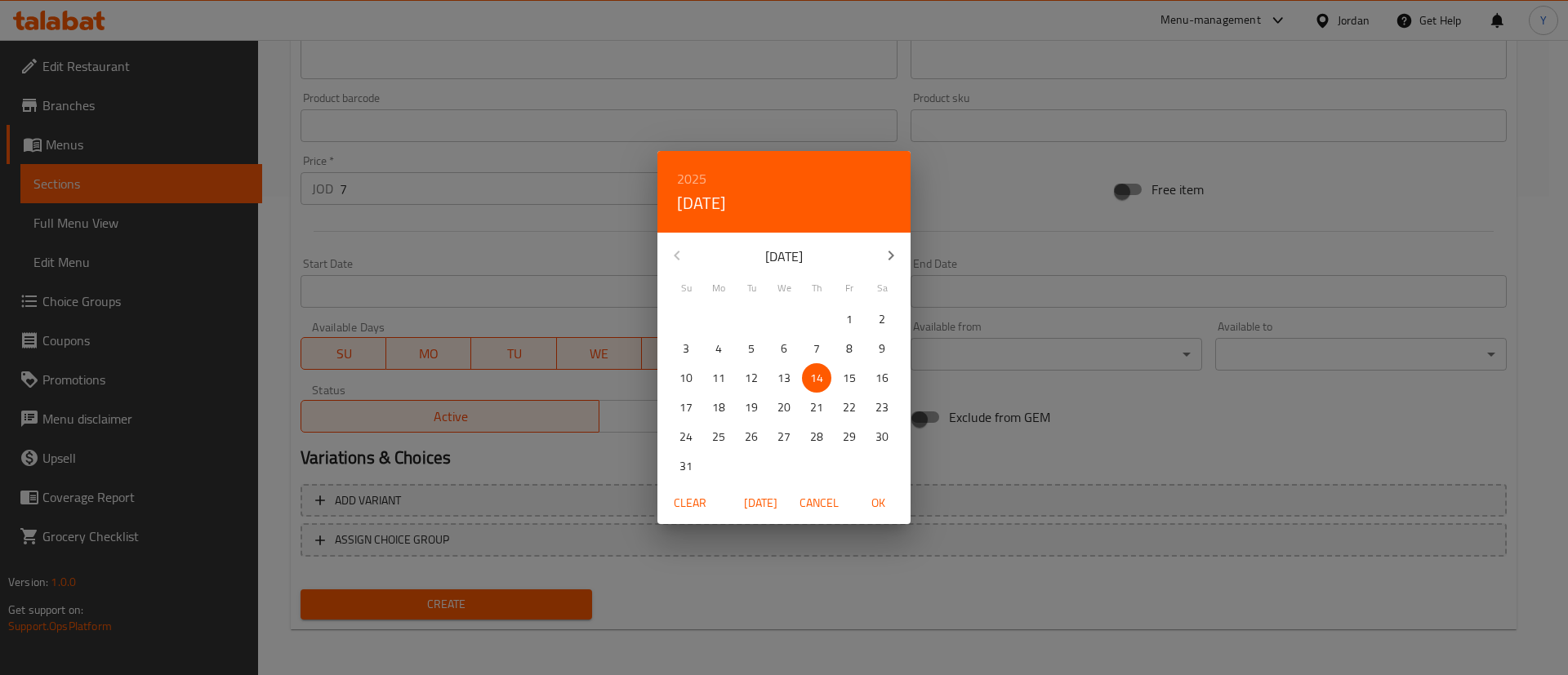
click at [464, 250] on div "2025 Thu, Aug 14 August 2025 Su Mo Tu We Th Fr Sa 27 28 29 30 31 1 2 3 4 5 6 7 …" at bounding box center [784, 337] width 1568 height 675
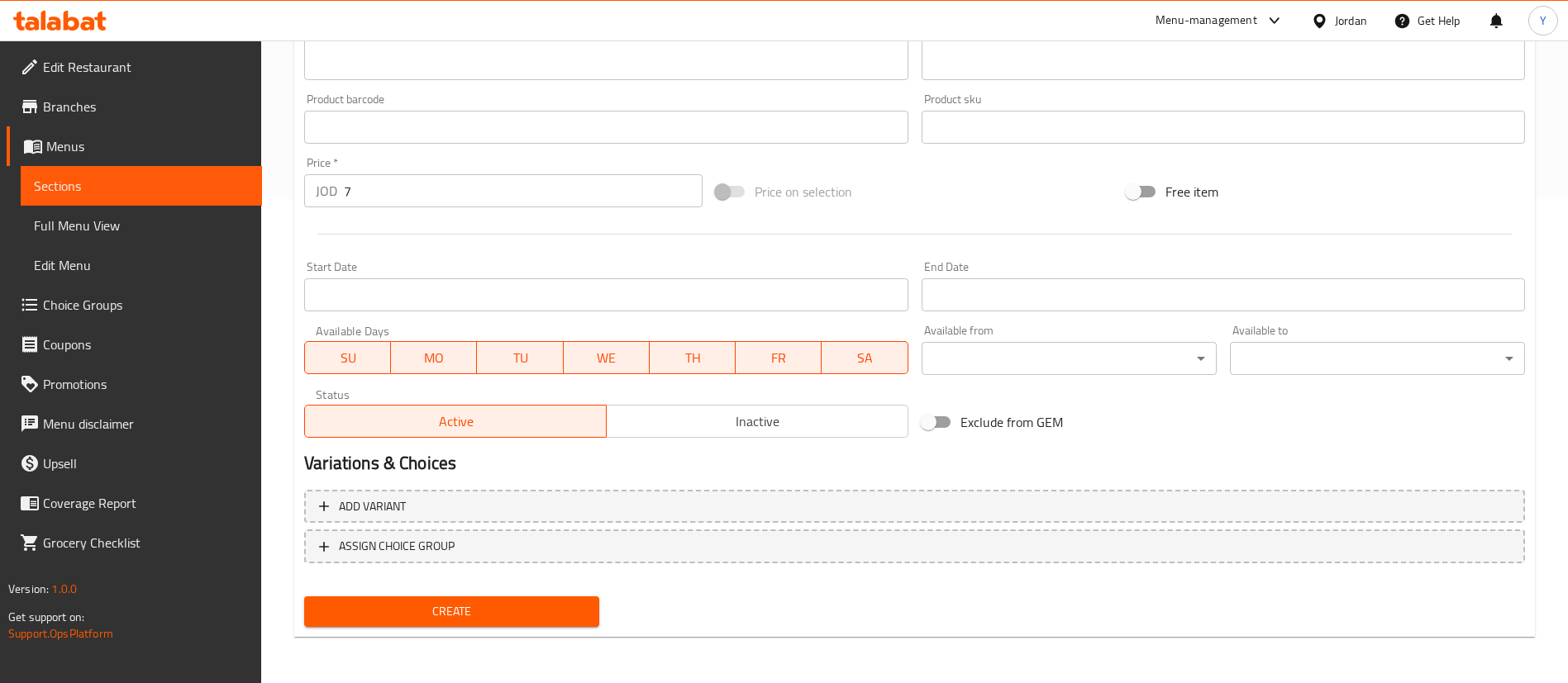
click at [439, 603] on span "Create" at bounding box center [452, 612] width 268 height 20
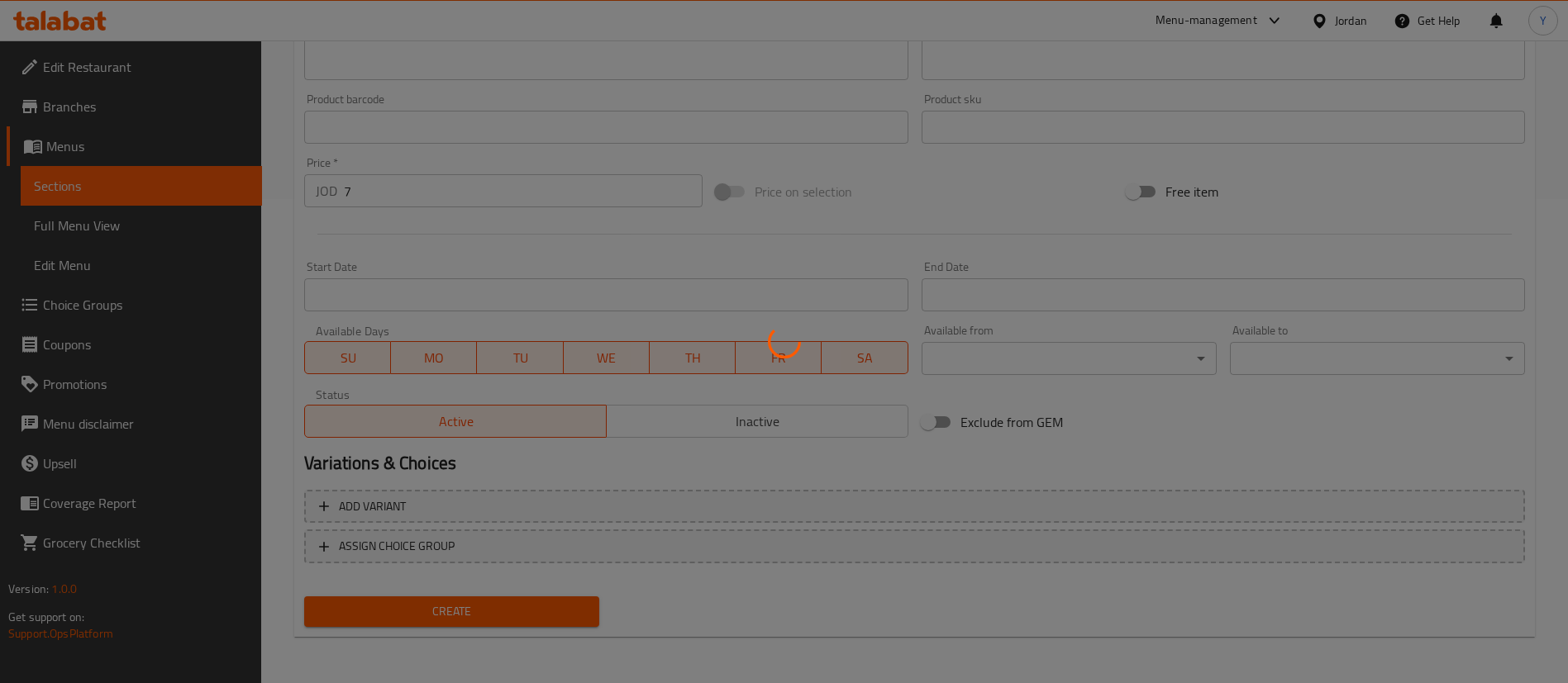
type input "0"
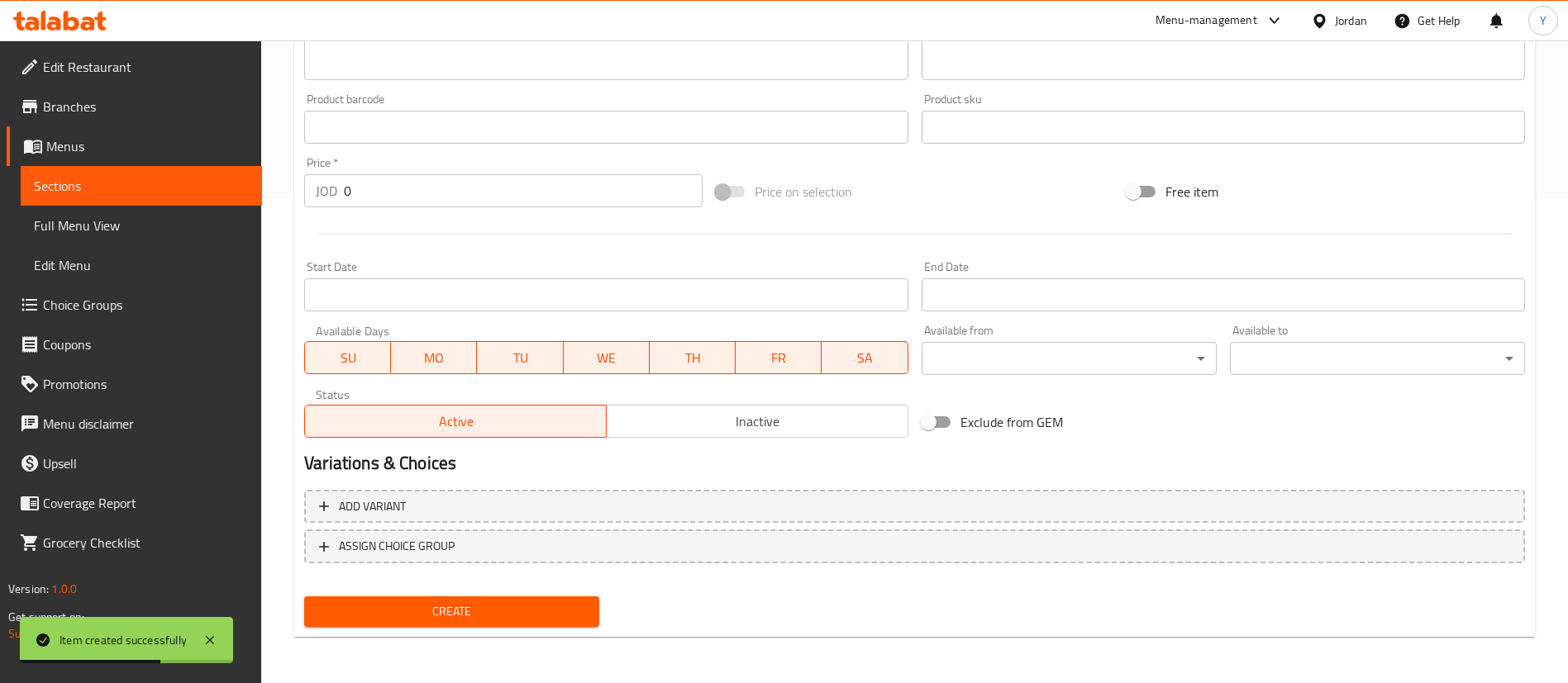
drag, startPoint x: 125, startPoint y: 198, endPoint x: 232, endPoint y: 210, distance: 107.7
click at [125, 198] on link "Sections" at bounding box center [141, 186] width 241 height 40
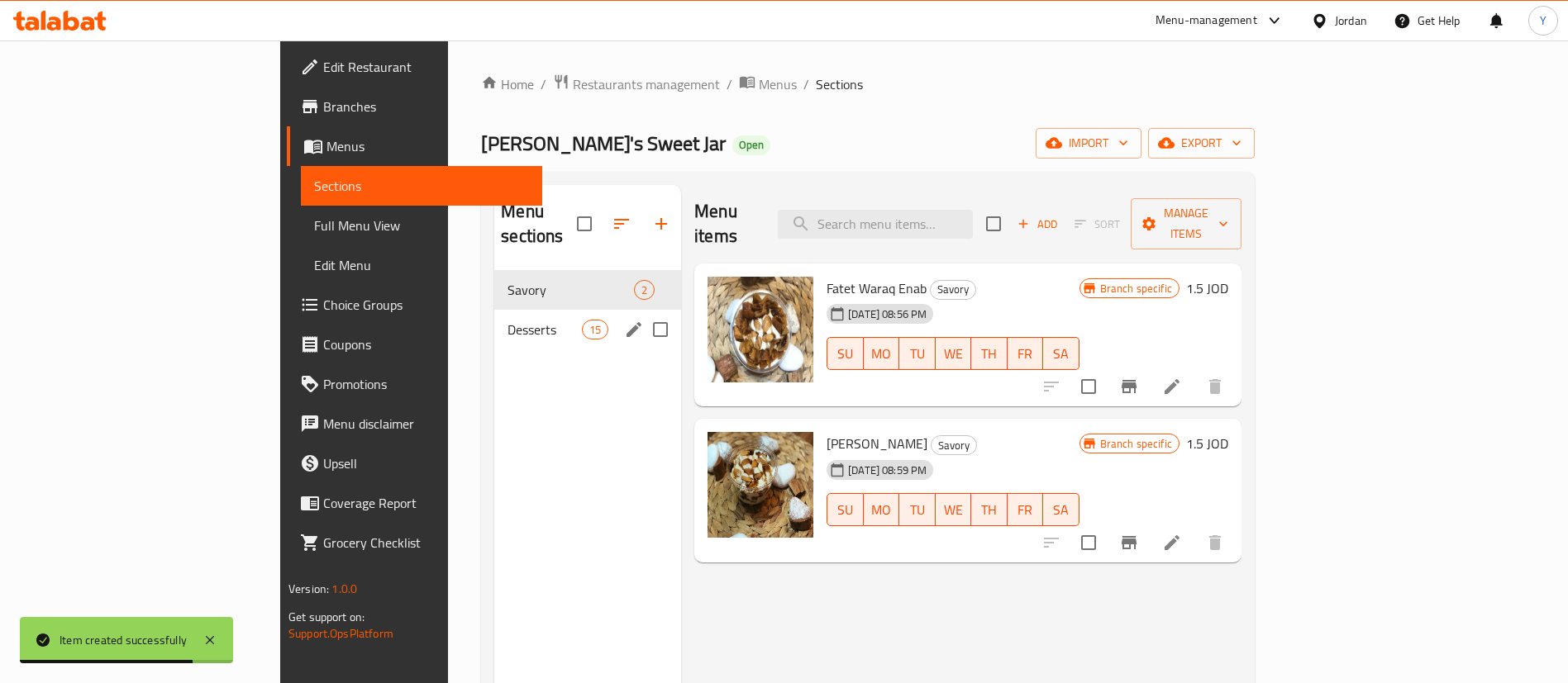
click at [494, 320] on div "Desserts 15" at bounding box center [587, 329] width 187 height 40
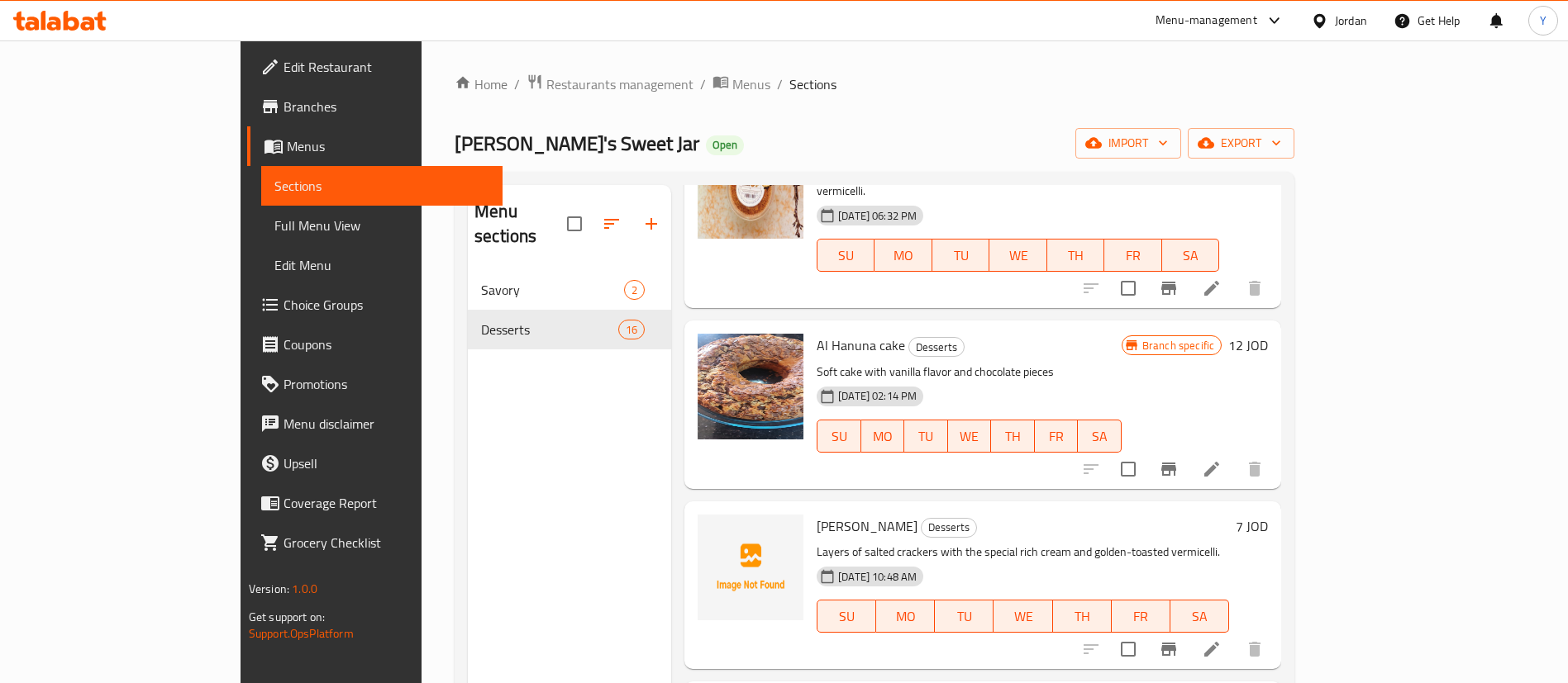
scroll to position [248, 0]
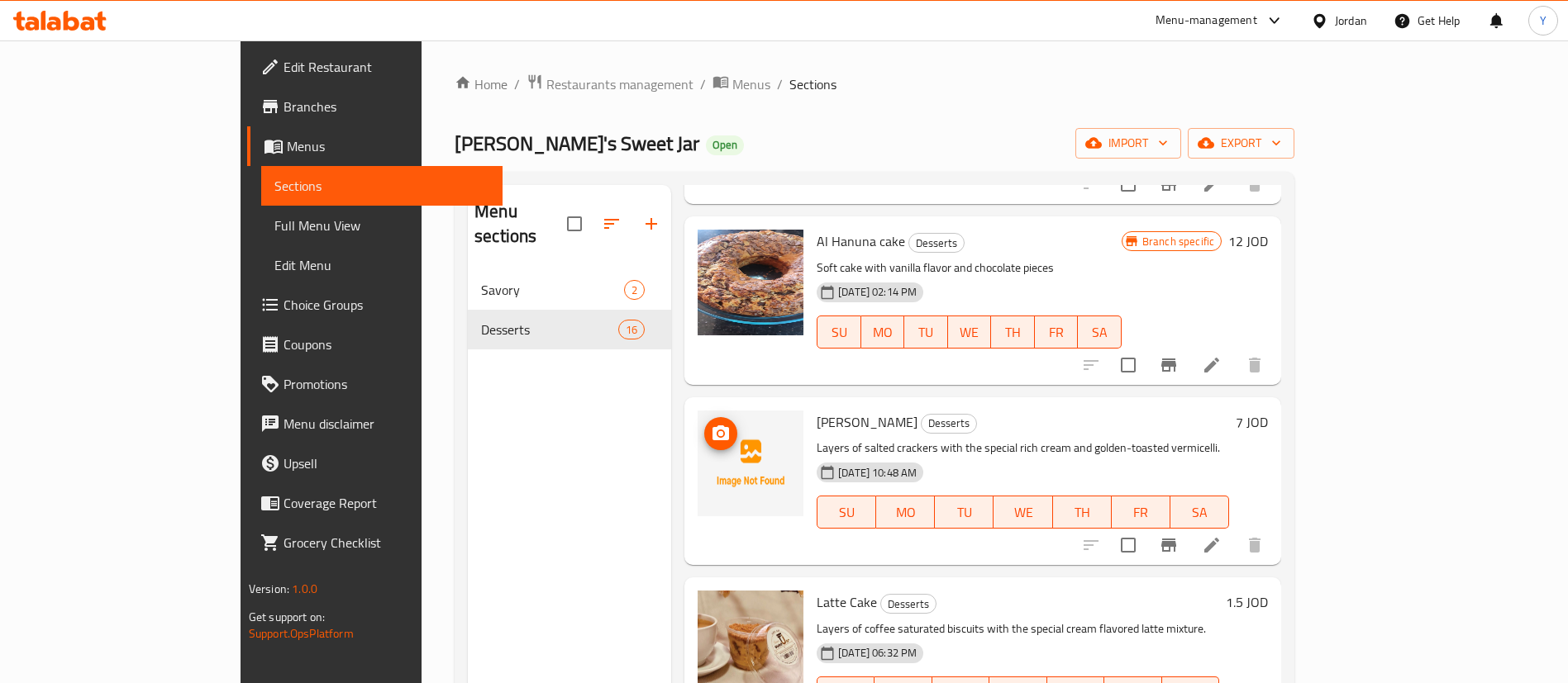
click at [718, 431] on circle "upload picture" at bounding box center [721, 434] width 5 height 5
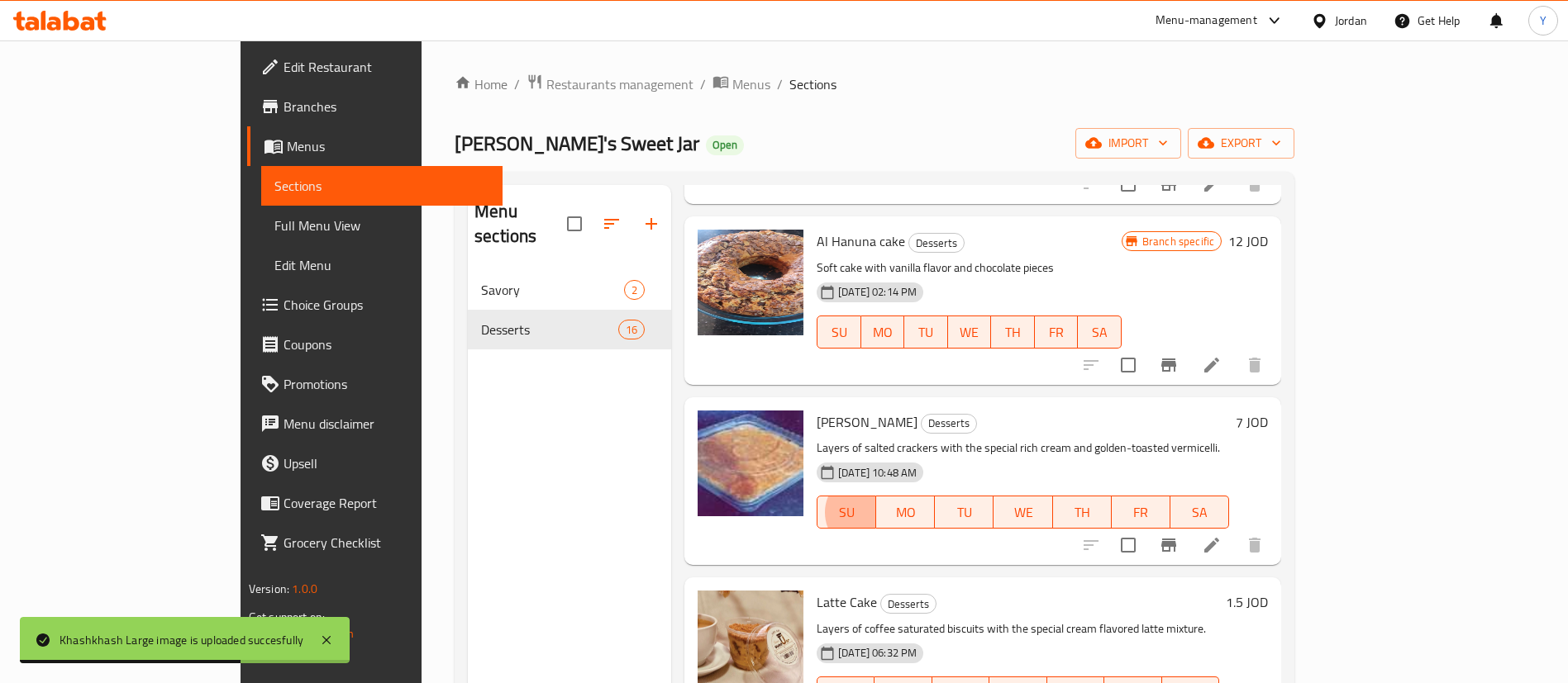
type button "0"
type button "1"
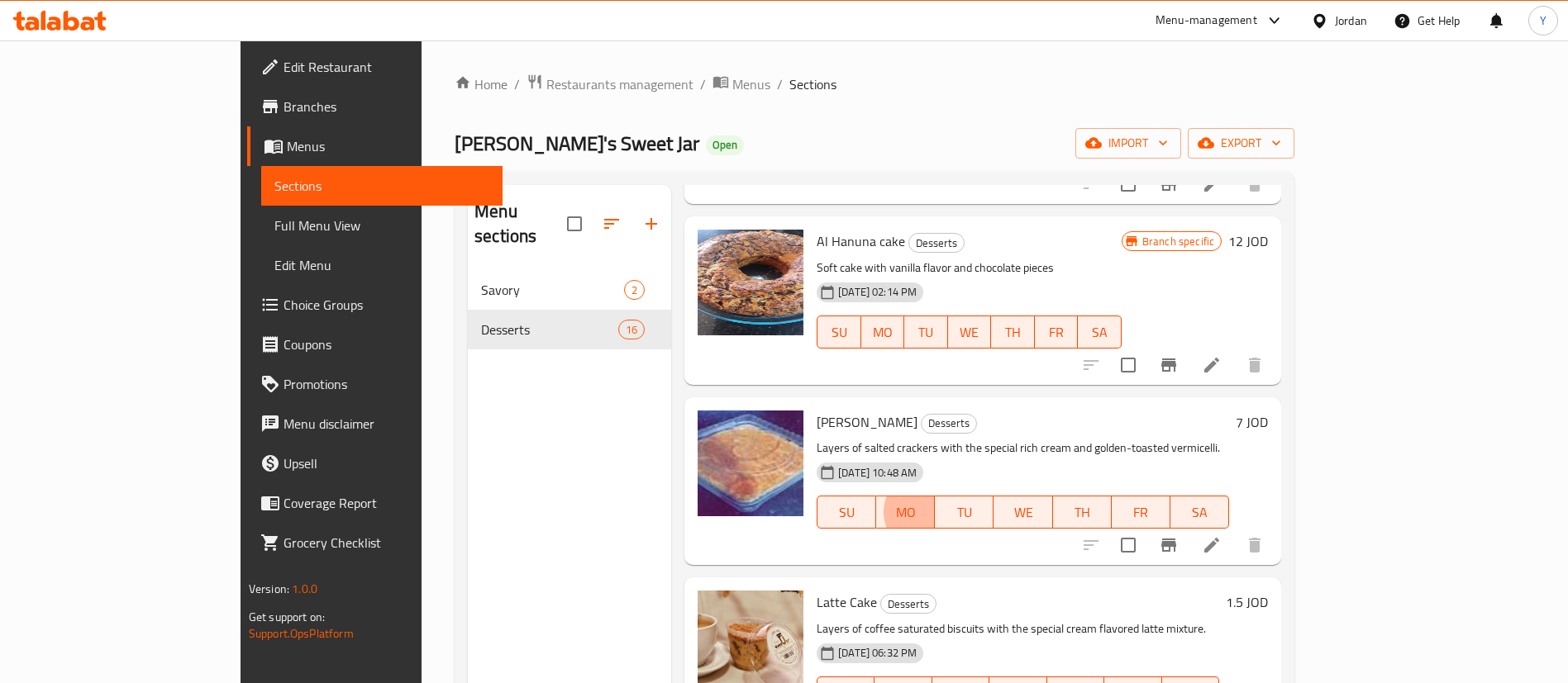
click at [81, 21] on icon at bounding box center [60, 20] width 93 height 20
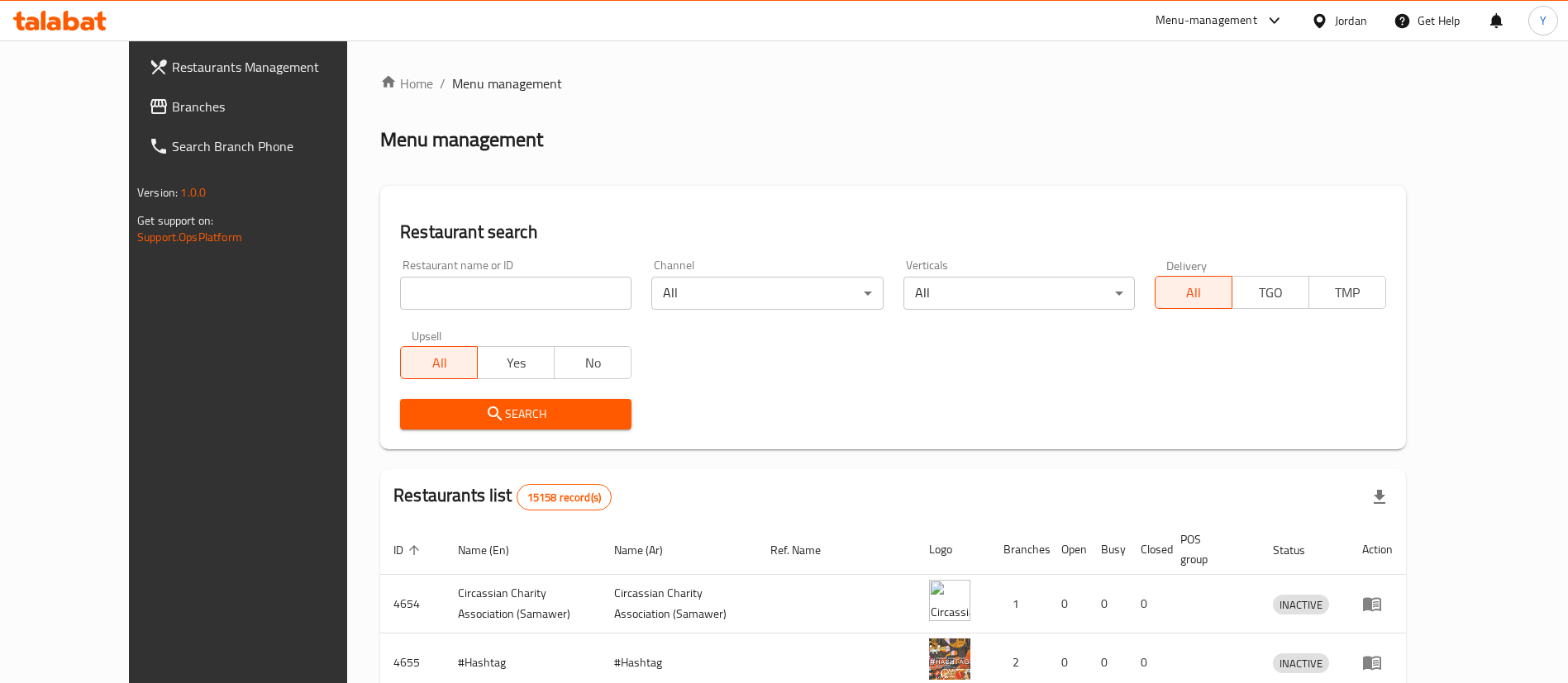
click at [447, 298] on input "search" at bounding box center [515, 293] width 232 height 33
click at [172, 115] on span "Branches" at bounding box center [275, 106] width 205 height 20
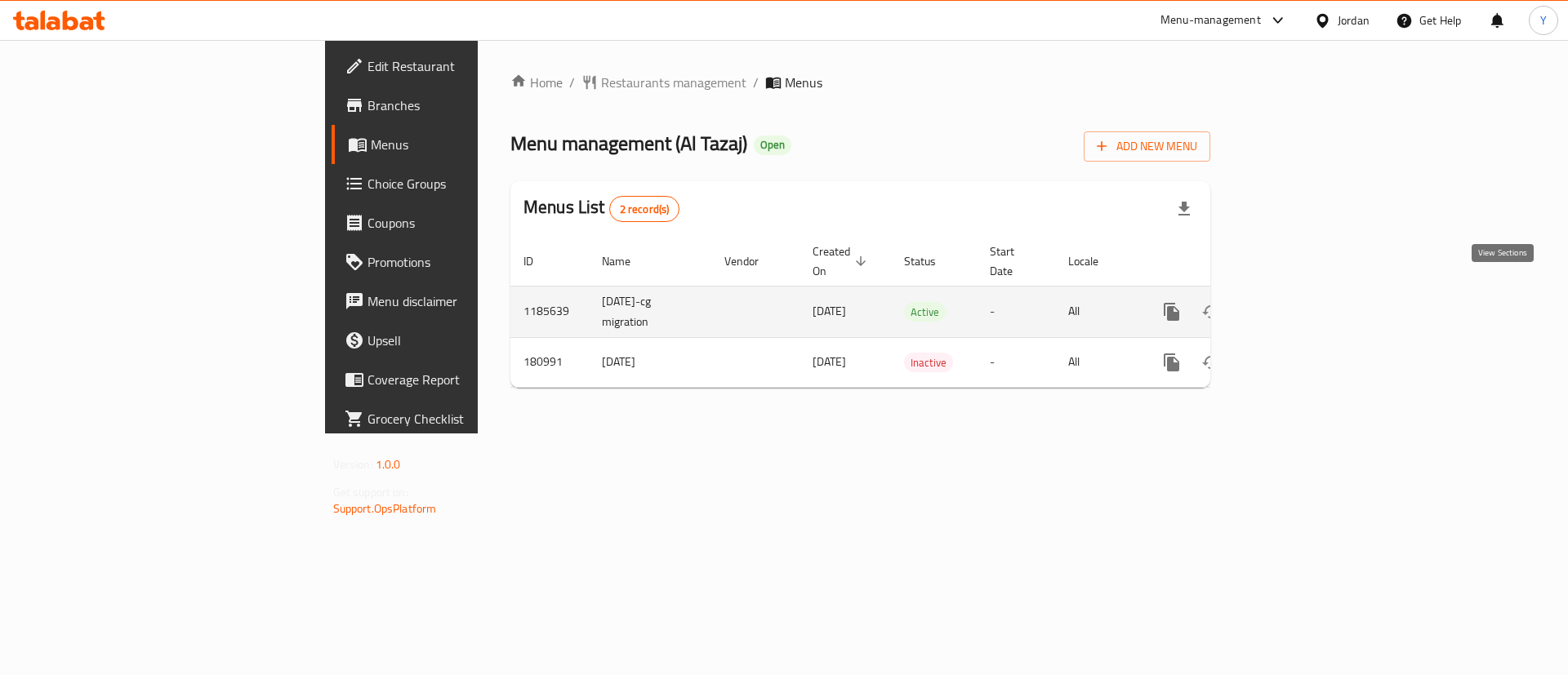
click at [1300, 302] on icon "enhanced table" at bounding box center [1289, 311] width 19 height 19
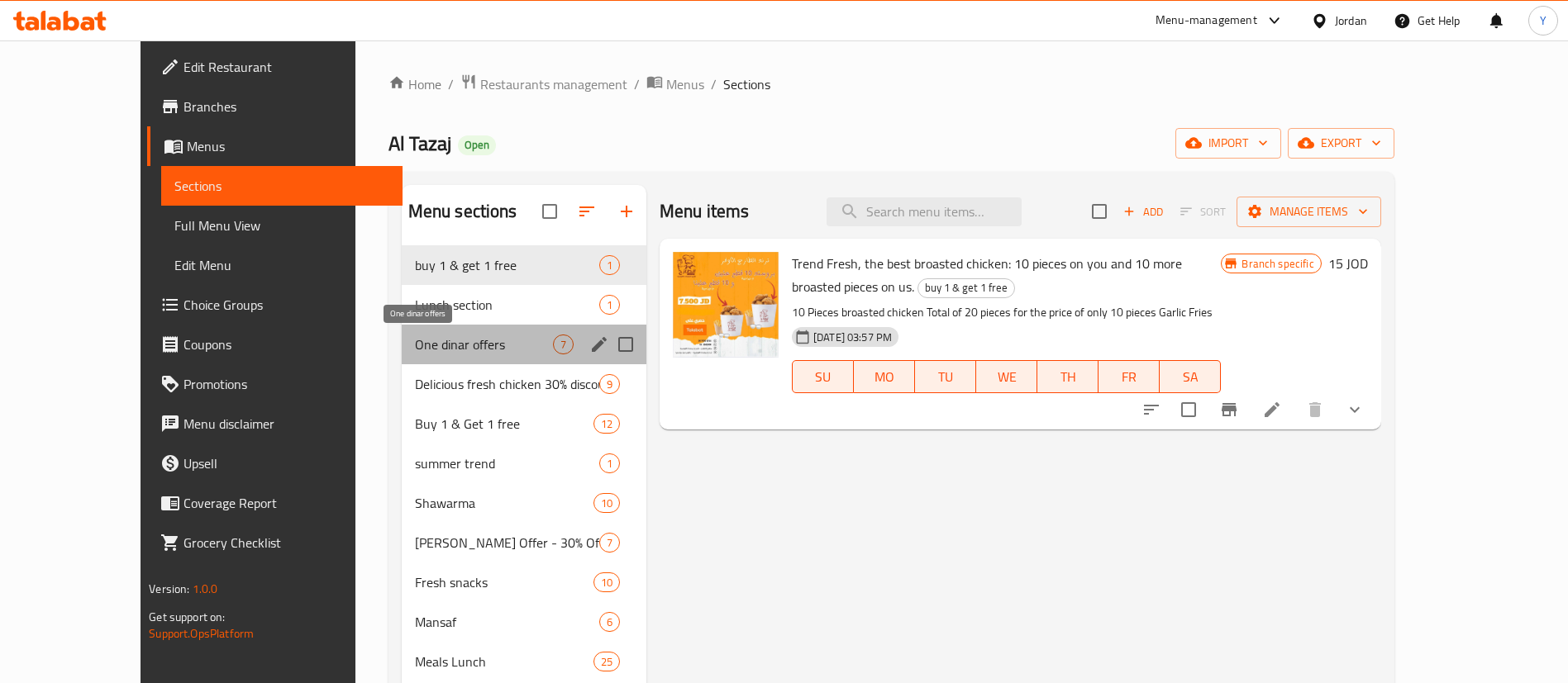
click at [438, 347] on span "One dinar offers" at bounding box center [484, 344] width 138 height 20
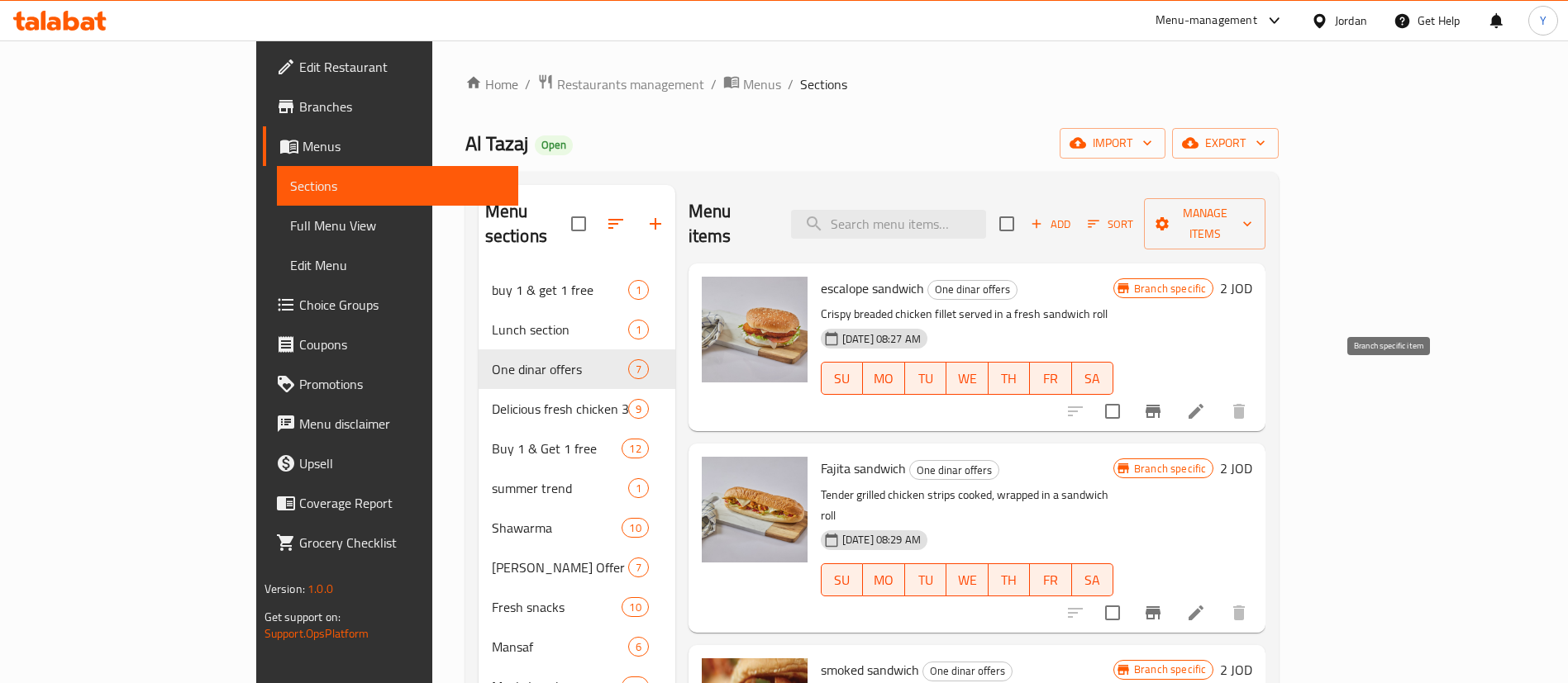
click at [1163, 401] on icon "Branch-specific-item" at bounding box center [1152, 411] width 20 height 20
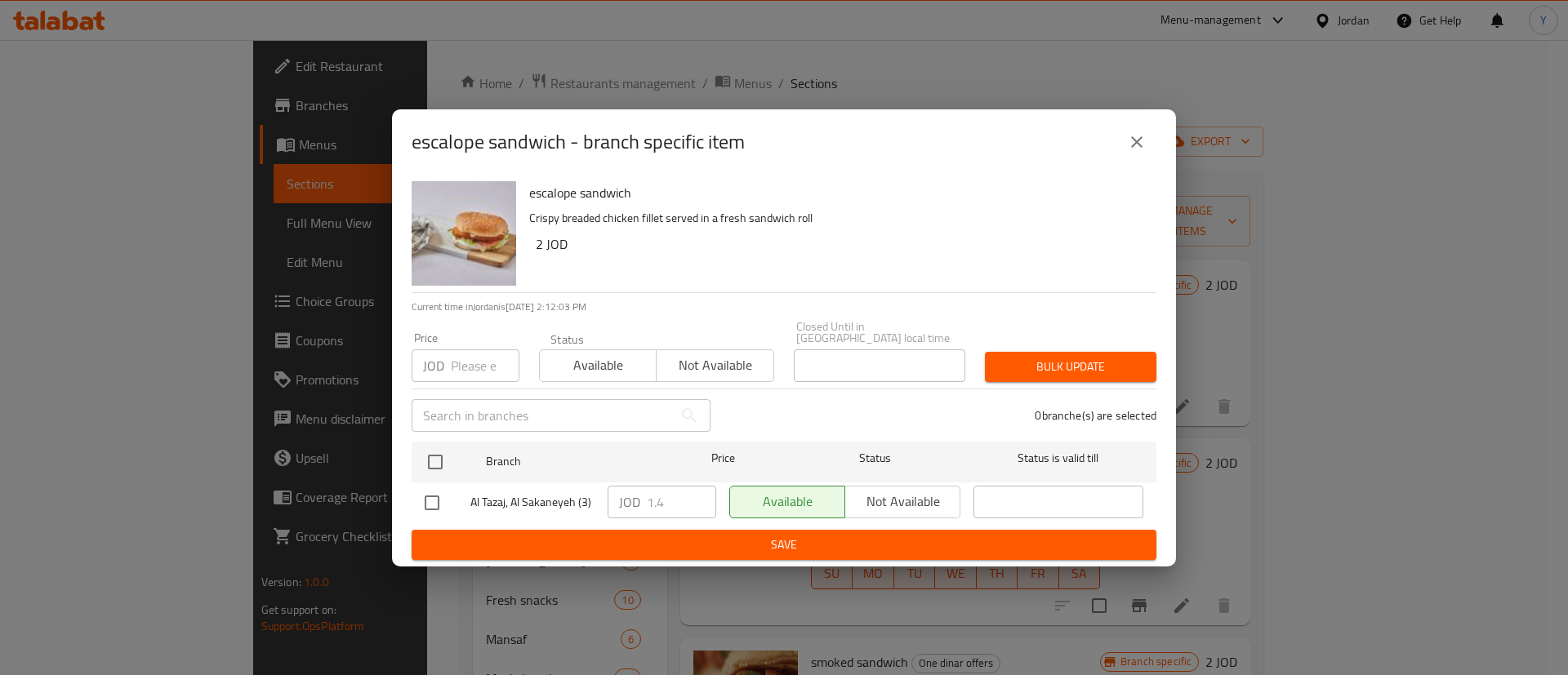
click at [447, 501] on input "checkbox" at bounding box center [432, 502] width 34 height 34
checkbox input "true"
drag, startPoint x: 666, startPoint y: 506, endPoint x: 633, endPoint y: 506, distance: 33.0
click at [633, 506] on div "JOD 1.4 ​" at bounding box center [661, 501] width 108 height 33
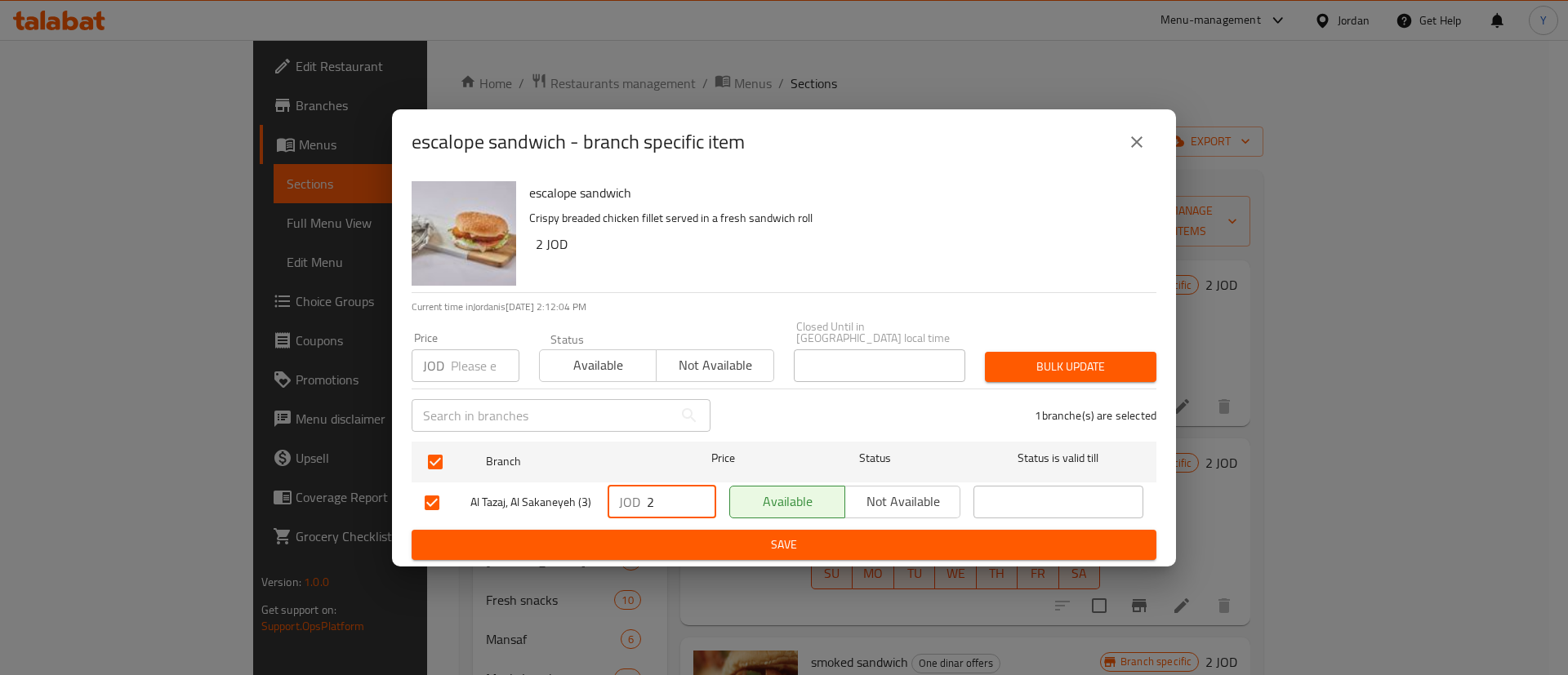
type input "2"
click at [703, 535] on span "Save" at bounding box center [784, 545] width 719 height 20
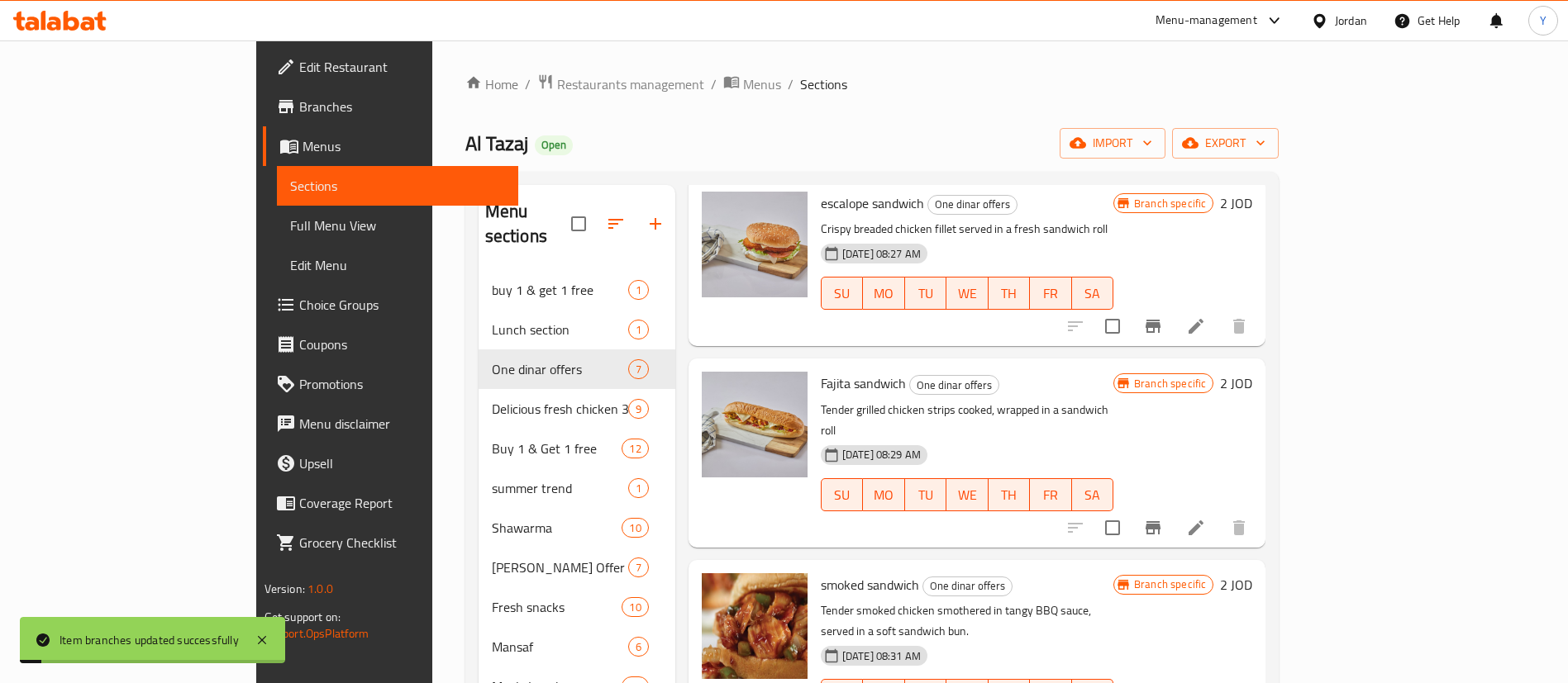
scroll to position [124, 0]
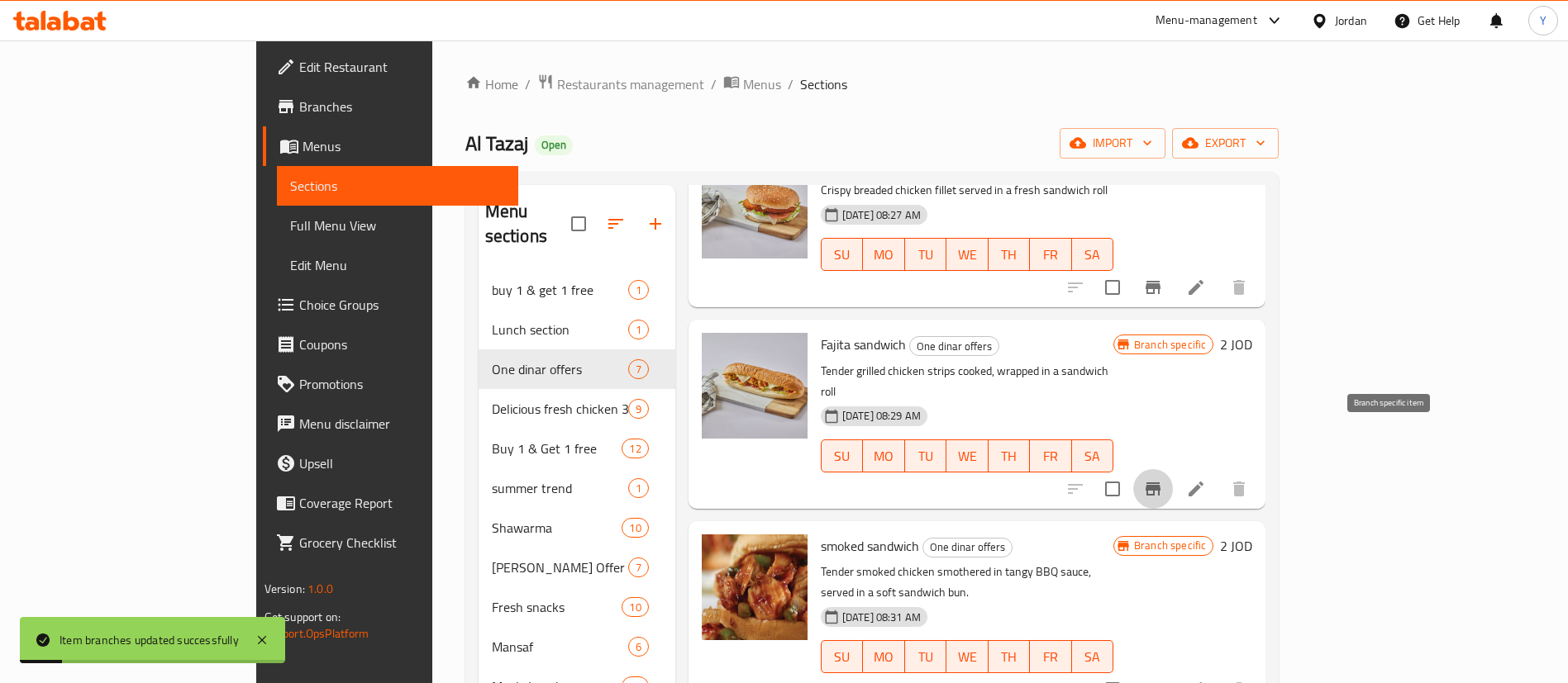
click at [1163, 479] on icon "Branch-specific-item" at bounding box center [1152, 489] width 20 height 20
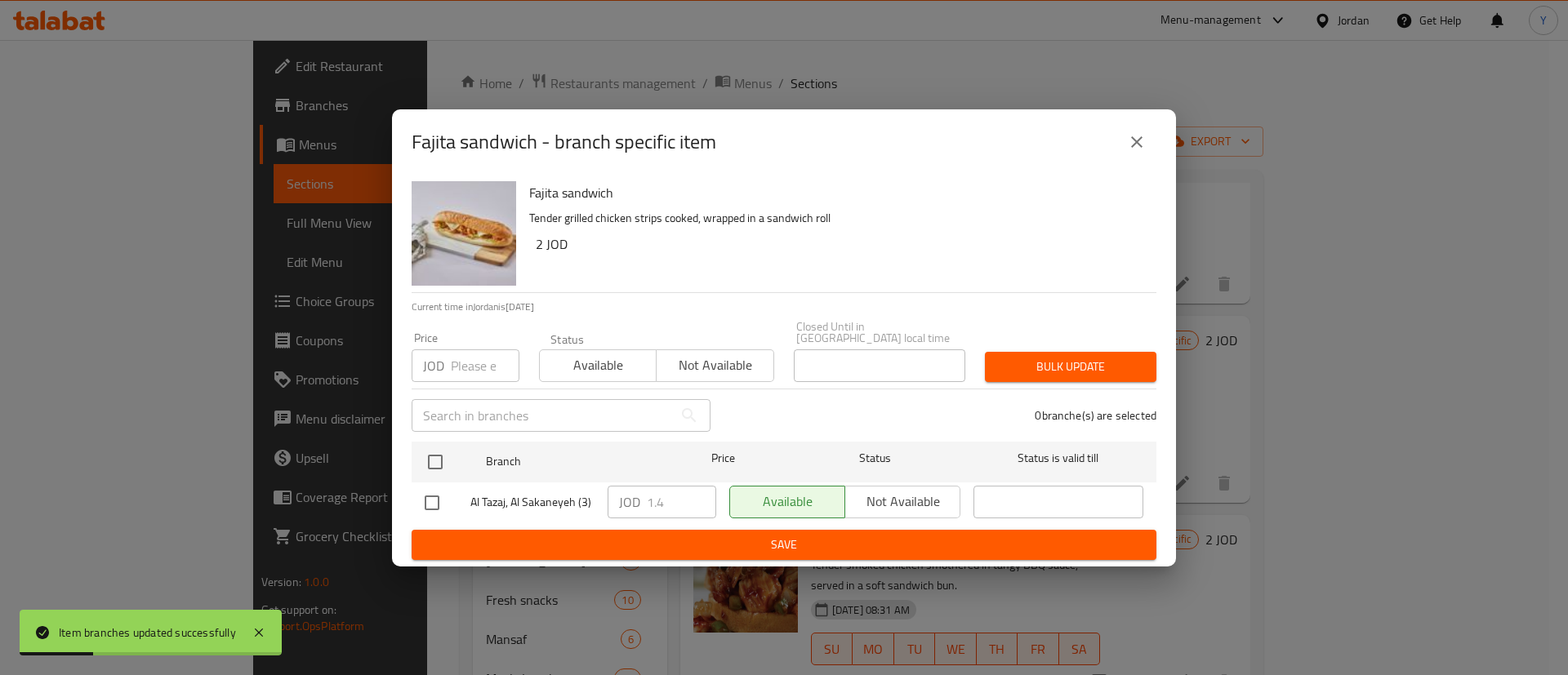
click at [437, 502] on input "checkbox" at bounding box center [432, 502] width 34 height 34
checkbox input "true"
drag, startPoint x: 675, startPoint y: 503, endPoint x: 607, endPoint y: 512, distance: 68.6
click at [607, 512] on div "JOD 1.4 ​" at bounding box center [662, 502] width 122 height 47
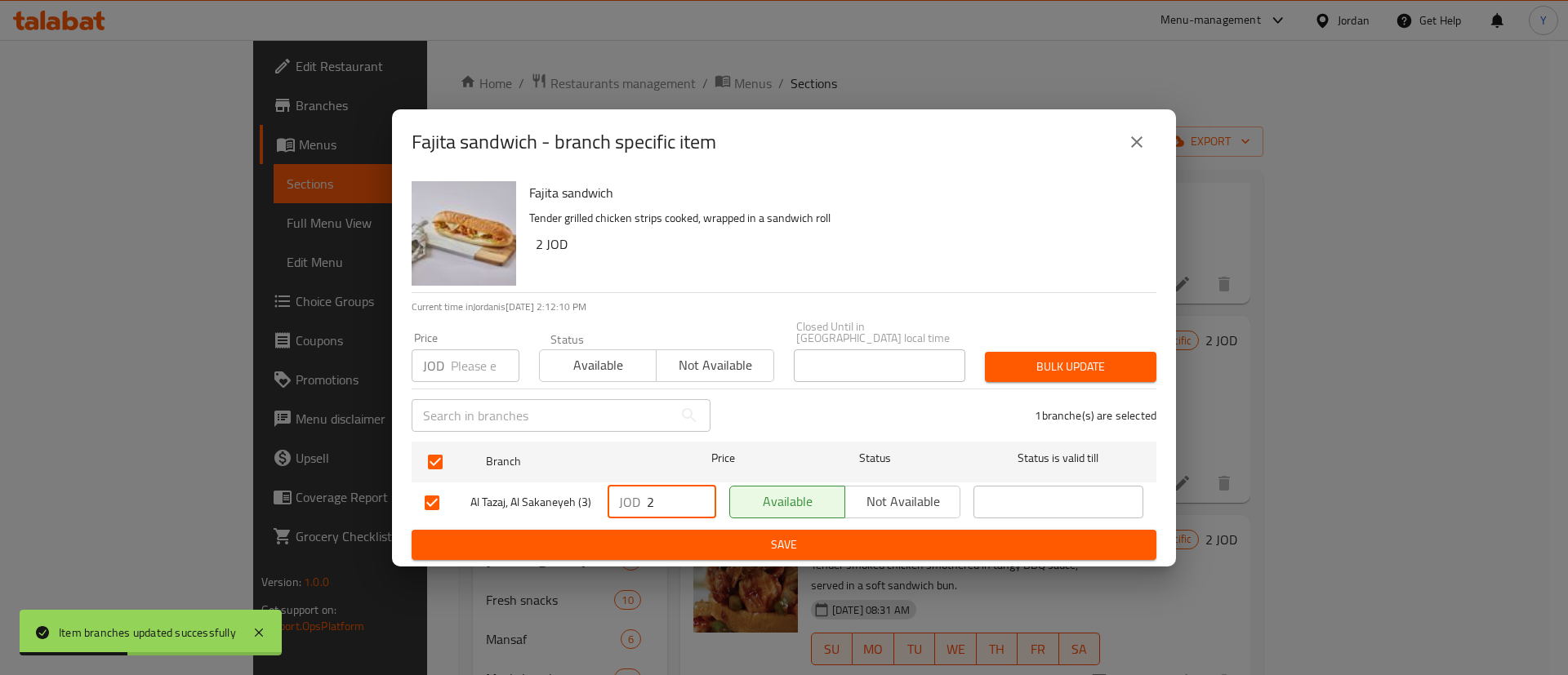
type input "2"
click at [736, 535] on span "Save" at bounding box center [784, 545] width 719 height 20
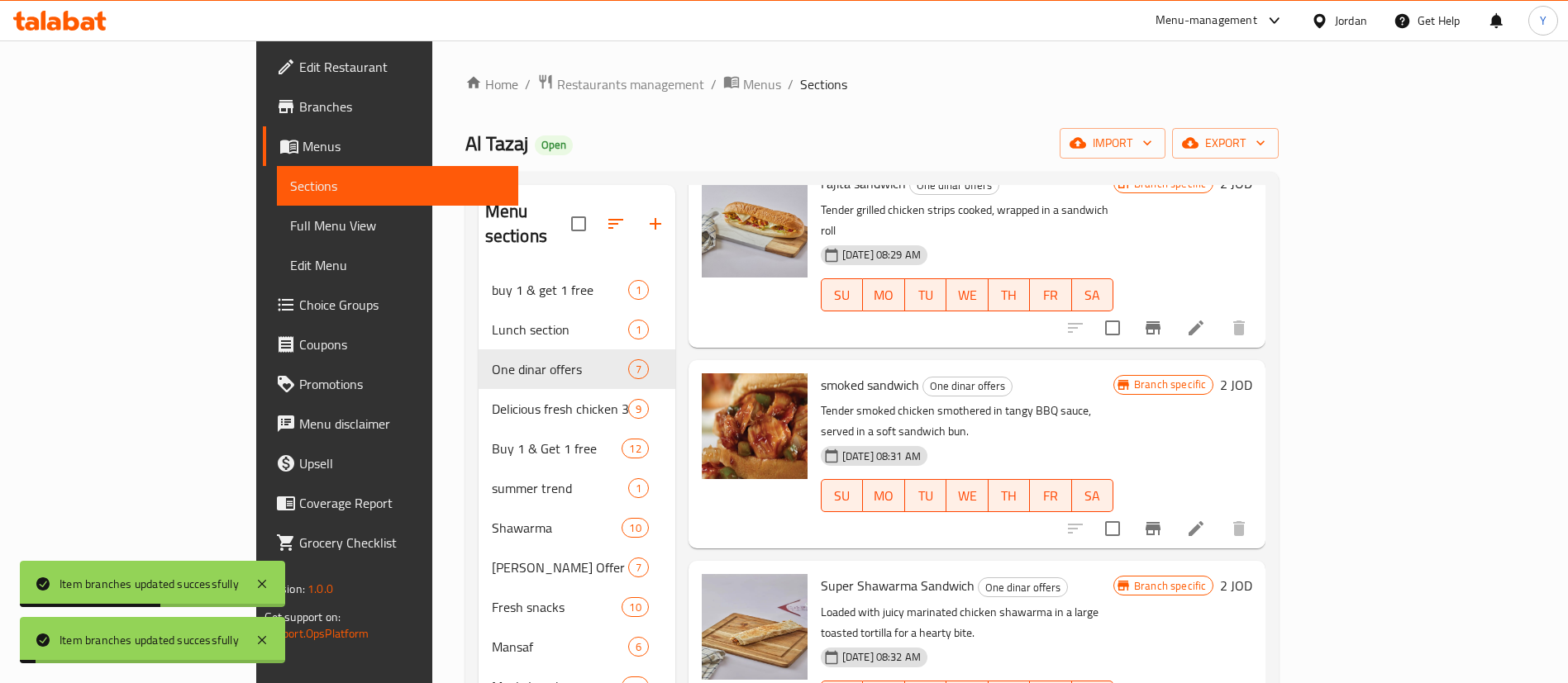
scroll to position [286, 0]
click at [1206, 518] on icon at bounding box center [1195, 527] width 20 height 20
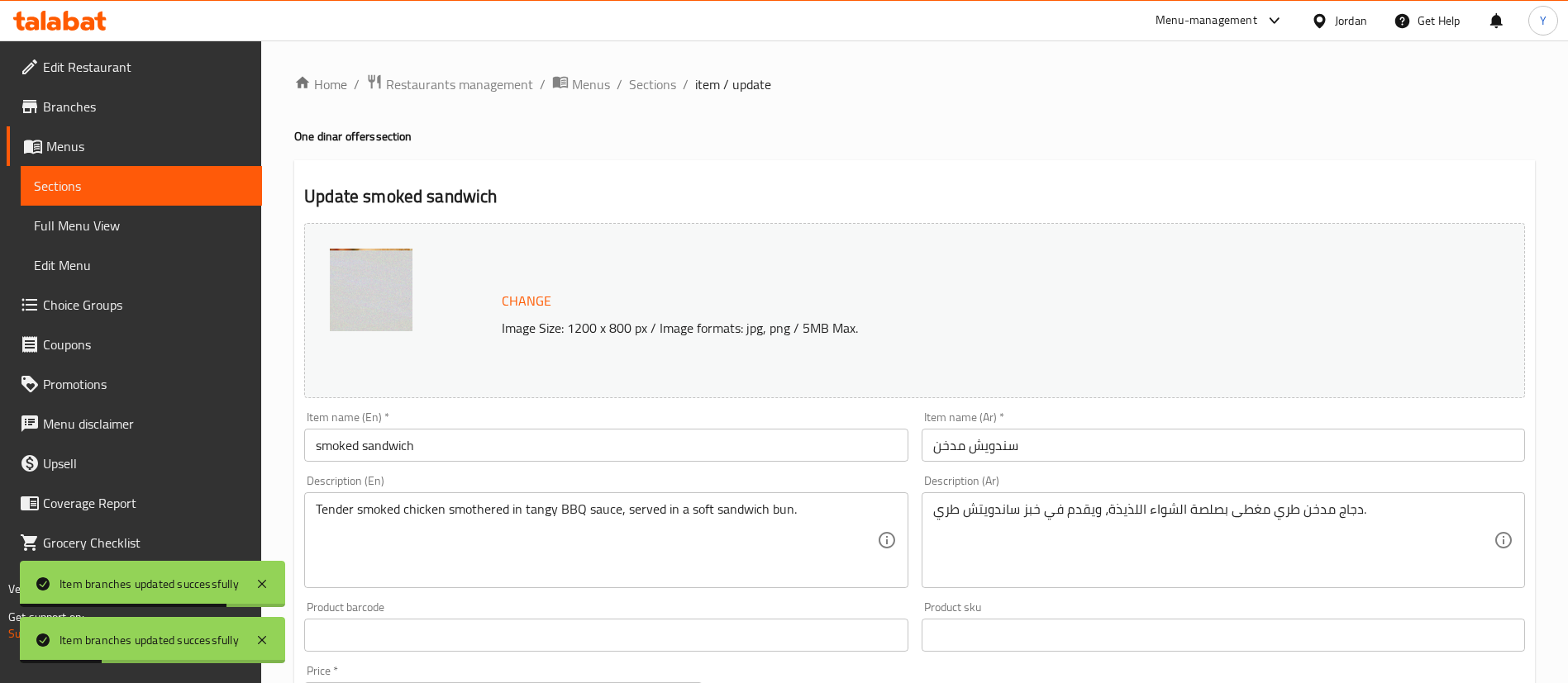
click at [160, 204] on link "Sections" at bounding box center [141, 186] width 241 height 40
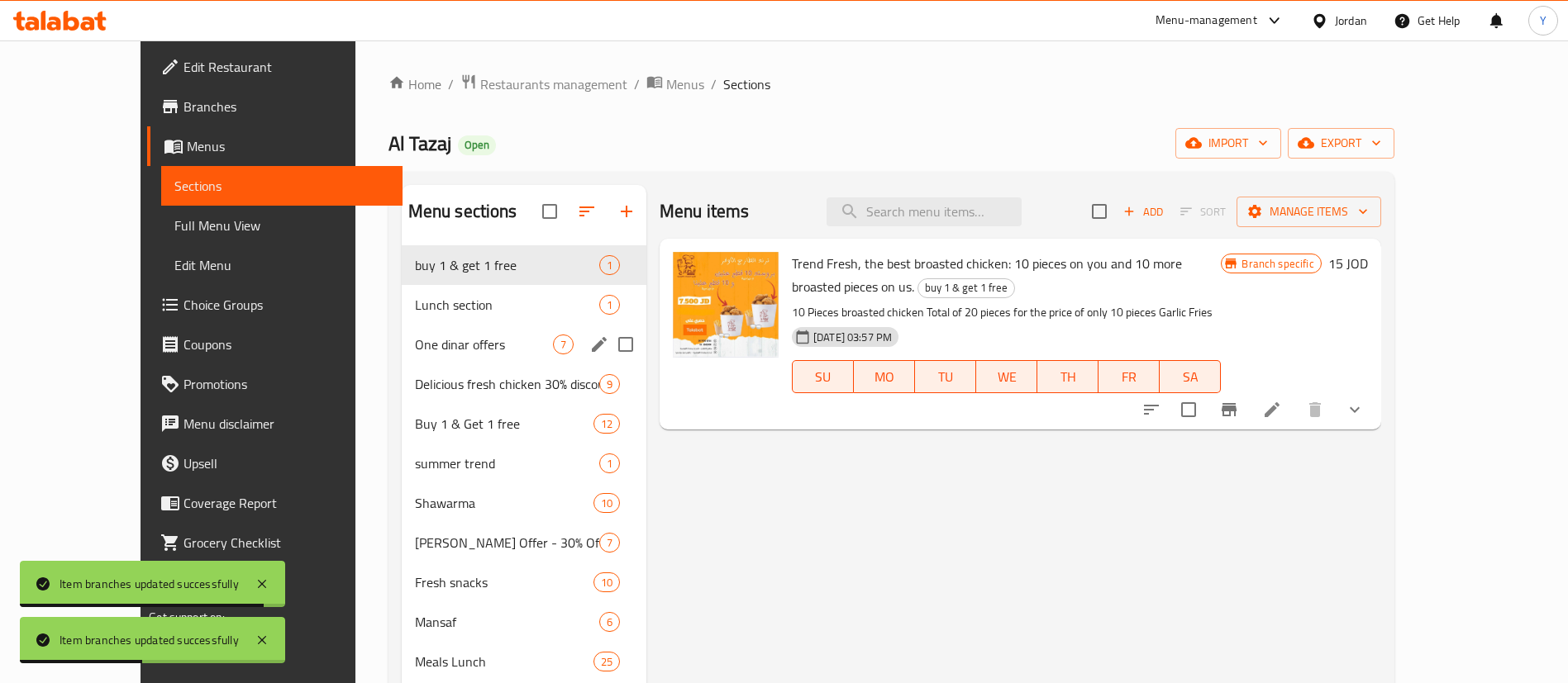
click at [410, 356] on div "One dinar offers 7" at bounding box center [524, 344] width 244 height 40
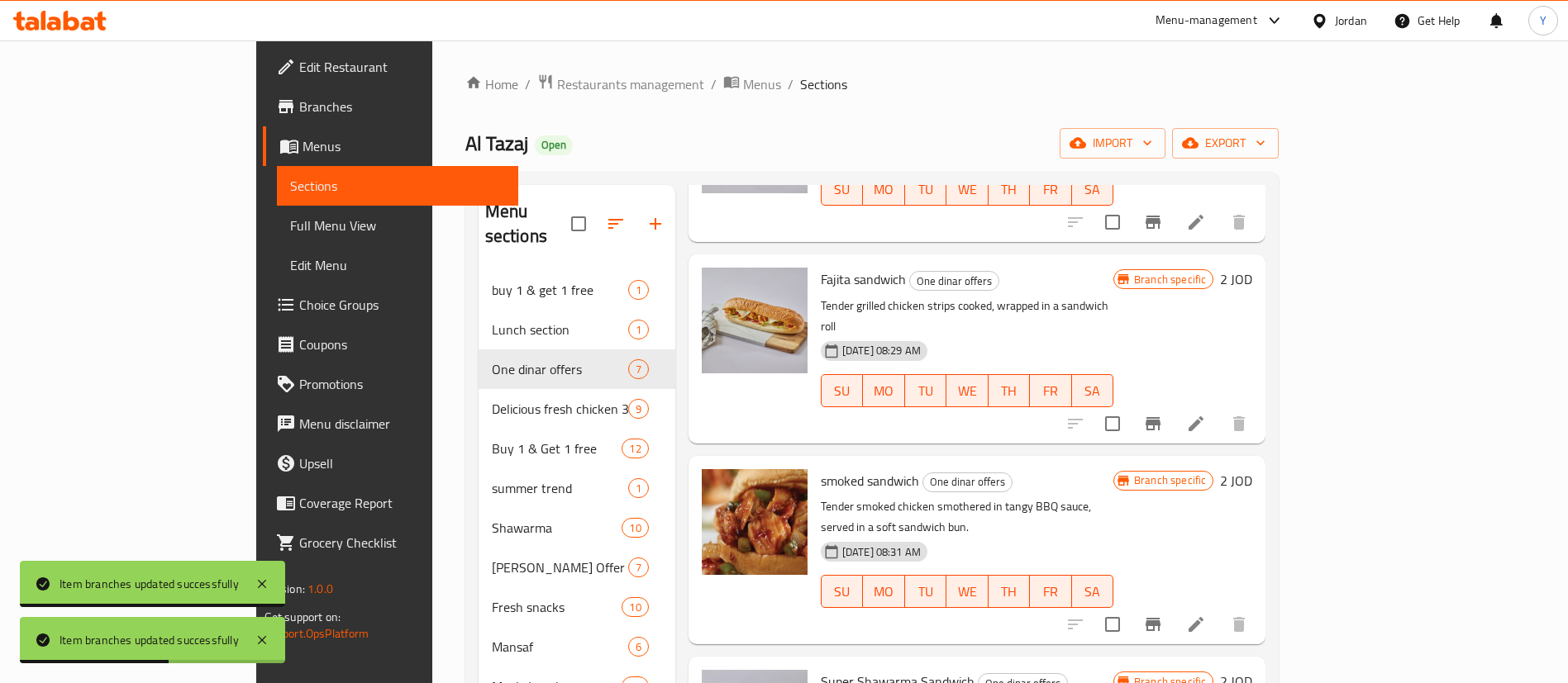
scroll to position [248, 0]
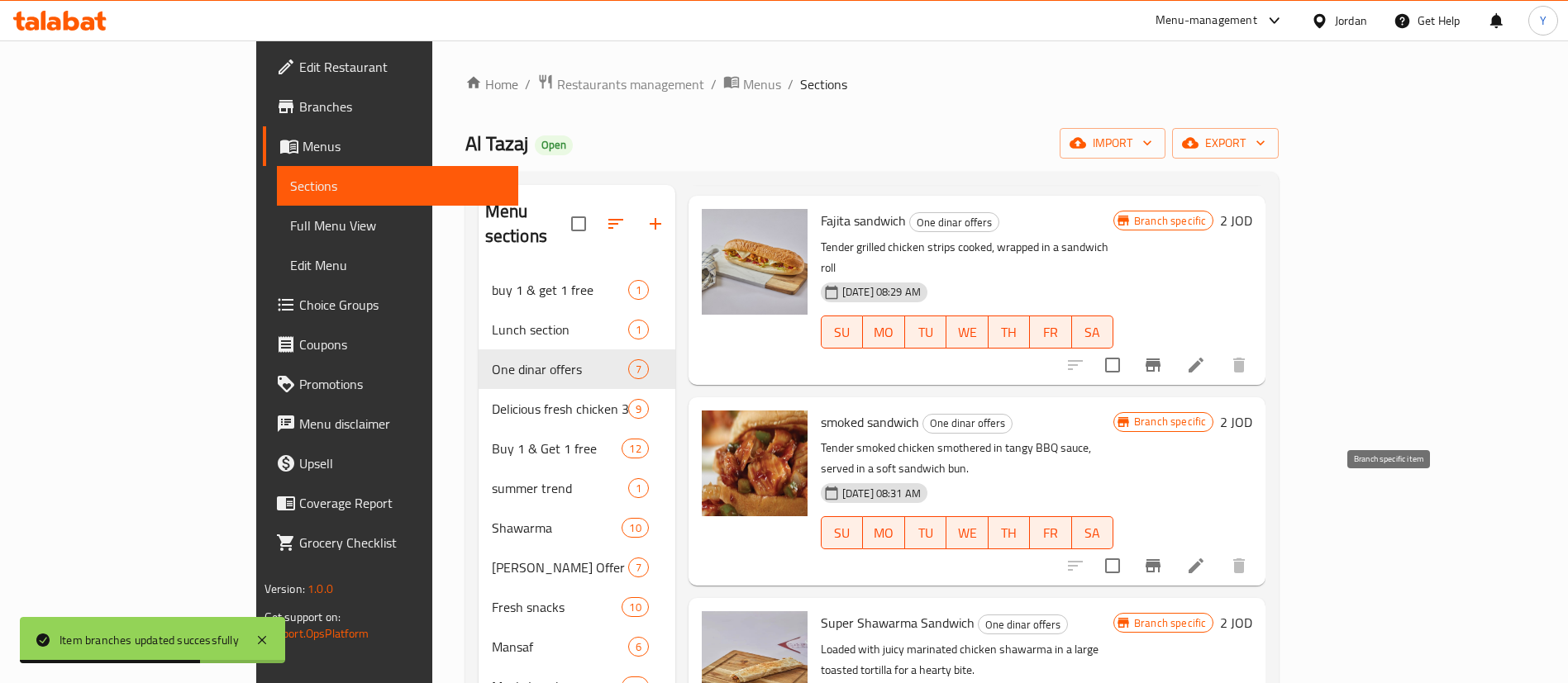
click at [1173, 546] on button "Branch-specific-item" at bounding box center [1153, 566] width 40 height 40
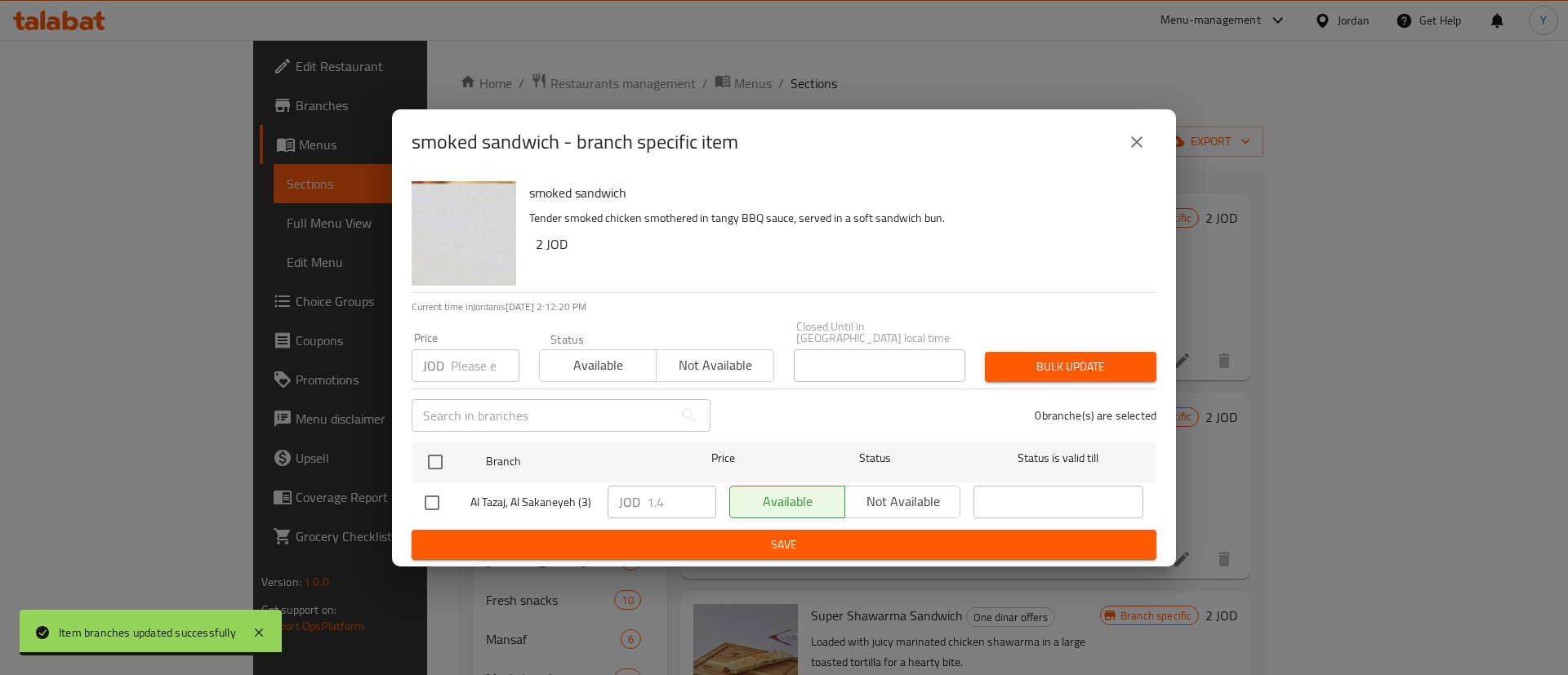
click at [434, 502] on input "checkbox" at bounding box center [432, 502] width 34 height 34
checkbox input "true"
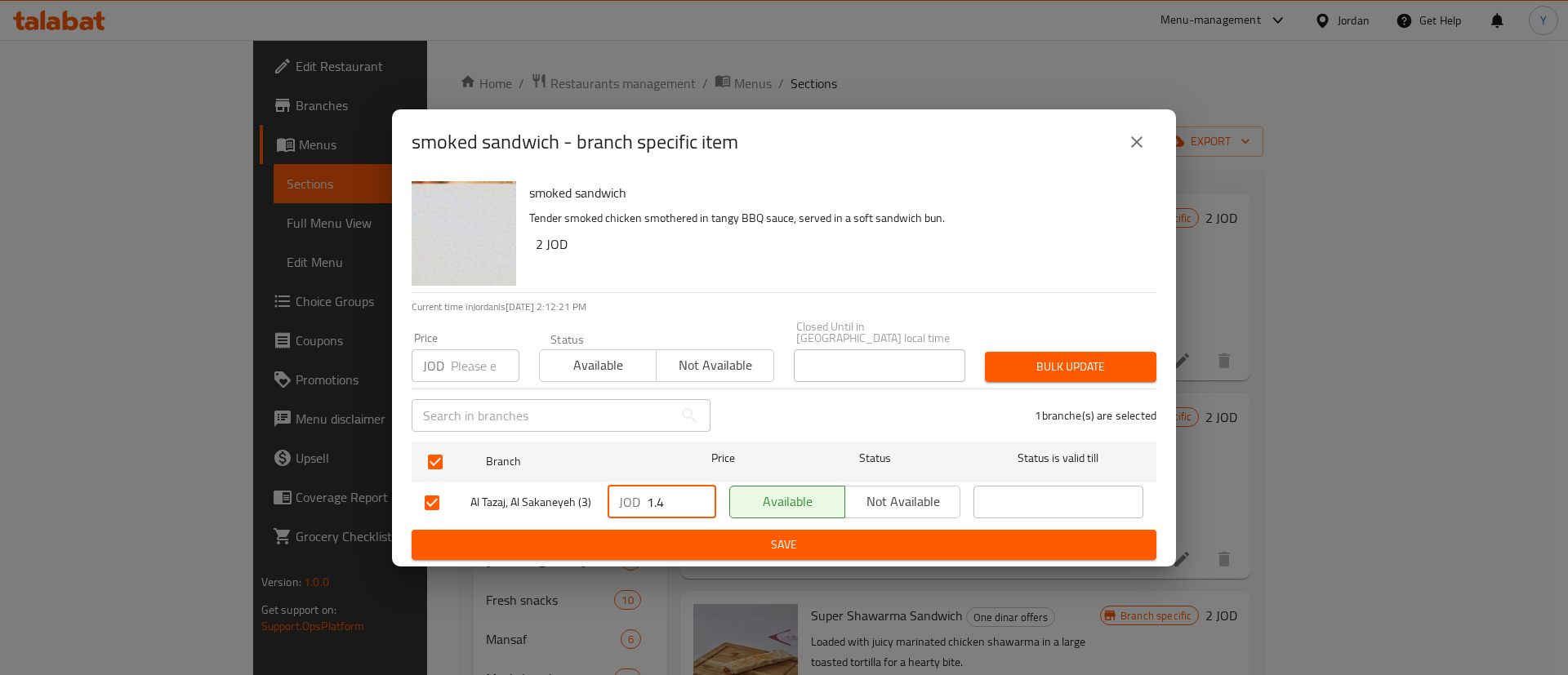
drag, startPoint x: 664, startPoint y: 501, endPoint x: 560, endPoint y: 508, distance: 104.2
click at [624, 505] on div "JOD 1.4 ​" at bounding box center [661, 501] width 108 height 33
type input "2"
click at [701, 535] on span "Save" at bounding box center [784, 545] width 719 height 20
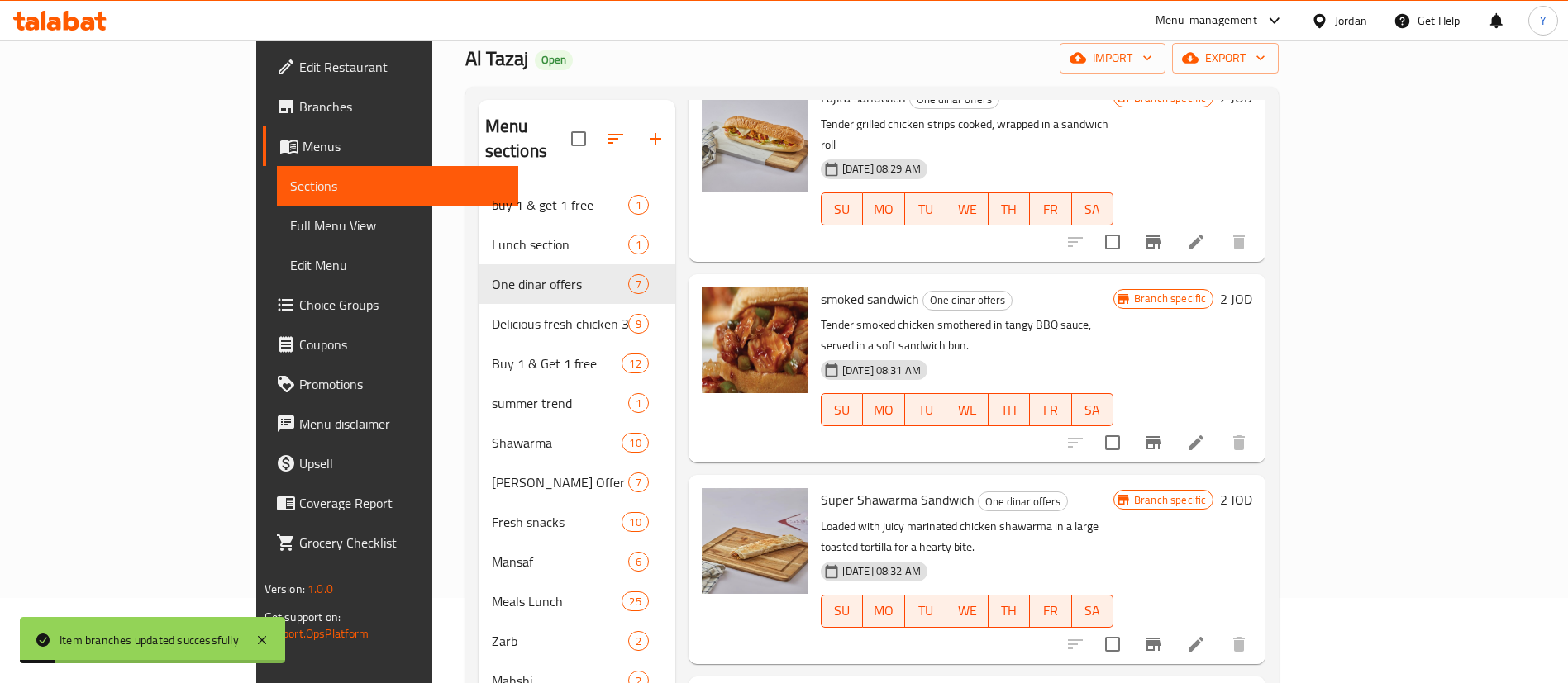
scroll to position [124, 0]
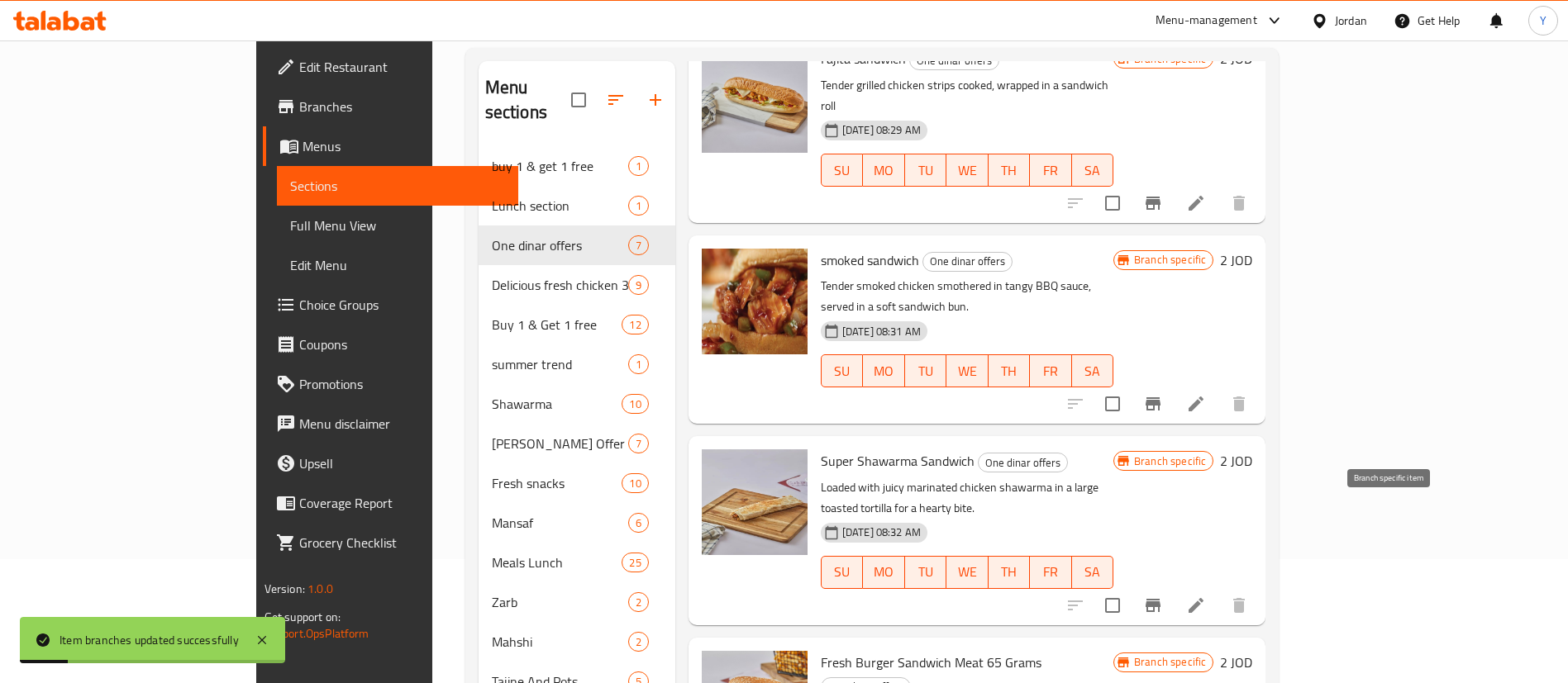
click at [1161, 599] on icon "Branch-specific-item" at bounding box center [1153, 606] width 15 height 14
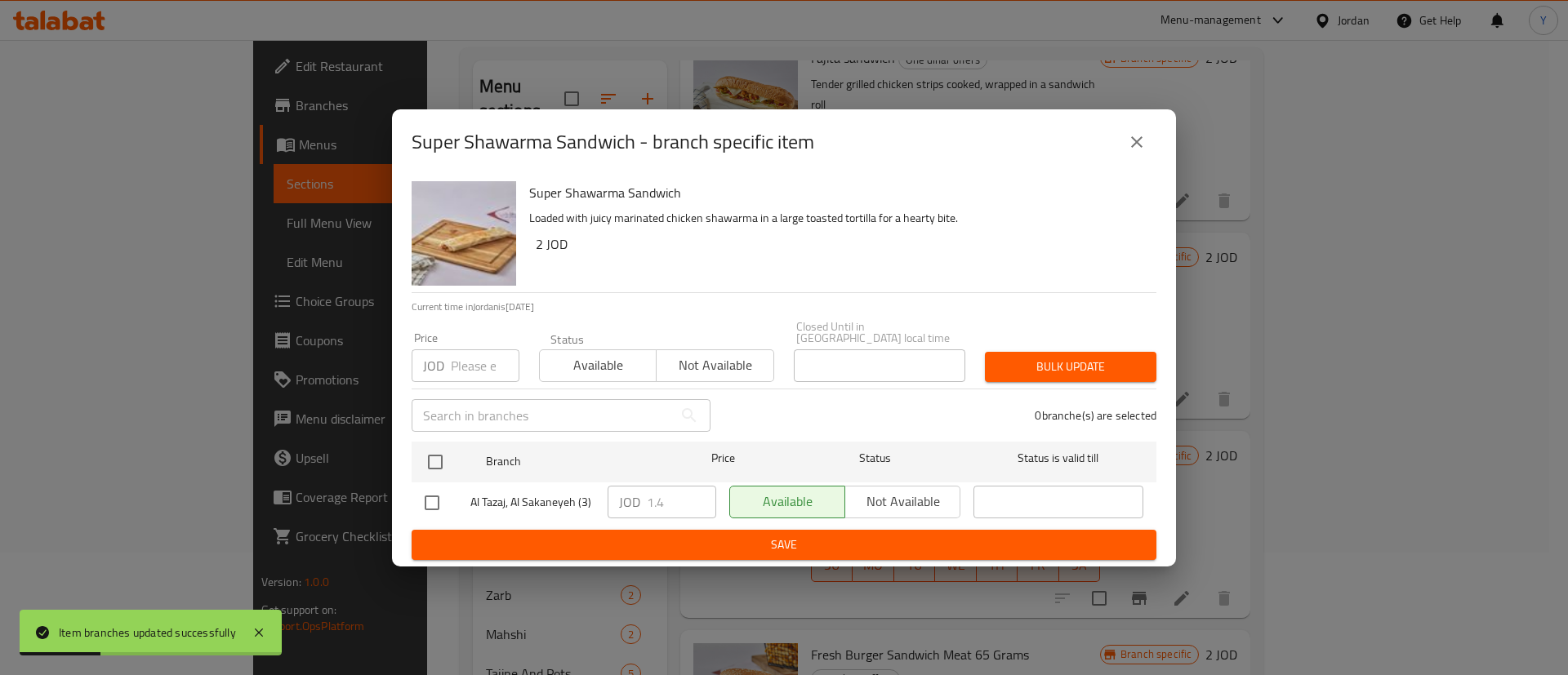
click at [423, 498] on input "checkbox" at bounding box center [432, 502] width 34 height 34
checkbox input "true"
drag, startPoint x: 665, startPoint y: 497, endPoint x: 591, endPoint y: 504, distance: 74.3
click at [591, 504] on div "Al Tazaj, Al Sakaneyeh (3) JOD 1.4 ​ Available Not available ​" at bounding box center [784, 502] width 732 height 47
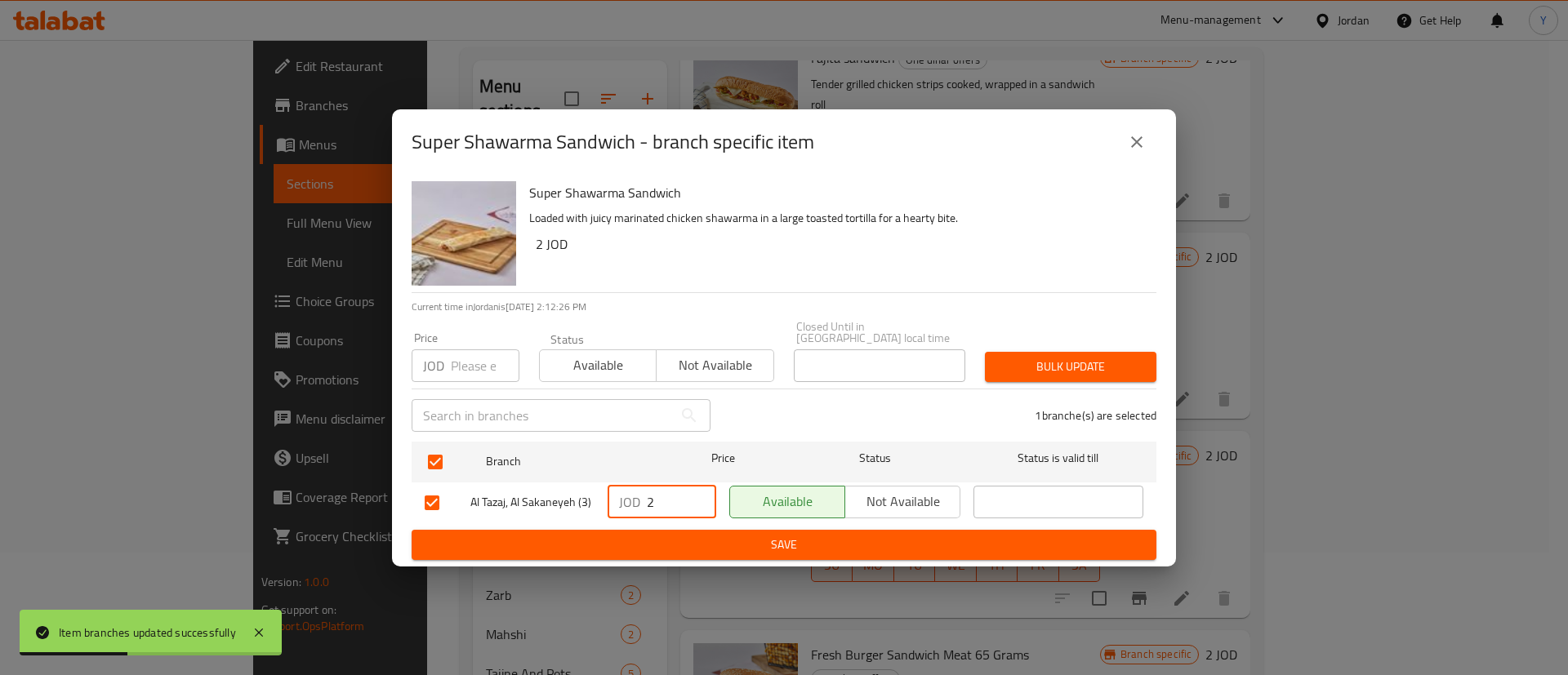
type input "2"
click at [667, 530] on button "Save" at bounding box center [784, 545] width 745 height 30
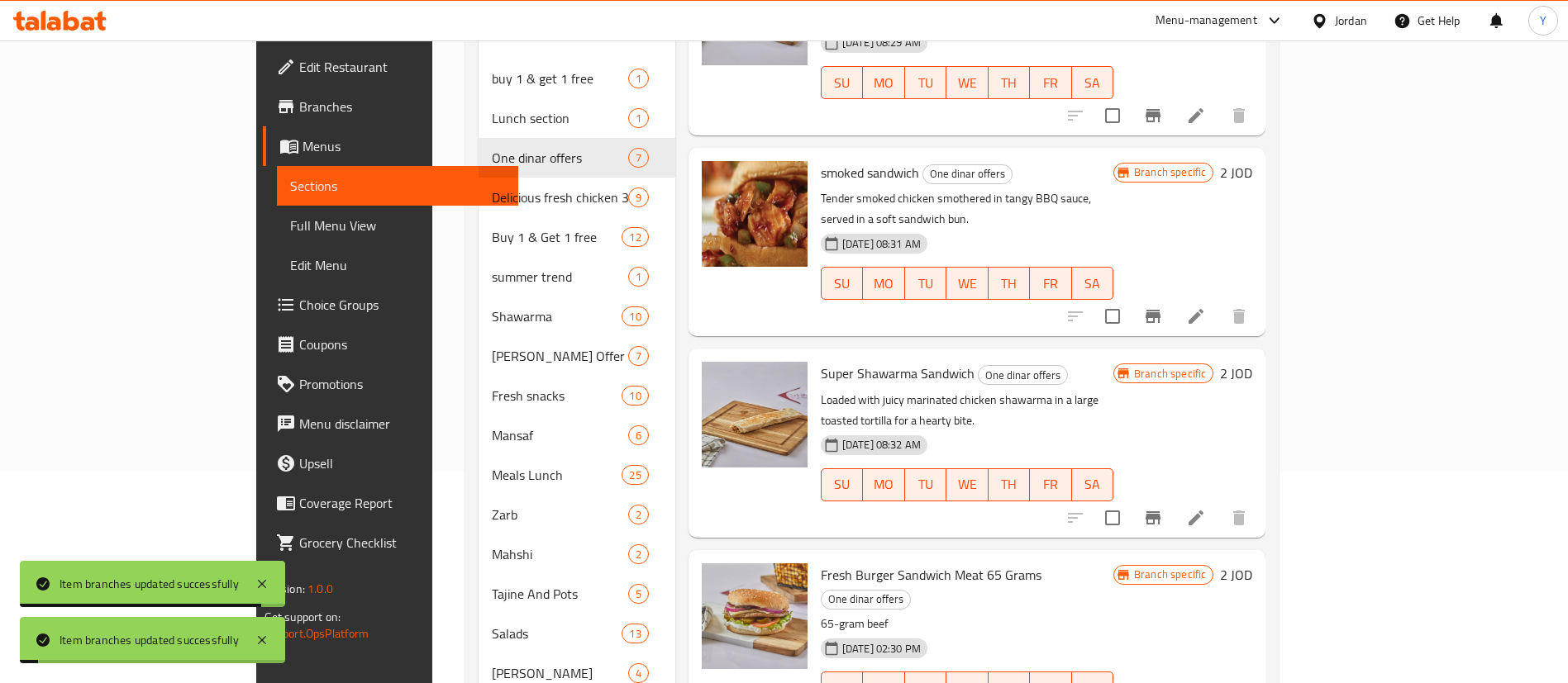
scroll to position [372, 0]
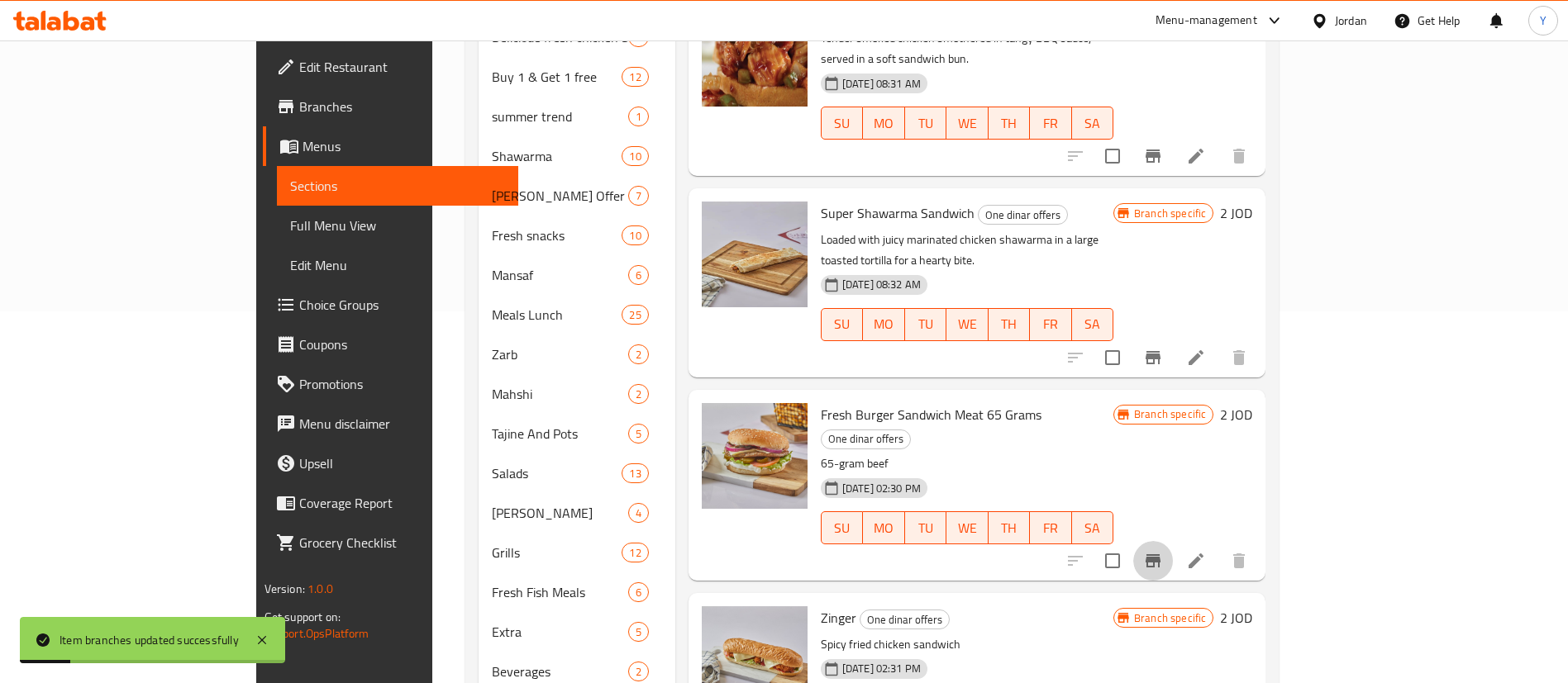
click at [1163, 551] on icon "Branch-specific-item" at bounding box center [1152, 560] width 20 height 20
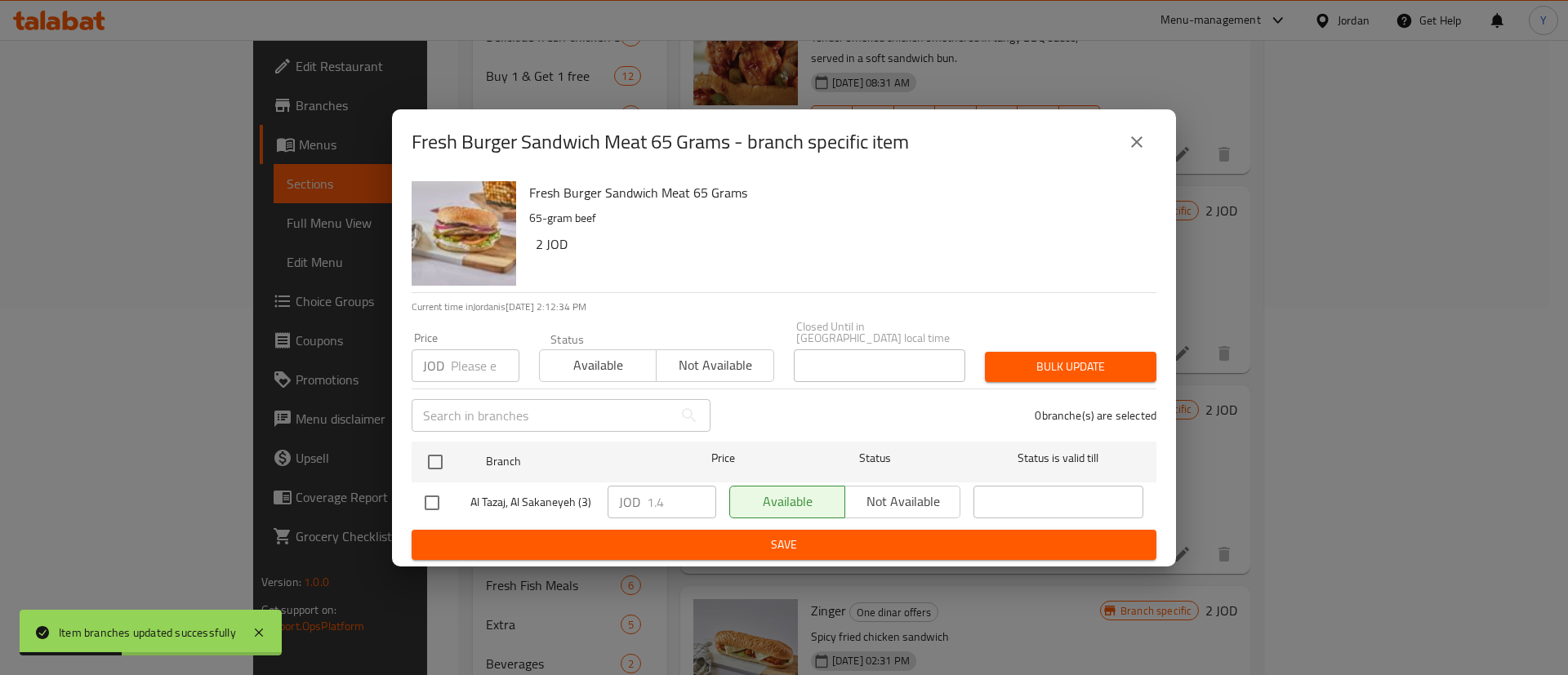
click at [439, 498] on input "checkbox" at bounding box center [432, 502] width 34 height 34
checkbox input "true"
drag, startPoint x: 680, startPoint y: 506, endPoint x: 627, endPoint y: 517, distance: 54.1
click at [597, 508] on div "Al Tazaj, Al Sakaneyeh (3) JOD 1.4 ​ Available Not available ​" at bounding box center [784, 502] width 732 height 47
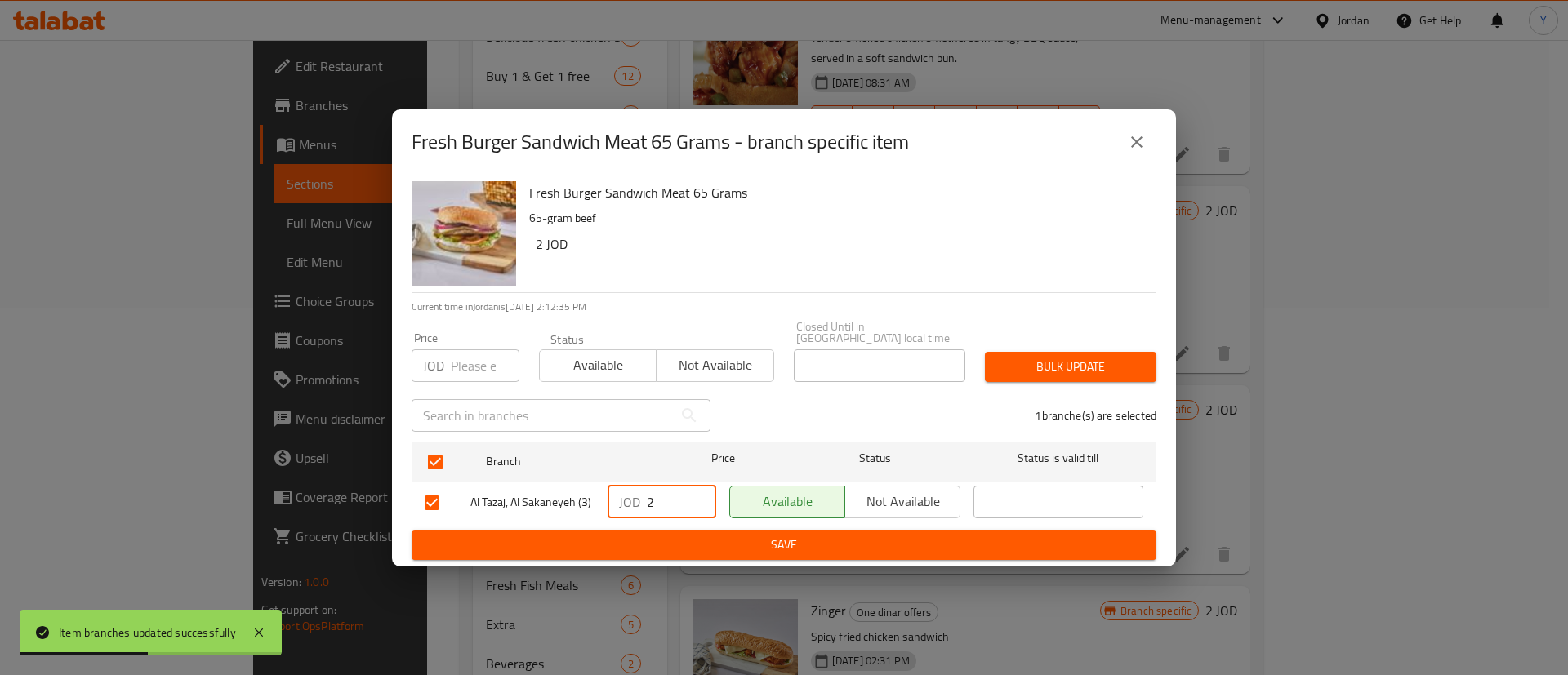
type input "2"
click at [728, 530] on button "Save" at bounding box center [784, 545] width 745 height 30
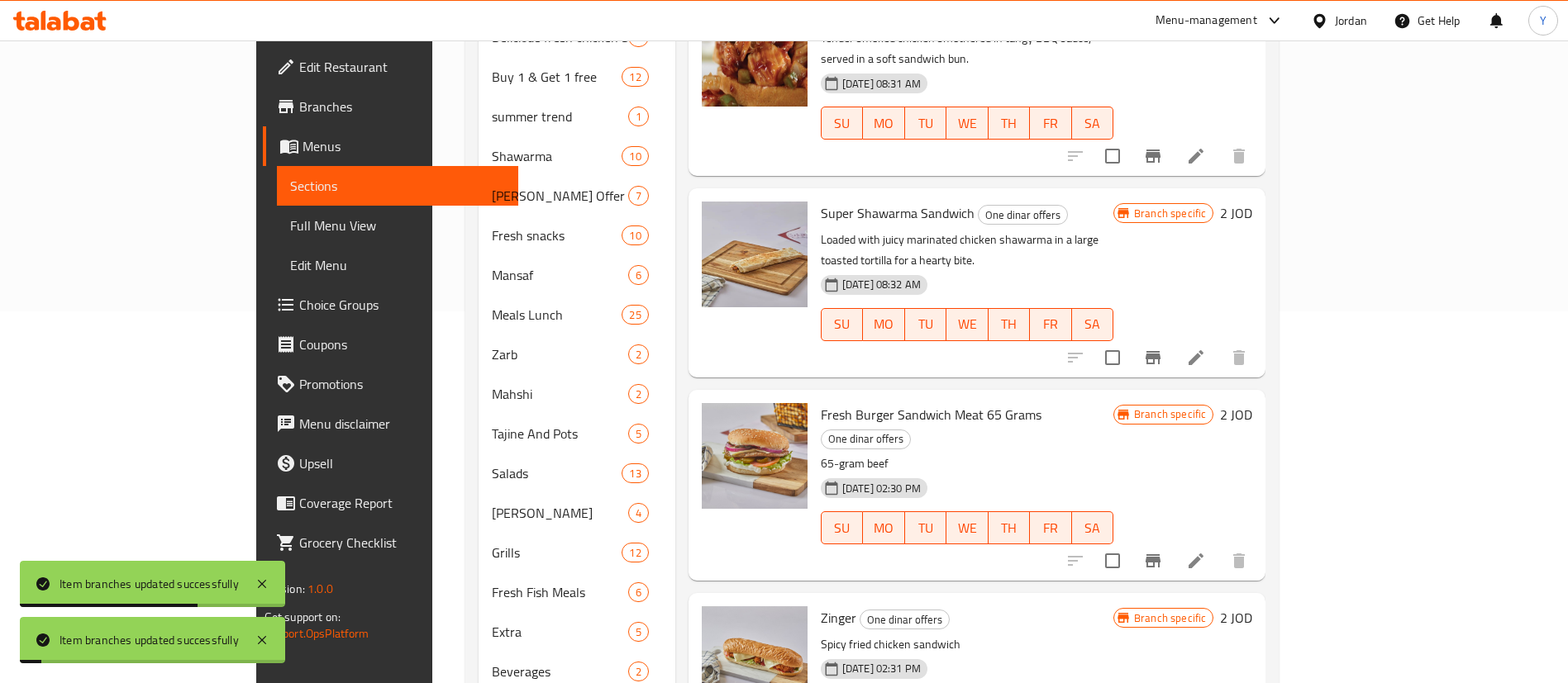
scroll to position [567, 0]
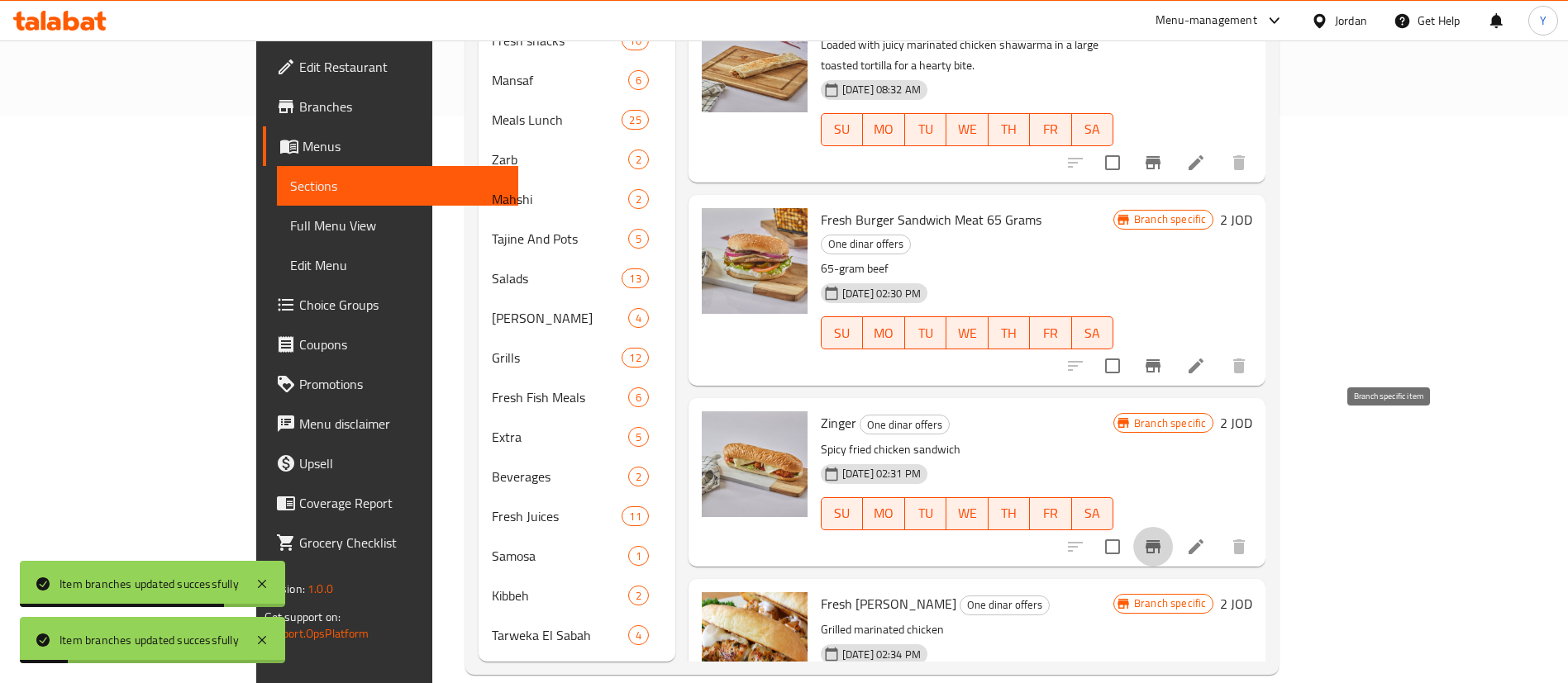
click at [1161, 540] on icon "Branch-specific-item" at bounding box center [1153, 547] width 15 height 14
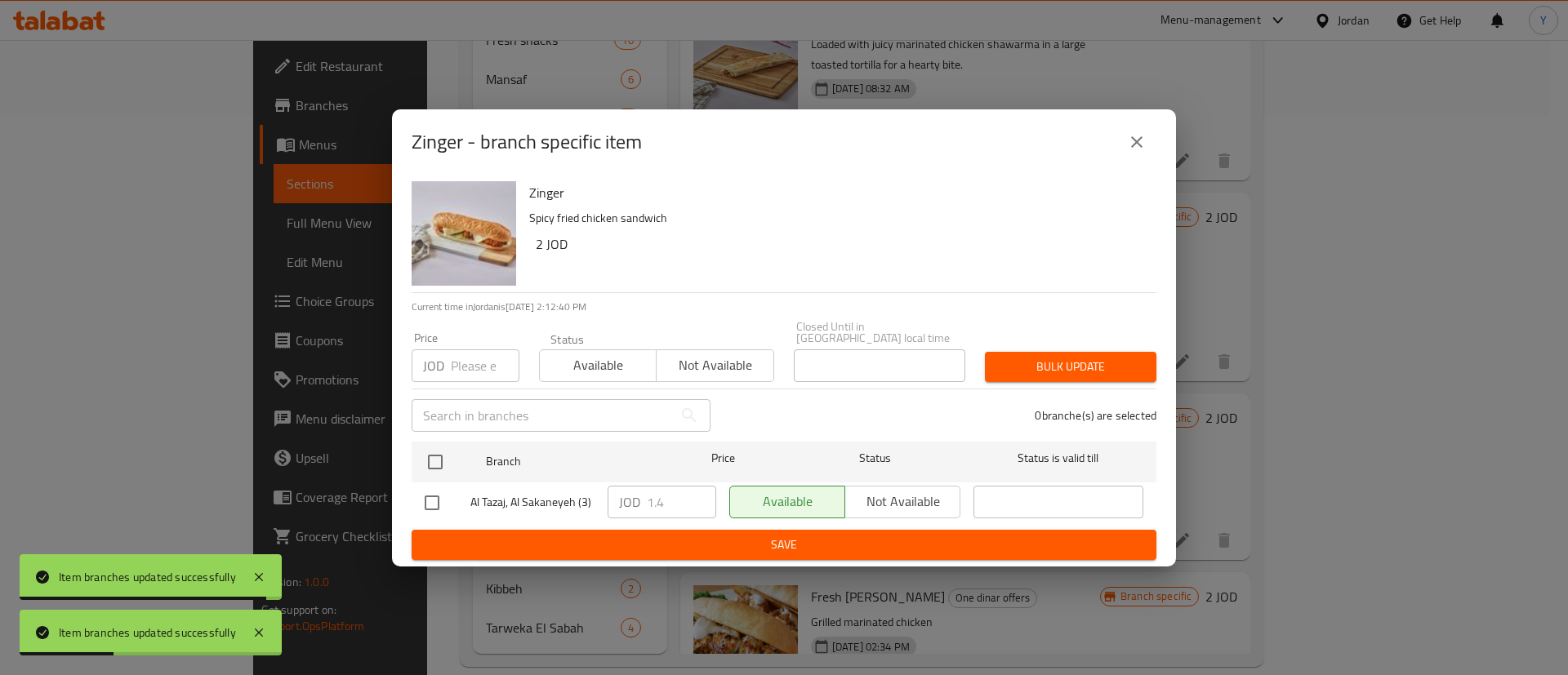
click at [399, 497] on div "Zinger Spicy fried chicken sandwich 2 JOD Current time in [GEOGRAPHIC_DATA] is …" at bounding box center [784, 370] width 784 height 392
click at [426, 495] on input "checkbox" at bounding box center [432, 502] width 34 height 34
checkbox input "true"
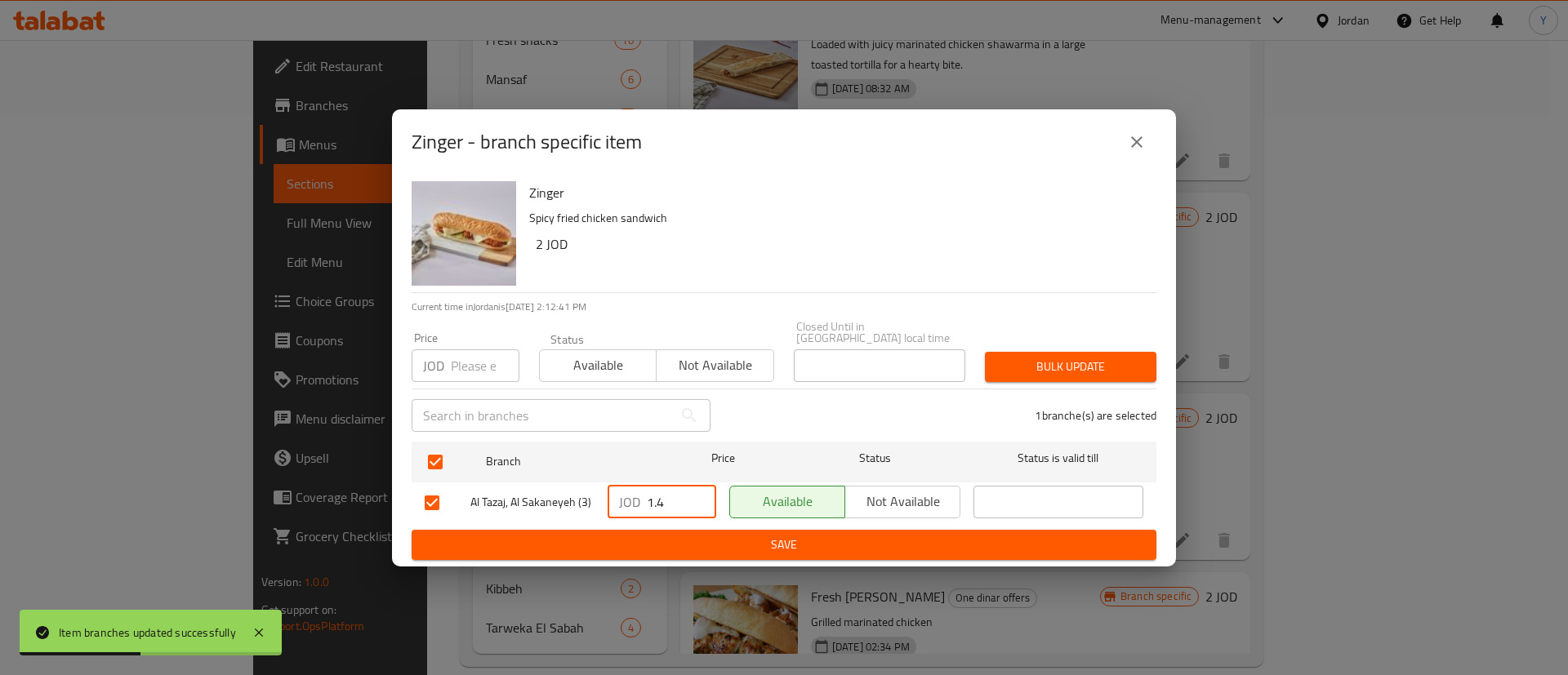
drag, startPoint x: 679, startPoint y: 493, endPoint x: 610, endPoint y: 504, distance: 69.9
click at [617, 504] on div "JOD 1.4 ​" at bounding box center [661, 501] width 108 height 33
type input "2"
click at [752, 537] on span "Save" at bounding box center [784, 545] width 719 height 20
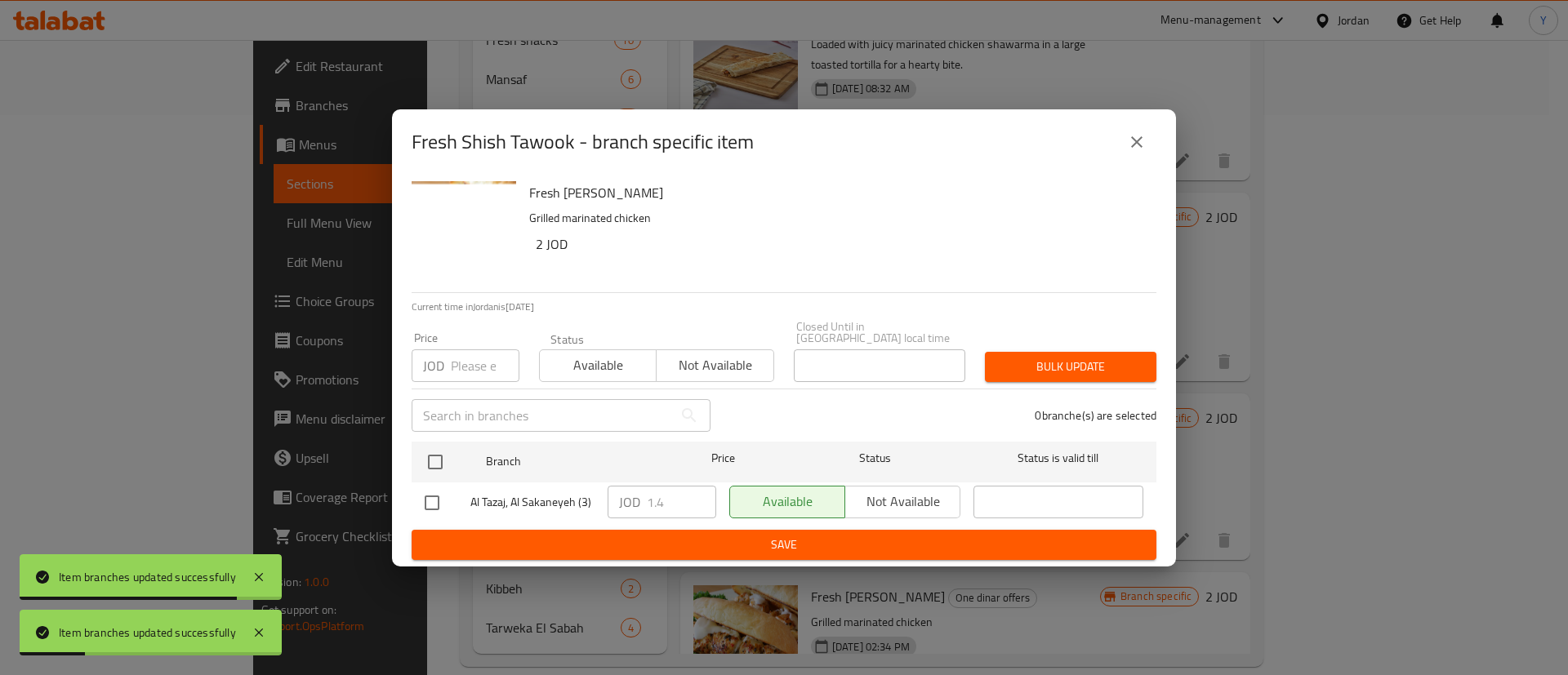
click at [415, 503] on input "checkbox" at bounding box center [432, 502] width 34 height 34
checkbox input "true"
drag, startPoint x: 701, startPoint y: 496, endPoint x: 684, endPoint y: 502, distance: 18.0
click at [684, 502] on input "-1.6" at bounding box center [681, 501] width 70 height 33
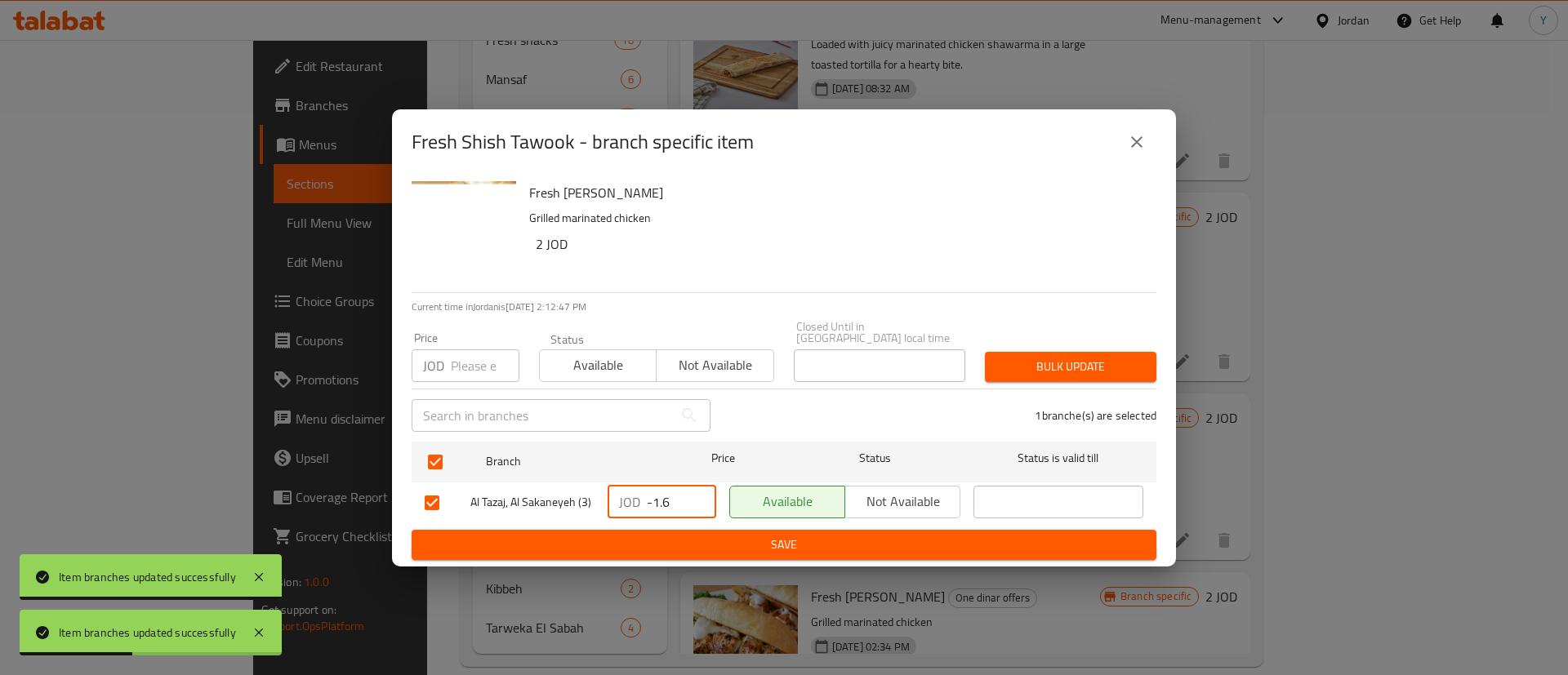
drag, startPoint x: 682, startPoint y: 496, endPoint x: 580, endPoint y: 497, distance: 102.0
click at [578, 496] on div "[PERSON_NAME], Al Sakaneyeh (3) JOD -1.6 ​ Available Not available ​" at bounding box center [784, 502] width 732 height 47
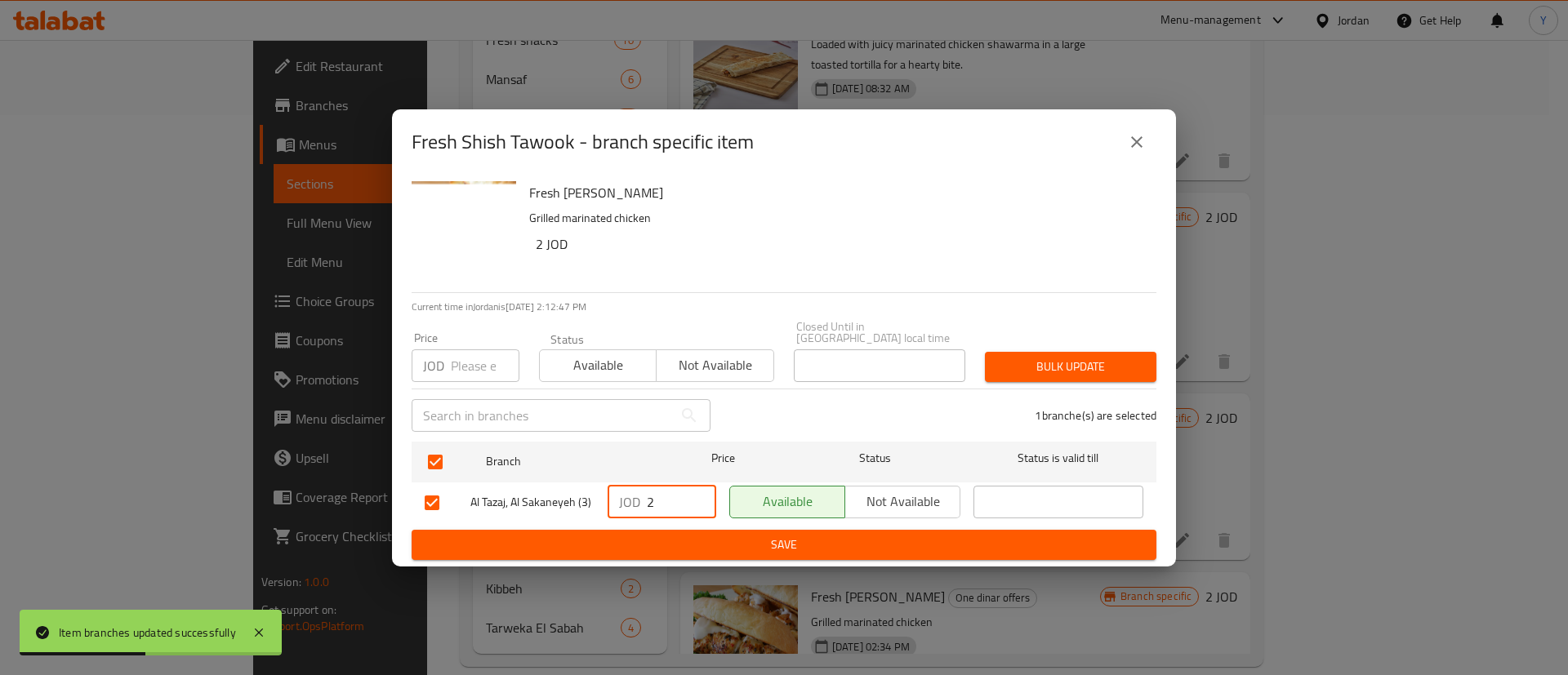
type input "2"
click at [730, 530] on button "Save" at bounding box center [784, 545] width 745 height 30
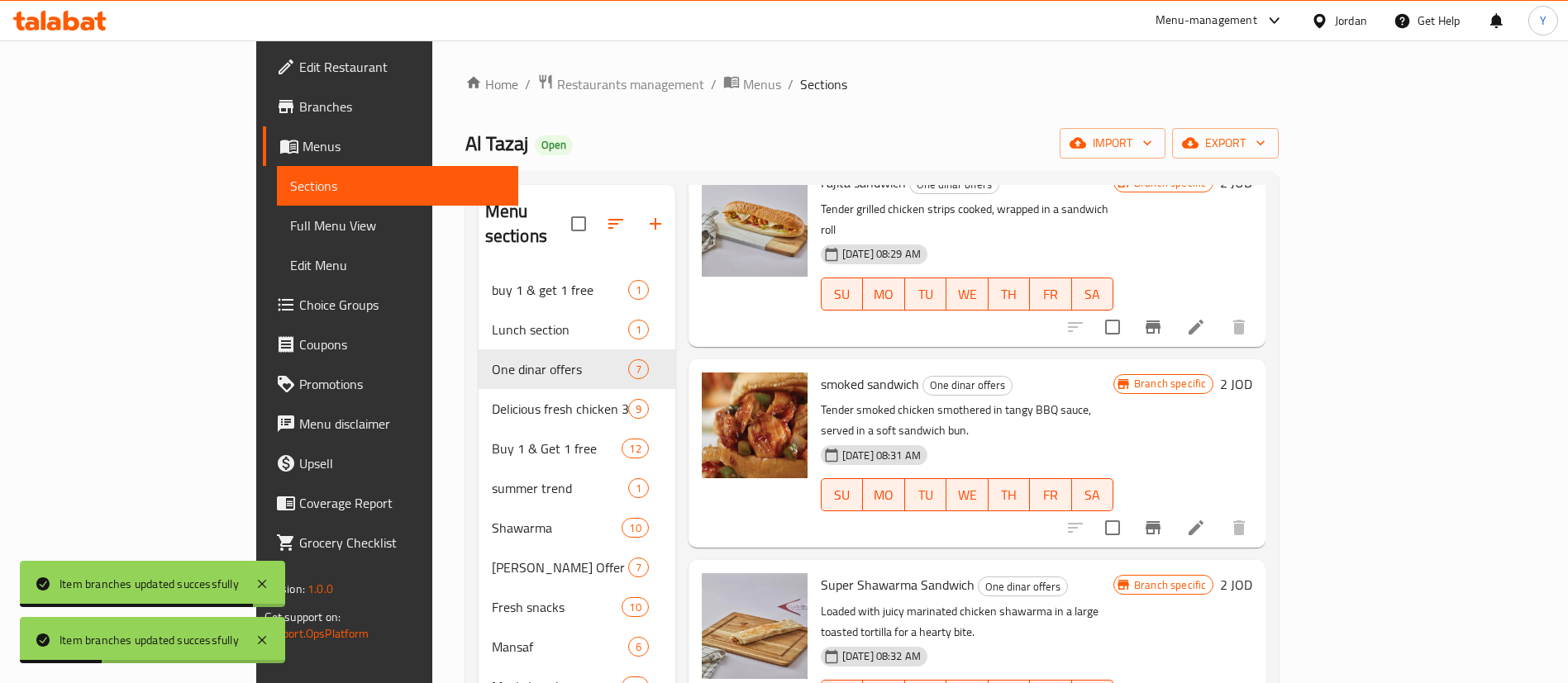
scroll to position [0, 0]
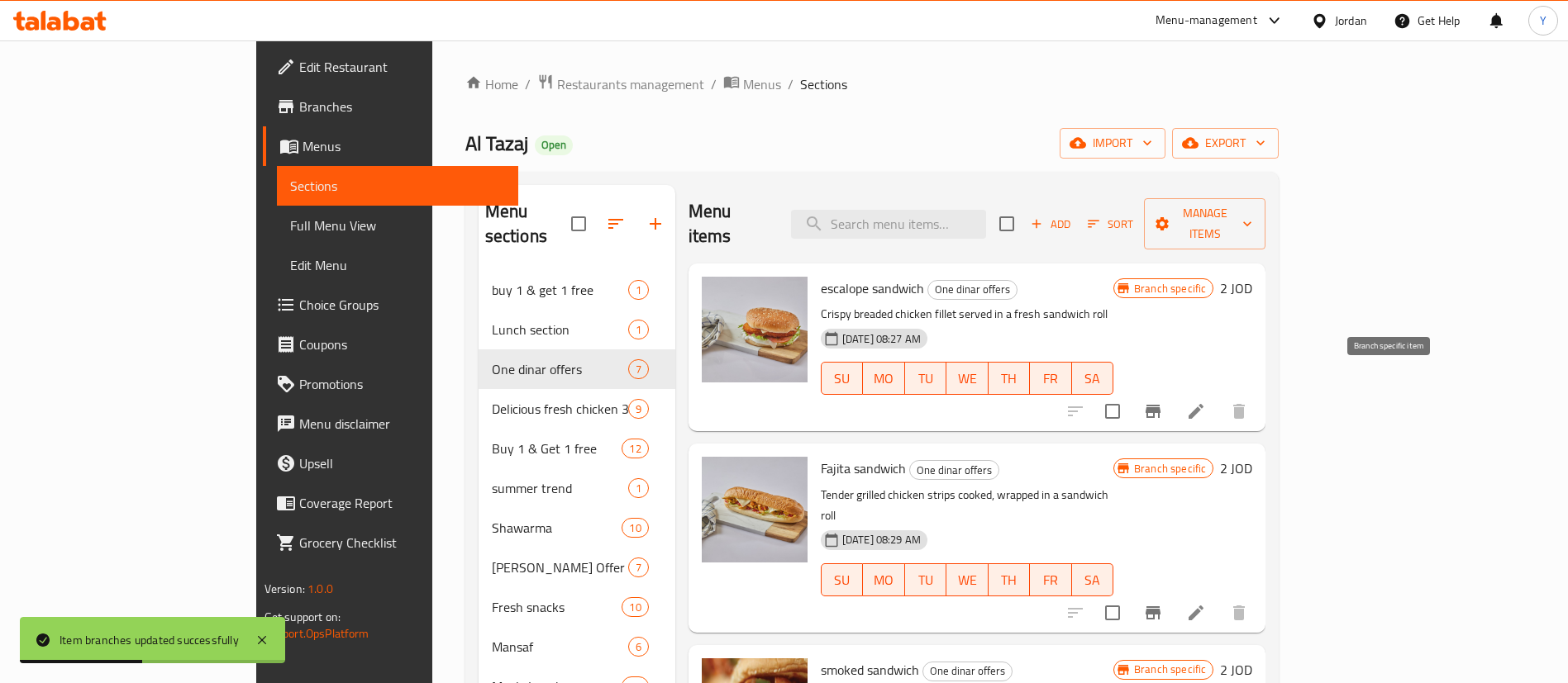
click at [1173, 391] on button "Branch-specific-item" at bounding box center [1153, 411] width 40 height 40
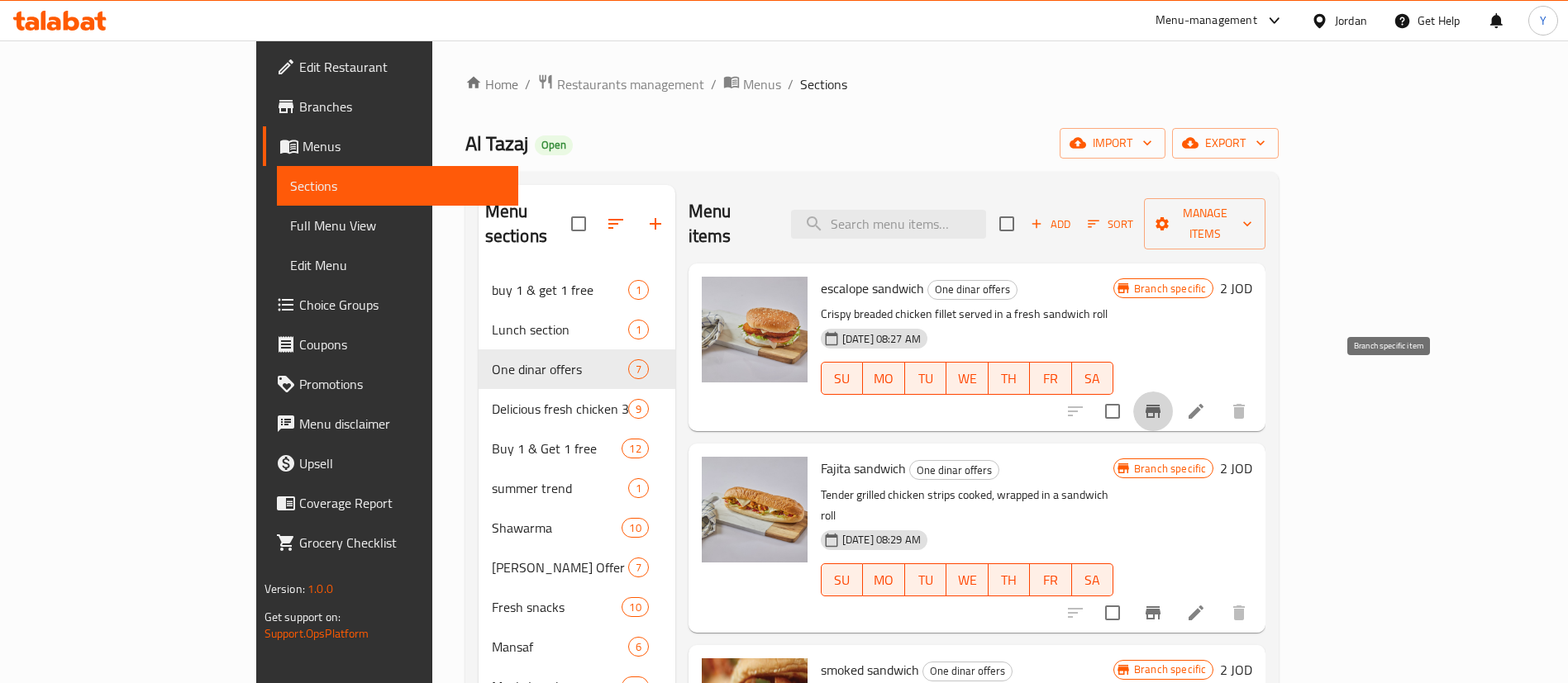
click at [93, 14] on icon at bounding box center [60, 20] width 93 height 20
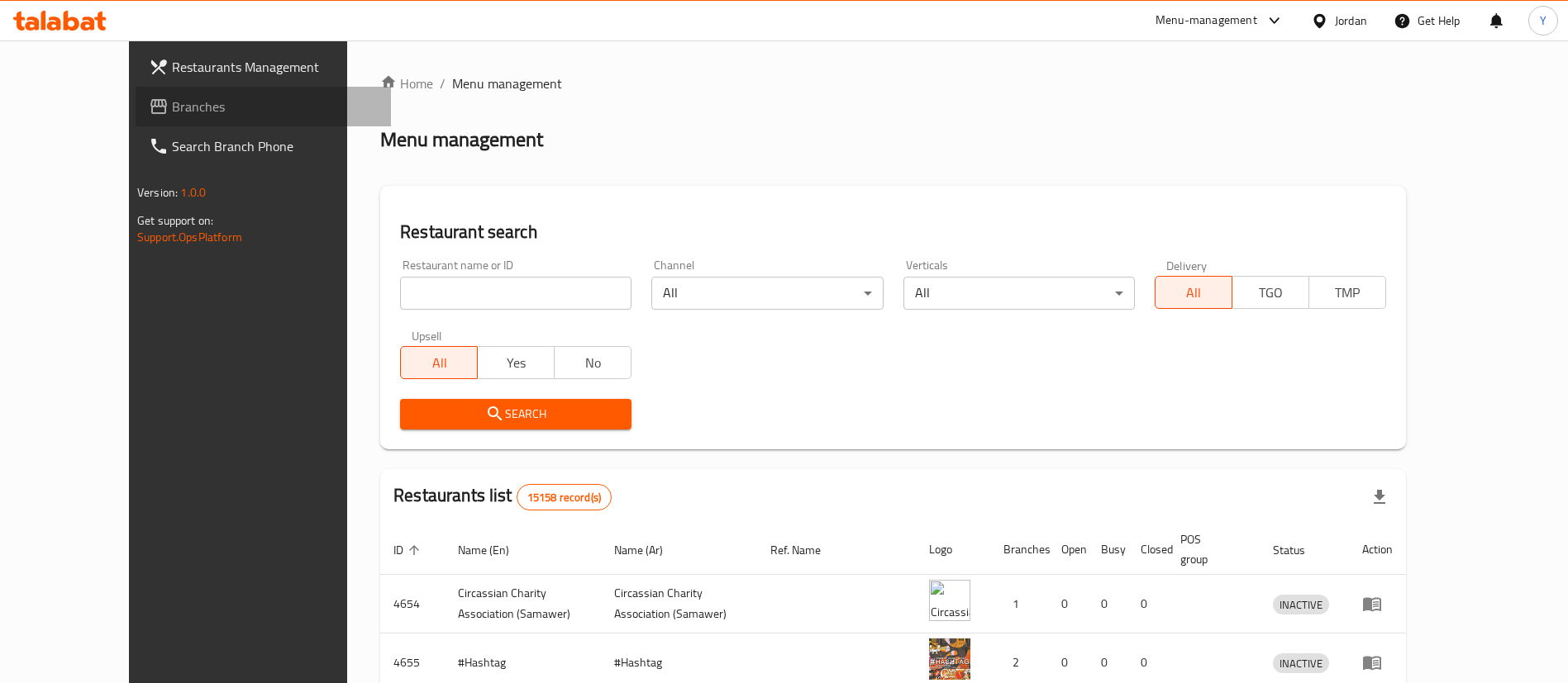
drag, startPoint x: 112, startPoint y: 104, endPoint x: 134, endPoint y: 112, distance: 23.4
click at [172, 103] on span "Branches" at bounding box center [275, 106] width 205 height 20
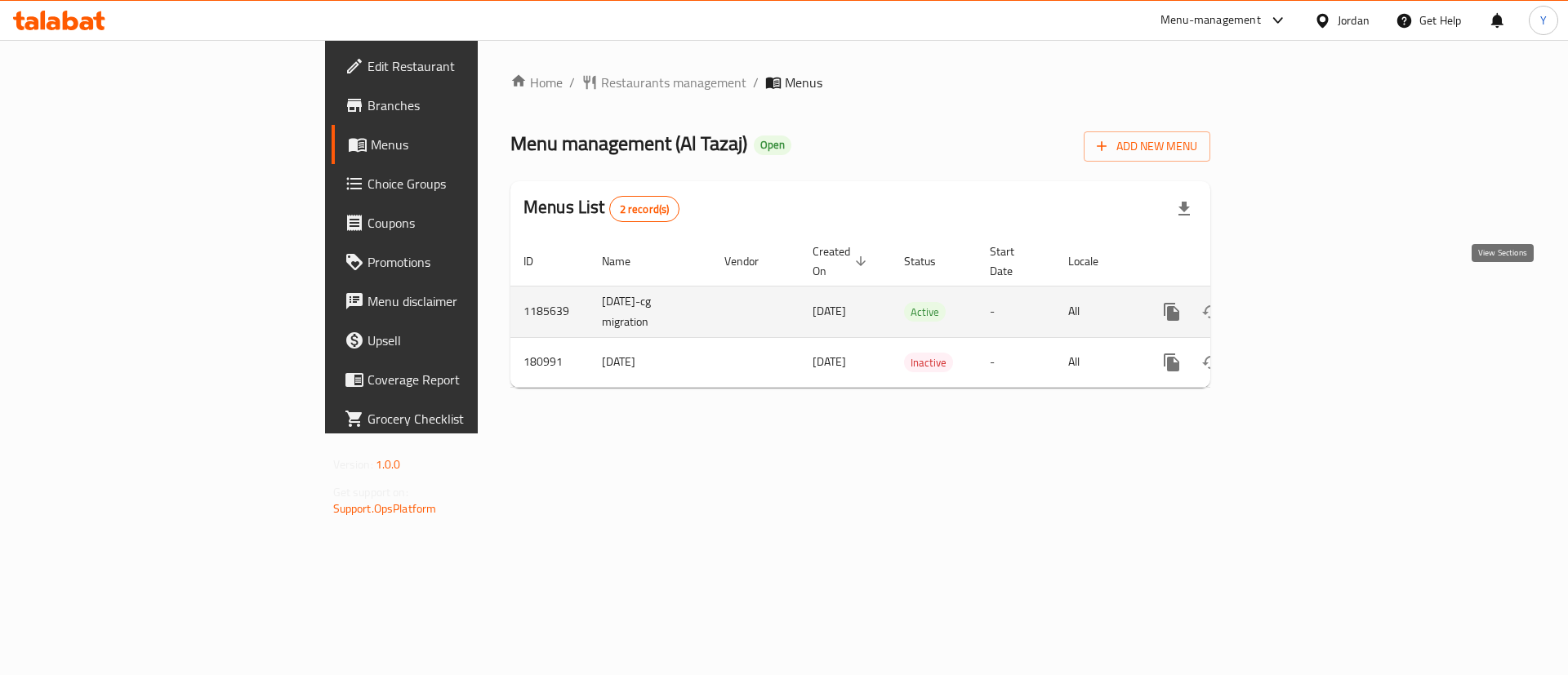
click at [1300, 302] on icon "enhanced table" at bounding box center [1289, 311] width 19 height 19
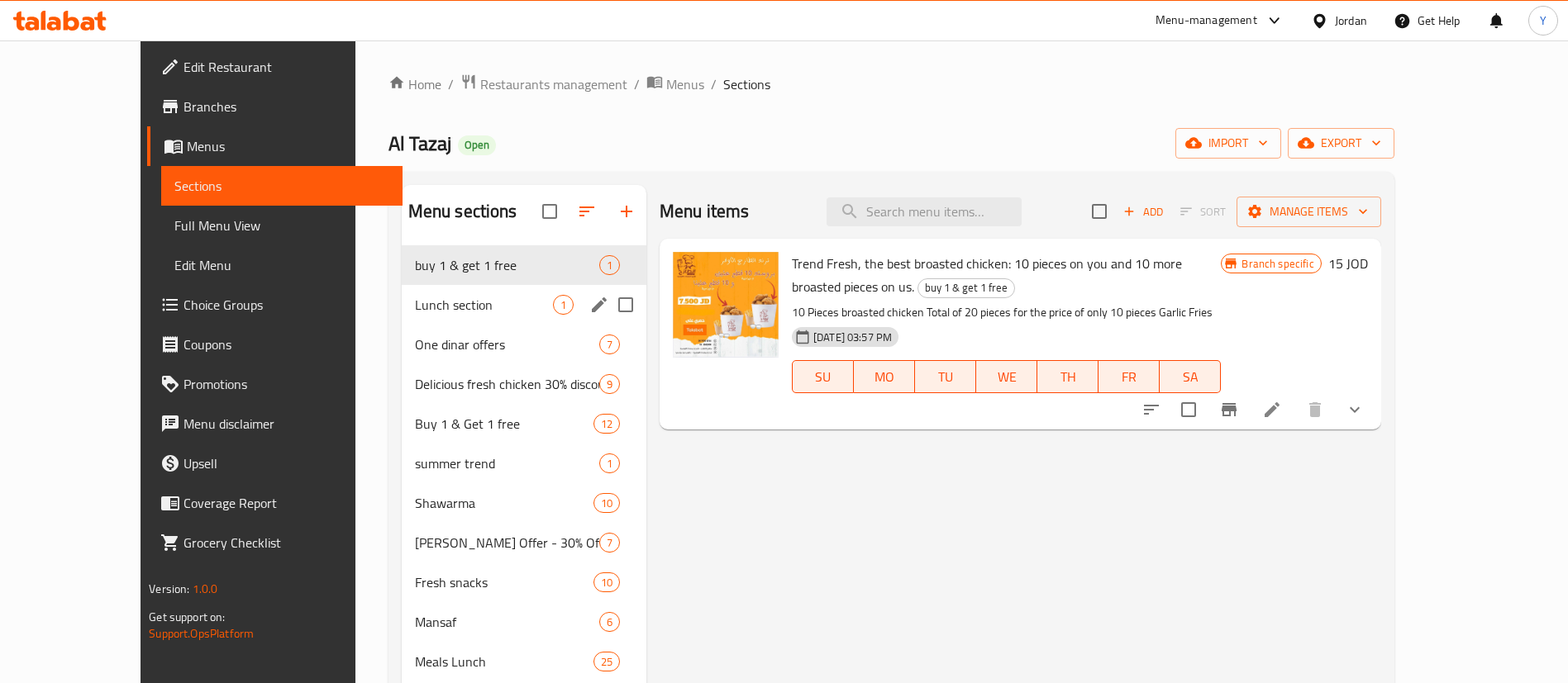
drag, startPoint x: 408, startPoint y: 314, endPoint x: 485, endPoint y: 315, distance: 77.0
click at [415, 314] on span "Lunch section" at bounding box center [484, 305] width 138 height 20
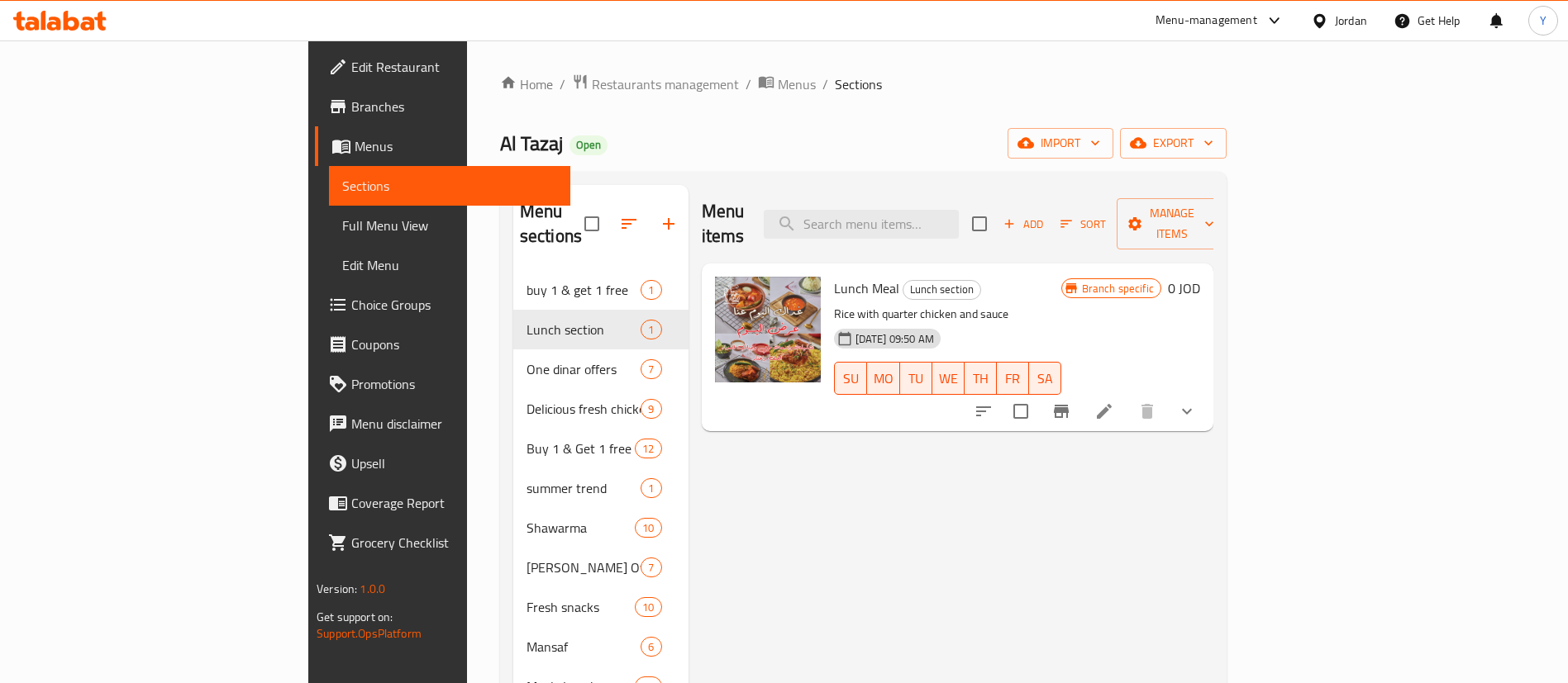
click at [1114, 401] on icon at bounding box center [1104, 411] width 20 height 20
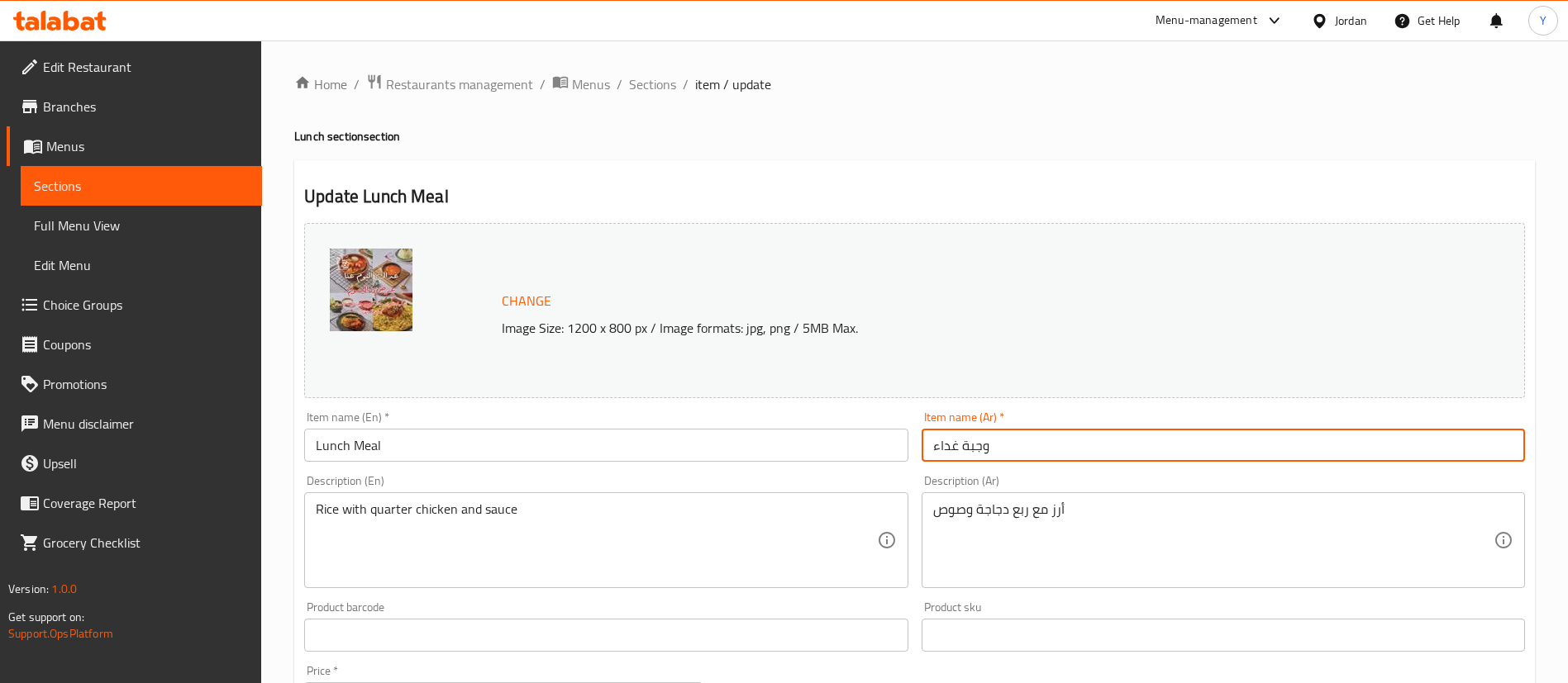
drag, startPoint x: 941, startPoint y: 444, endPoint x: 878, endPoint y: 451, distance: 63.4
click at [876, 451] on div "Change Image Size: 1200 x 800 px / Image formats: jpg, png / 5MB Max. Item name…" at bounding box center [914, 584] width 1234 height 736
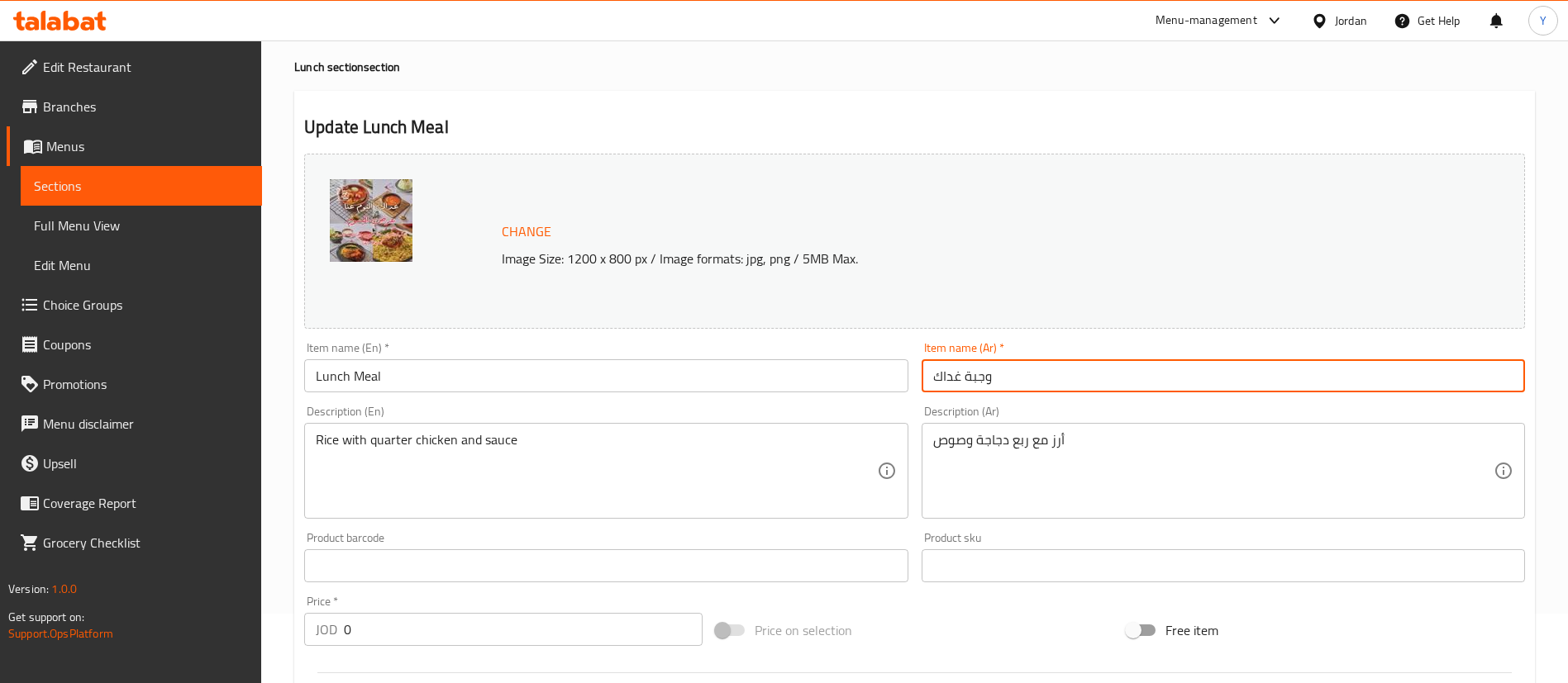
scroll to position [689, 0]
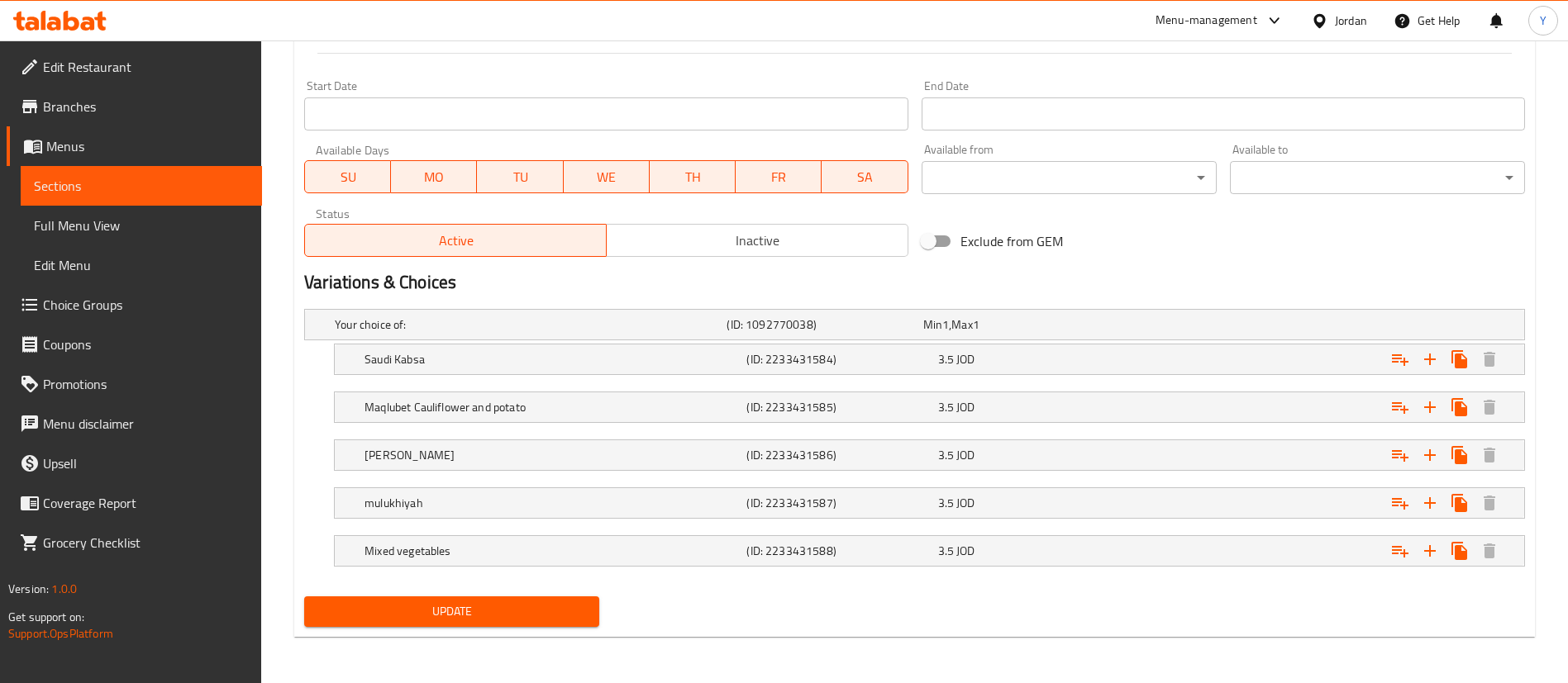
type input "وجبة غداك"
click at [510, 621] on button "Update" at bounding box center [452, 612] width 295 height 31
click at [493, 610] on span "Update" at bounding box center [452, 612] width 268 height 20
drag, startPoint x: 496, startPoint y: 610, endPoint x: 523, endPoint y: 601, distance: 28.5
click at [496, 610] on span "Update" at bounding box center [452, 612] width 268 height 20
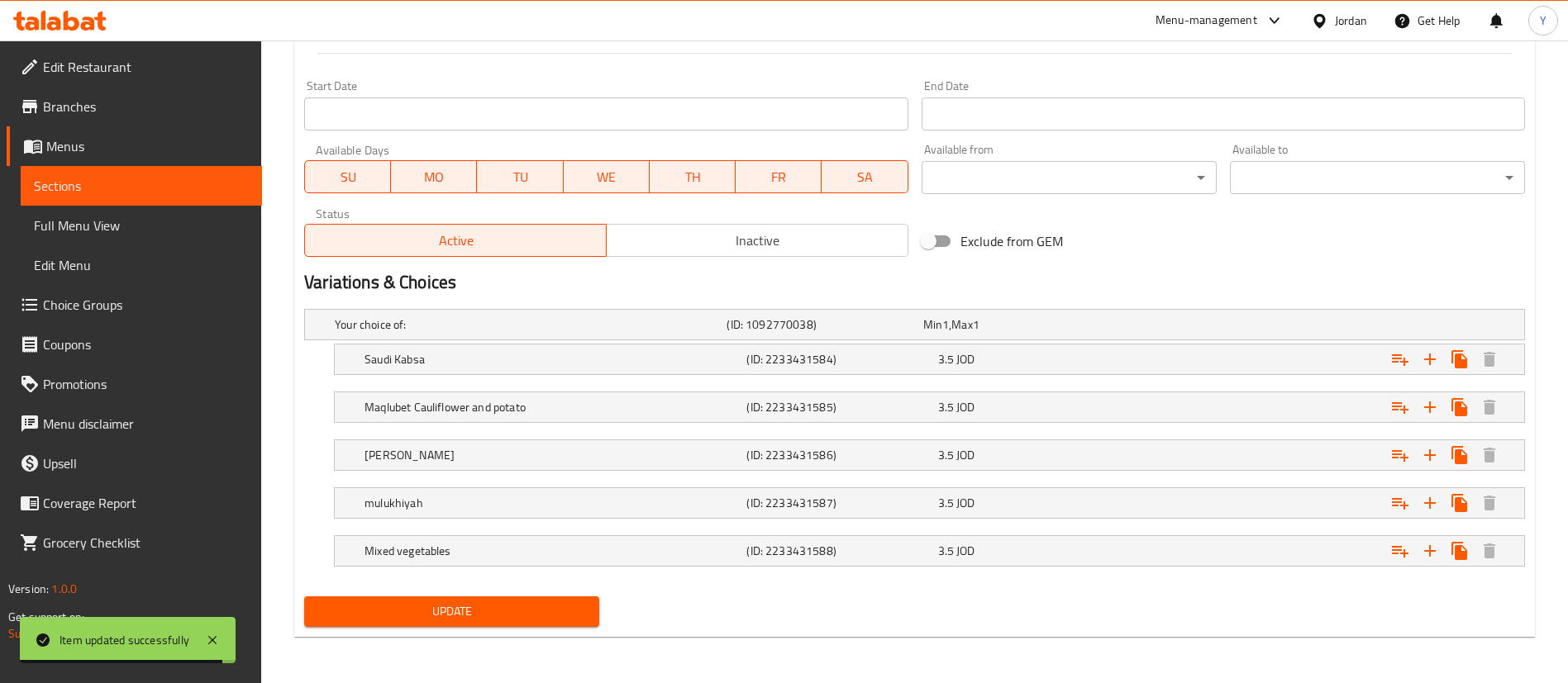
drag, startPoint x: 506, startPoint y: 617, endPoint x: 406, endPoint y: 613, distance: 100.1
click at [406, 613] on span "Update" at bounding box center [452, 612] width 268 height 20
click at [457, 596] on button "Update" at bounding box center [452, 612] width 295 height 31
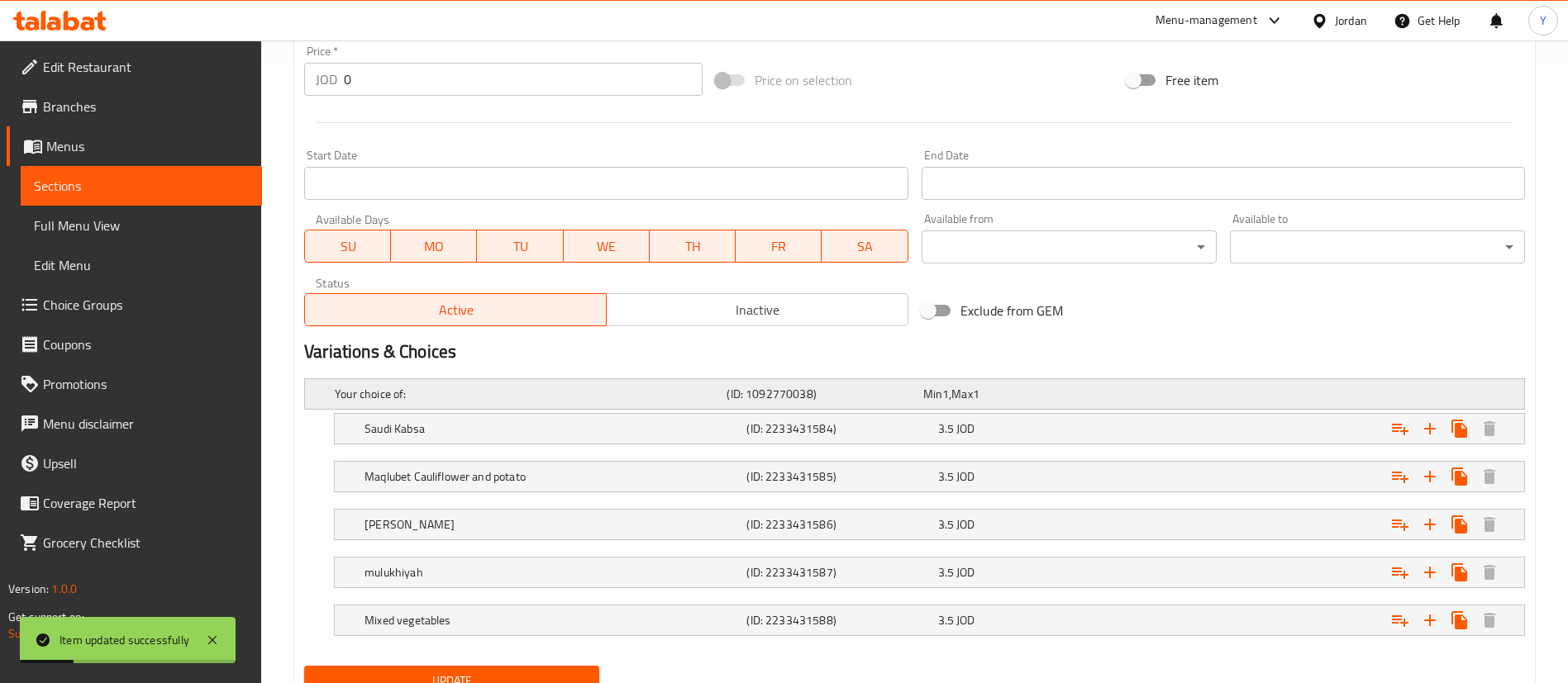
scroll to position [372, 0]
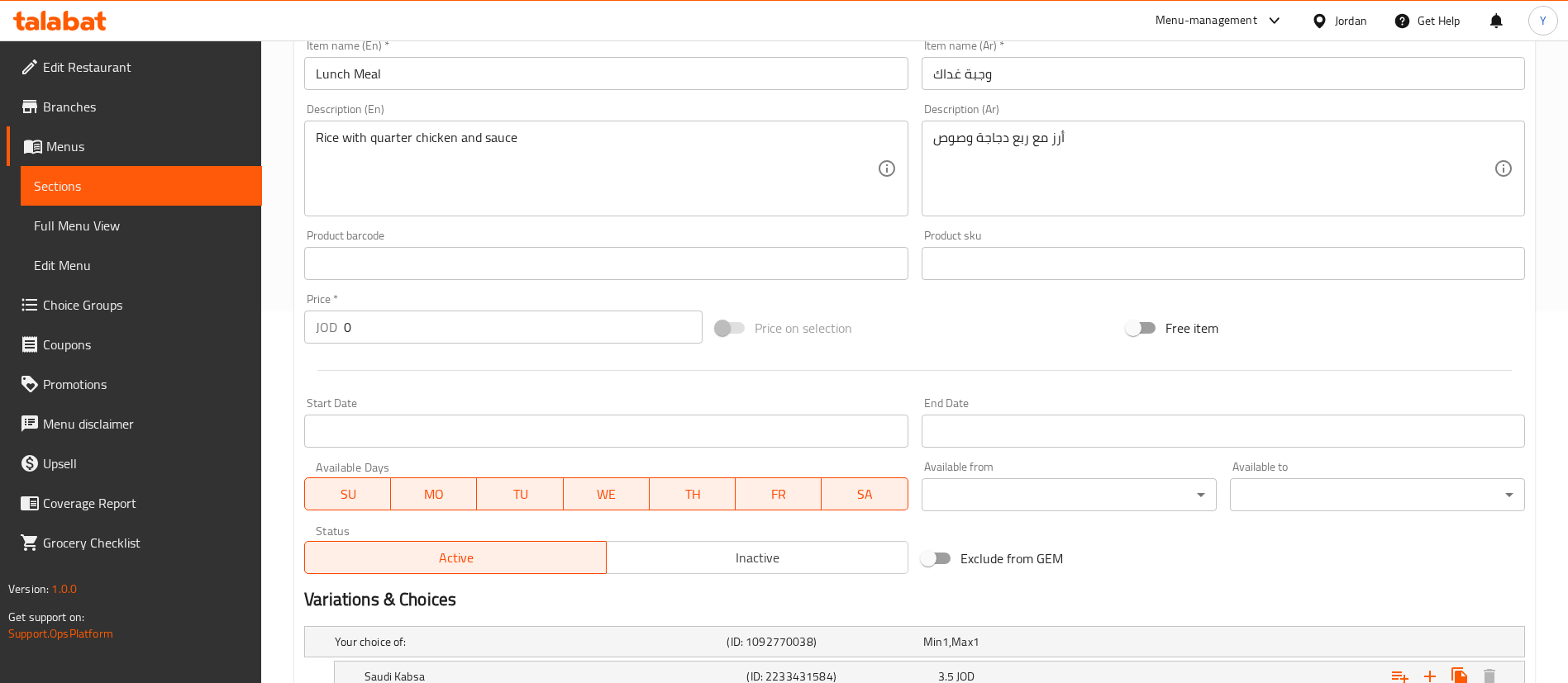
click at [92, 13] on icon at bounding box center [60, 20] width 93 height 20
